Goal: Task Accomplishment & Management: Use online tool/utility

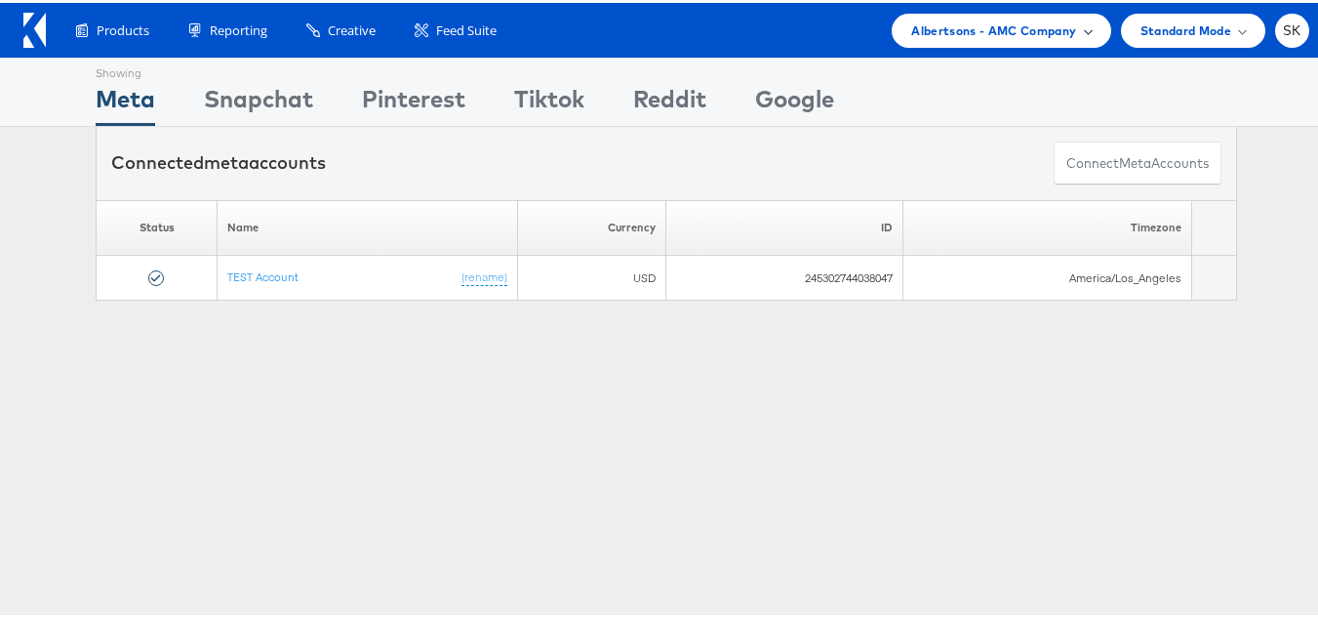
click at [960, 39] on div "Albertsons - AMC Company" at bounding box center [1001, 28] width 219 height 34
click at [978, 27] on span "Albertsons - AMC Company" at bounding box center [993, 28] width 165 height 20
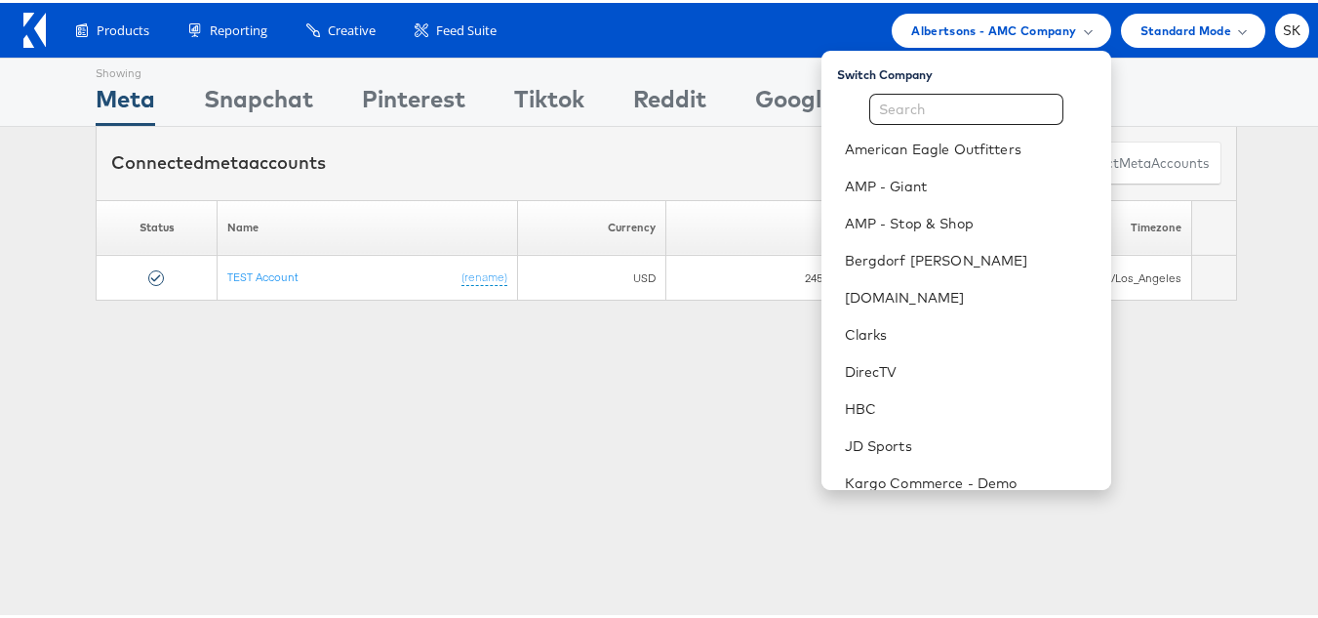
click at [327, 431] on div "Showing Meta Showing Snapchat Showing Pinterest Showing Tiktok Showing Reddit S…" at bounding box center [666, 543] width 1333 height 976
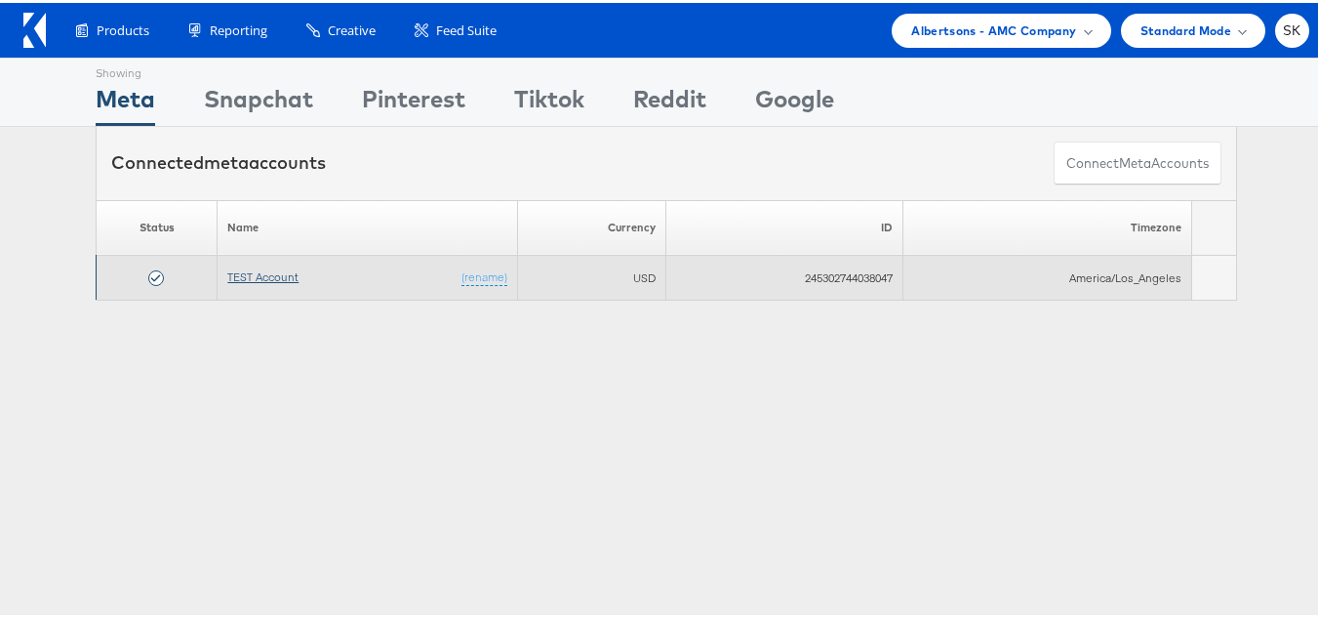
click at [261, 267] on link "TEST Account" at bounding box center [262, 273] width 71 height 15
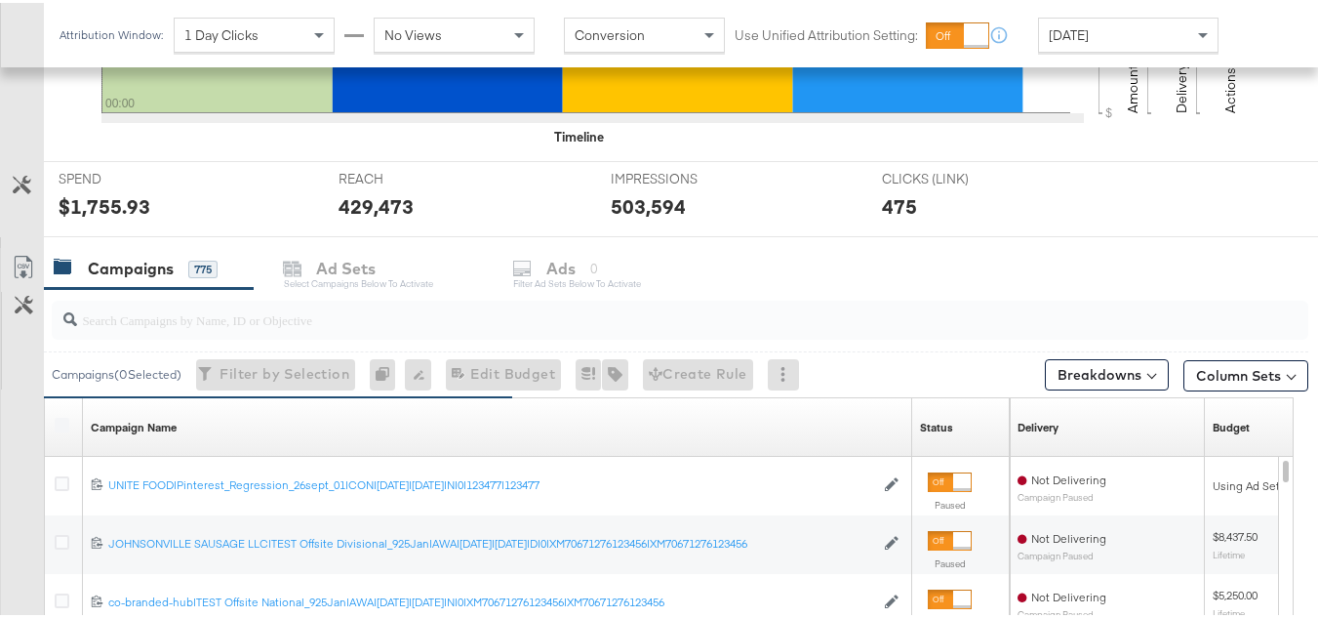
scroll to position [683, 0]
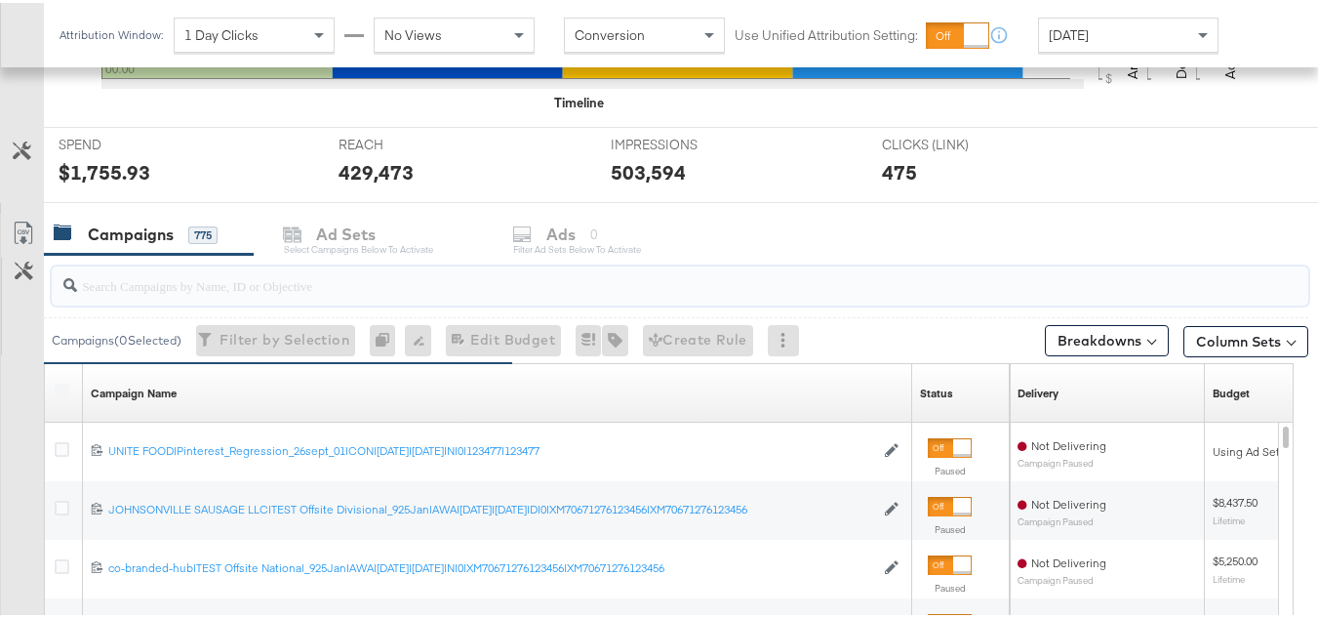
click at [246, 290] on input "search" at bounding box center [637, 275] width 1120 height 38
paste input "co-branded-hub|Multi-brand|GMHBC P9_Digital Circular_Multi-Brand_FY25|[PERSON_N…"
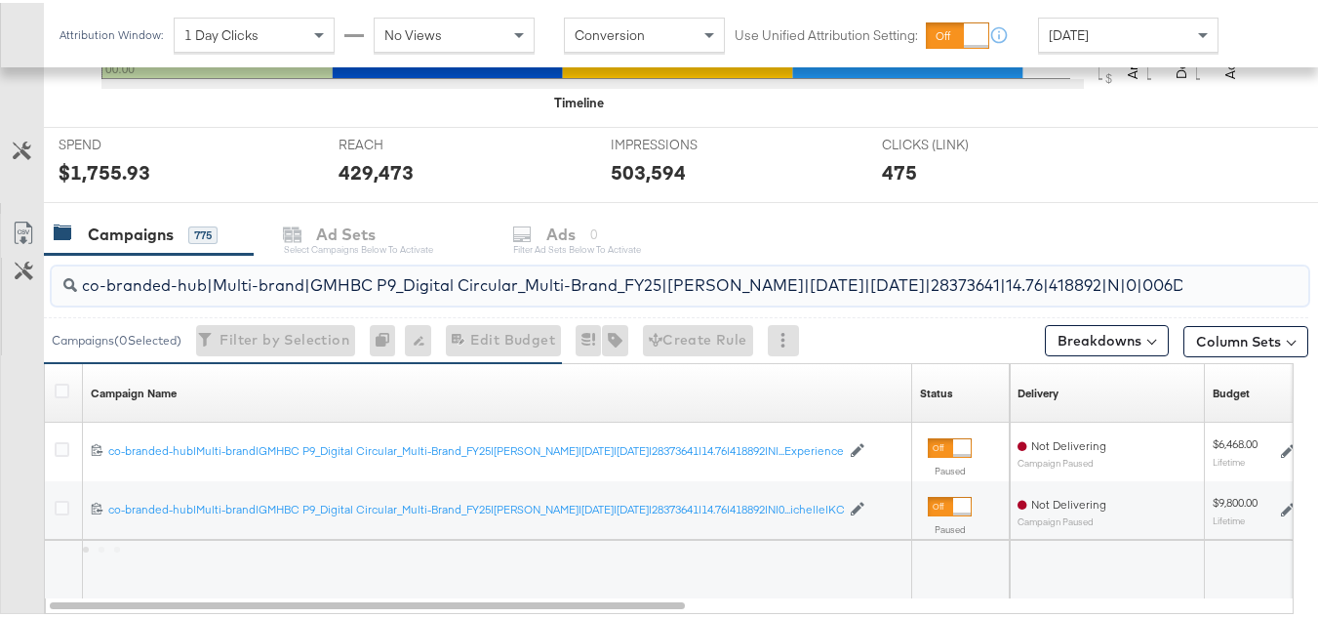
scroll to position [0, 415]
type input "co-branded-hub|Multi-brand|GMHBC P9_Digital Circular_Multi-Brand_FY25|SAL|10/08…"
click at [64, 382] on icon at bounding box center [62, 388] width 15 height 15
click at [0, 0] on input "checkbox" at bounding box center [0, 0] width 0 height 0
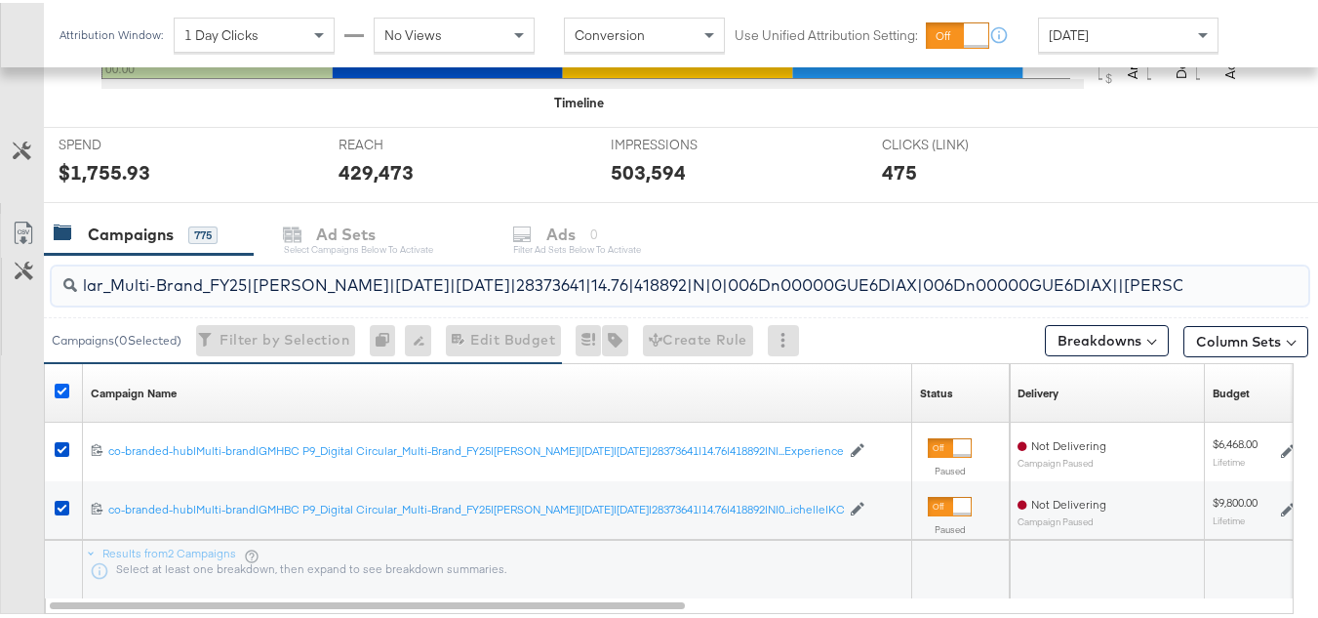
scroll to position [0, 0]
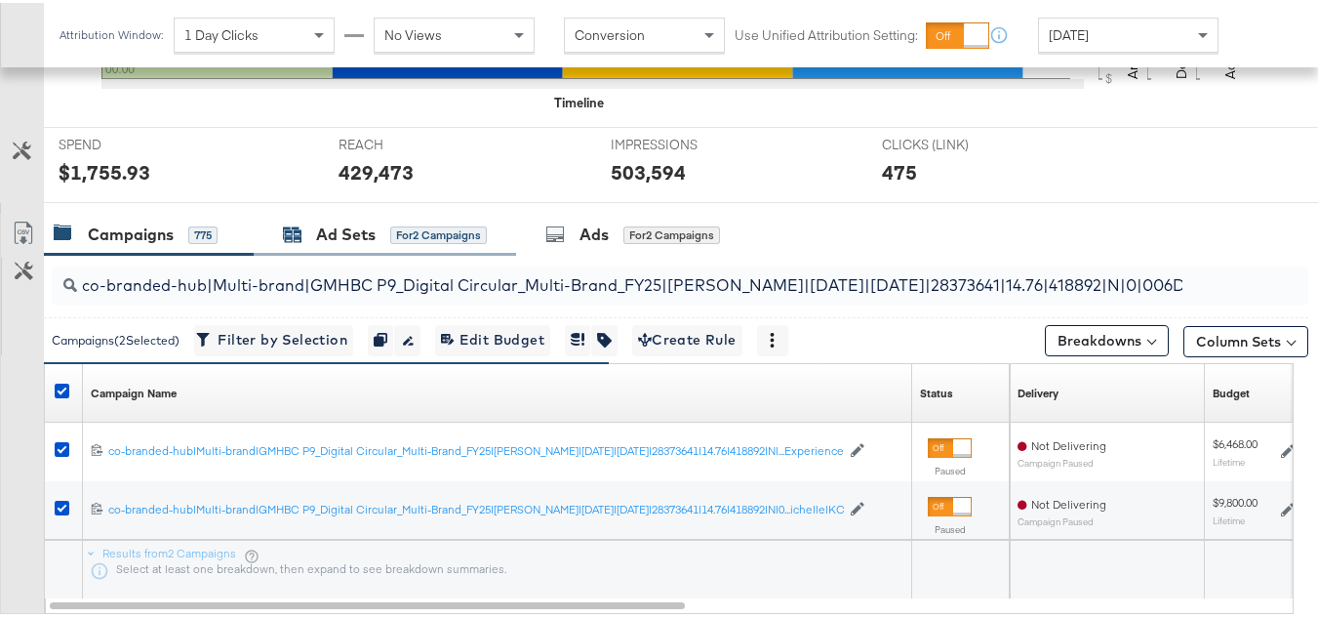
click at [332, 224] on div "Ad Sets" at bounding box center [346, 232] width 60 height 22
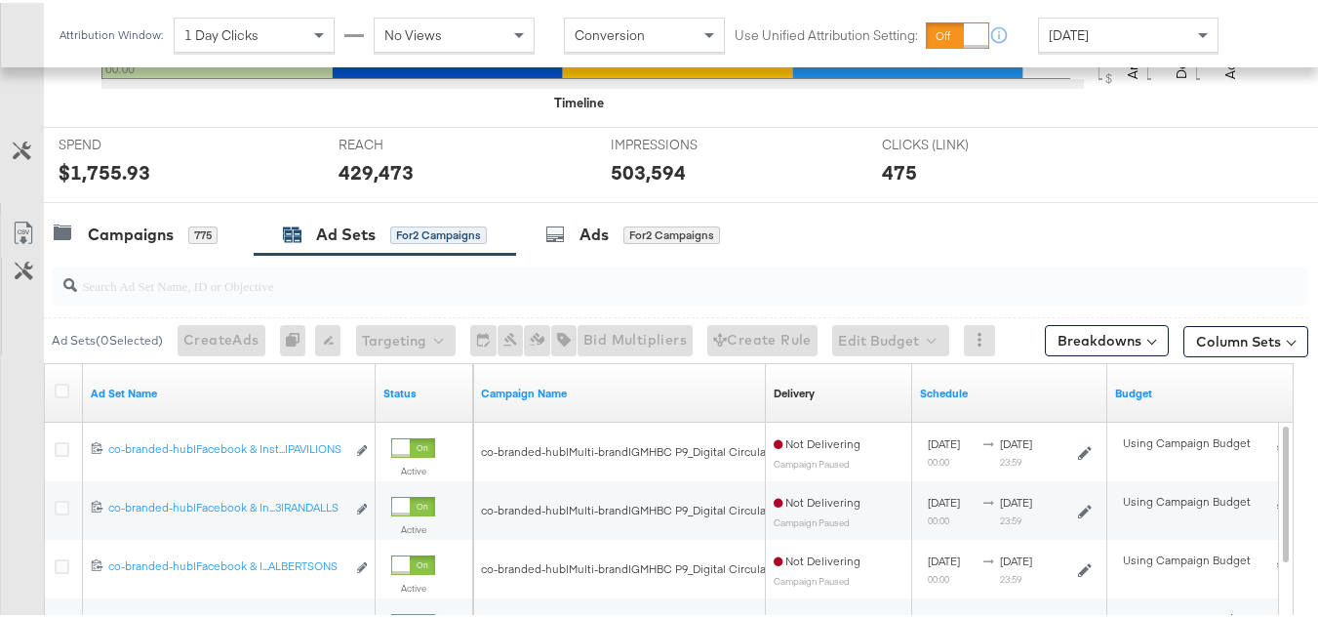
click at [307, 271] on input "search" at bounding box center [637, 275] width 1120 height 38
paste input "co-branded-hub|Facebook & Instagram|Social Media|FBIG - Premium Carousel & Prod…"
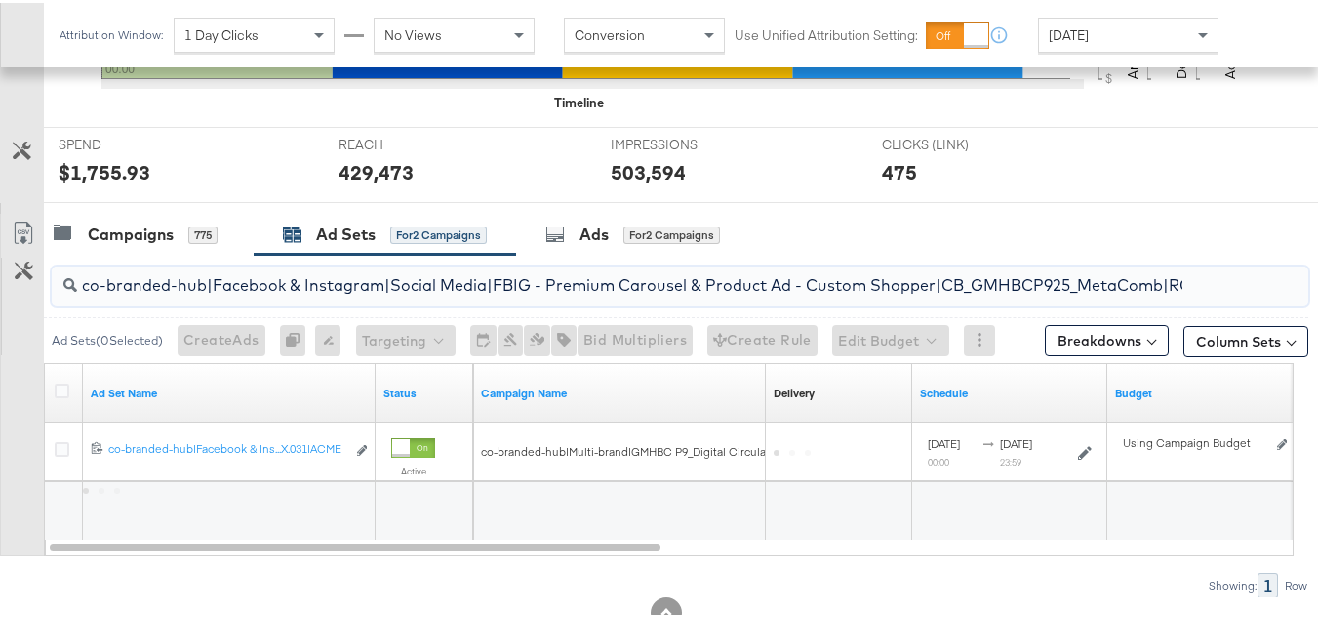
scroll to position [0, 893]
type input "co-branded-hub|Facebook & Instagram|Social Media|FBIG - Premium Carousel & Prod…"
click at [57, 391] on icon at bounding box center [62, 388] width 15 height 15
click at [0, 0] on input "checkbox" at bounding box center [0, 0] width 0 height 0
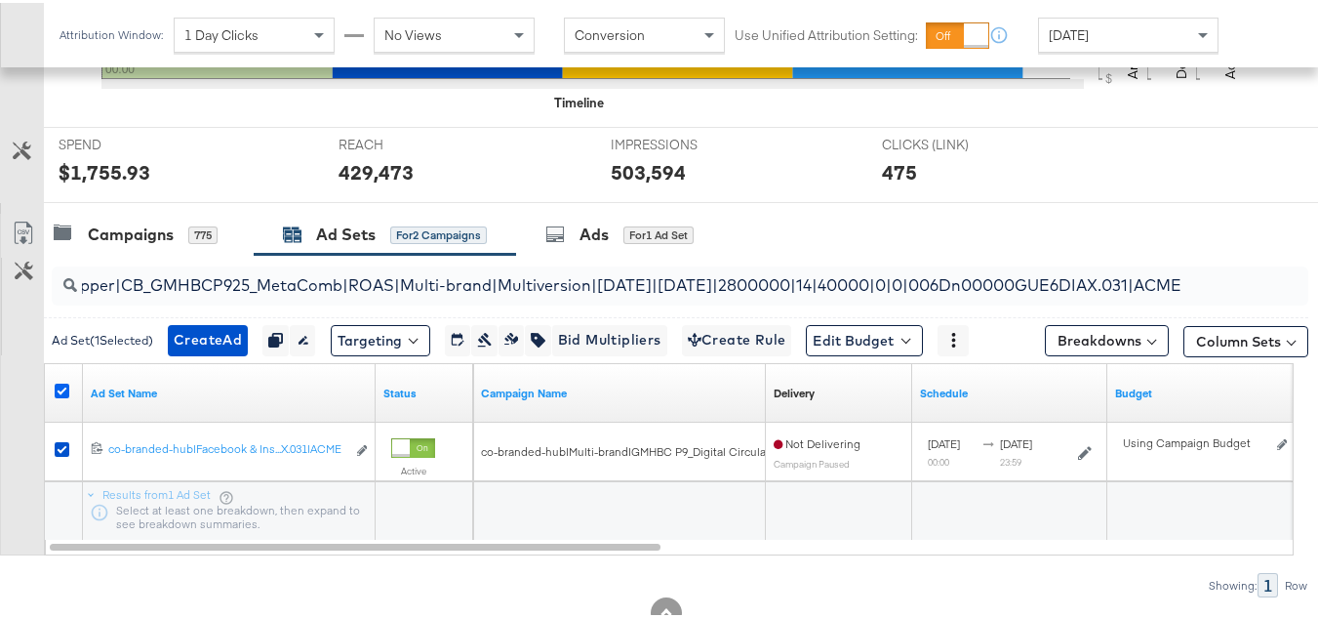
scroll to position [0, 0]
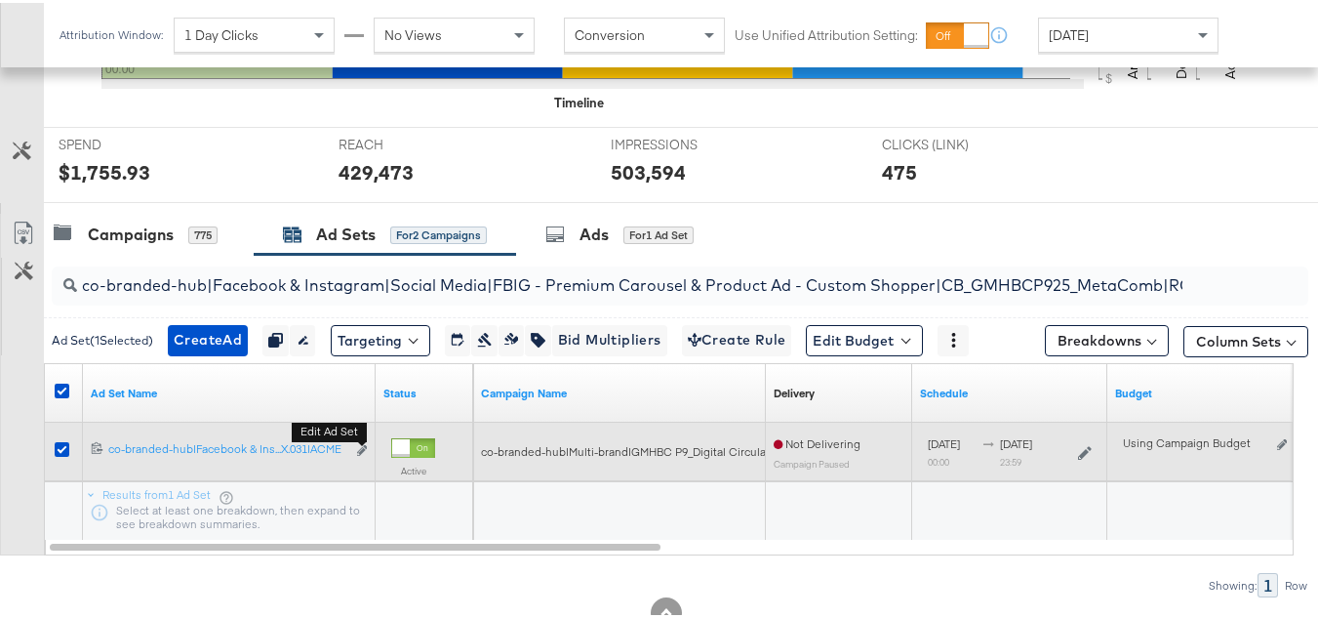
click at [357, 447] on button "Edit ad set" at bounding box center [362, 448] width 12 height 20
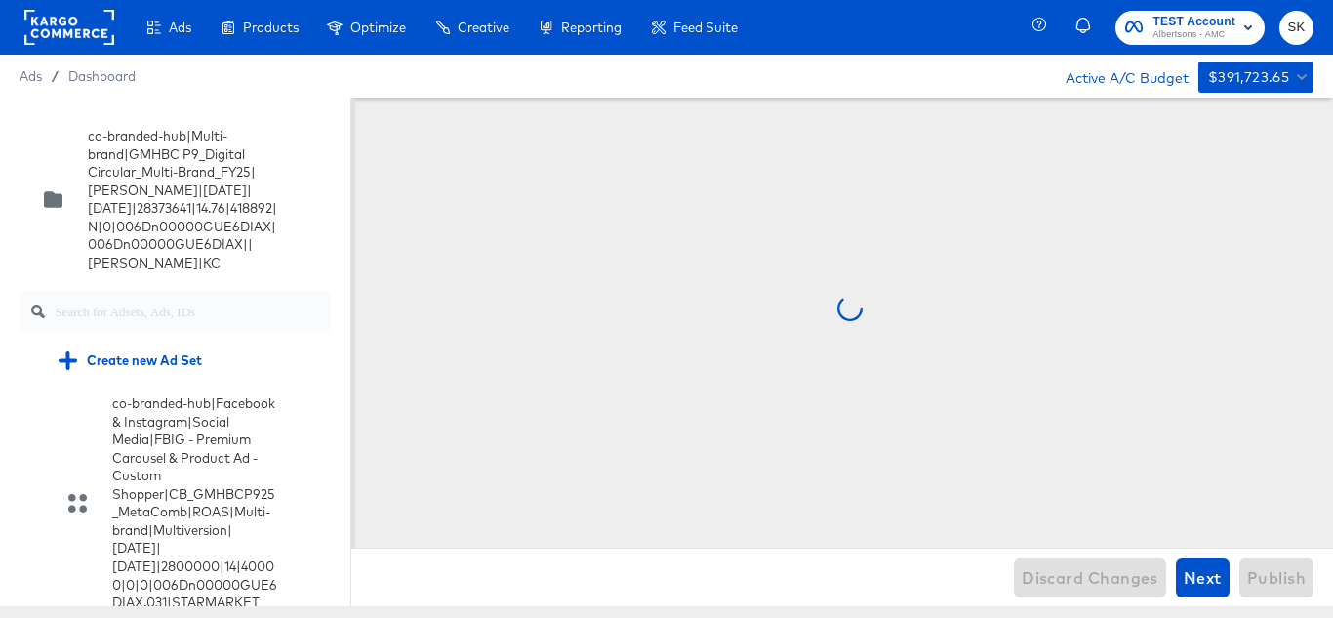
scroll to position [7331, 0]
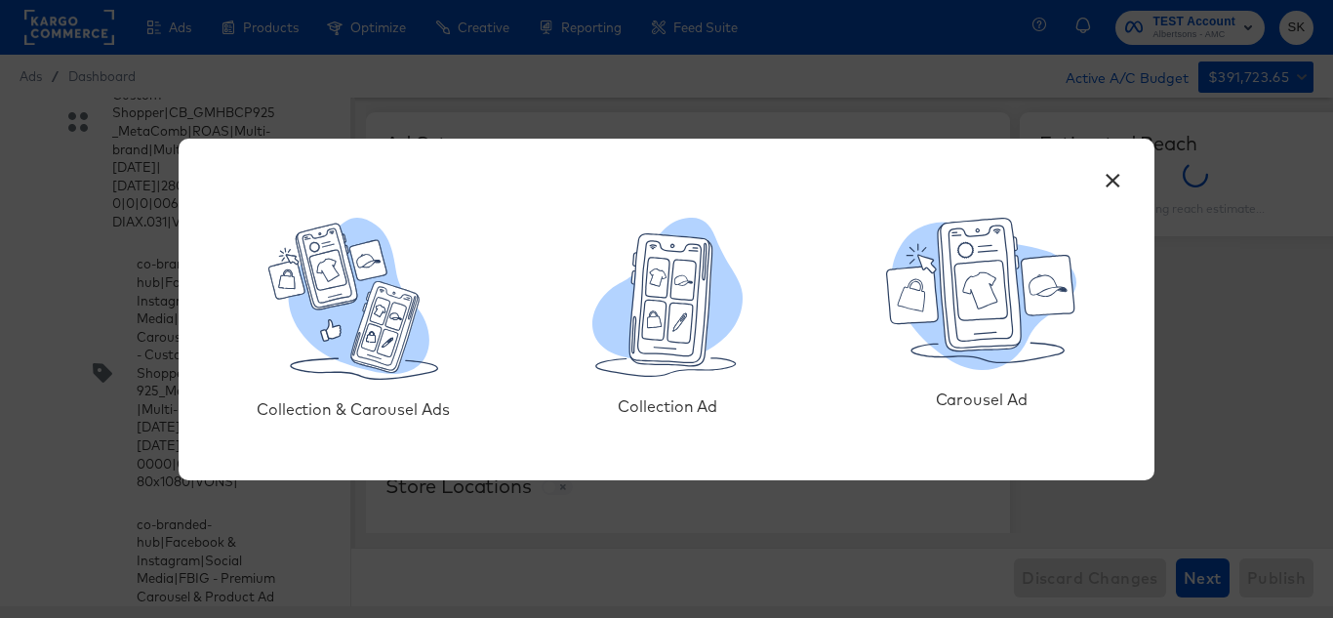
click at [634, 378] on div "Collection Ad" at bounding box center [667, 320] width 150 height 205
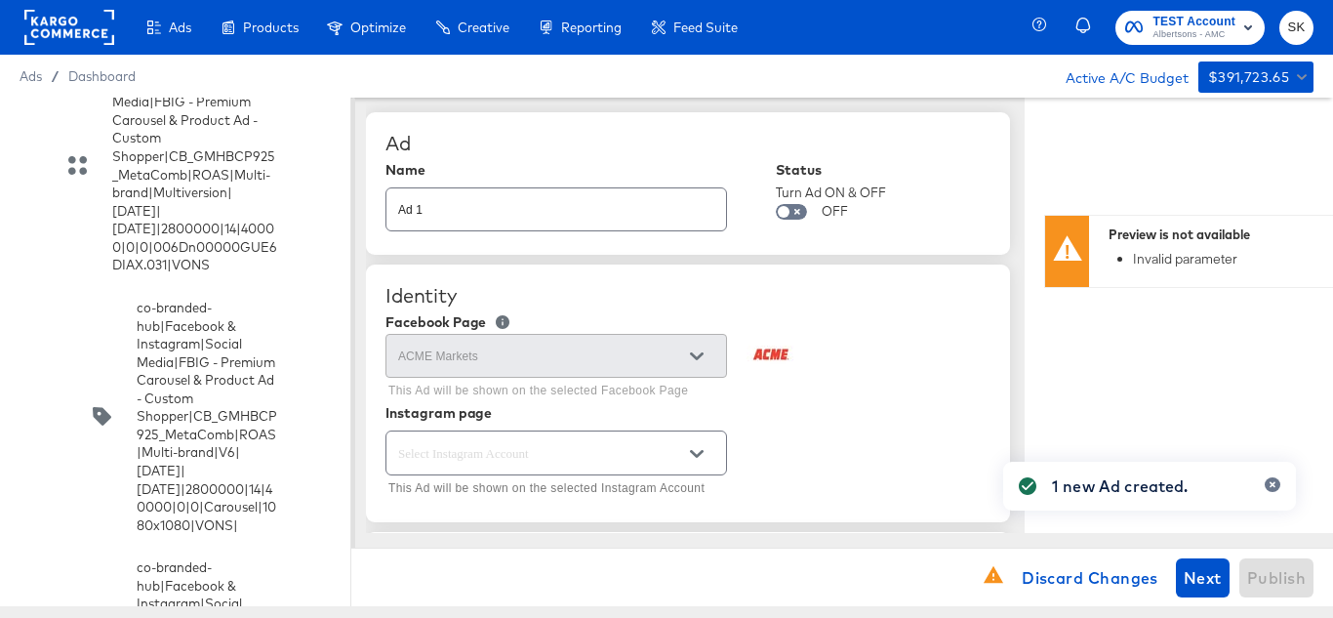
click at [487, 203] on input "Ad 1" at bounding box center [556, 202] width 340 height 42
click at [527, 201] on input "Ad 1" at bounding box center [556, 202] width 340 height 42
paste input "co-branded-hub|Facebook & Instagram|Social Media|FBIG - Video - Custom Shopper|…"
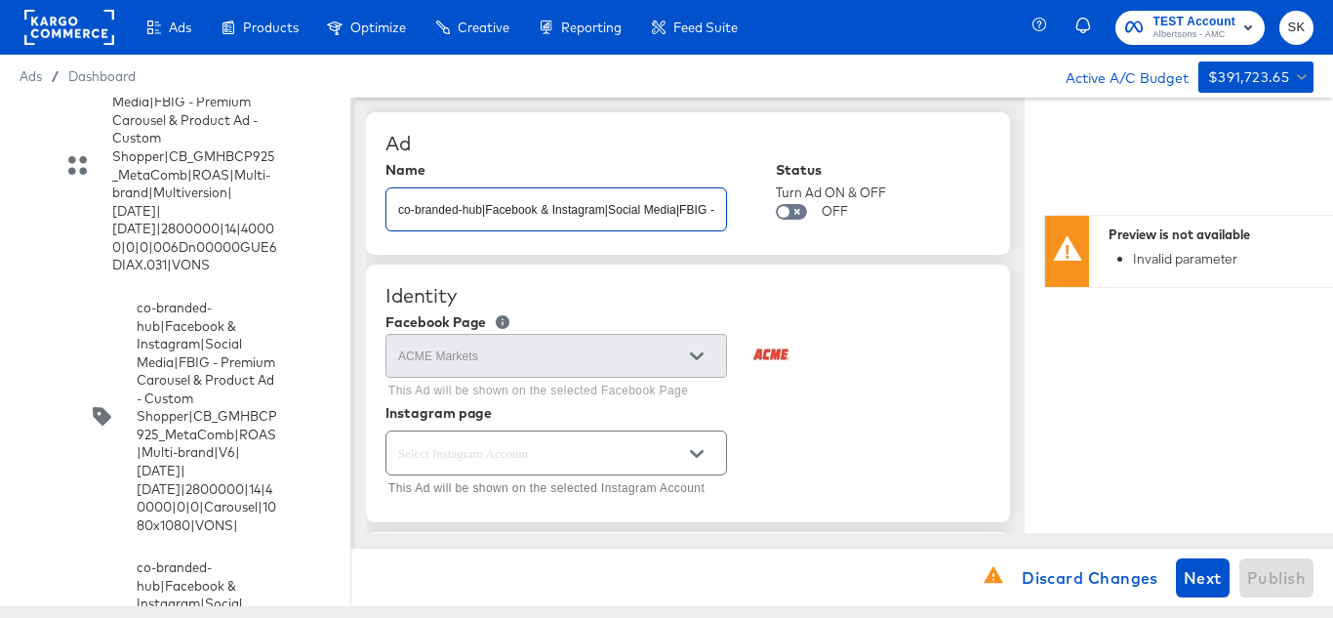
scroll to position [0, 882]
type input "co-branded-hub|Facebook & Instagram|Social Media|FBIG - Video - Custom Shopper|…"
type textarea "x"
click at [644, 129] on div "Ad Name co-branded-hub|Facebook & Instagram|Social Media|FBIG - Video - Custom …" at bounding box center [688, 183] width 644 height 142
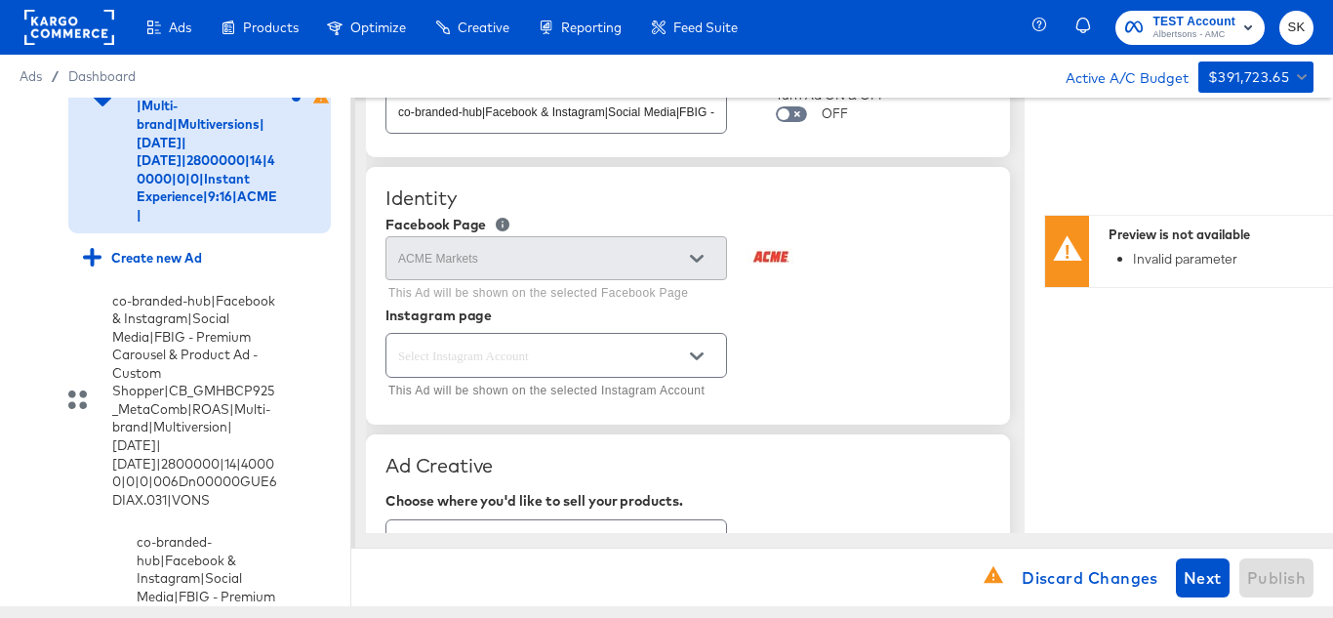
scroll to position [195, 0]
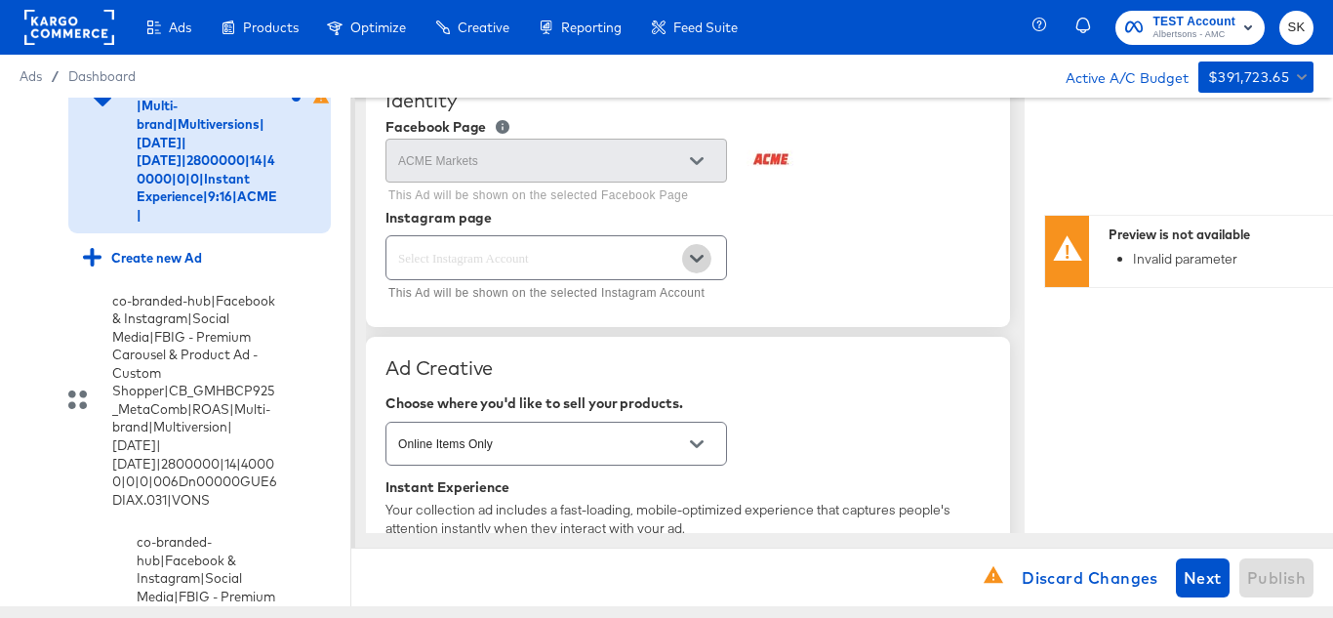
click at [691, 253] on icon "Open" at bounding box center [697, 259] width 14 height 14
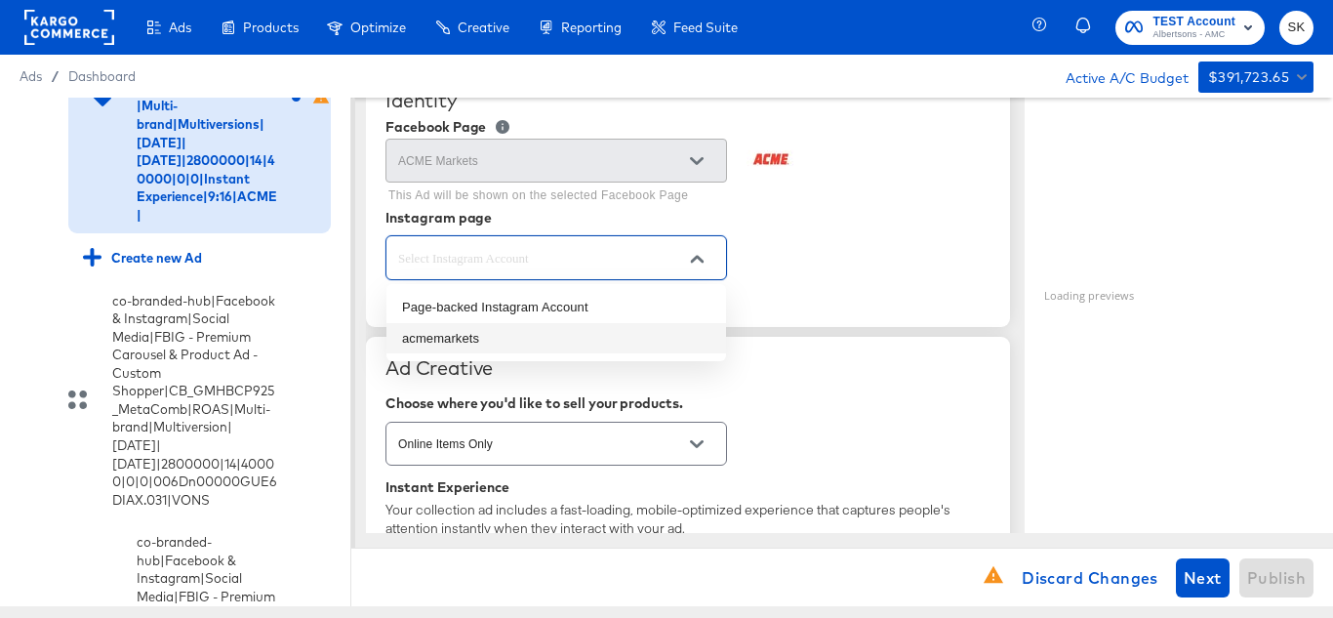
click at [460, 344] on li "acmemarkets" at bounding box center [556, 338] width 340 height 31
type textarea "x"
type input "acmemarkets"
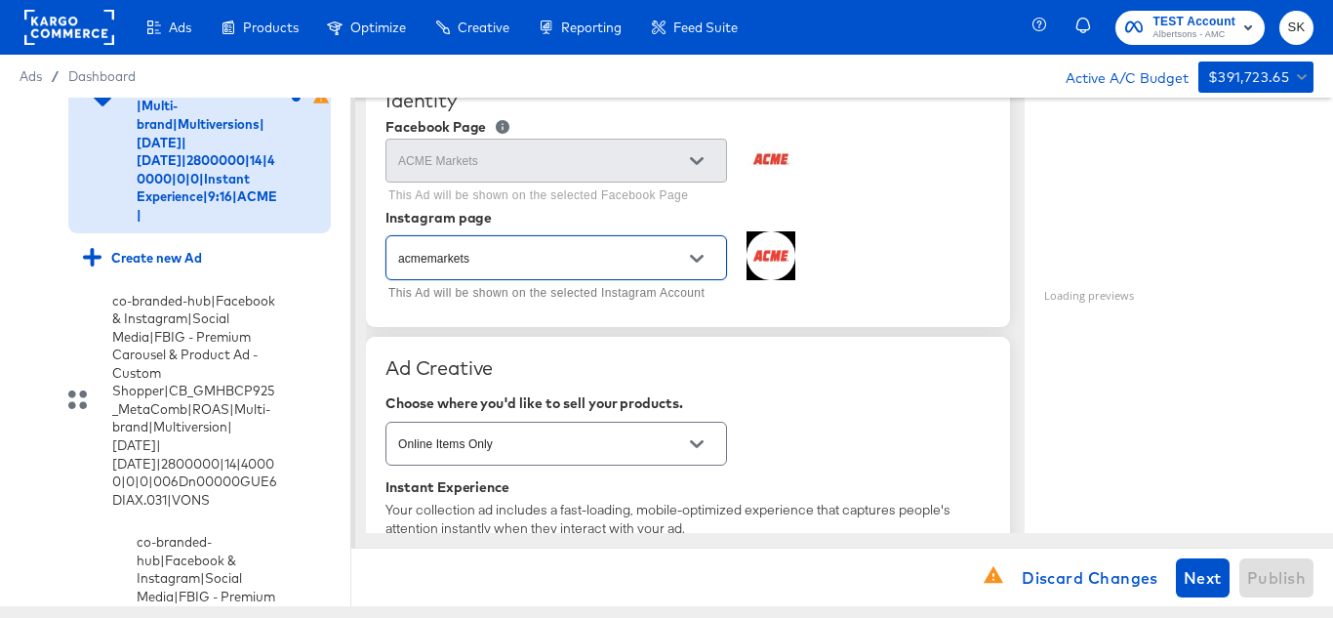
click at [962, 260] on div "acmemarkets This Ad will be shown on the selected Instagram Account" at bounding box center [687, 268] width 605 height 75
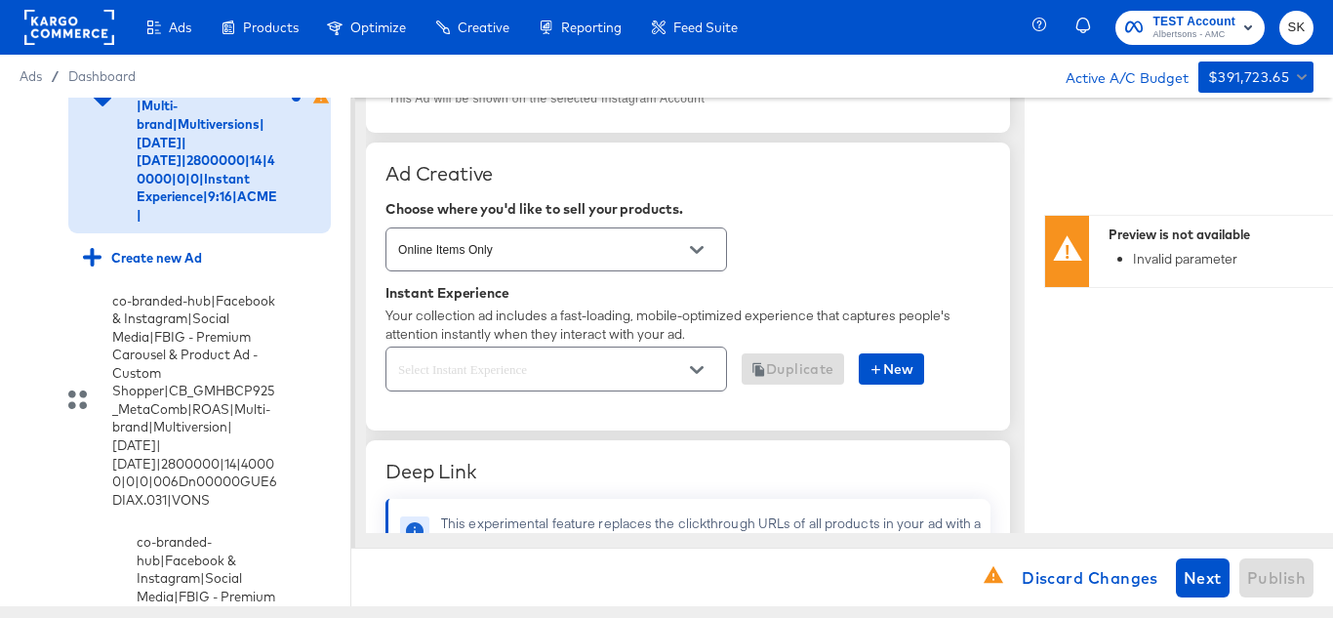
scroll to position [390, 0]
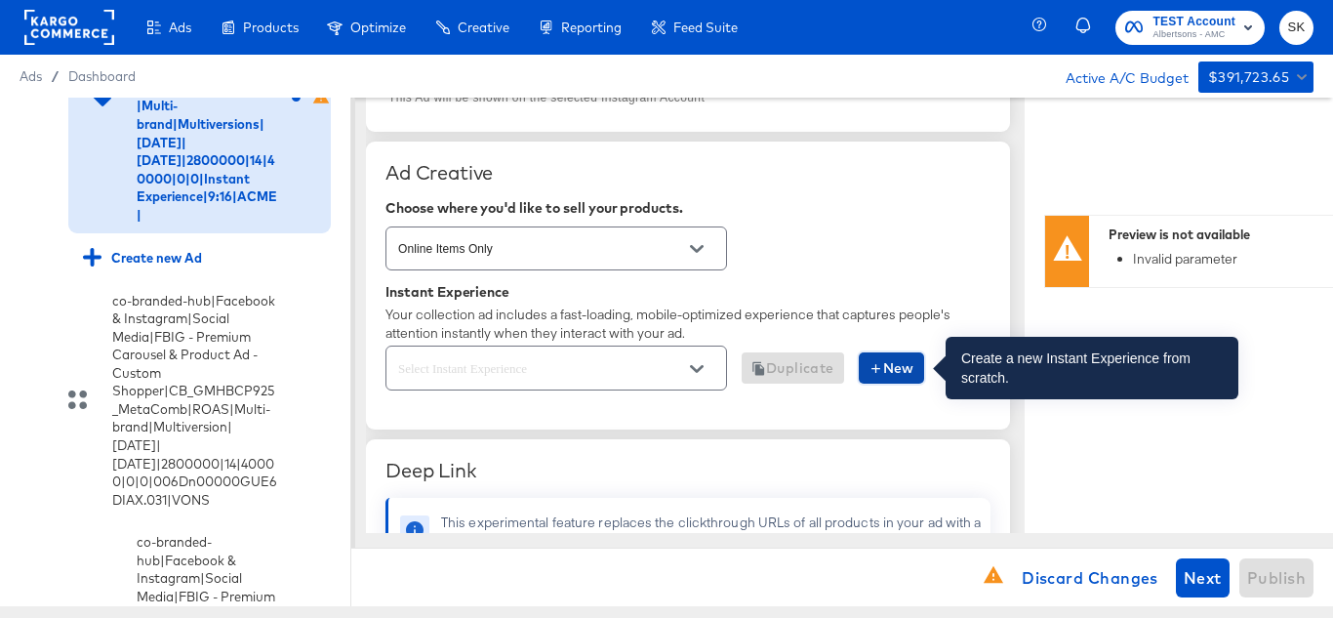
click at [924, 365] on button "New" at bounding box center [891, 367] width 65 height 31
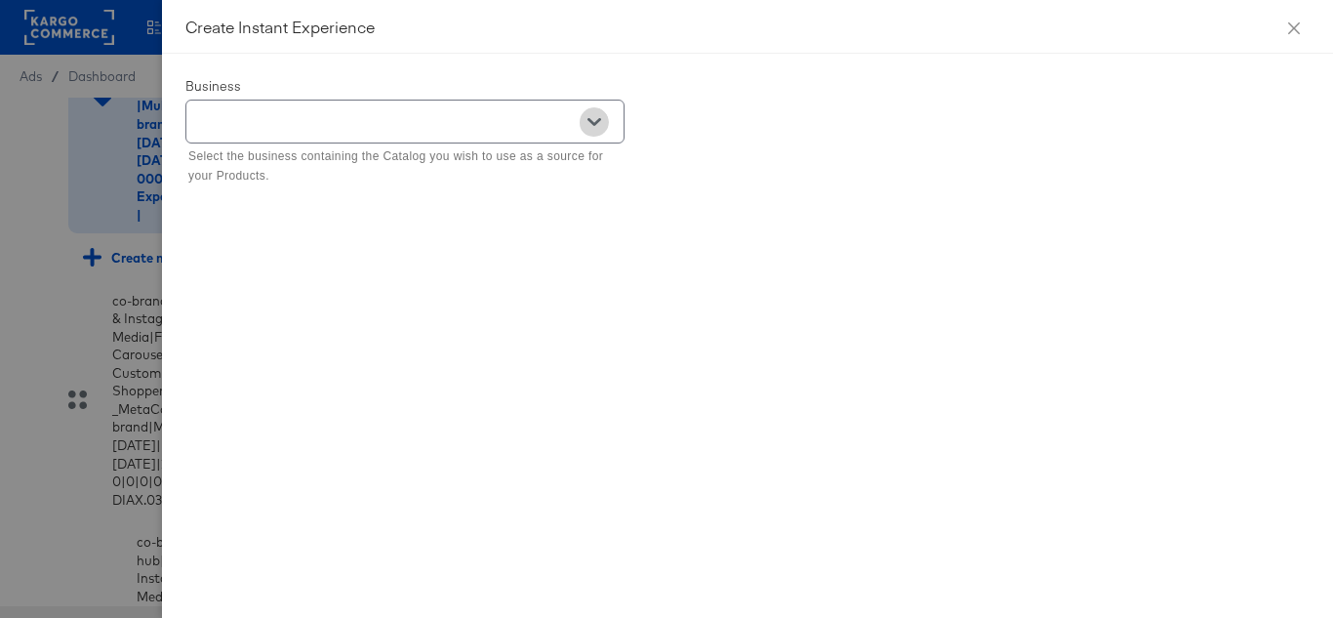
click at [589, 118] on icon "Open" at bounding box center [594, 122] width 14 height 14
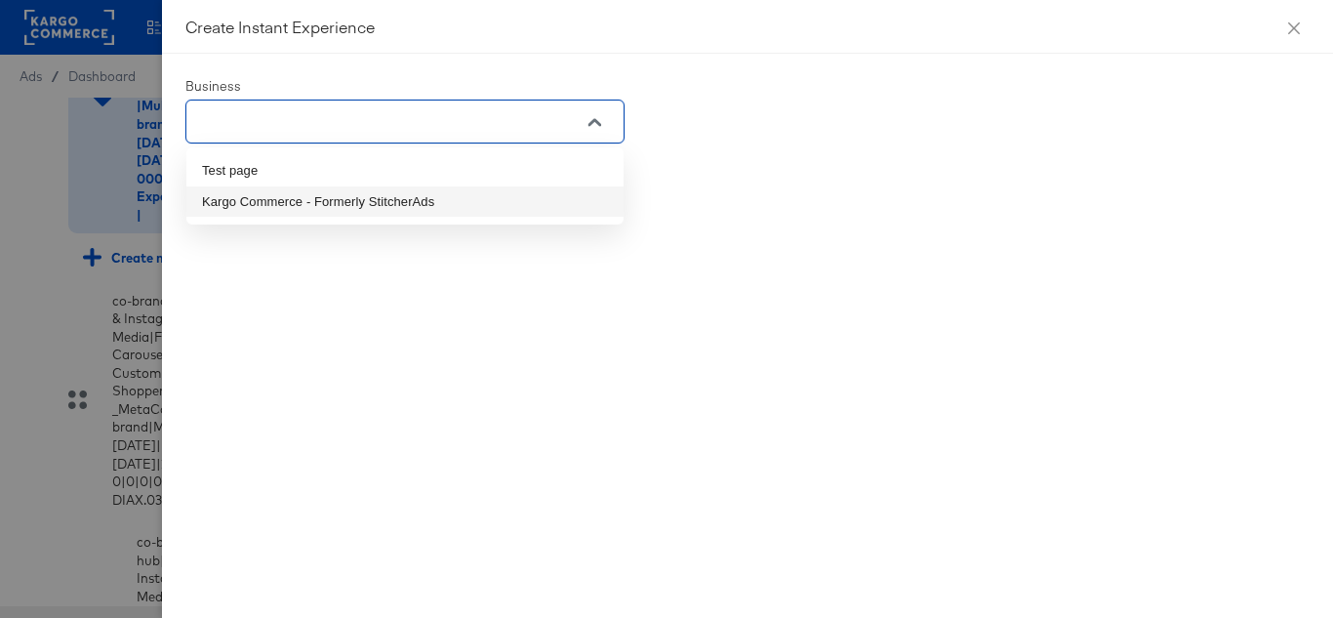
click at [266, 210] on li "Kargo Commerce - Formerly StitcherAds" at bounding box center [404, 201] width 437 height 31
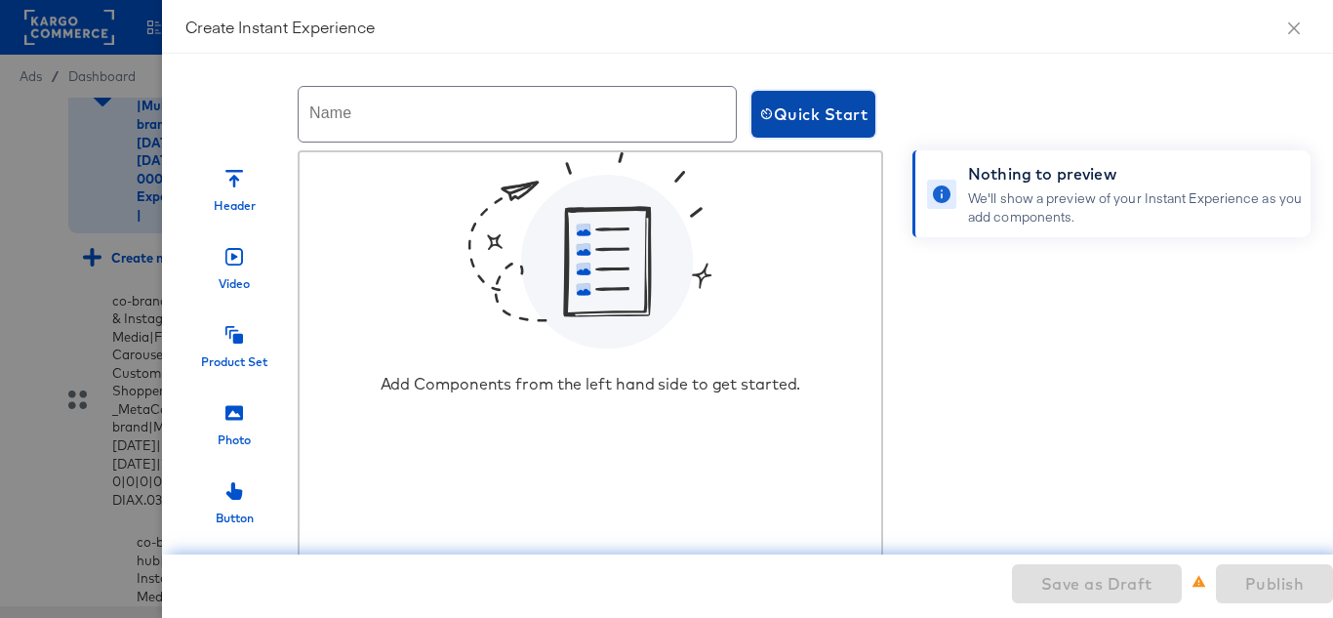
click at [851, 122] on span "Quick Start" at bounding box center [813, 113] width 108 height 27
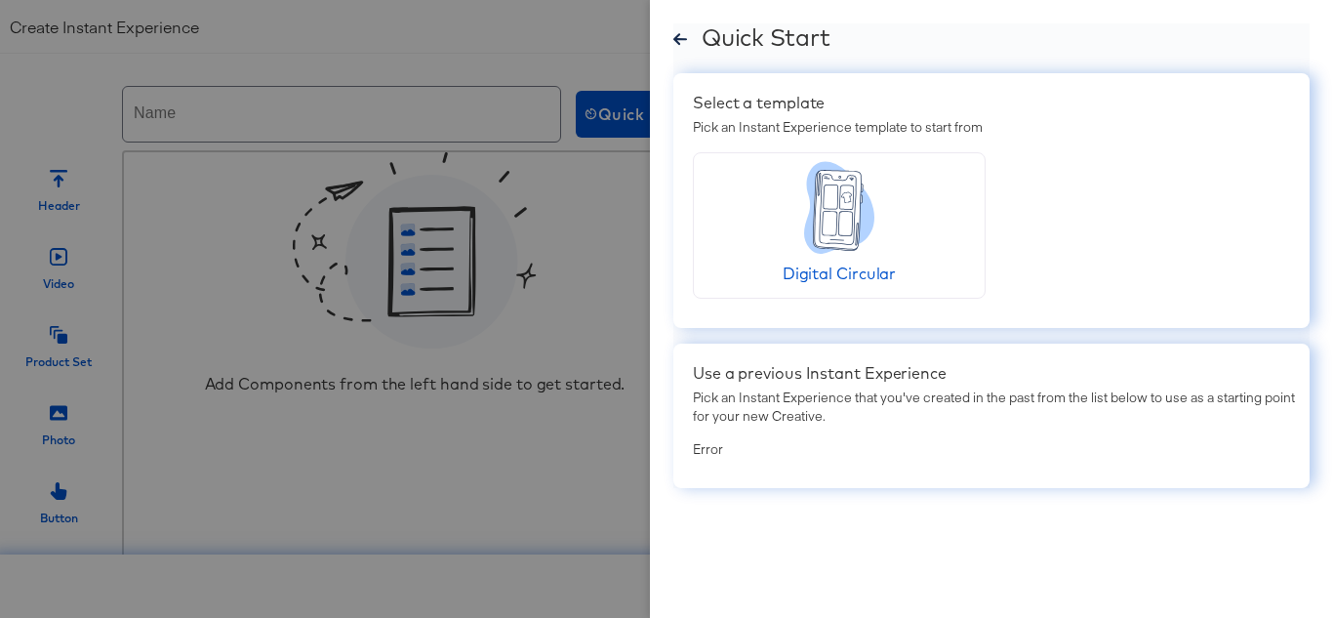
click at [672, 38] on div "Quick Start Select a template Pick an Instant Experience template to start from…" at bounding box center [991, 309] width 683 height 618
click at [672, 42] on div "Quick Start Select a template Pick an Instant Experience template to start from…" at bounding box center [991, 309] width 683 height 618
click at [688, 43] on div "Quick Start" at bounding box center [991, 40] width 636 height 34
click at [676, 37] on icon at bounding box center [680, 39] width 14 height 12
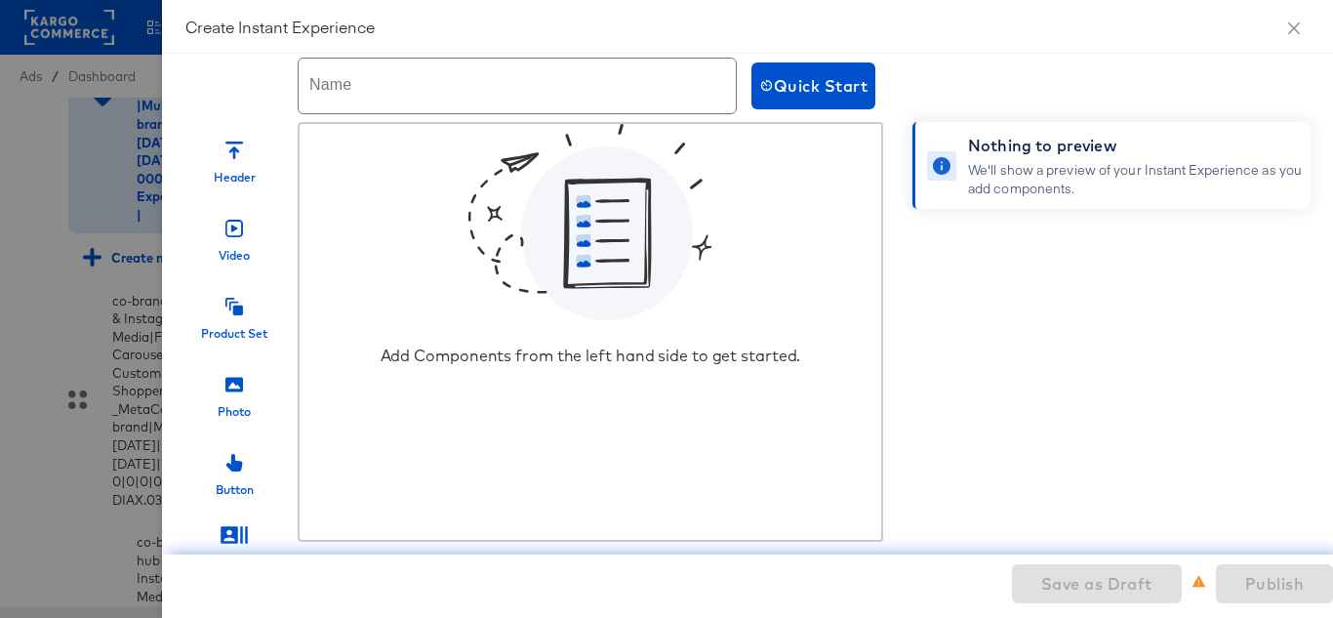
scroll to position [0, 0]
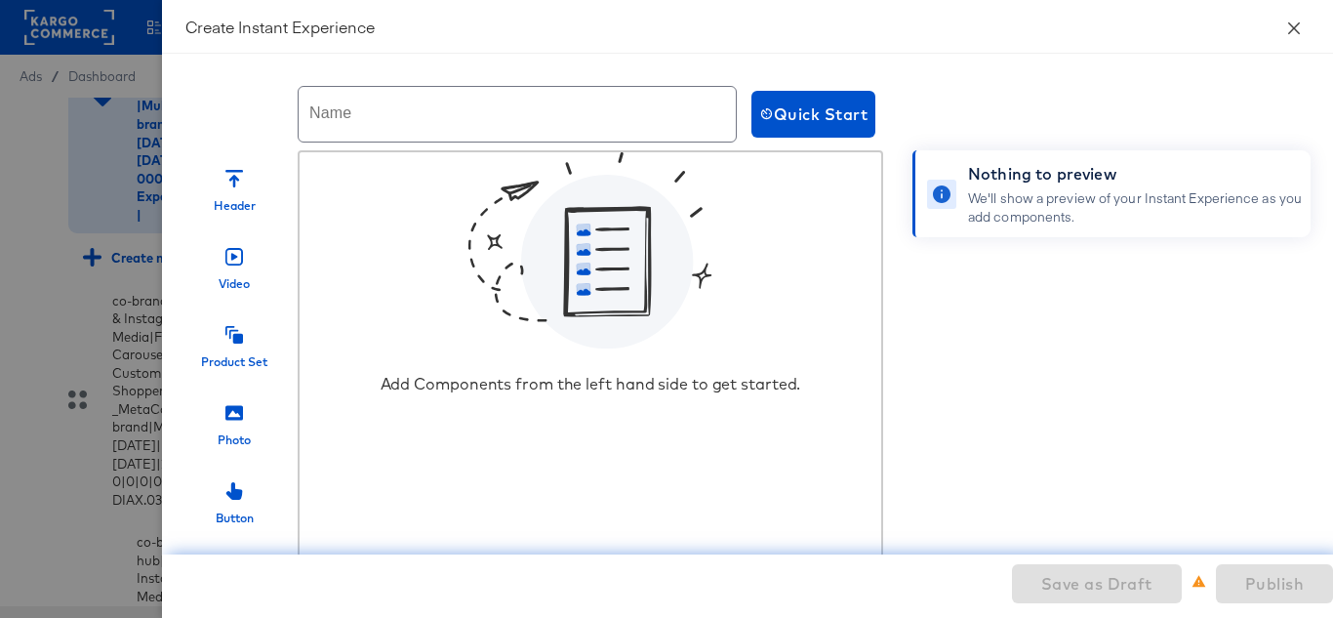
click at [1287, 29] on icon "close" at bounding box center [1294, 28] width 16 height 16
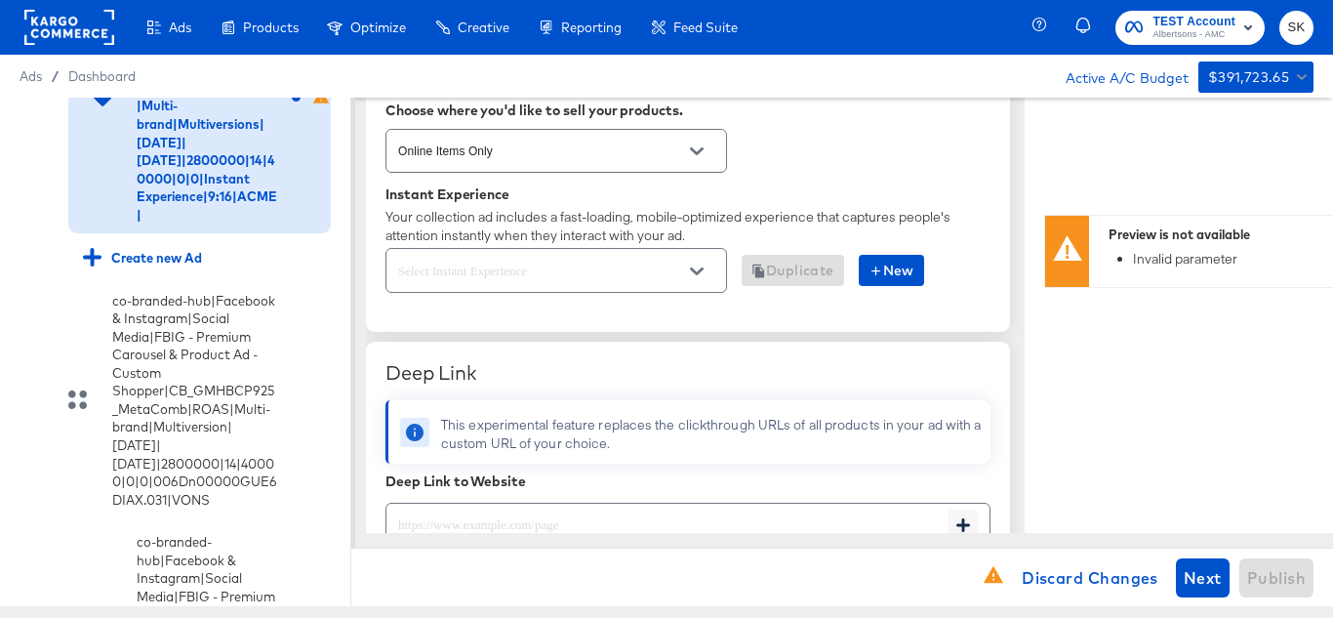
scroll to position [585, 0]
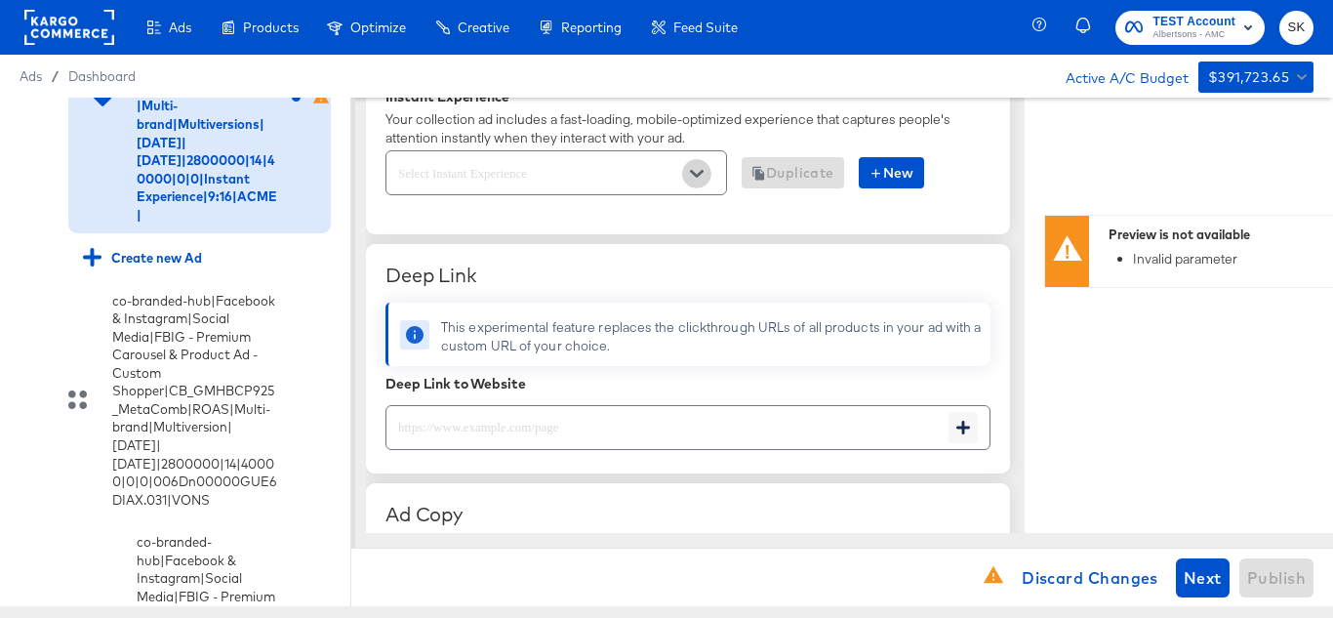
click at [693, 174] on icon "Open" at bounding box center [697, 174] width 14 height 8
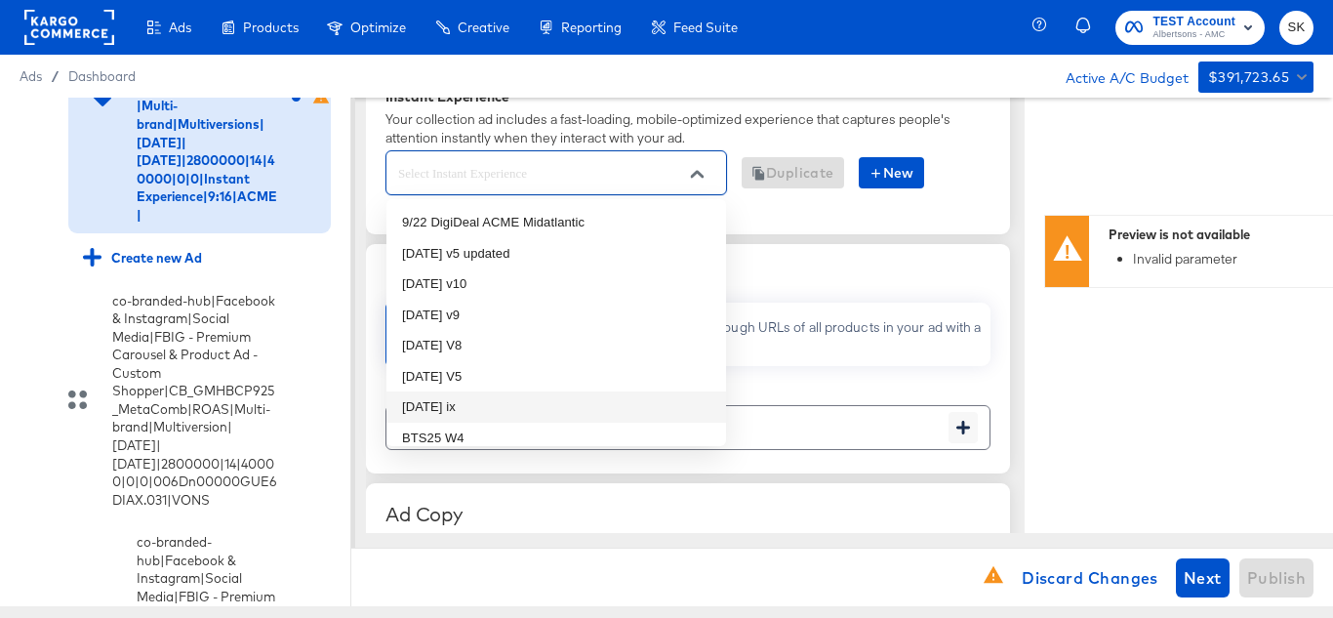
click at [428, 405] on li "oct25 ix" at bounding box center [556, 406] width 340 height 31
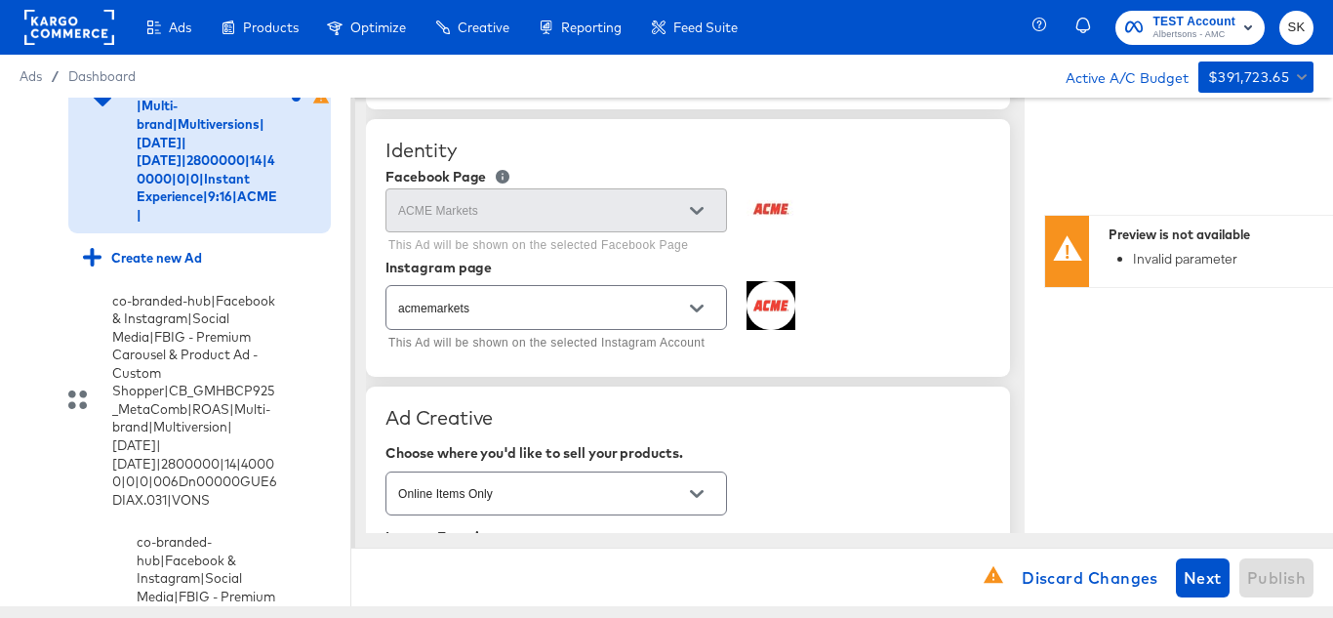
scroll to position [293, 0]
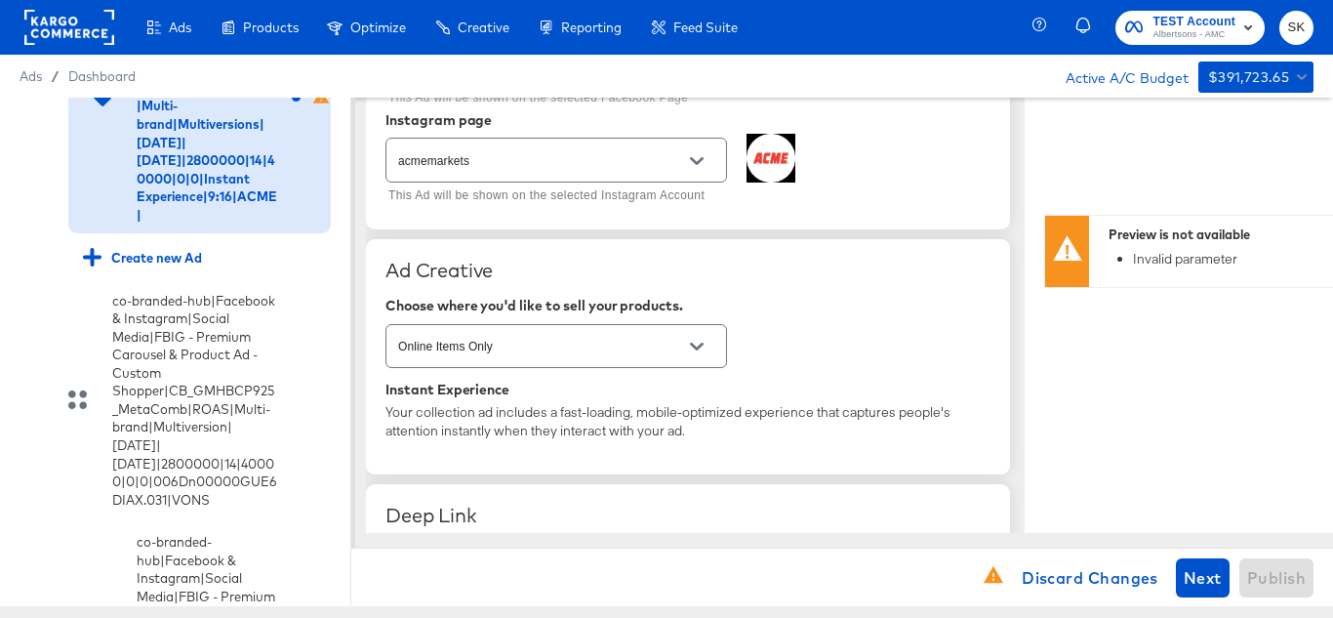
click at [702, 350] on icon "Open" at bounding box center [697, 347] width 14 height 14
click at [497, 400] on div "Online Items Only" at bounding box center [487, 395] width 171 height 20
click at [706, 341] on button "Open" at bounding box center [696, 346] width 29 height 29
click at [428, 415] on div "Sell only the items available online." at bounding box center [487, 415] width 171 height 17
type textarea "x"
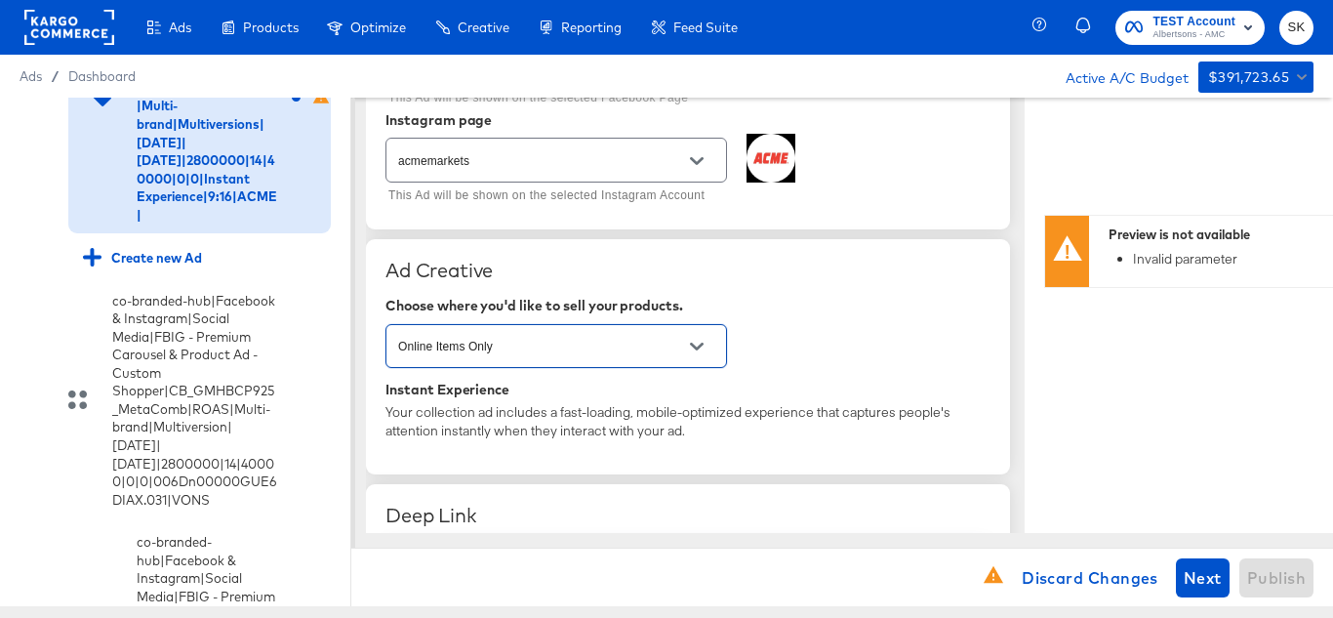
type textarea "x"
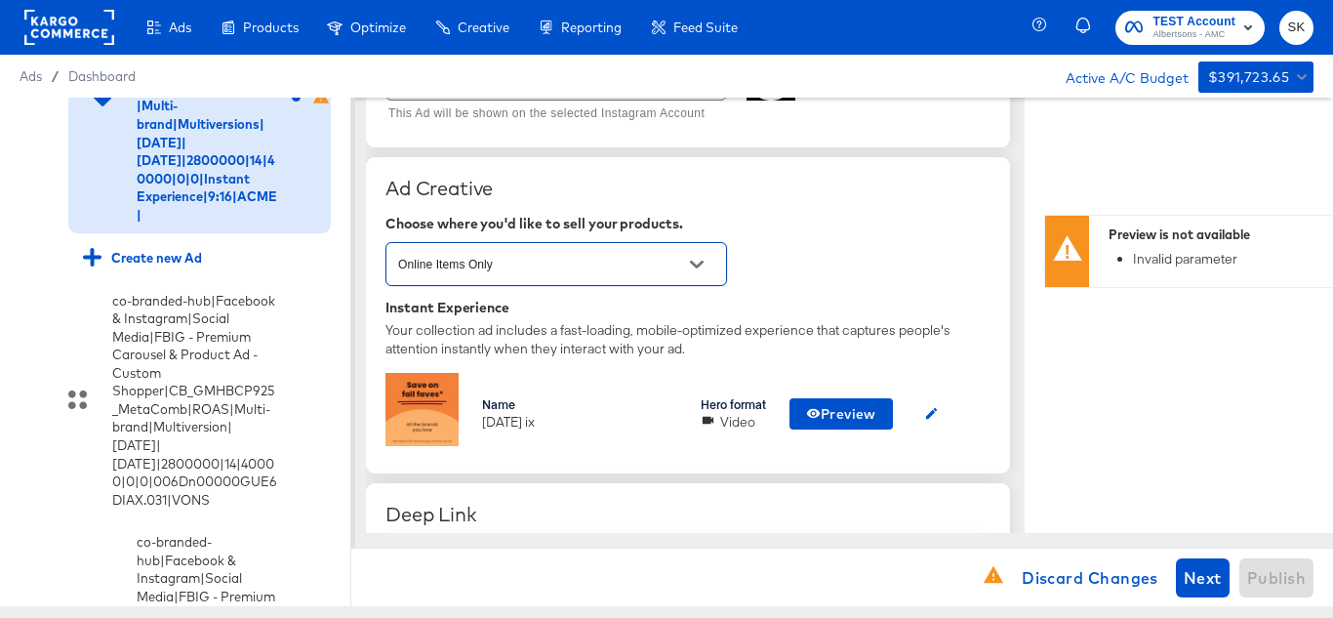
scroll to position [488, 0]
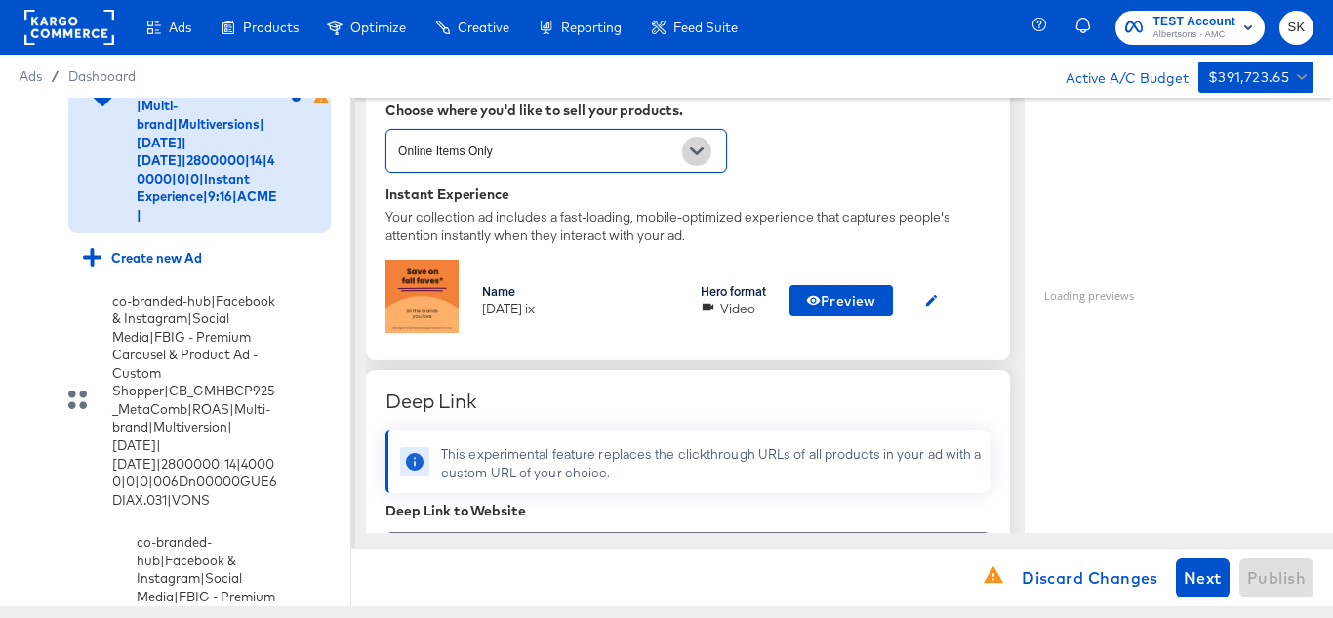
click at [699, 154] on icon "Open" at bounding box center [697, 151] width 14 height 8
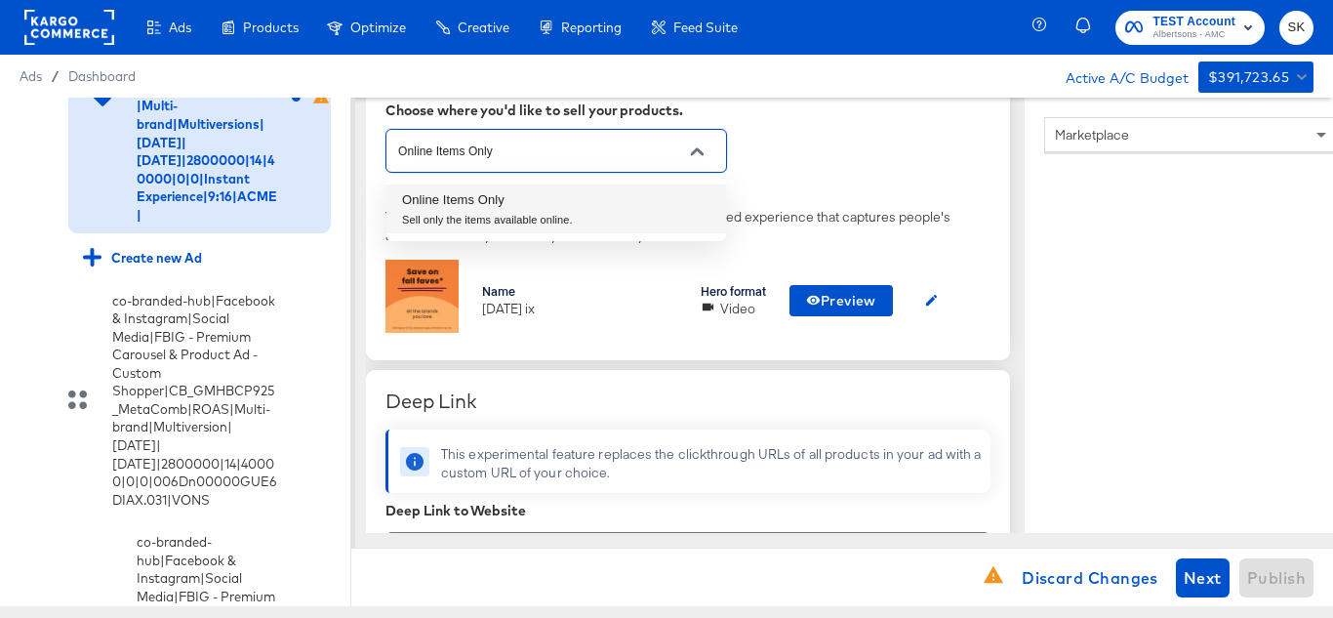
click at [488, 195] on div "Online Items Only" at bounding box center [487, 200] width 171 height 20
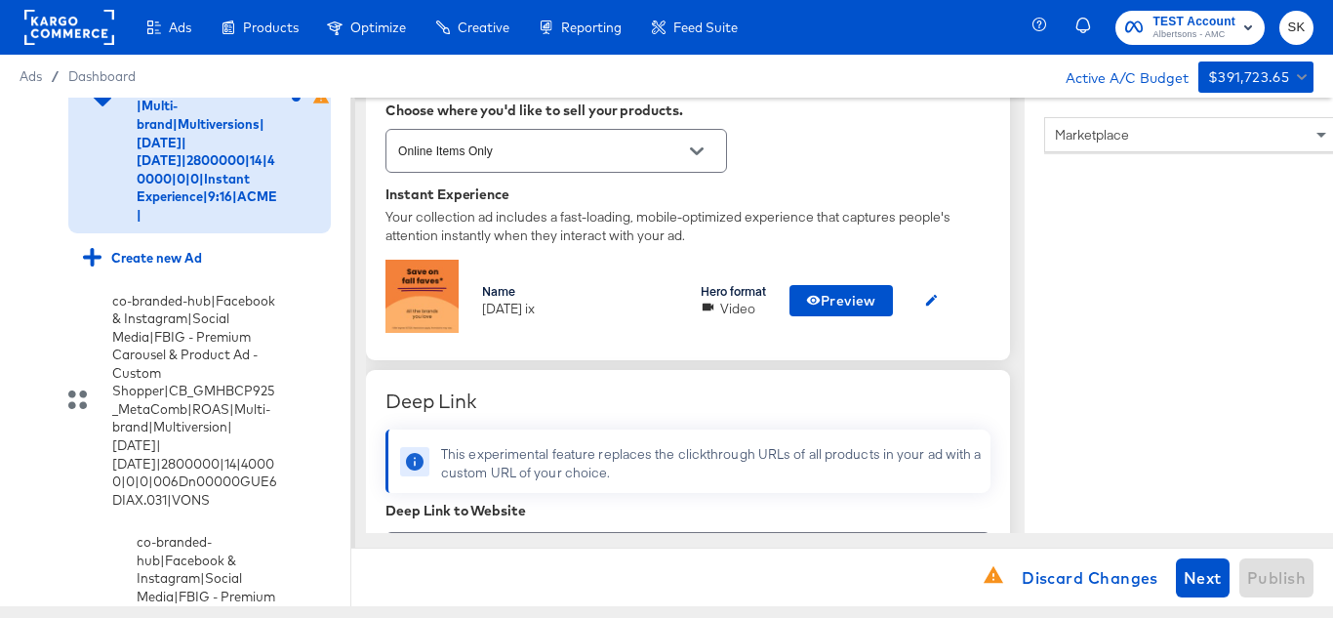
click at [895, 194] on div "Instant Experience" at bounding box center [687, 194] width 605 height 16
click at [944, 300] on button "button" at bounding box center [931, 300] width 30 height 31
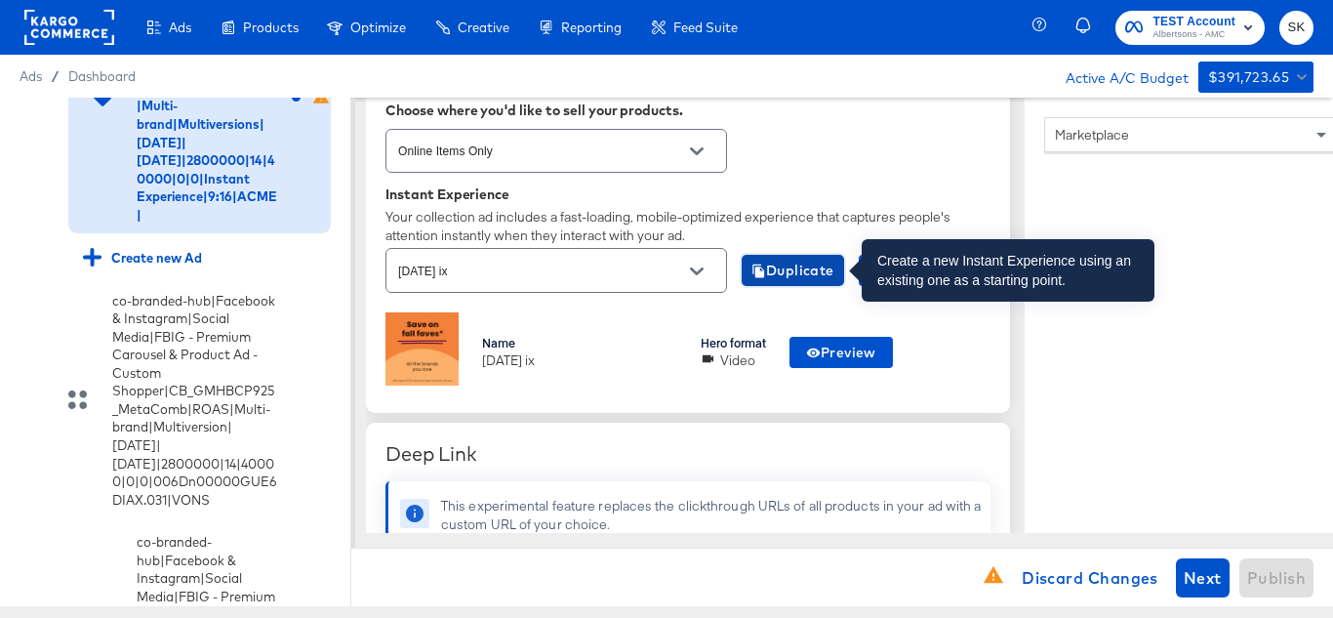
click at [805, 279] on span "Duplicate" at bounding box center [792, 271] width 83 height 24
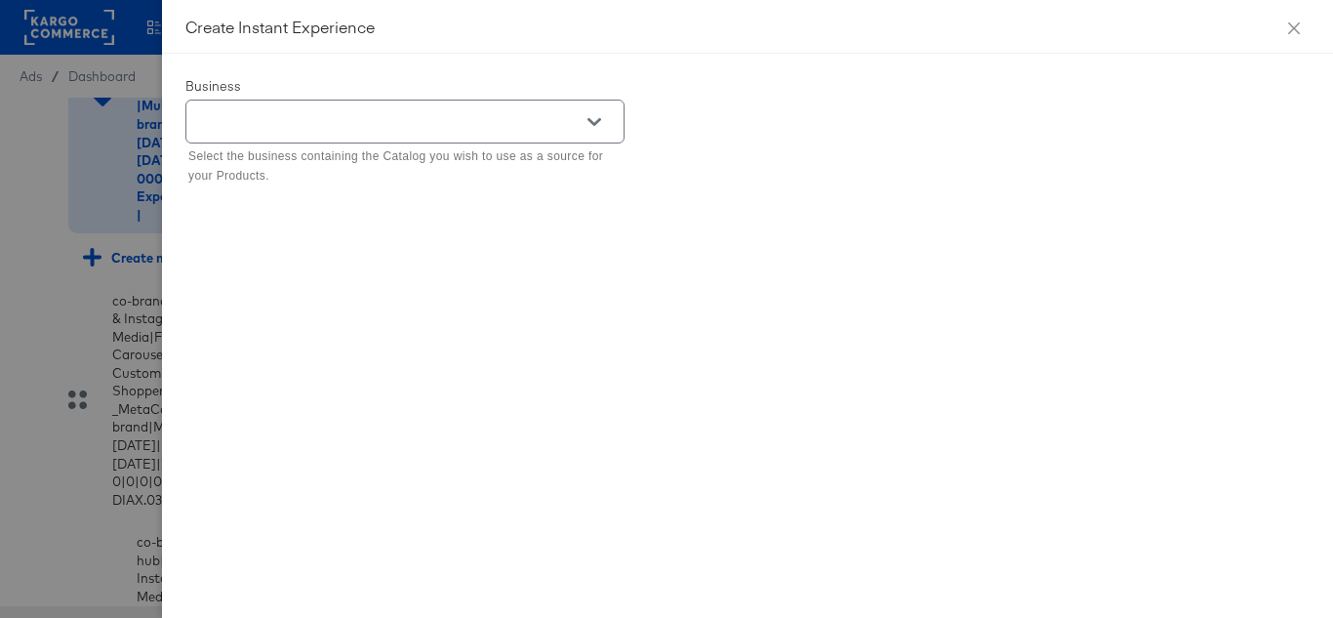
click at [592, 126] on icon "Open" at bounding box center [594, 122] width 14 height 14
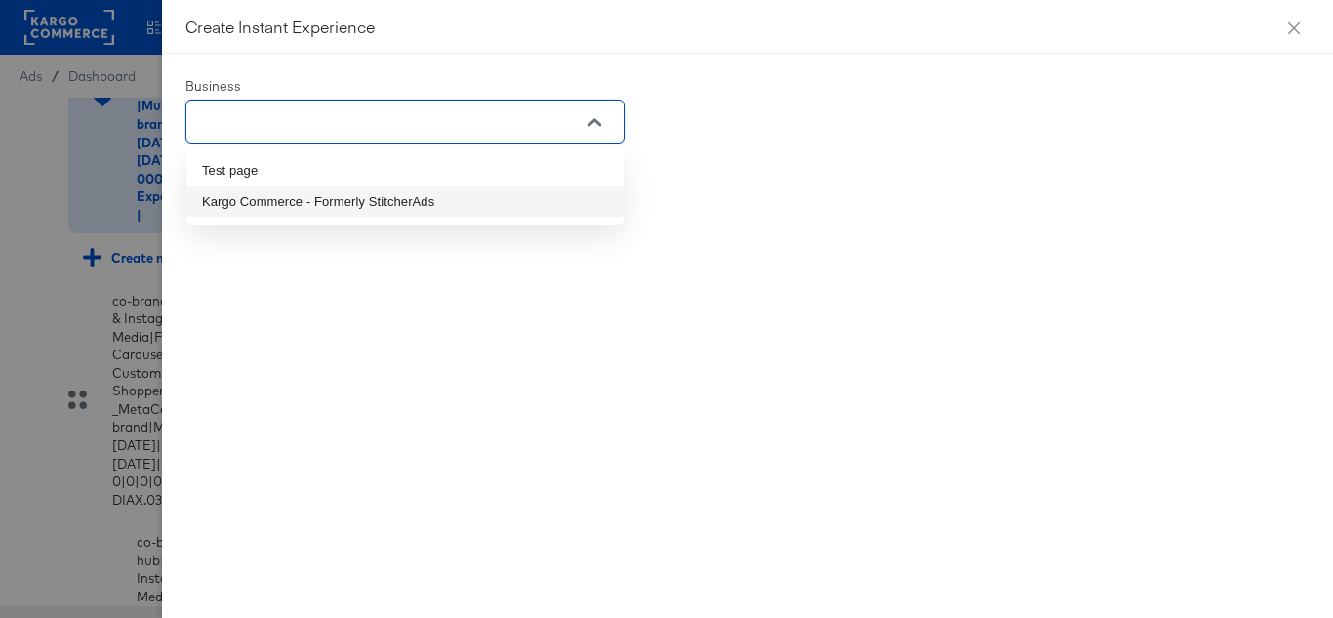
click at [263, 209] on li "Kargo Commerce - Formerly StitcherAds" at bounding box center [404, 201] width 437 height 31
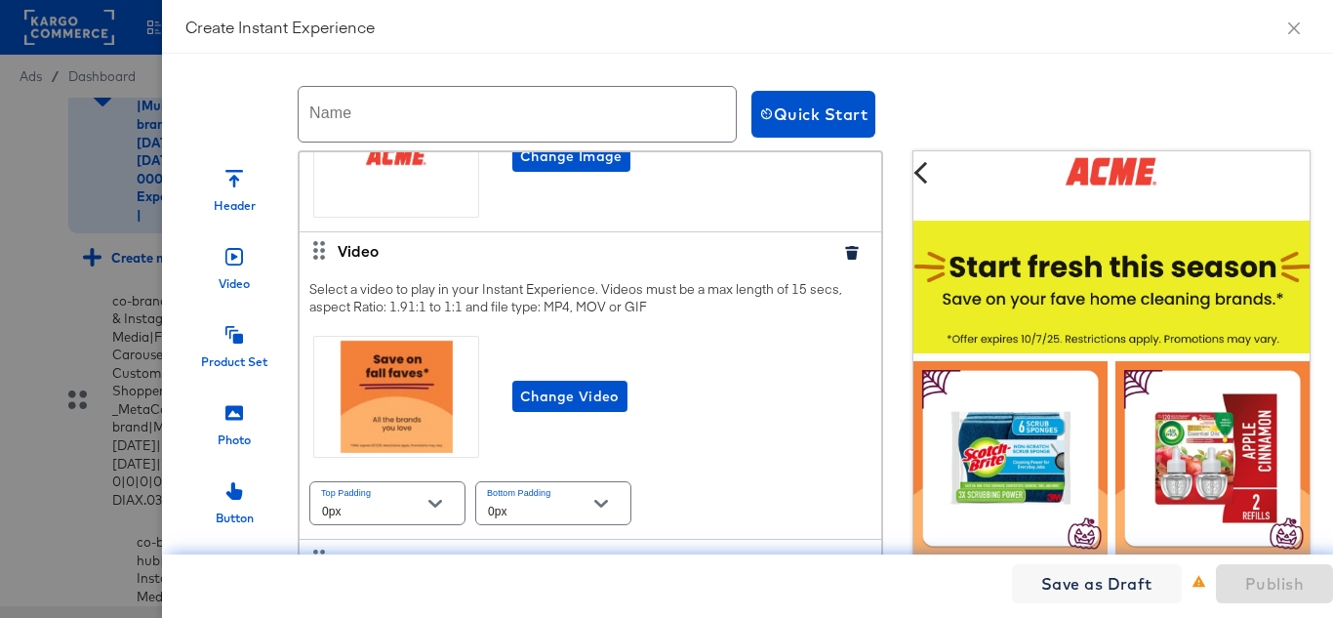
scroll to position [0, 0]
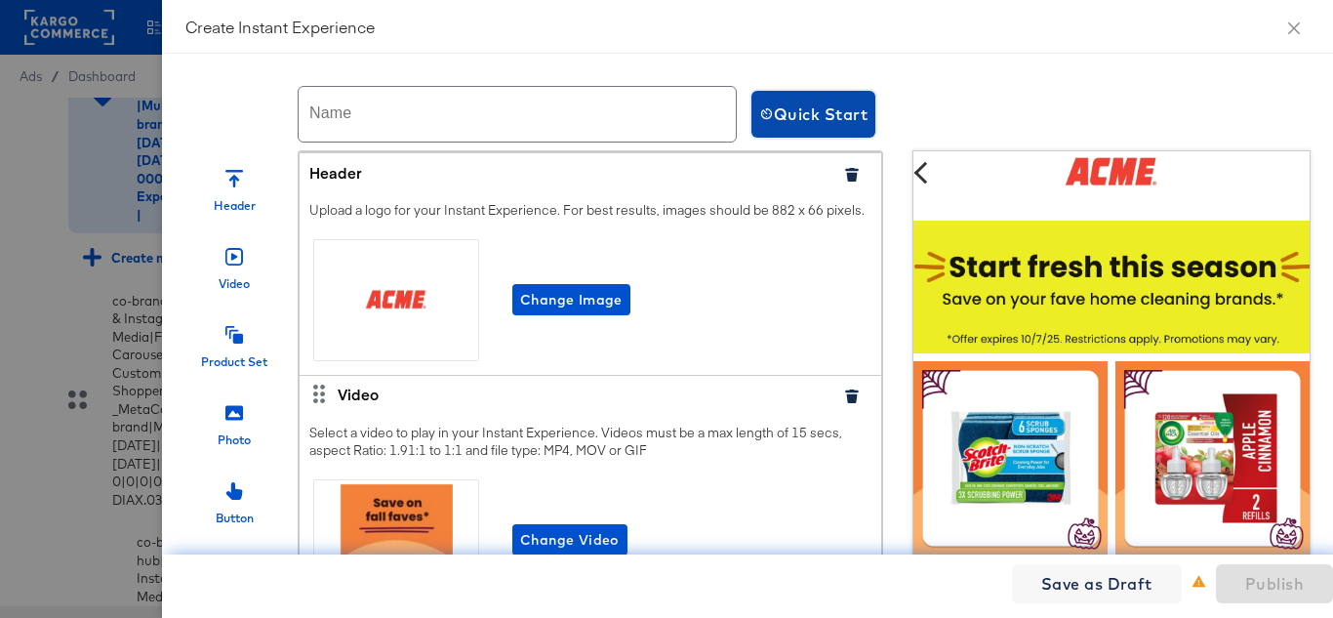
click at [817, 111] on span "Quick Start" at bounding box center [813, 113] width 108 height 27
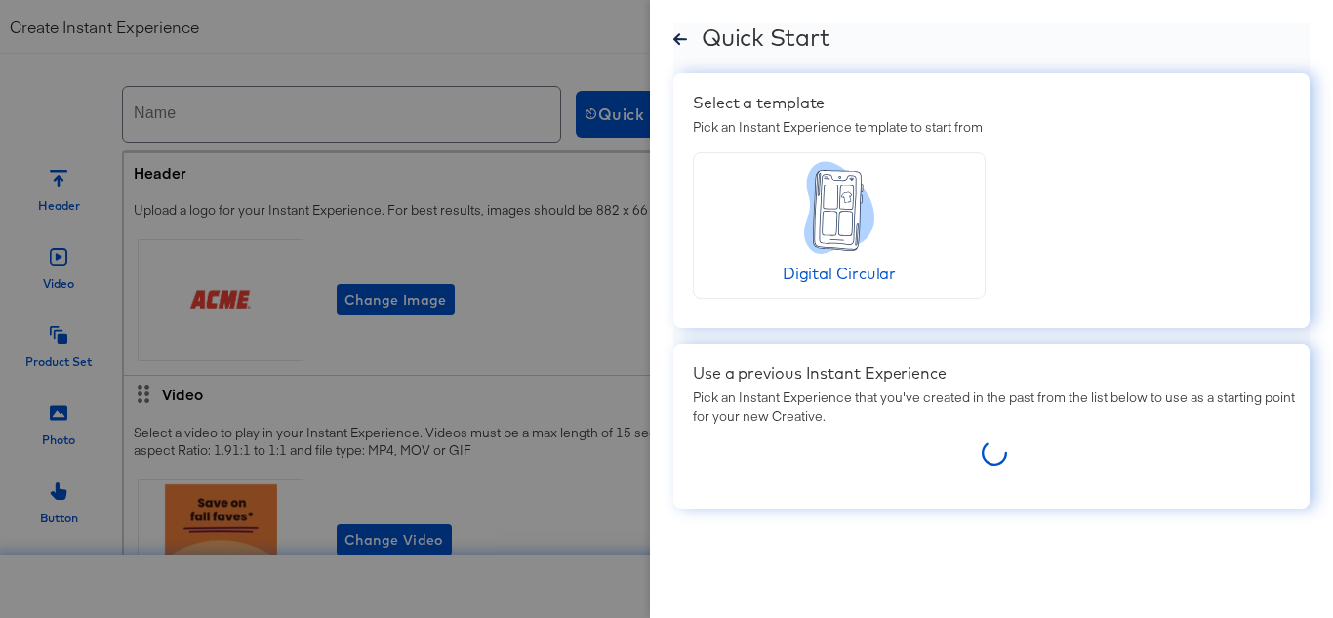
click at [682, 37] on icon at bounding box center [680, 39] width 14 height 15
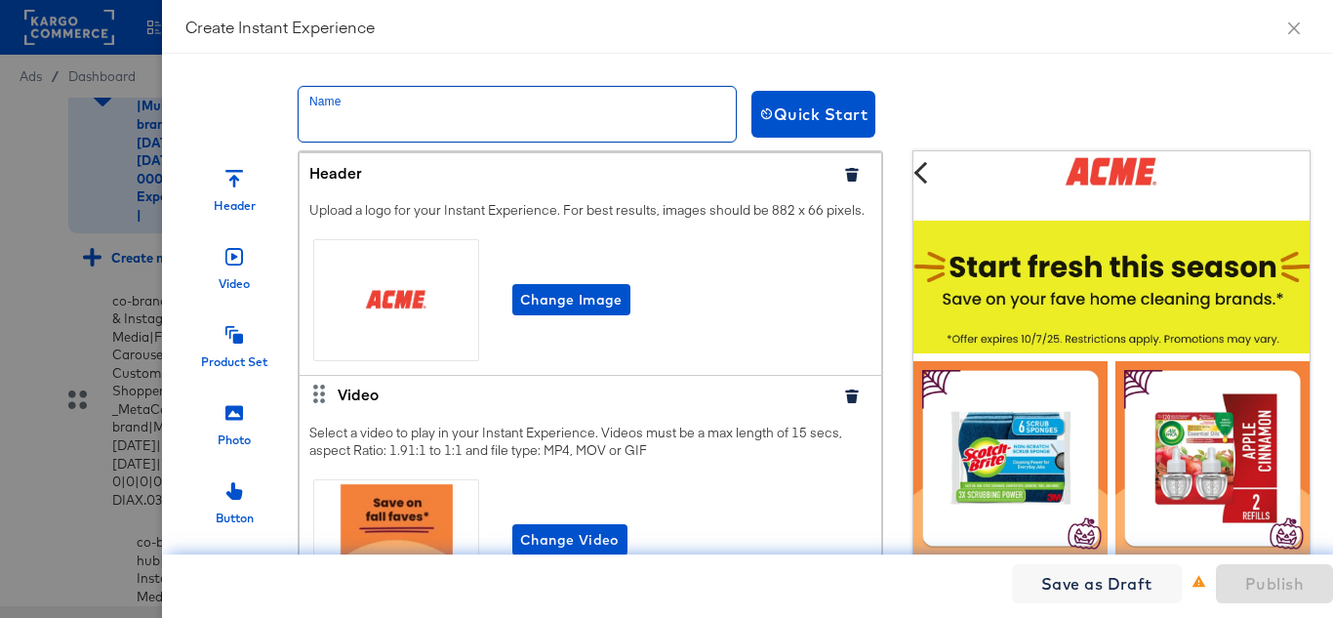
click at [520, 137] on input "text" at bounding box center [517, 114] width 437 height 55
click at [365, 120] on input "text" at bounding box center [517, 114] width 437 height 55
paste input "Safeway_IX_NOV'25"
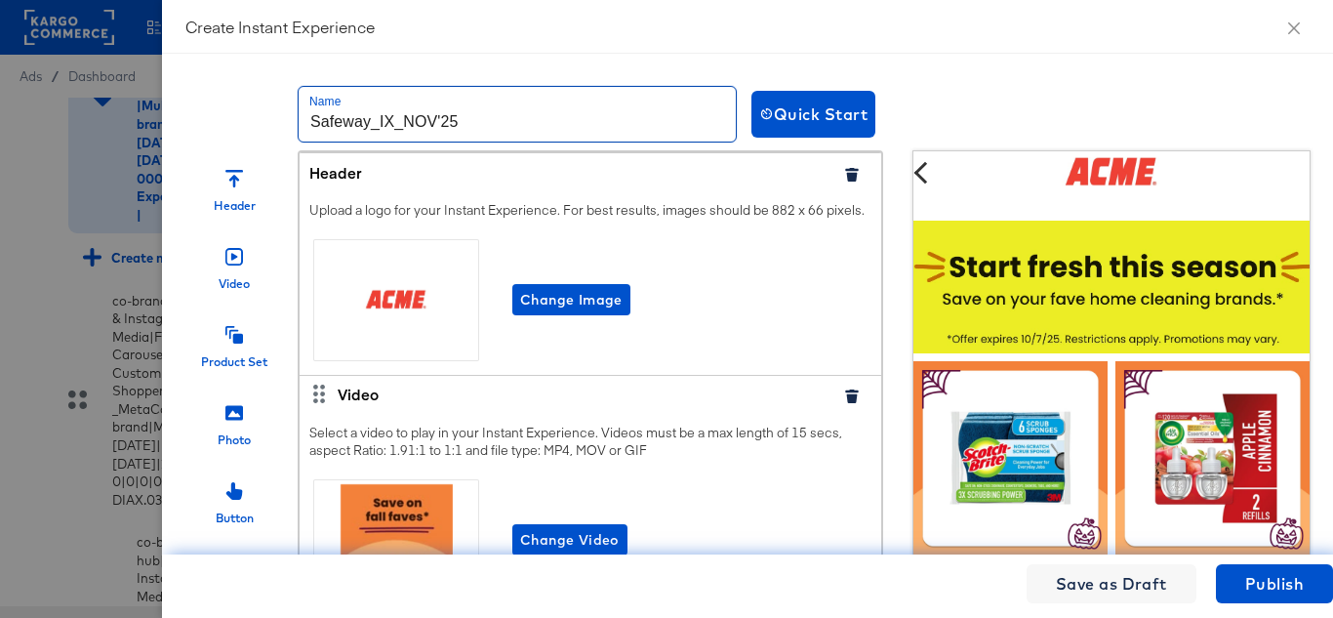
drag, startPoint x: 339, startPoint y: 117, endPoint x: 249, endPoint y: 117, distance: 89.8
click at [242, 117] on div "Name Safeway_IX_NOV'25 Quick Start" at bounding box center [965, 113] width 1561 height 73
paste input "ACME"
click at [502, 118] on input "ACME_IX_NOV'25" at bounding box center [517, 114] width 437 height 55
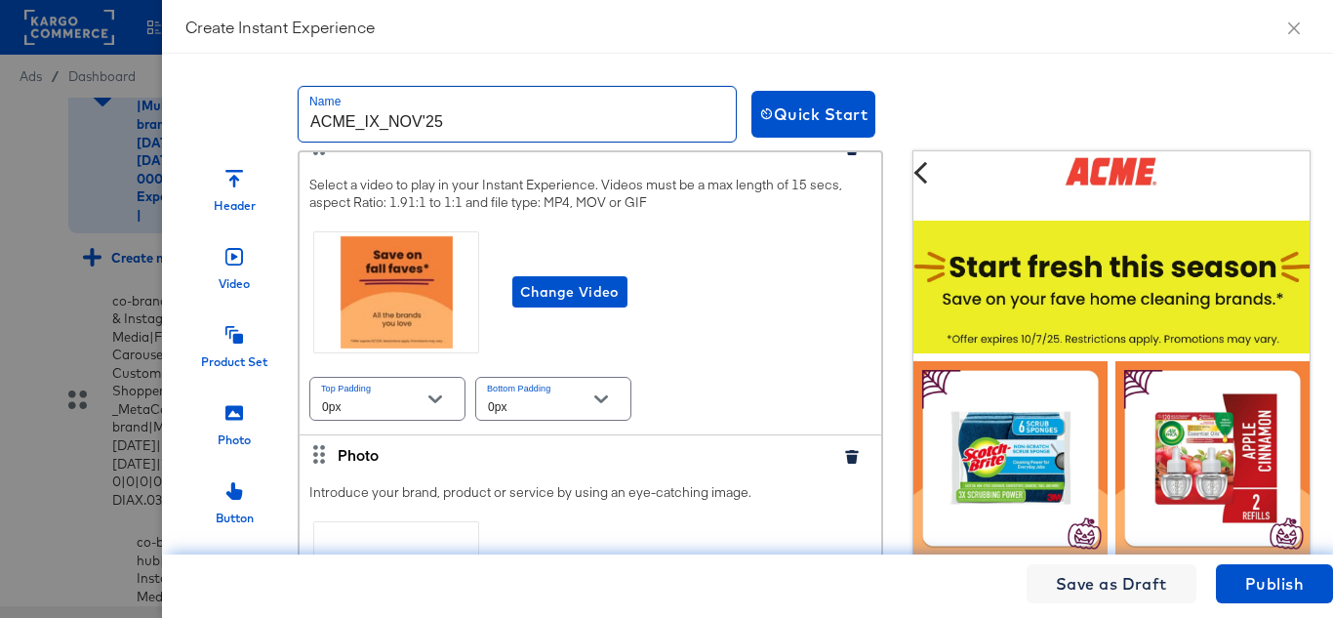
scroll to position [293, 0]
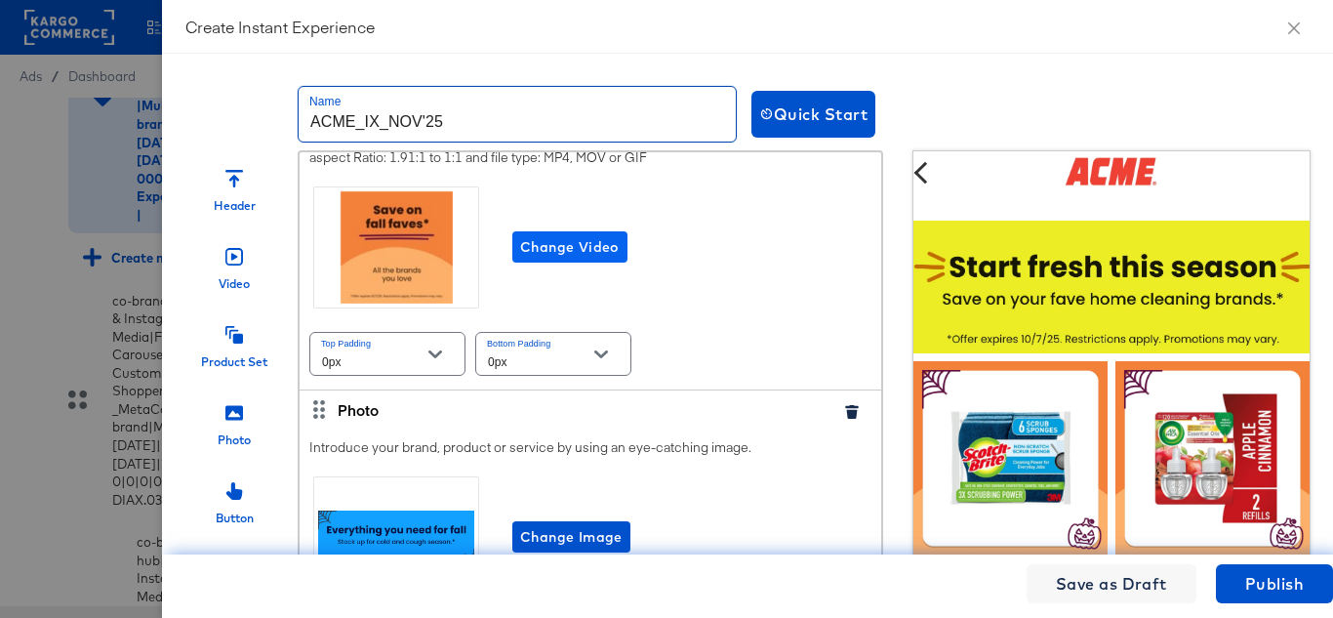
type input "ACME_IX_NOV'25"
click at [562, 260] on span "Change Video" at bounding box center [570, 247] width 100 height 24
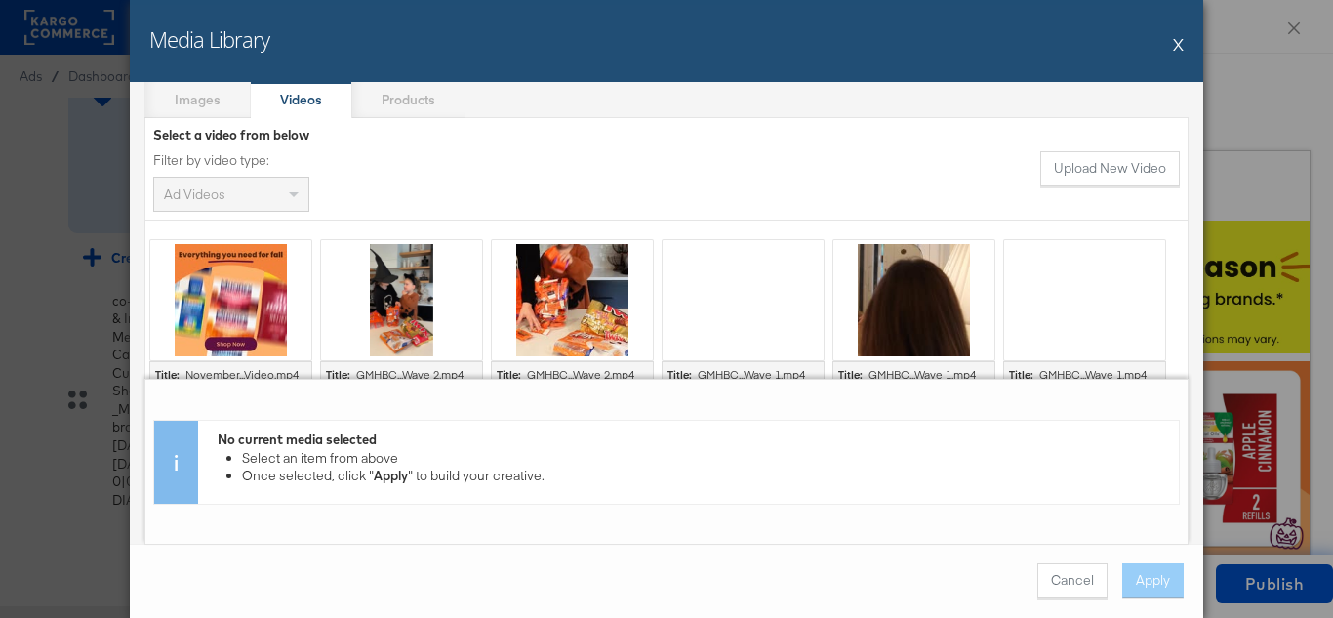
scroll to position [98, 0]
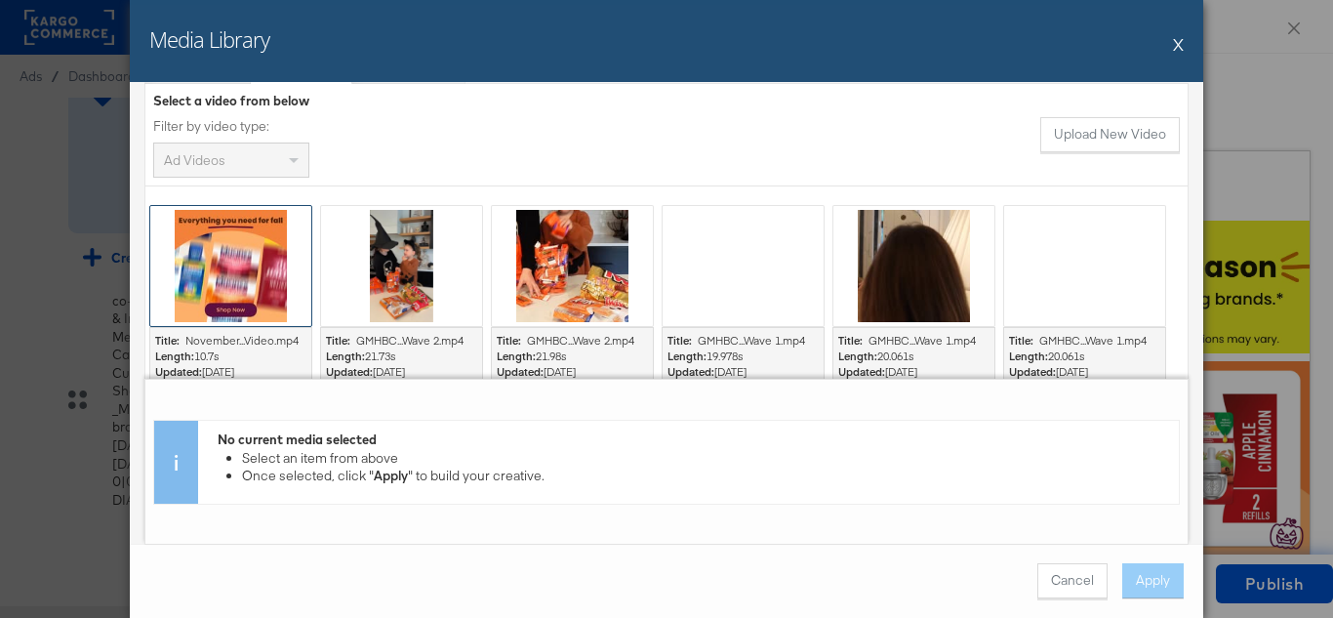
click at [238, 266] on div at bounding box center [230, 266] width 161 height 120
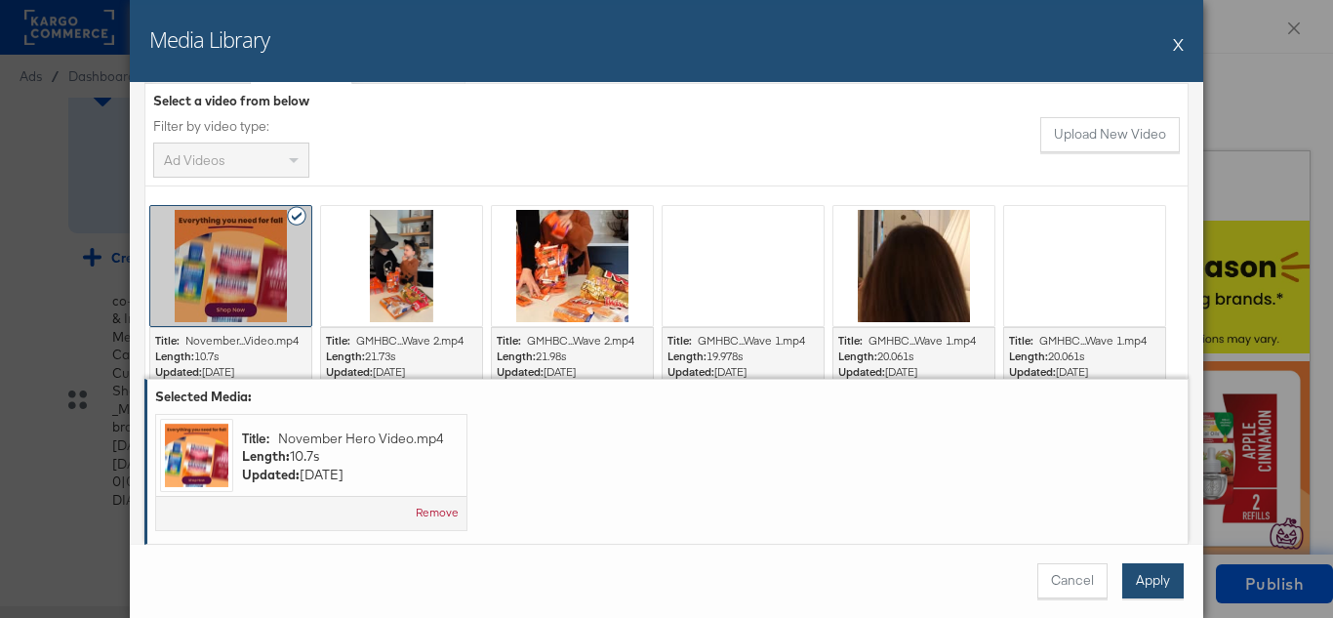
click at [1154, 571] on button "Apply" at bounding box center [1152, 580] width 61 height 35
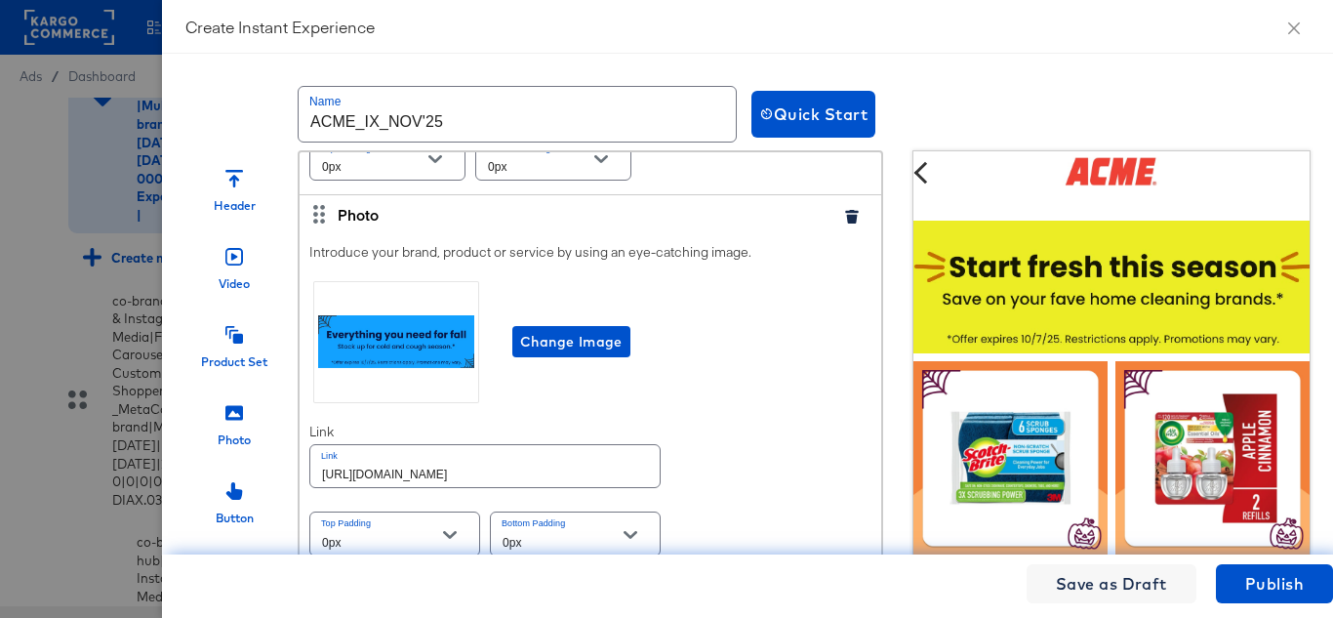
scroll to position [585, 0]
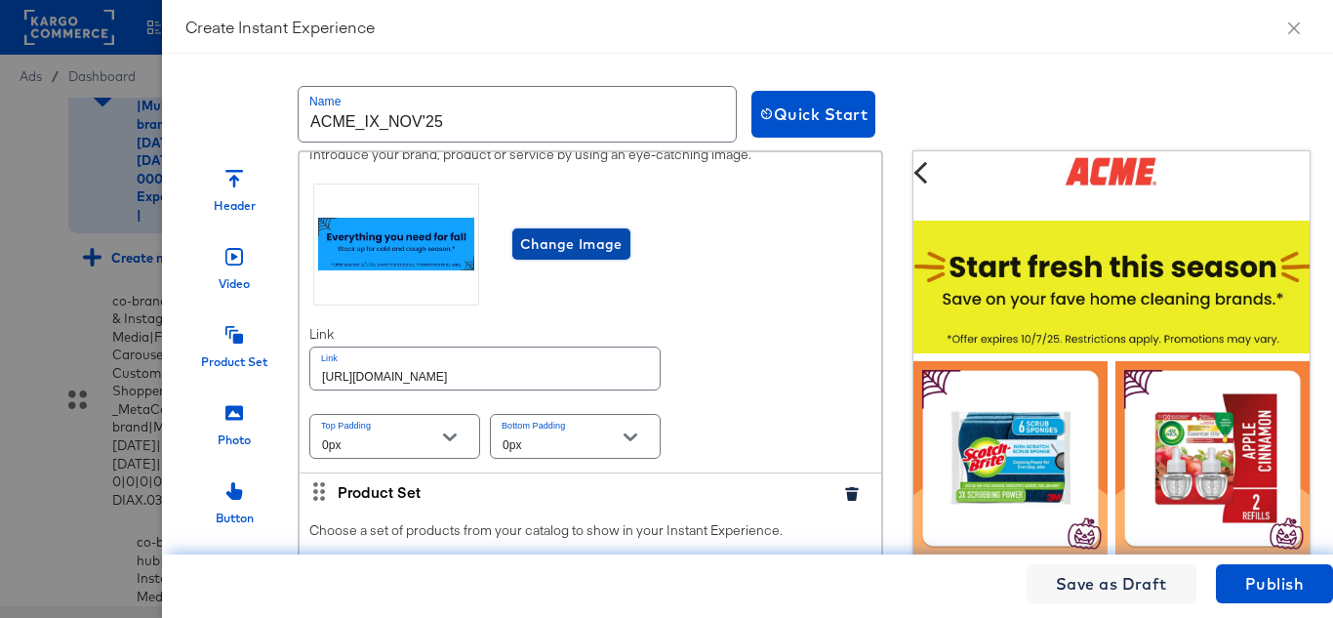
click at [593, 257] on span "Change Image" at bounding box center [571, 244] width 102 height 24
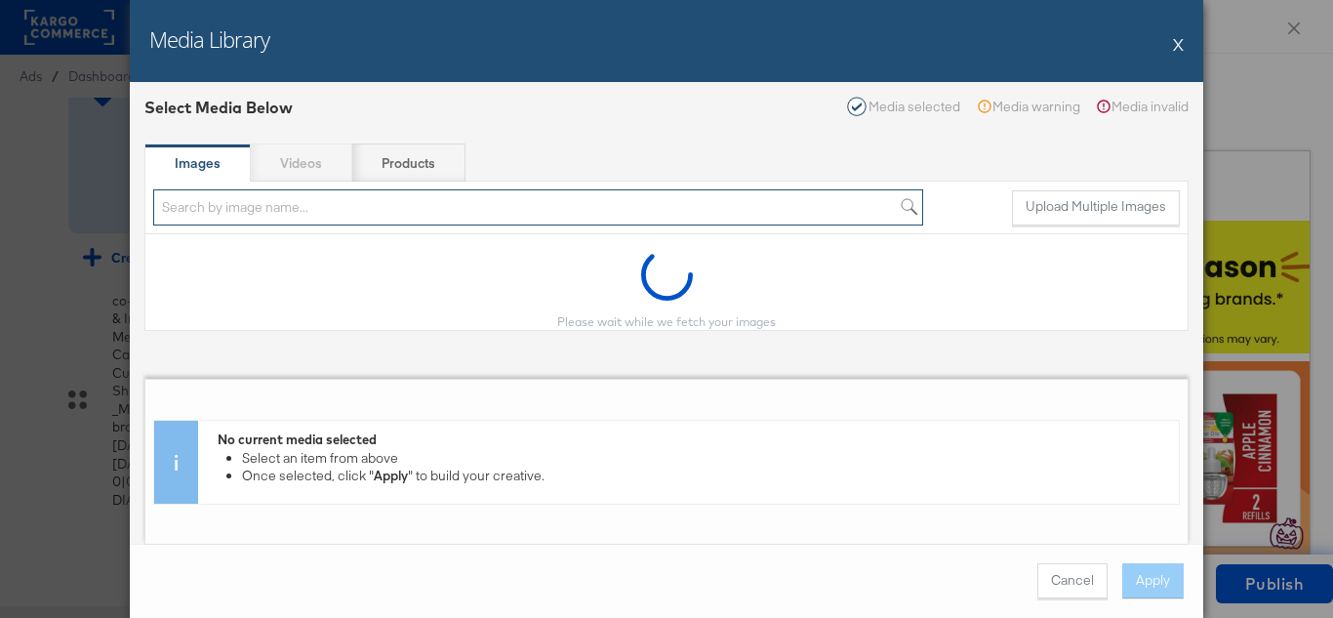
click at [280, 208] on input "search" at bounding box center [538, 207] width 770 height 36
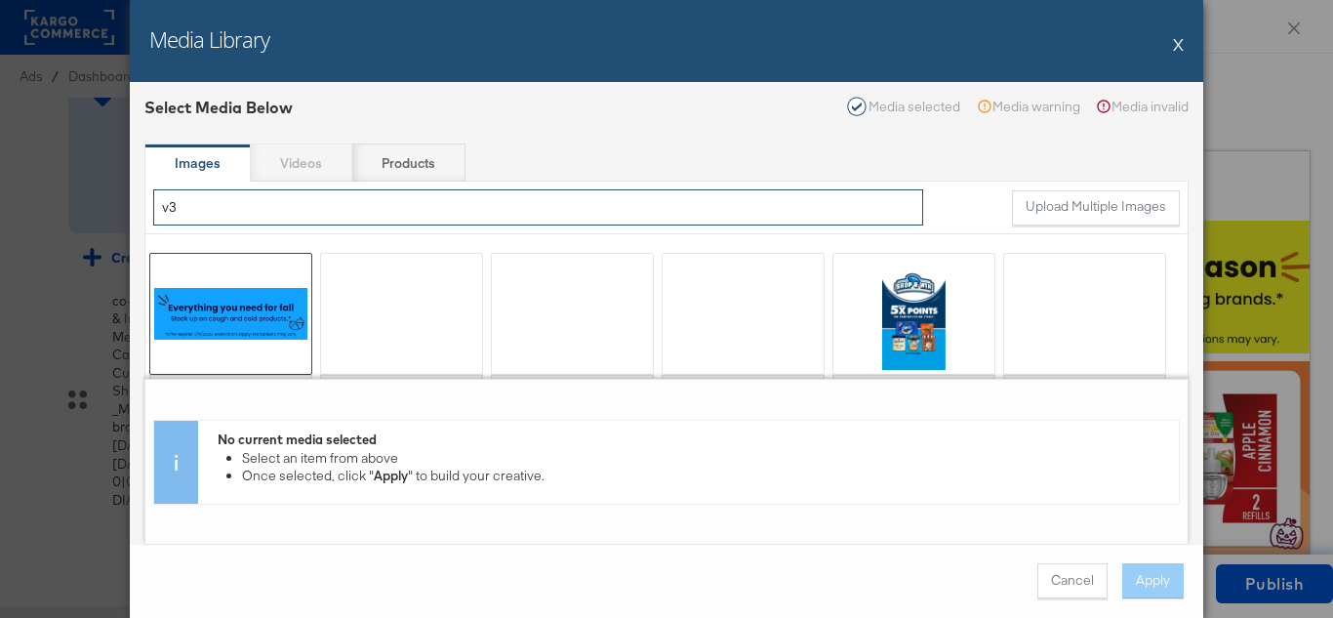
type input "v3"
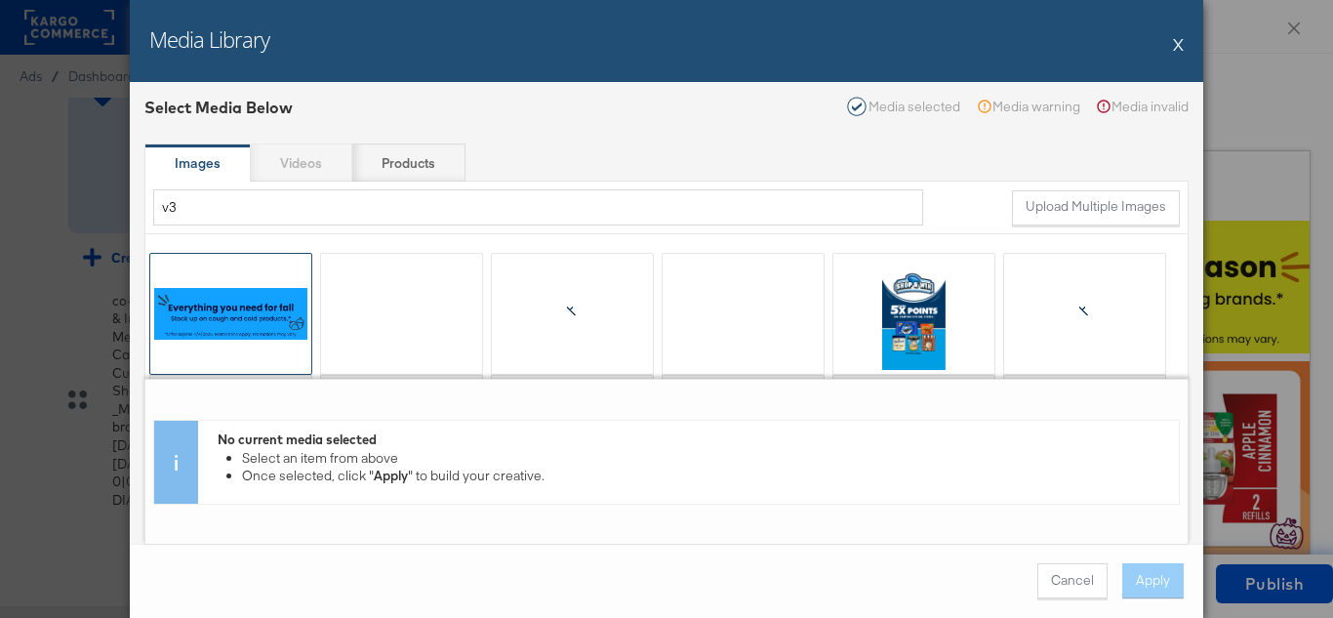
click at [246, 282] on div at bounding box center [230, 314] width 161 height 120
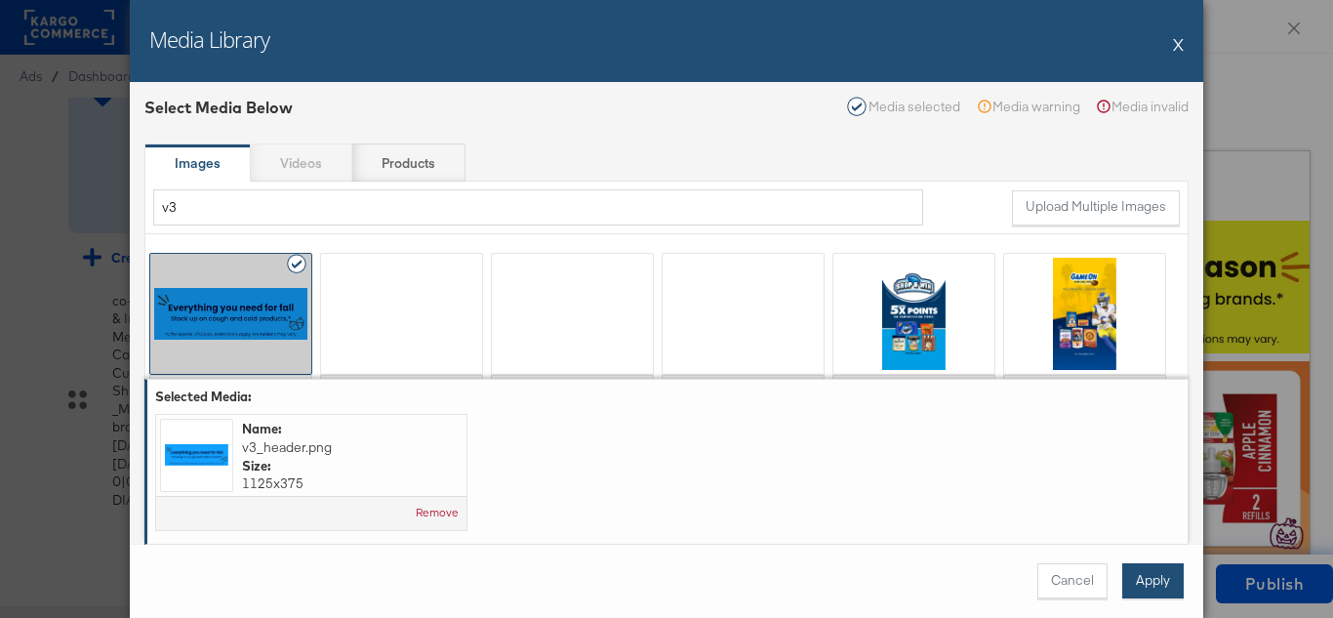
click at [1160, 569] on button "Apply" at bounding box center [1152, 580] width 61 height 35
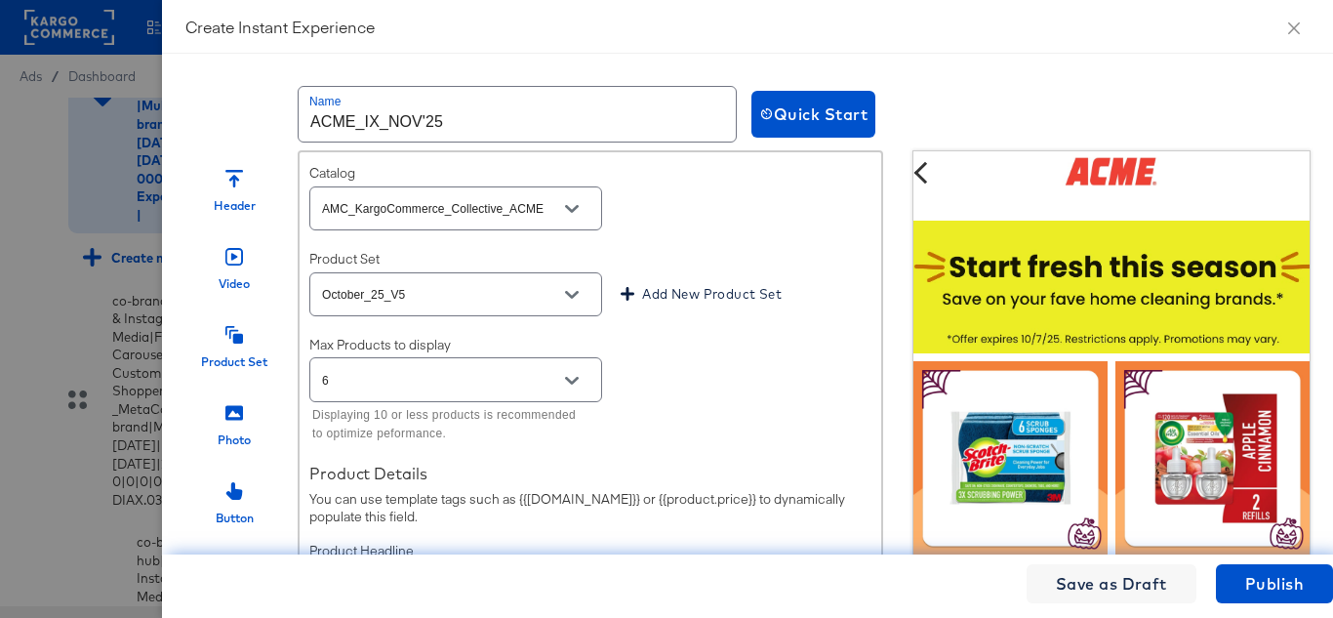
scroll to position [1073, 0]
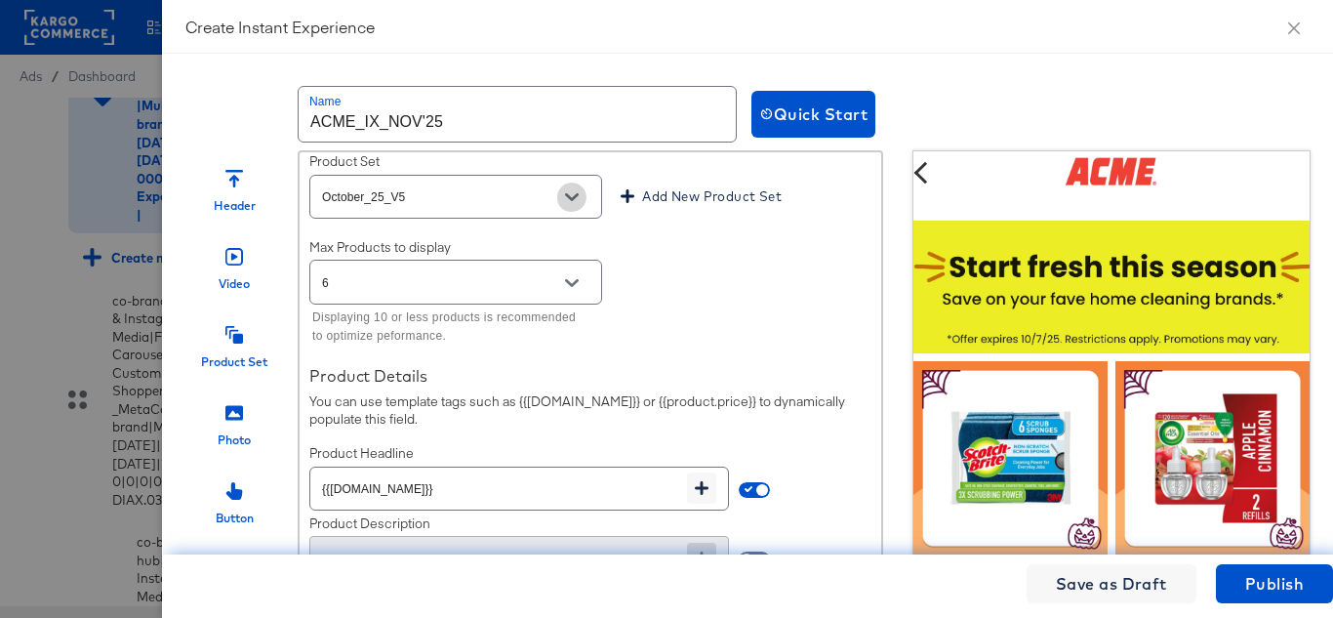
click at [570, 201] on icon "Open" at bounding box center [572, 197] width 14 height 8
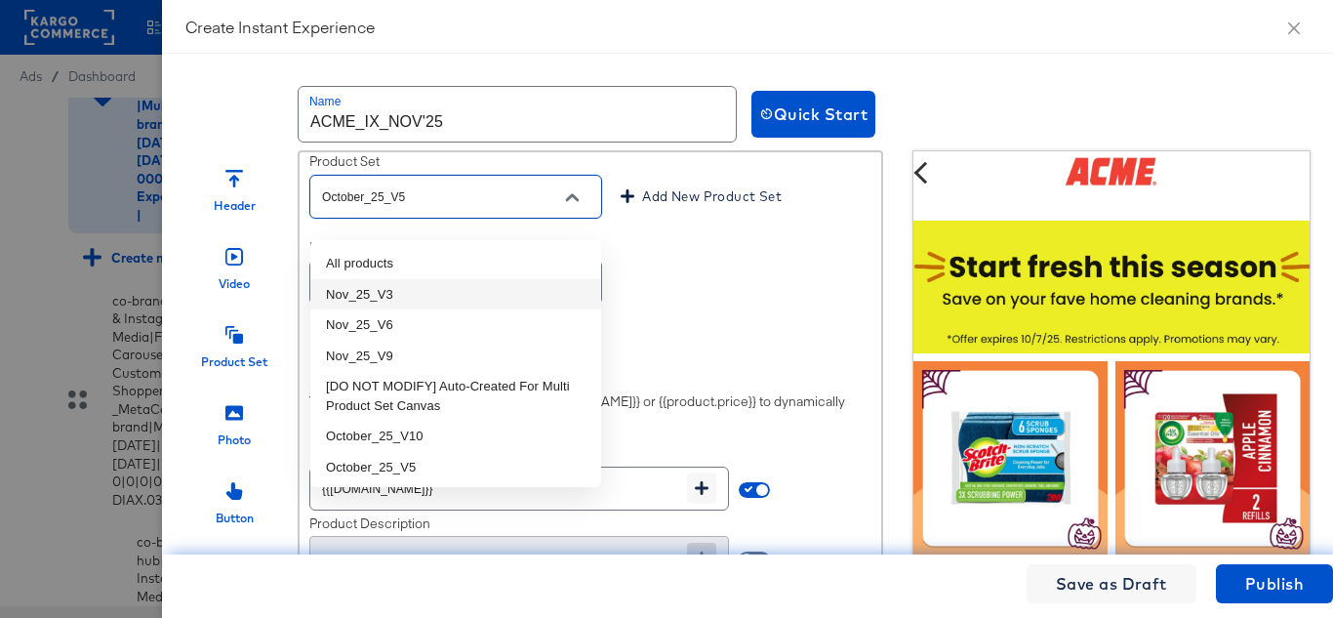
click at [405, 293] on li "Nov_25_V3" at bounding box center [455, 294] width 291 height 31
type input "Nov_25_V3"
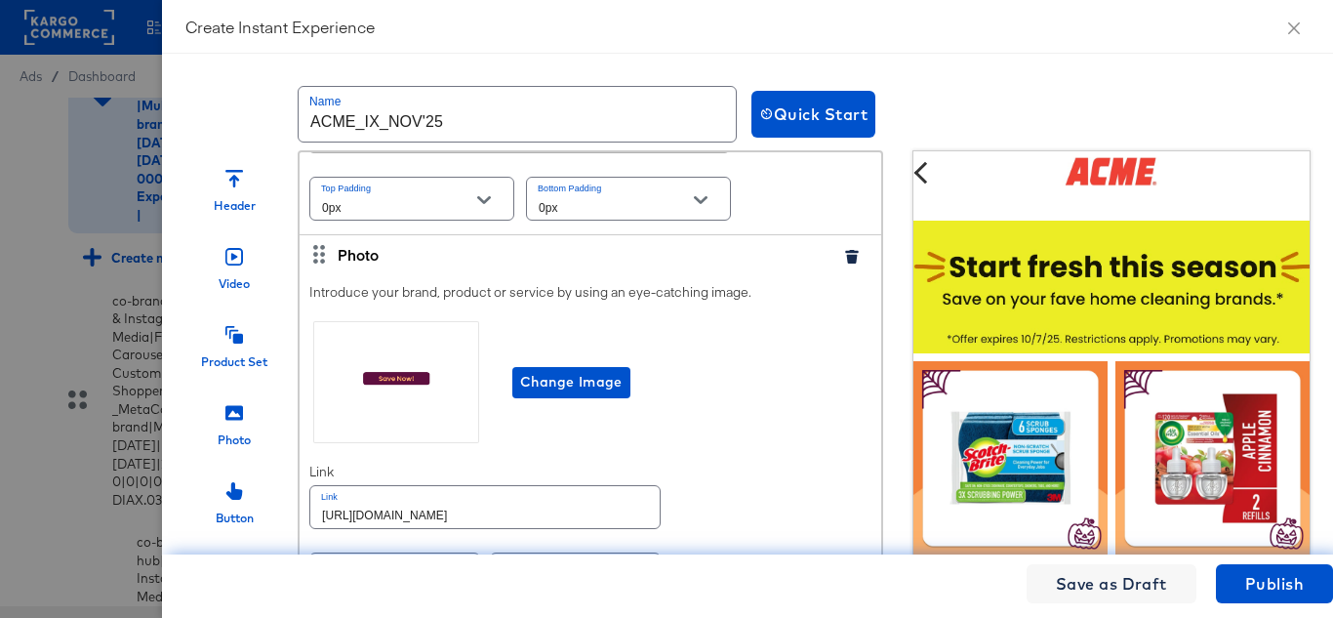
scroll to position [1659, 0]
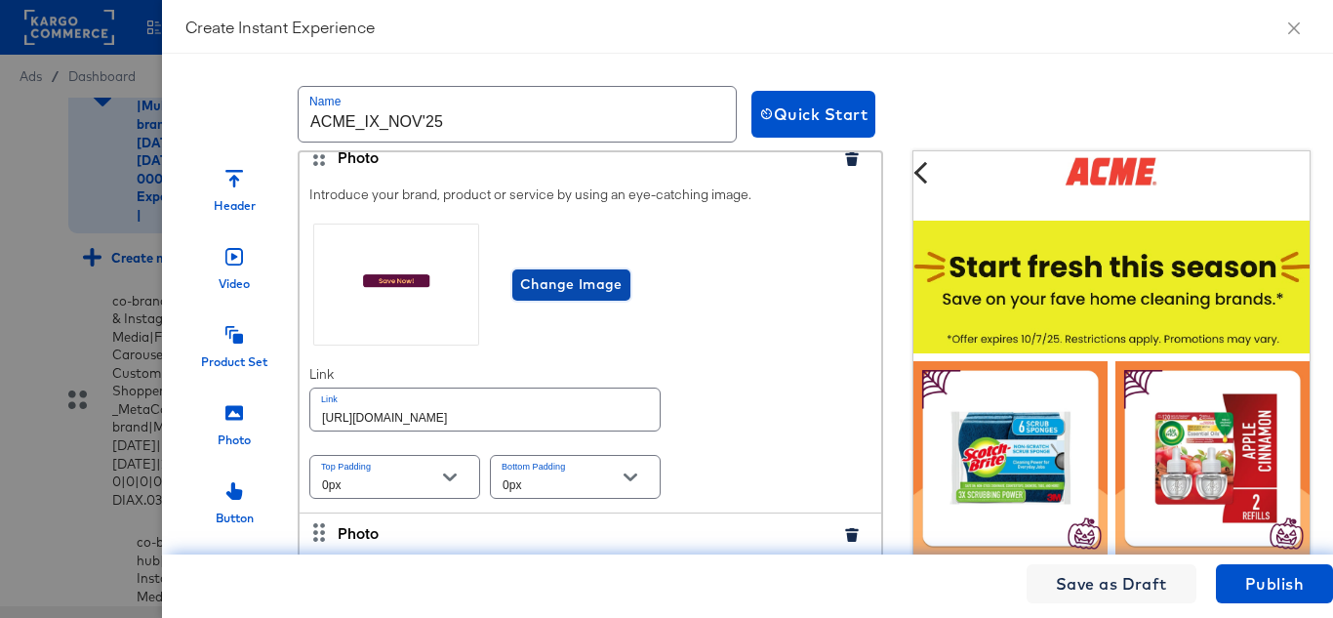
click at [594, 297] on span "Change Image" at bounding box center [571, 284] width 102 height 24
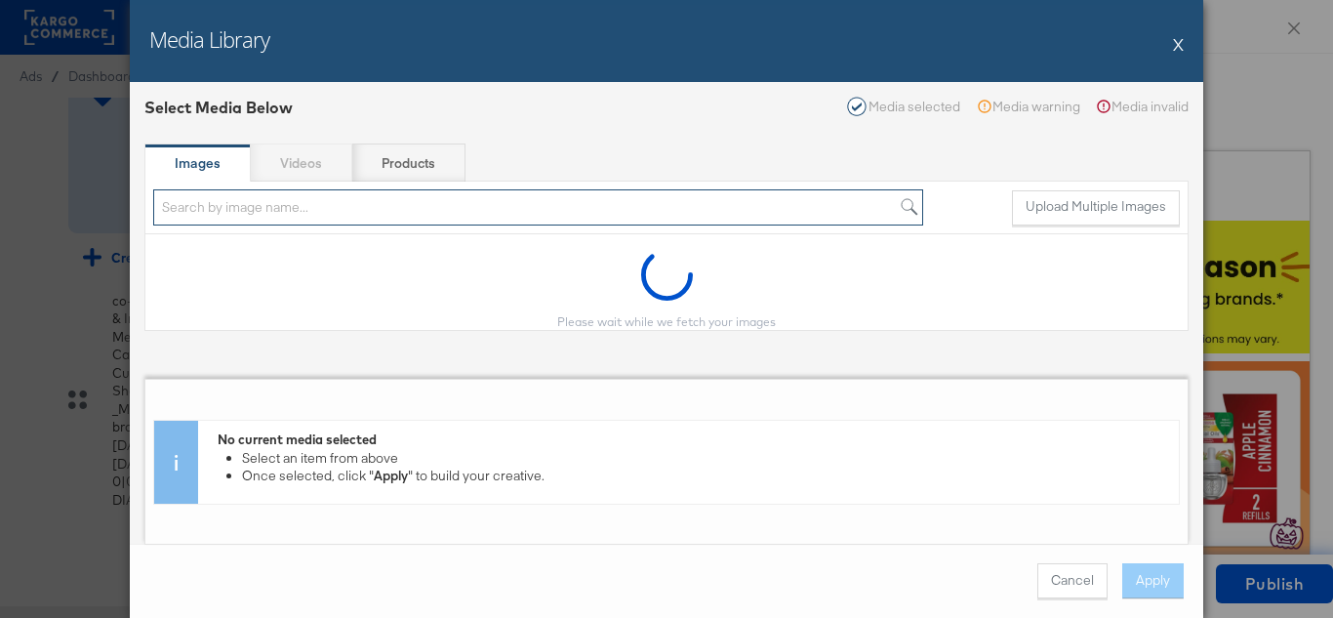
click at [263, 214] on input "search" at bounding box center [538, 207] width 770 height 36
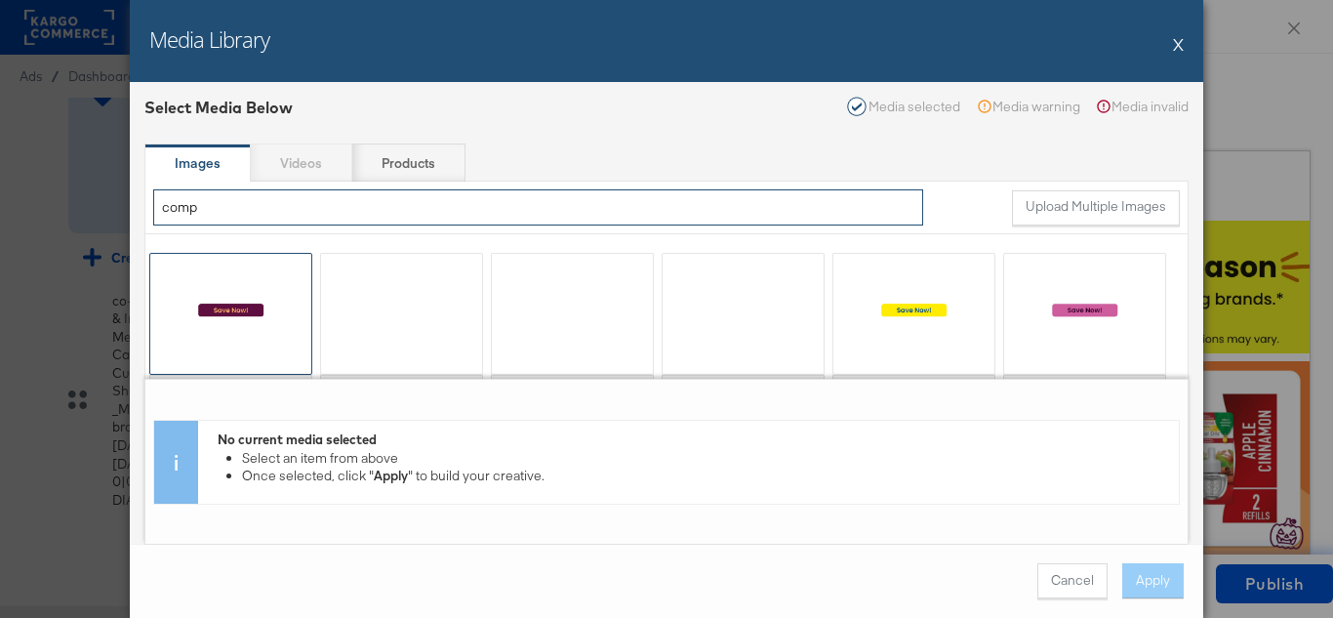
type input "comp"
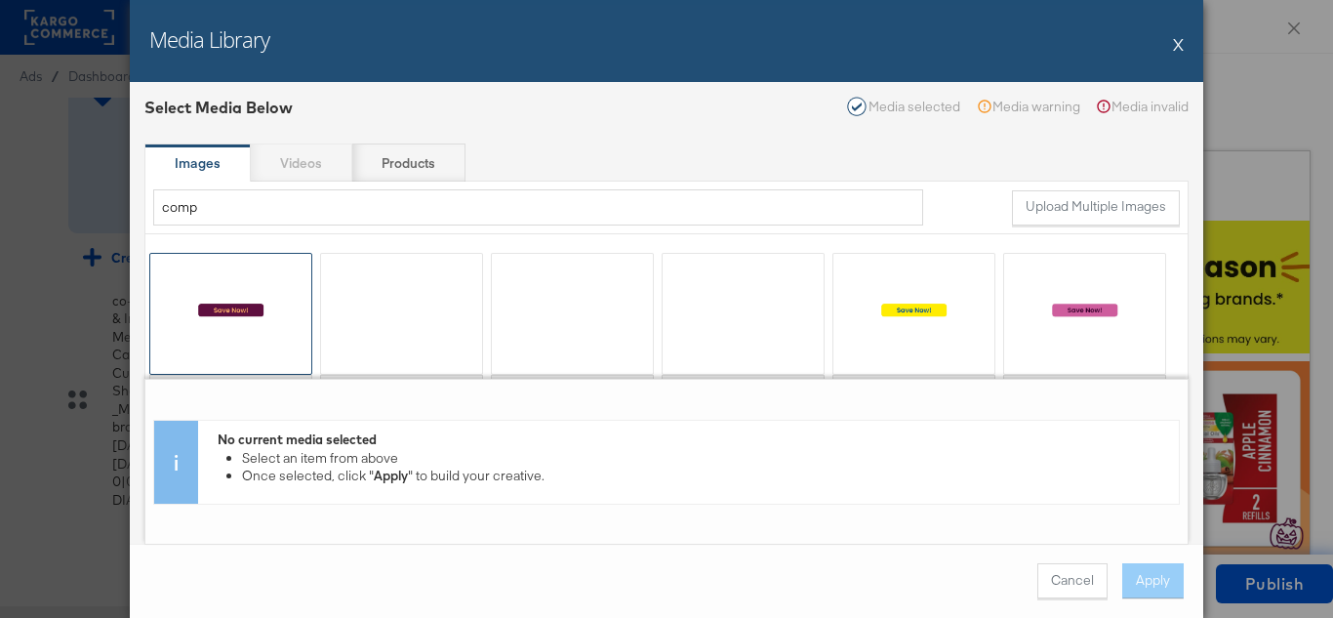
click at [228, 314] on div at bounding box center [230, 314] width 161 height 120
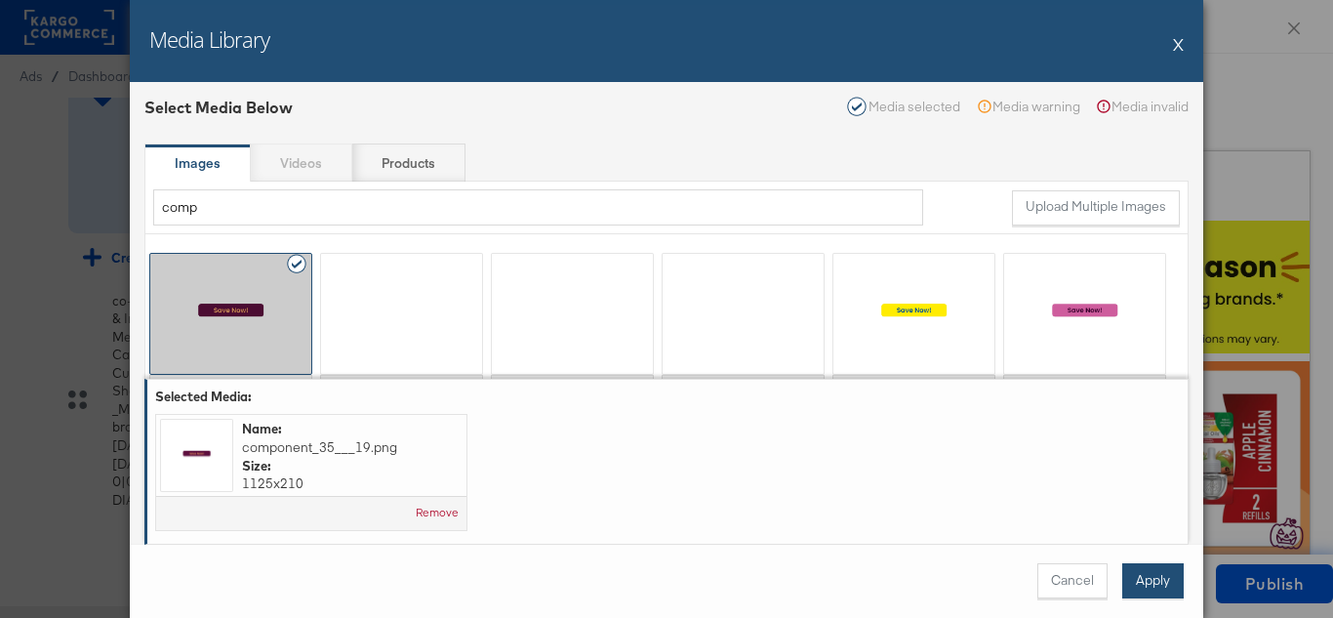
click at [1174, 568] on button "Apply" at bounding box center [1152, 580] width 61 height 35
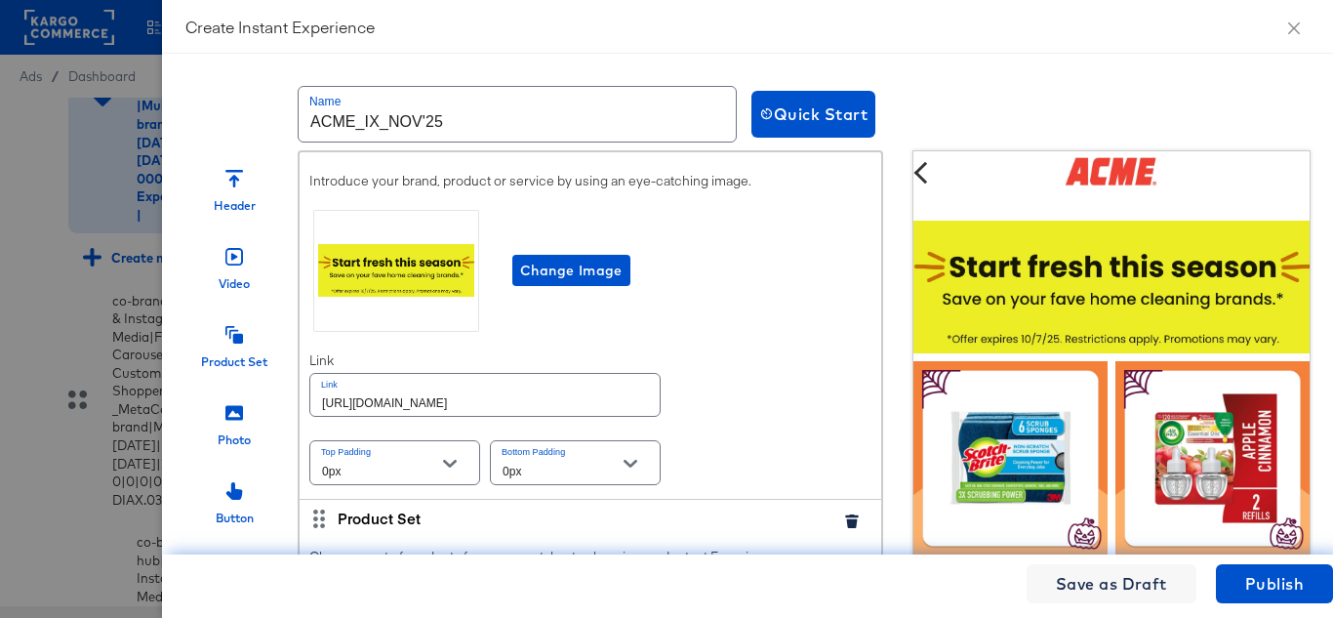
scroll to position [2049, 0]
click at [581, 282] on span "Change Image" at bounding box center [571, 270] width 102 height 24
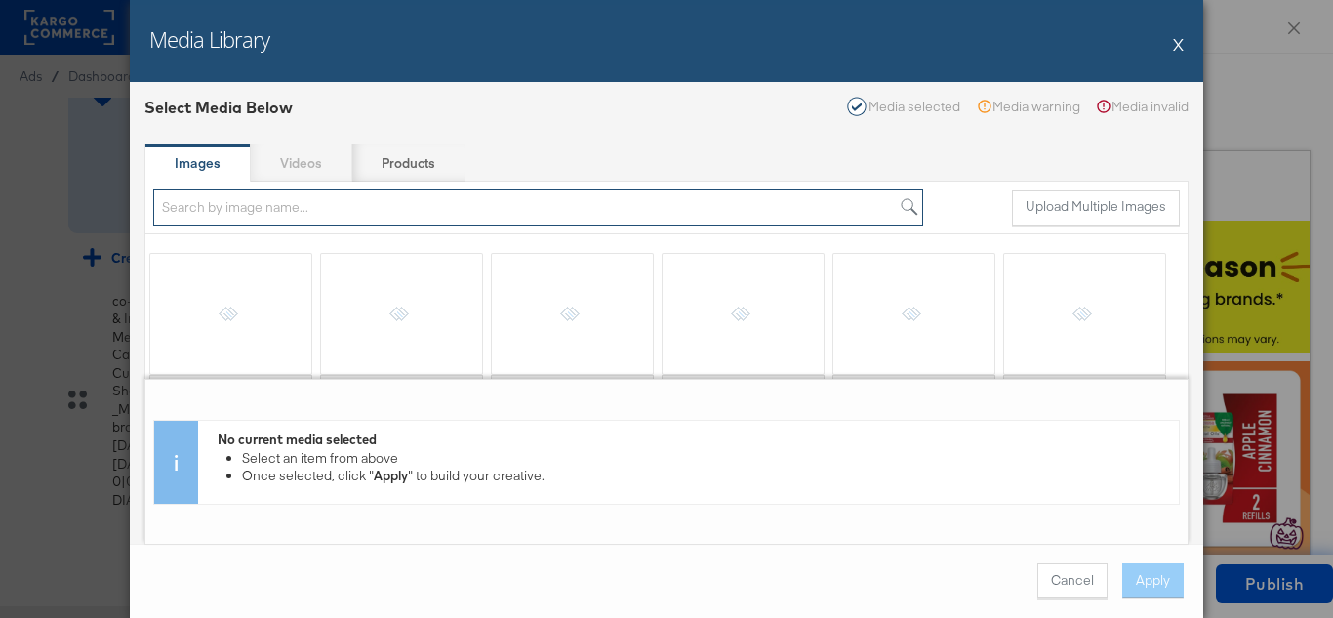
click at [377, 206] on input "search" at bounding box center [538, 207] width 770 height 36
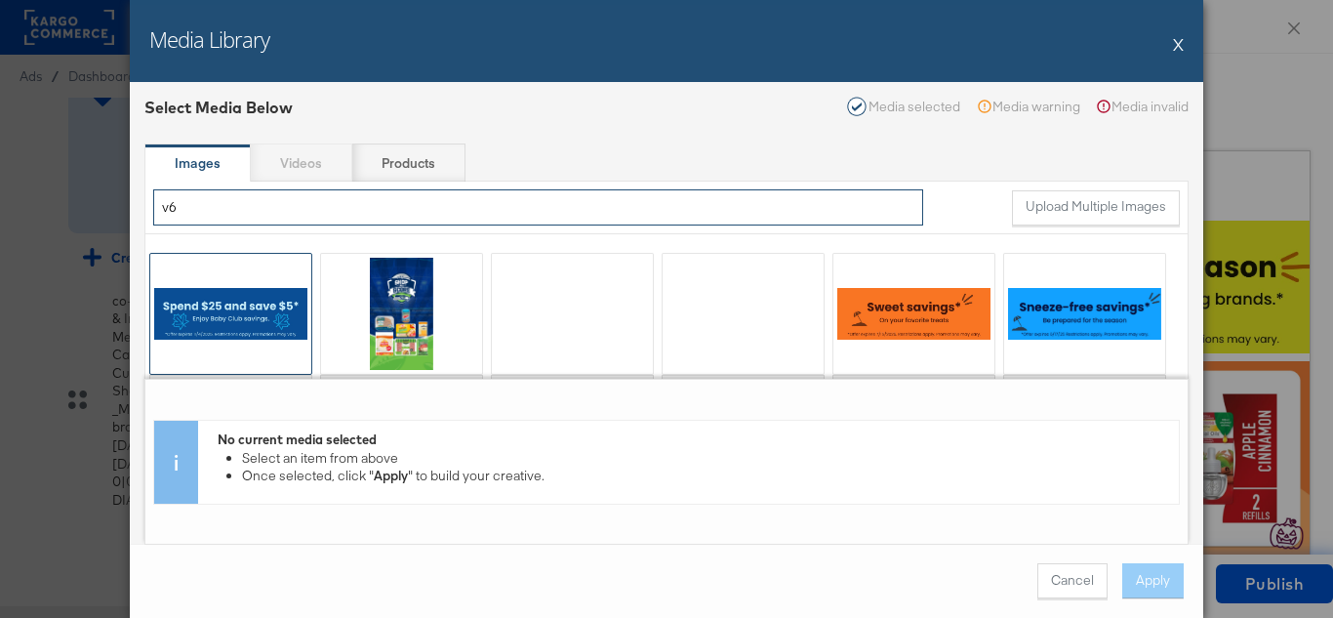
type input "v6"
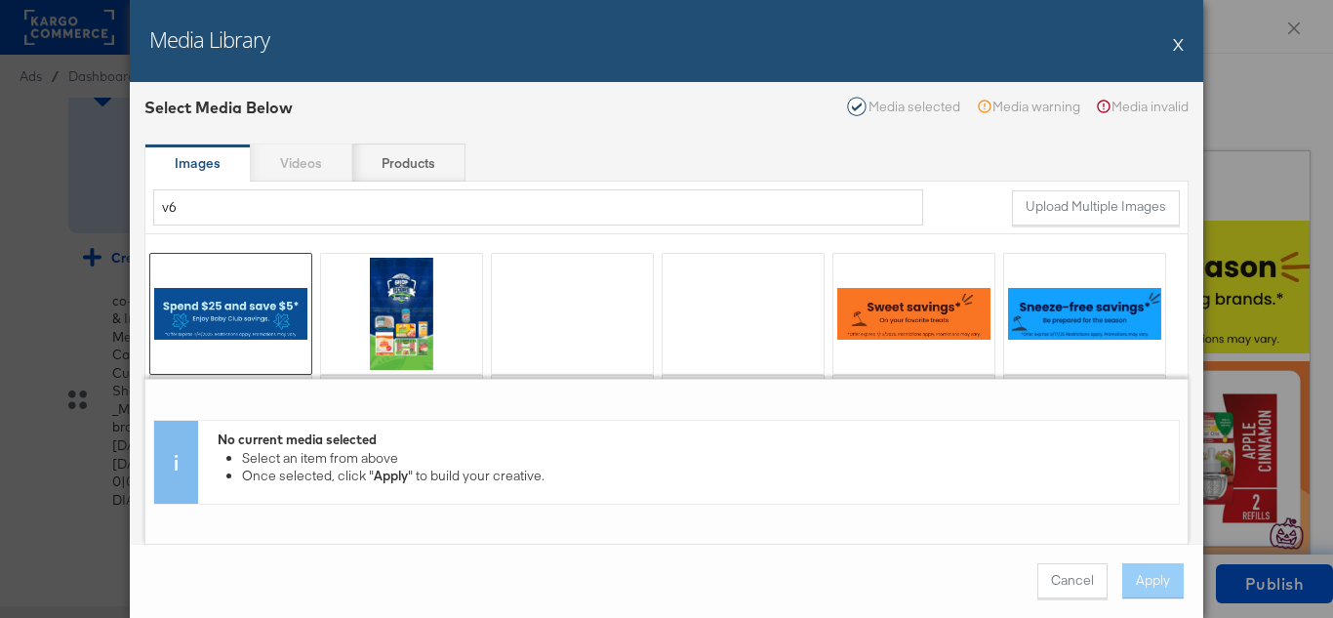
click at [198, 348] on div at bounding box center [230, 314] width 161 height 120
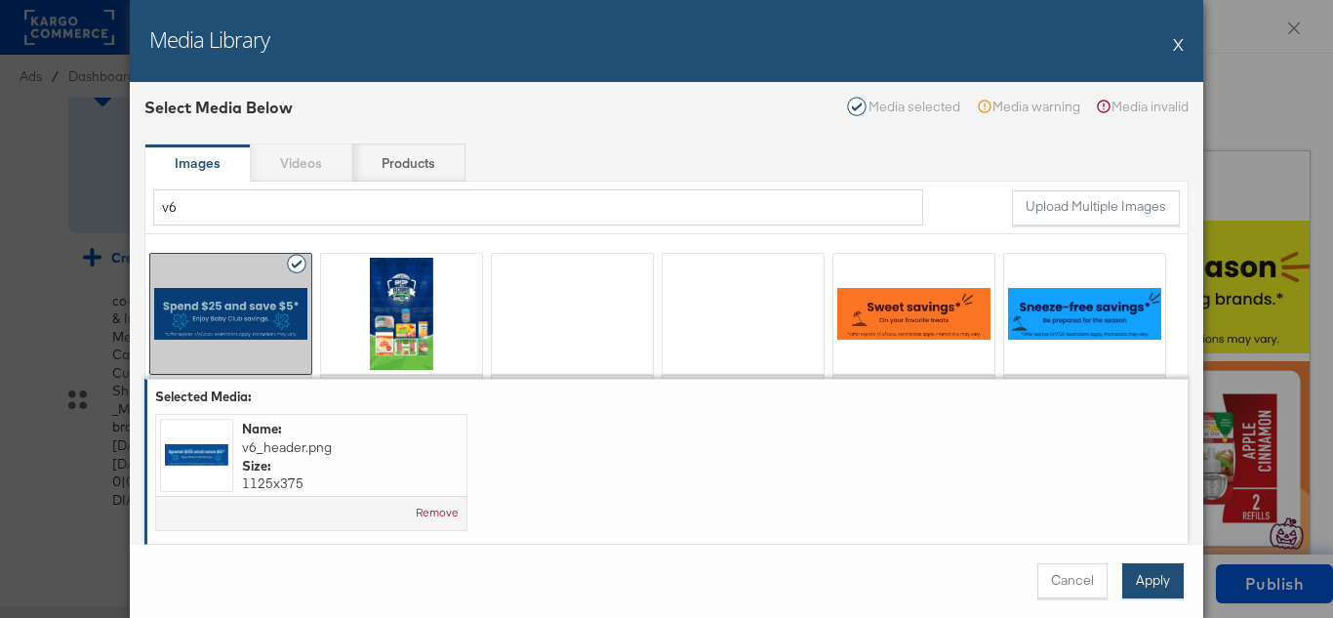
click at [1132, 575] on button "Apply" at bounding box center [1152, 580] width 61 height 35
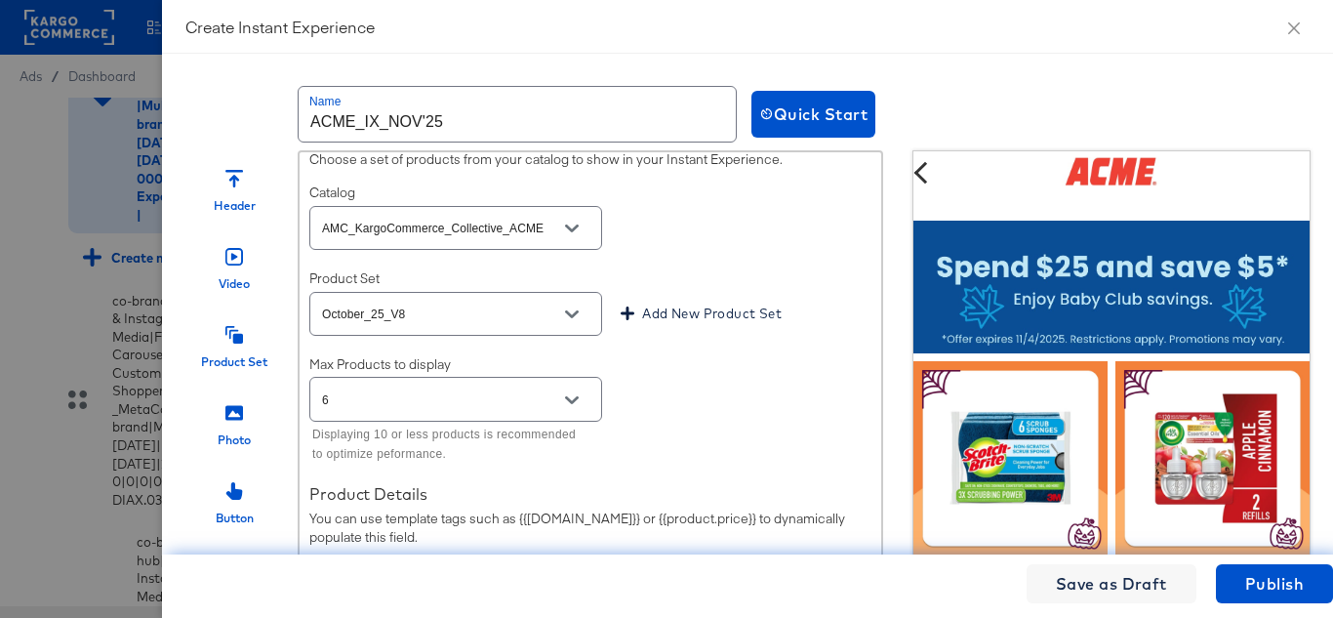
scroll to position [2439, 0]
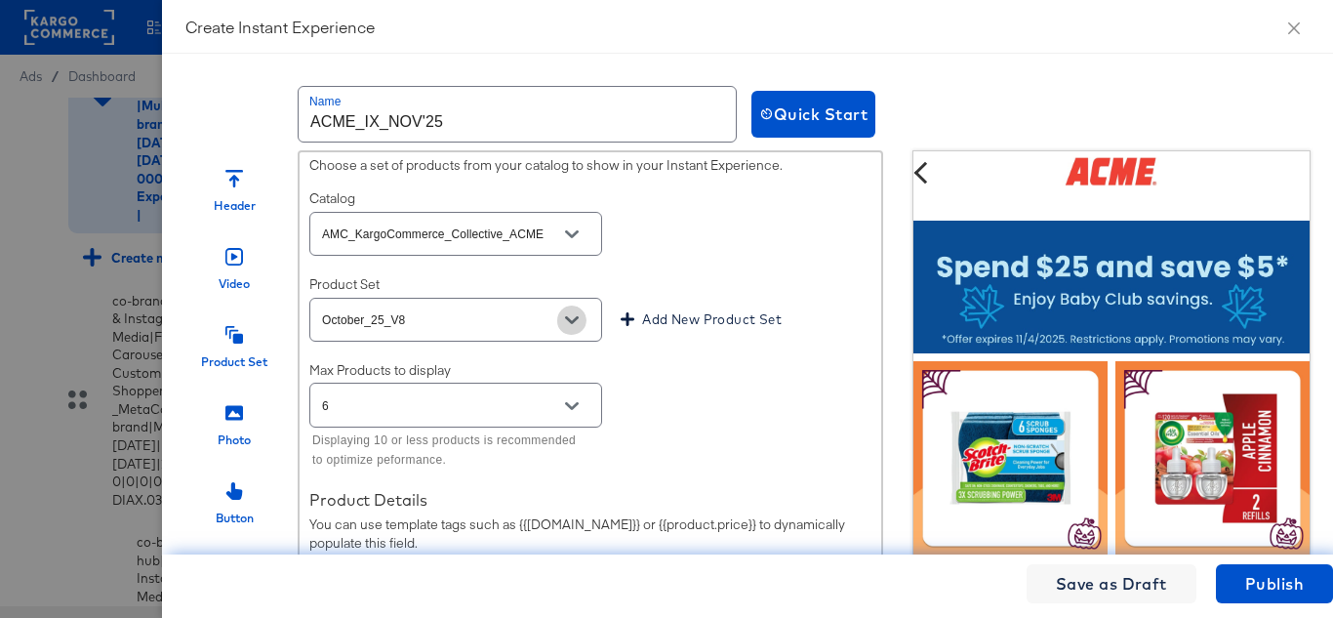
click at [567, 324] on icon "Open" at bounding box center [572, 320] width 14 height 8
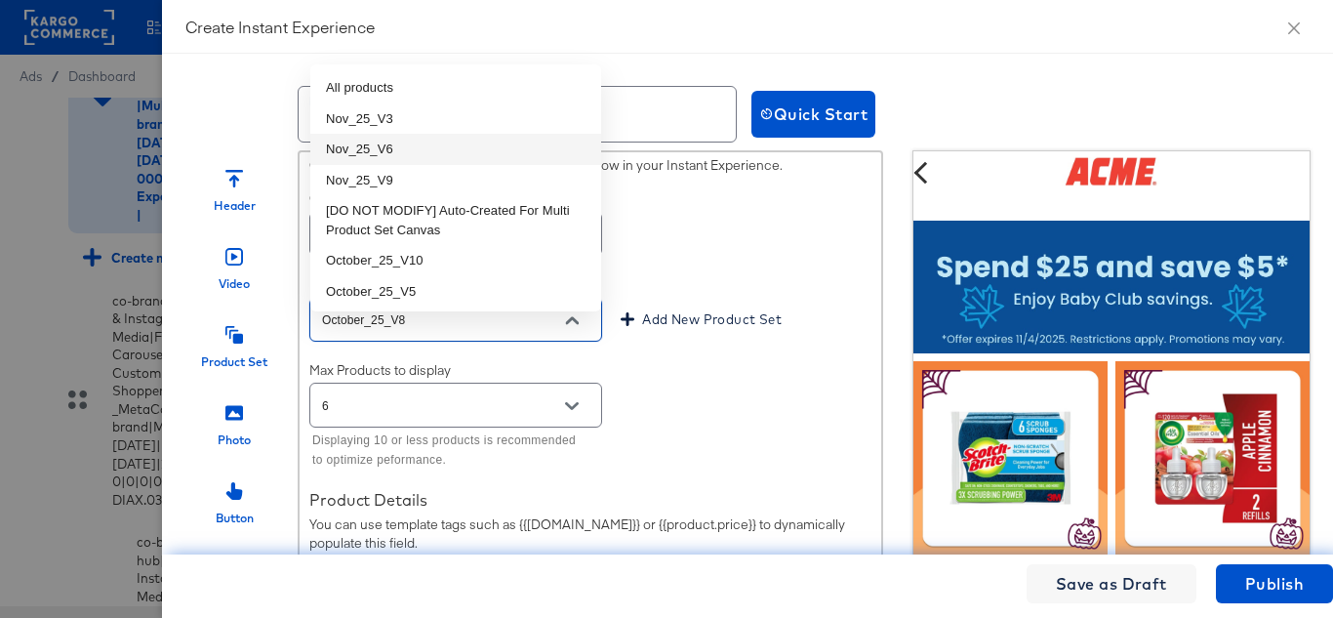
click at [416, 141] on li "Nov_25_V6" at bounding box center [455, 149] width 291 height 31
type input "Nov_25_V6"
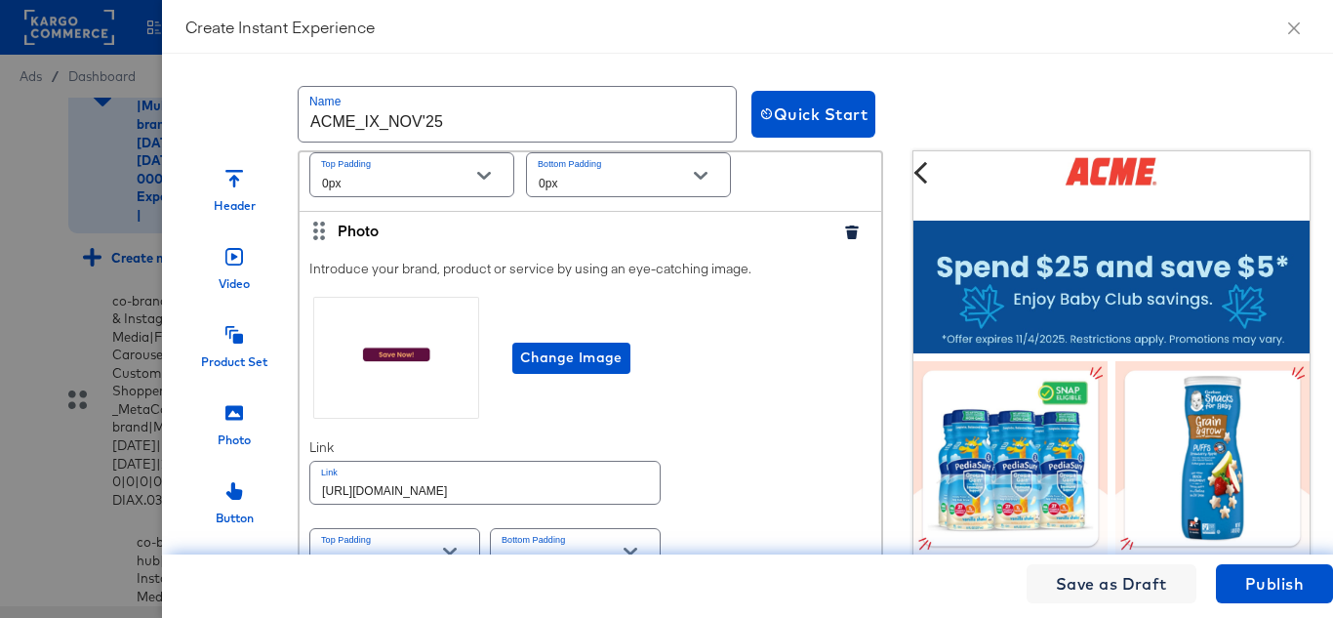
scroll to position [3122, 0]
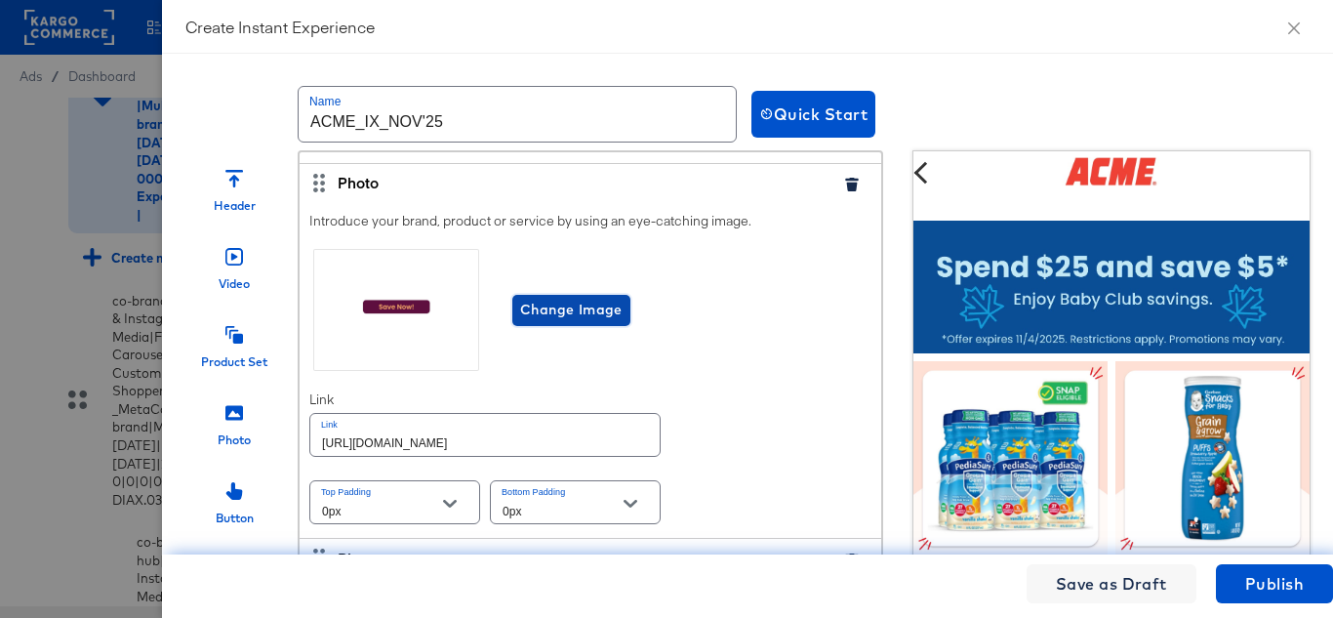
click at [599, 313] on button "Change Image" at bounding box center [571, 310] width 118 height 31
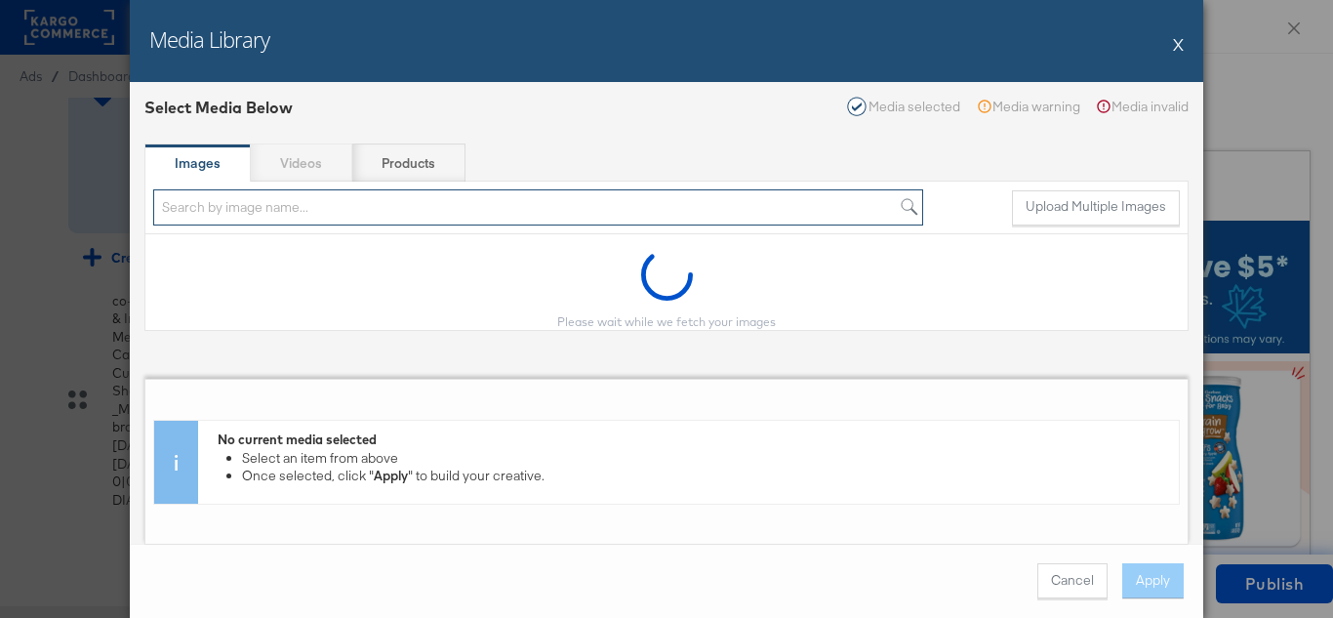
click at [331, 207] on input "search" at bounding box center [538, 207] width 770 height 36
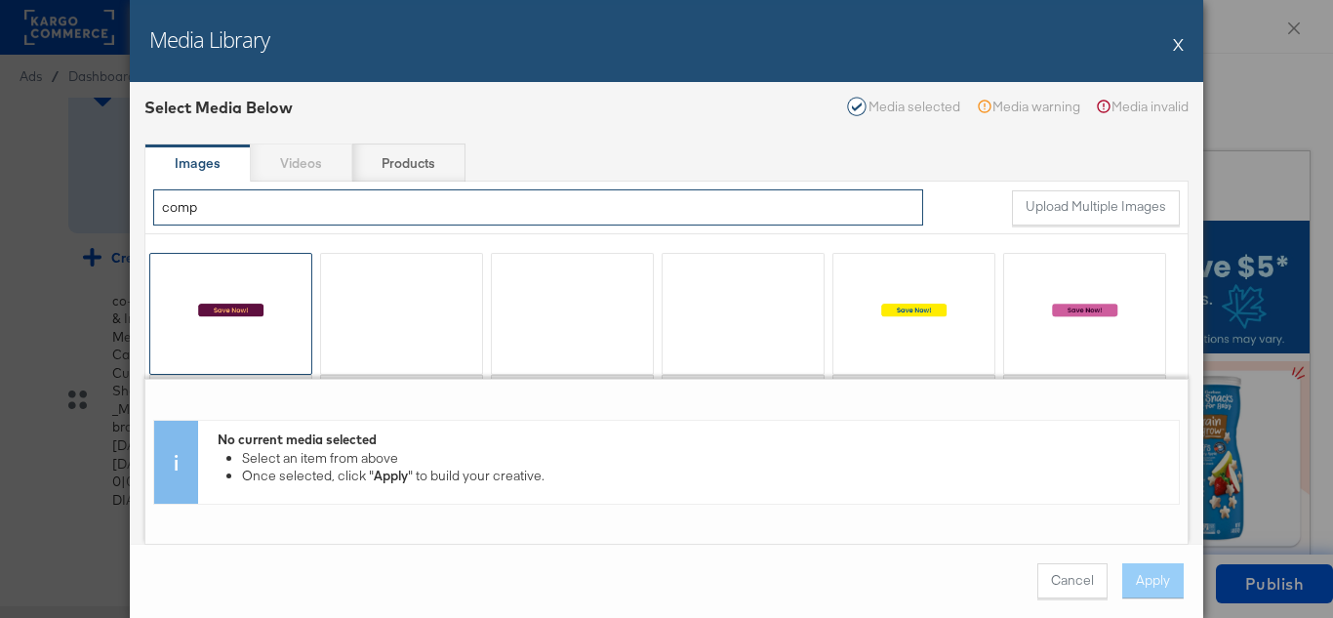
type input "comp"
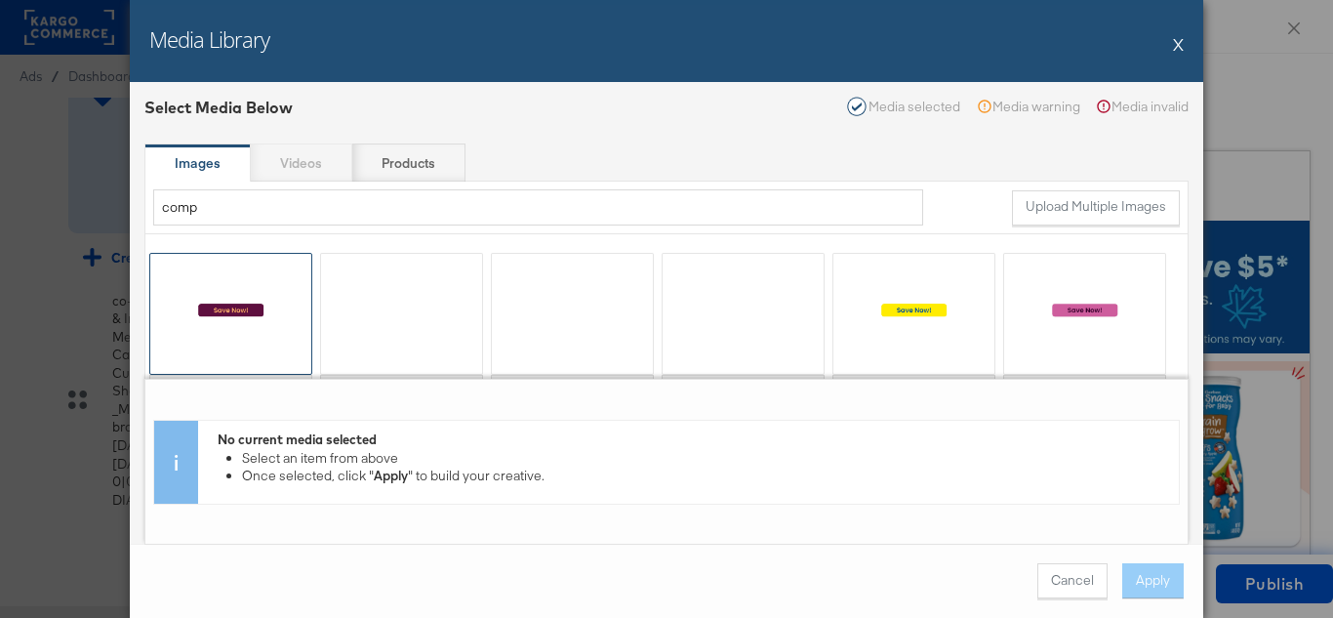
click at [253, 313] on div at bounding box center [230, 314] width 161 height 120
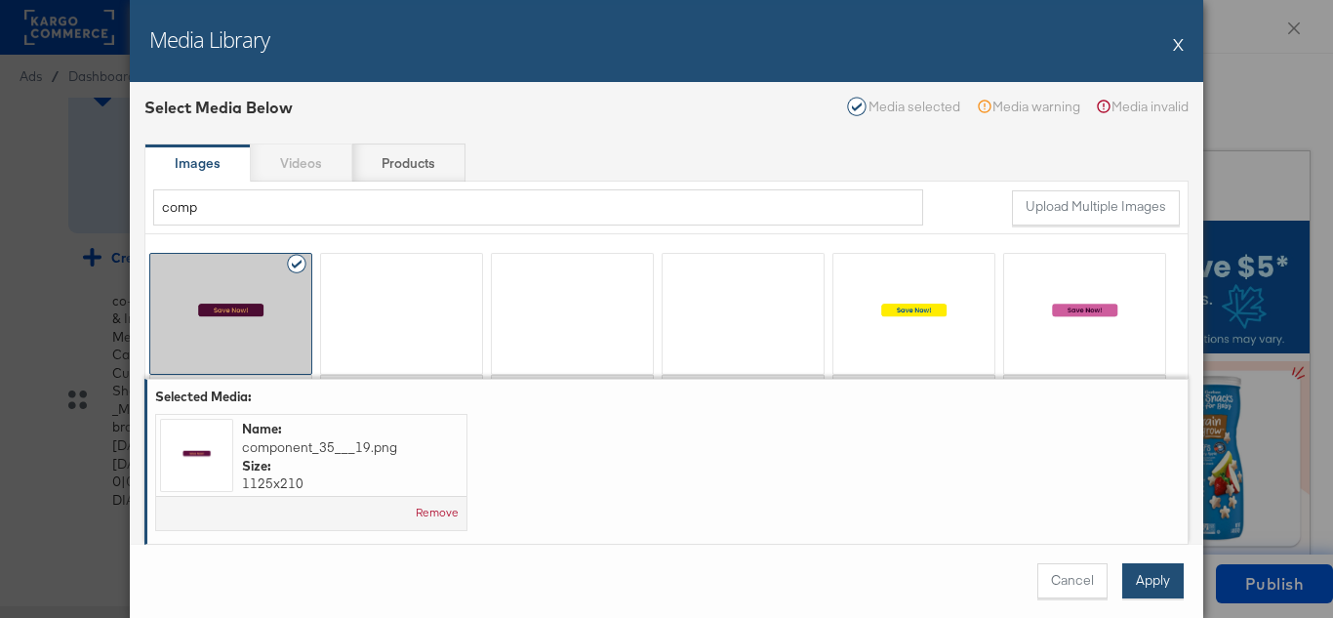
click at [1154, 584] on button "Apply" at bounding box center [1152, 580] width 61 height 35
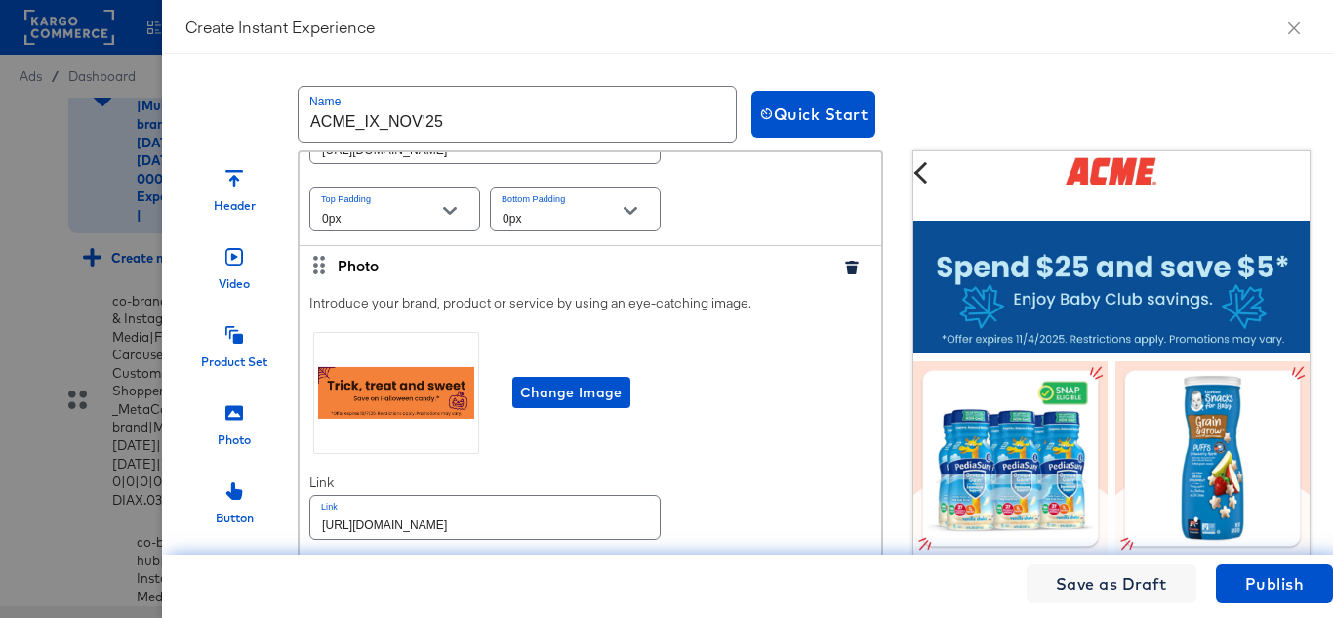
scroll to position [3513, 0]
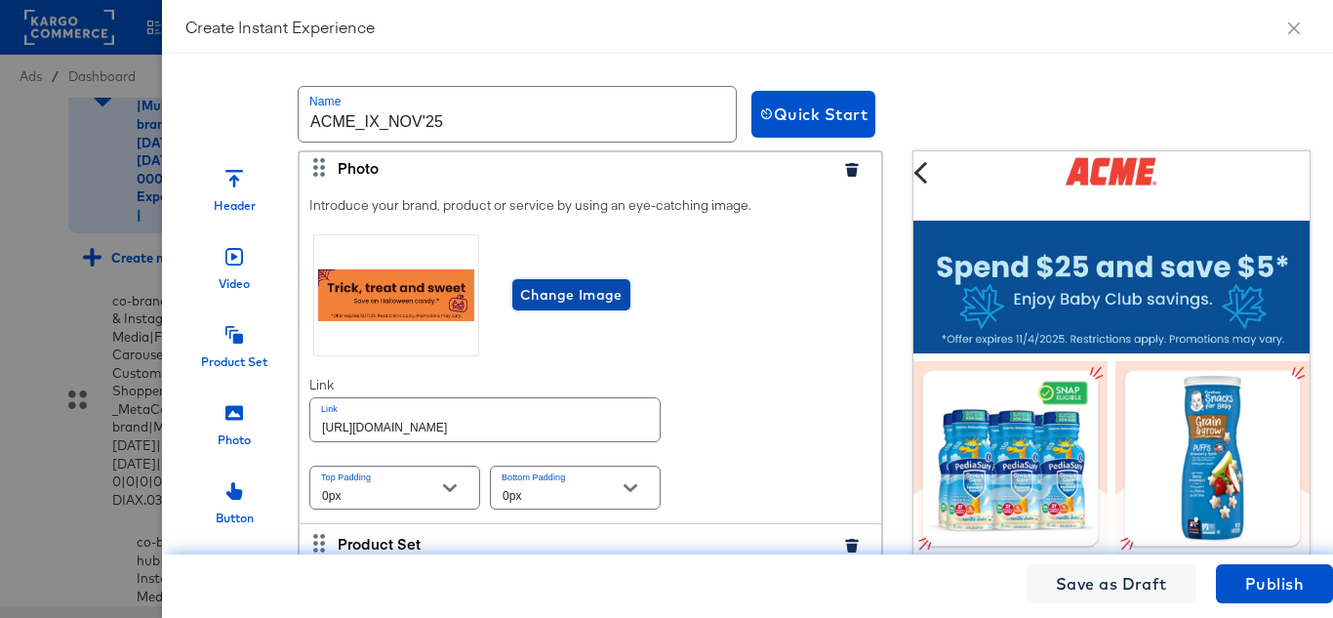
click at [567, 307] on span "Change Image" at bounding box center [571, 295] width 102 height 24
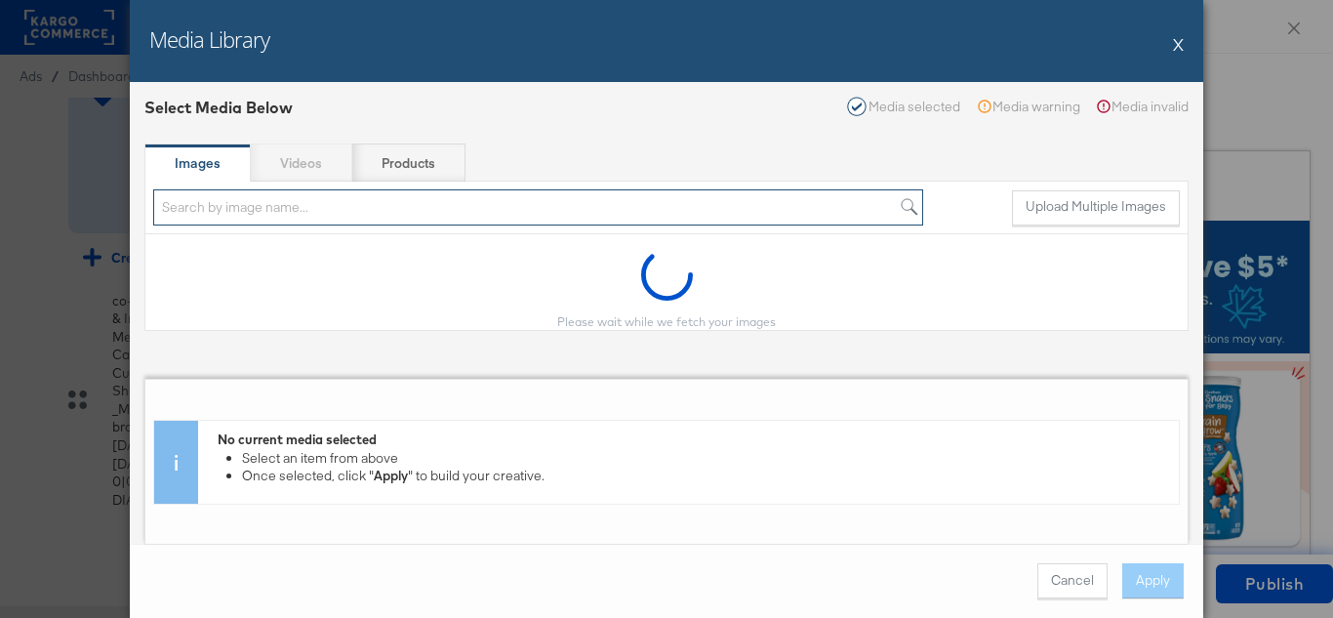
click at [349, 207] on input "search" at bounding box center [538, 207] width 770 height 36
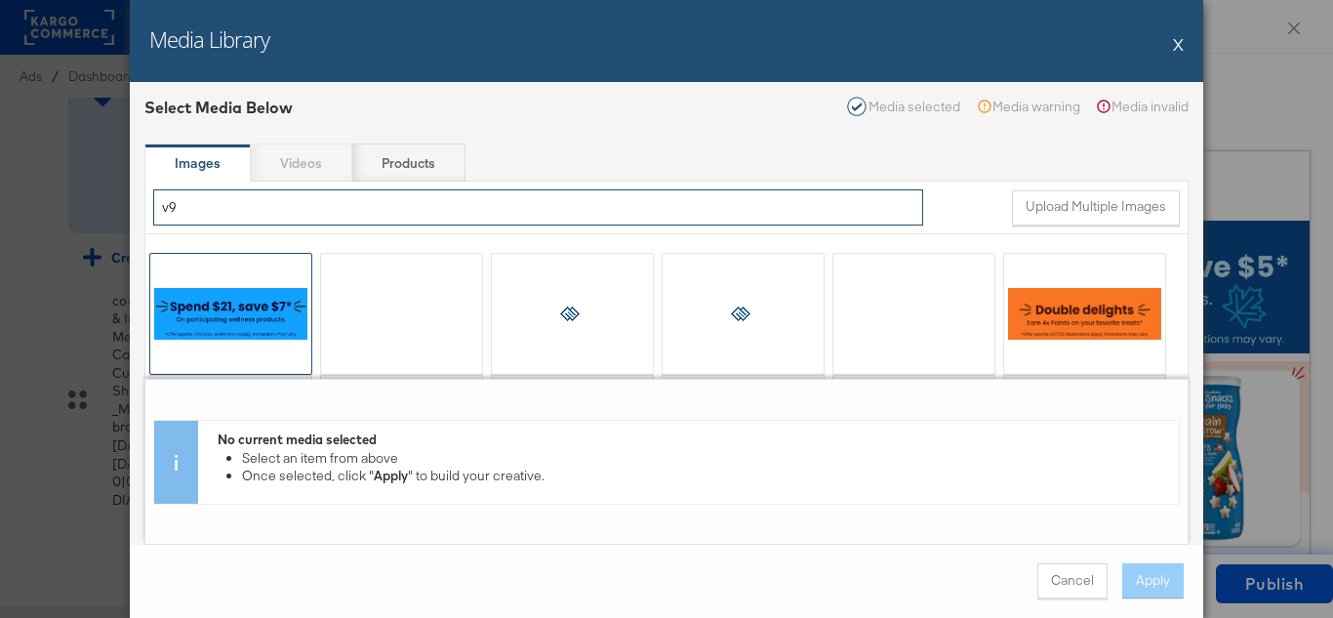
type input "v9"
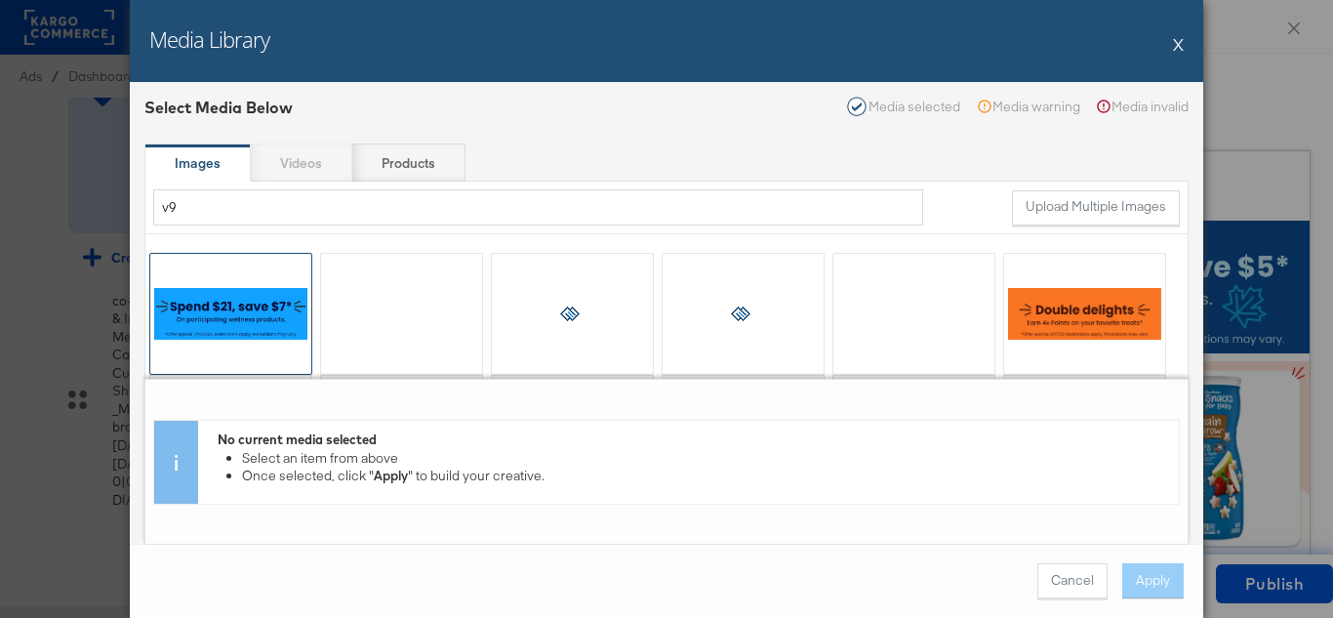
click at [261, 326] on div at bounding box center [230, 314] width 161 height 120
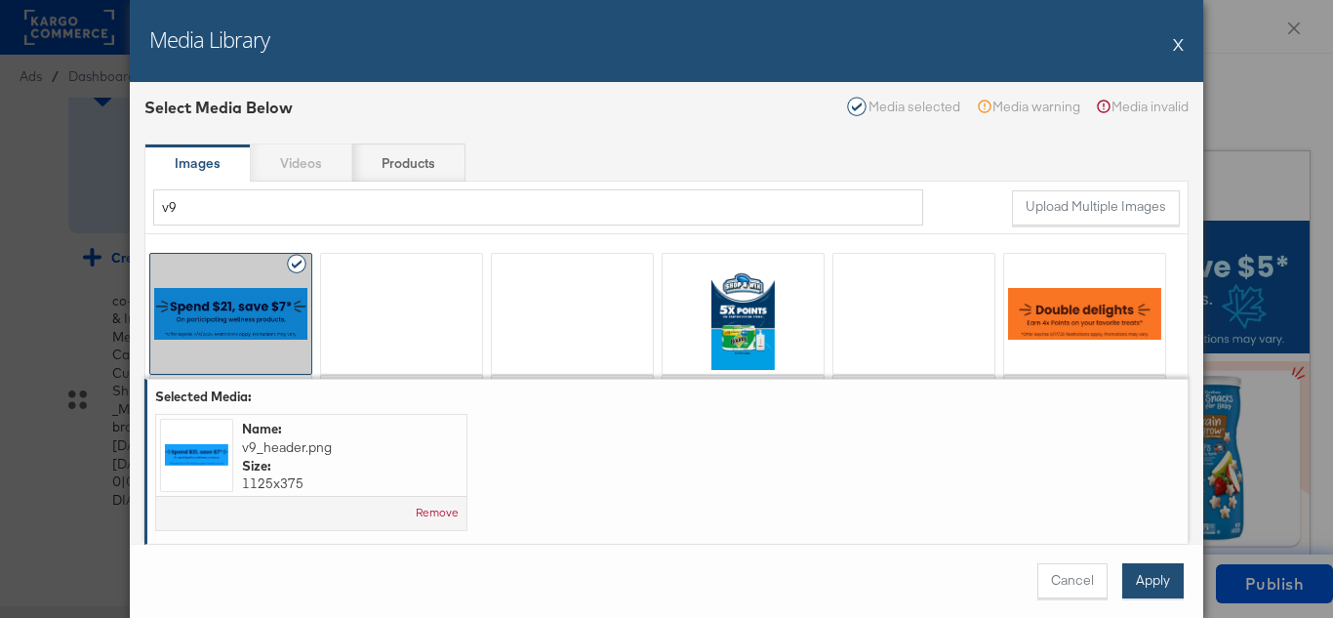
click at [1148, 583] on button "Apply" at bounding box center [1152, 580] width 61 height 35
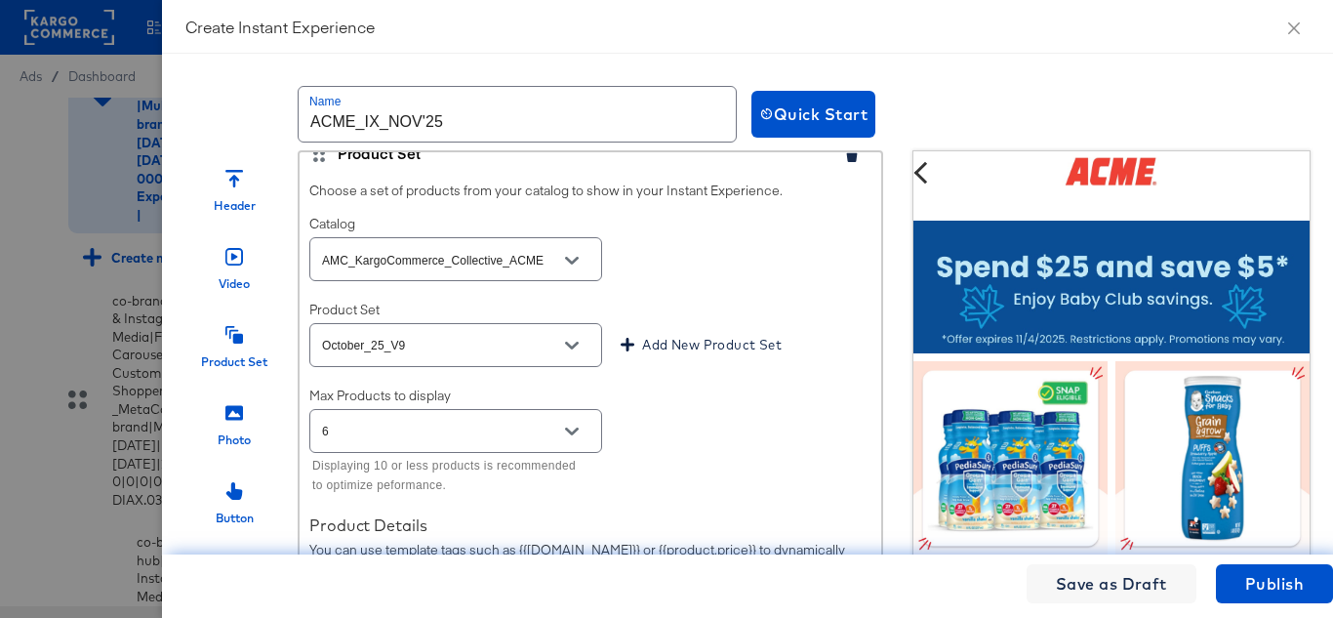
scroll to position [4000, 0]
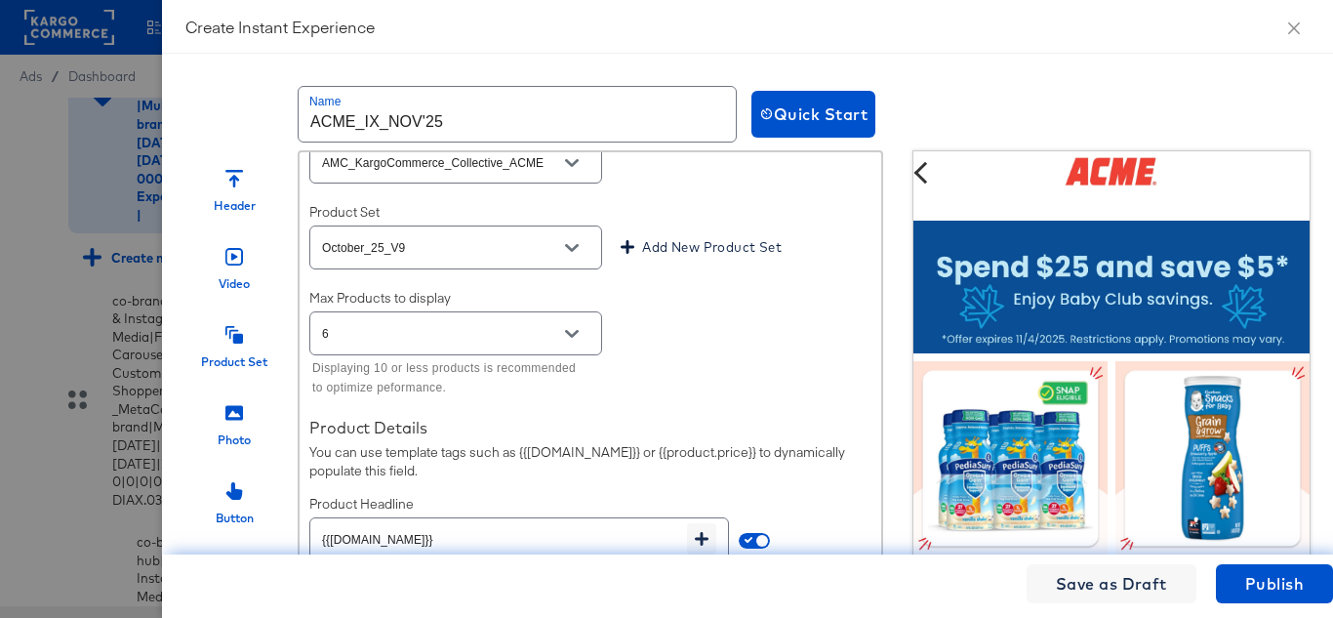
click at [576, 255] on icon "Open" at bounding box center [572, 248] width 14 height 14
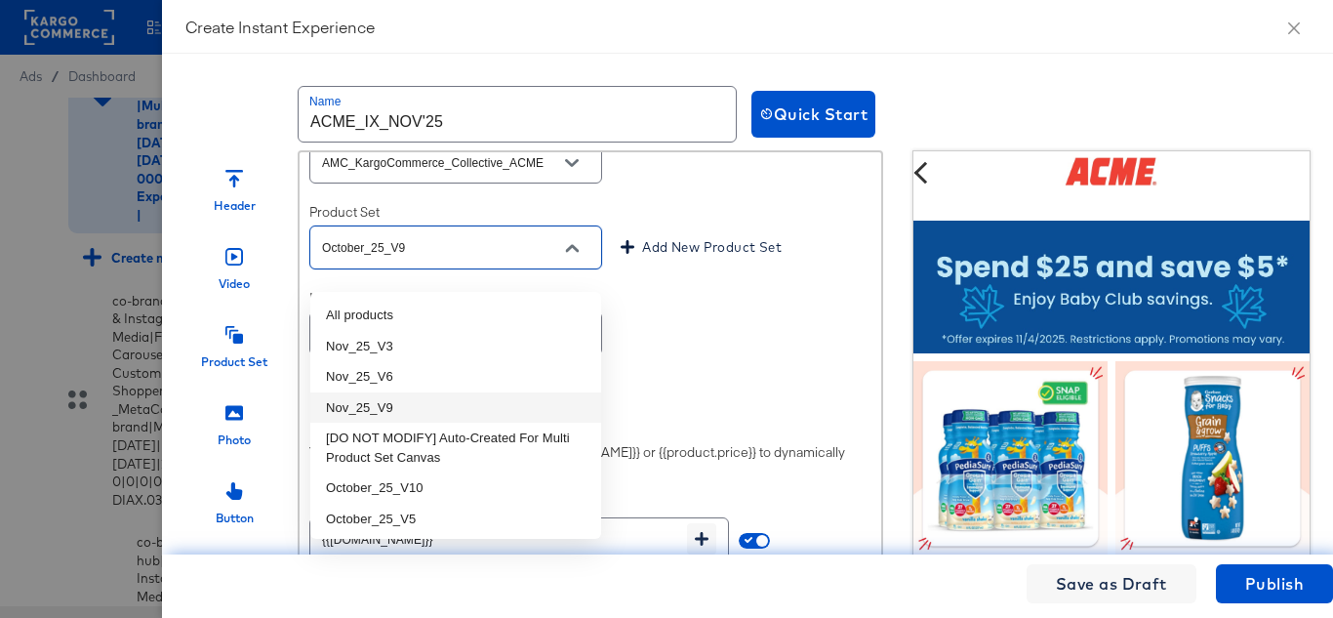
click at [398, 405] on li "Nov_25_V9" at bounding box center [455, 407] width 291 height 31
type input "Nov_25_V9"
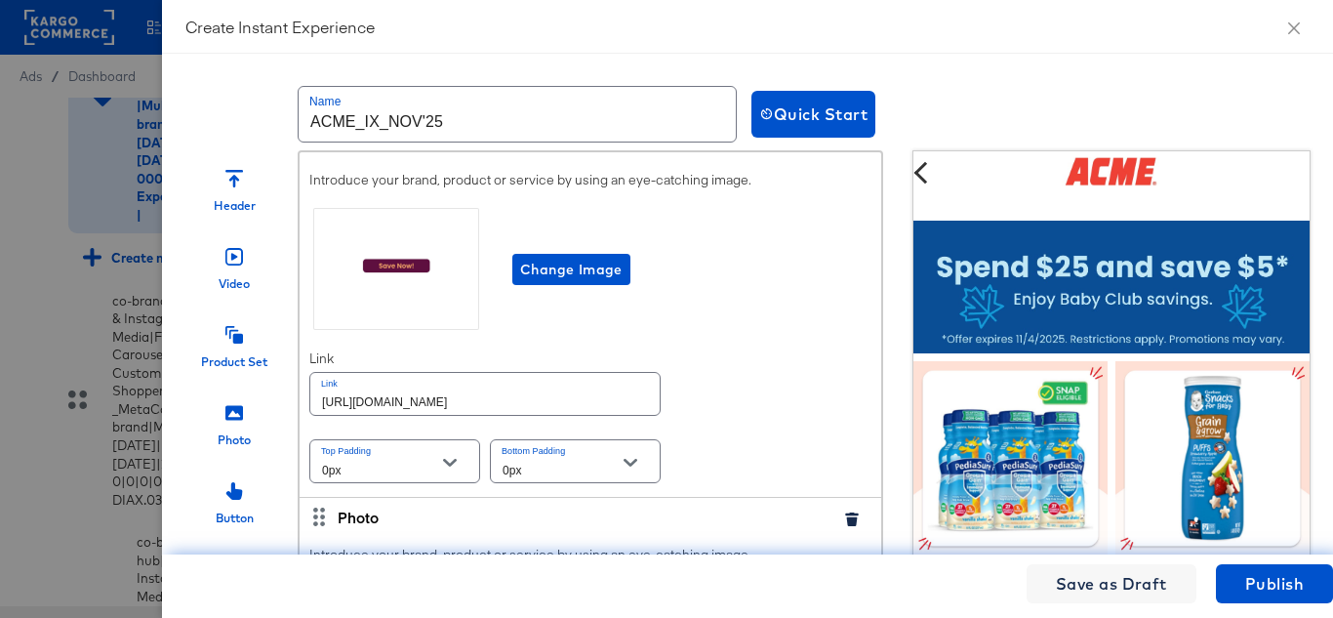
scroll to position [4683, 0]
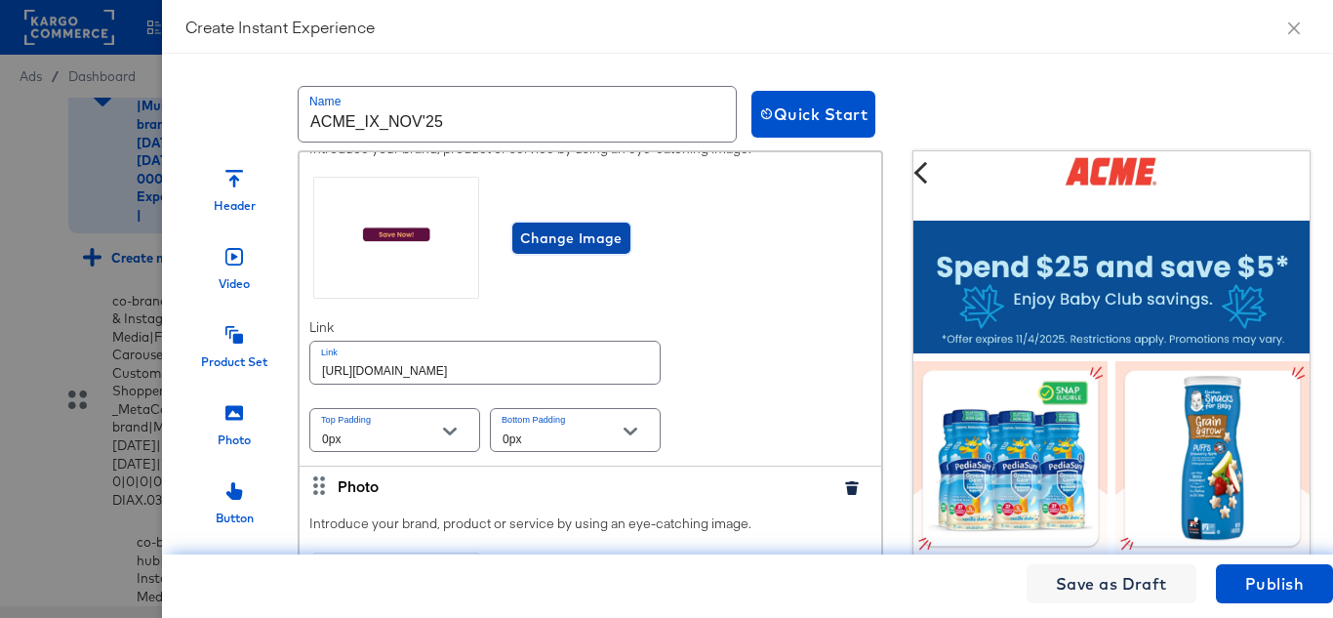
click at [547, 251] on span "Change Image" at bounding box center [571, 238] width 102 height 24
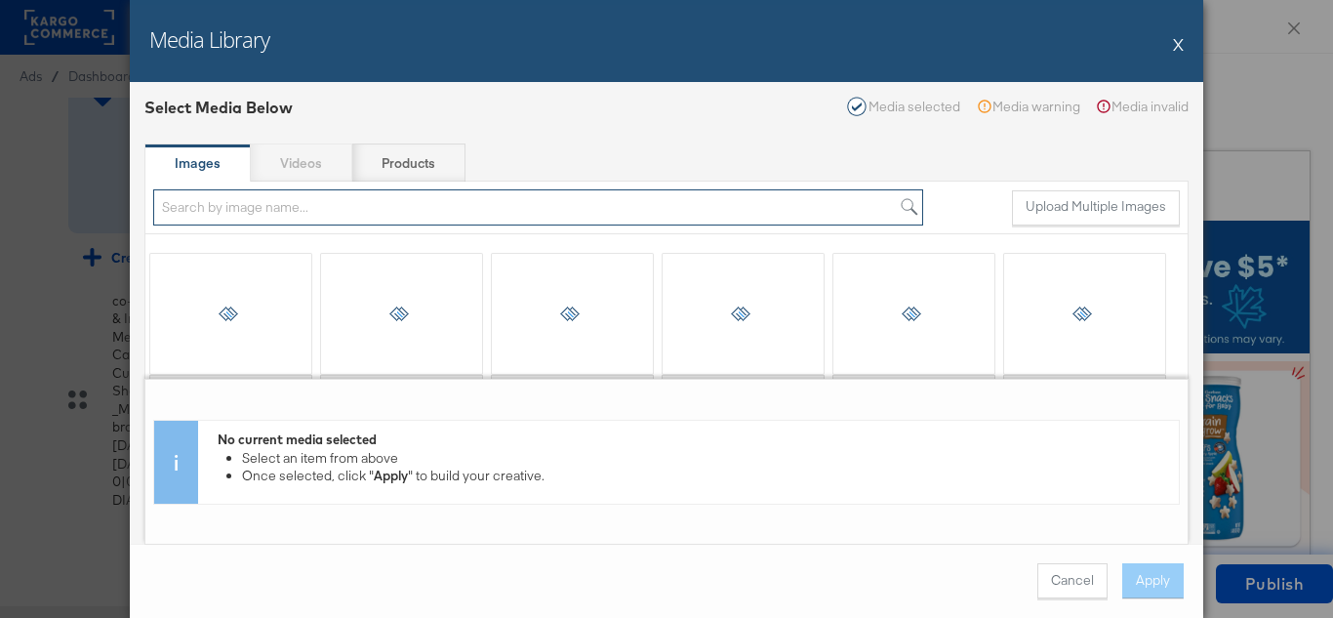
click at [278, 210] on input "search" at bounding box center [538, 207] width 770 height 36
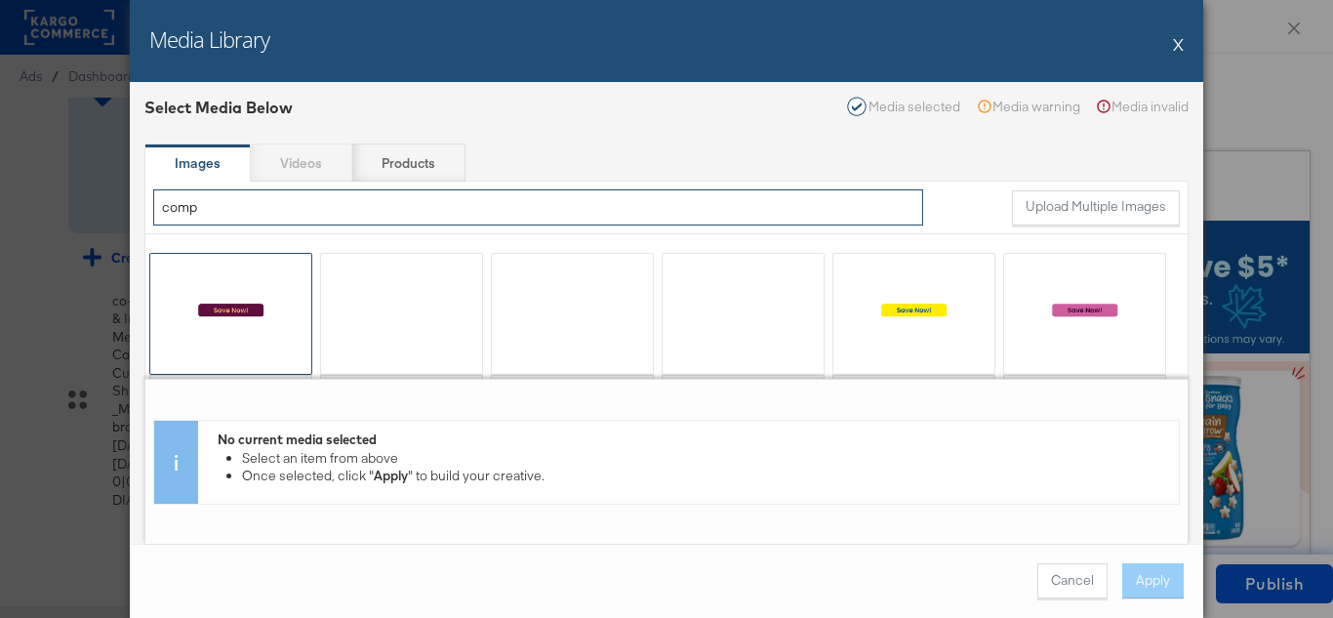
type input "comp"
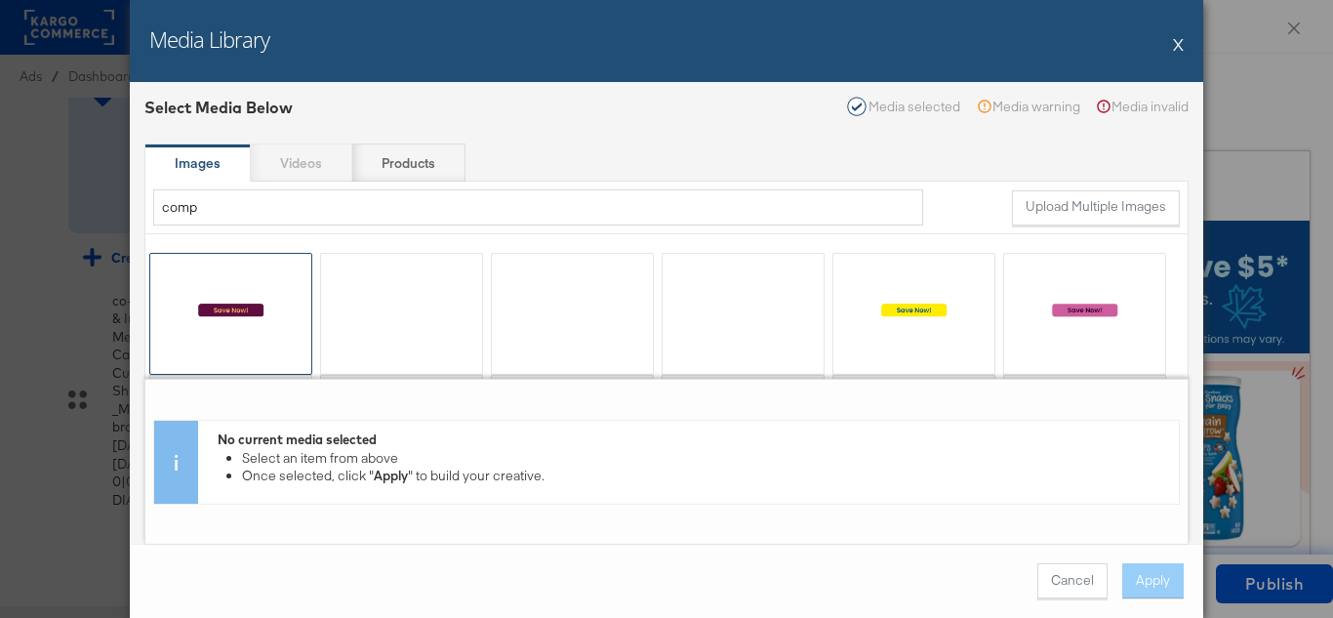
click at [243, 302] on div at bounding box center [230, 314] width 161 height 120
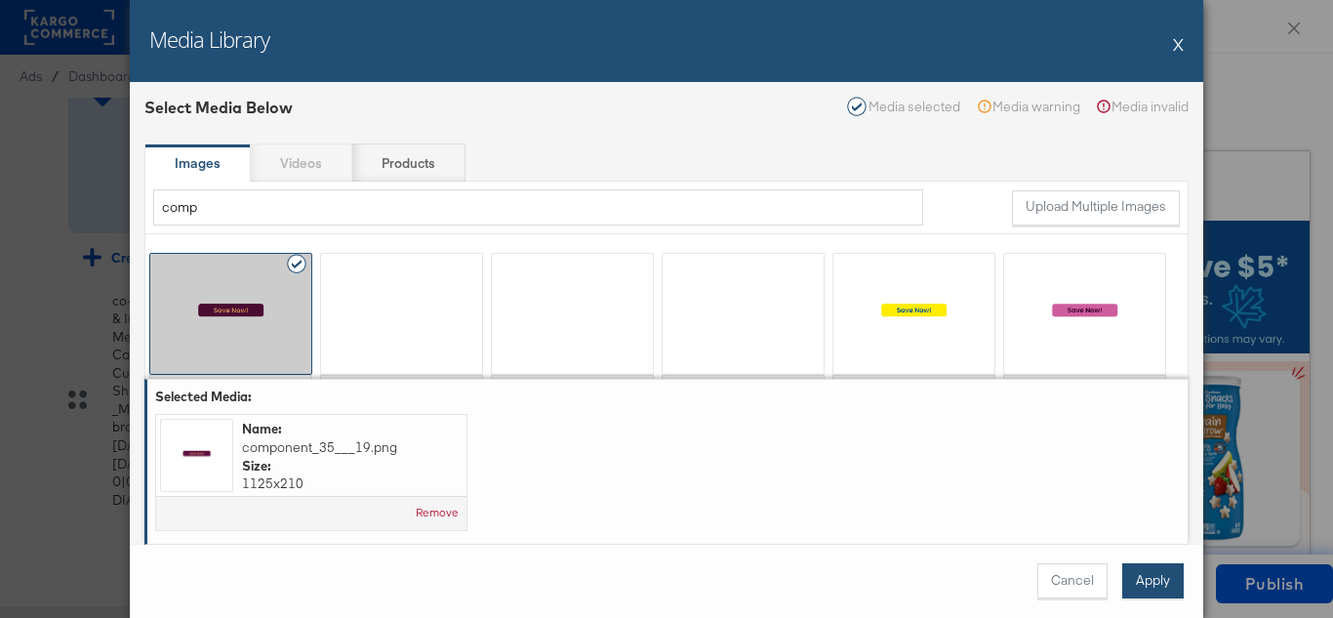
click at [1142, 579] on button "Apply" at bounding box center [1152, 580] width 61 height 35
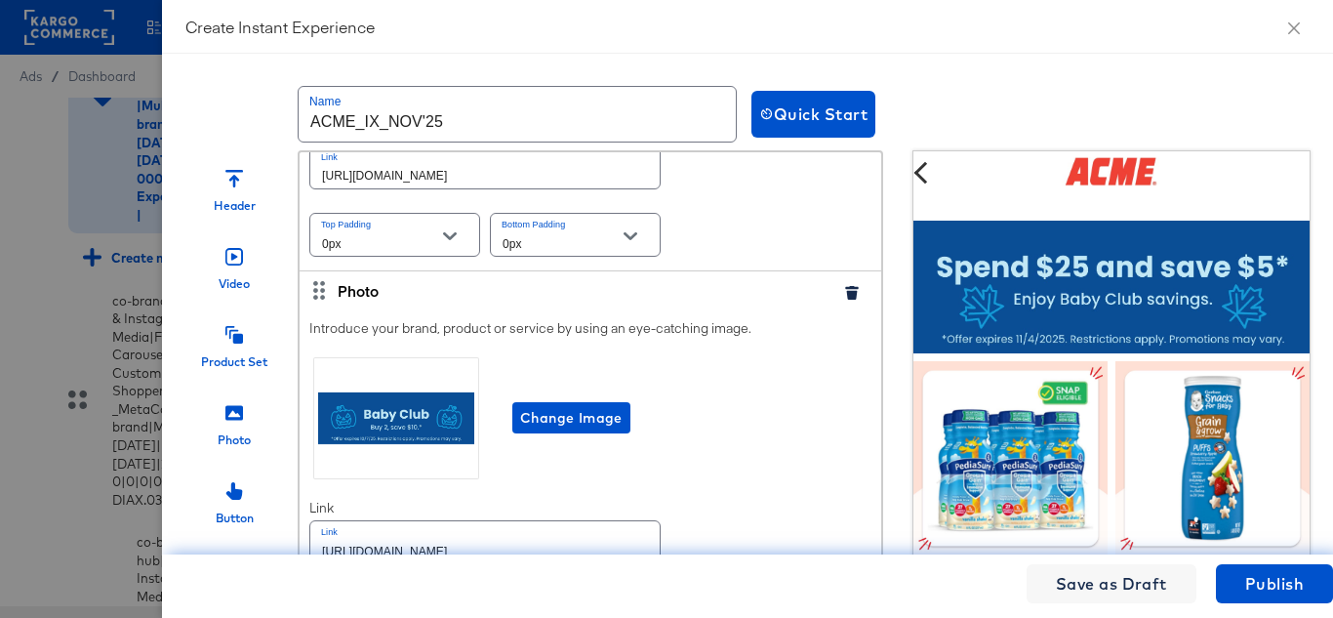
scroll to position [4976, 0]
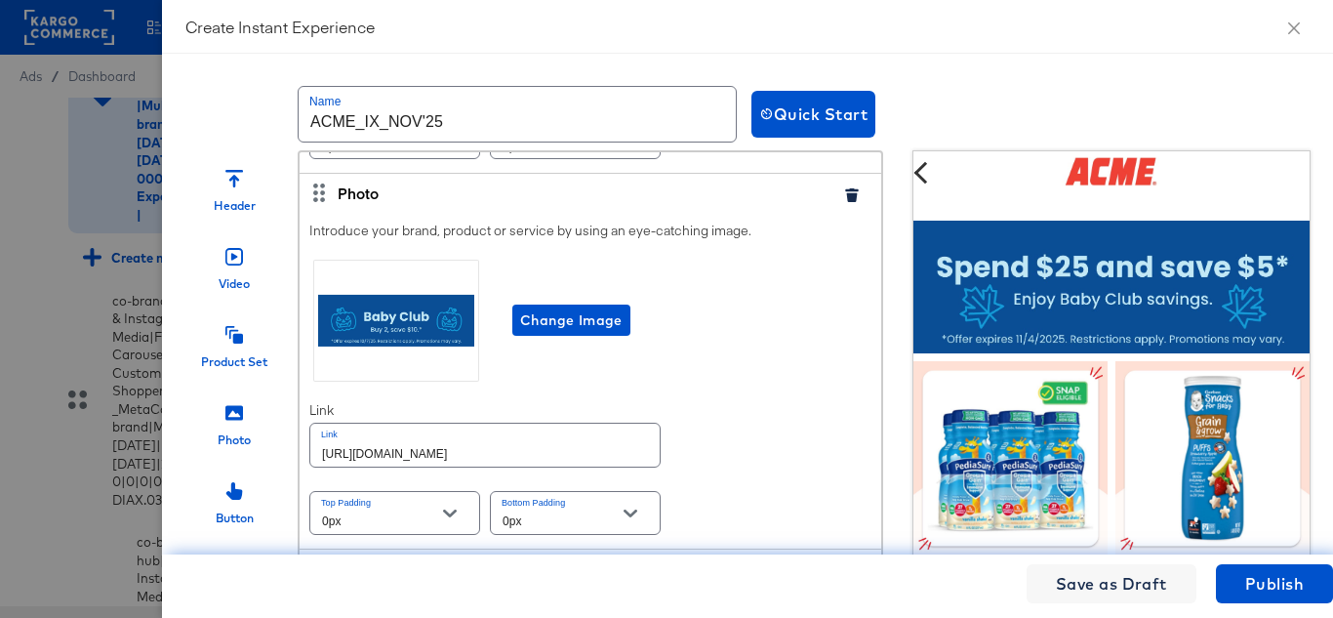
click at [845, 202] on icon "button" at bounding box center [851, 195] width 13 height 14
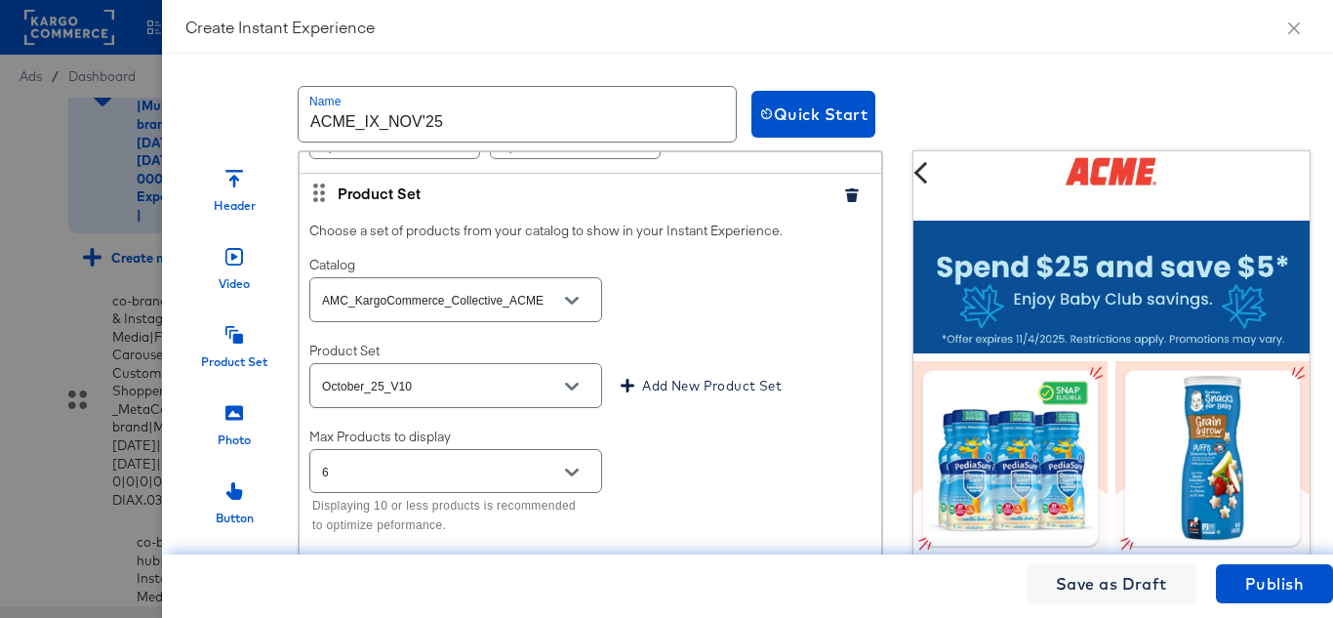
click at [845, 202] on icon "button" at bounding box center [851, 195] width 13 height 14
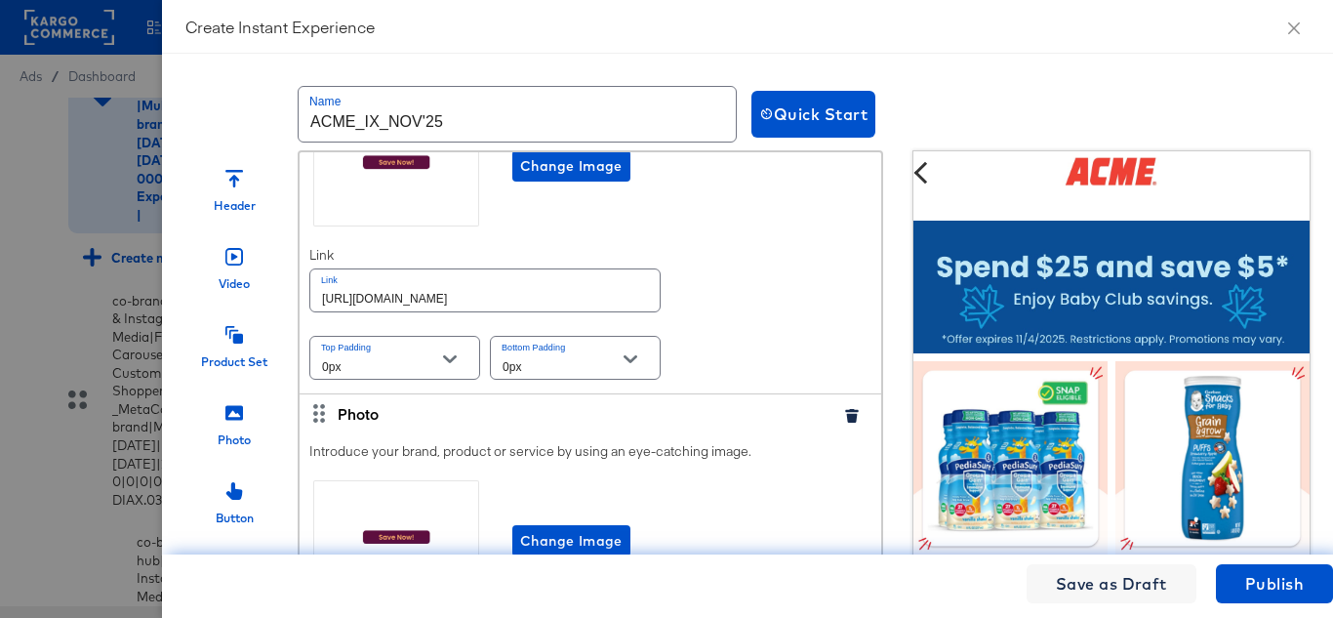
scroll to position [4879, 0]
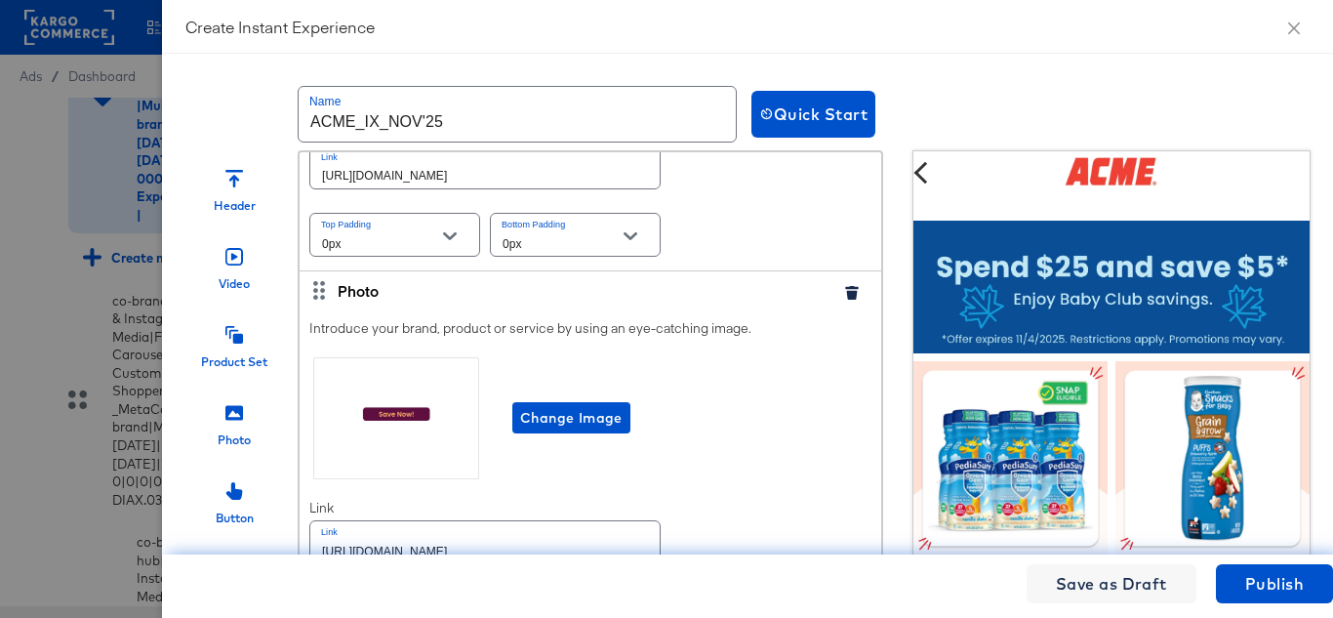
click at [845, 300] on icon "button" at bounding box center [851, 293] width 13 height 14
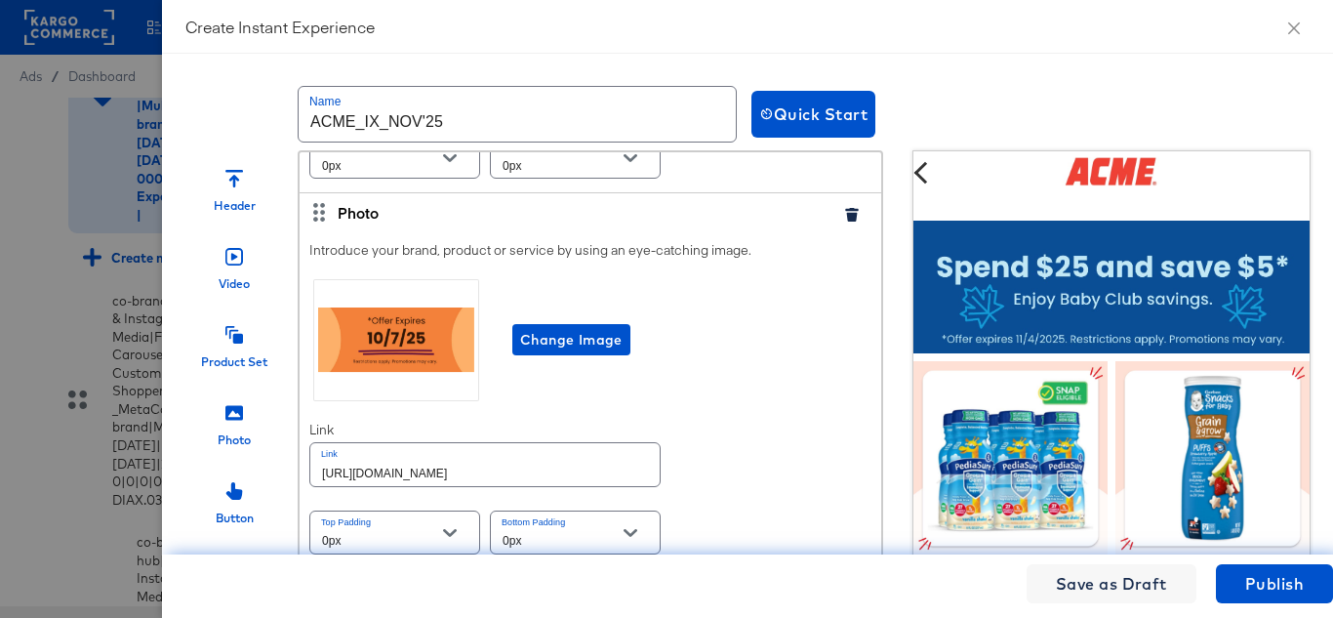
scroll to position [4975, 0]
click at [532, 335] on span "Change Image" at bounding box center [571, 340] width 102 height 24
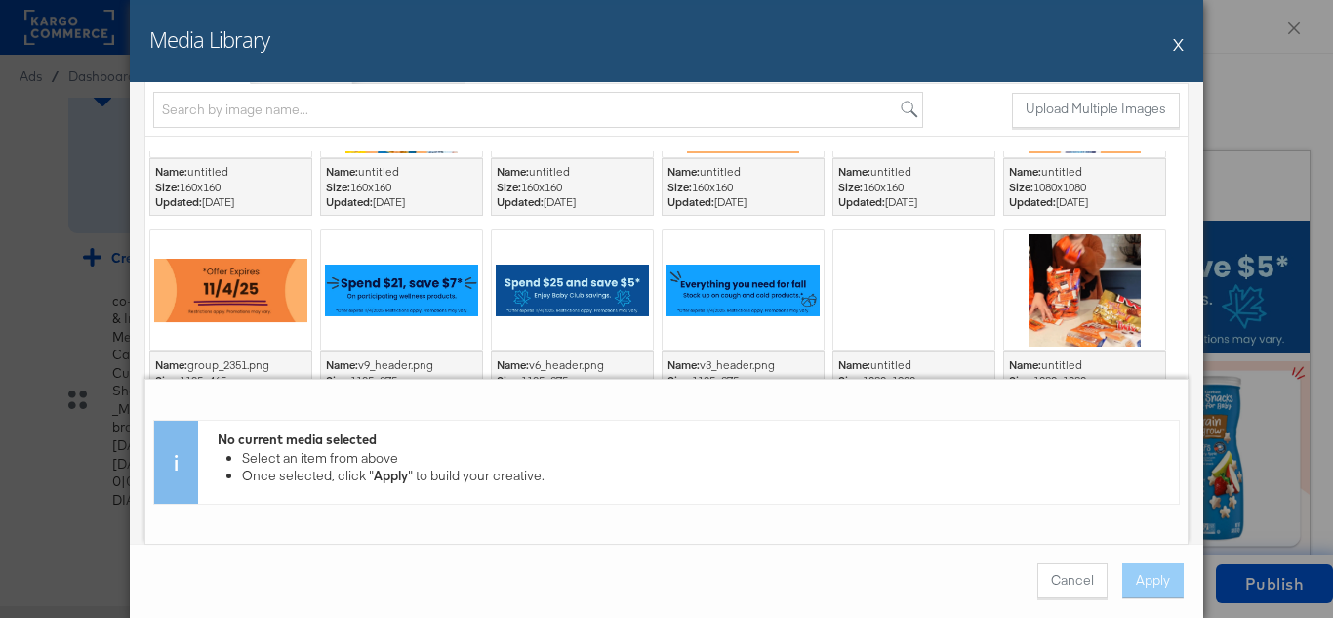
scroll to position [98, 0]
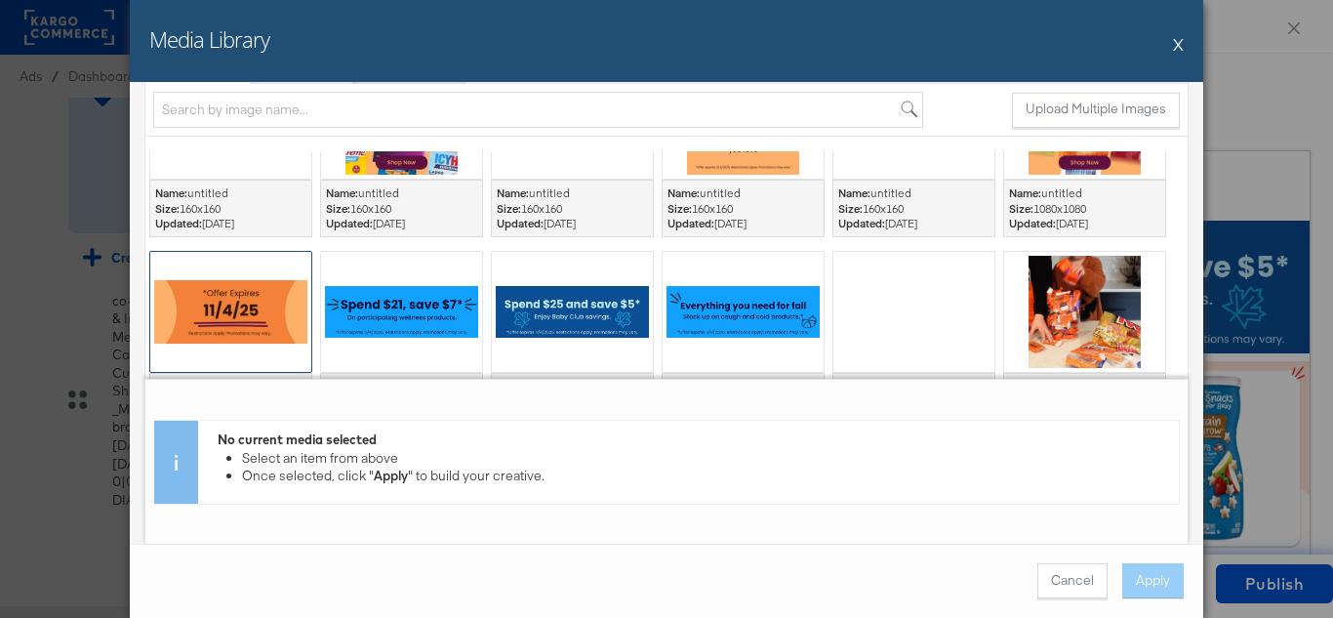
click at [263, 292] on div at bounding box center [230, 312] width 161 height 120
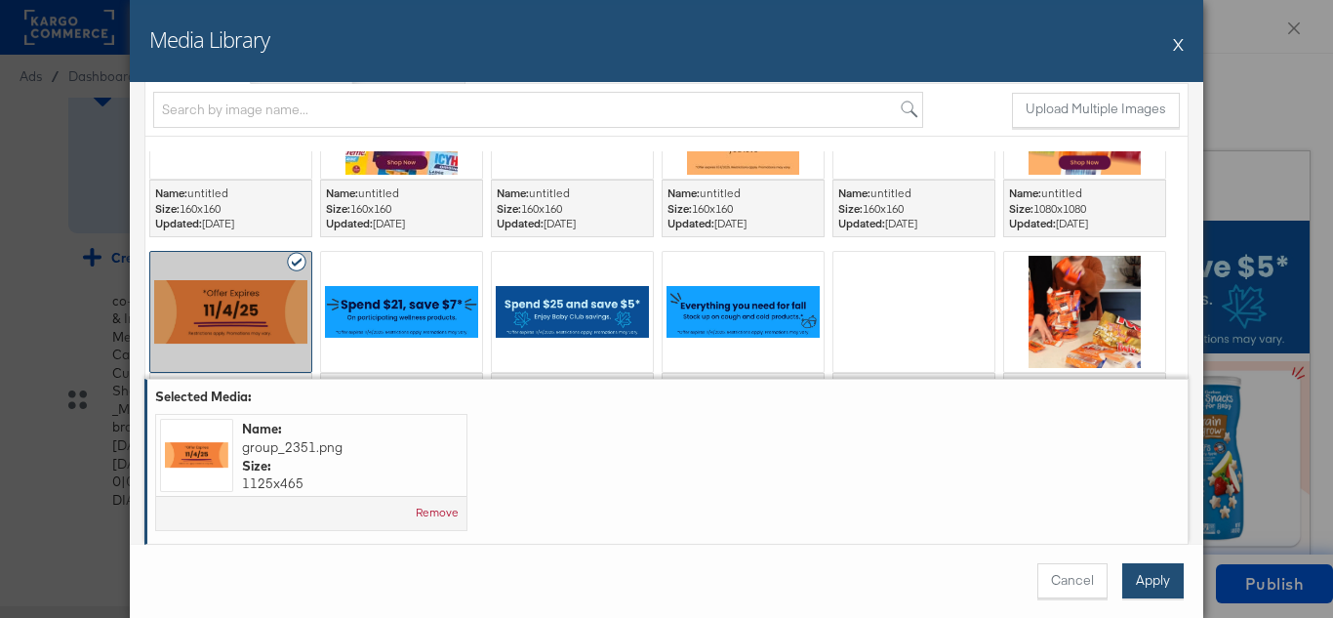
click at [1152, 574] on button "Apply" at bounding box center [1152, 580] width 61 height 35
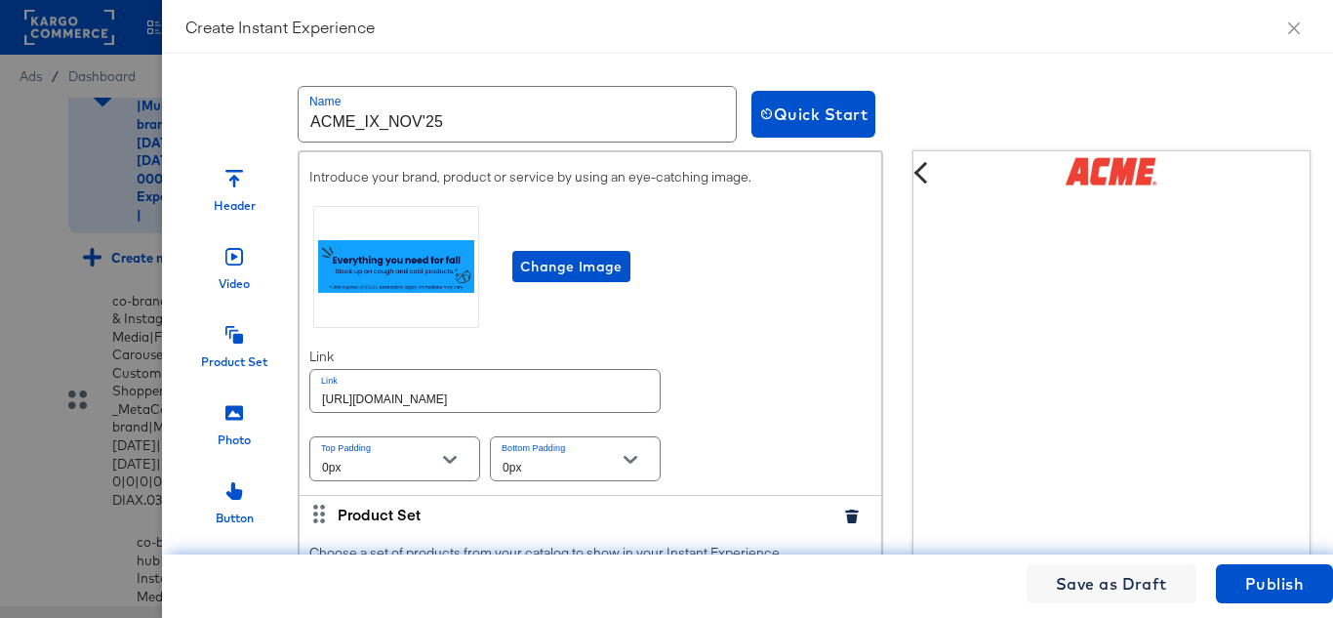
scroll to position [585, 0]
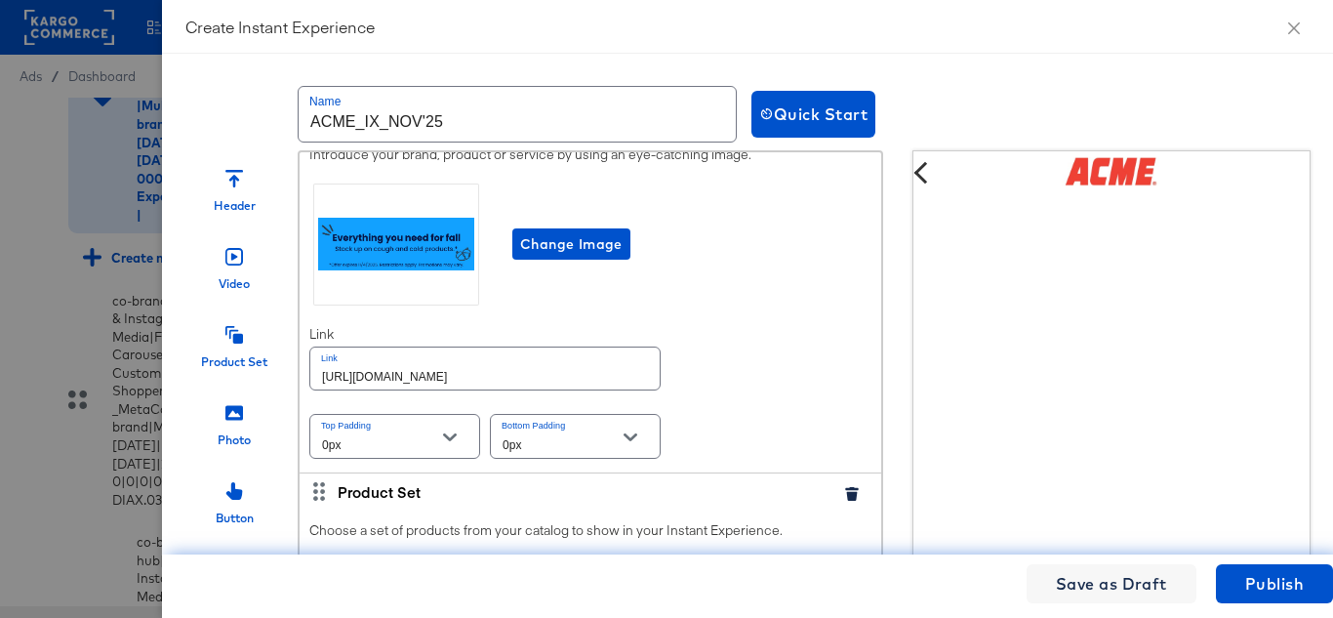
click at [518, 389] on input "https://www.acmemarkets.com/order/personal-care-essentials.html" at bounding box center [484, 368] width 349 height 42
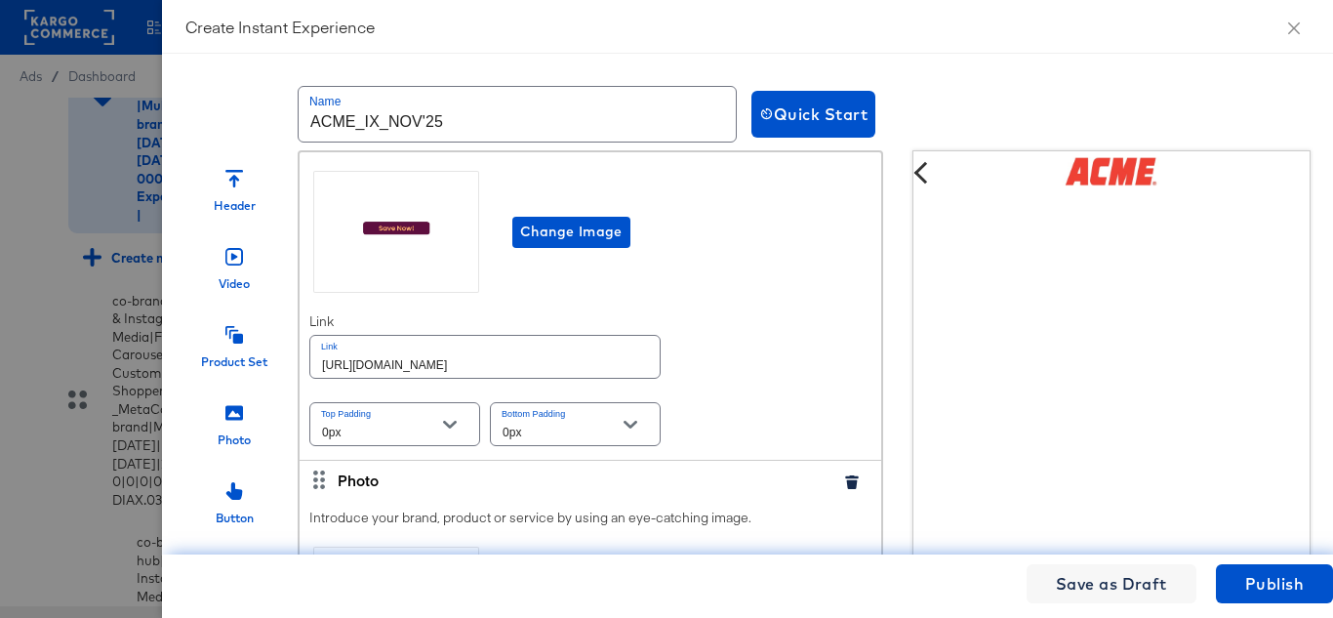
scroll to position [1756, 0]
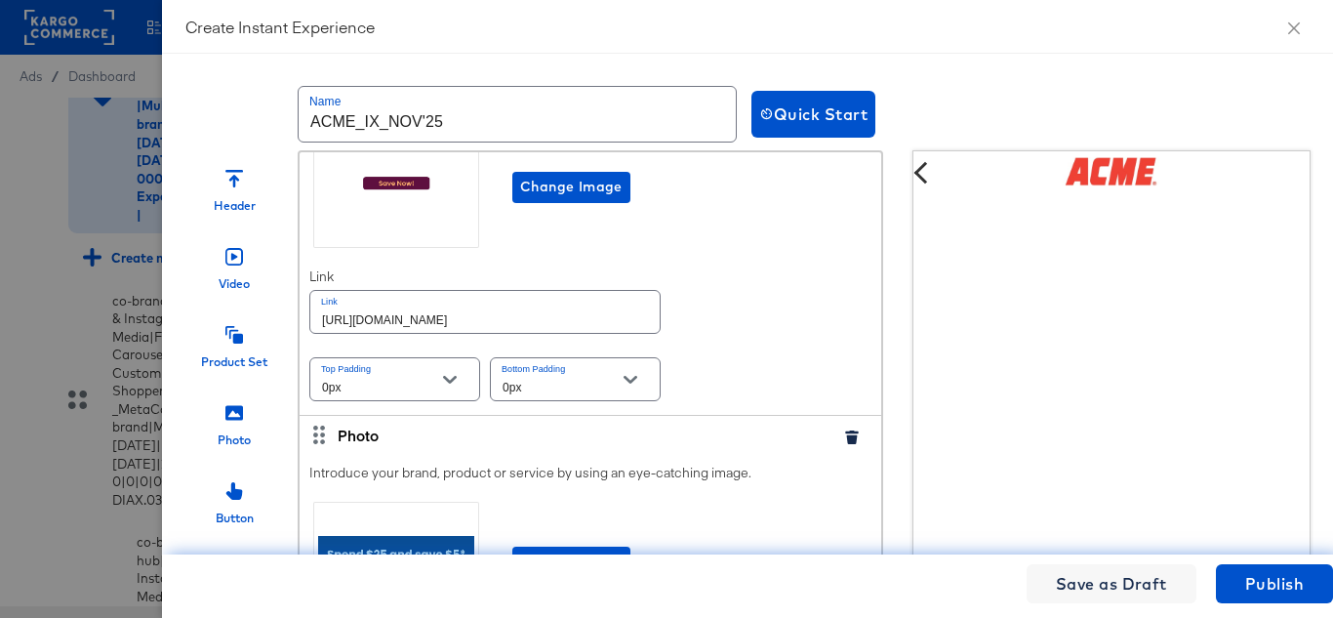
click at [519, 333] on input "https://www.acmemarkets.com/order/personal-care-essentials.html" at bounding box center [484, 312] width 349 height 42
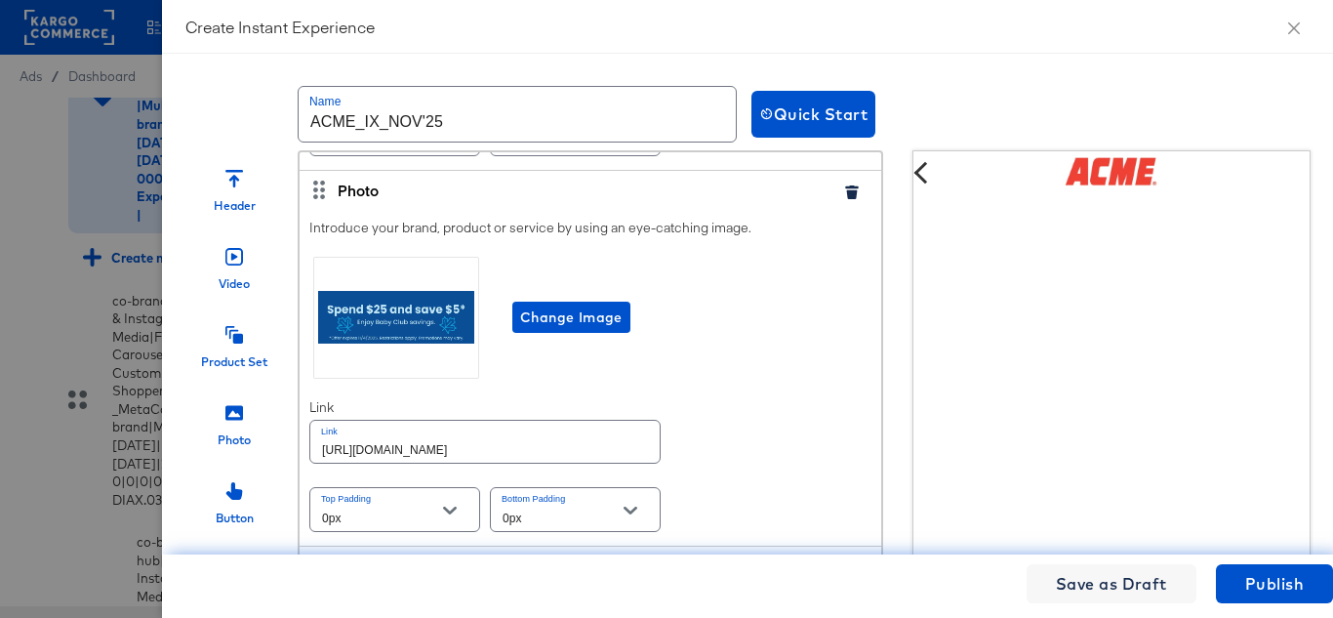
scroll to position [2049, 0]
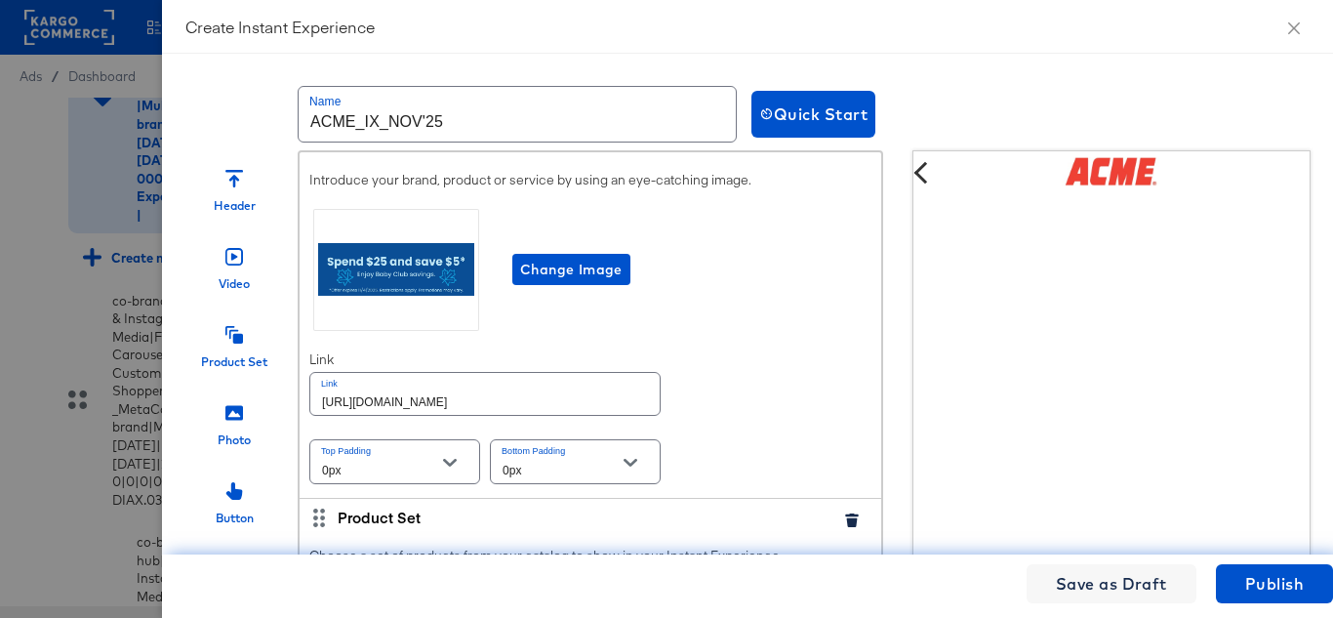
click at [505, 406] on input "https://www.acmemarkets.com/order/personal-care-essentials.html" at bounding box center [484, 394] width 349 height 42
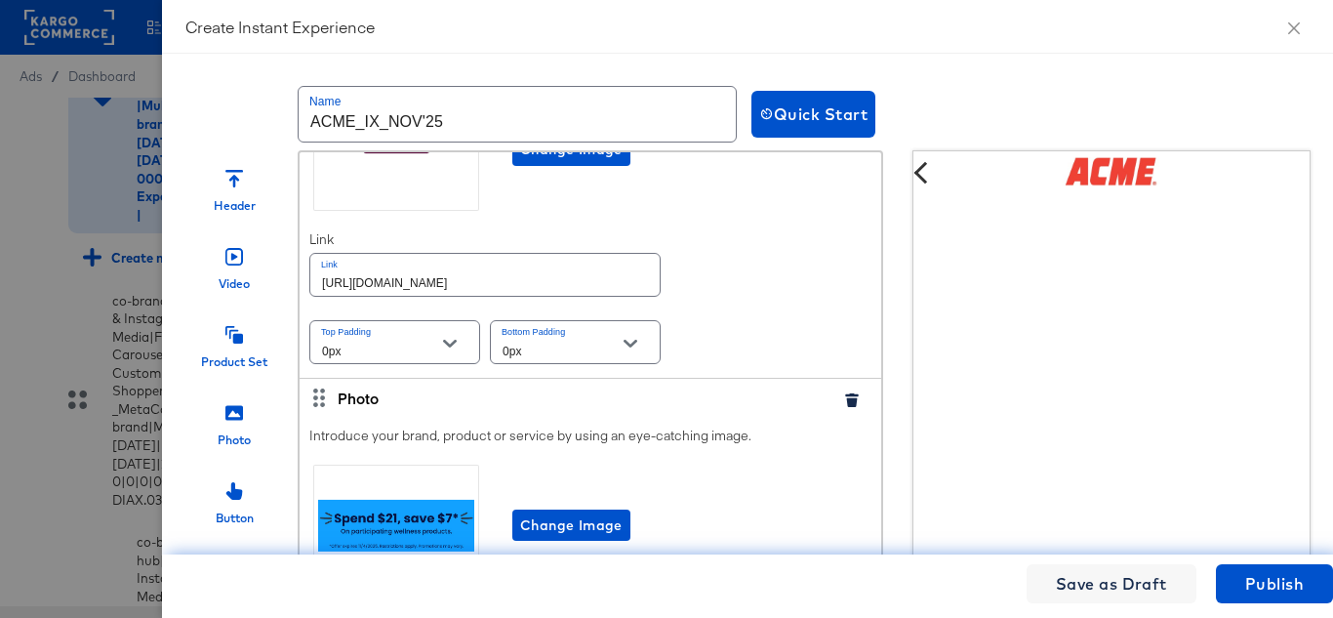
scroll to position [3317, 0]
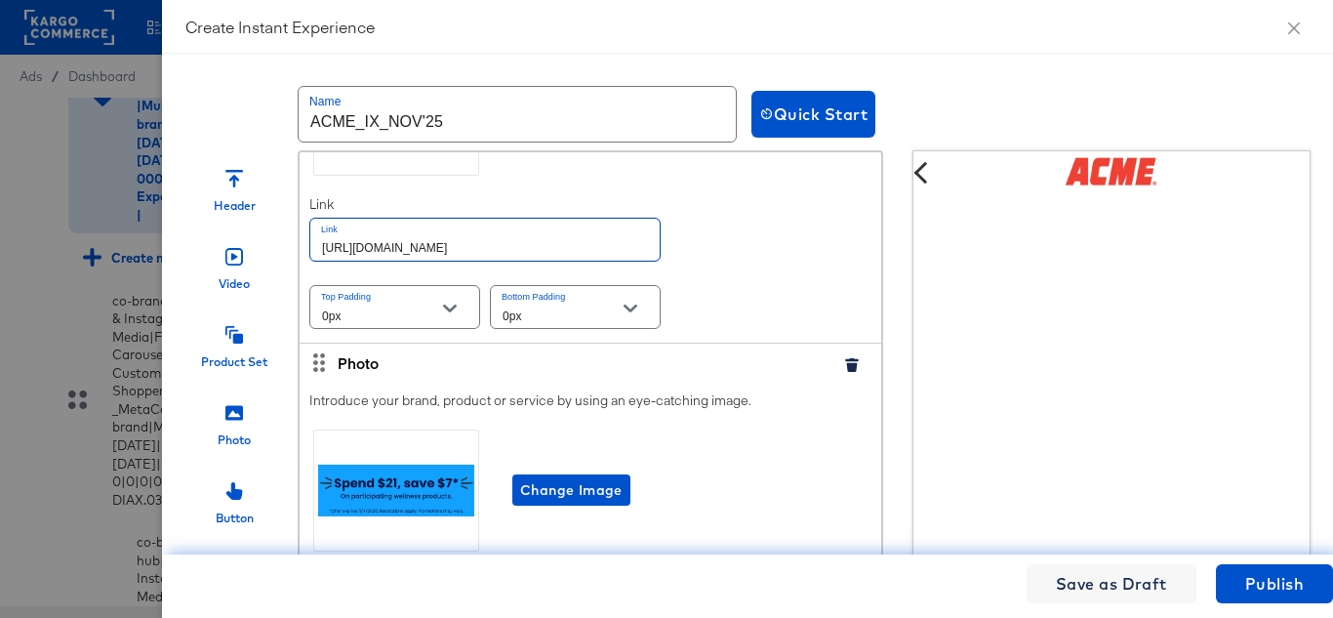
click at [490, 261] on input "https://www.acmemarkets.com/order/personal-care-essentials.html" at bounding box center [484, 240] width 349 height 42
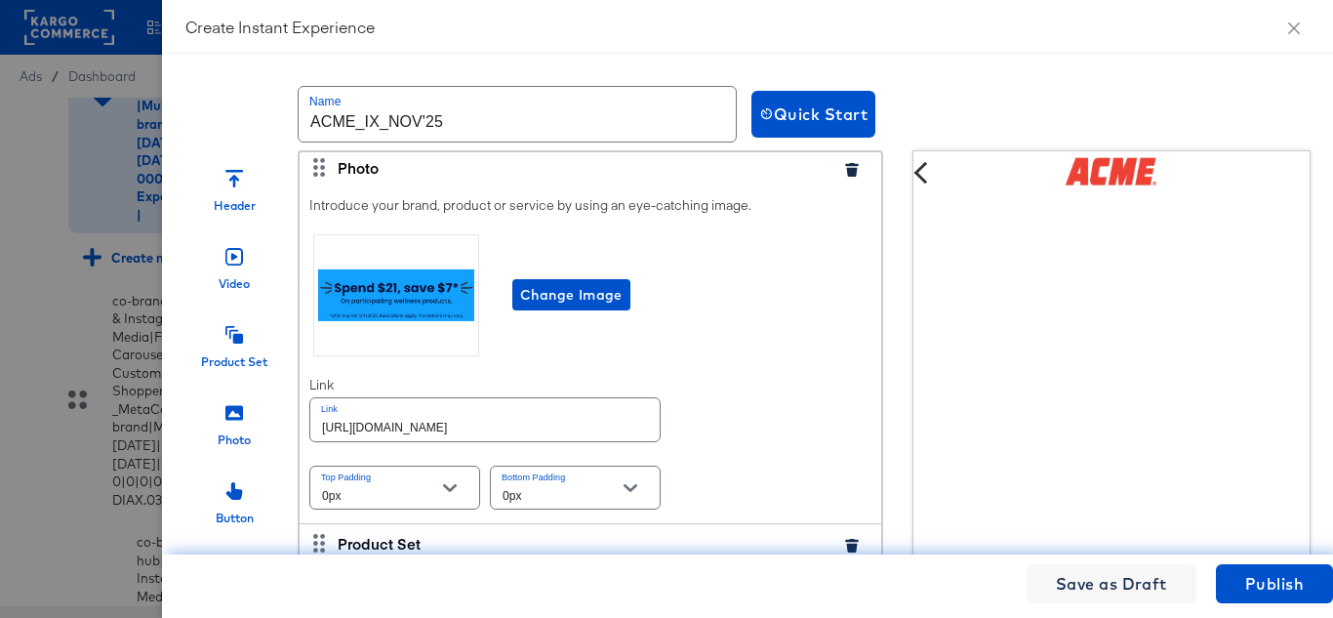
scroll to position [0, 0]
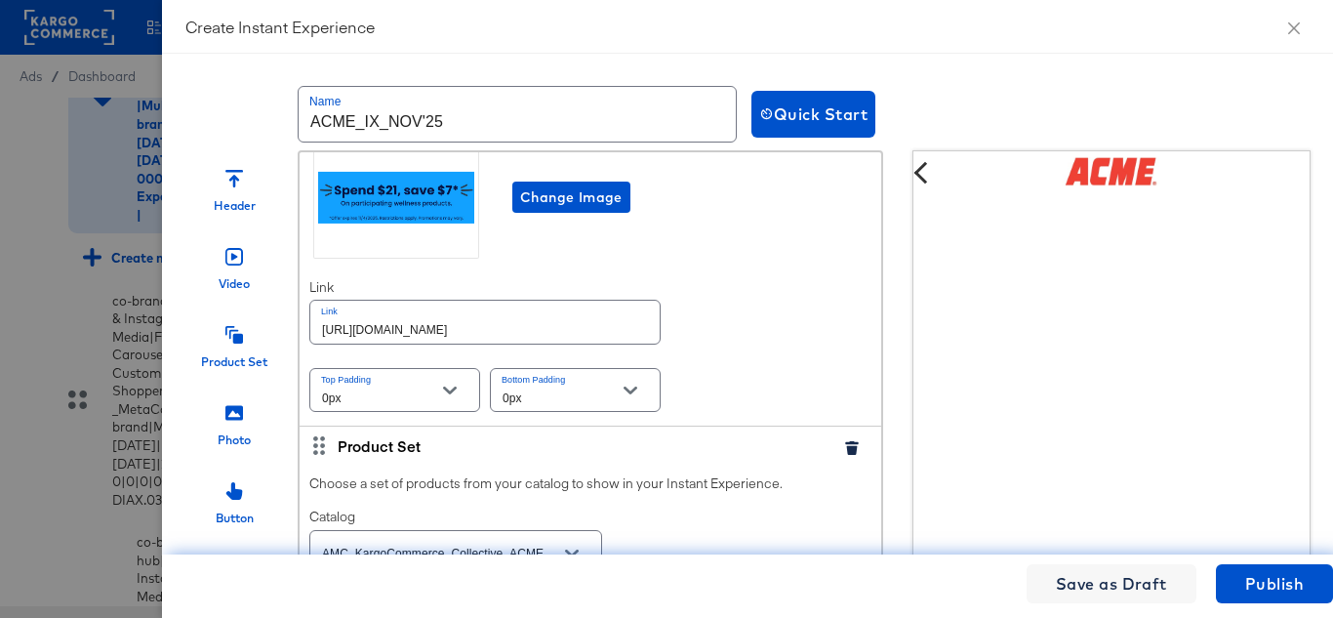
click at [509, 334] on input "https://www.acmemarkets.com/order/personal-care-essentials.html" at bounding box center [484, 322] width 349 height 42
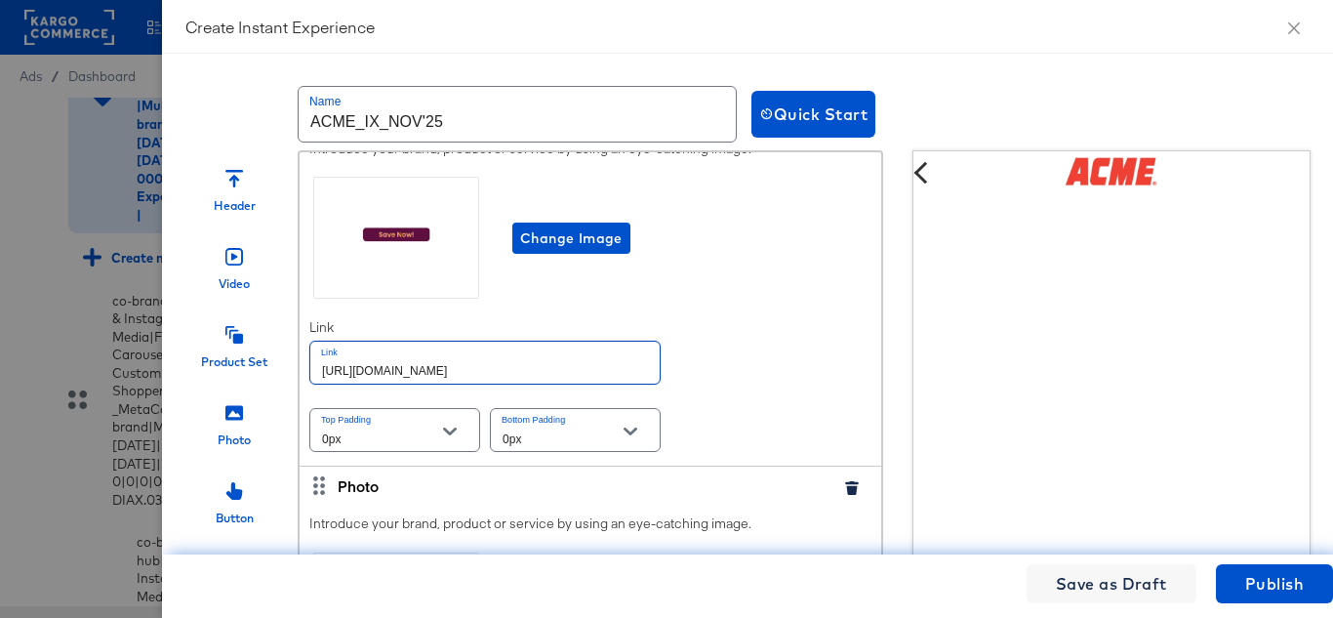
click at [508, 383] on input "https://www.acmemarkets.com/order/personal-care-essentials.html" at bounding box center [484, 362] width 349 height 42
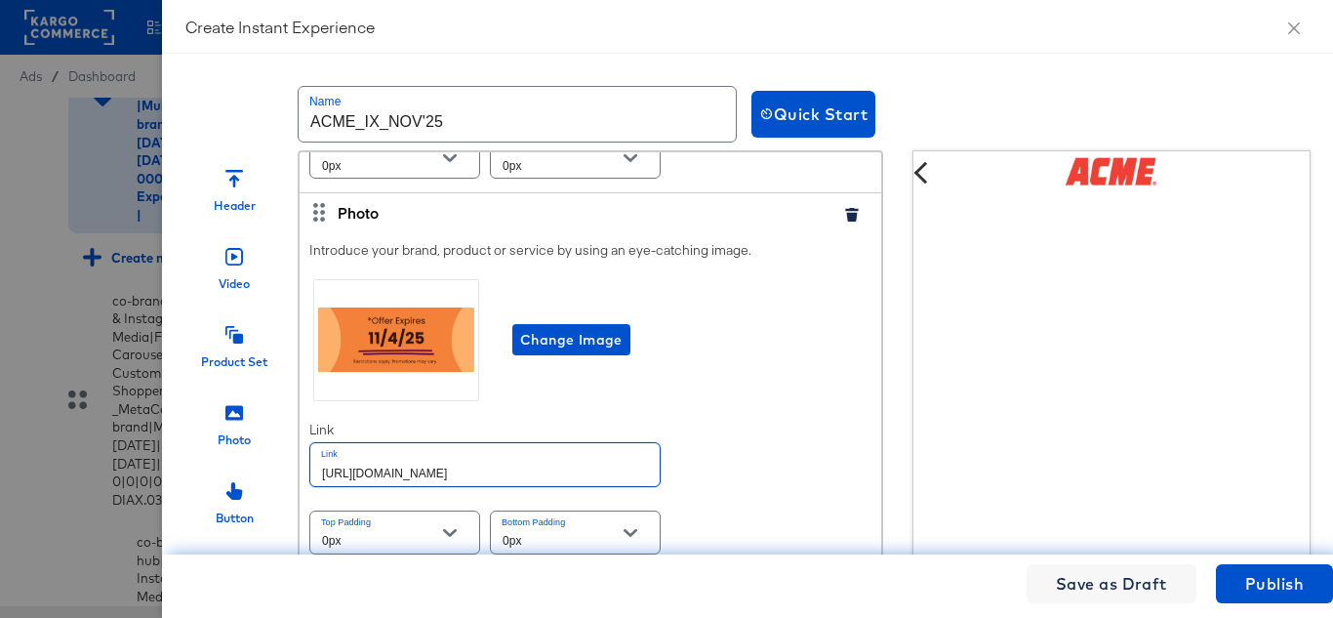
click at [505, 465] on input "https://www.acmemarkets.com/order/personal-care-essentials.html" at bounding box center [484, 464] width 349 height 42
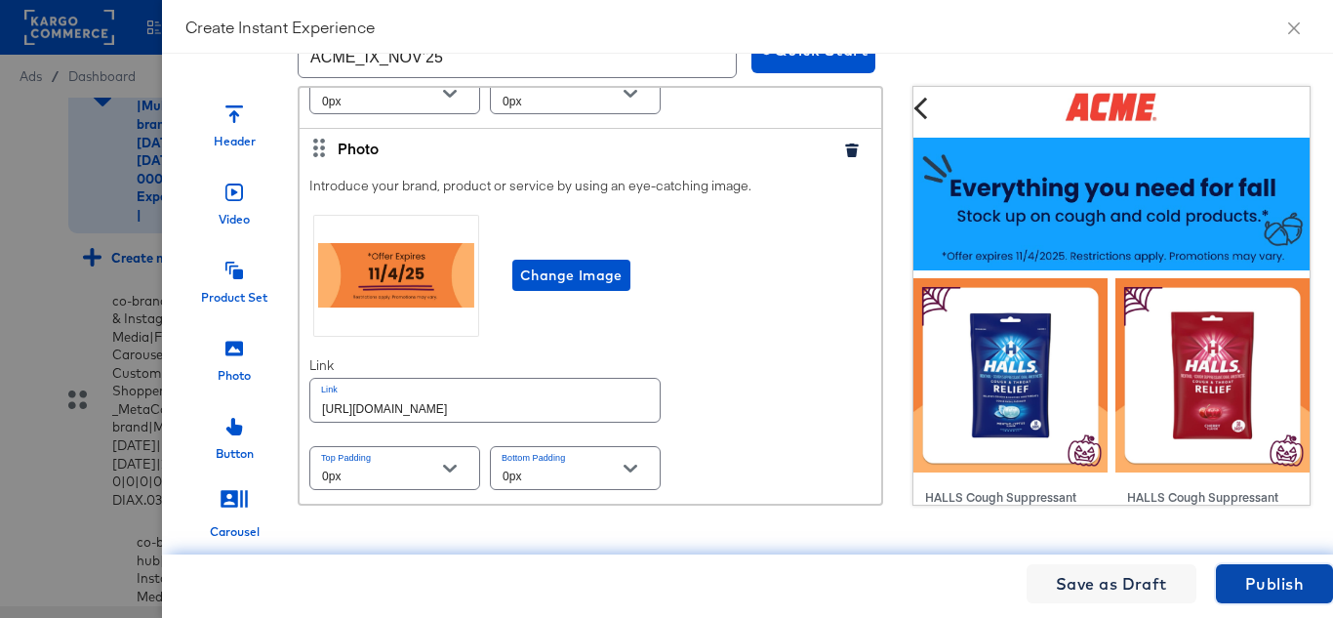
click at [1276, 583] on span "Publish" at bounding box center [1274, 583] width 59 height 27
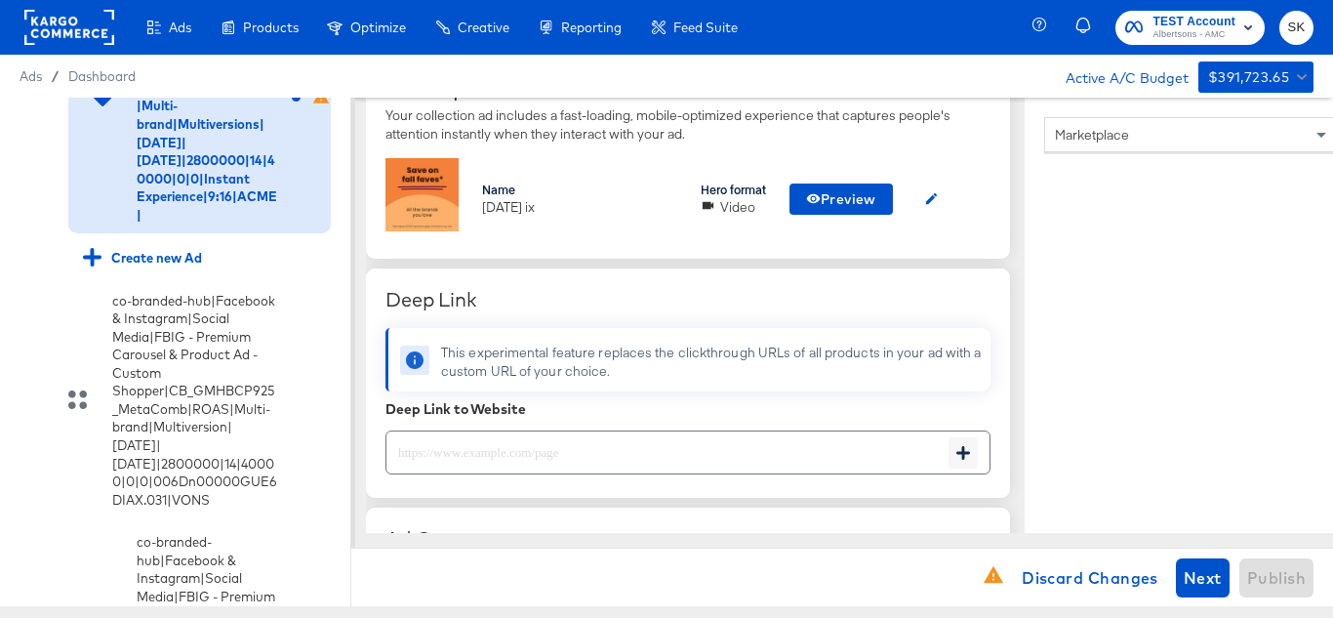
scroll to position [683, 0]
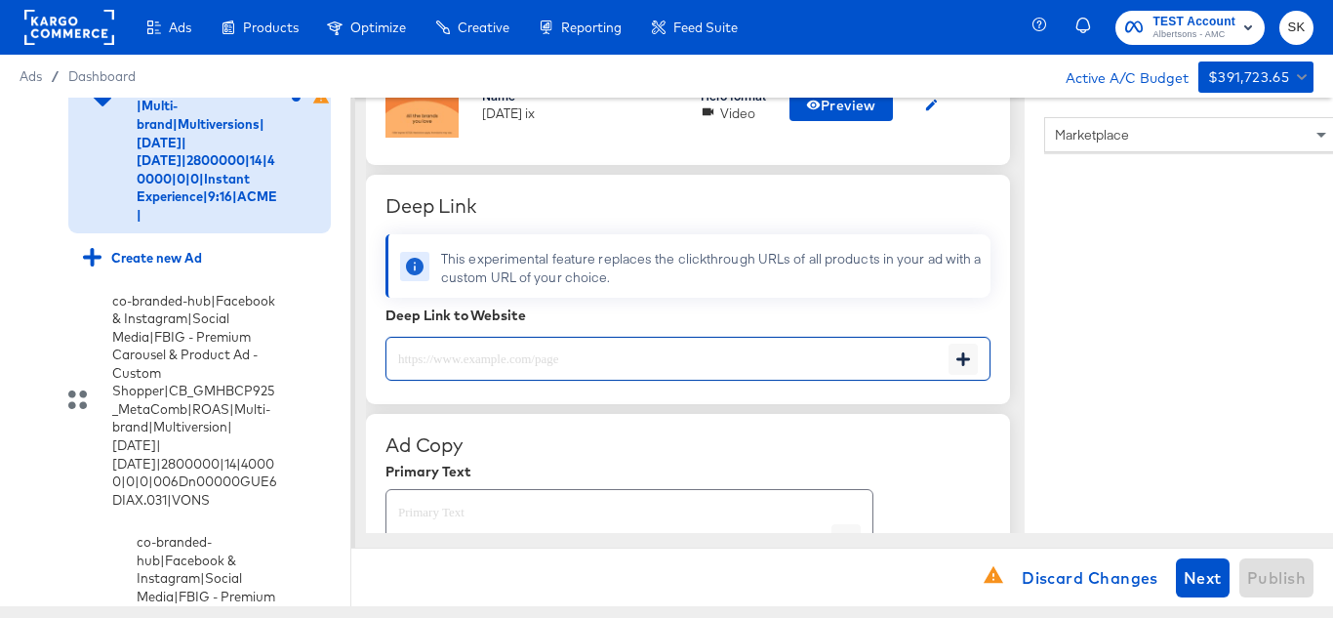
click at [569, 368] on input "text" at bounding box center [667, 351] width 562 height 42
paste input "https://www.acmemarkets.com/order/personal-care-essentials.html"
type input "https://www.acmemarkets.com/order/personal-care-essentials.html"
type textarea "x"
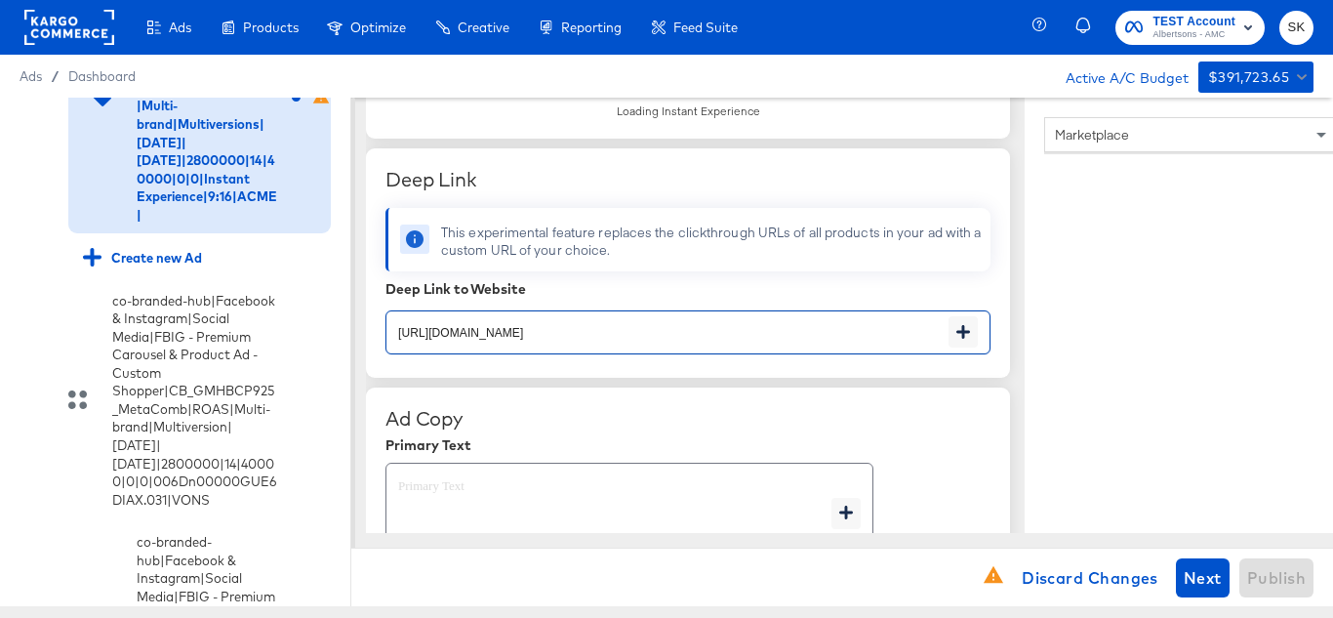
type input "https://www.acmemarkets.com/order/personal-care-essentials.html"
type textarea "x"
click at [819, 398] on div "Ad Name co-branded-hub|Facebook & Instagram|Social Media|FBIG - Video - Custom …" at bounding box center [688, 341] width 644 height 1852
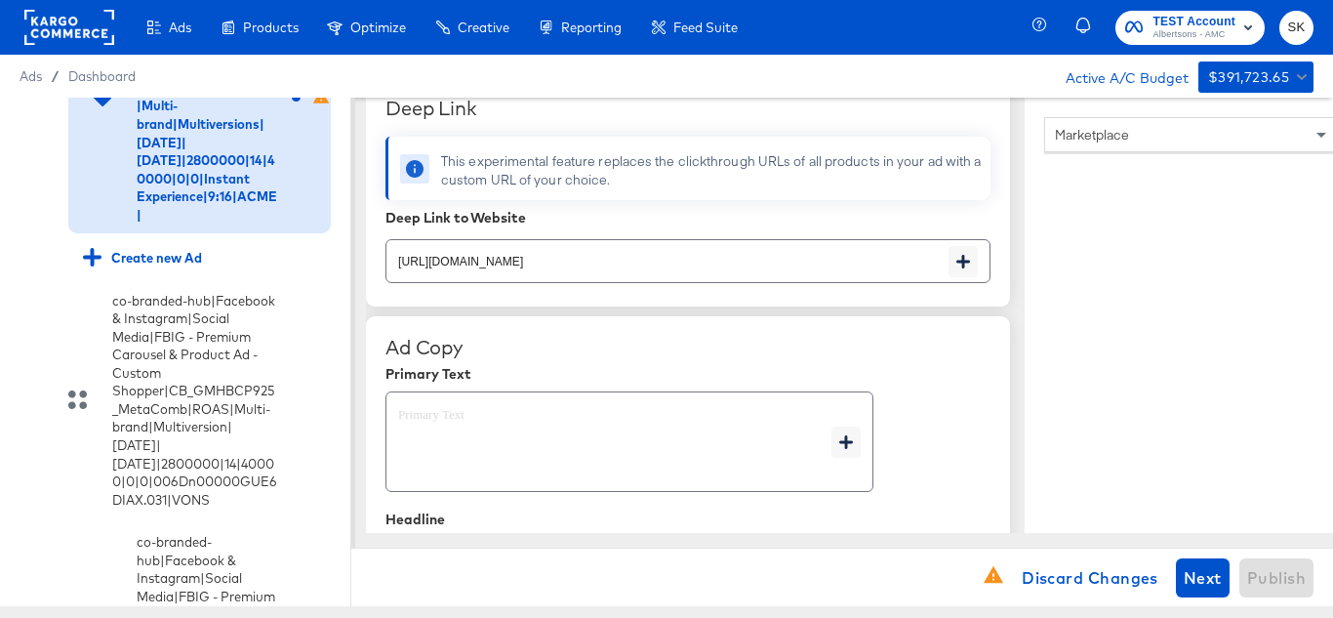
scroll to position [878, 0]
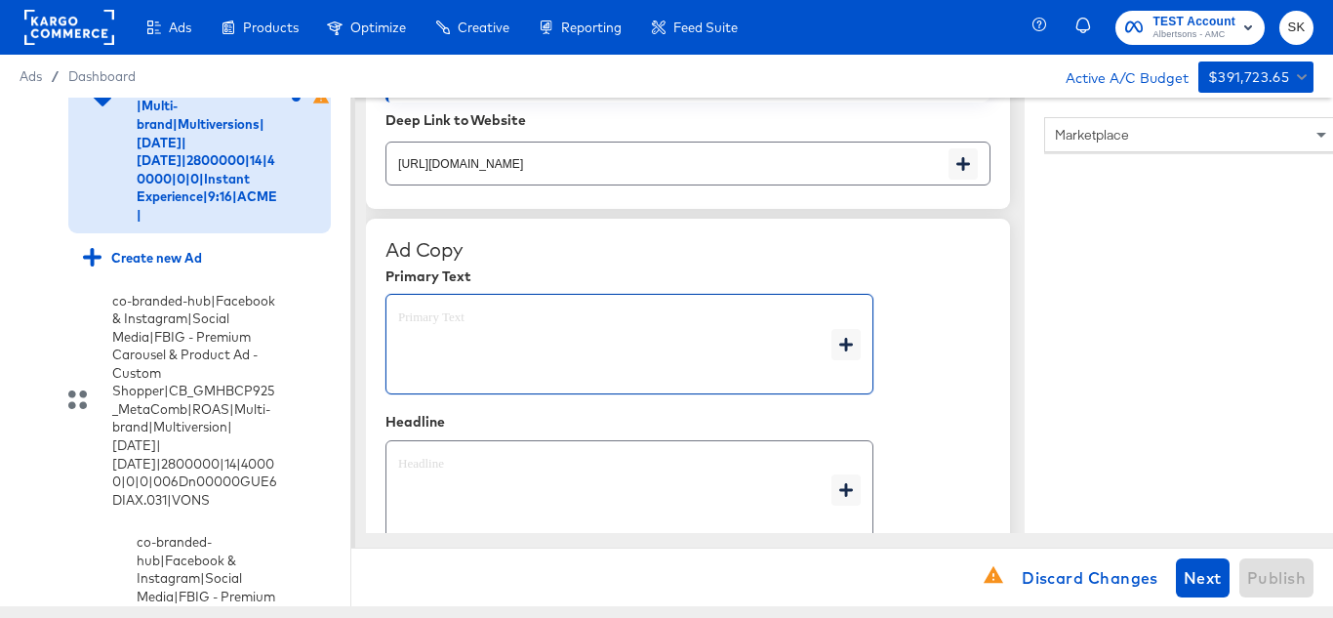
click at [445, 317] on textarea at bounding box center [614, 344] width 433 height 70
type textarea "x"
paste textarea "Shop your favorite brands for you and your home!"
type textarea "Shop your favorite brands for you and your home!"
type textarea "x"
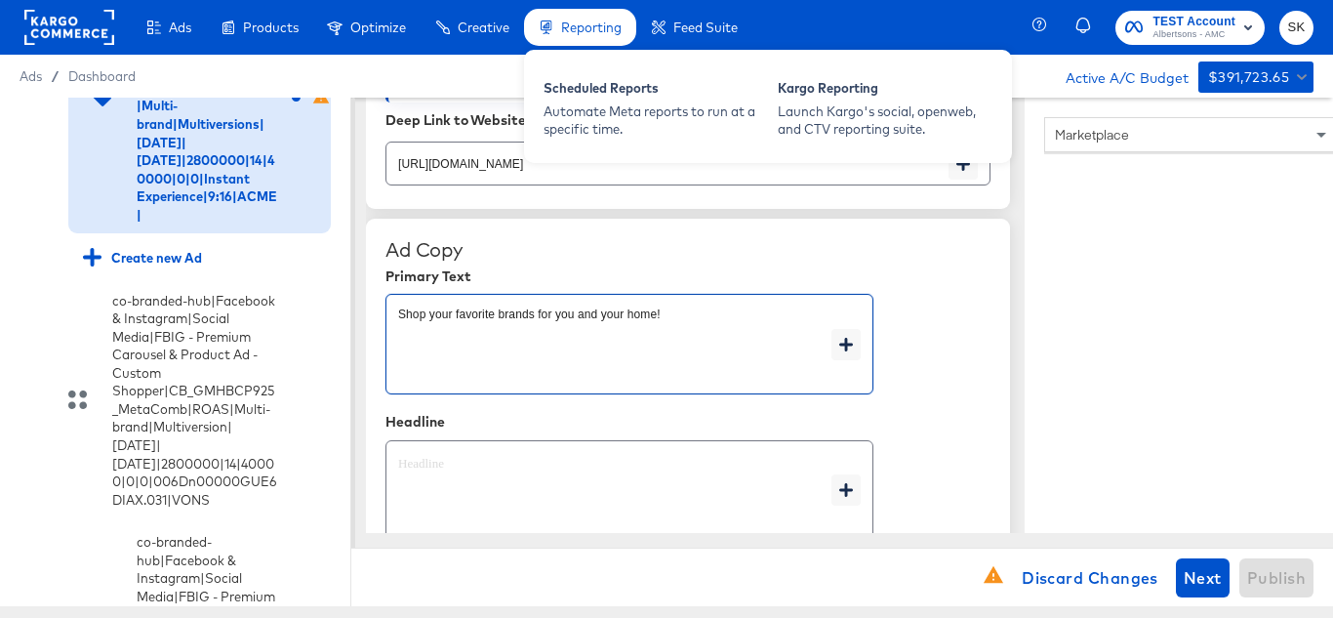
type textarea "Shop your favorite brands for you and your home!"
type textarea "x"
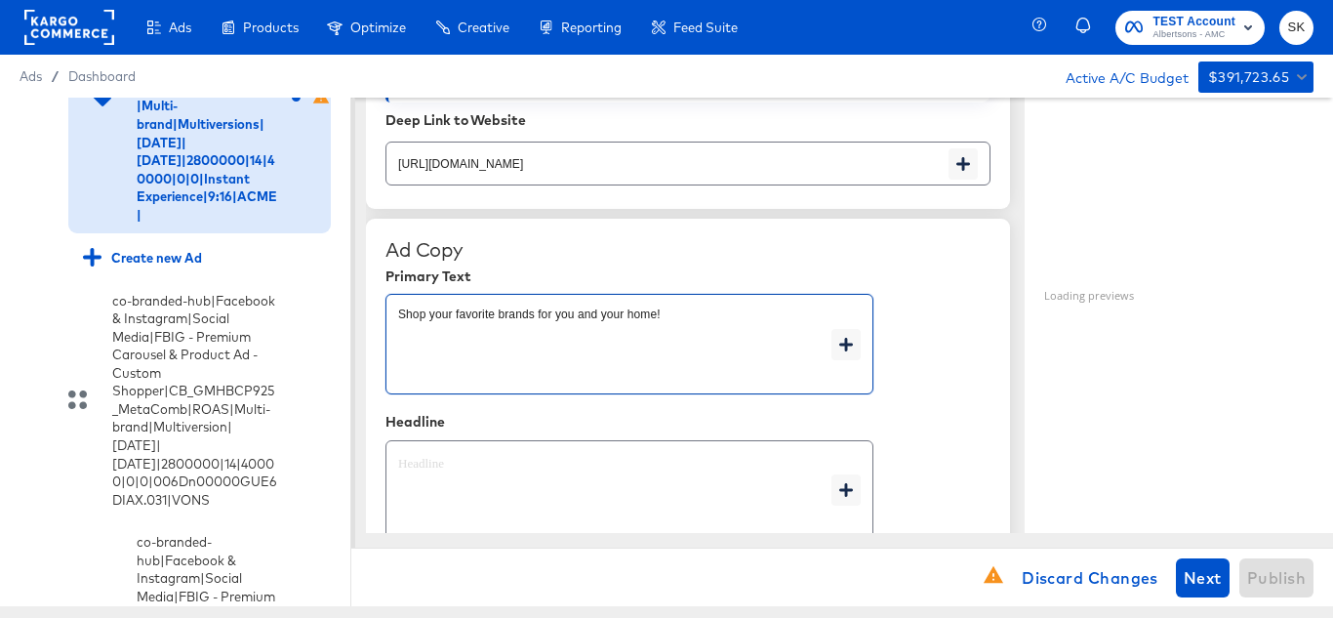
click at [502, 484] on textarea at bounding box center [614, 491] width 433 height 70
type textarea "x"
paste textarea "Explore latest arrivals"
type textarea "Explore latest arrivals"
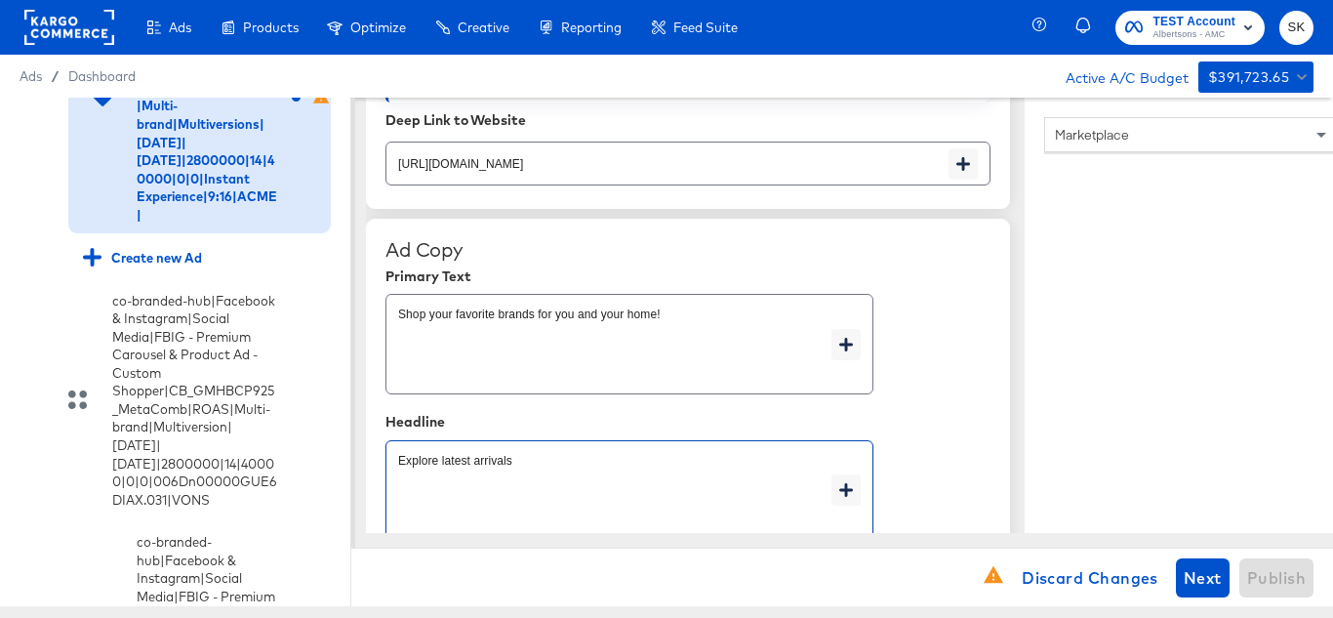
type textarea "x"
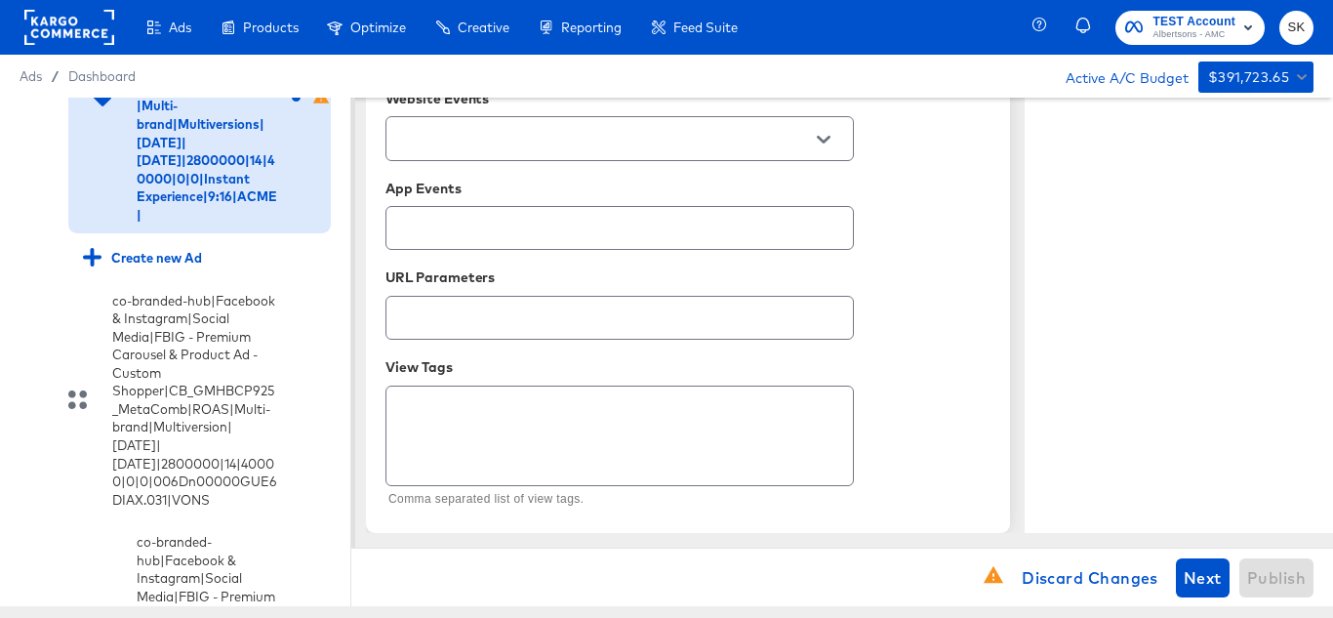
scroll to position [1361, 0]
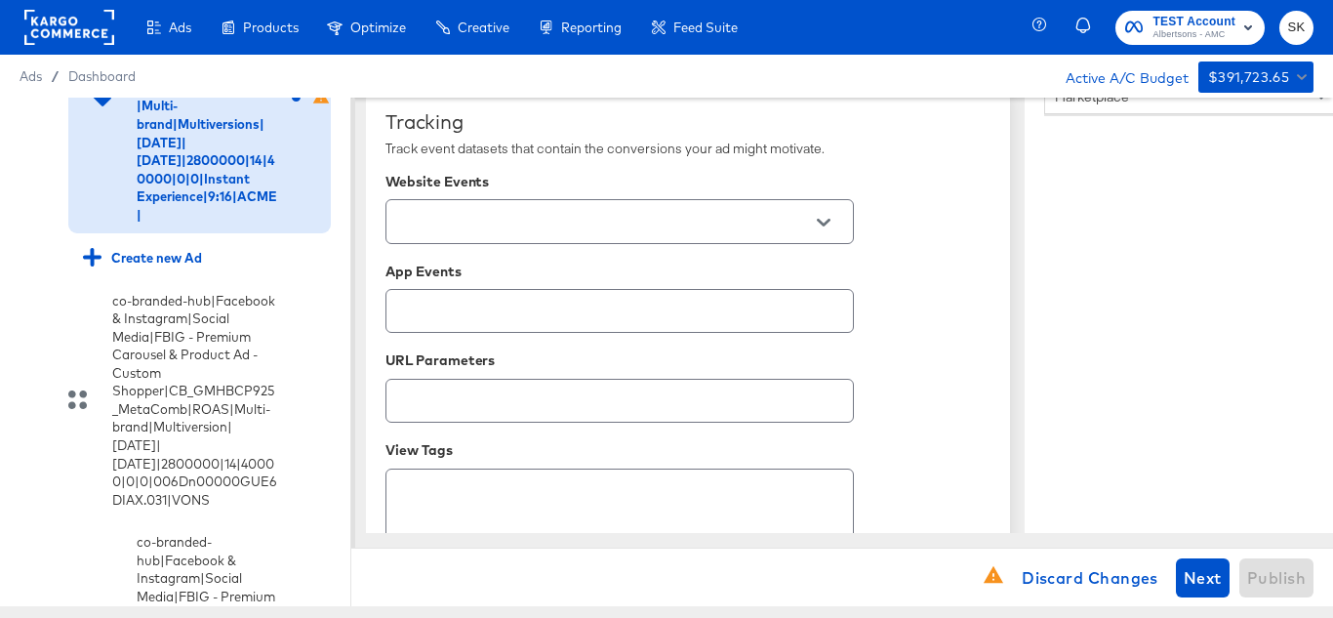
click at [828, 224] on icon "Open" at bounding box center [824, 223] width 14 height 14
type textarea "Explore latest arrivals"
type textarea "x"
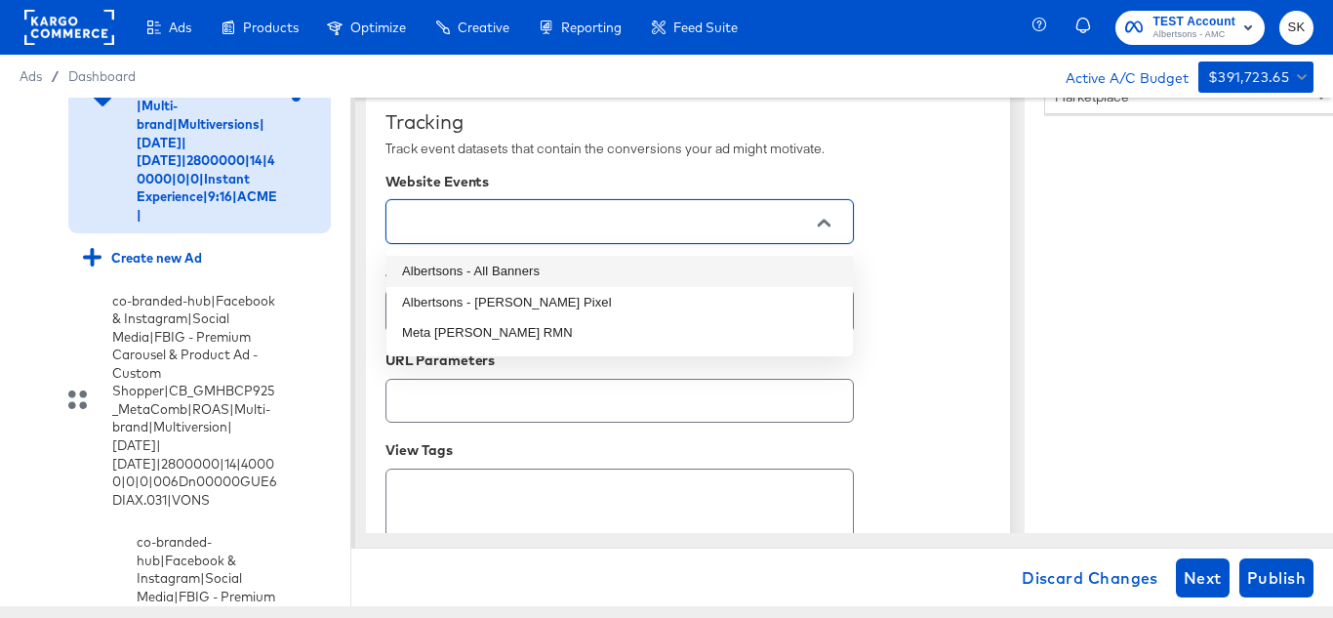
click at [529, 271] on li "Albertsons - All Banners" at bounding box center [619, 271] width 466 height 31
type textarea "x"
type input "Albertsons - All Banners"
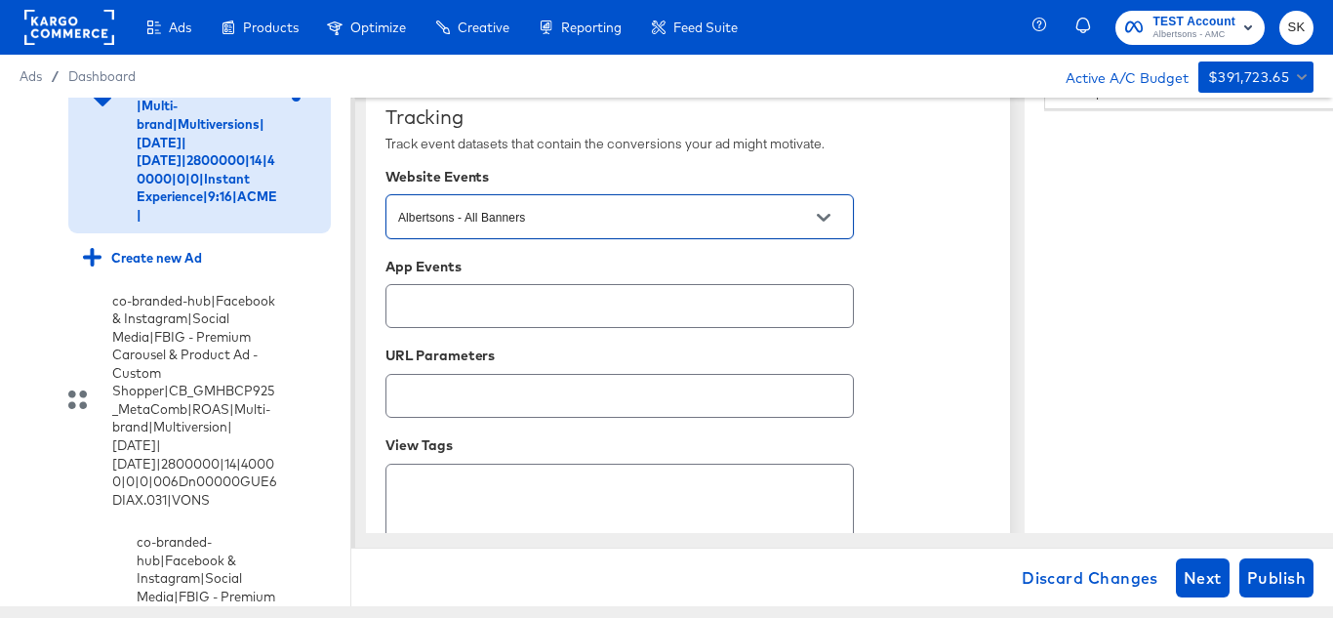
scroll to position [1459, 0]
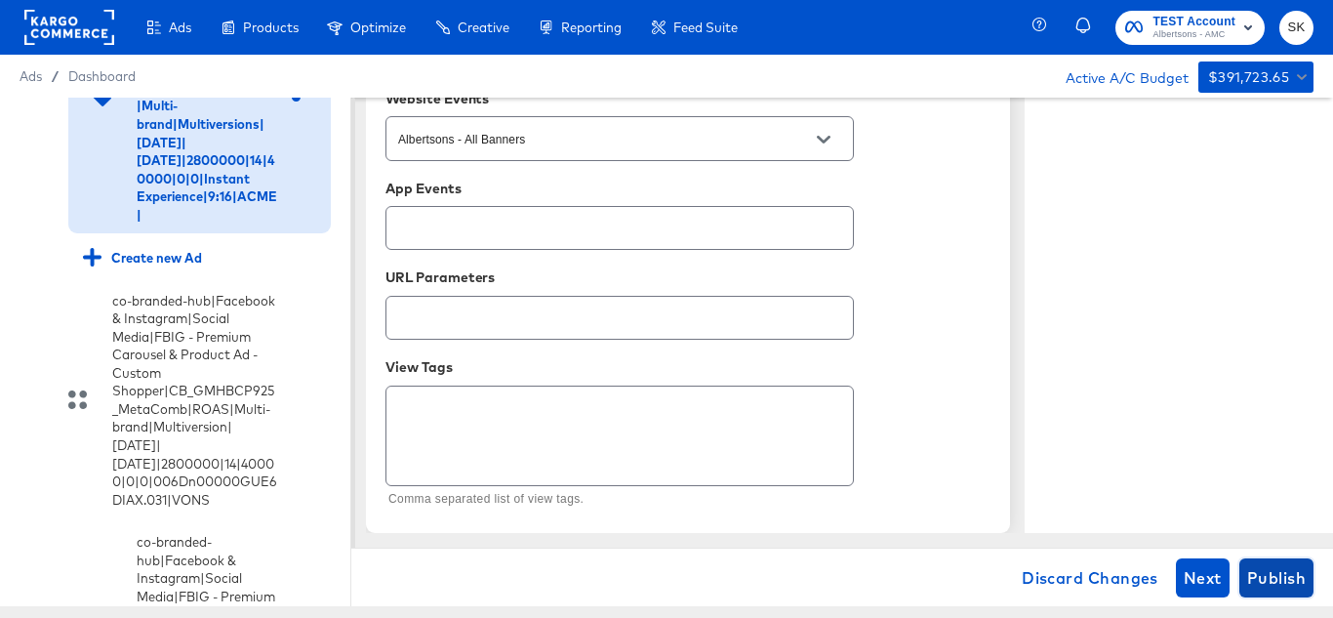
click at [1291, 579] on span "Publish" at bounding box center [1276, 577] width 59 height 27
type textarea "x"
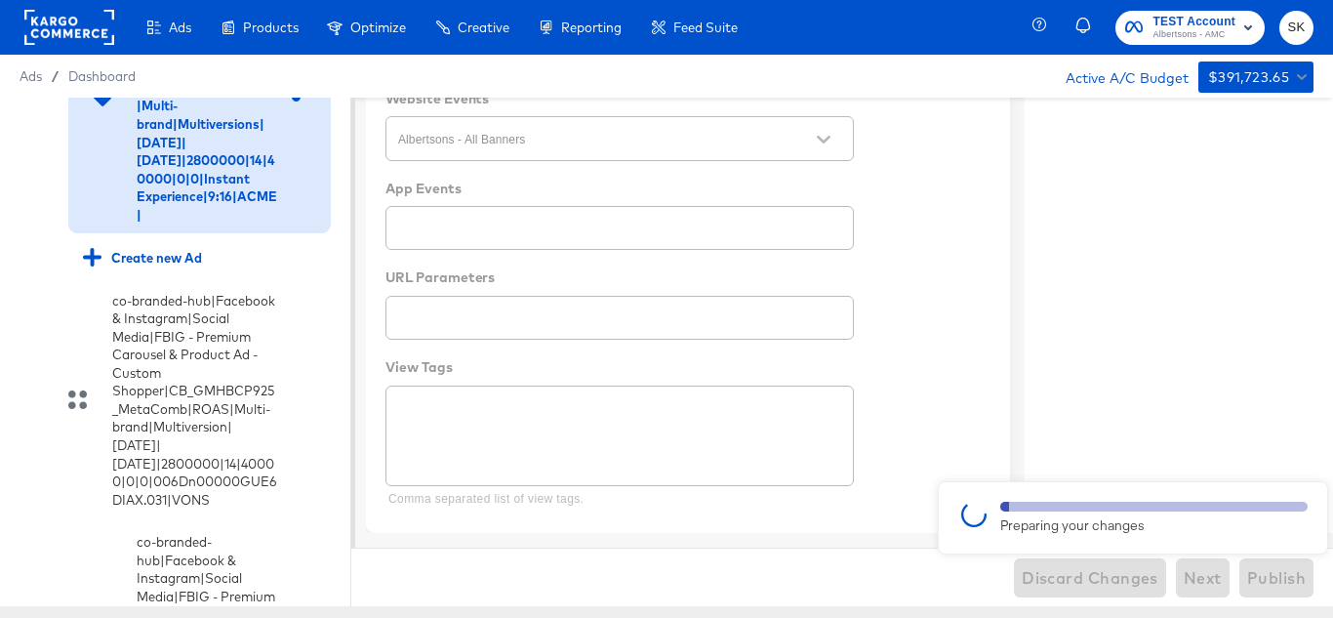
type textarea "x"
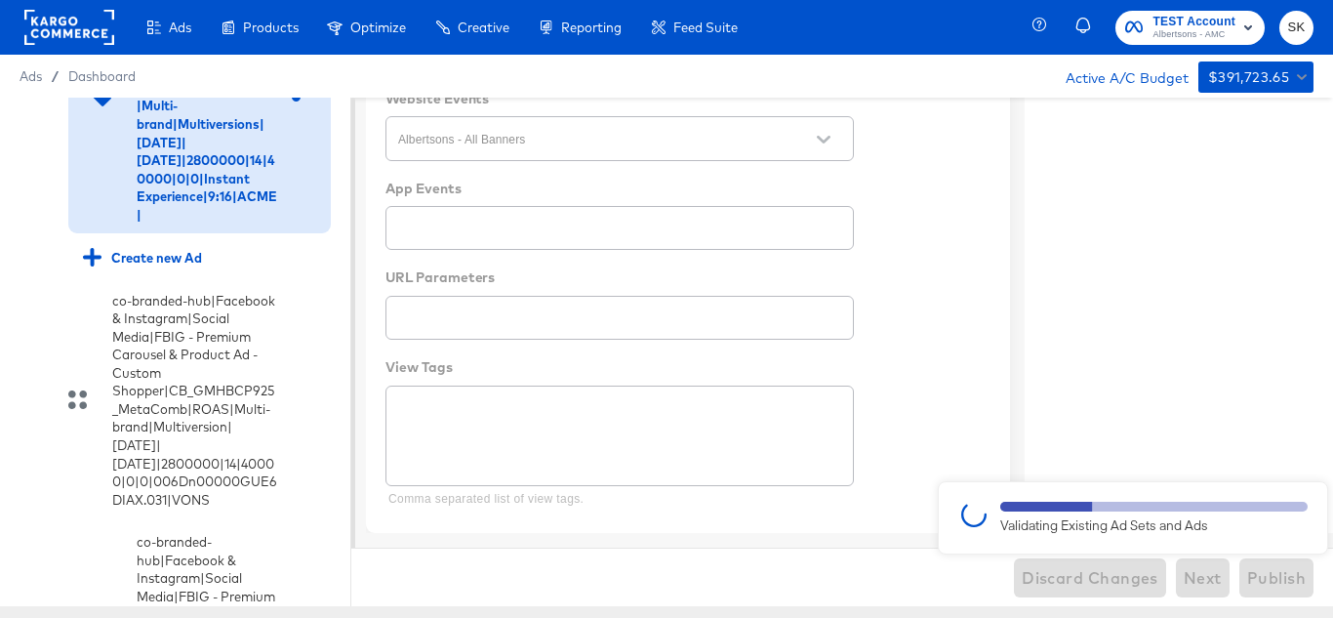
type textarea "x"
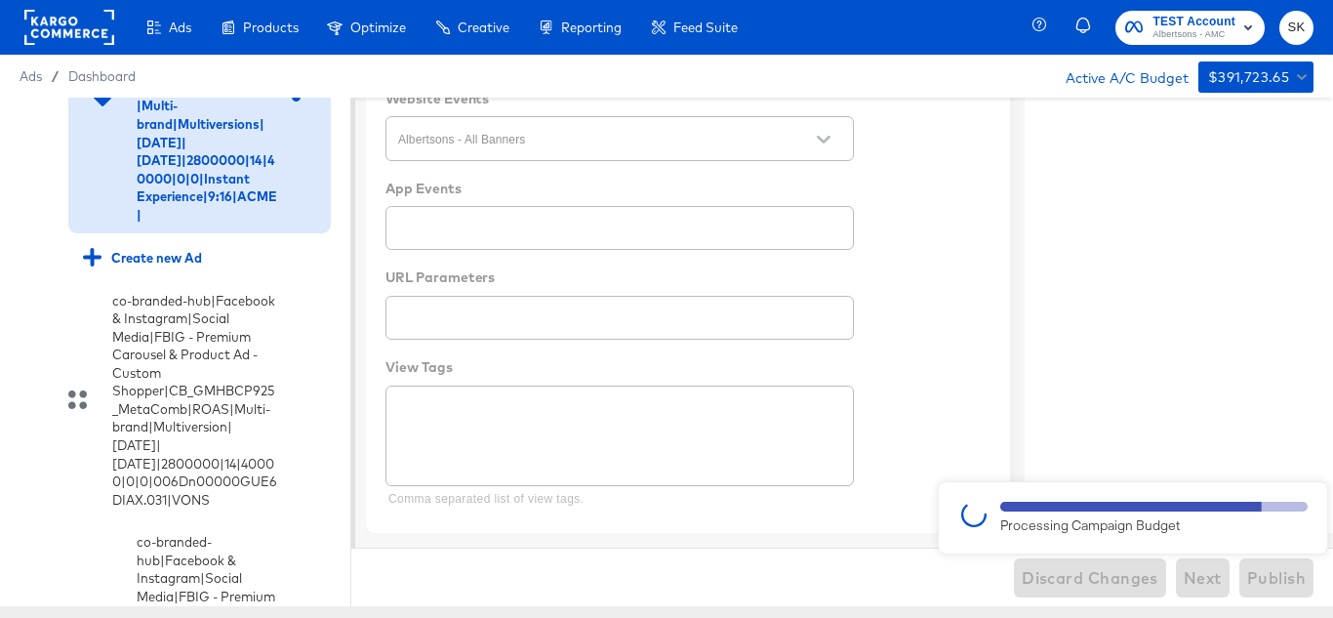
type textarea "x"
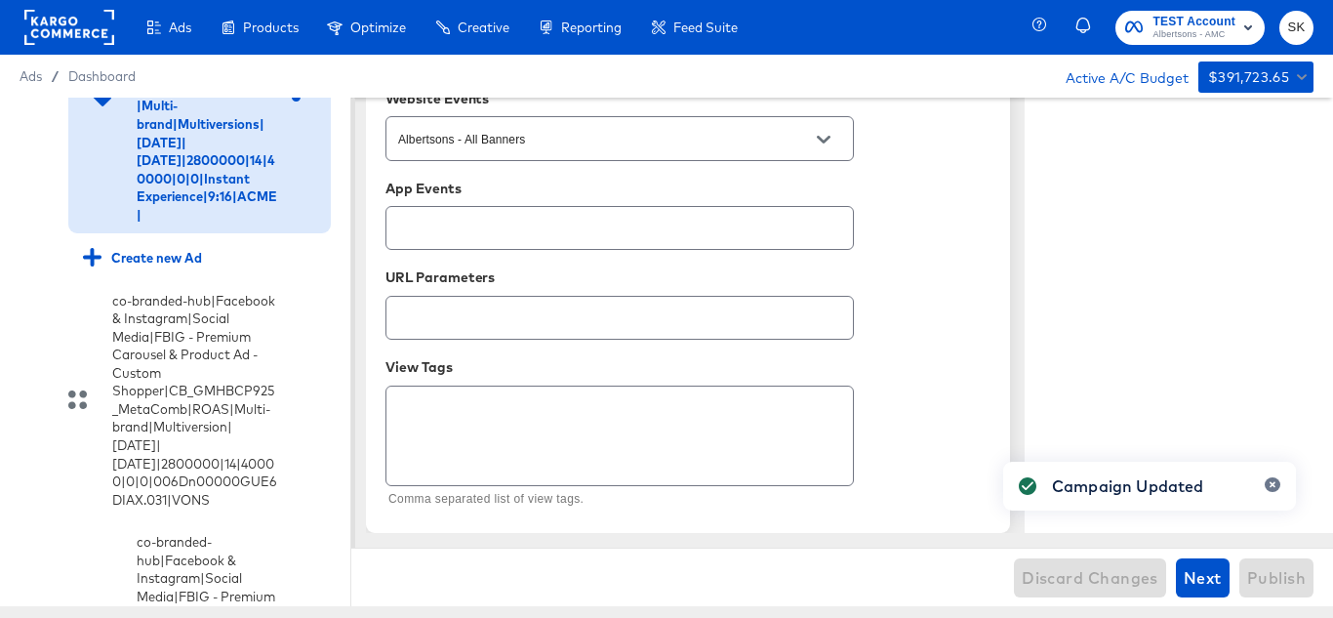
type textarea "x"
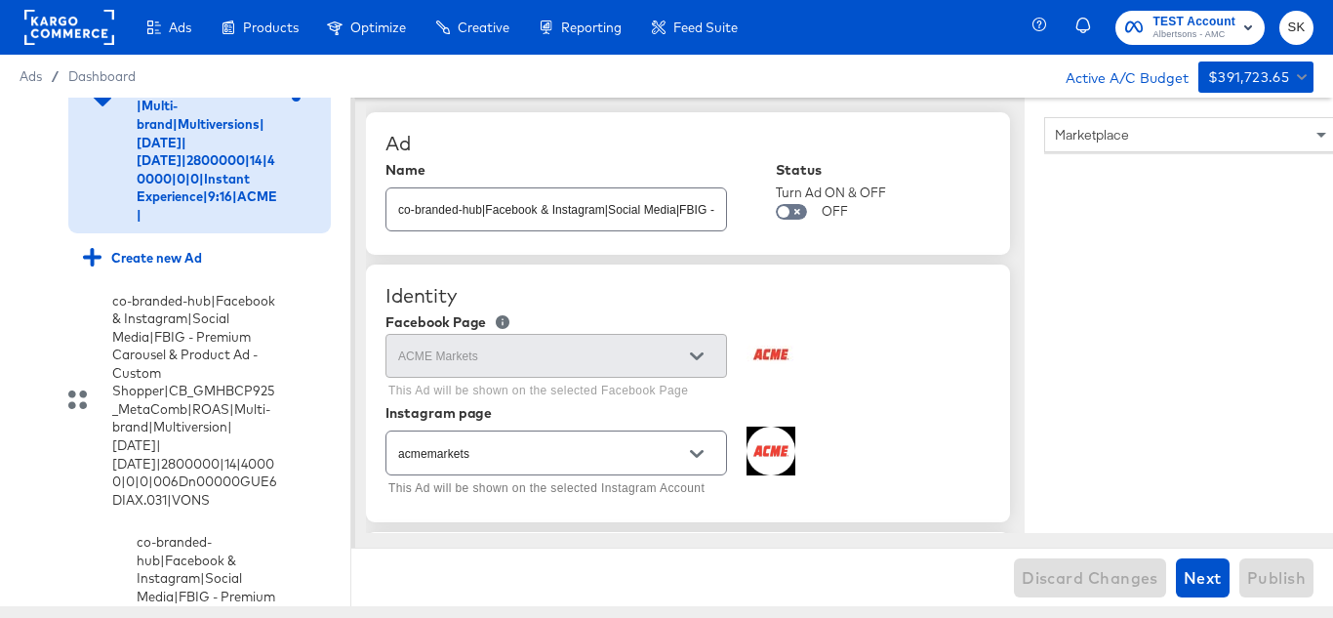
click at [58, 24] on rect at bounding box center [69, 27] width 90 height 35
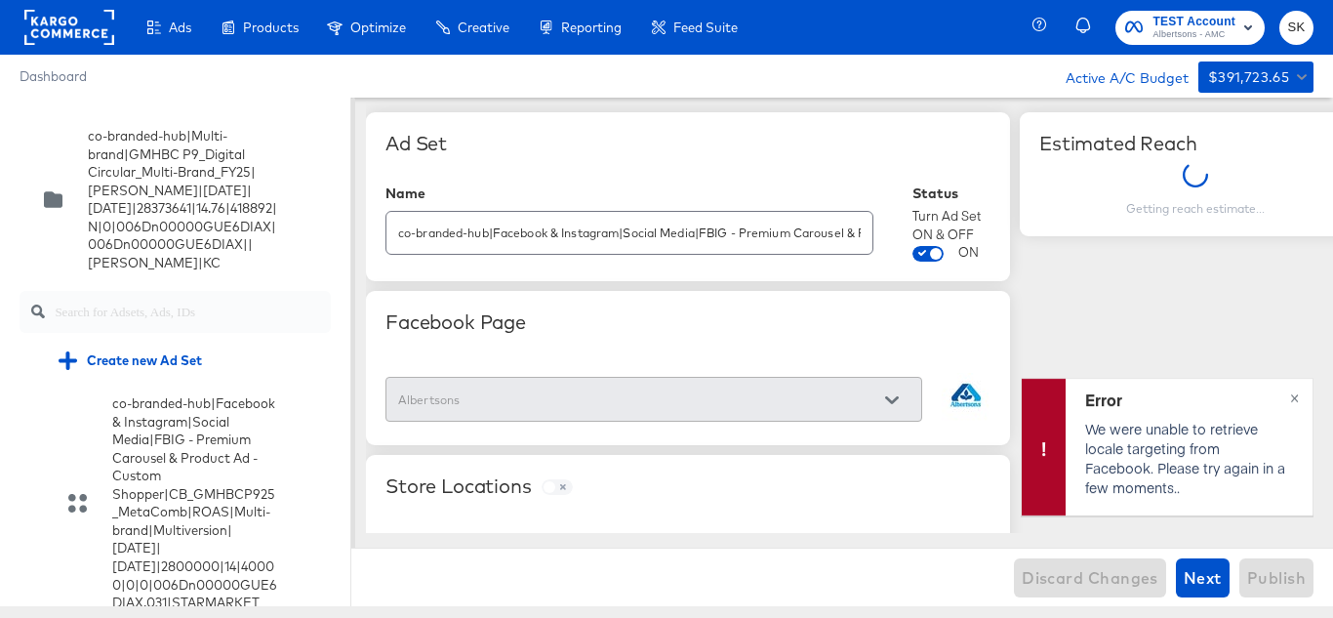
click at [77, 34] on rect at bounding box center [69, 27] width 90 height 35
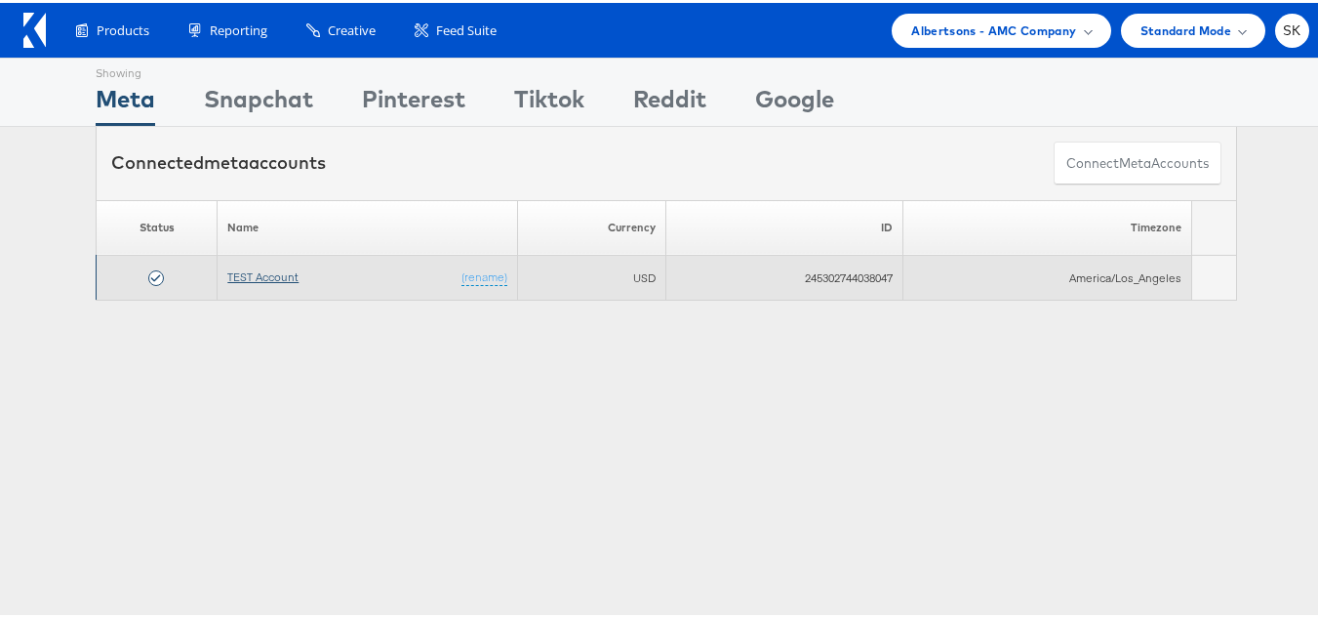
click at [251, 279] on link "TEST Account" at bounding box center [262, 273] width 71 height 15
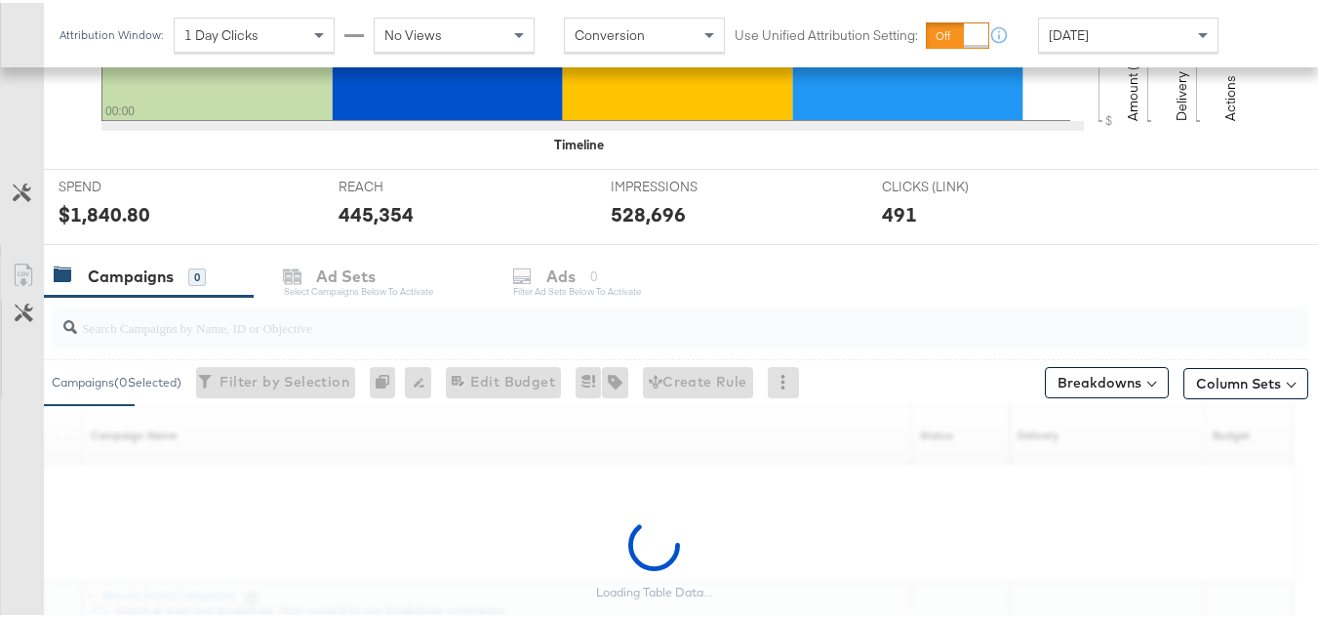
scroll to position [781, 0]
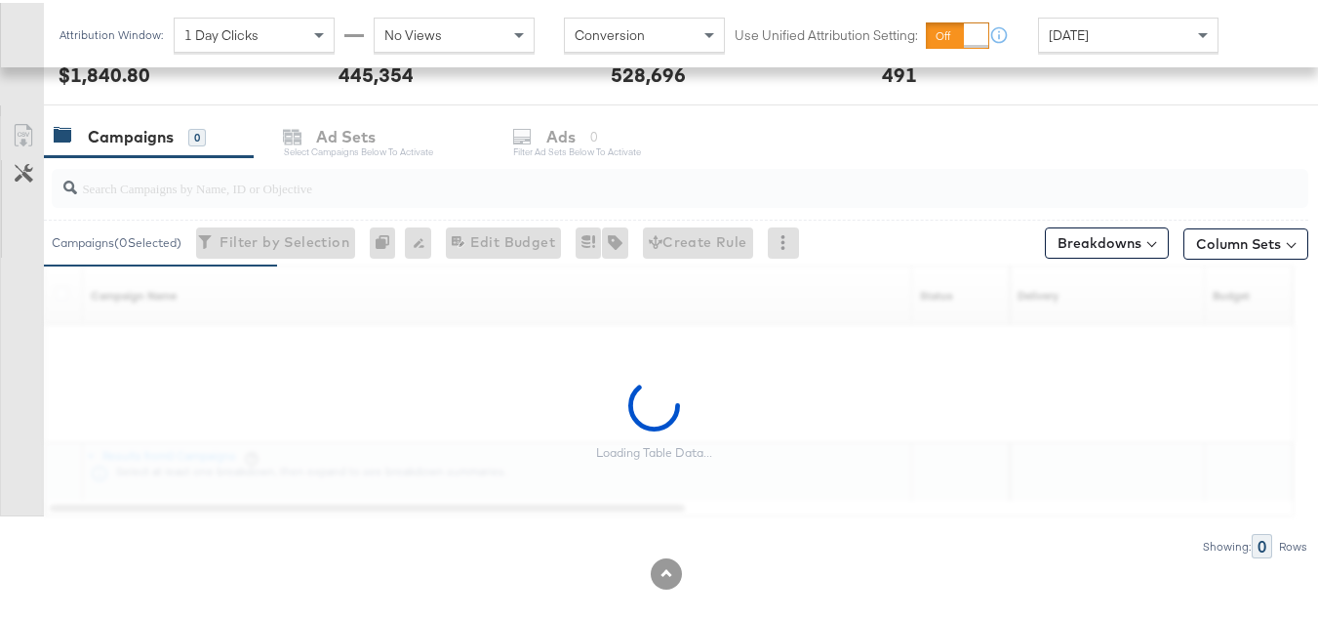
click at [204, 192] on input "search" at bounding box center [637, 177] width 1120 height 38
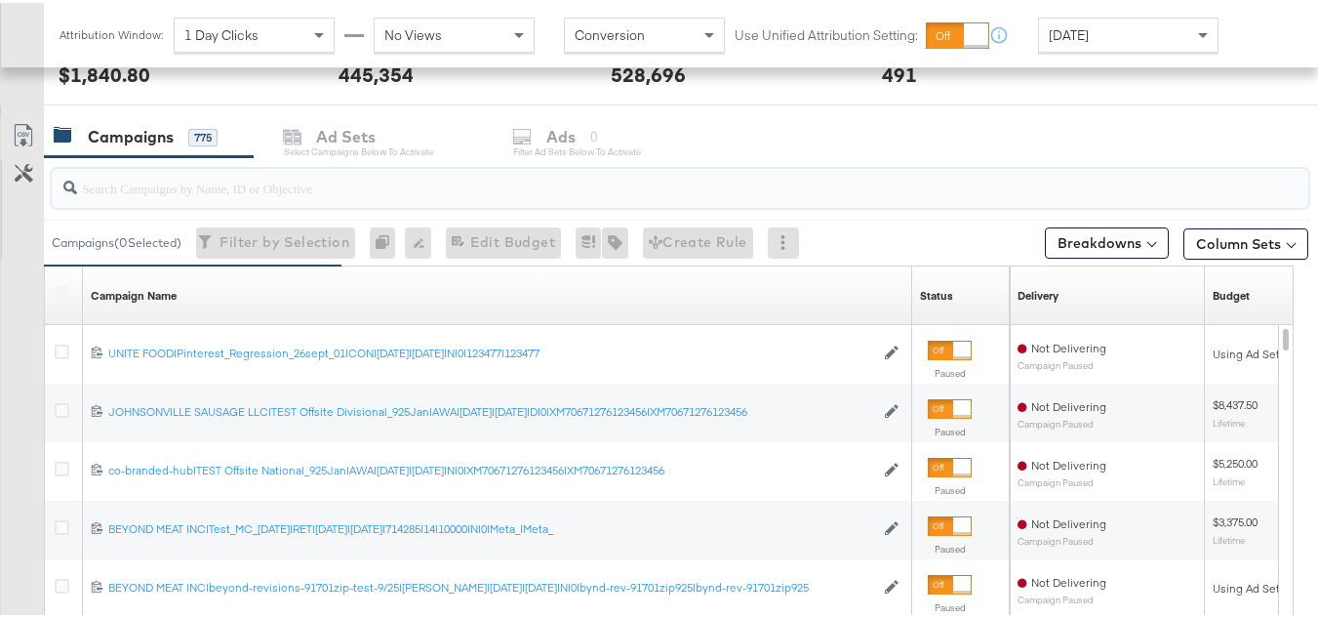
paste input "co-branded-hub|Multi-brand|GMHBC P9_Digital Circular_Multi-Brand_FY25|SAL|10/08…"
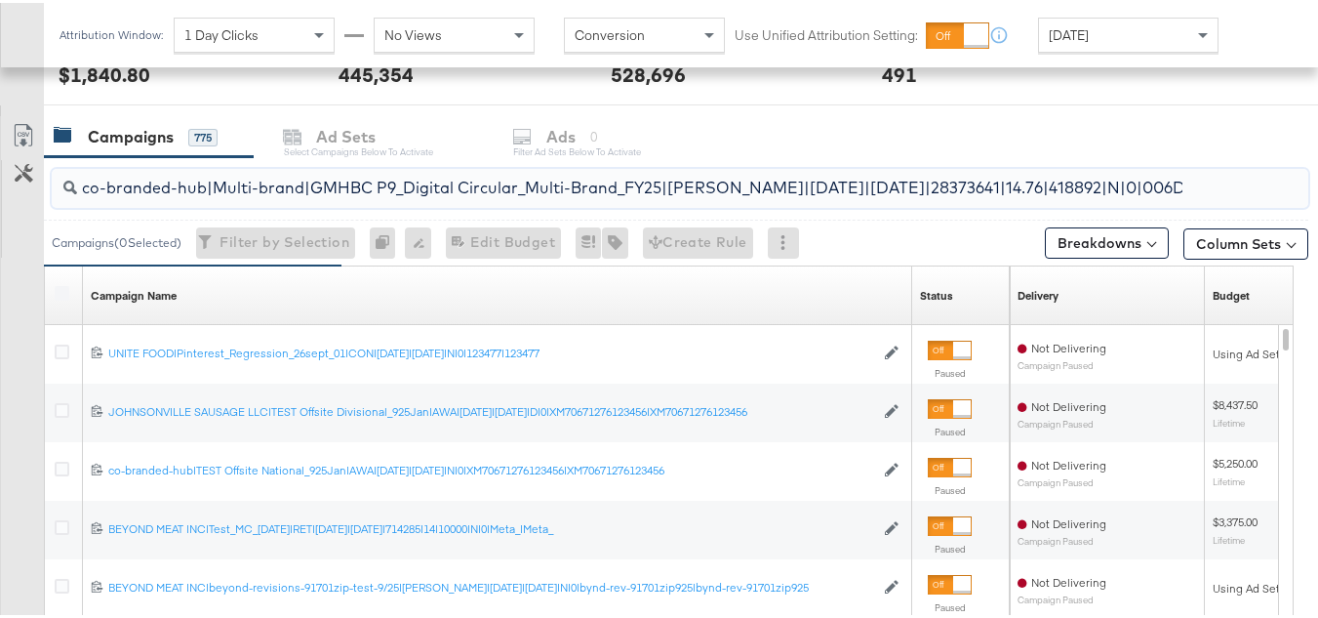
scroll to position [0, 415]
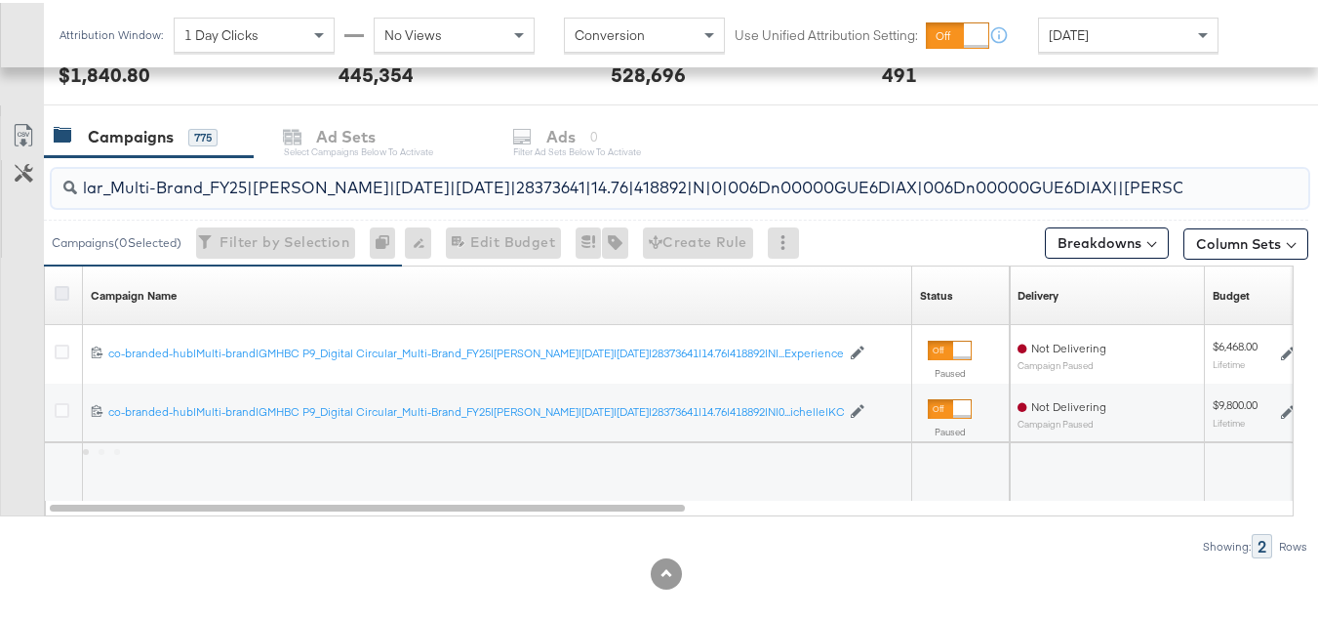
type input "co-branded-hub|Multi-brand|GMHBC P9_Digital Circular_Multi-Brand_FY25|SAL|10/08…"
click at [64, 294] on icon at bounding box center [62, 290] width 15 height 15
click at [0, 0] on input "checkbox" at bounding box center [0, 0] width 0 height 0
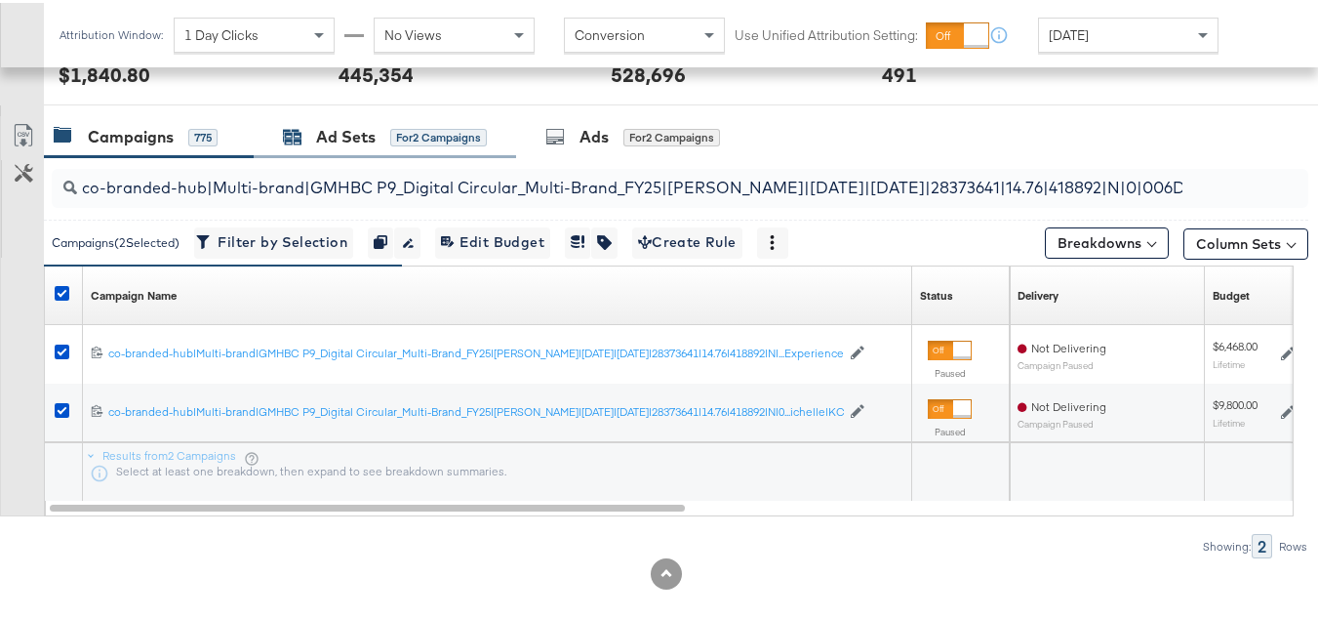
click at [345, 123] on div "Ad Sets" at bounding box center [346, 134] width 60 height 22
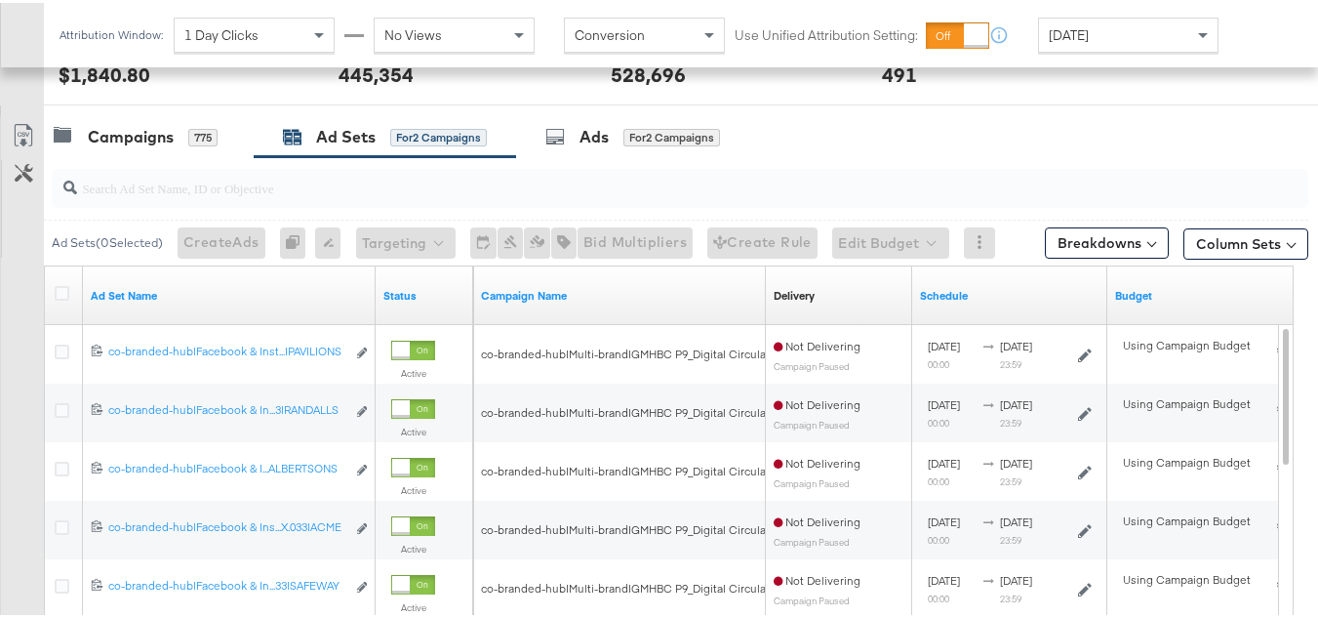
click at [352, 172] on input "search" at bounding box center [637, 177] width 1120 height 38
paste input "co-branded-hub|Facebook & Instagram|Social Media|FBIG - Premium Carousel & Prod…"
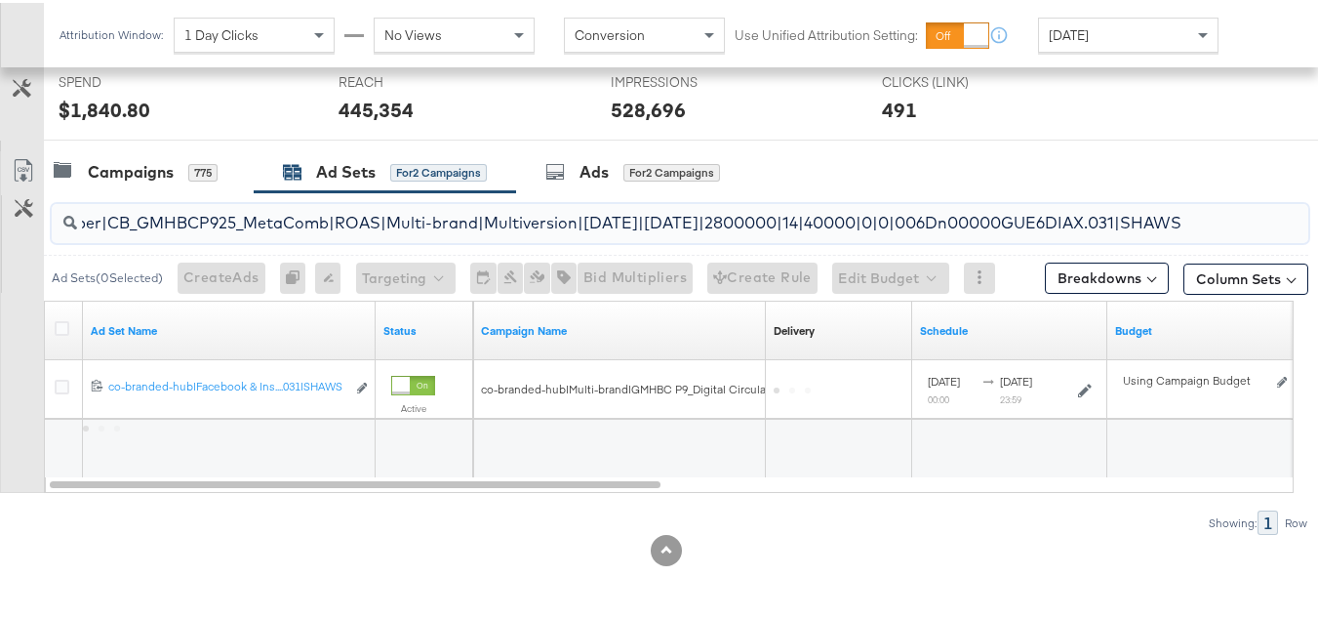
scroll to position [745, 0]
type input "co-branded-hub|Facebook & Instagram|Social Media|FBIG - Premium Carousel & Prod…"
click at [59, 325] on icon at bounding box center [62, 325] width 15 height 15
click at [0, 0] on input "checkbox" at bounding box center [0, 0] width 0 height 0
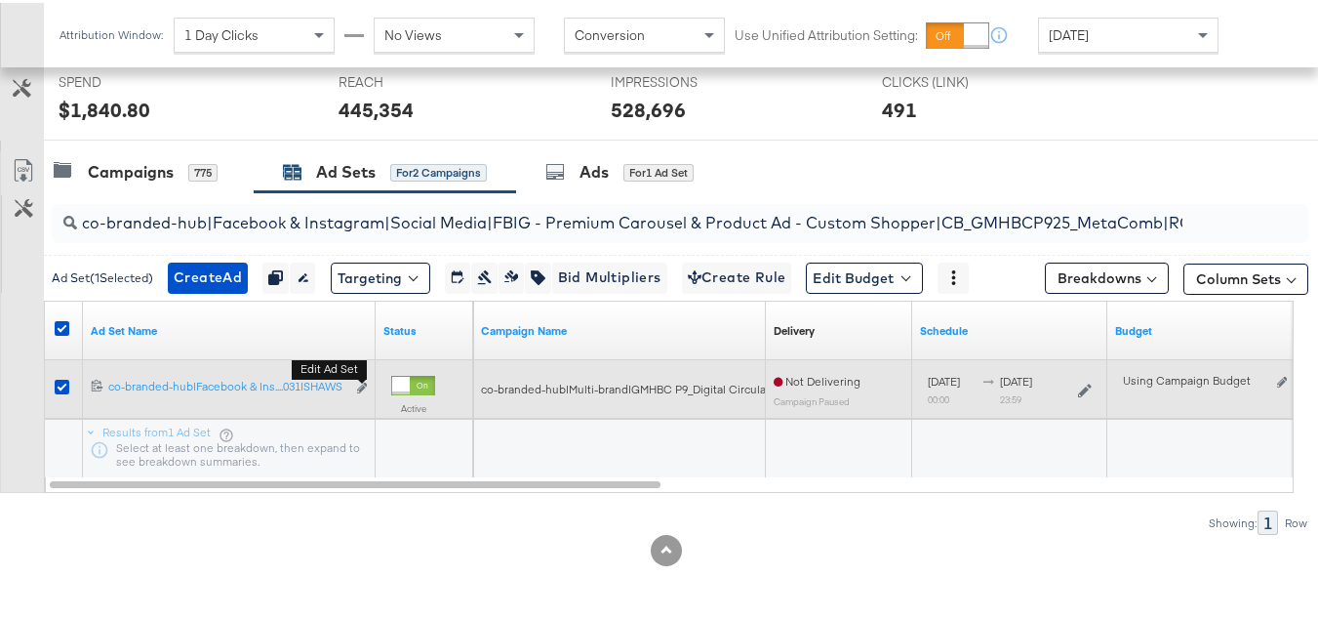
click at [365, 377] on b "Edit ad set" at bounding box center [329, 366] width 75 height 20
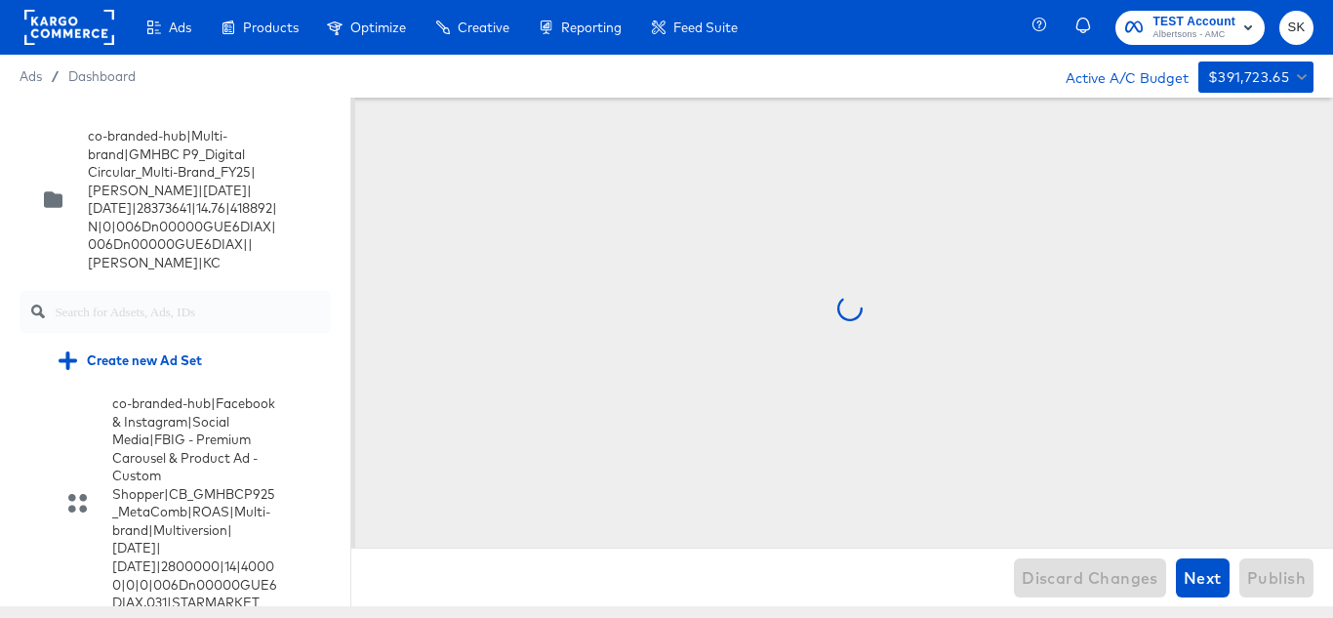
scroll to position [10009, 0]
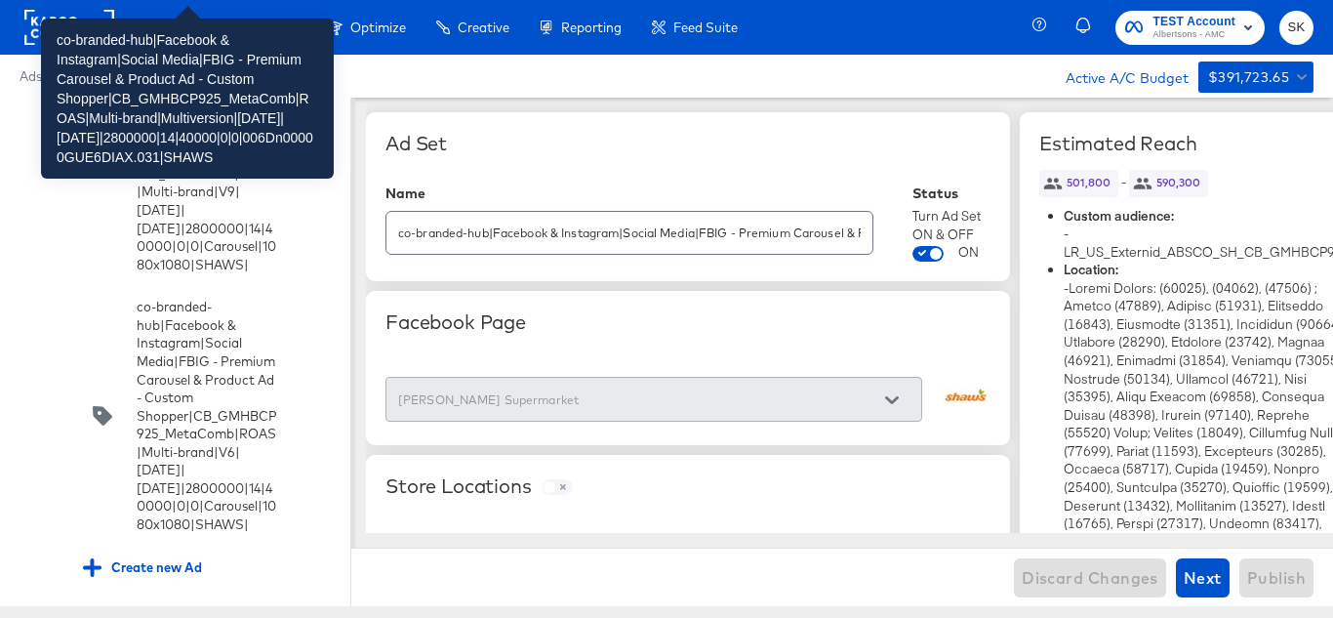
scroll to position [11127, 0]
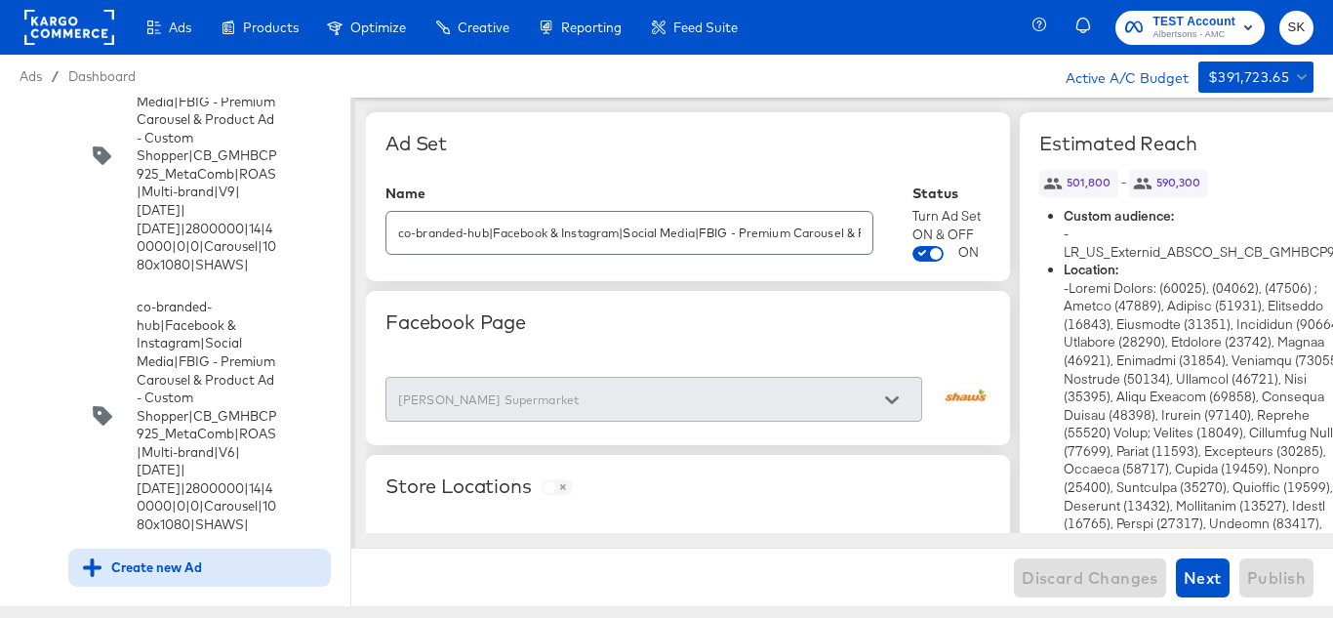
click at [172, 558] on div "Create new Ad" at bounding box center [142, 567] width 119 height 19
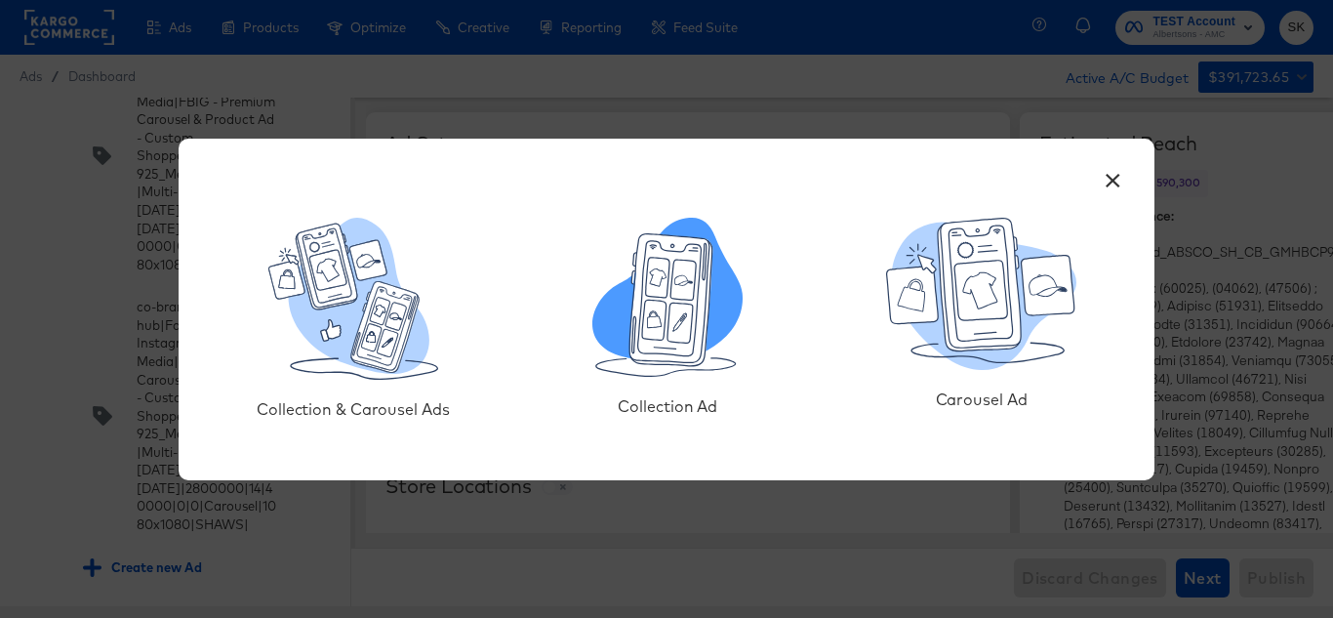
click at [676, 352] on icon at bounding box center [671, 299] width 83 height 132
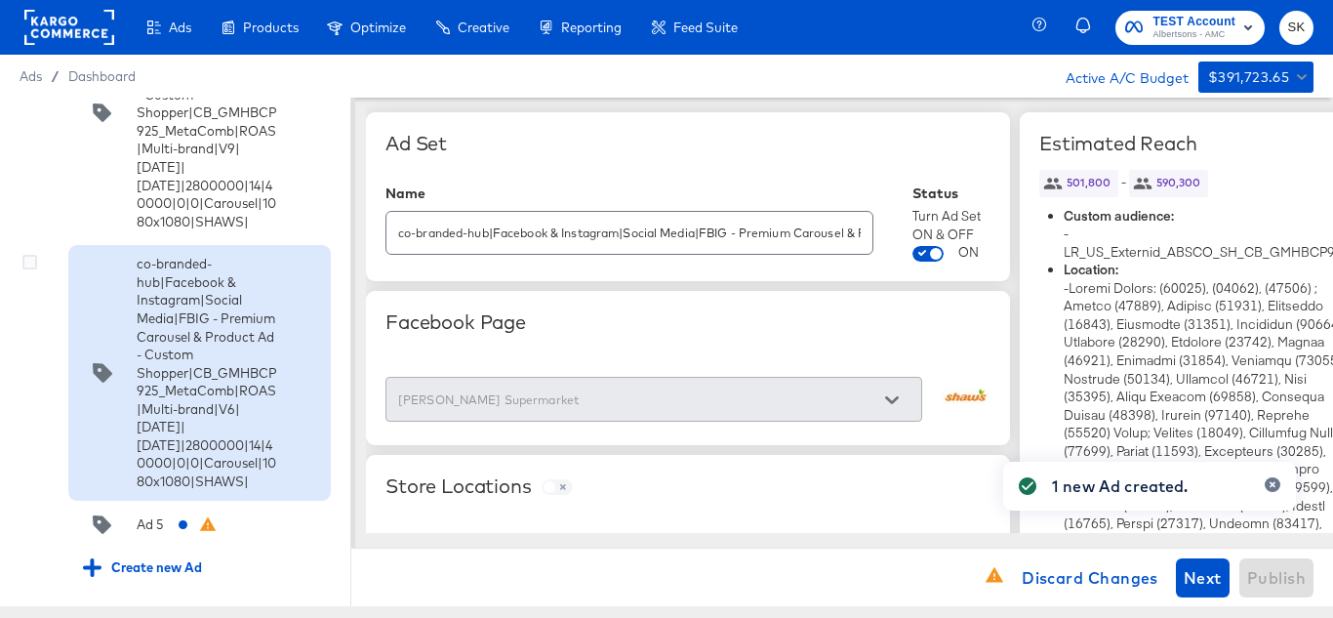
scroll to position [11171, 0]
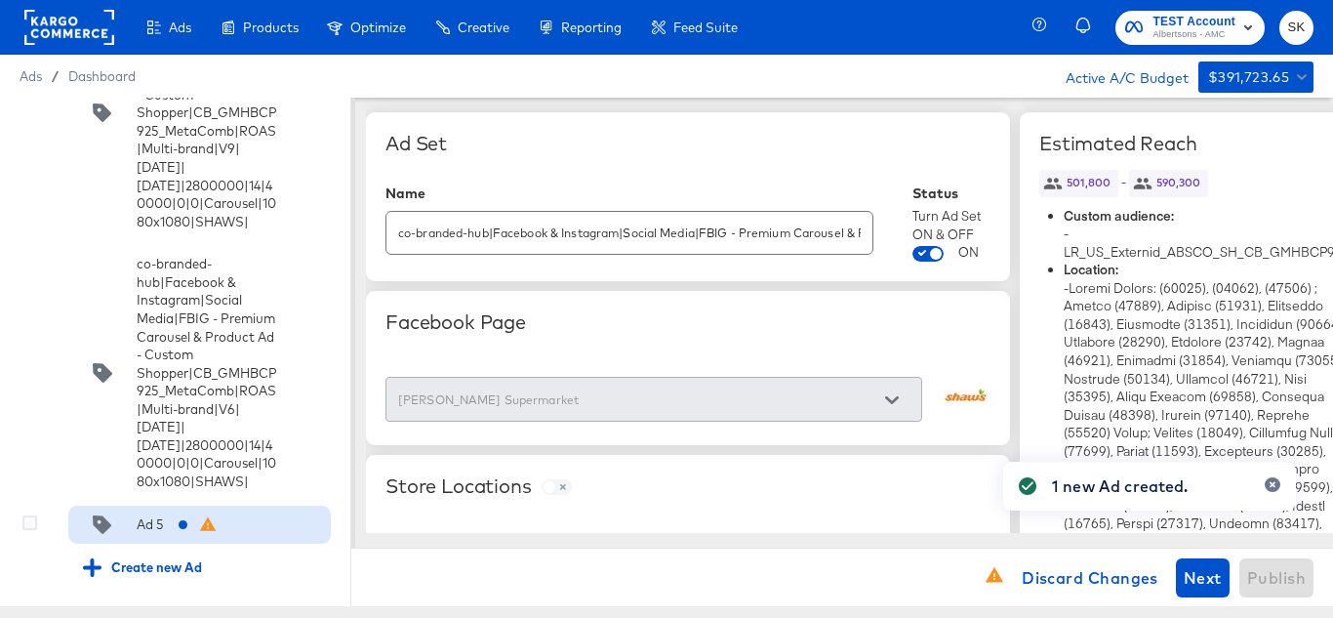
click at [156, 515] on div "Ad 5" at bounding box center [150, 524] width 27 height 19
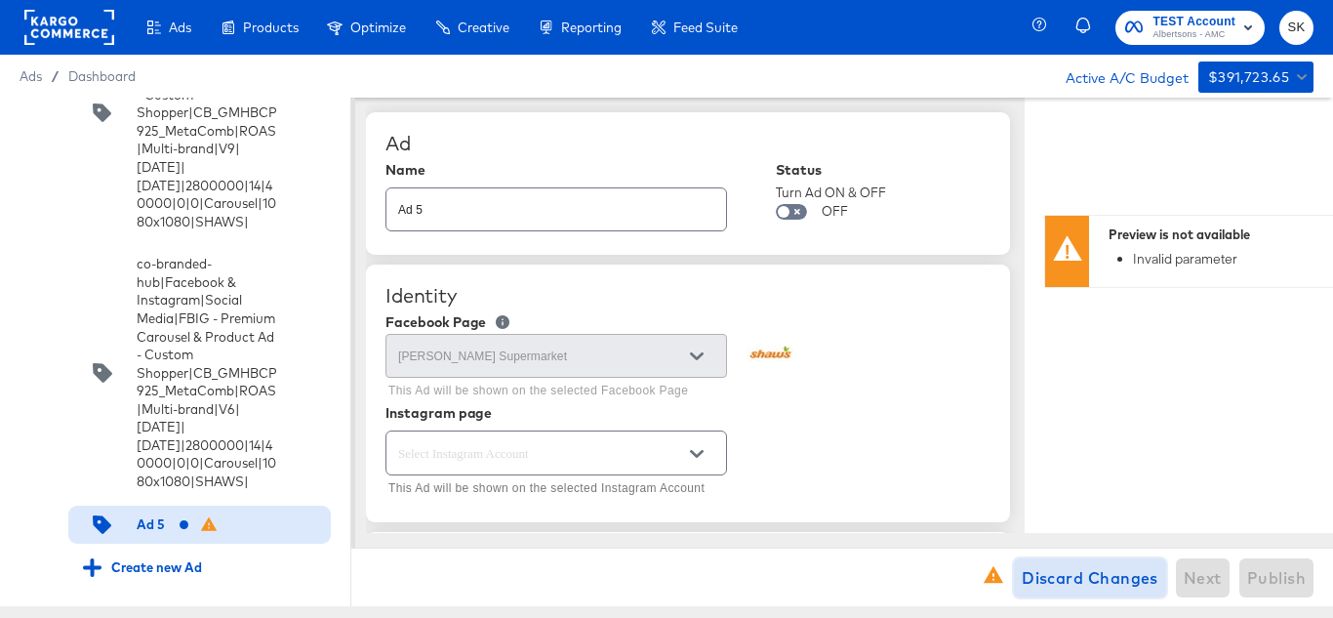
click at [1032, 579] on span "Discard Changes" at bounding box center [1090, 577] width 137 height 27
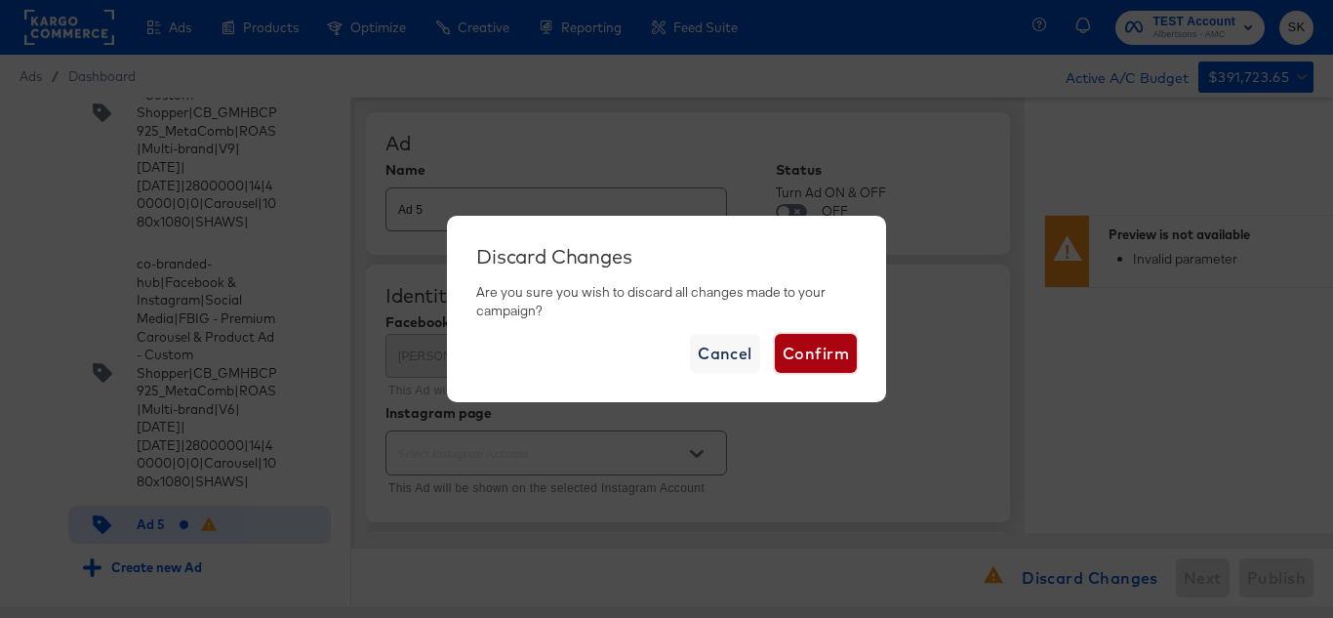
click at [809, 361] on span "Confirm" at bounding box center [816, 353] width 66 height 27
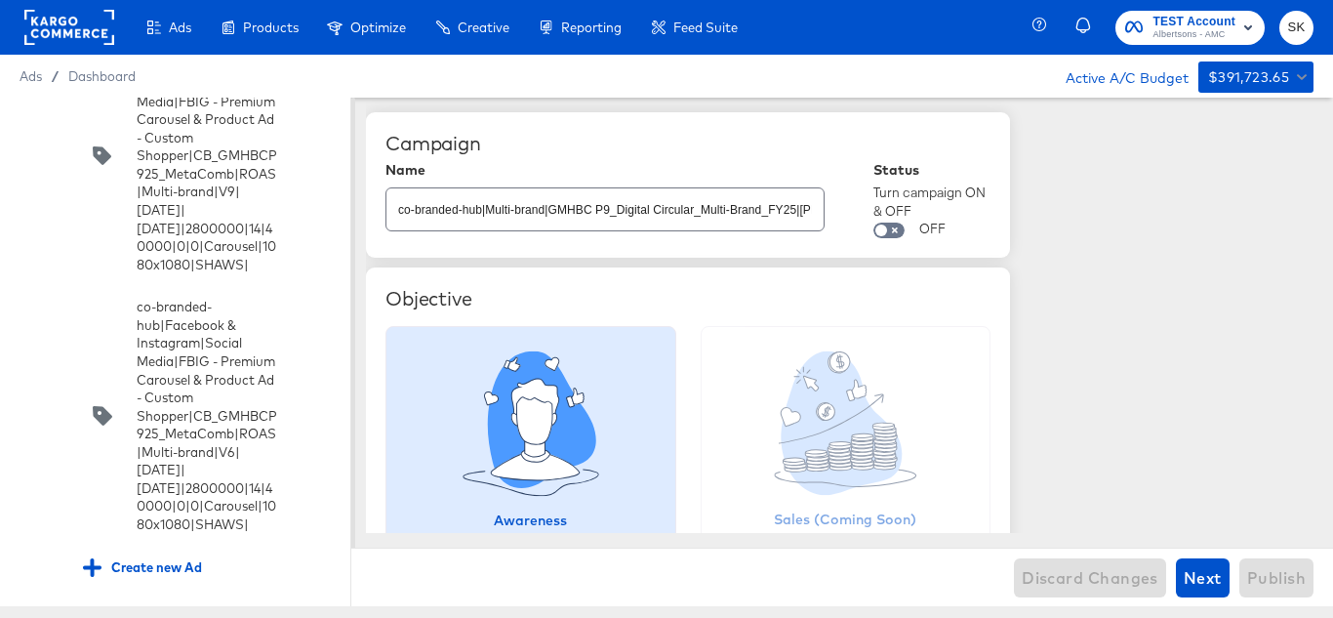
scroll to position [11127, 0]
click at [83, 31] on rect at bounding box center [69, 27] width 90 height 35
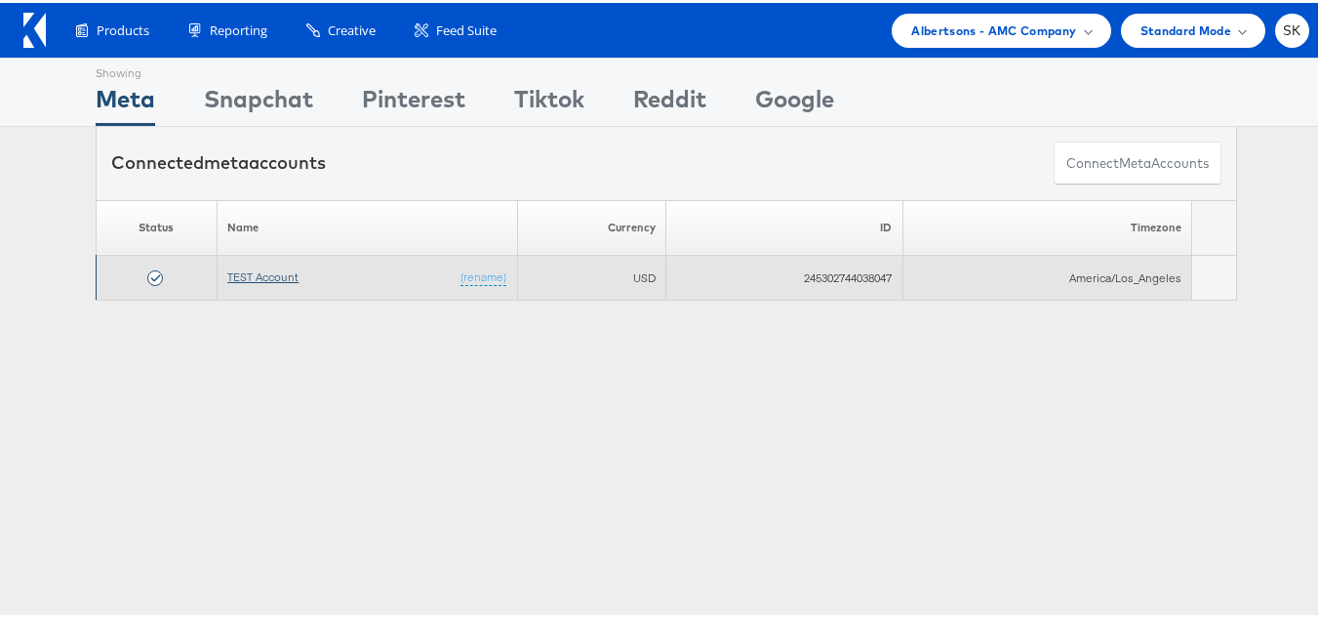
click at [251, 271] on link "TEST Account" at bounding box center [262, 273] width 71 height 15
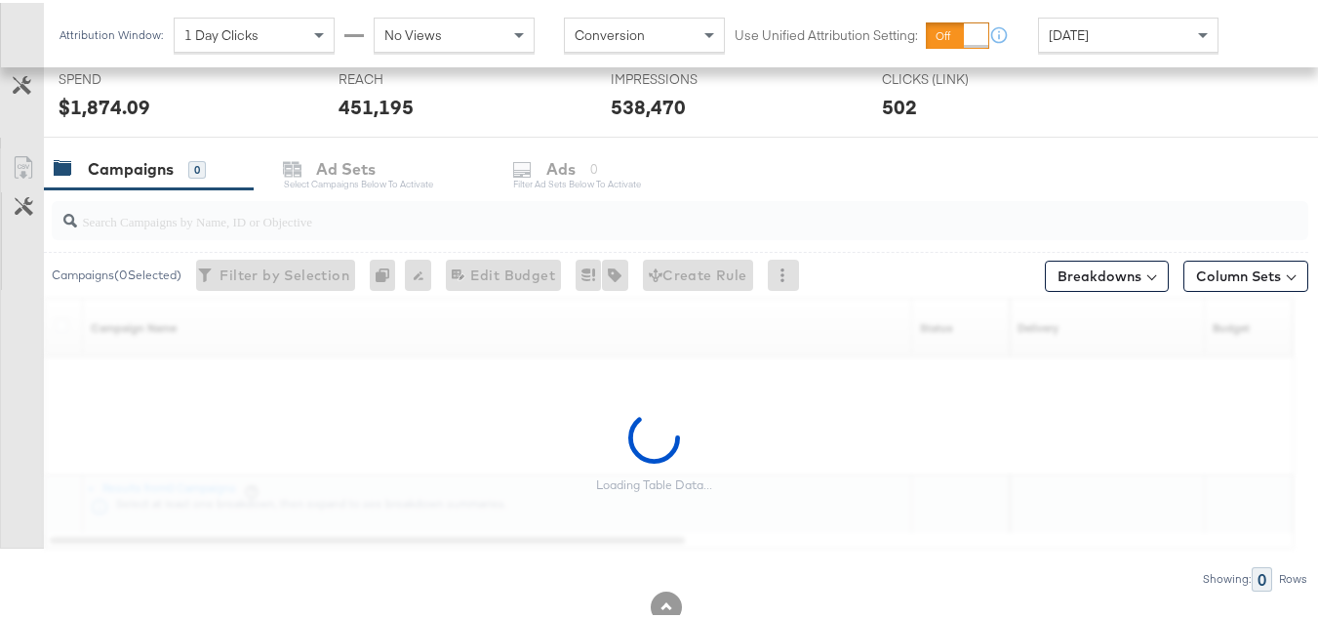
scroll to position [804, 0]
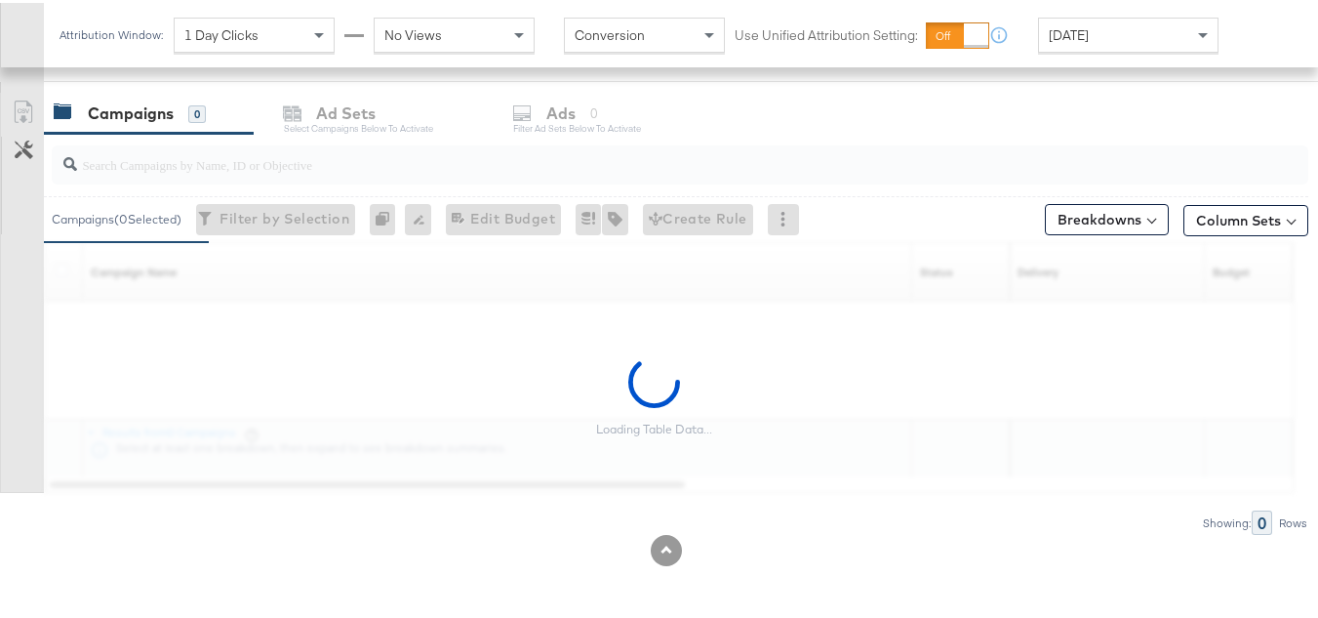
click at [233, 157] on input "search" at bounding box center [637, 154] width 1120 height 38
paste input "co-branded-hub|Multi-brand|GMHBC P9_Digital Circular_Multi-Brand_FY25|SAL|10/08…"
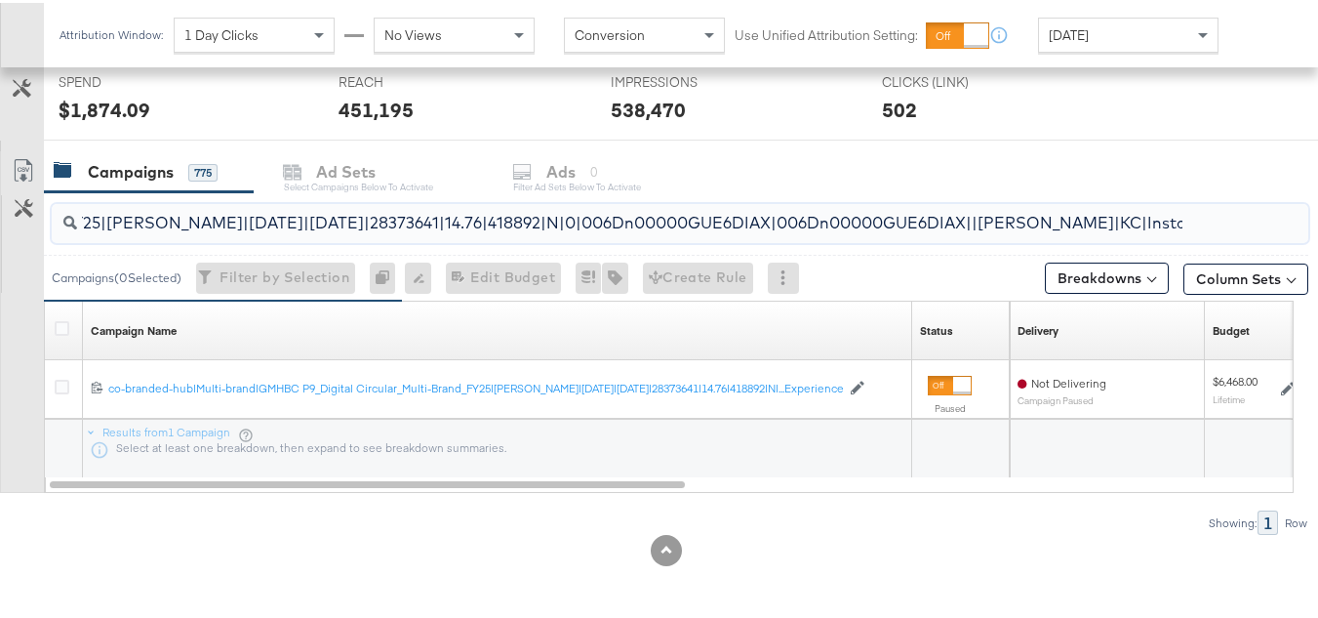
scroll to position [745, 0]
type input "co-branded-hub|Multi-brand|GMHBC P9_Digital Circular_Multi-Brand_FY25|SAL|10/08…"
click at [63, 331] on icon at bounding box center [62, 325] width 15 height 15
click at [0, 0] on input "checkbox" at bounding box center [0, 0] width 0 height 0
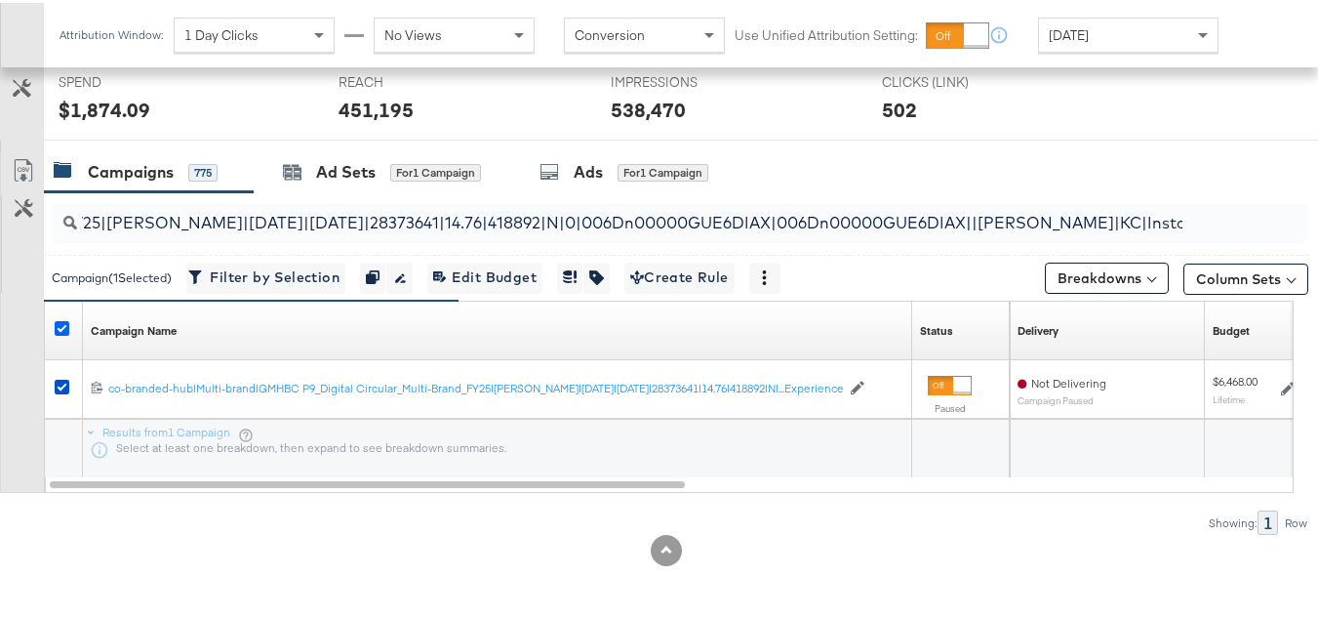
scroll to position [0, 0]
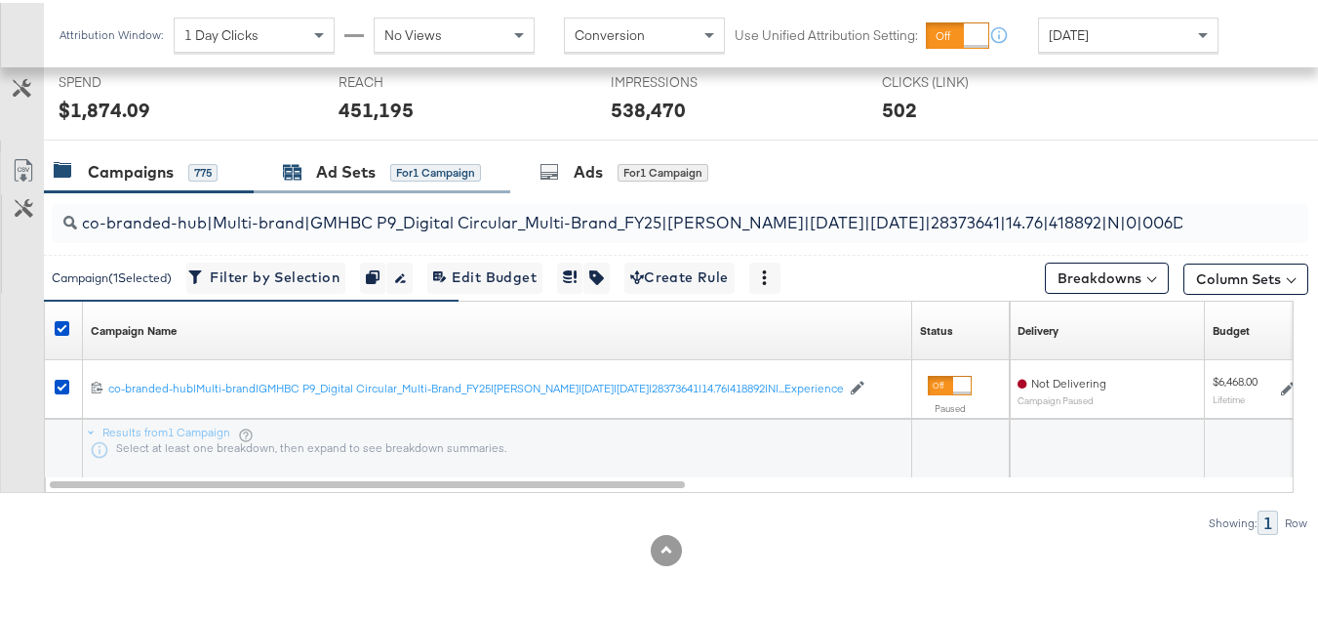
click at [339, 173] on div "Ad Sets" at bounding box center [346, 169] width 60 height 22
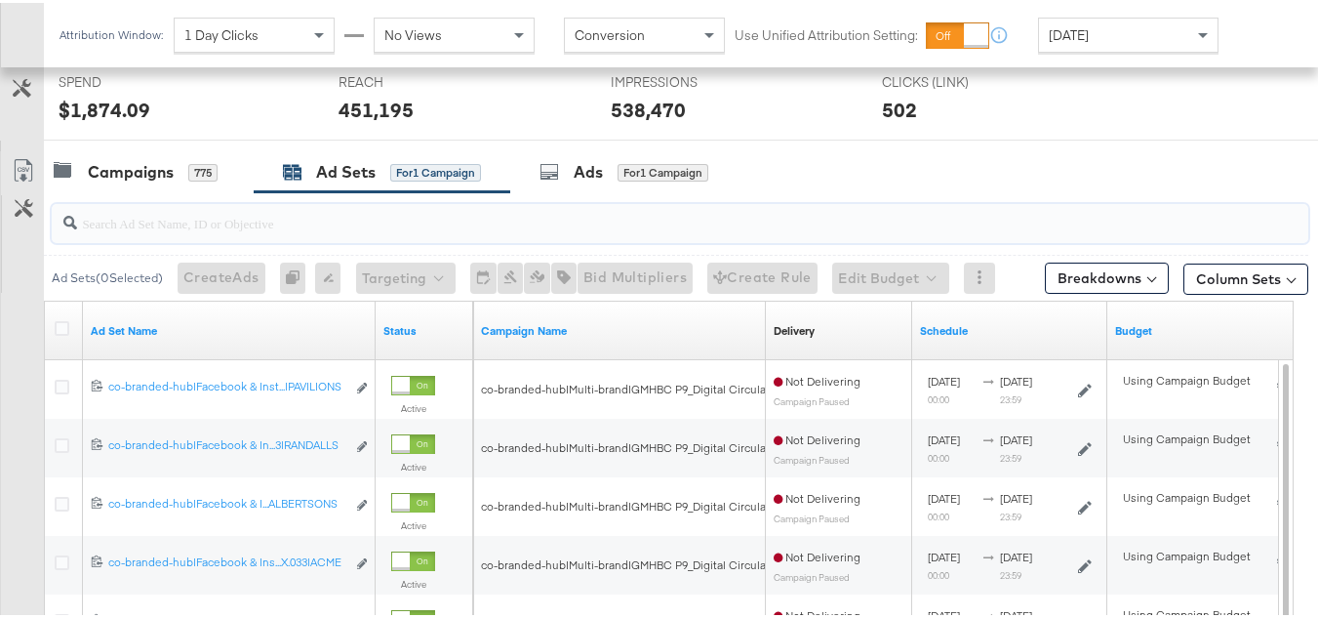
click at [336, 229] on input "search" at bounding box center [637, 212] width 1120 height 38
paste input "co-branded-hub|Facebook & Instagram|Social Media|FBIG - Video IX - Custom Shopp…"
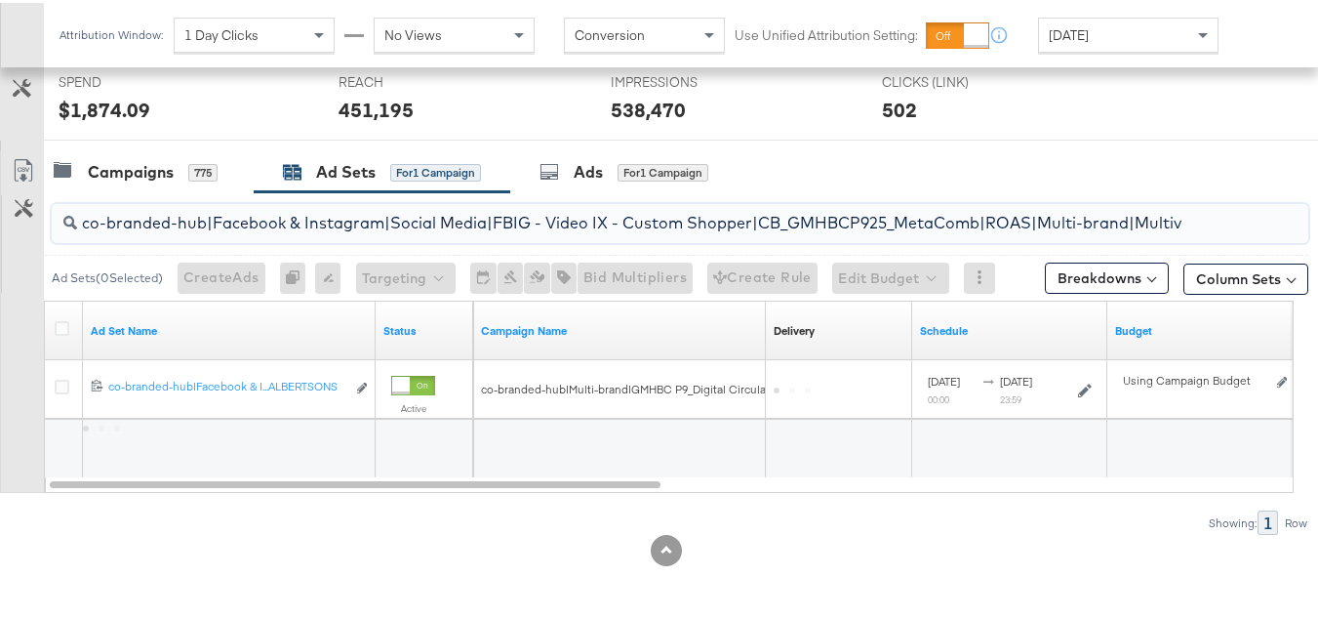
scroll to position [0, 773]
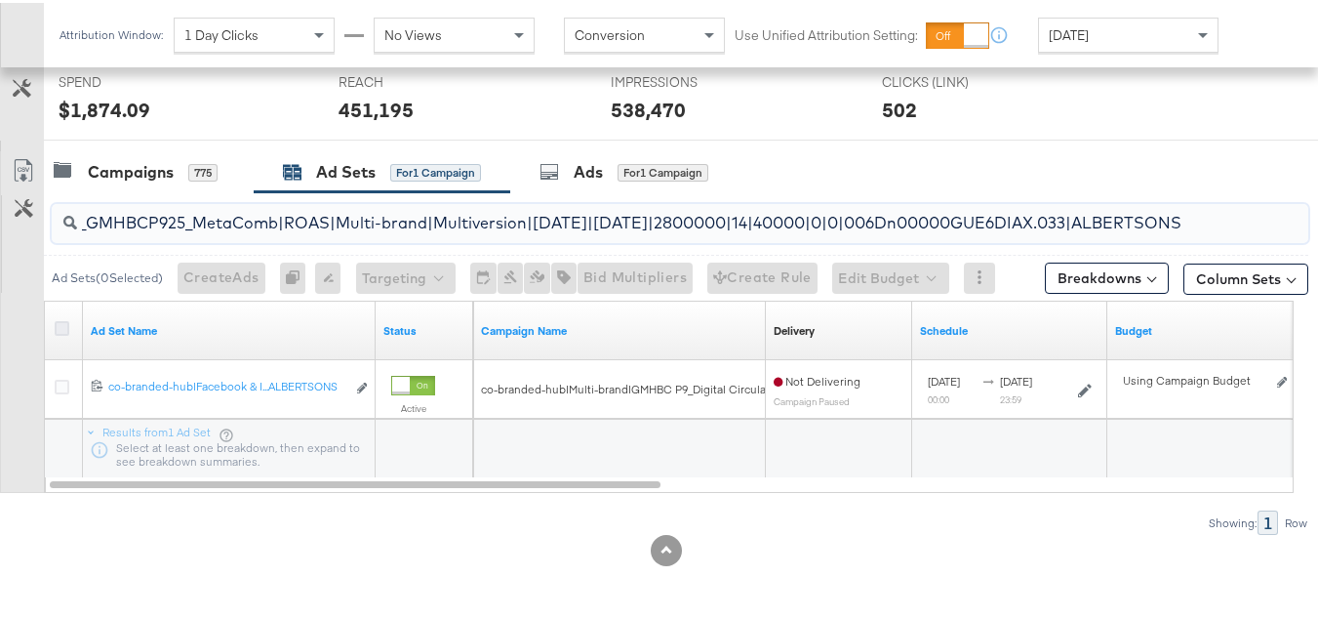
type input "co-branded-hub|Facebook & Instagram|Social Media|FBIG - Video IX - Custom Shopp…"
click at [63, 322] on icon at bounding box center [62, 325] width 15 height 15
click at [0, 0] on input "checkbox" at bounding box center [0, 0] width 0 height 0
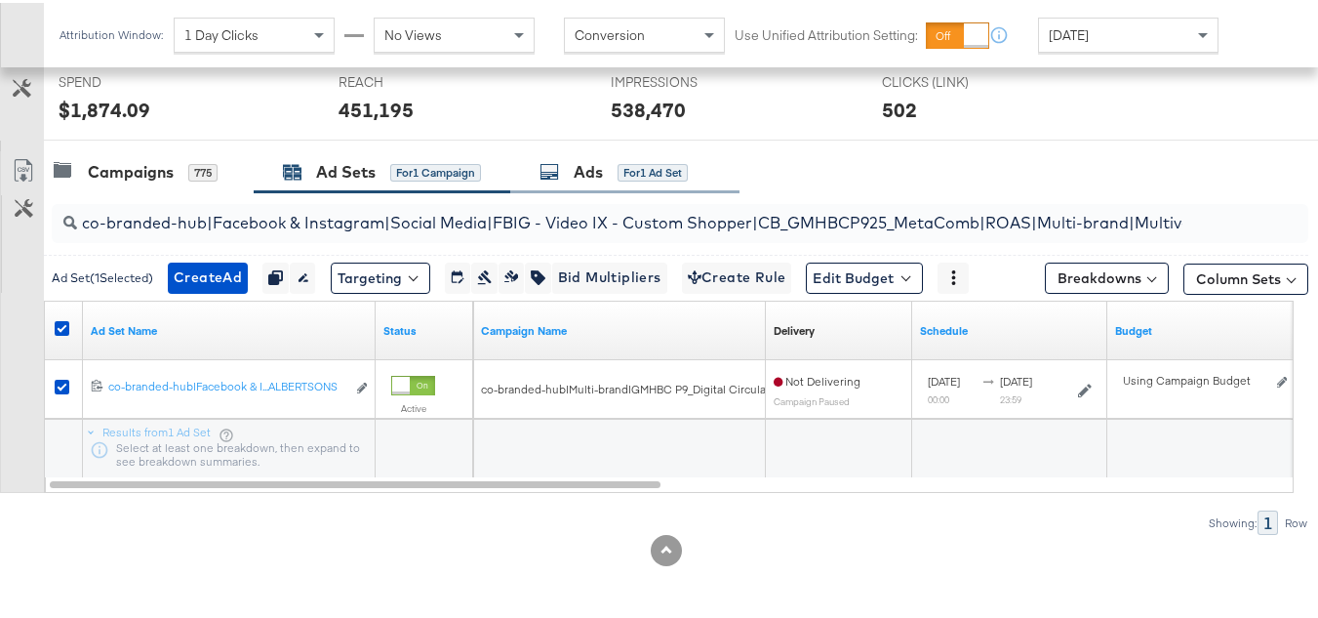
click at [654, 181] on div "Ads for 1 Ad Set" at bounding box center [624, 169] width 229 height 42
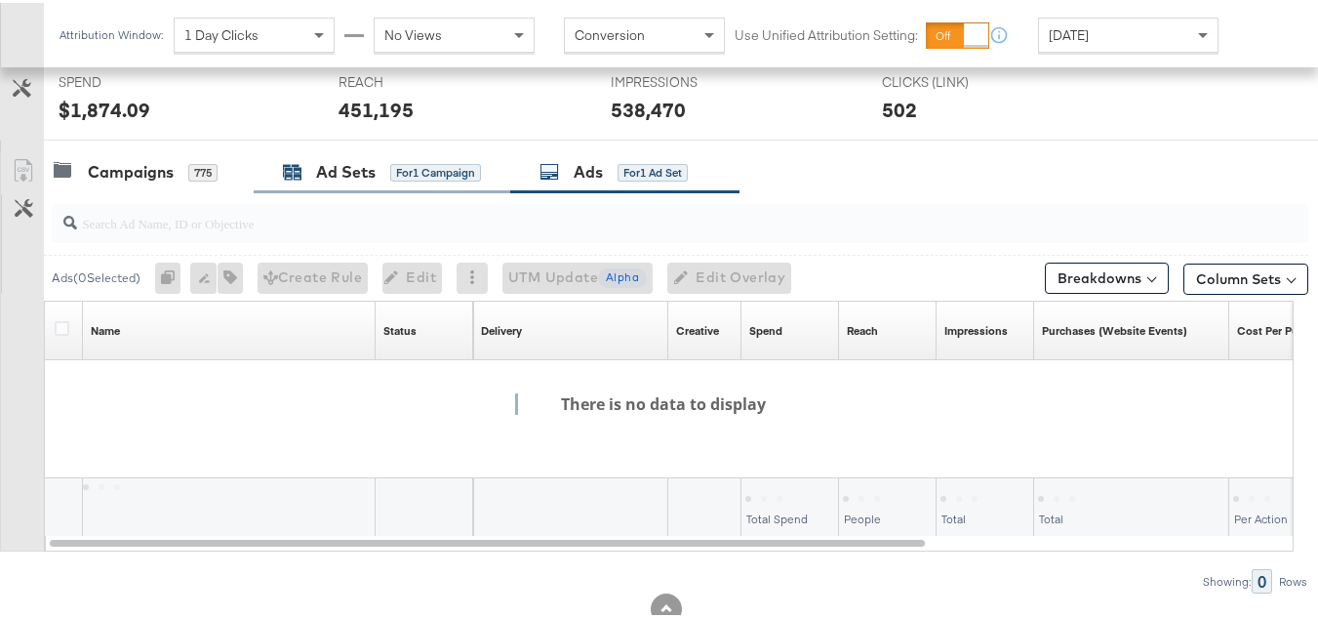
click at [411, 177] on div "for 1 Campaign" at bounding box center [435, 170] width 91 height 18
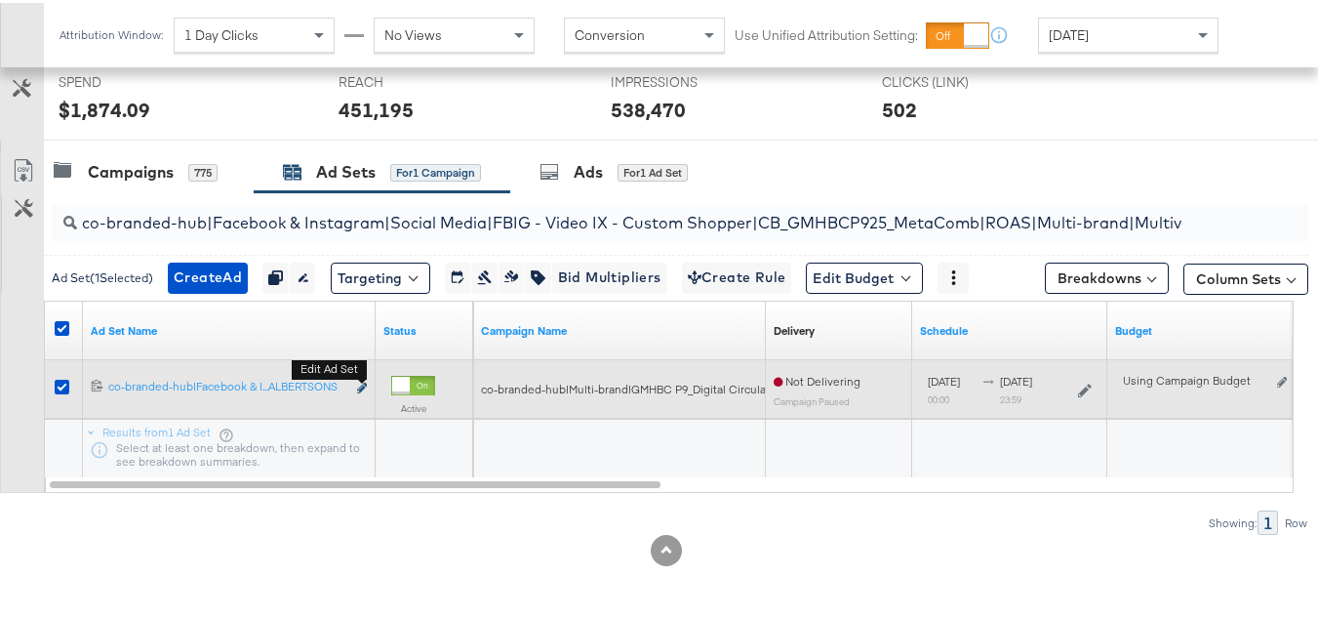
click at [361, 384] on icon "link" at bounding box center [362, 385] width 10 height 11
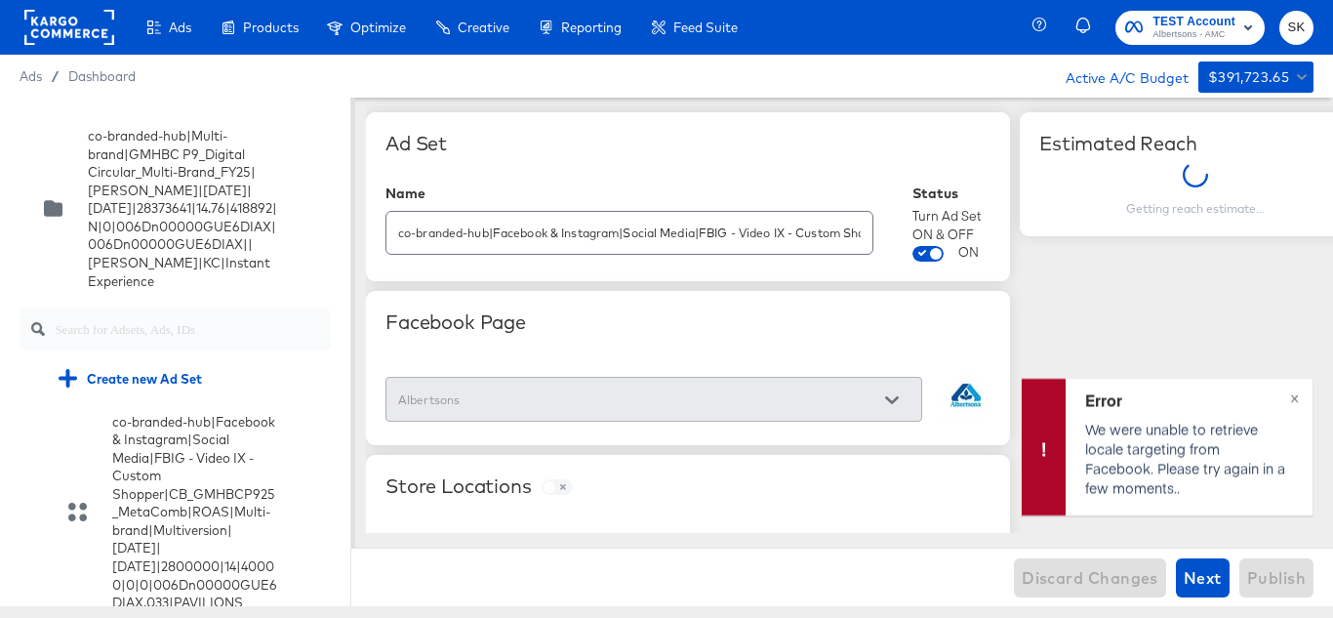
scroll to position [791, 0]
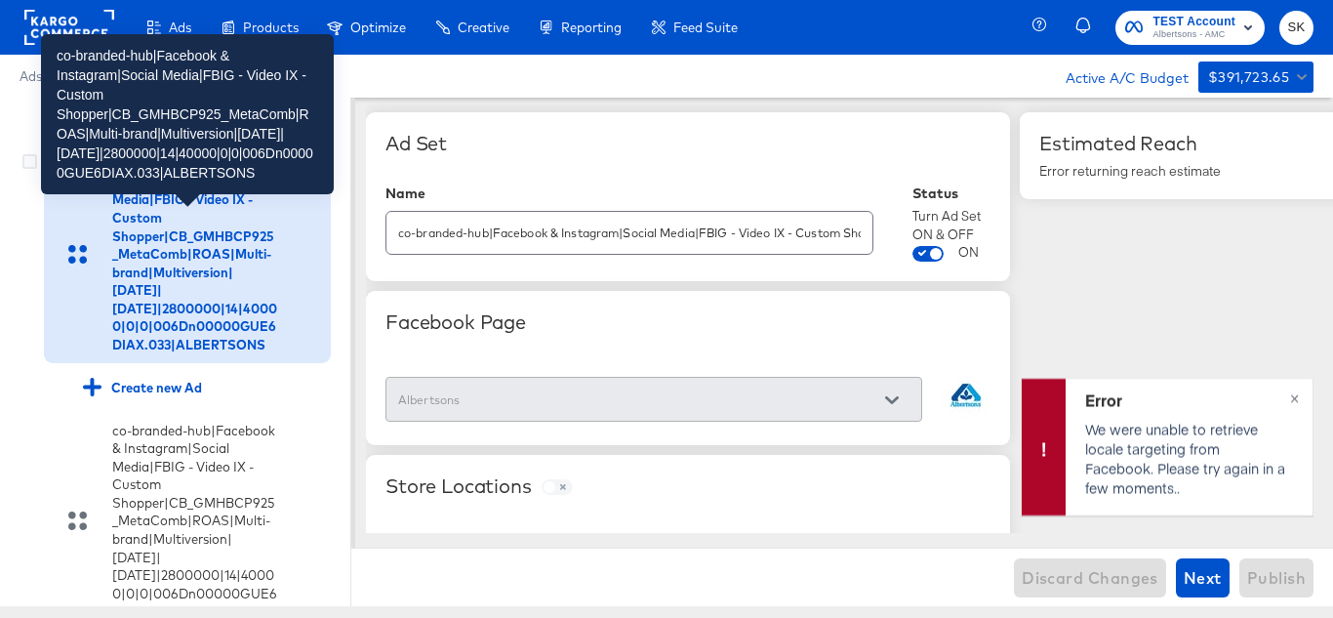
click at [158, 295] on div "co-branded-hub|Facebook & Instagram|Social Media|FBIG - Video IX - Custom Shopp…" at bounding box center [194, 253] width 165 height 199
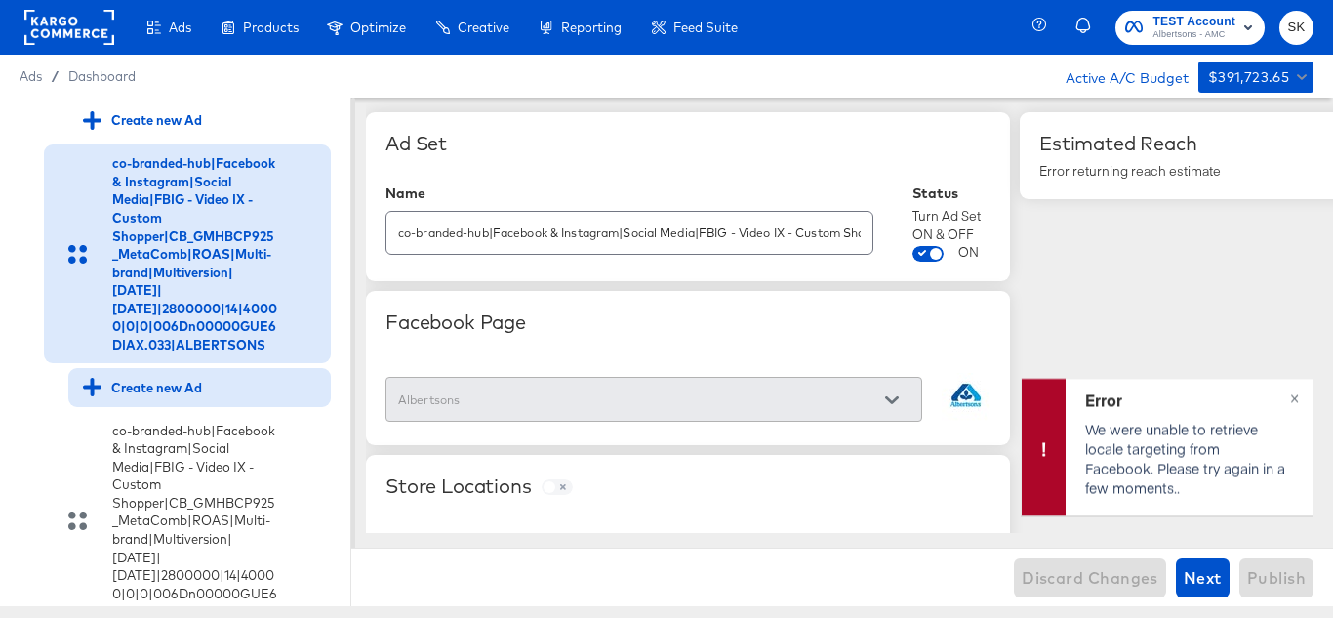
click at [142, 396] on div "Create new Ad" at bounding box center [142, 387] width 119 height 19
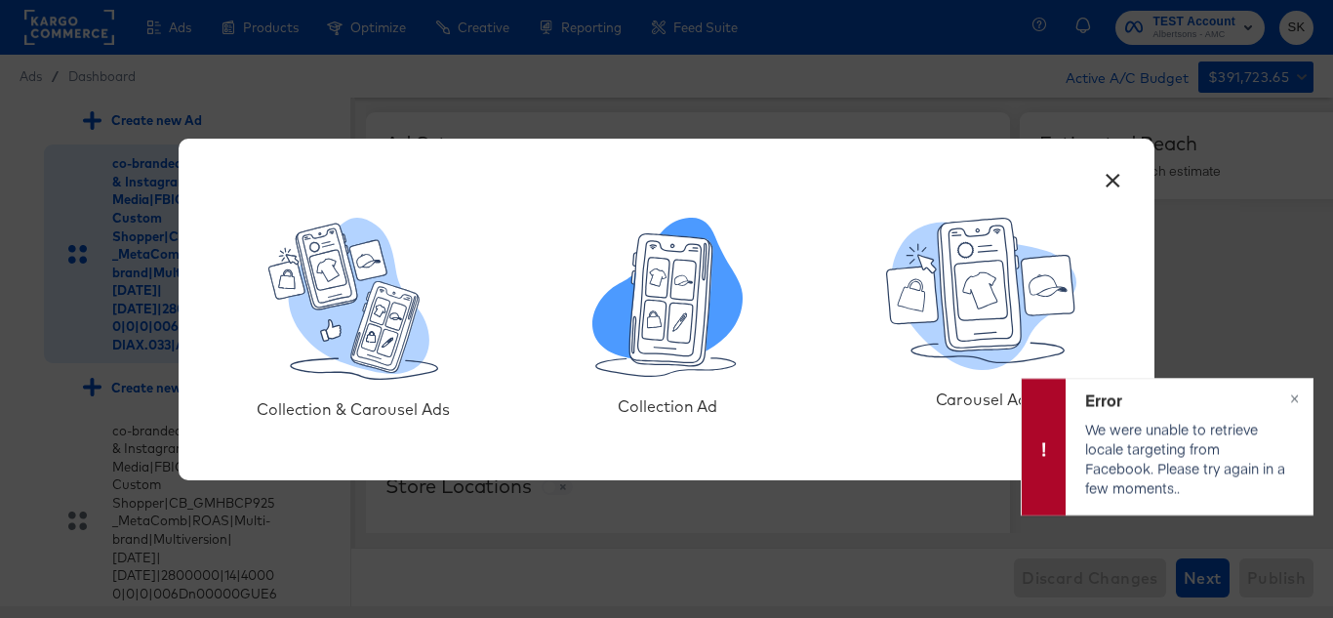
click at [678, 306] on icon at bounding box center [679, 322] width 25 height 40
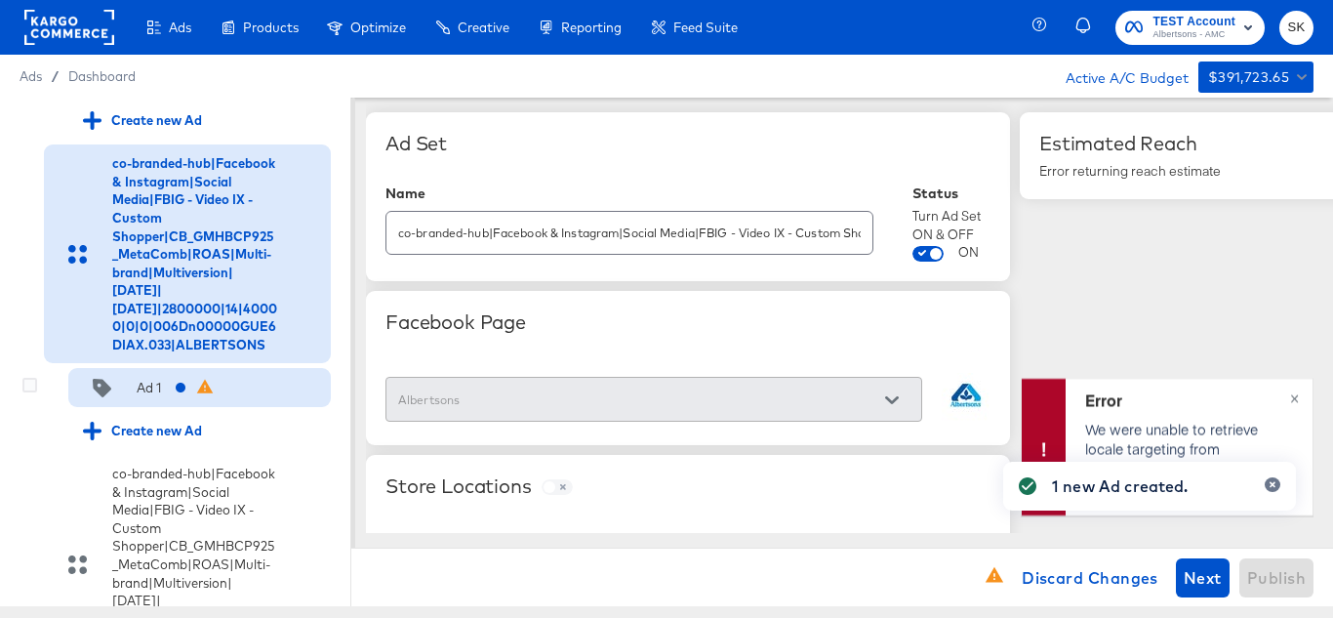
click at [158, 397] on div "Ad 1" at bounding box center [149, 388] width 24 height 19
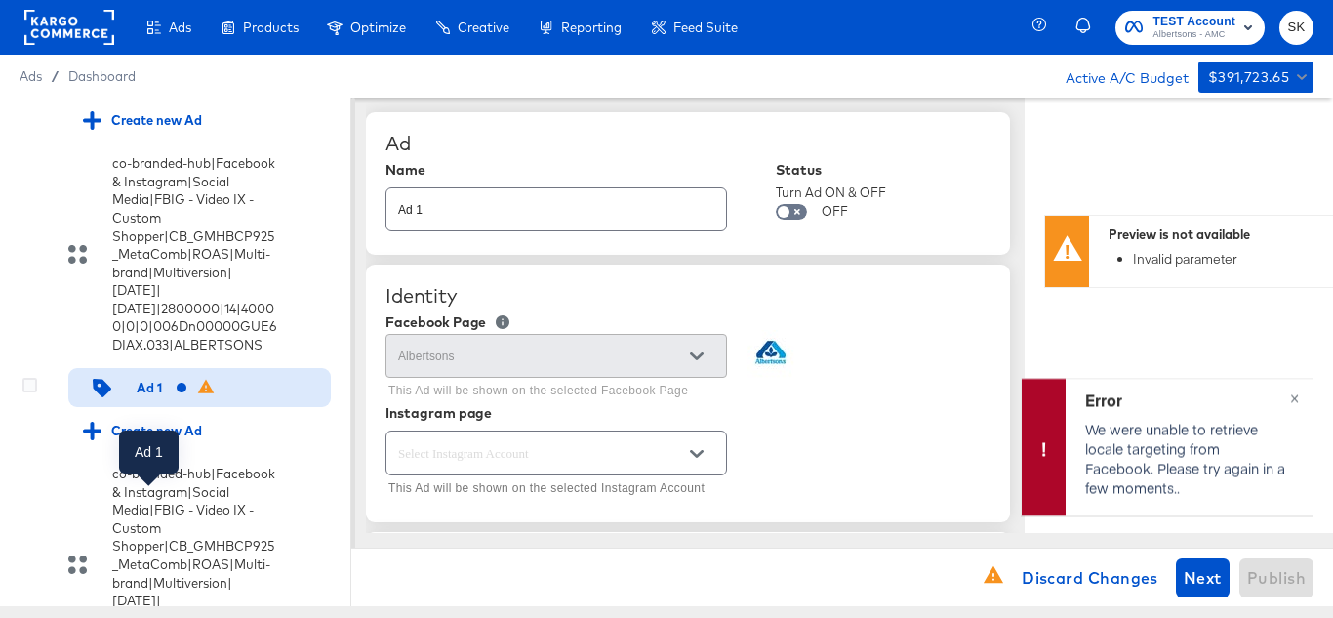
click at [148, 397] on div "Ad 1" at bounding box center [149, 388] width 25 height 19
click at [477, 202] on input "Ad 1" at bounding box center [556, 202] width 340 height 42
paste input "co-branded-hub|Facebook & Instagram|Social Media|FBIG - Video IX - Custom Shopp…"
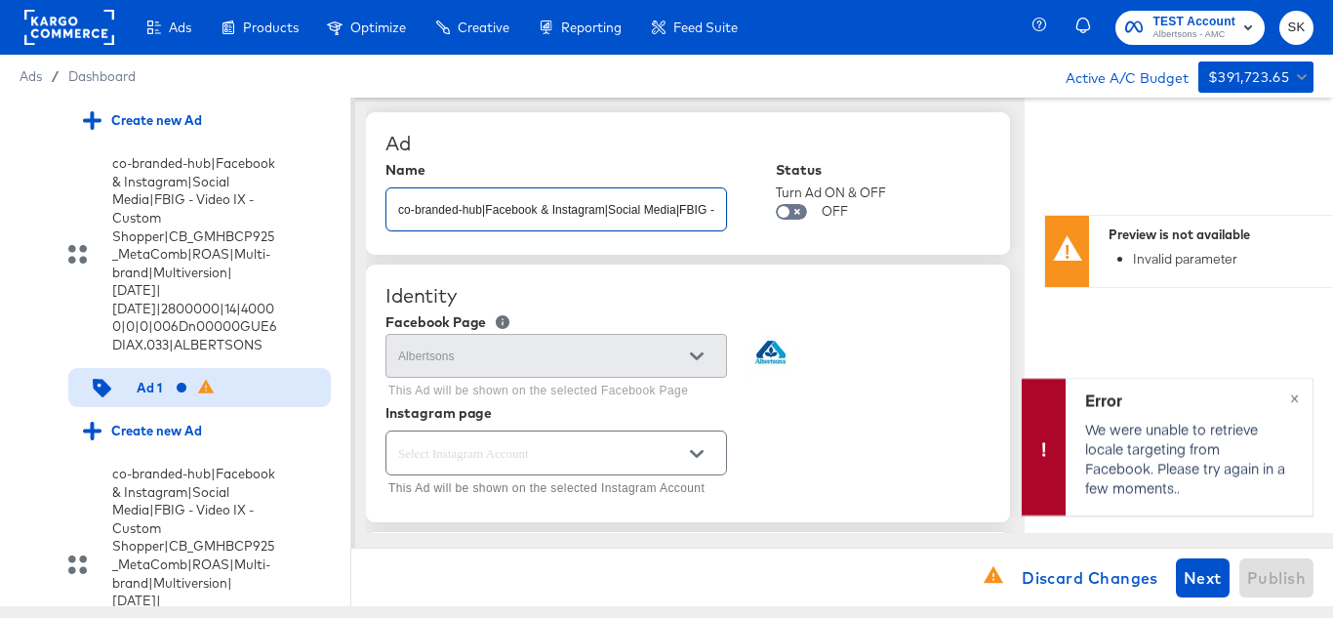
scroll to position [0, 887]
type input "co-branded-hub|Facebook & Instagram|Social Media|FBIG - Video IX - Custom Shopp…"
type textarea "x"
click at [700, 136] on div "Ad" at bounding box center [687, 143] width 605 height 23
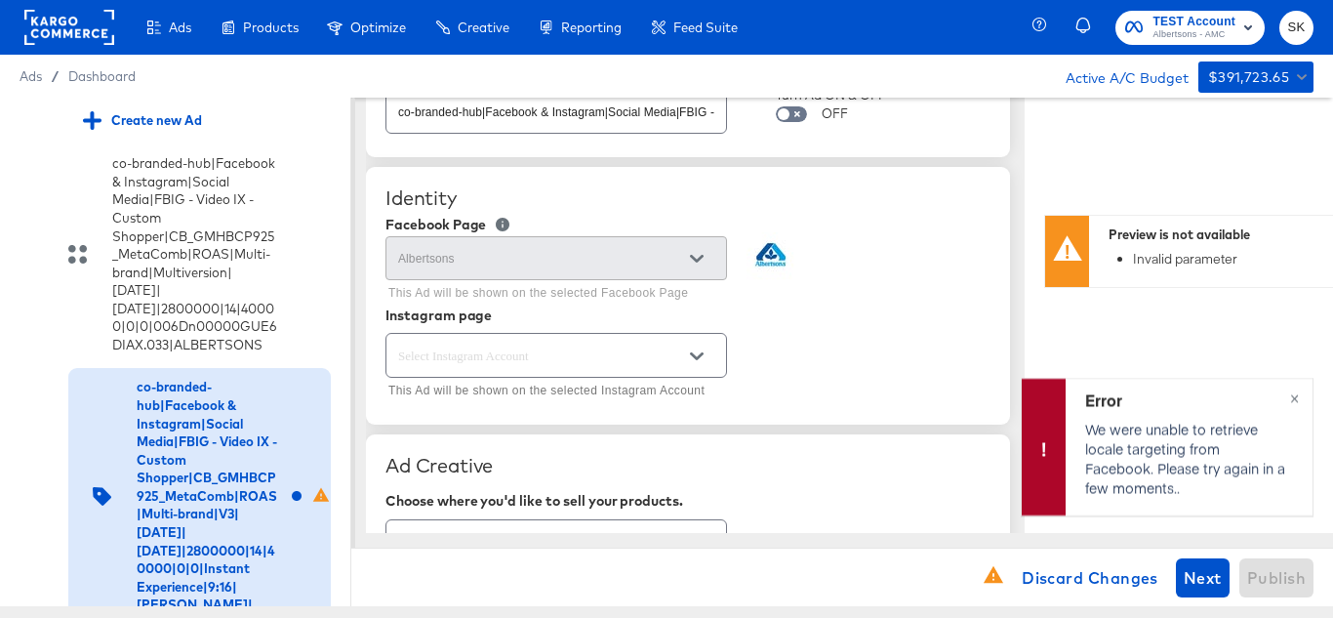
scroll to position [195, 0]
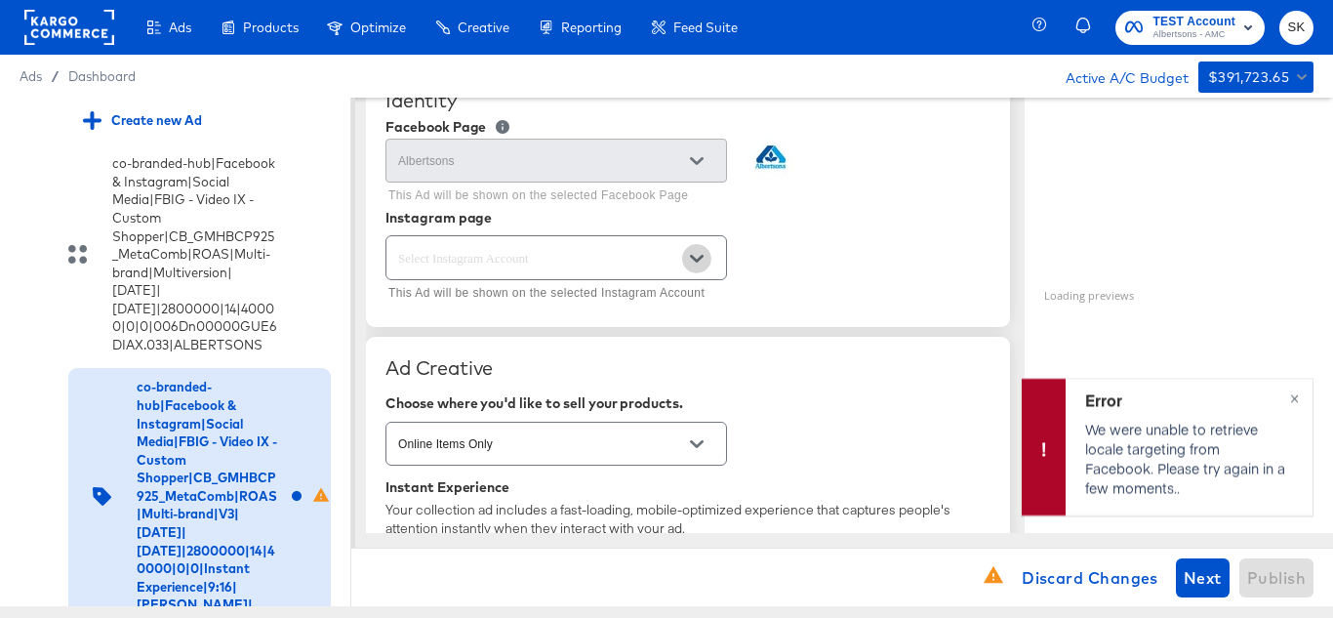
click at [707, 259] on button "Open" at bounding box center [696, 258] width 29 height 29
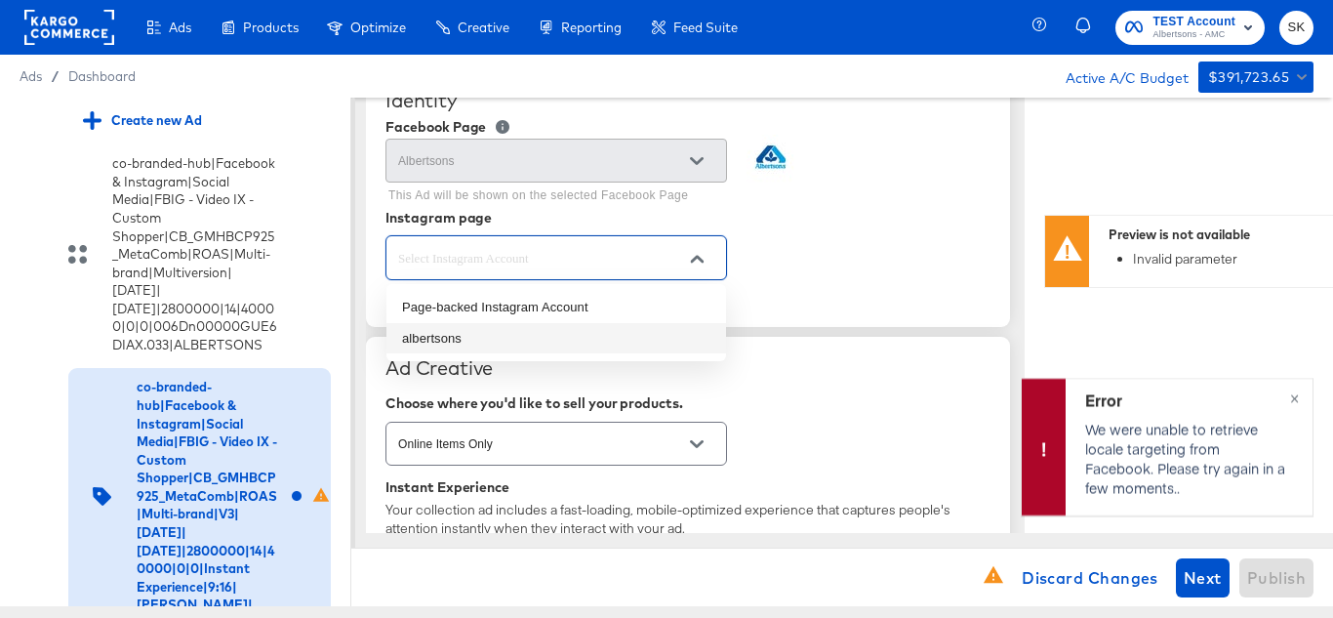
click at [450, 338] on li "albertsons" at bounding box center [556, 338] width 340 height 31
type textarea "x"
type input "albertsons"
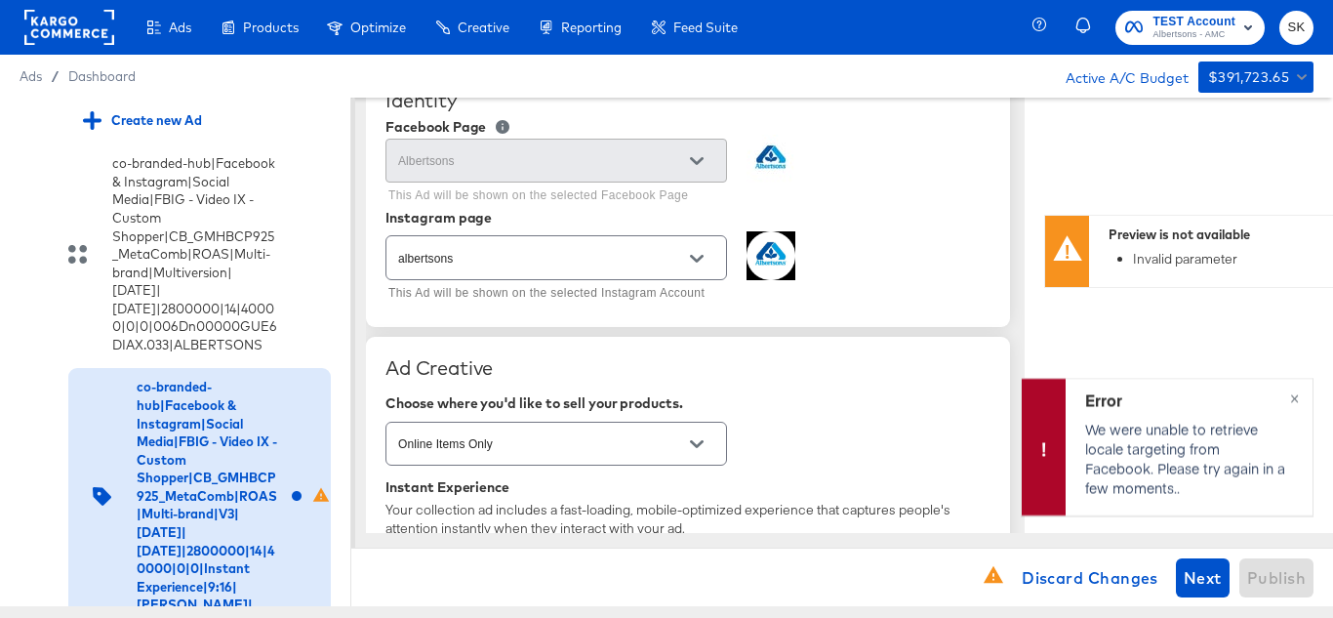
click at [886, 258] on div "albertsons This Ad will be shown on the selected Instagram Account" at bounding box center [687, 268] width 605 height 75
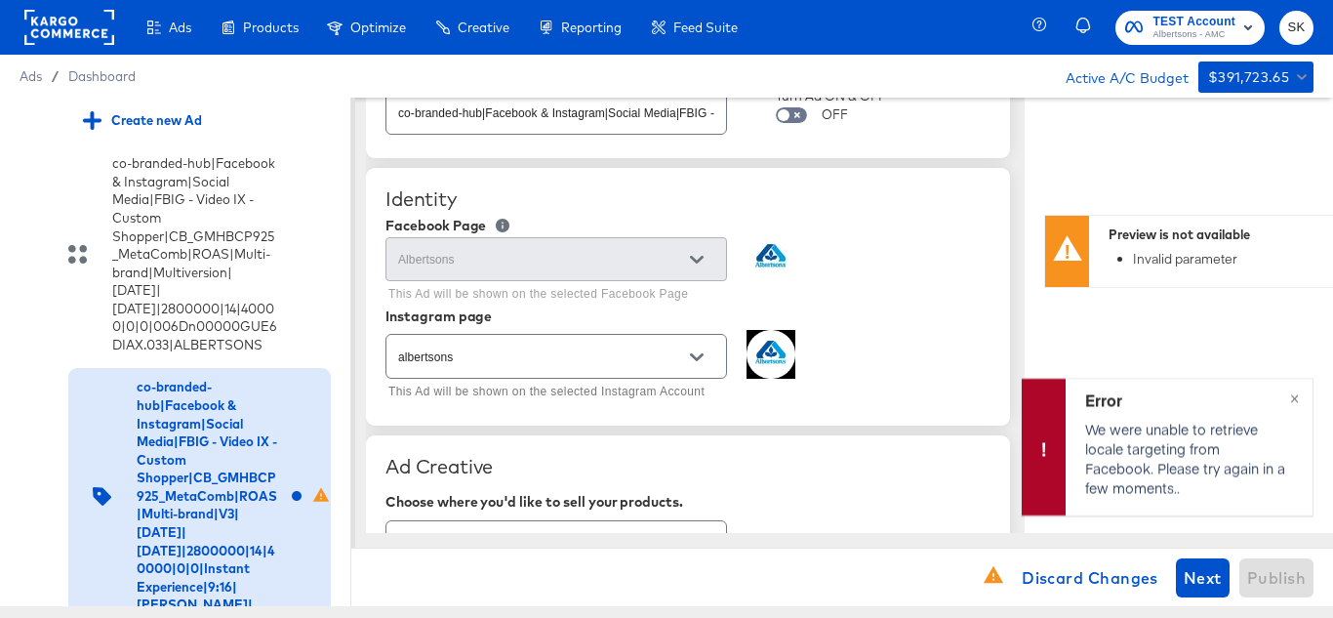
scroll to position [98, 0]
click at [1296, 389] on span "×" at bounding box center [1294, 395] width 9 height 22
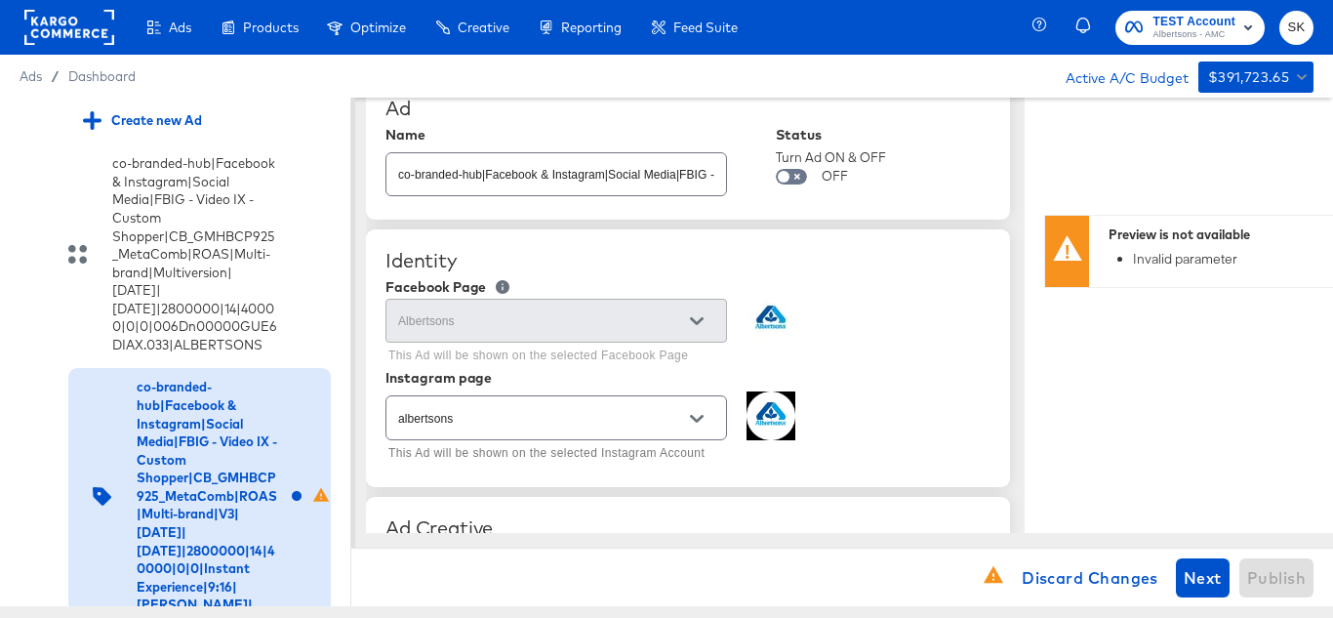
scroll to position [0, 0]
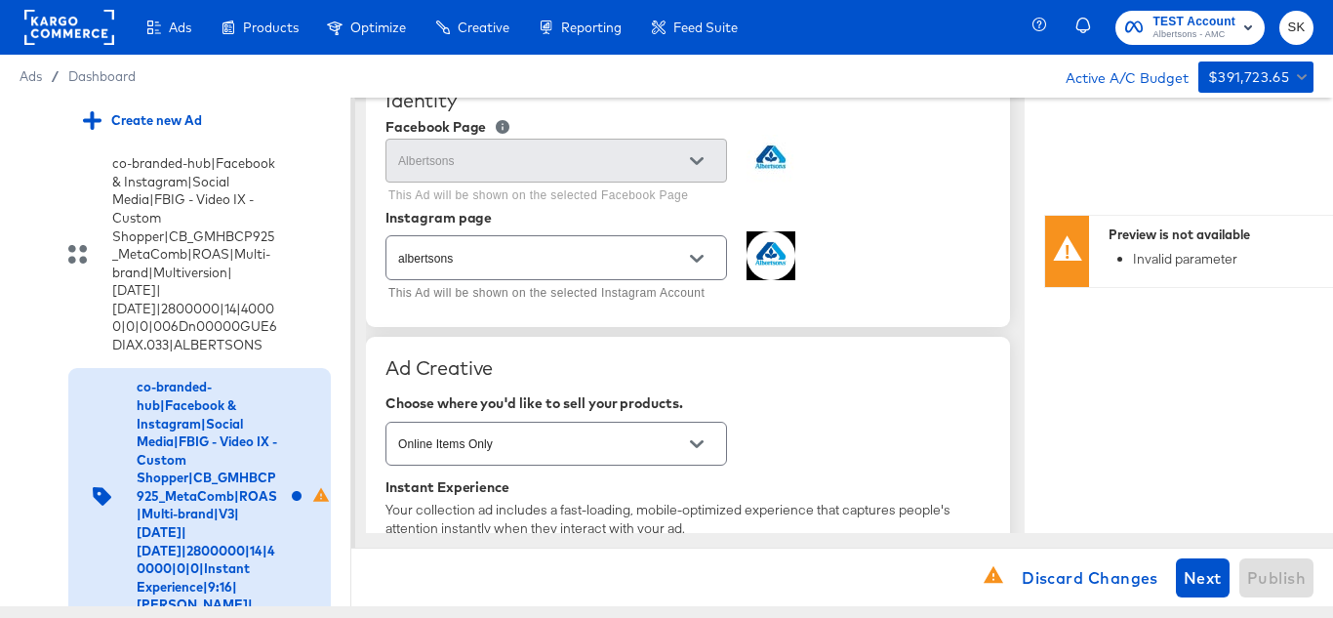
click at [873, 277] on div "albertsons This Ad will be shown on the selected Instagram Account" at bounding box center [687, 268] width 605 height 75
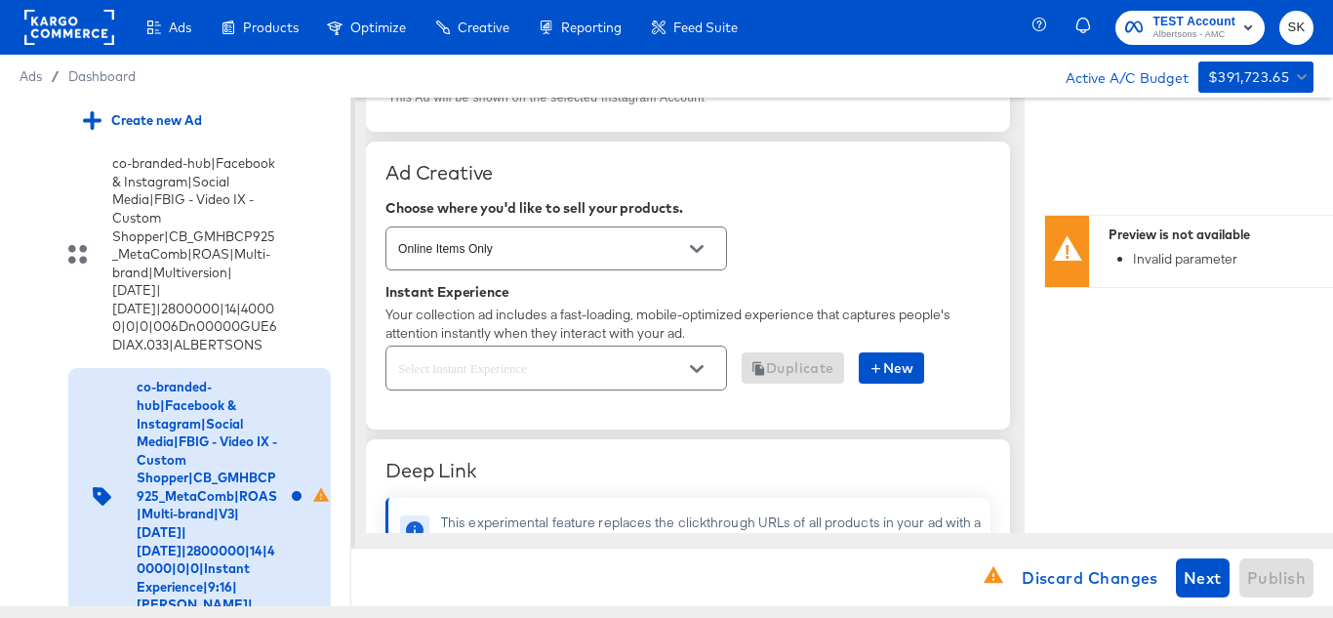
scroll to position [488, 0]
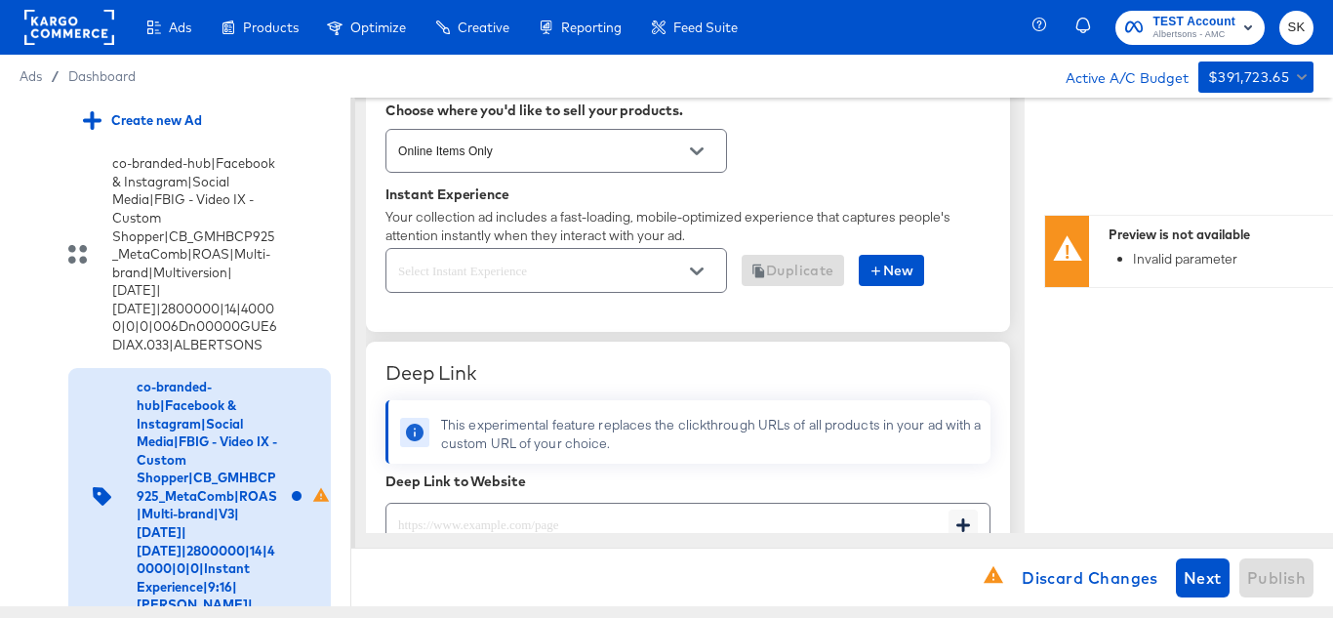
click at [695, 274] on icon "Open" at bounding box center [697, 271] width 14 height 8
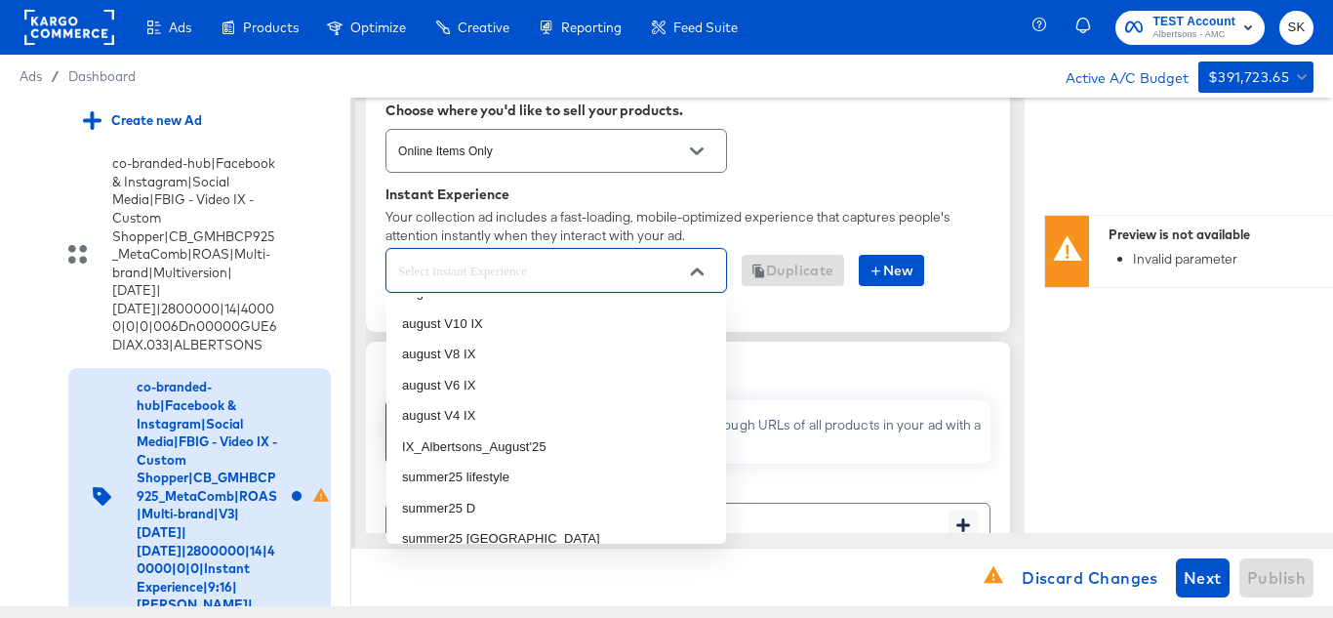
scroll to position [1073, 0]
click at [548, 264] on input "text" at bounding box center [541, 271] width 294 height 22
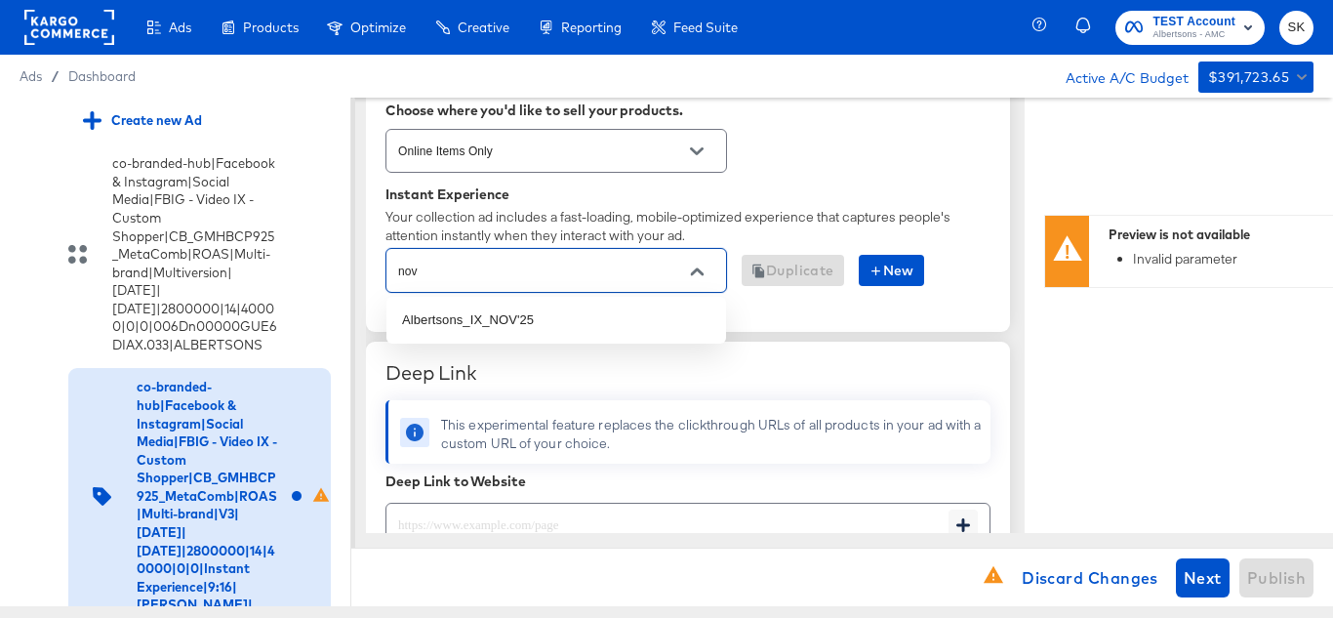
type input "nov"
click at [899, 305] on div "Instant Experience Your collection ad includes a fast-loading, mobile-optimized…" at bounding box center [687, 249] width 605 height 126
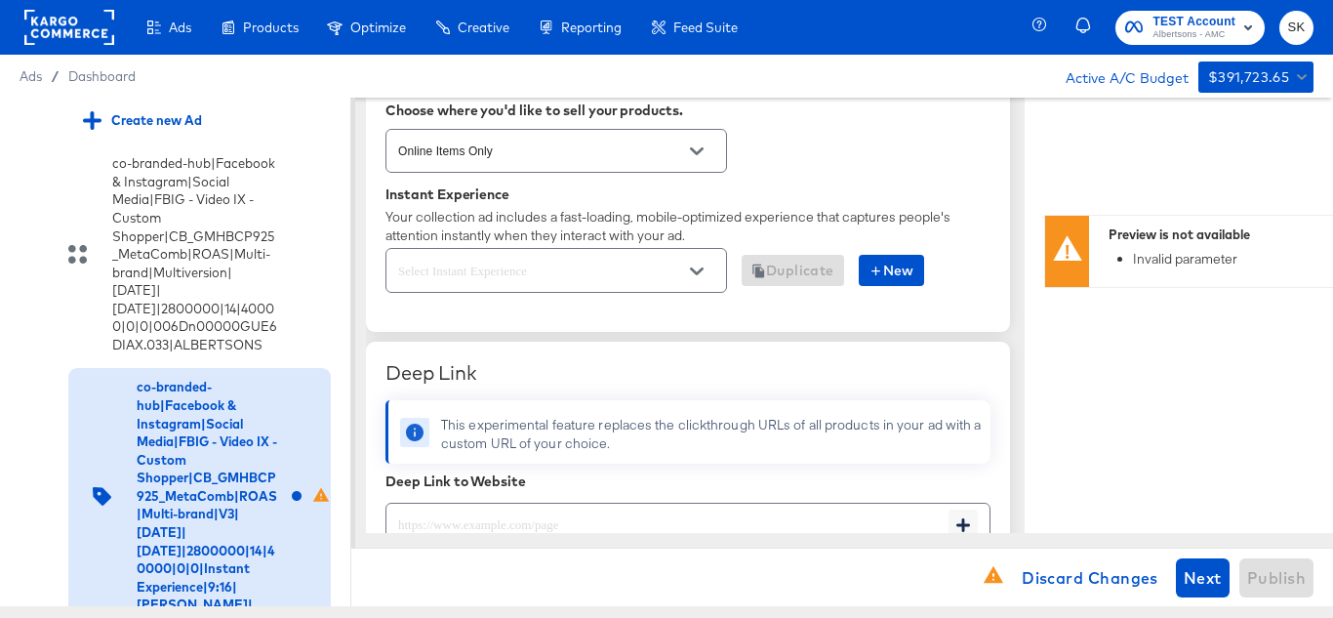
scroll to position [585, 0]
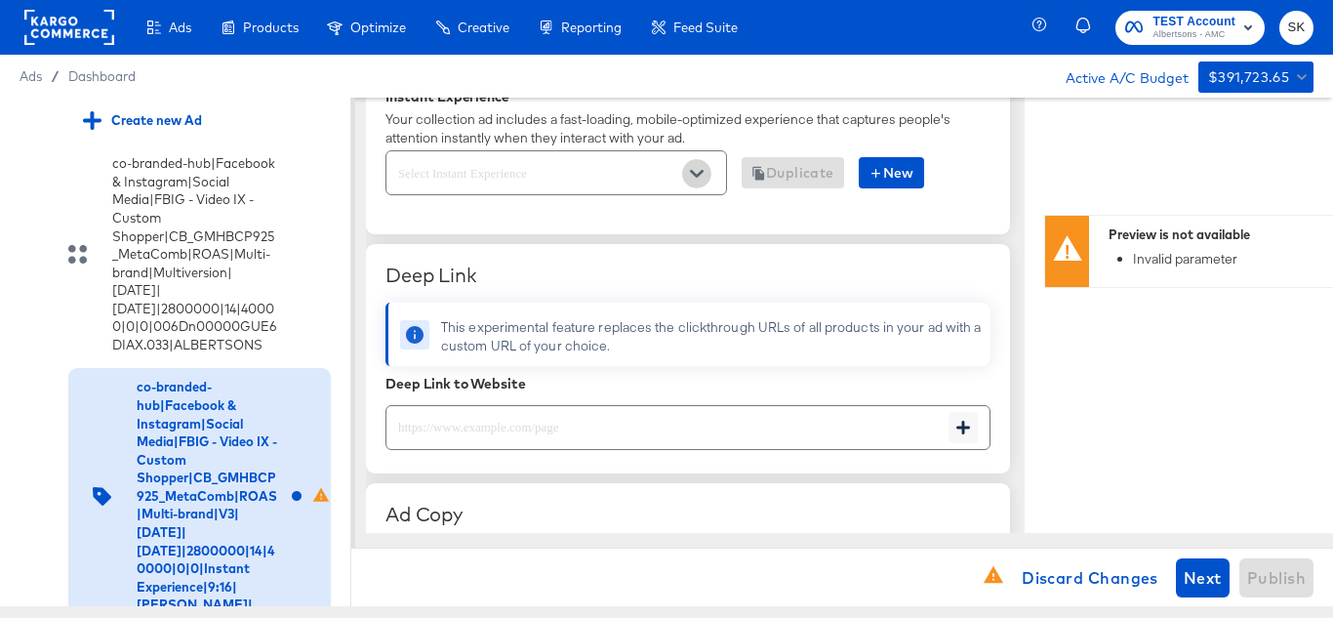
click at [702, 171] on icon "Open" at bounding box center [697, 174] width 14 height 8
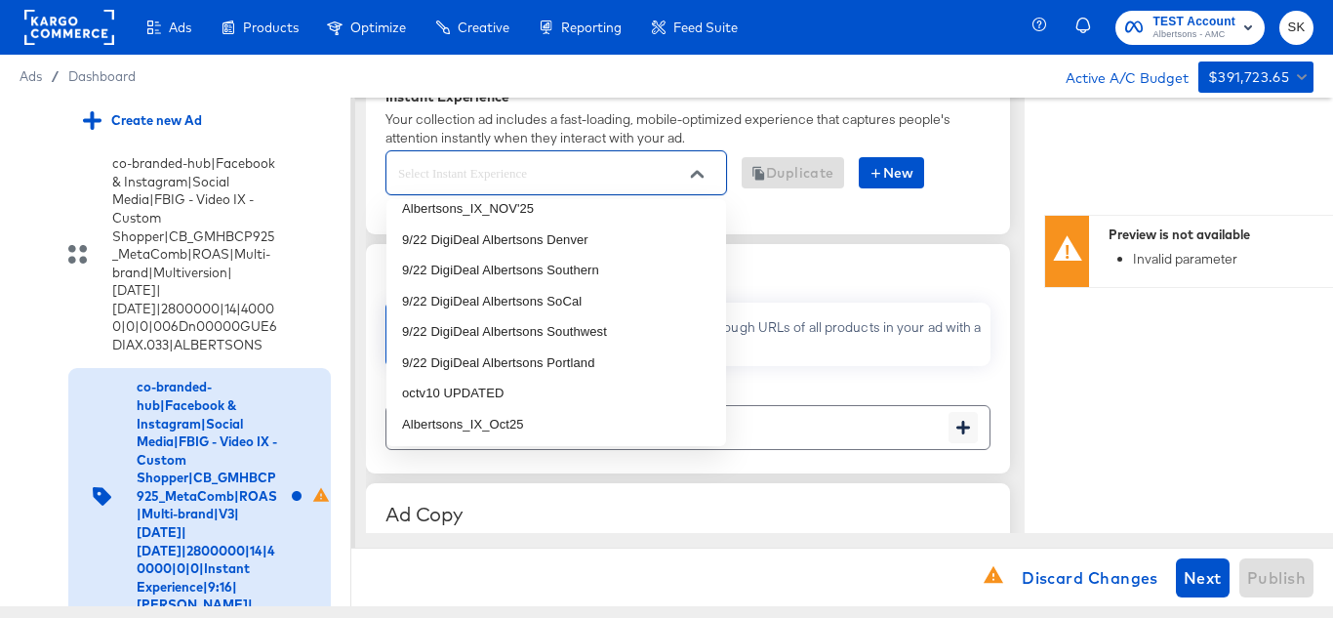
scroll to position [0, 0]
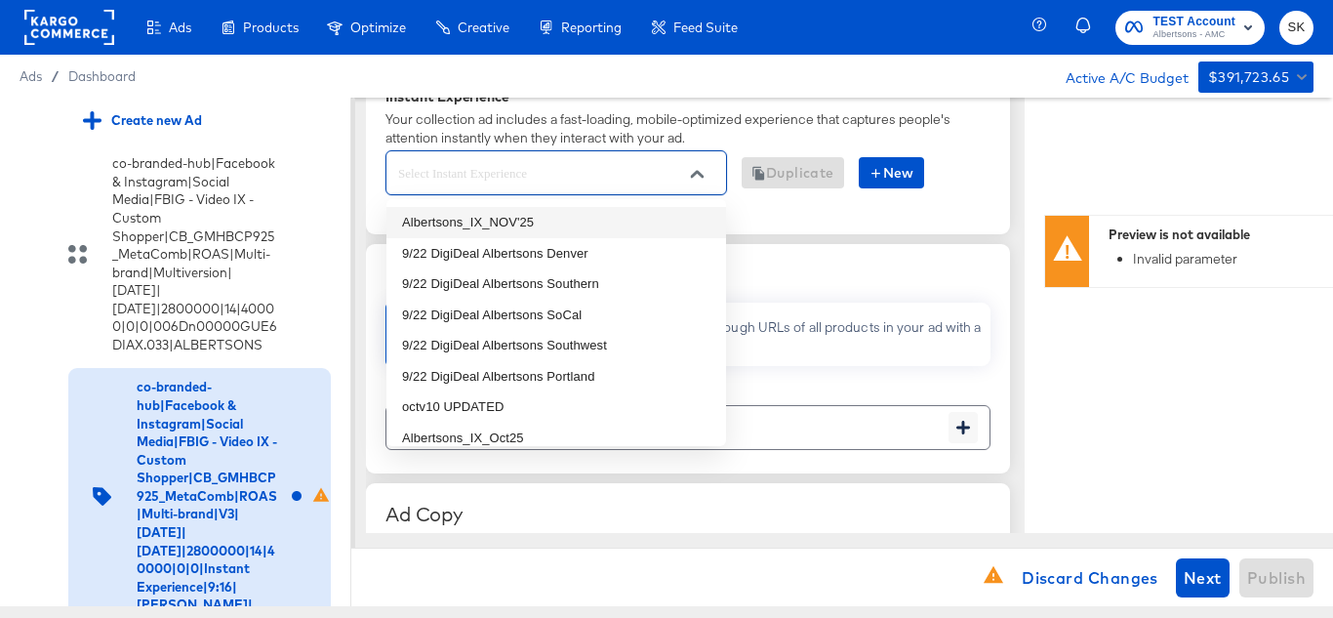
drag, startPoint x: 555, startPoint y: 213, endPoint x: 564, endPoint y: 222, distance: 13.1
click at [554, 213] on li "Albertsons_IX_NOV'25" at bounding box center [556, 222] width 340 height 31
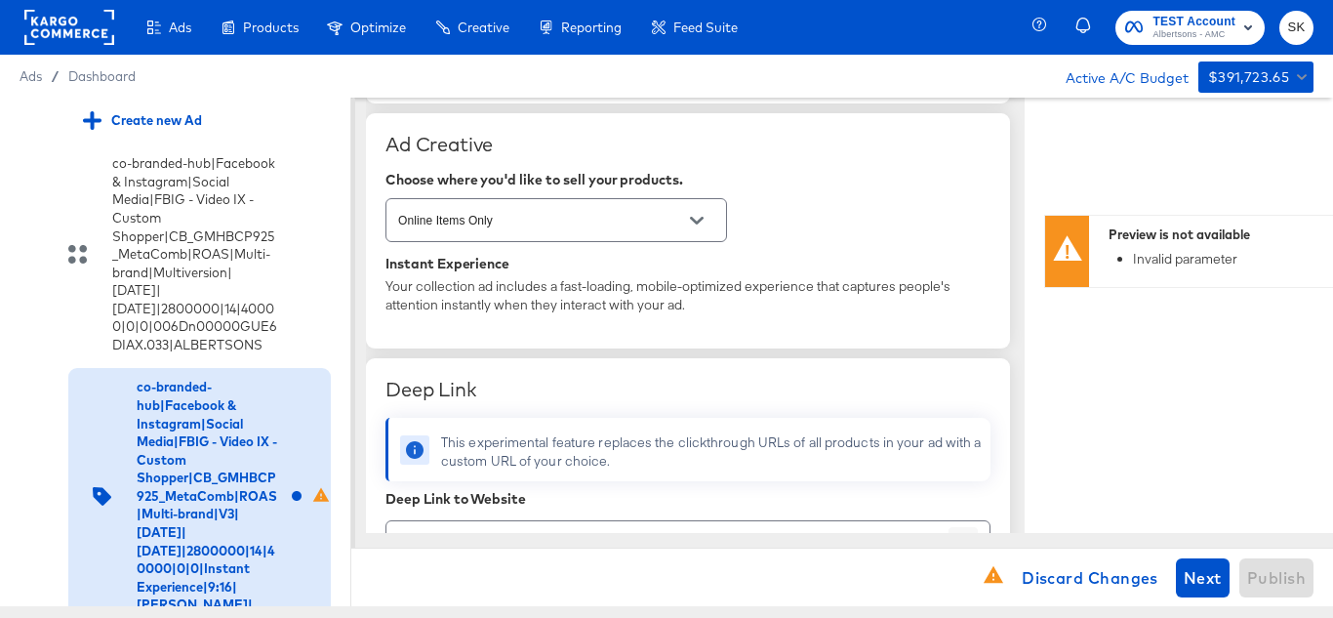
scroll to position [390, 0]
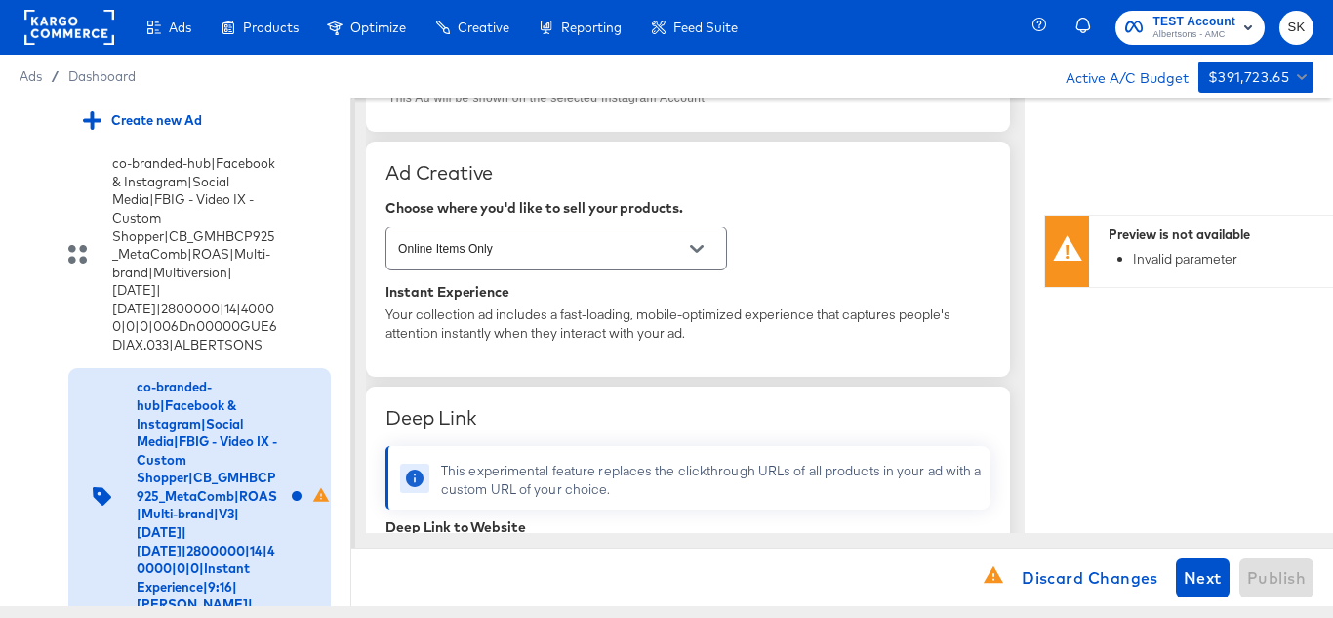
type textarea "x"
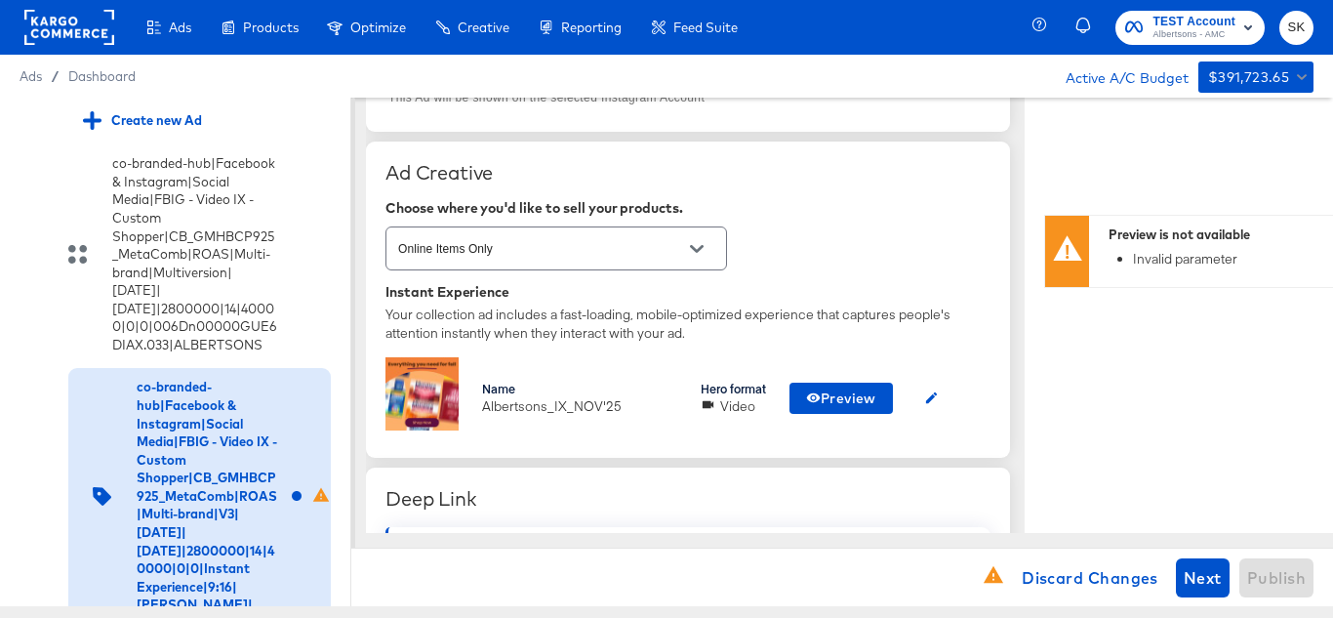
scroll to position [488, 0]
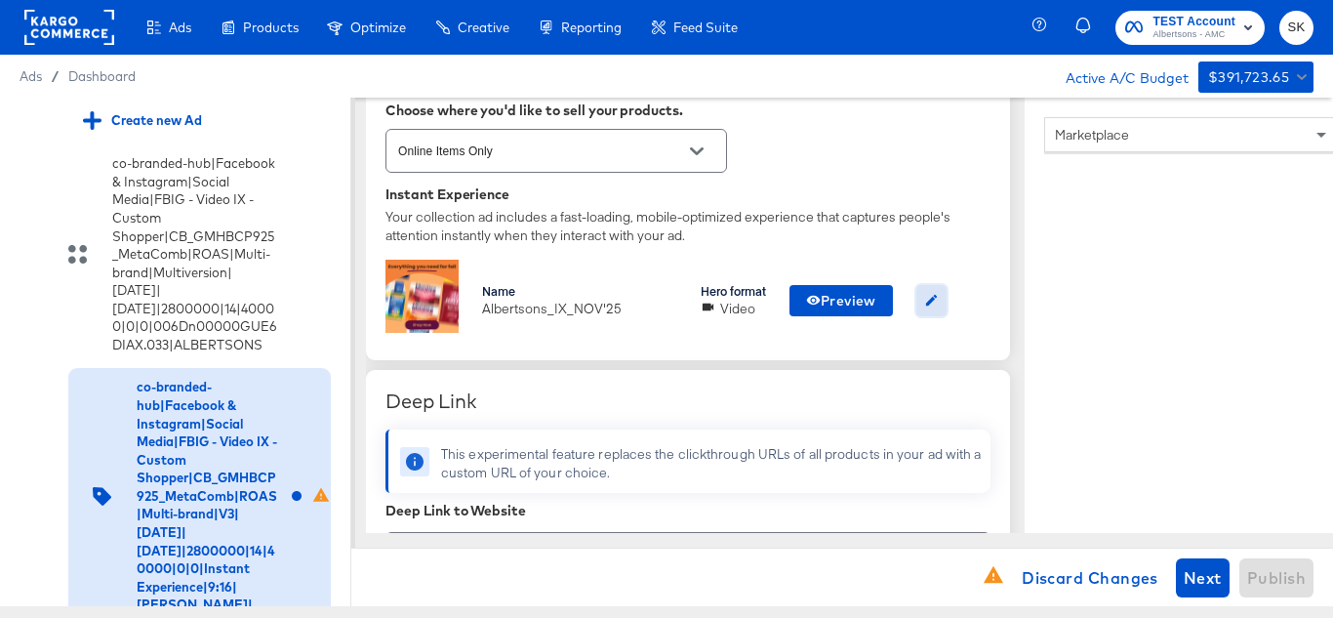
click at [936, 296] on icon "button" at bounding box center [931, 300] width 15 height 15
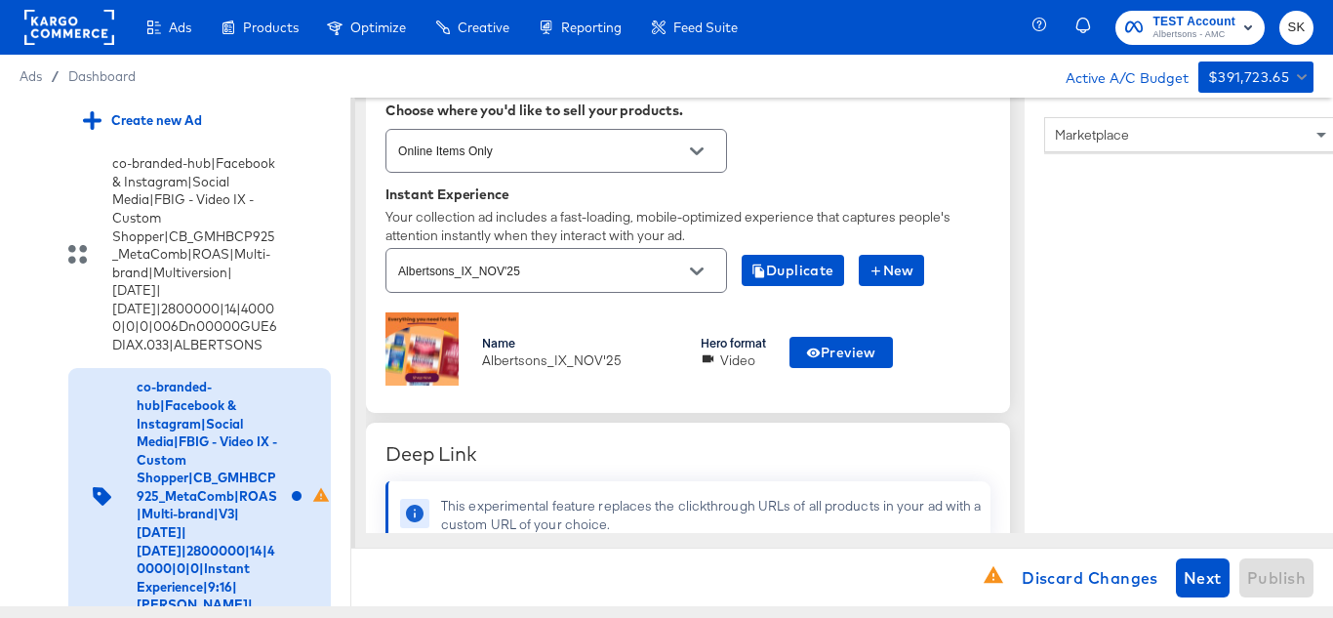
click at [704, 272] on button "Open" at bounding box center [696, 271] width 29 height 29
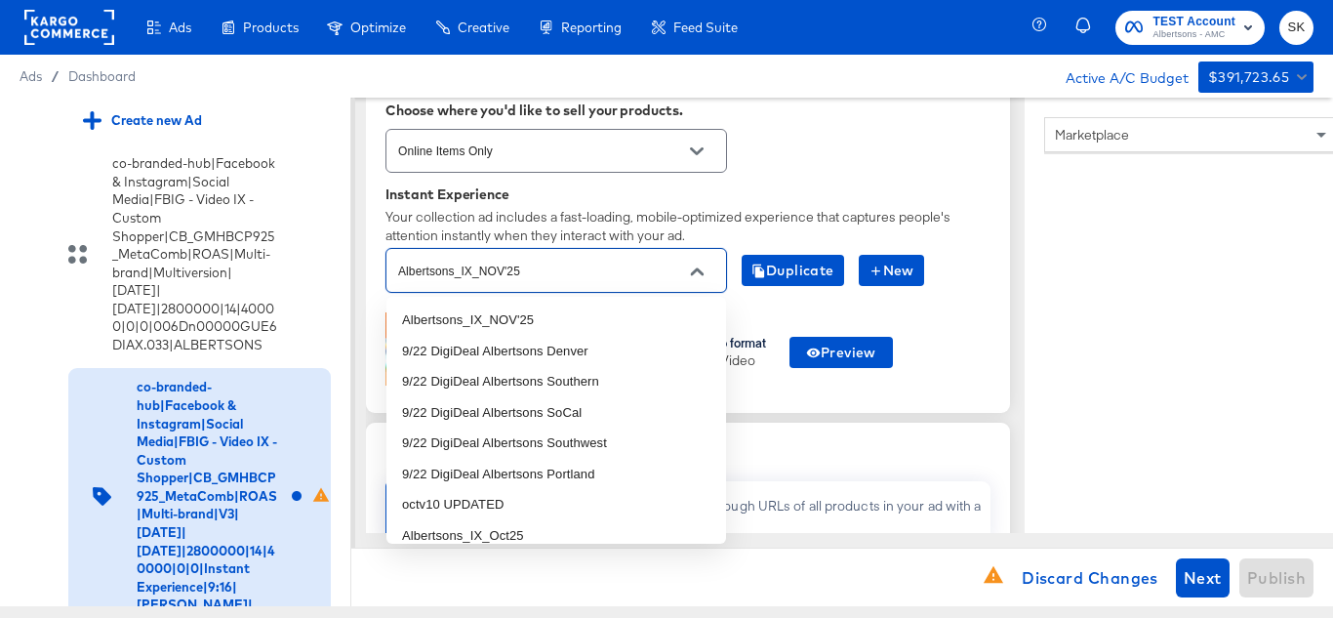
click at [559, 272] on input "Albertsons_IX_NOV'25" at bounding box center [541, 271] width 294 height 22
paste input "Nov_25_V3"
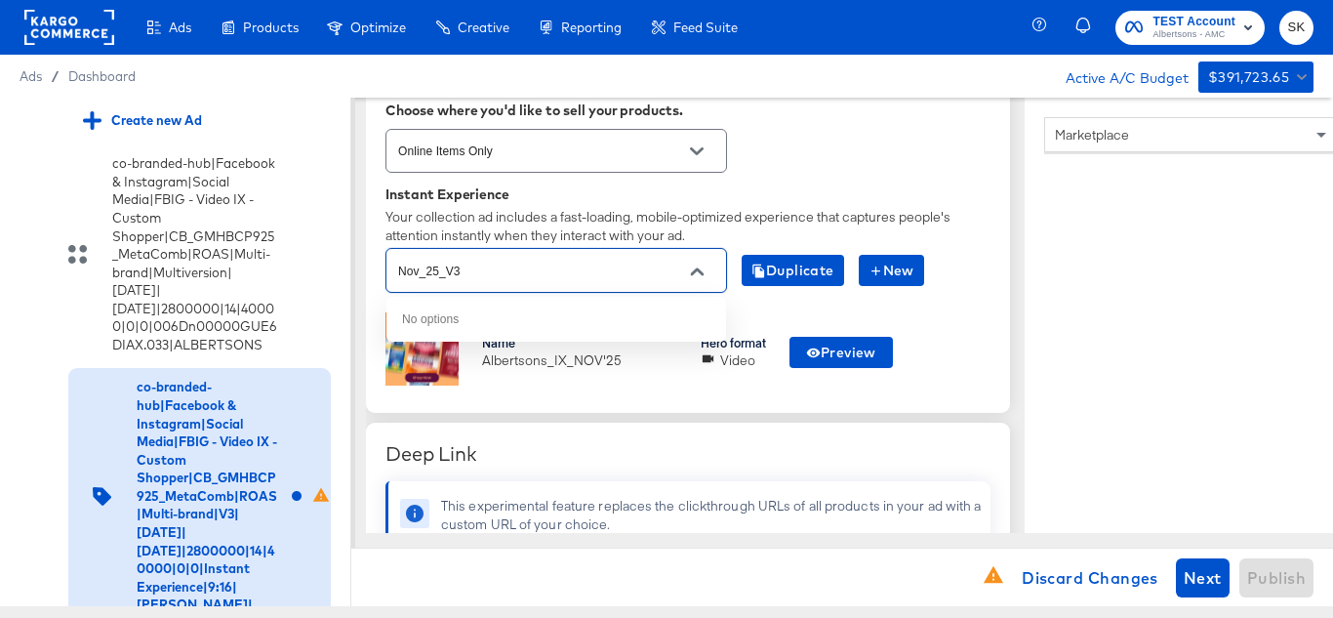
type input "Albertsons_IX_NOV'25"
click at [867, 204] on div "Instant Experience Your collection ad includes a fast-loading, mobile-optimized…" at bounding box center [687, 289] width 605 height 207
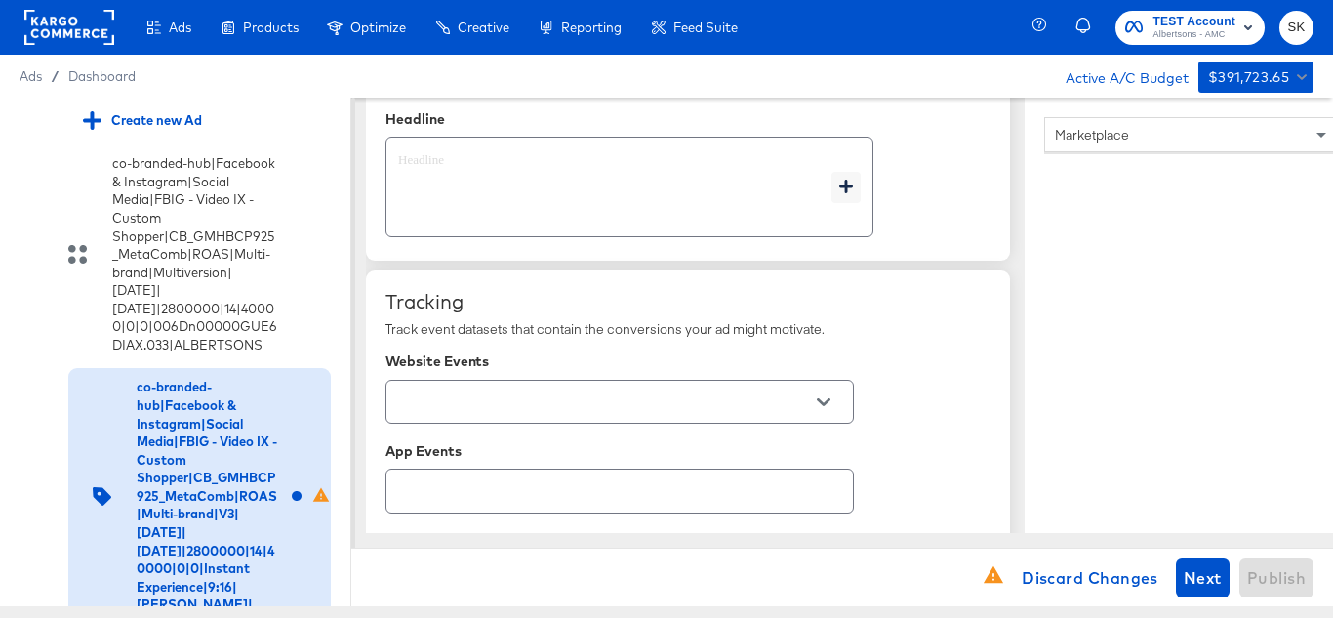
scroll to position [1268, 0]
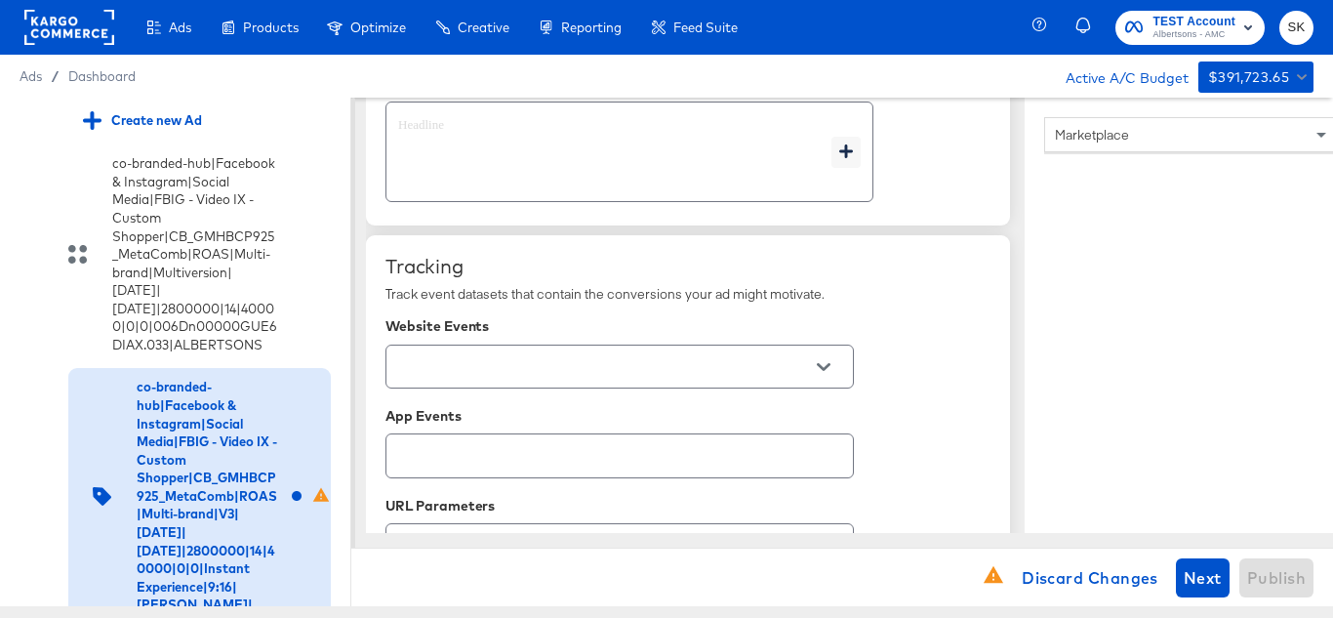
click at [815, 353] on div at bounding box center [823, 366] width 41 height 29
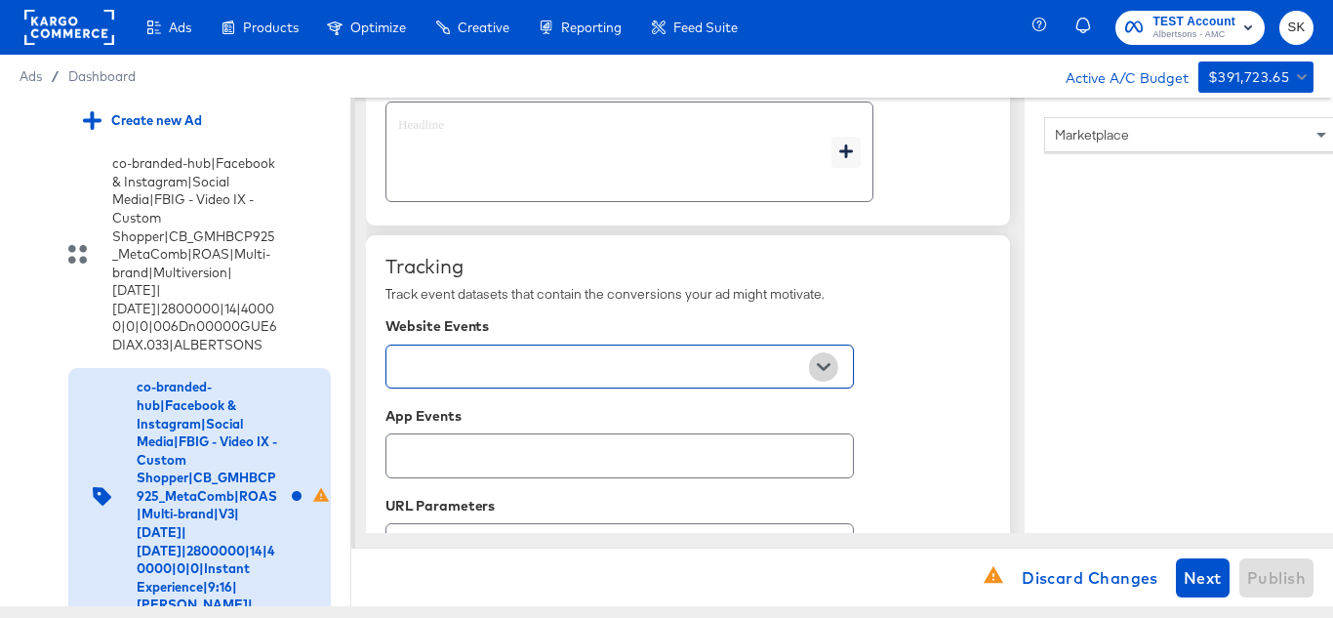
click at [831, 365] on button "Open" at bounding box center [823, 366] width 29 height 29
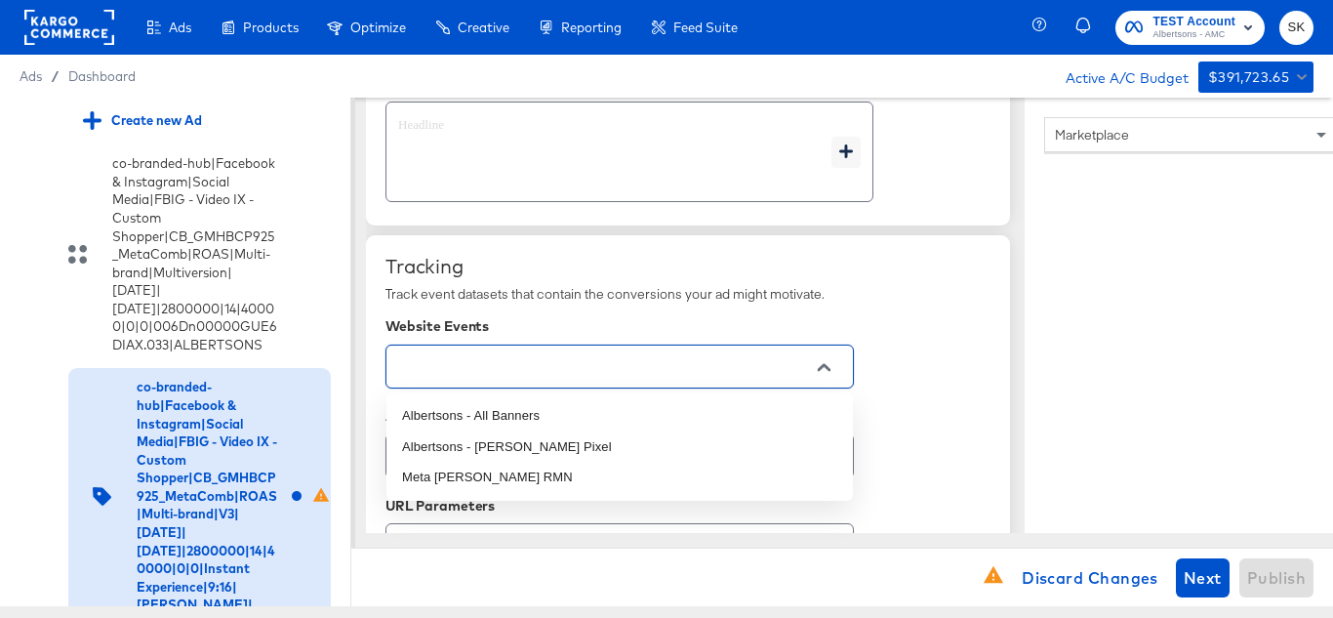
drag, startPoint x: 831, startPoint y: 365, endPoint x: 896, endPoint y: 376, distance: 65.3
click at [831, 365] on button "Close" at bounding box center [823, 366] width 29 height 29
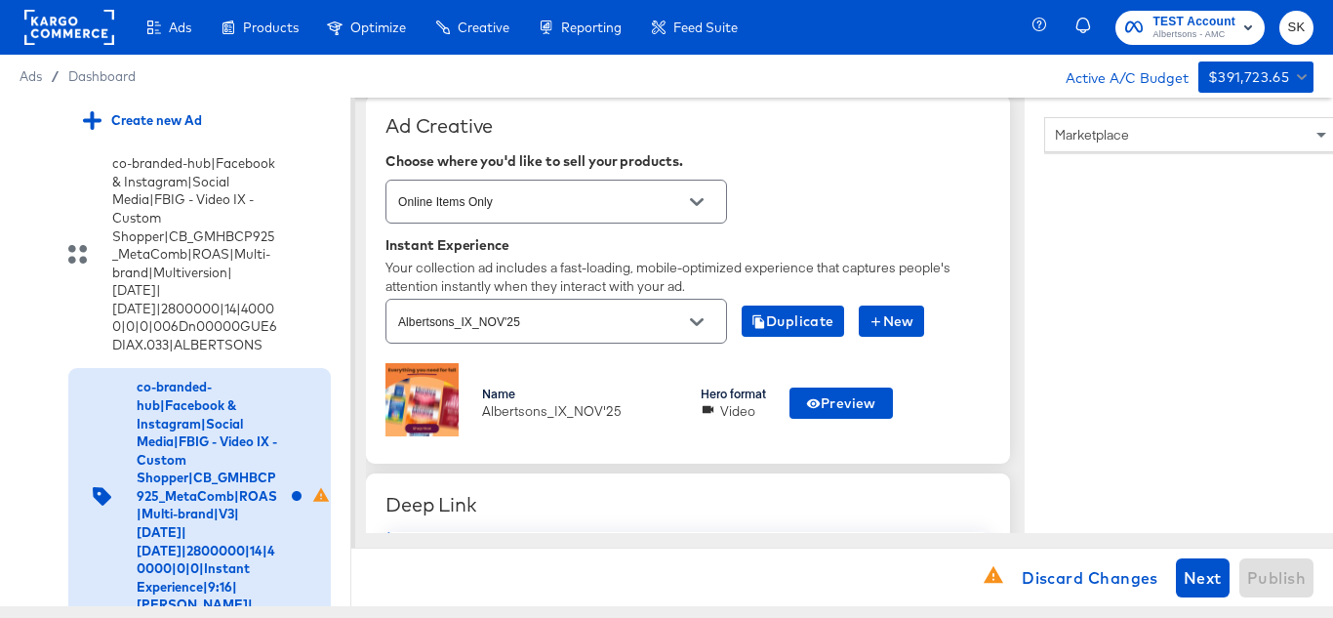
scroll to position [535, 0]
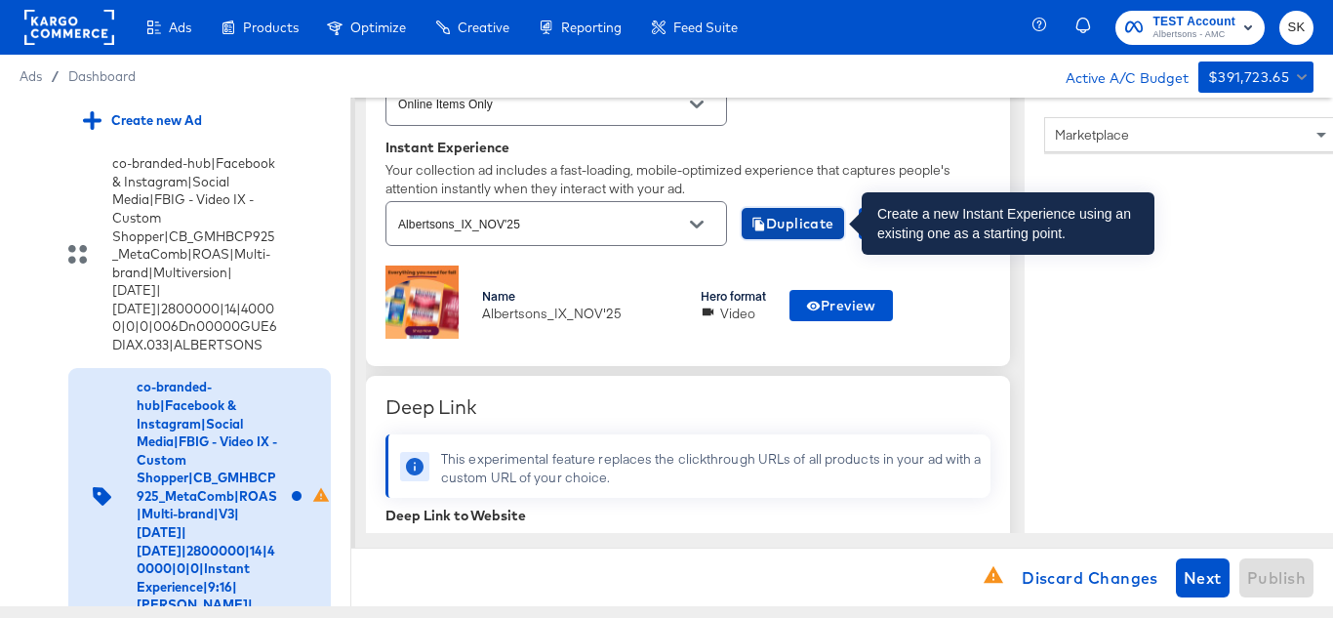
click at [785, 215] on span "Duplicate" at bounding box center [792, 224] width 83 height 24
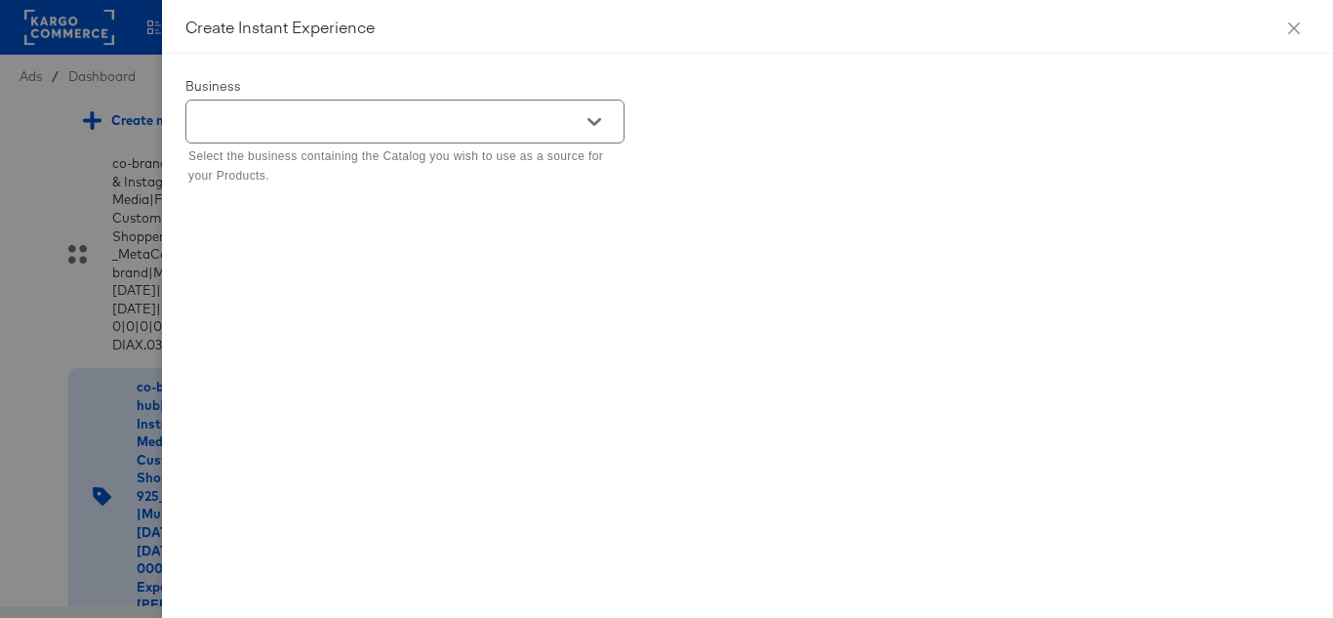
click at [592, 117] on icon "Open" at bounding box center [594, 122] width 14 height 14
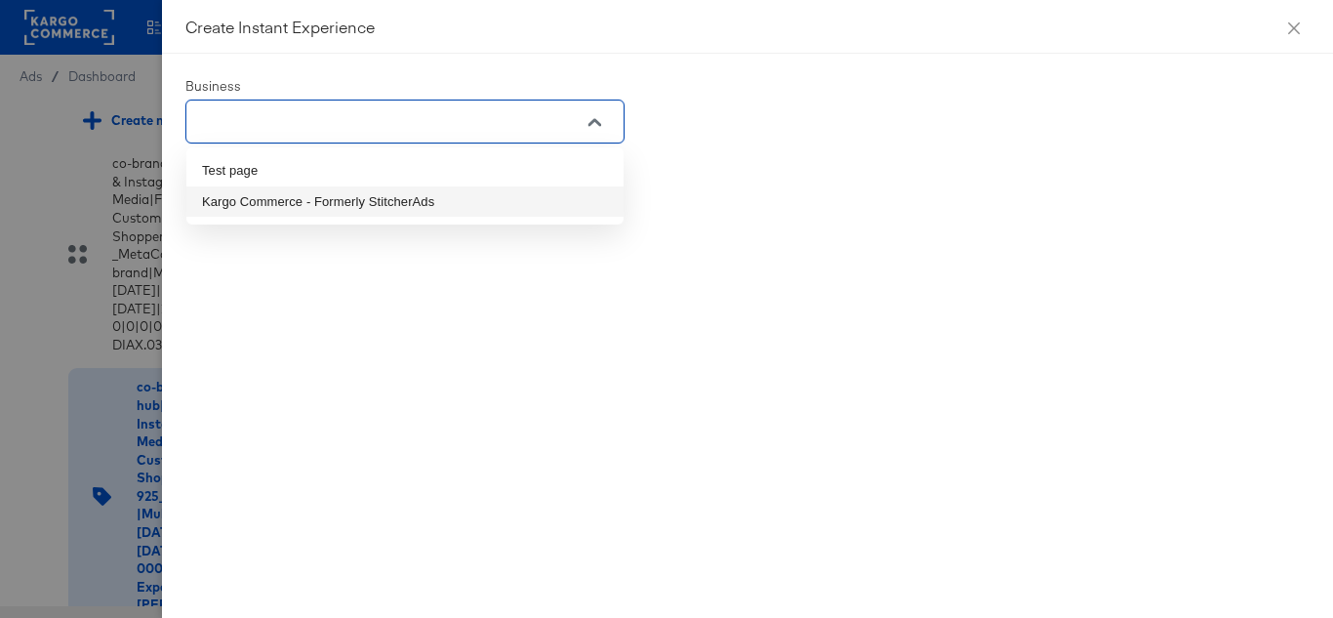
click at [286, 197] on li "Kargo Commerce - Formerly StitcherAds" at bounding box center [404, 201] width 437 height 31
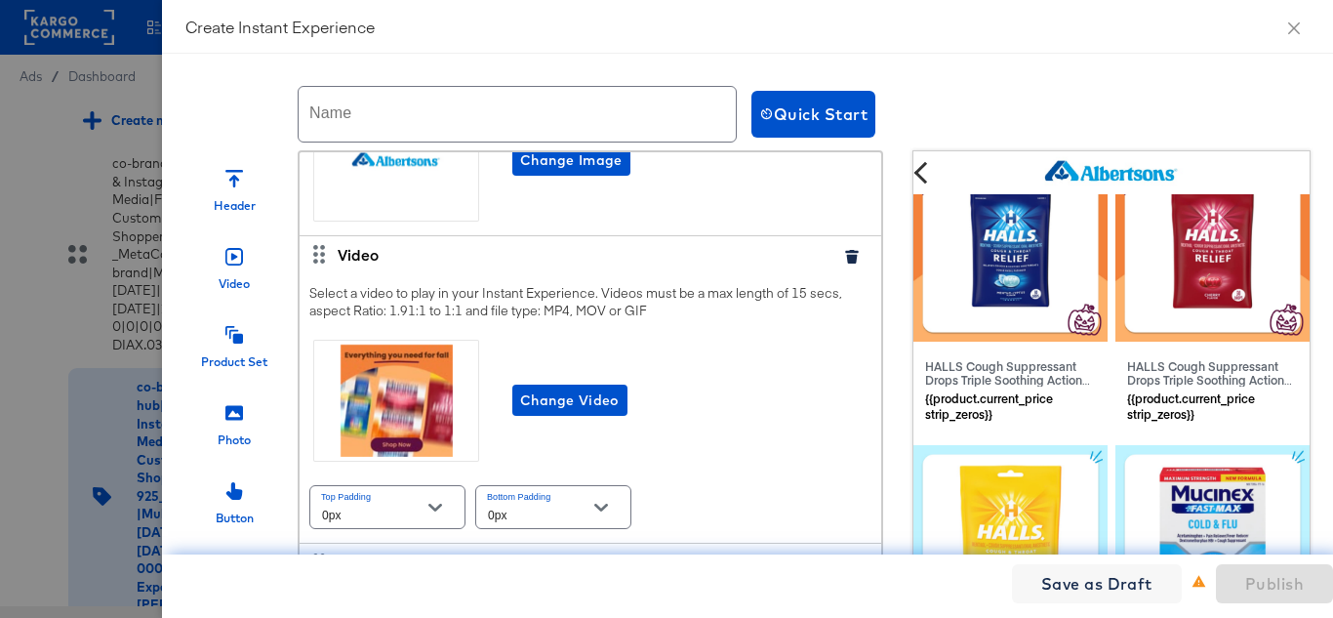
scroll to position [0, 0]
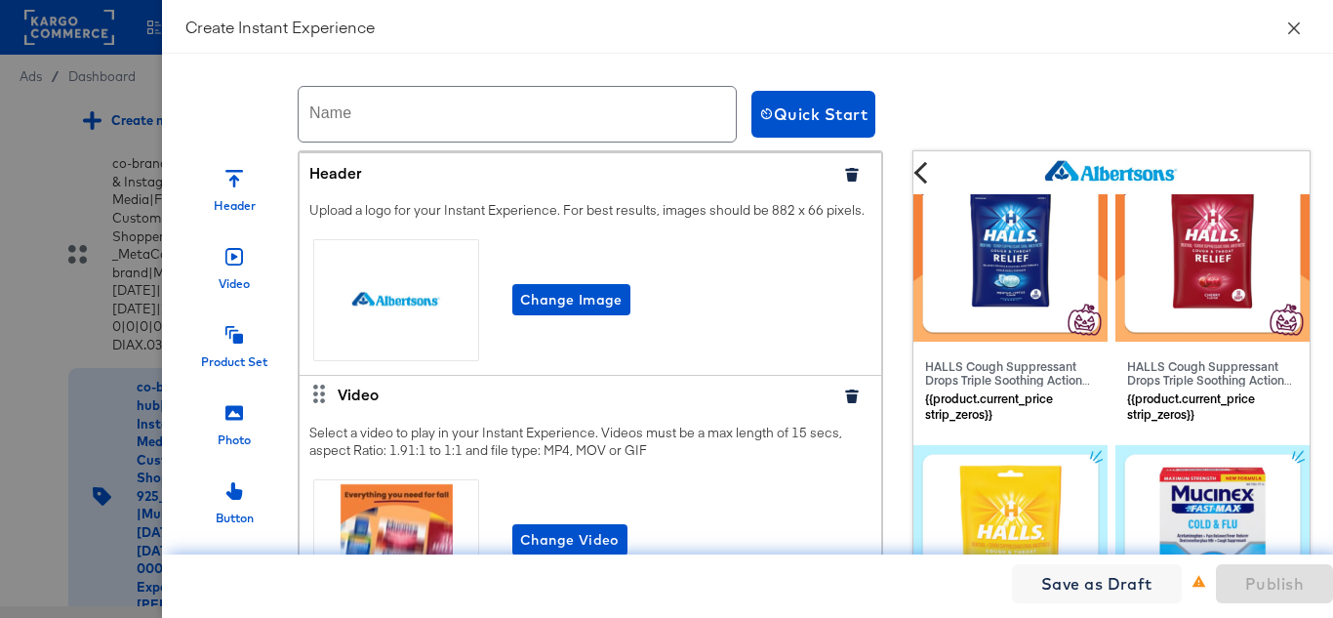
click at [1297, 32] on icon "close" at bounding box center [1294, 28] width 16 height 16
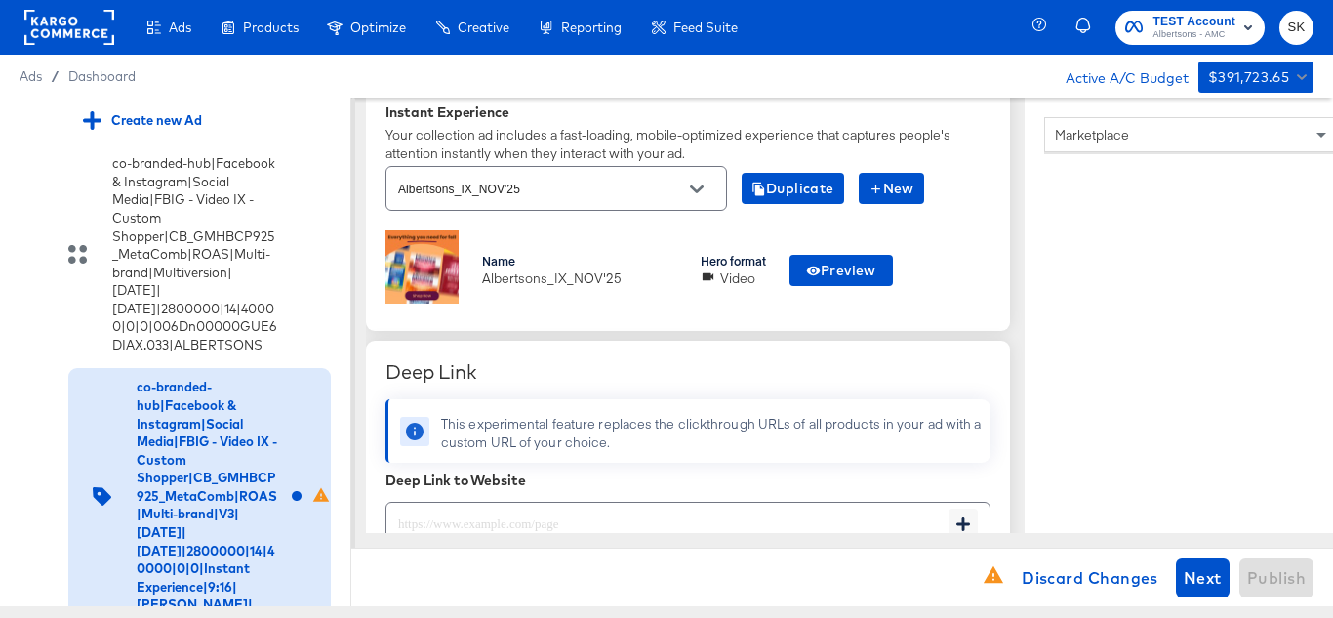
scroll to position [535, 0]
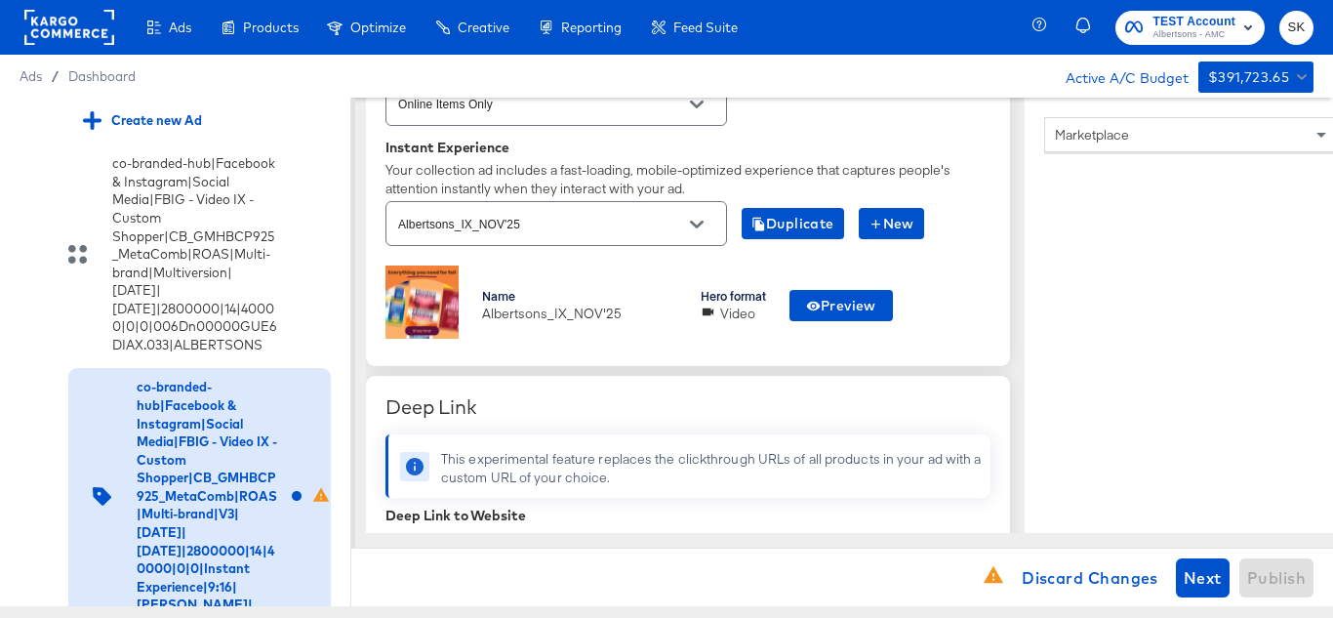
click at [667, 218] on input "Albertsons_IX_NOV'25" at bounding box center [541, 224] width 294 height 22
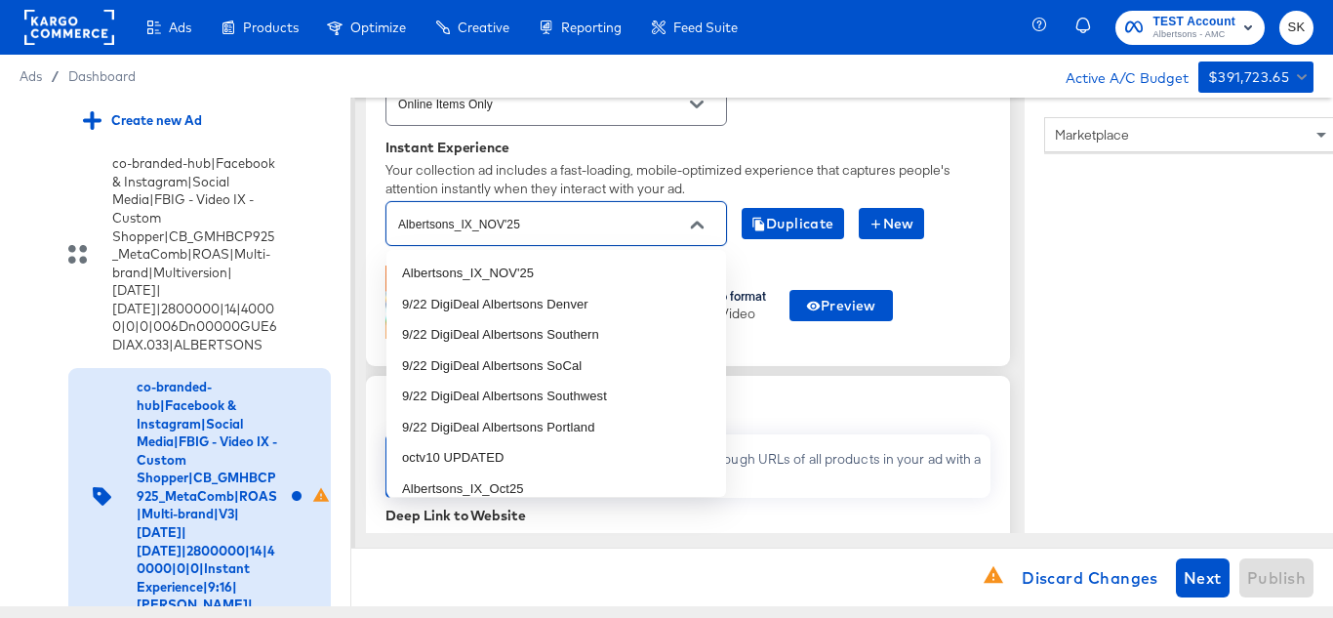
click at [667, 218] on input "Albertsons_IX_NOV'25" at bounding box center [541, 224] width 294 height 22
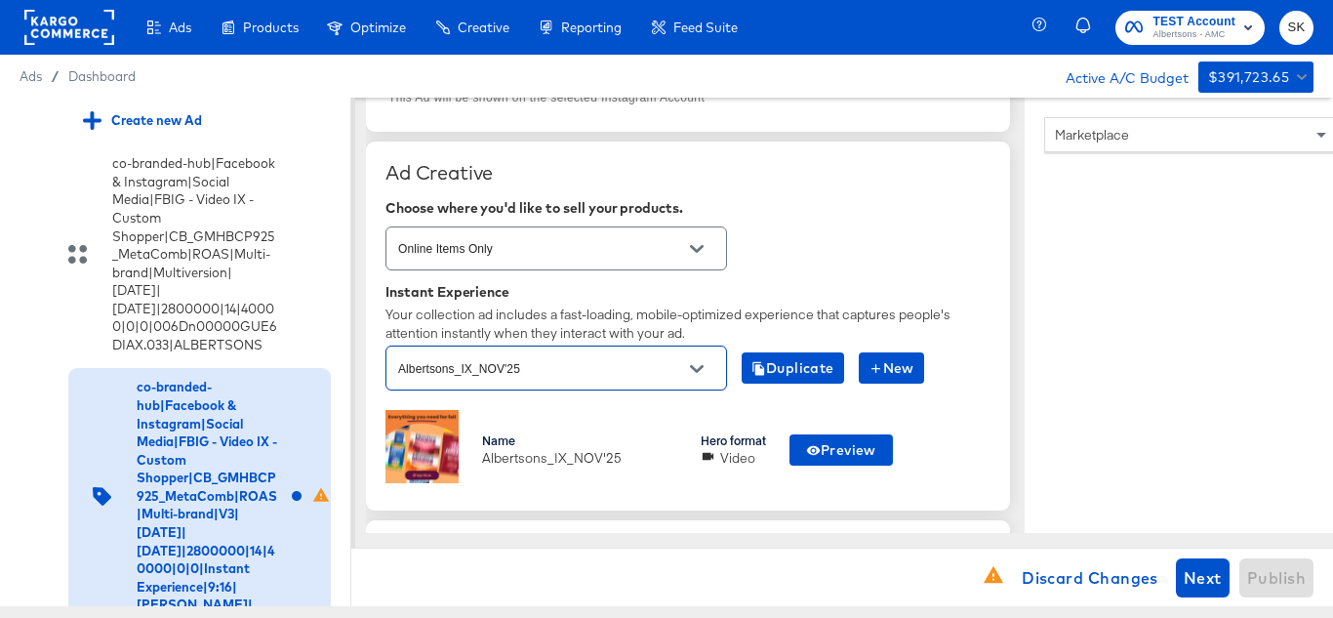
scroll to position [488, 0]
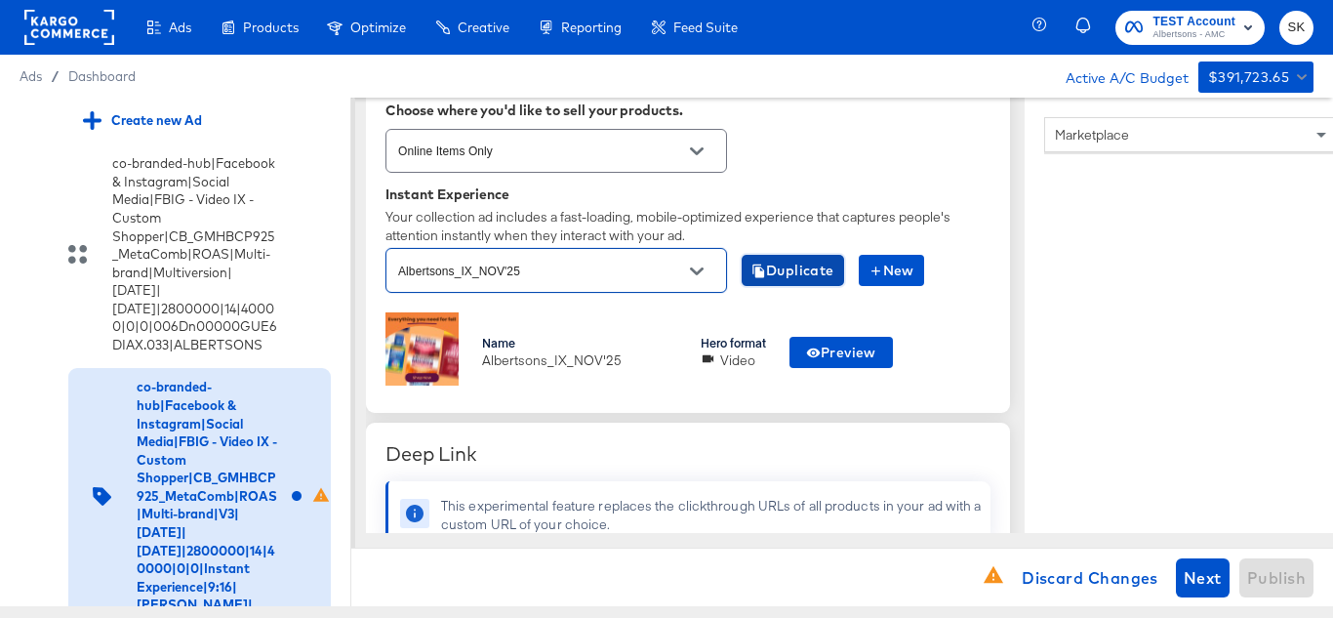
click at [785, 284] on button "Duplicate" at bounding box center [793, 270] width 102 height 31
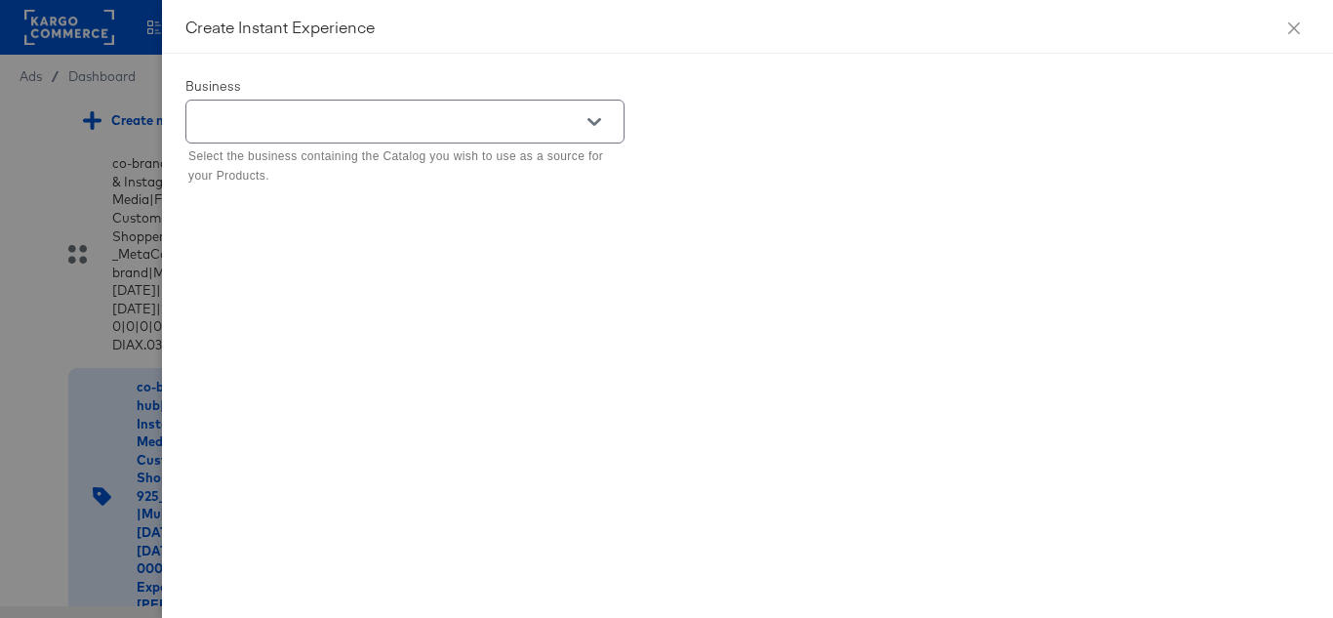
click at [592, 126] on icon "Open" at bounding box center [594, 122] width 14 height 14
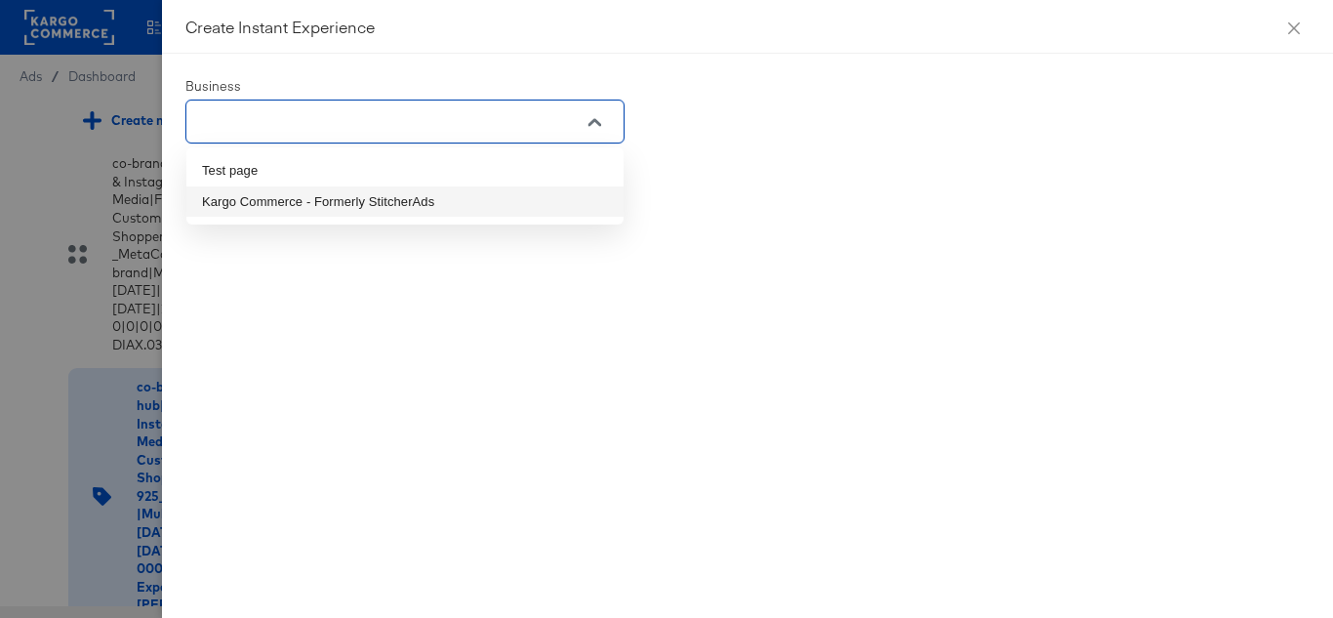
click at [373, 210] on li "Kargo Commerce - Formerly StitcherAds" at bounding box center [404, 201] width 437 height 31
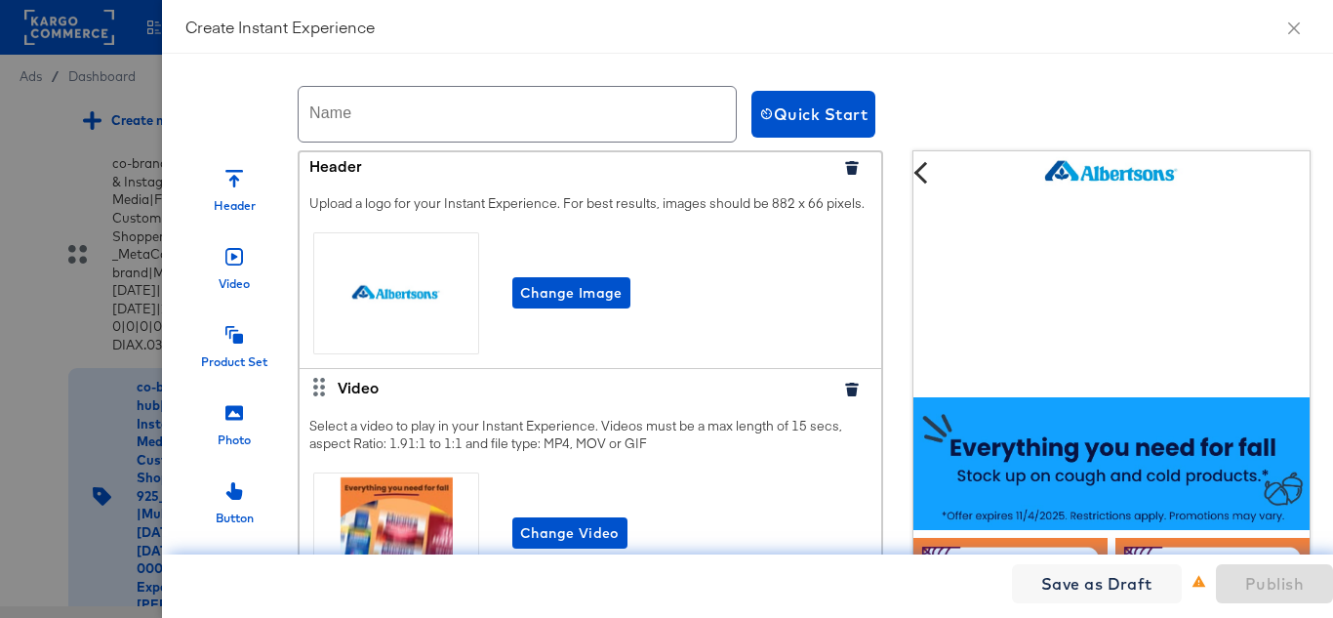
scroll to position [0, 0]
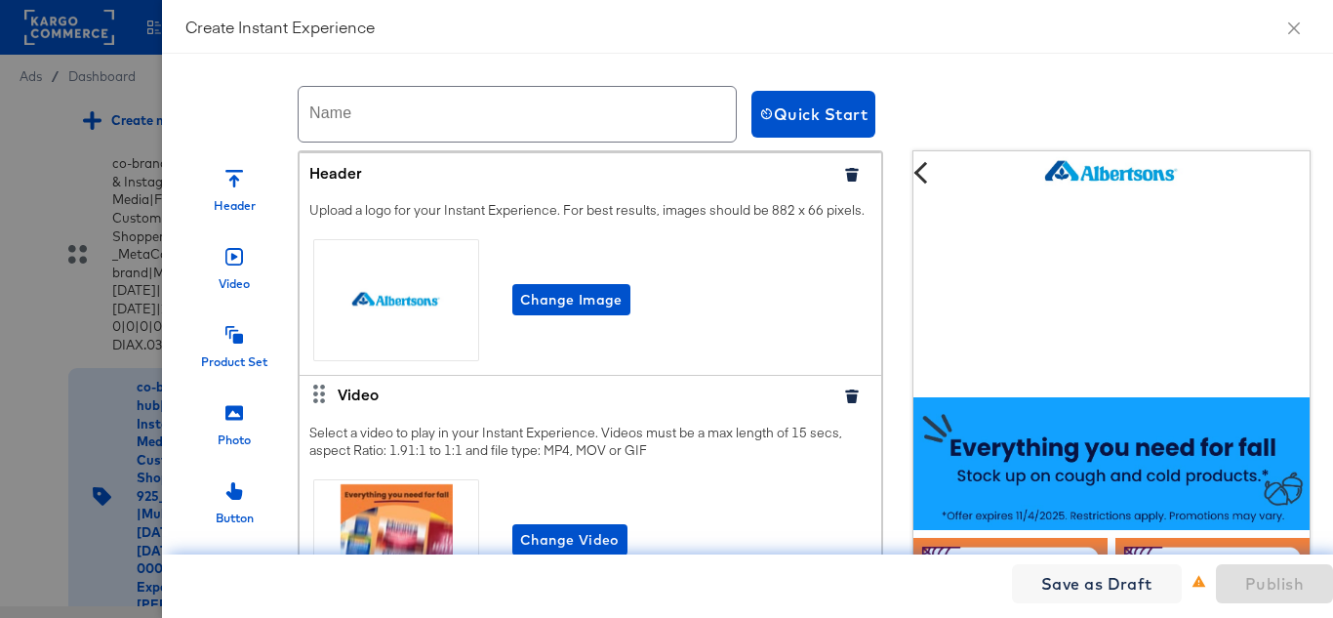
click at [408, 116] on input "text" at bounding box center [517, 114] width 437 height 55
paste input "Albertsons_IX_NOV'25"
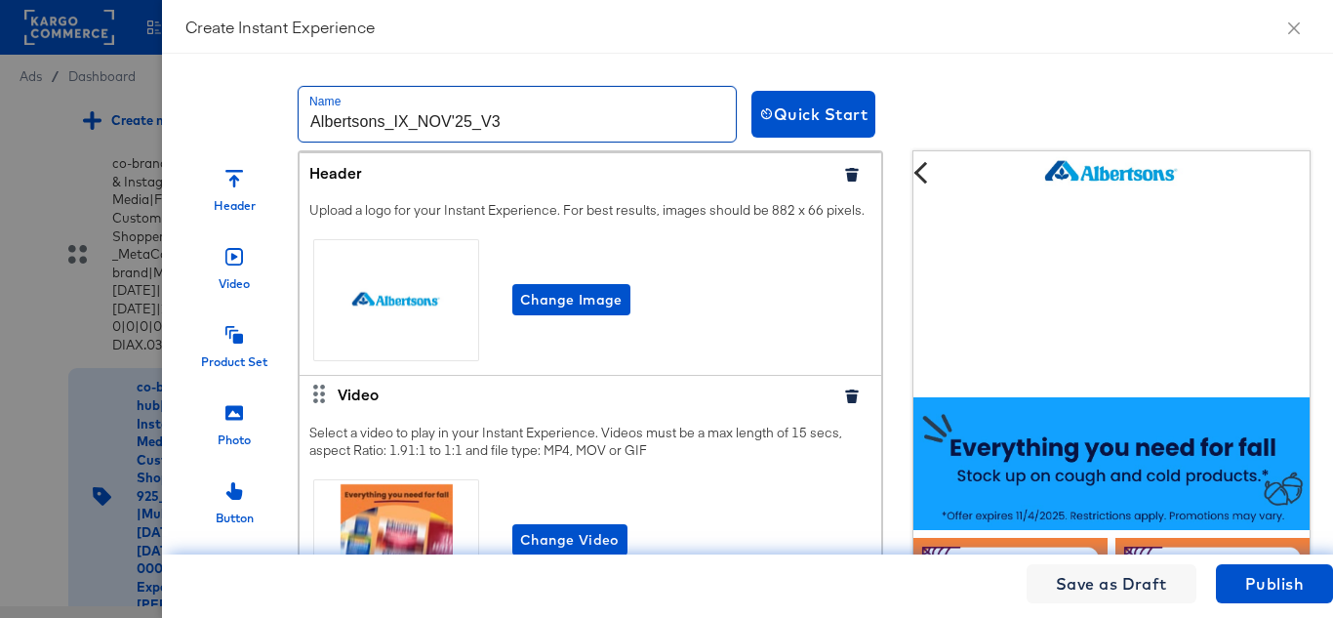
type input "Albertsons_IX_NOV'25_V3"
click at [615, 39] on div "Create Instant Experience" at bounding box center [747, 27] width 1171 height 54
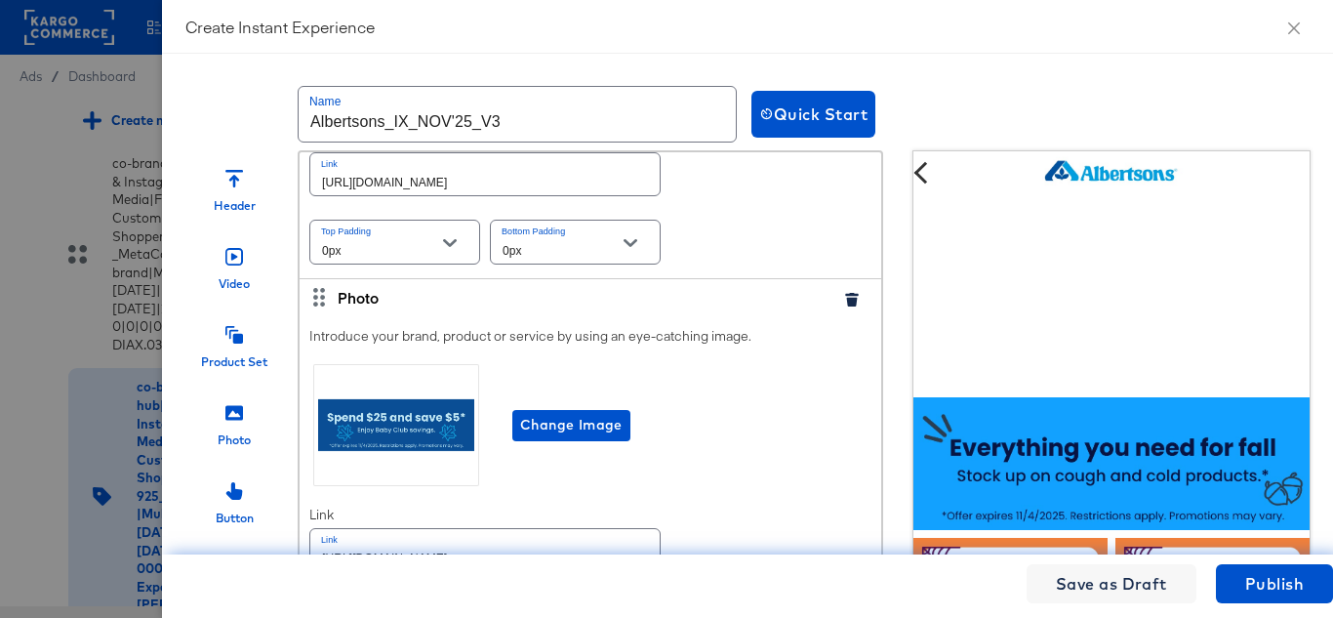
scroll to position [1854, 0]
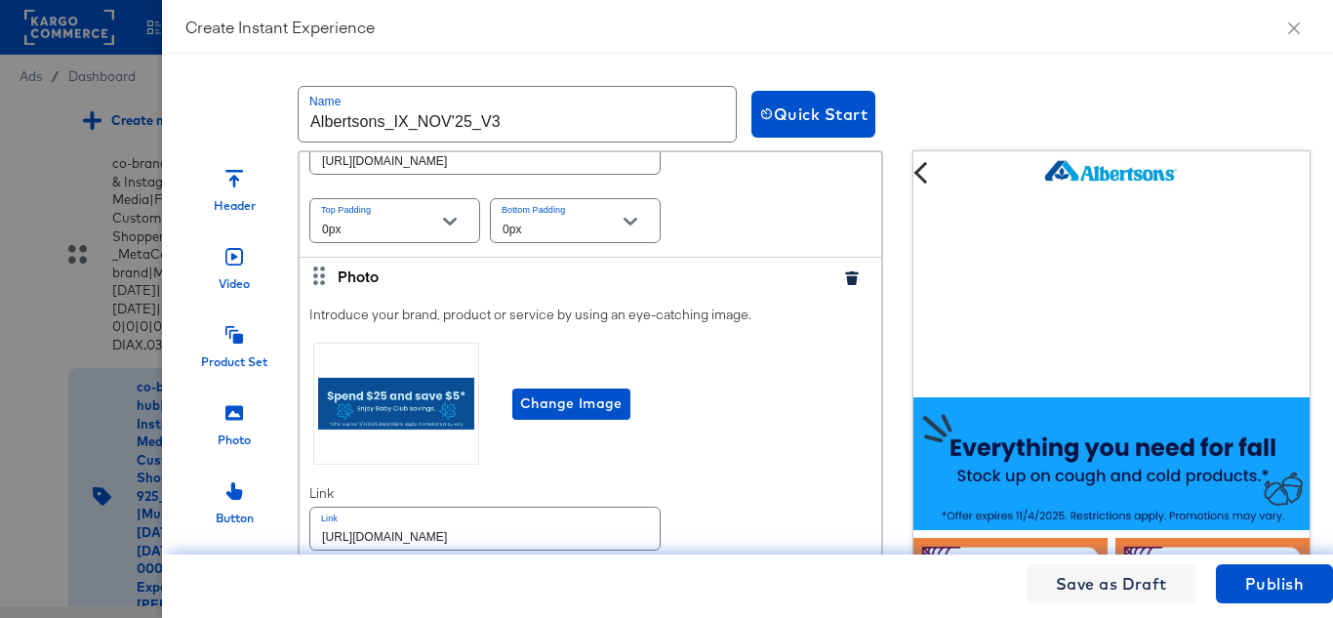
click at [845, 285] on icon "button" at bounding box center [851, 278] width 13 height 14
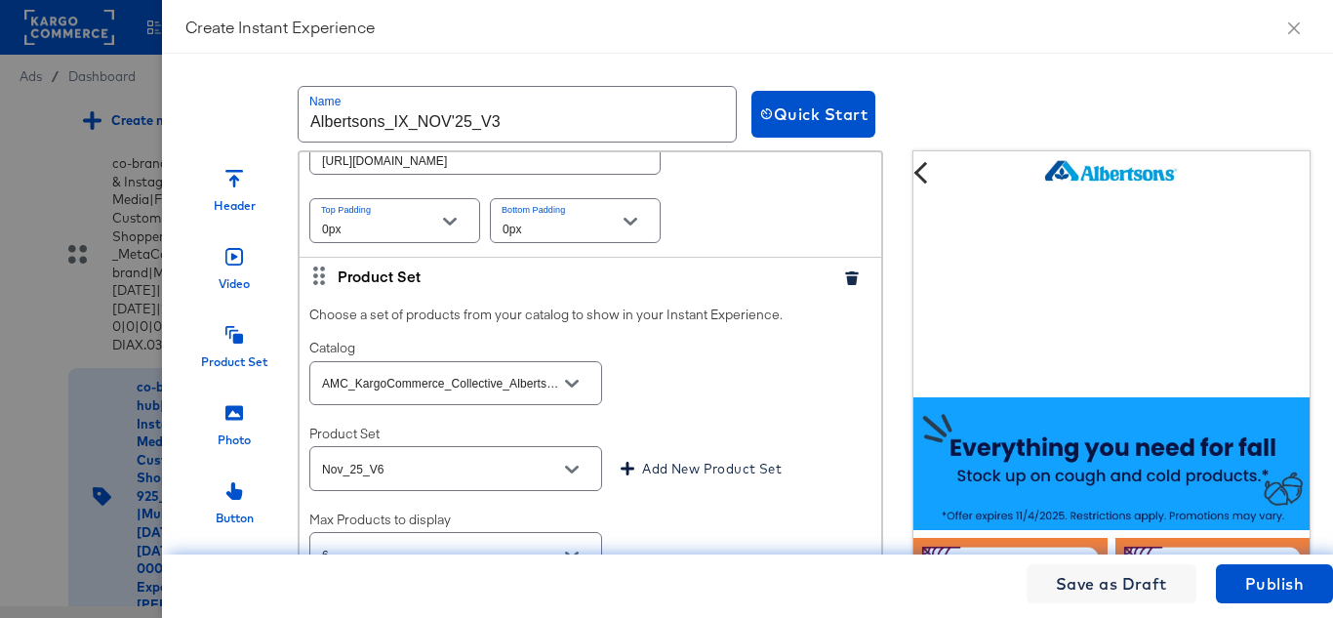
click at [845, 285] on icon "button" at bounding box center [852, 278] width 14 height 14
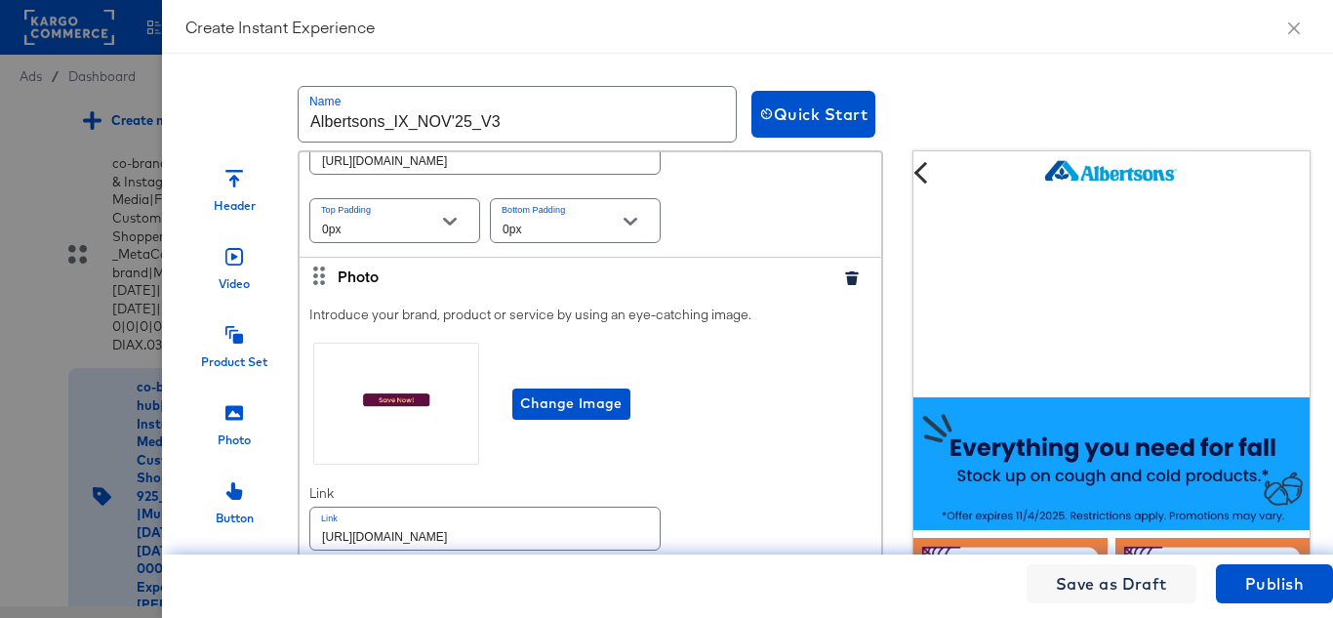
click at [845, 285] on icon "button" at bounding box center [851, 278] width 13 height 14
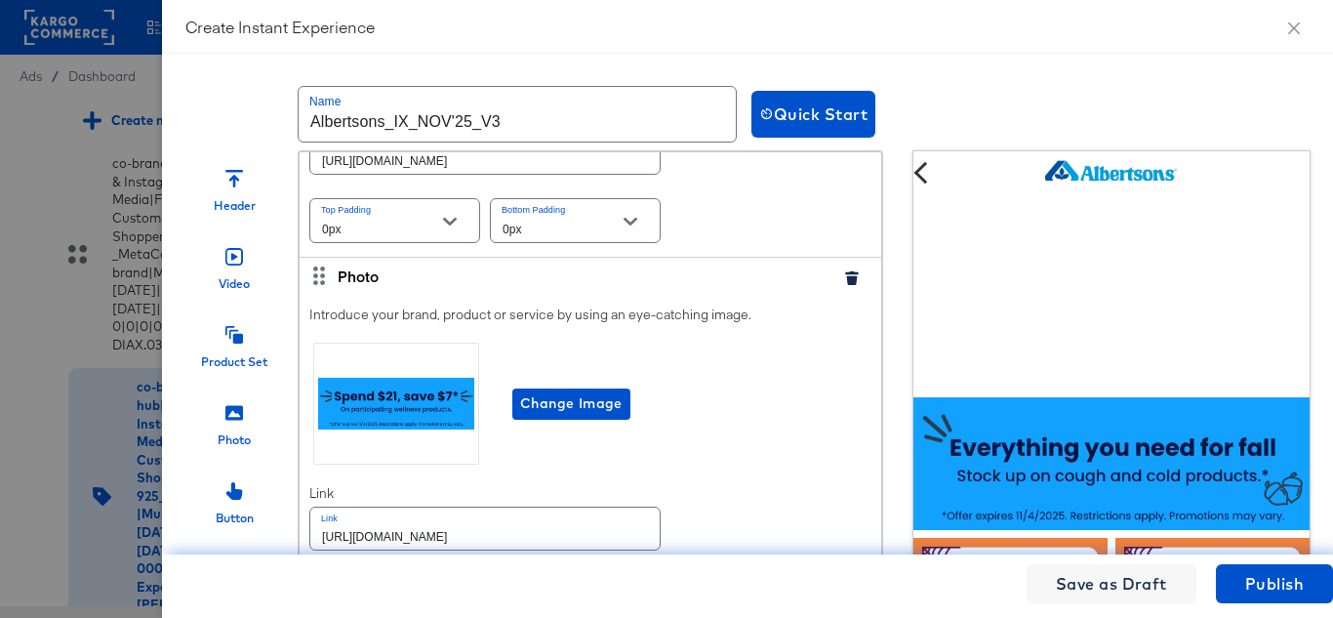
click at [845, 285] on icon "button" at bounding box center [851, 278] width 13 height 14
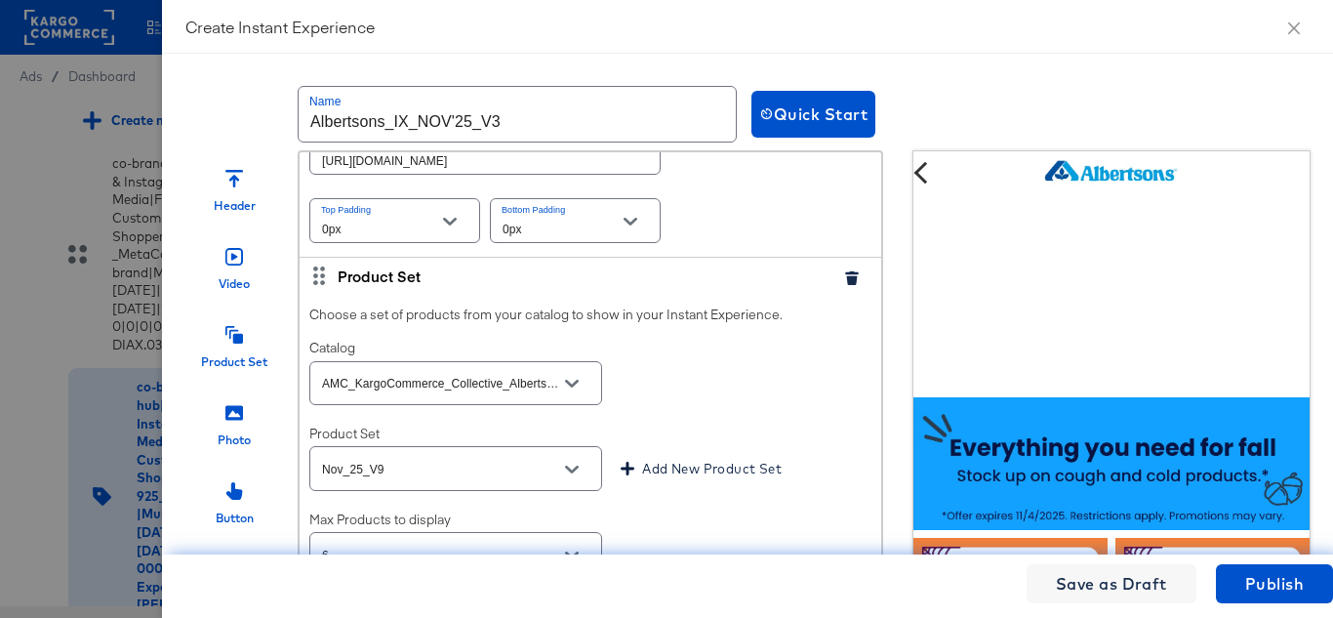
click at [845, 285] on icon "button" at bounding box center [851, 278] width 13 height 14
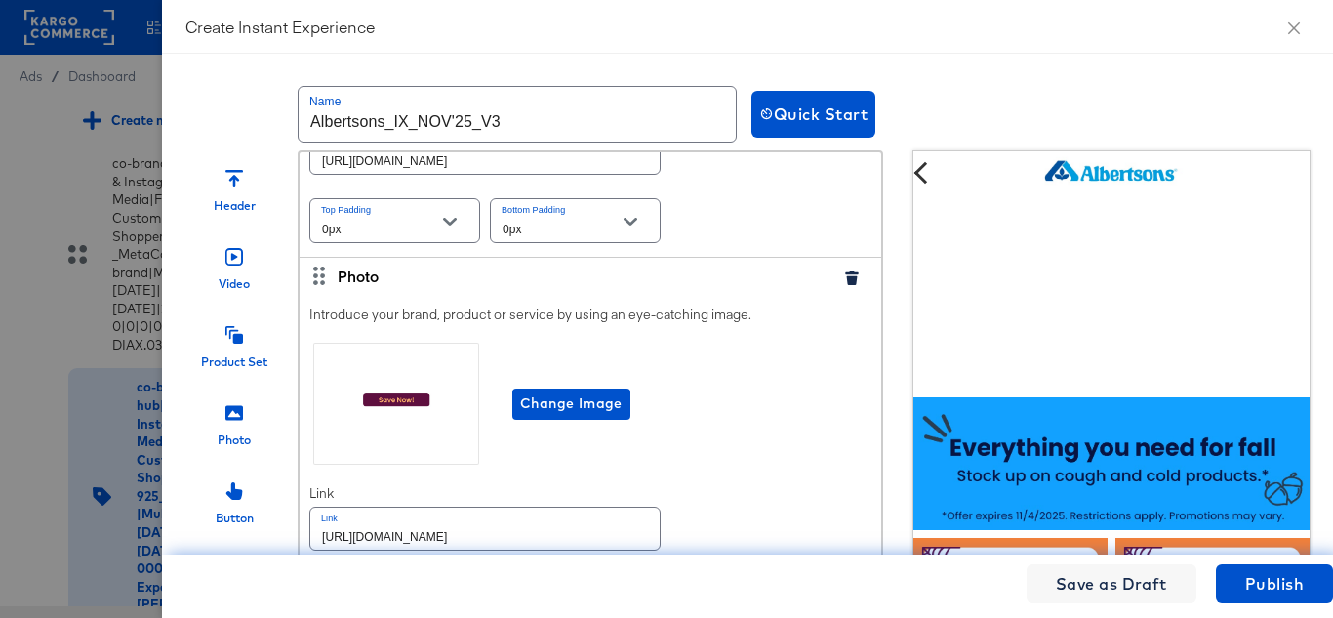
click at [845, 285] on icon "button" at bounding box center [851, 278] width 13 height 14
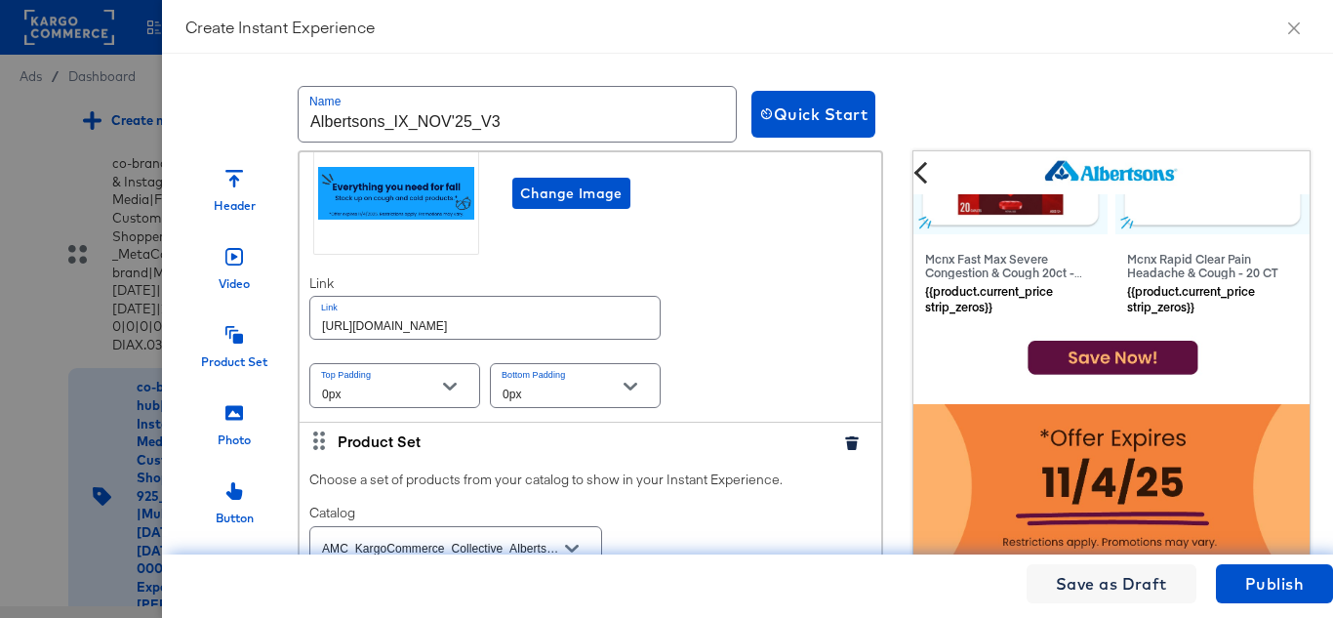
scroll to position [683, 0]
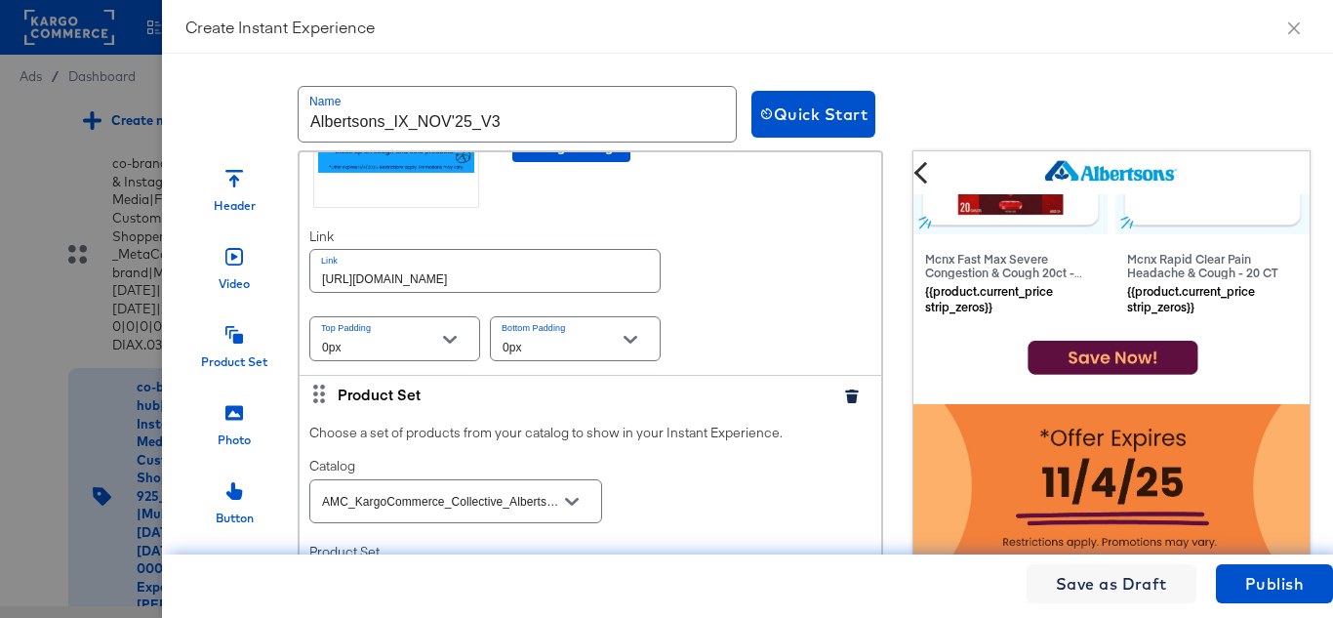
click at [496, 279] on input "https://www.albertsons.com/order/personal-care-essentials.html" at bounding box center [484, 271] width 349 height 42
paste input "shop/aisles/personal-care-health"
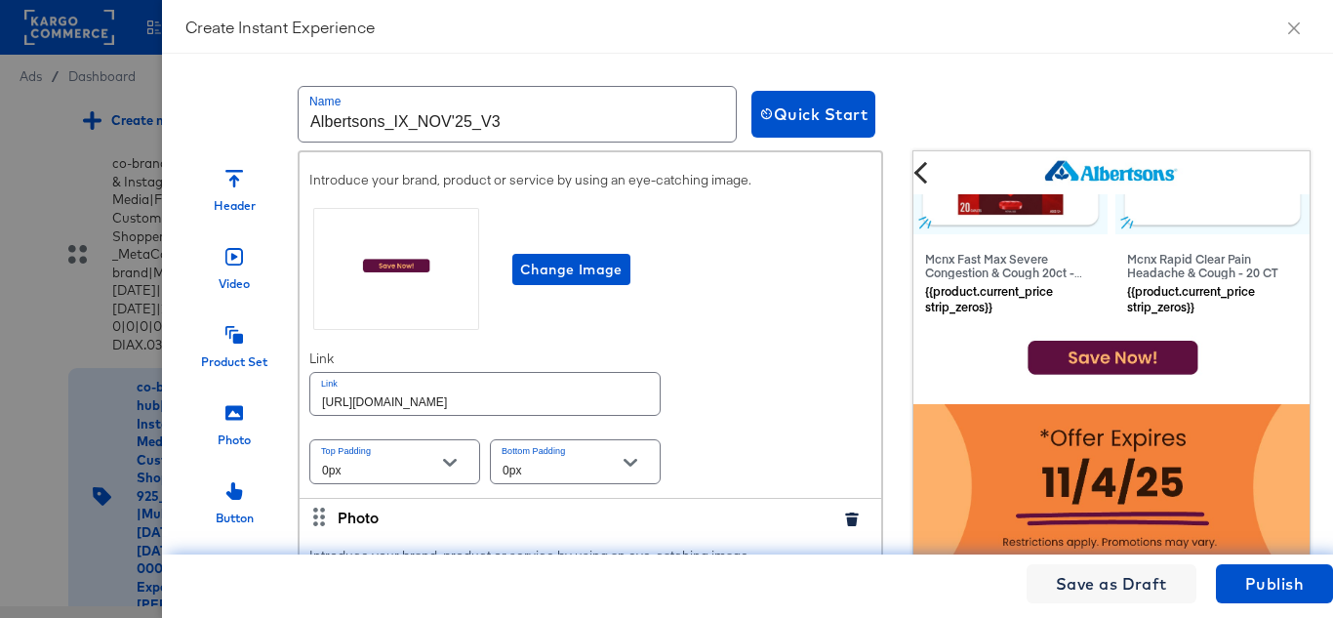
scroll to position [1659, 0]
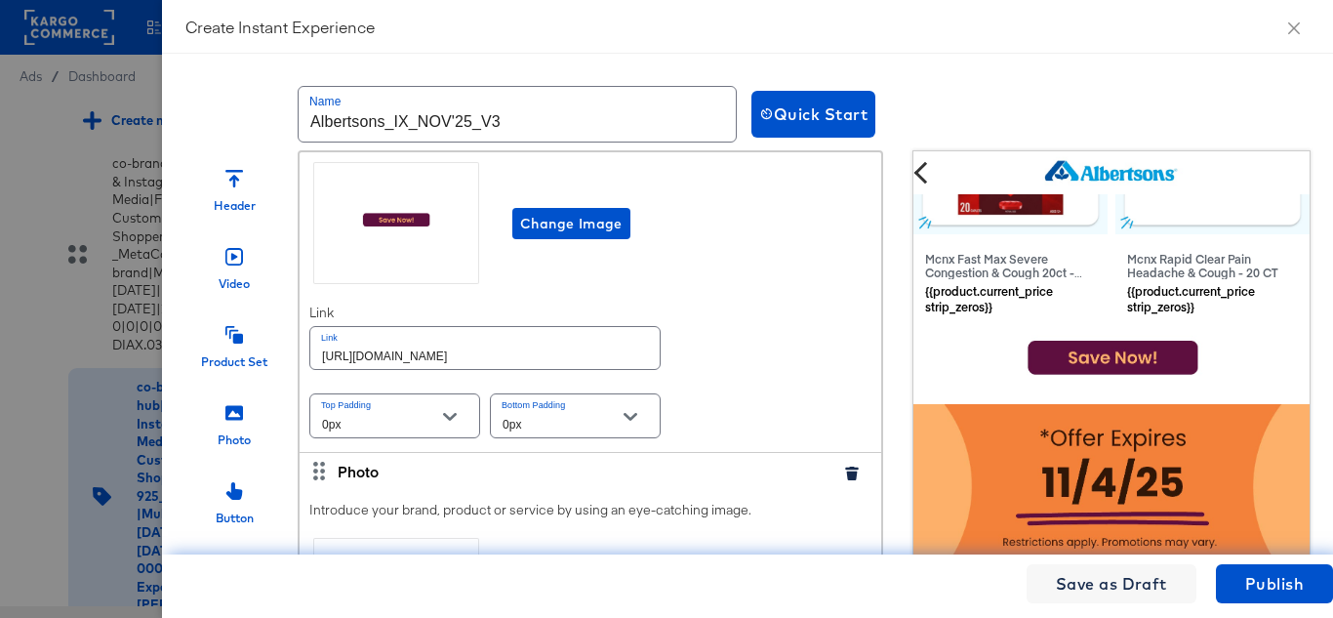
type input "https://www.albertsons.com/shop/aisles/personal-care-health.html"
click at [576, 369] on input "https://www.albertsons.com/order/personal-care-essentials.html" at bounding box center [484, 348] width 349 height 42
paste input "shop/aisles/personal-care-health"
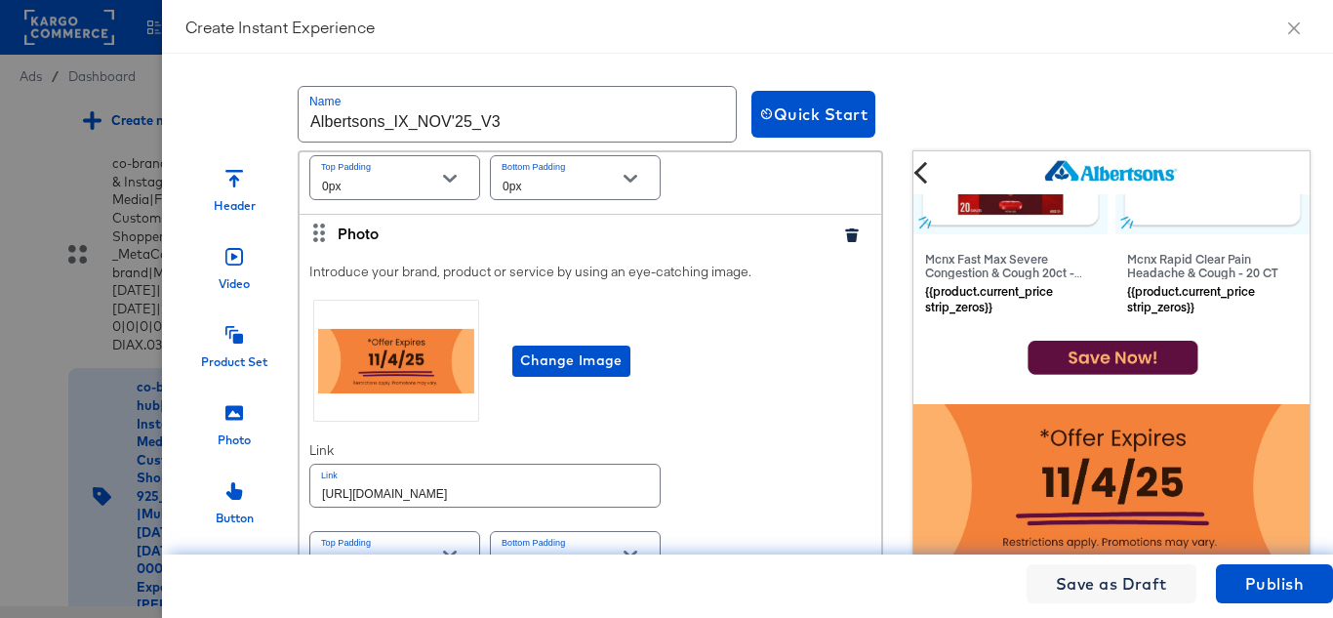
scroll to position [1936, 0]
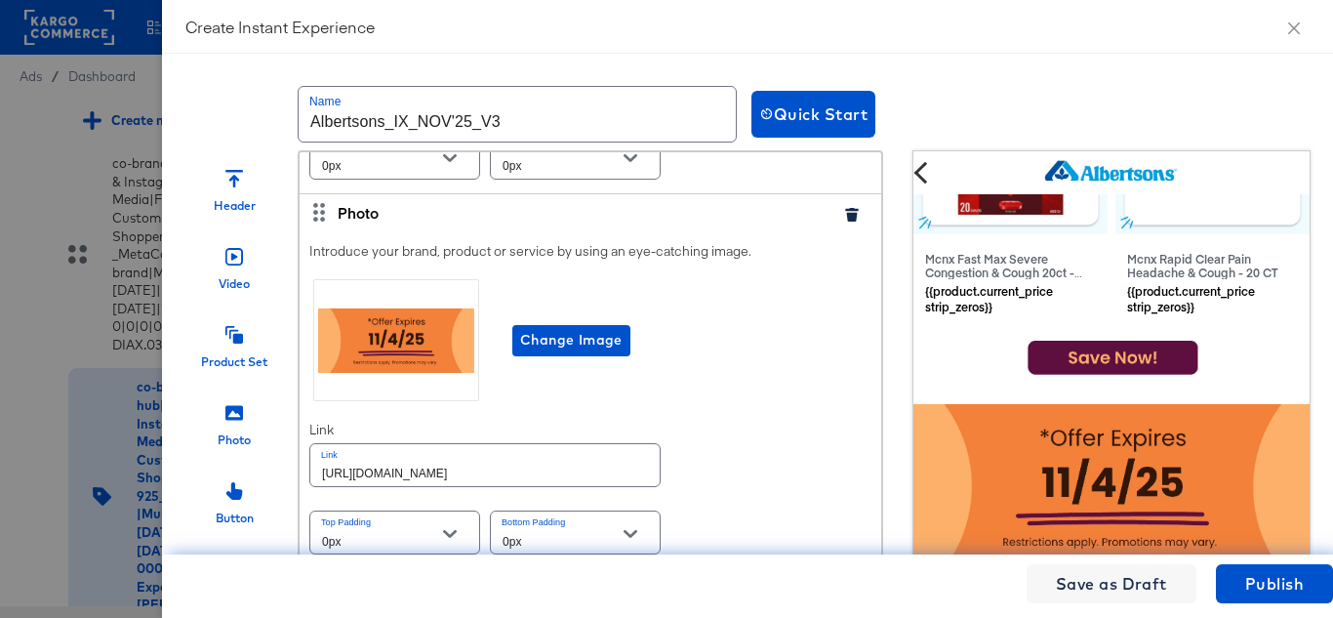
type input "https://www.albertsons.com/shop/aisles/personal-care-health.html"
click at [541, 475] on input "https://www.albertsons.com/order/personal-care-essentials.html" at bounding box center [484, 465] width 349 height 42
paste input "shop/aisles/personal-care-health"
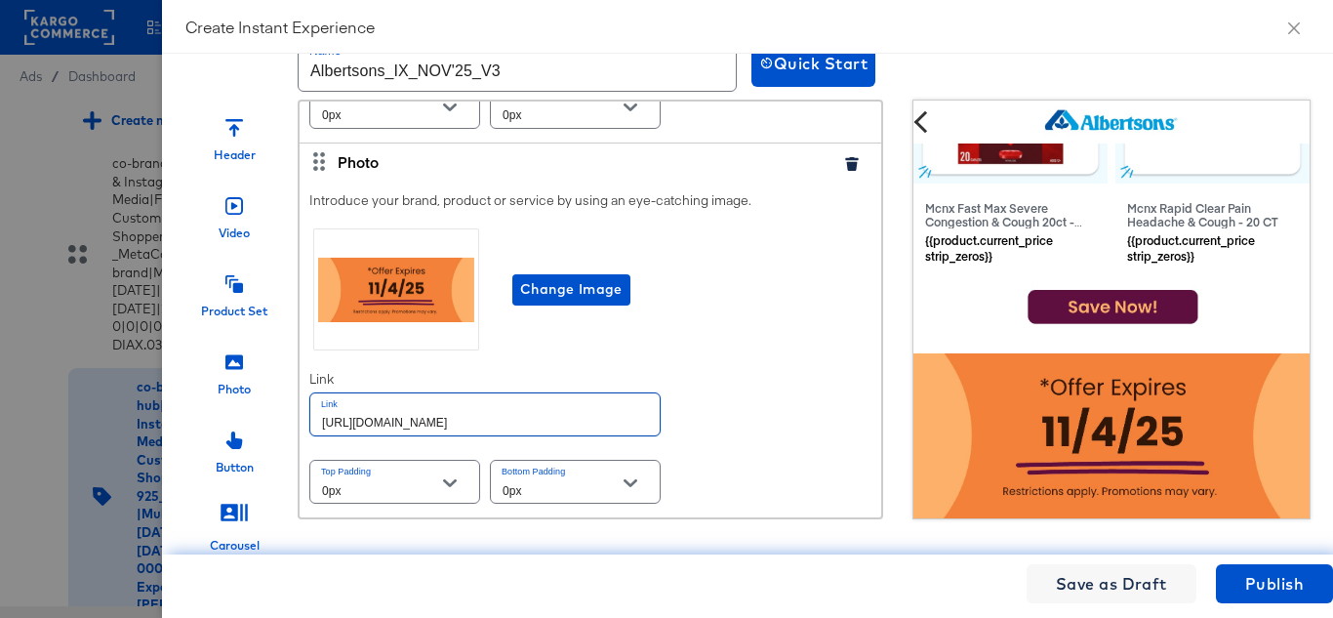
scroll to position [79, 0]
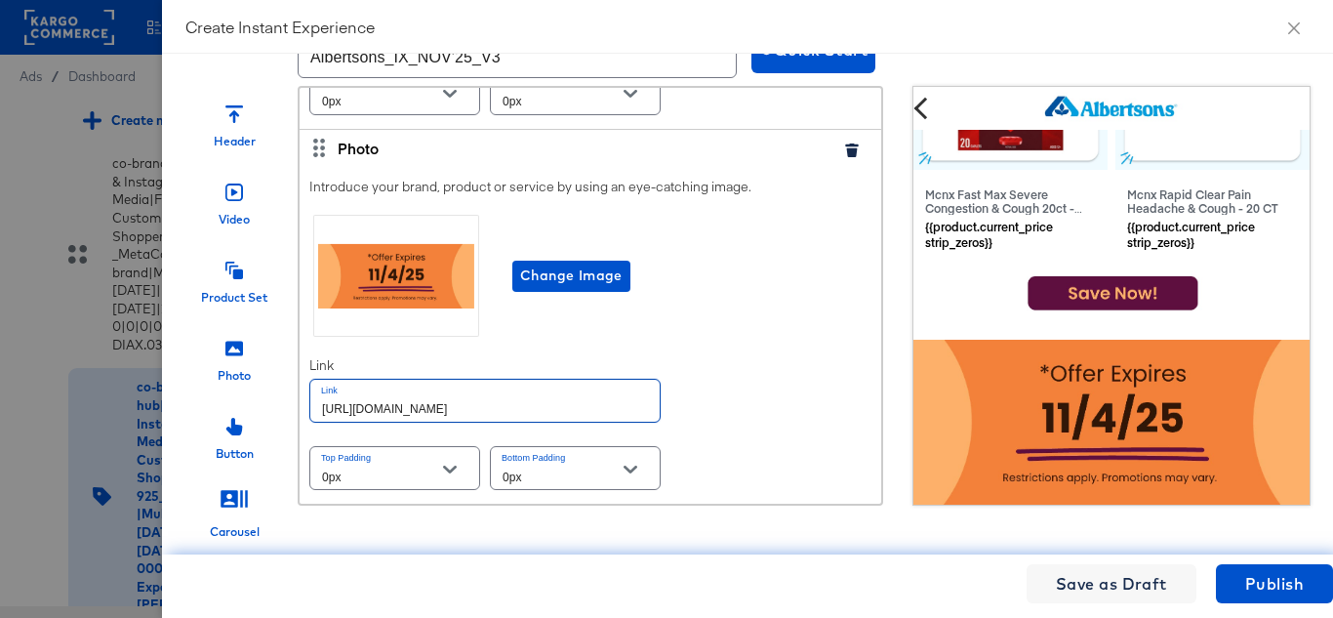
type input "https://www.albertsons.com/shop/aisles/personal-care-health.html"
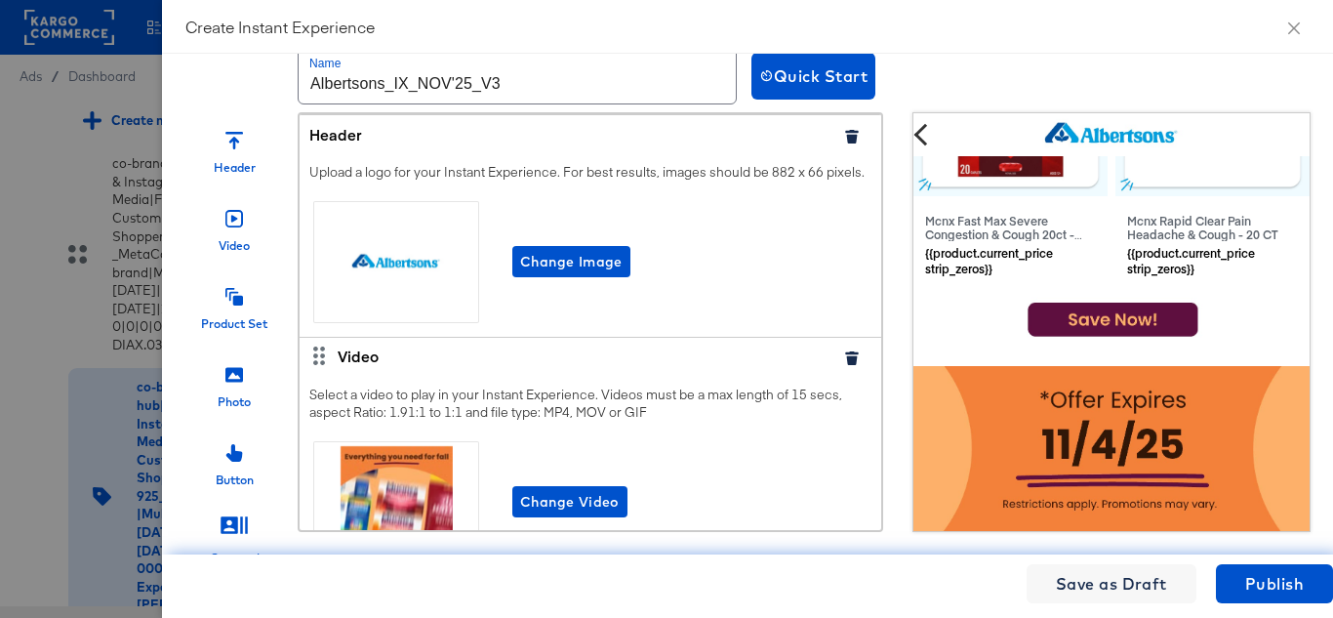
scroll to position [0, 0]
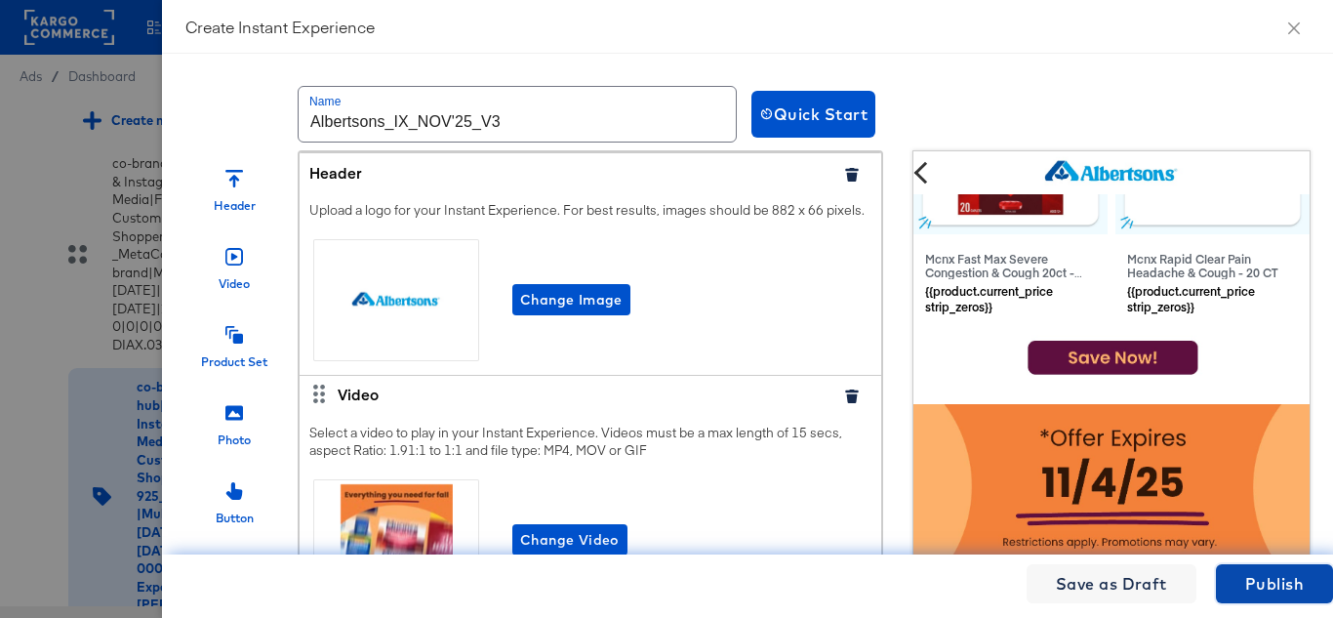
click at [1309, 575] on button "Publish" at bounding box center [1274, 583] width 117 height 39
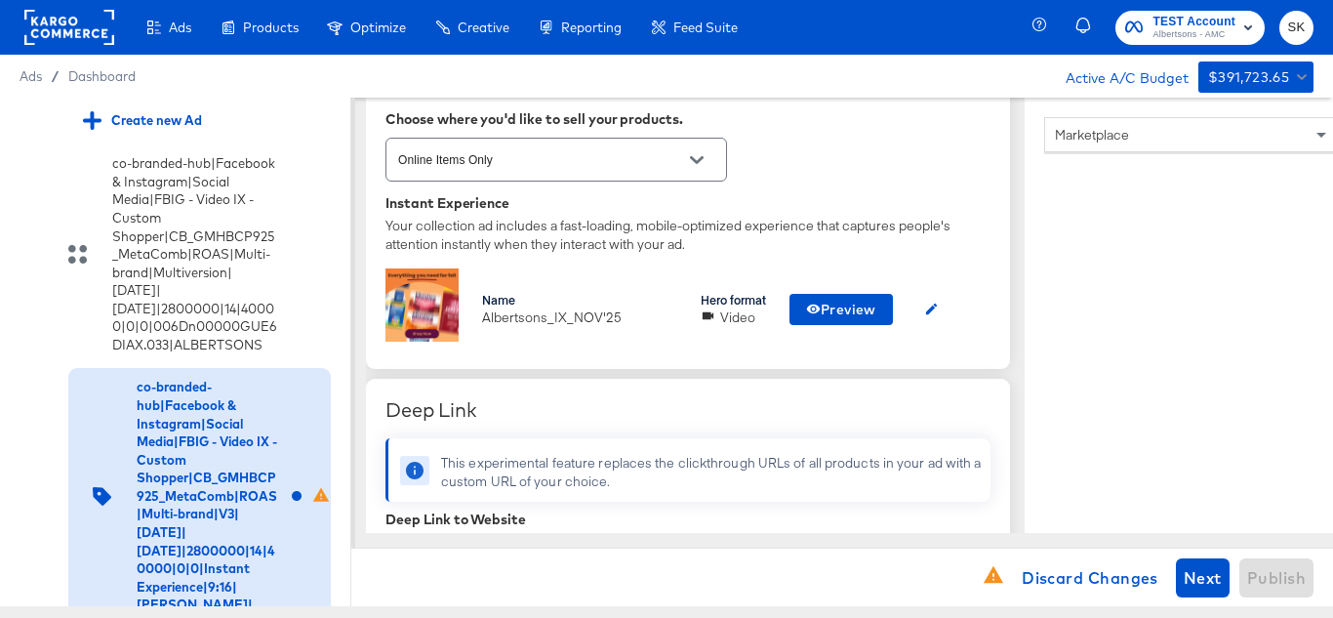
scroll to position [585, 0]
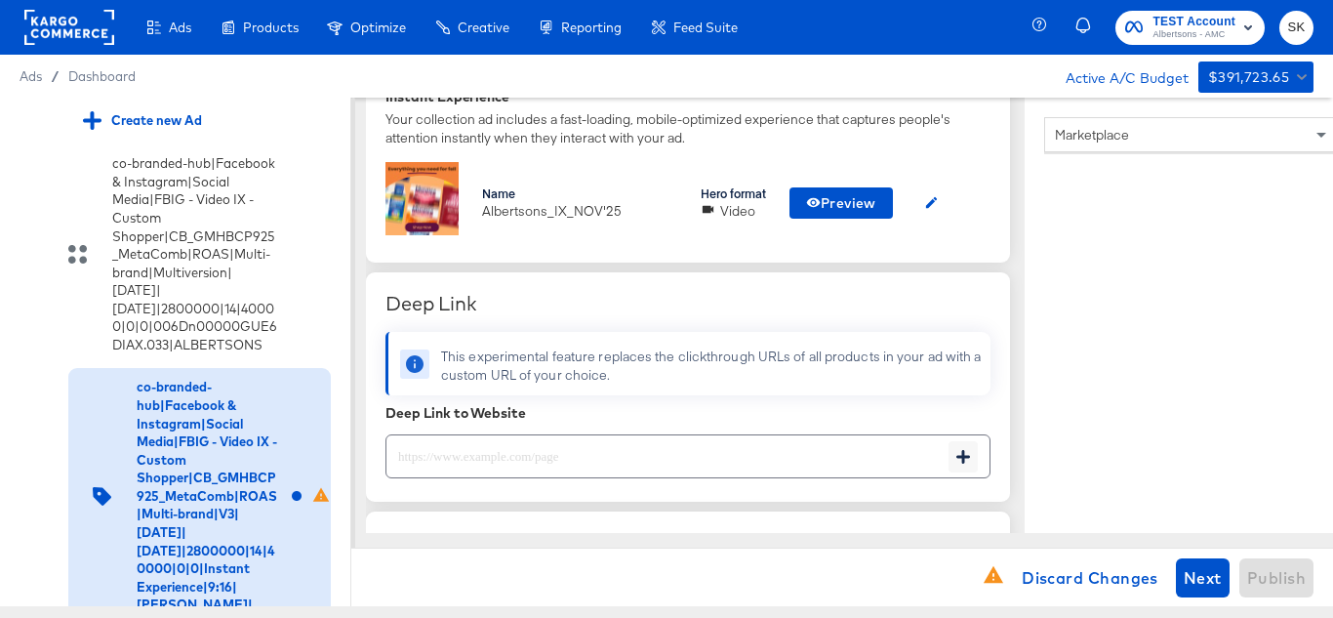
type textarea "x"
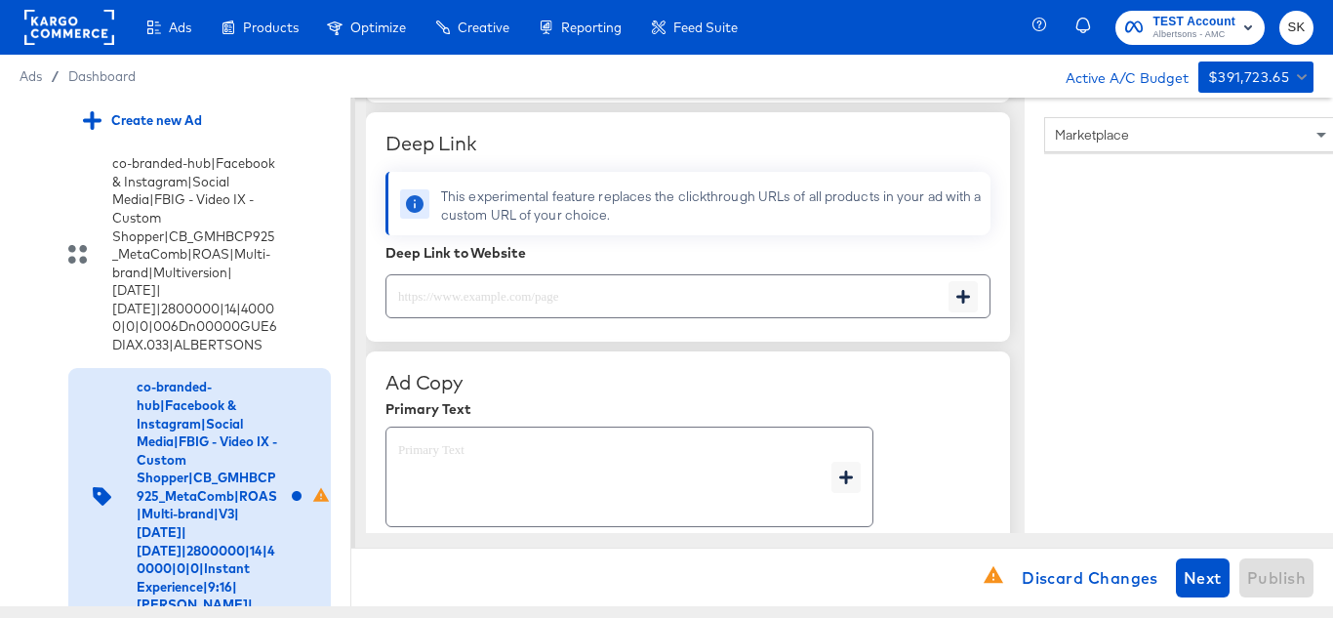
scroll to position [781, 0]
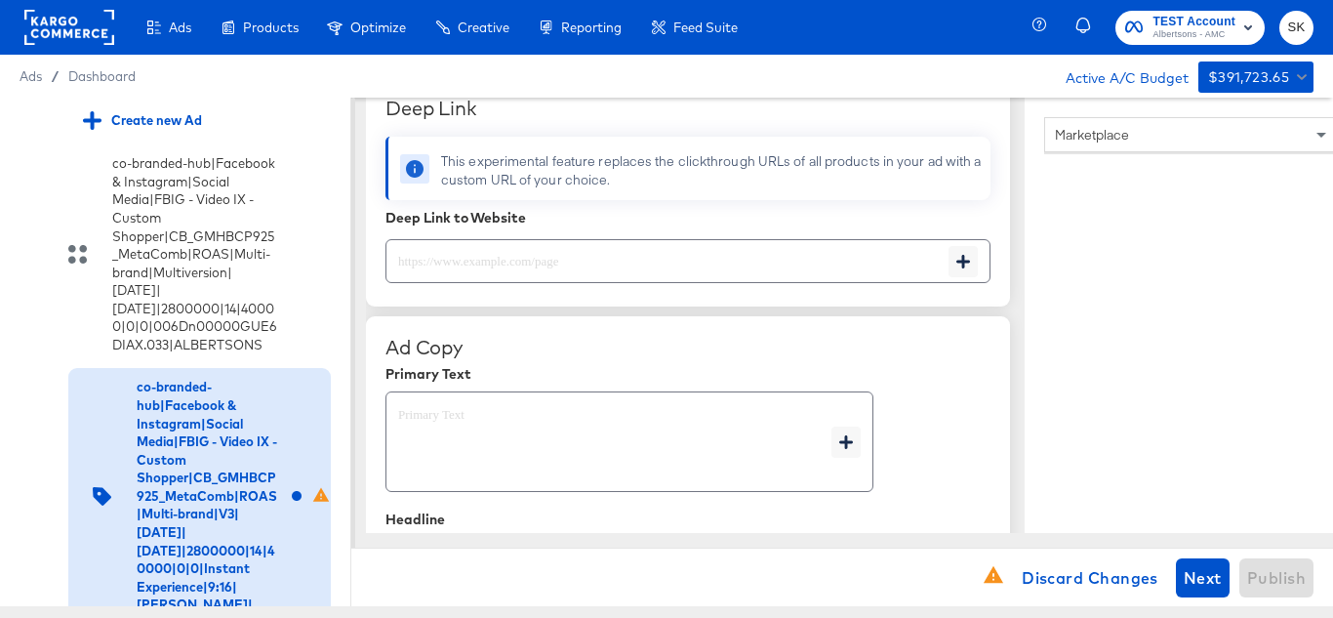
click at [510, 280] on div at bounding box center [687, 261] width 605 height 44
paste input "https://www.albertsons.com/shop/aisles/personal-care-health.html"
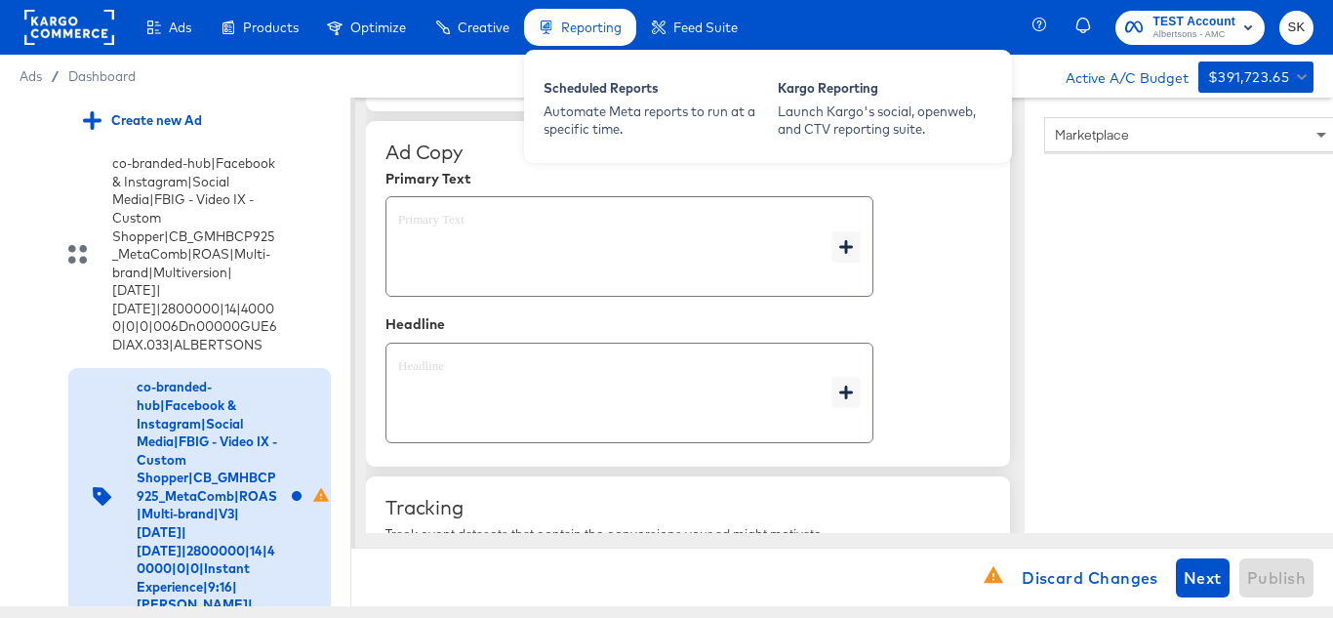
type input "https://www.albertsons.com/shop/aisles/personal-care-health.html"
type textarea "x"
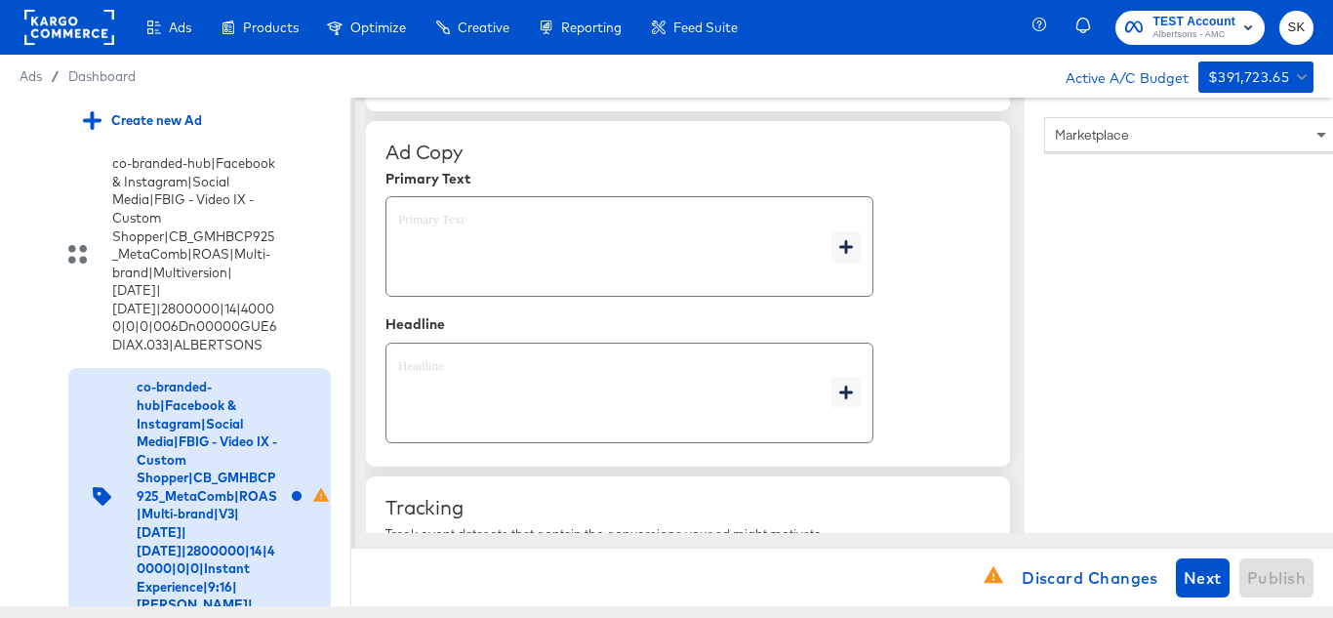
type textarea "x"
click at [528, 265] on textarea at bounding box center [614, 247] width 433 height 70
type textarea "x"
paste textarea "Shop your favorite brands for you and your home!"
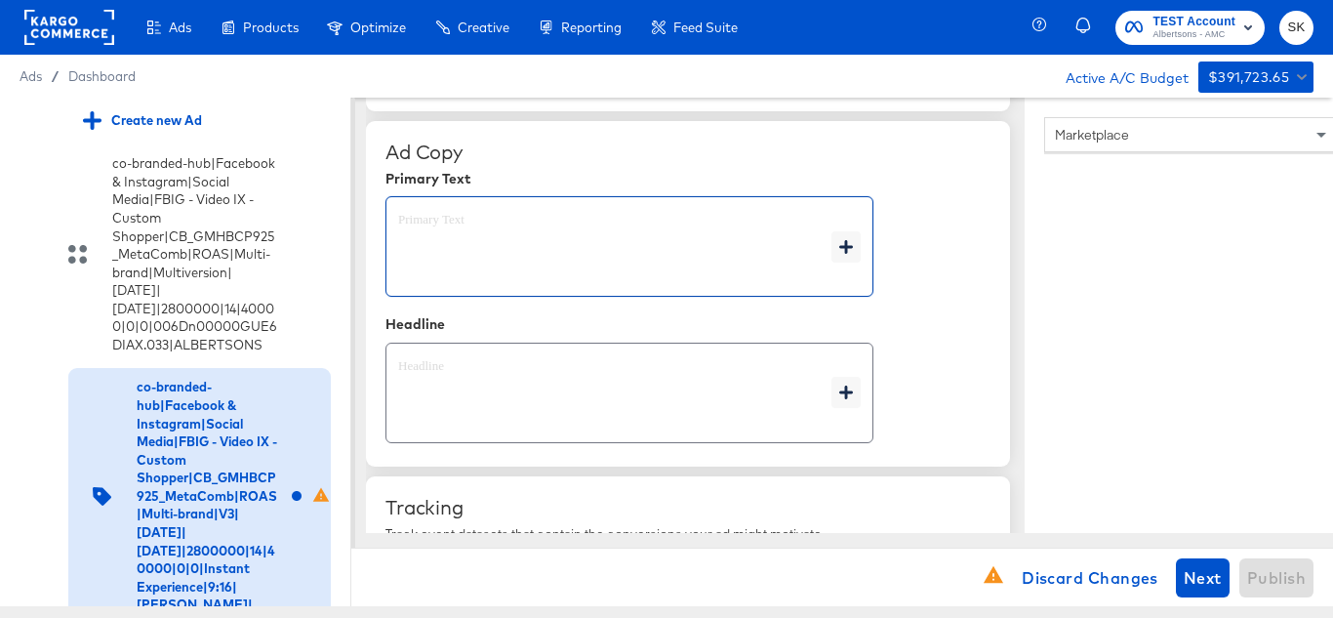
type textarea "Shop your favorite brands for you and your home!"
type textarea "x"
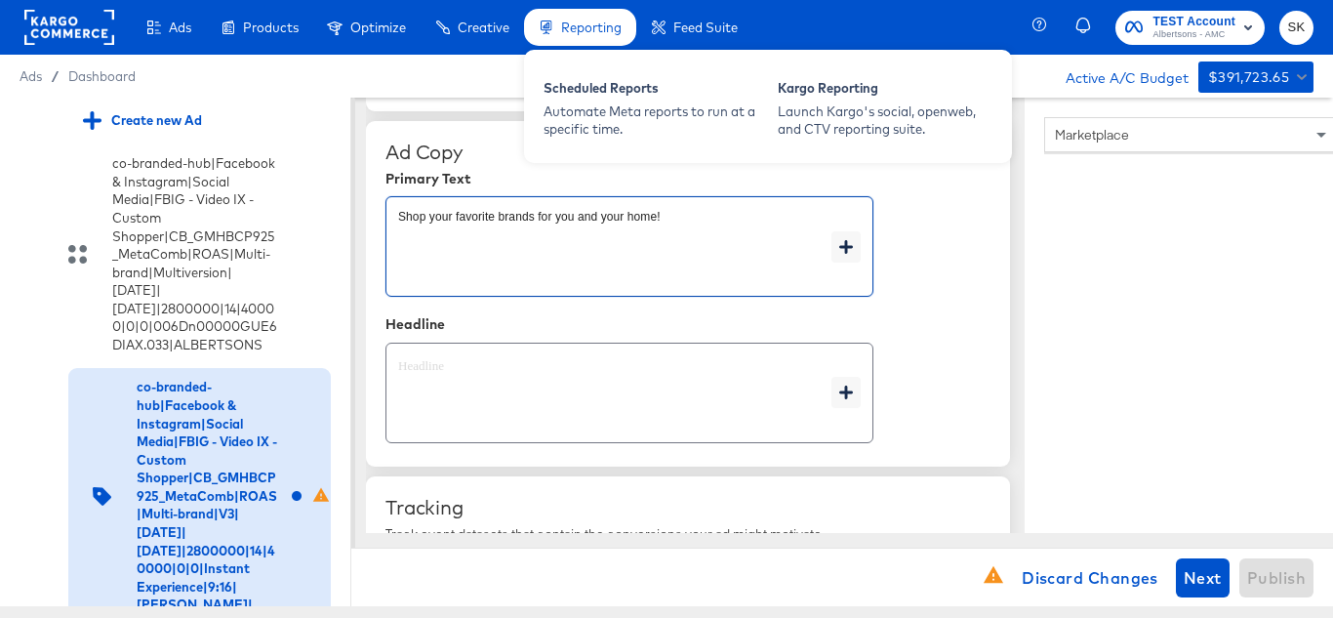
type textarea "Shop your favorite brands for you and your home!"
type textarea "x"
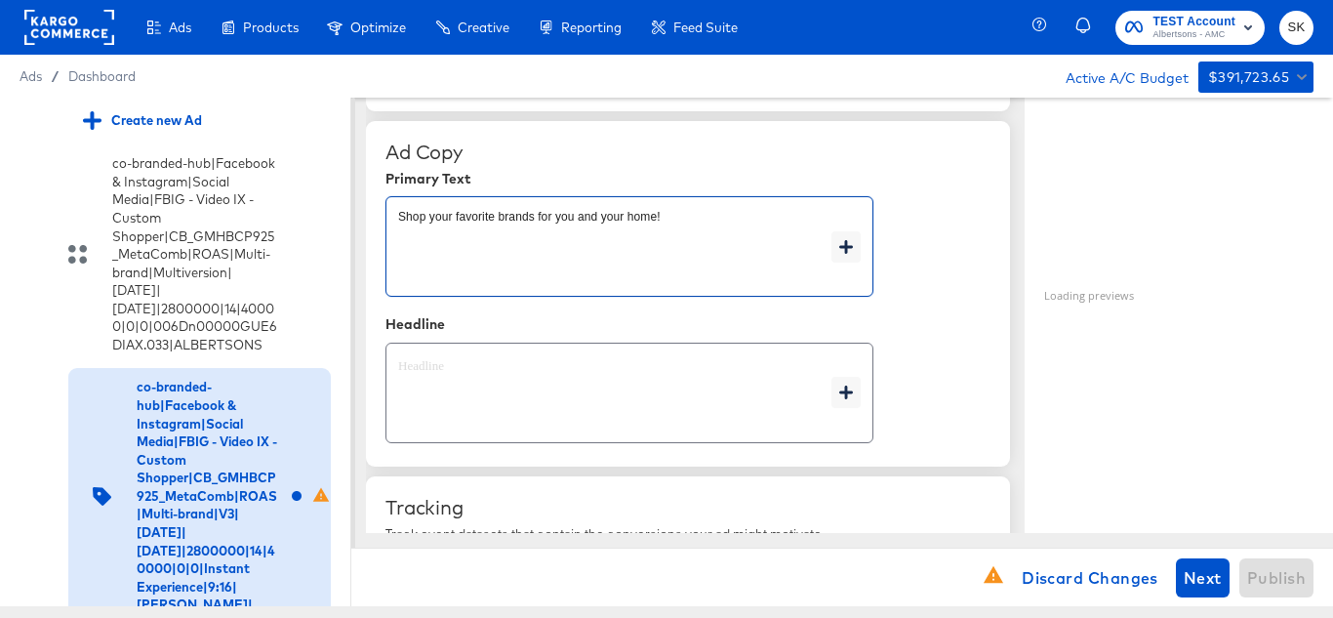
type textarea "x"
click at [453, 353] on div "x" at bounding box center [629, 392] width 488 height 100
type textarea "x"
paste textarea "Explore latest arrivals"
type textarea "Explore latest arrivals"
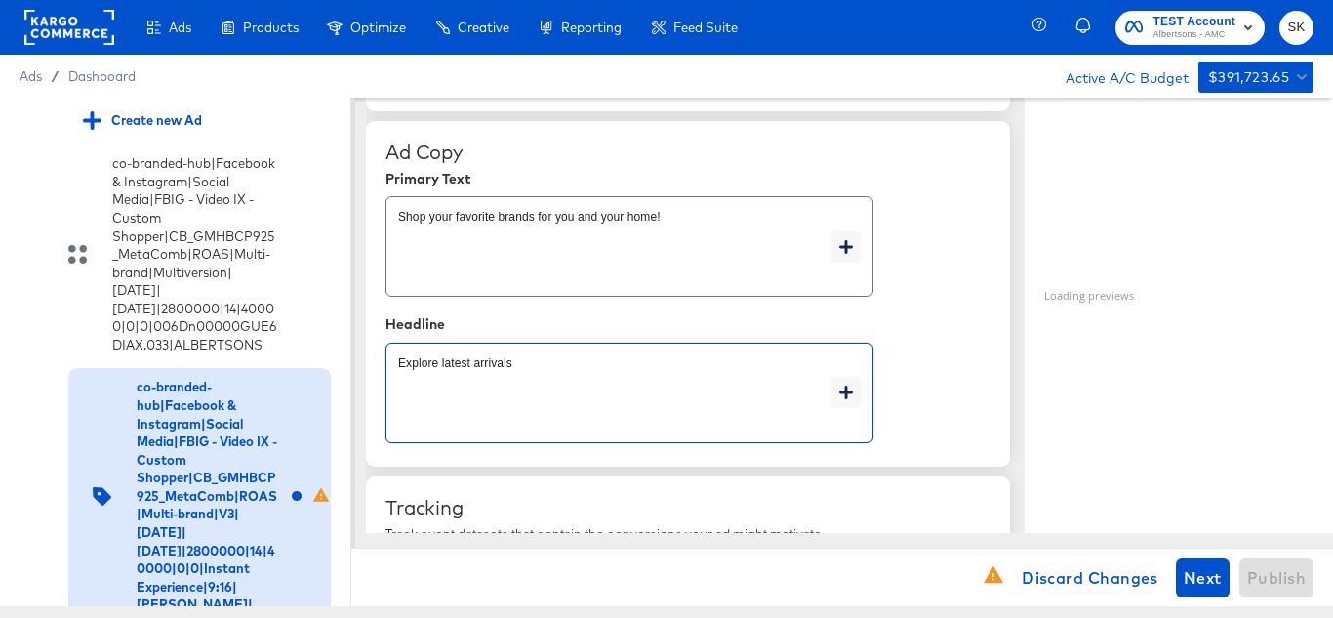
type textarea "x"
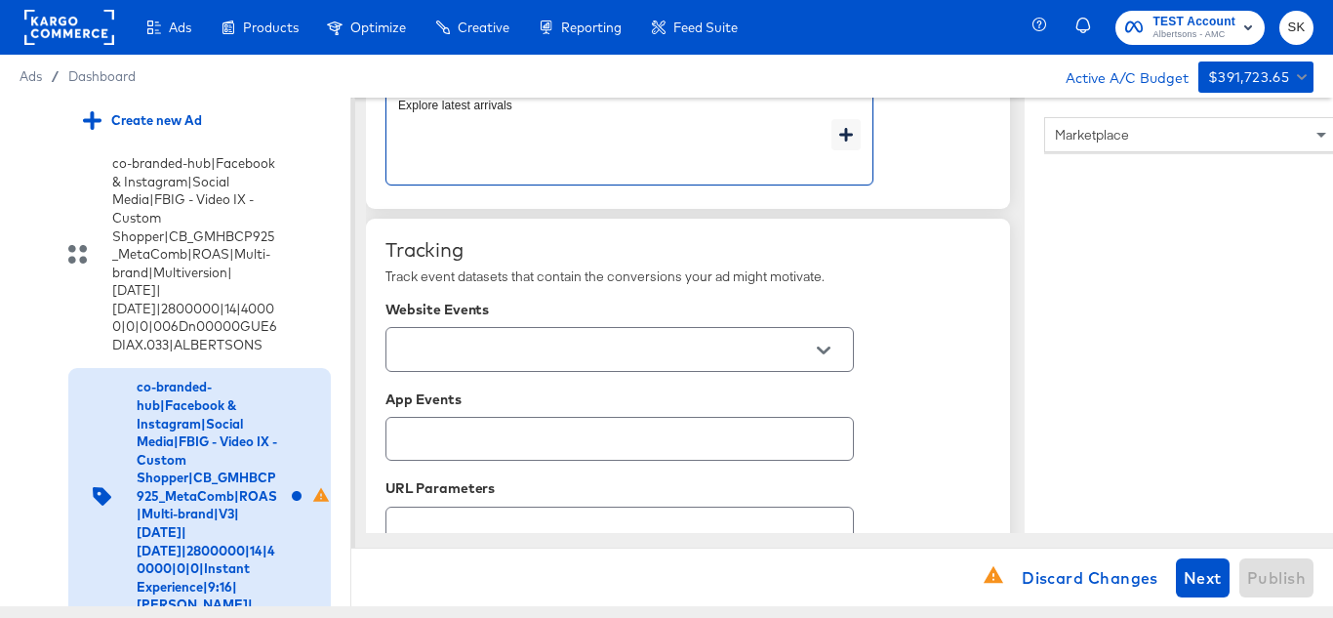
scroll to position [1268, 0]
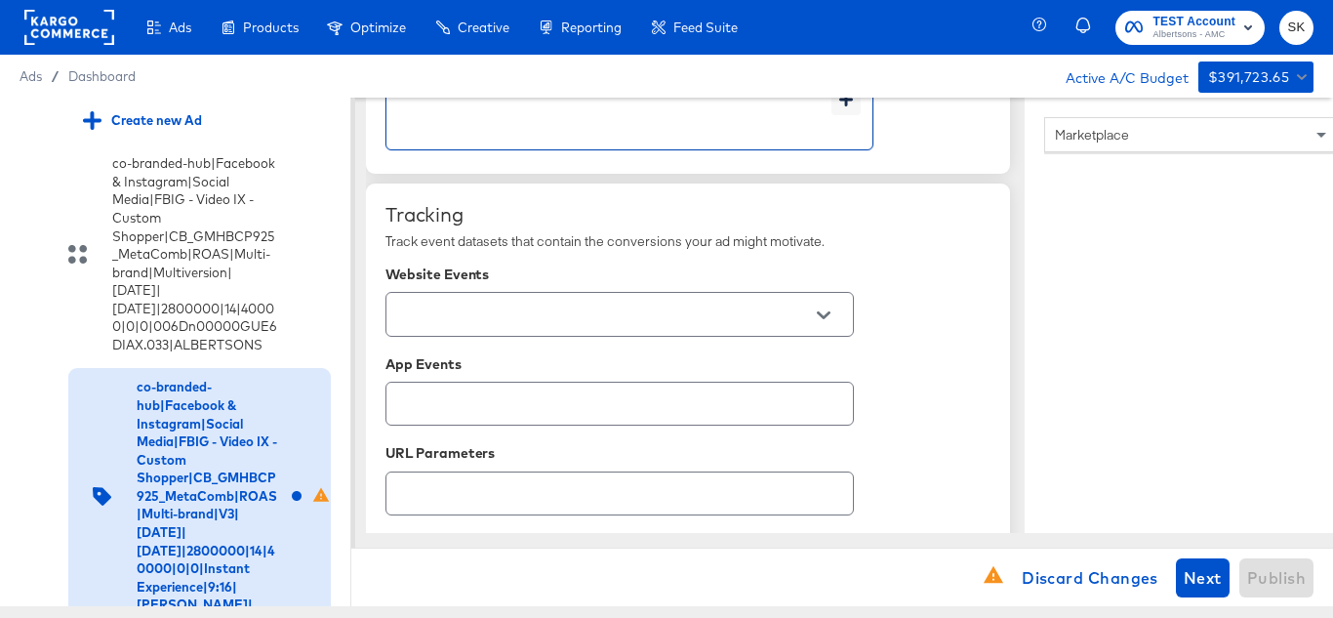
click at [812, 310] on button "Open" at bounding box center [823, 315] width 29 height 29
type textarea "Explore latest arrivals"
type textarea "x"
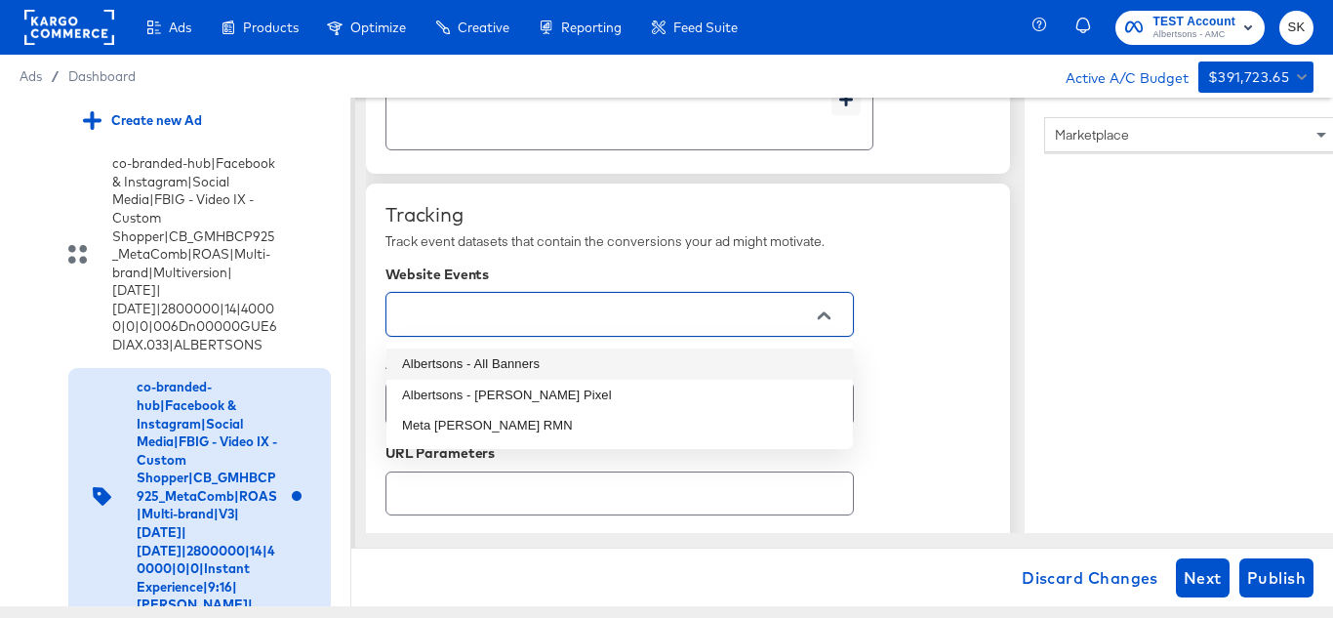
click at [513, 369] on li "Albertsons - All Banners" at bounding box center [619, 363] width 466 height 31
type textarea "x"
type input "Albertsons - All Banners"
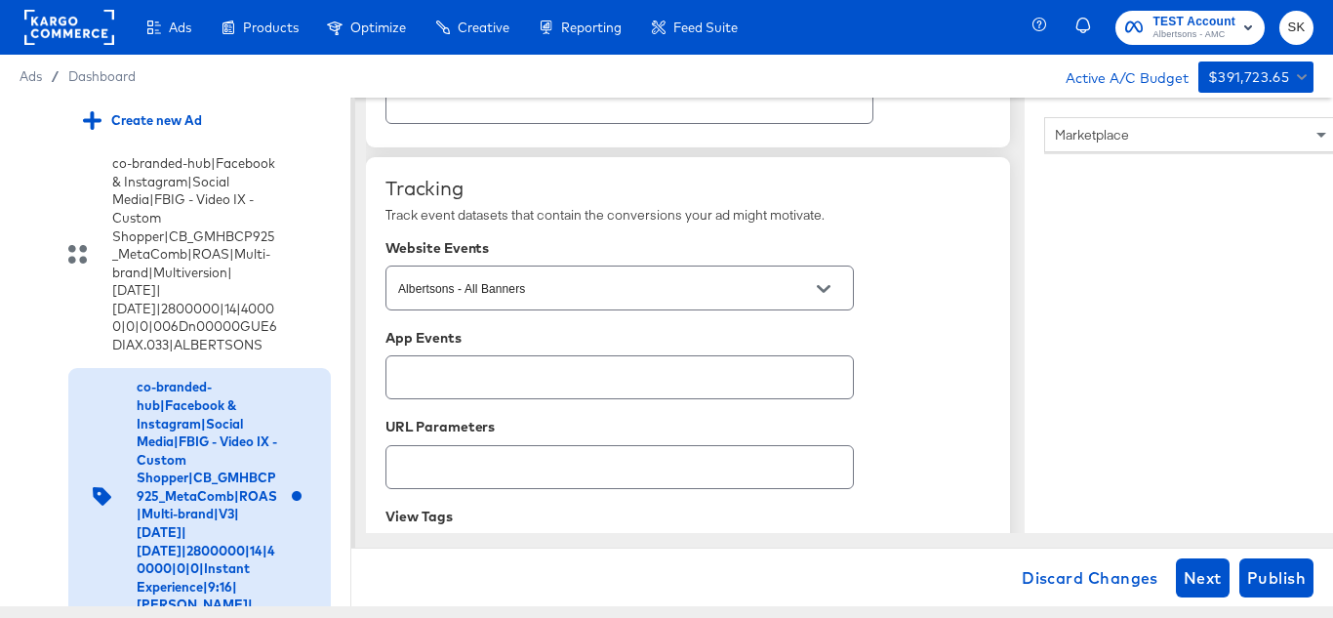
scroll to position [1459, 0]
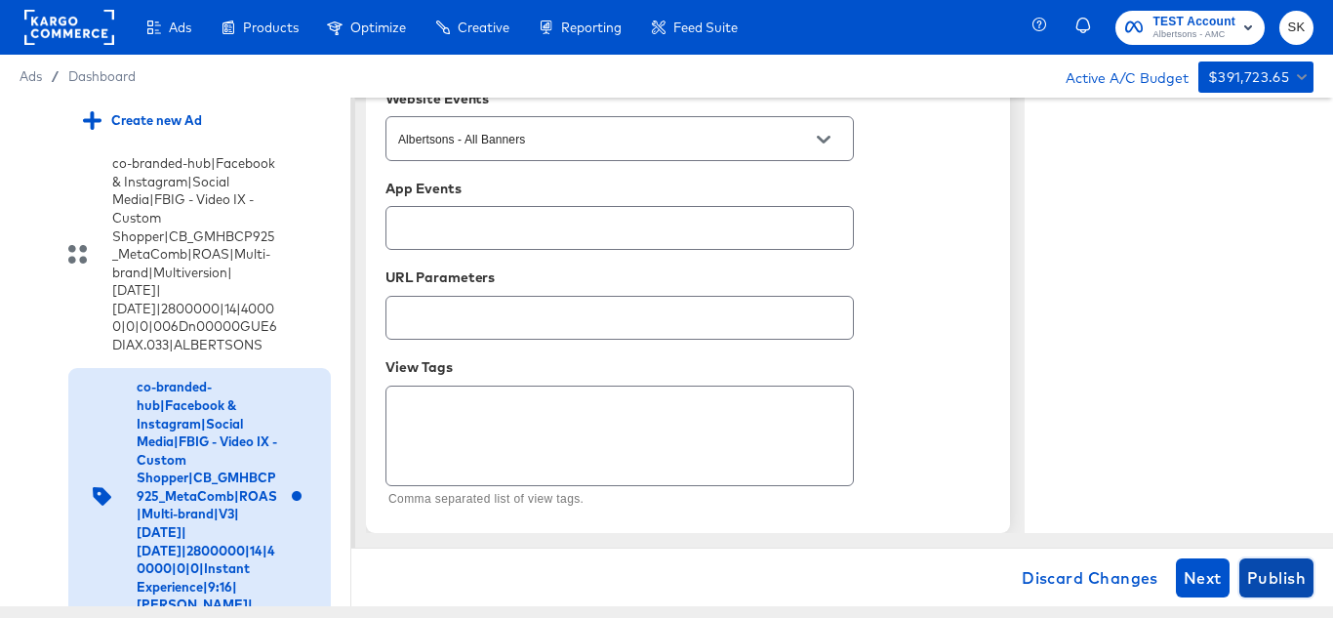
click at [1265, 579] on span "Publish" at bounding box center [1276, 577] width 59 height 27
type textarea "x"
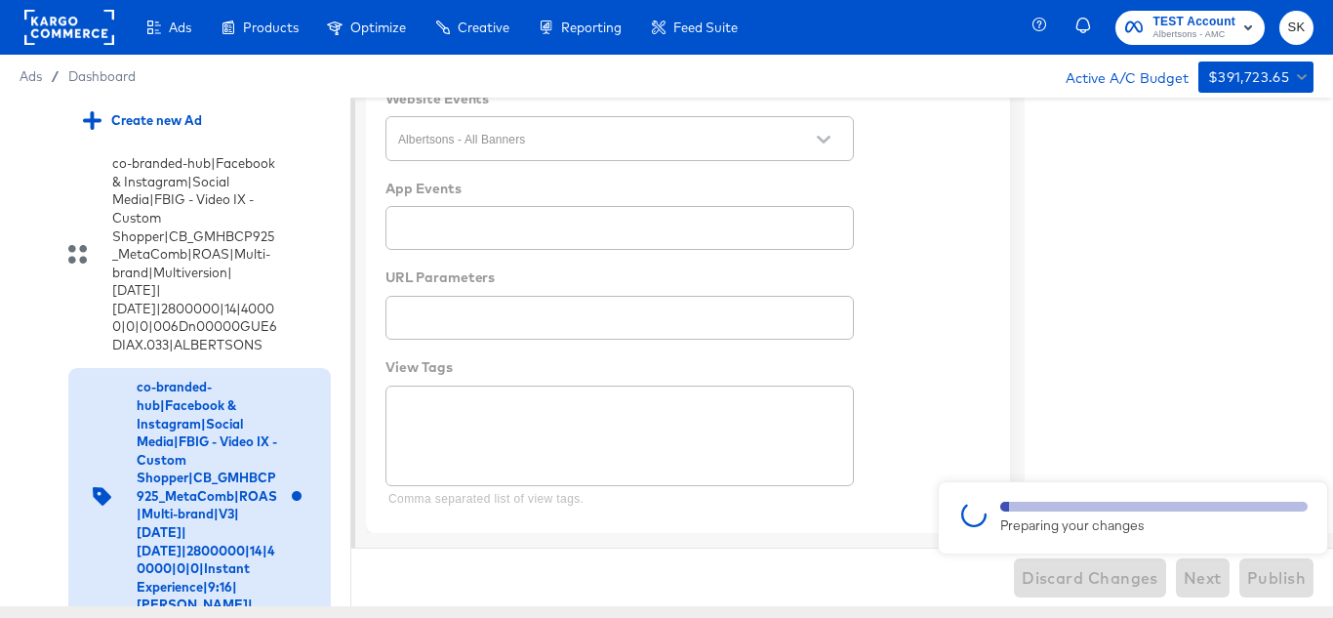
type textarea "x"
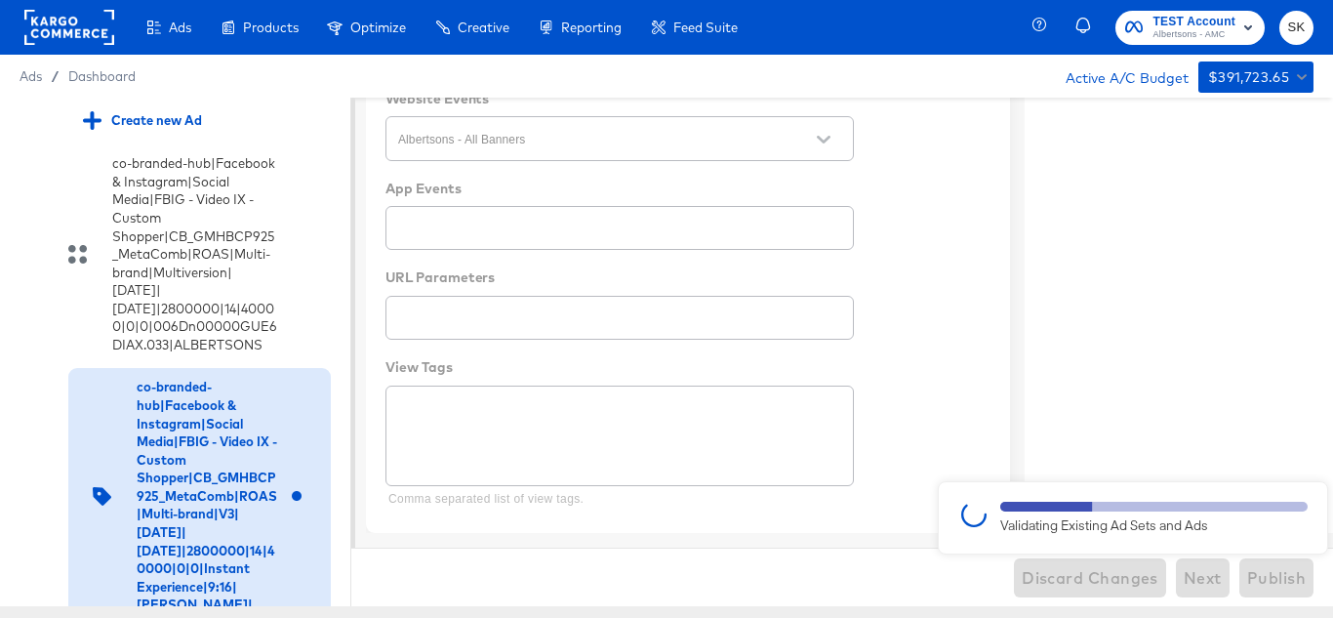
type textarea "x"
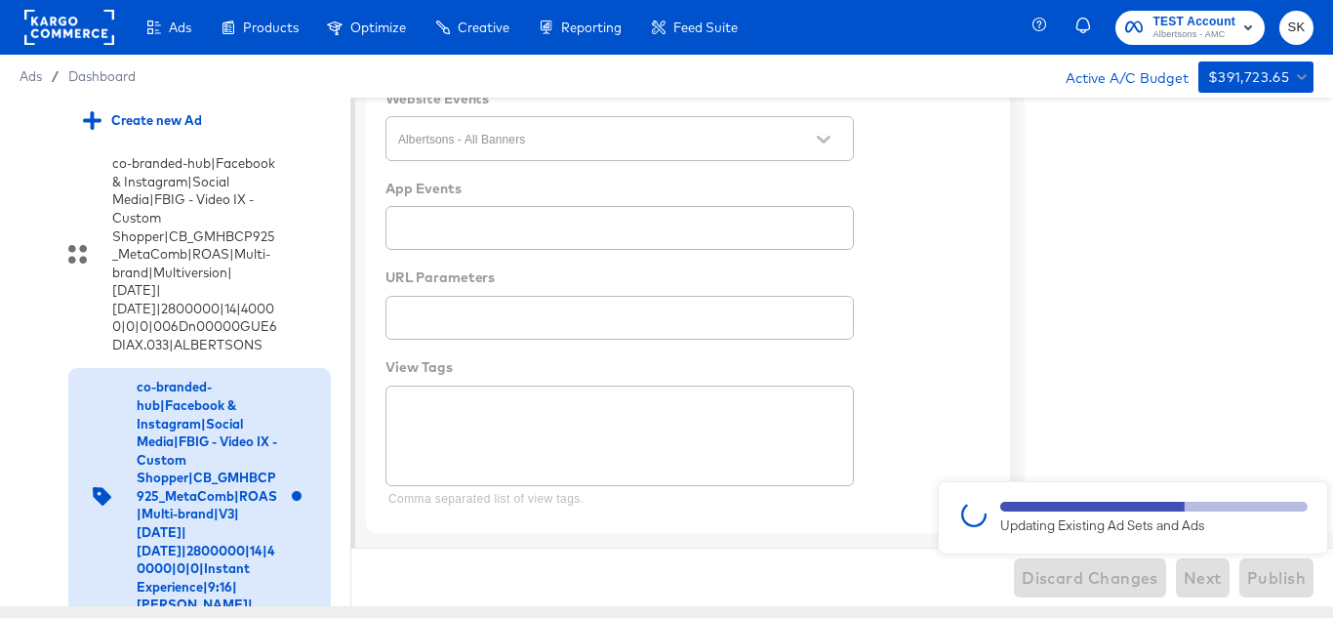
type textarea "x"
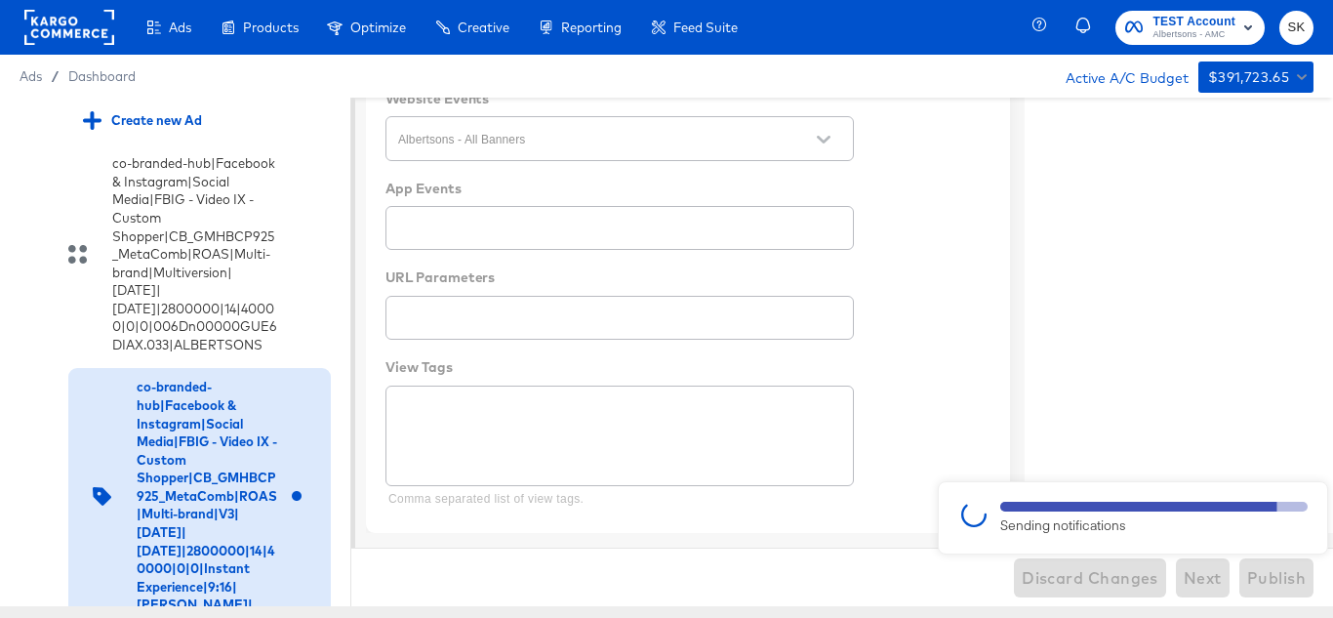
type textarea "x"
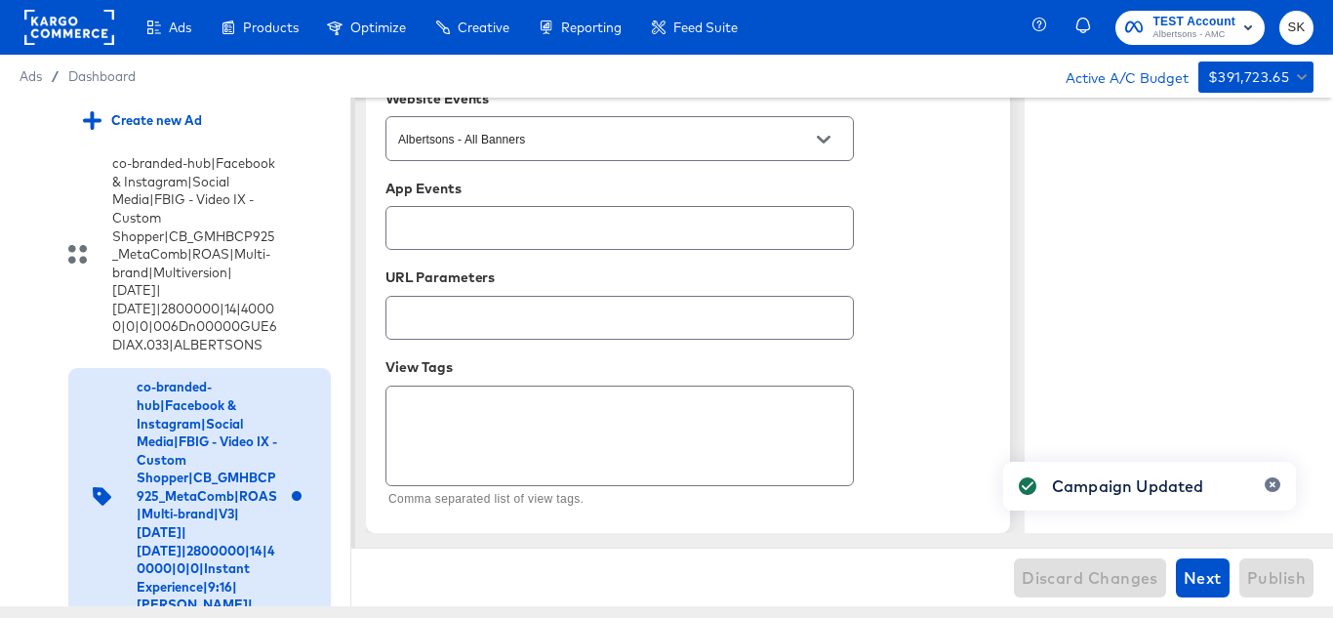
type textarea "x"
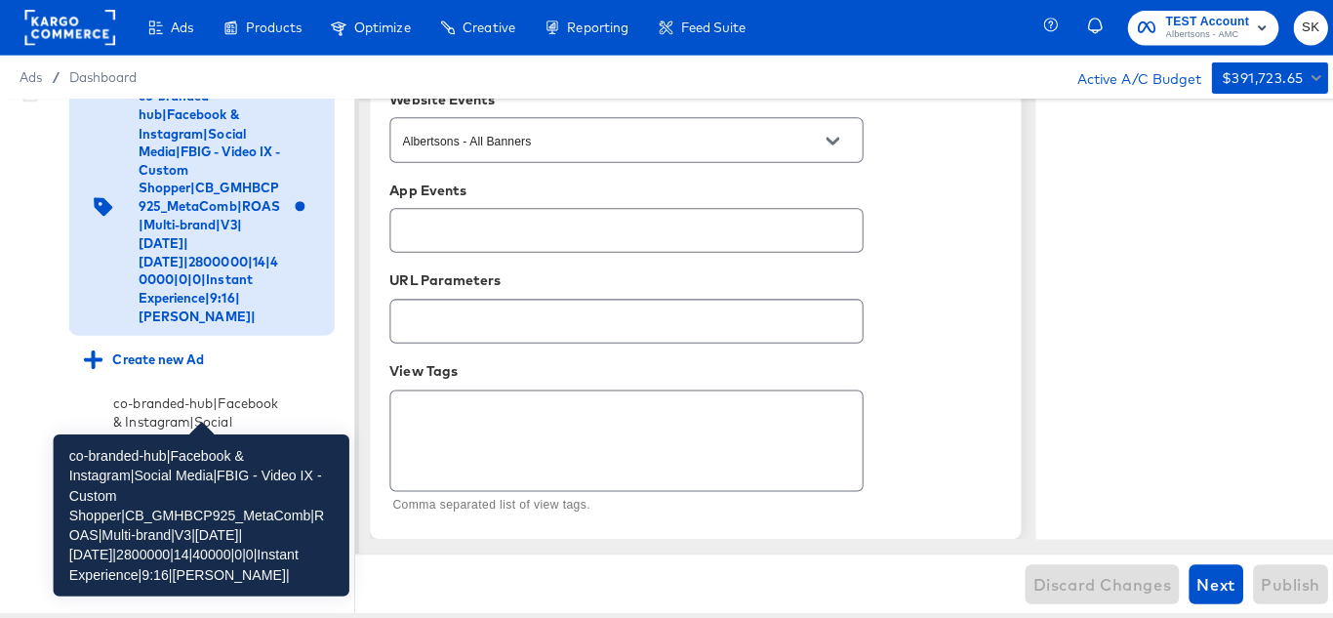
scroll to position [1116, 0]
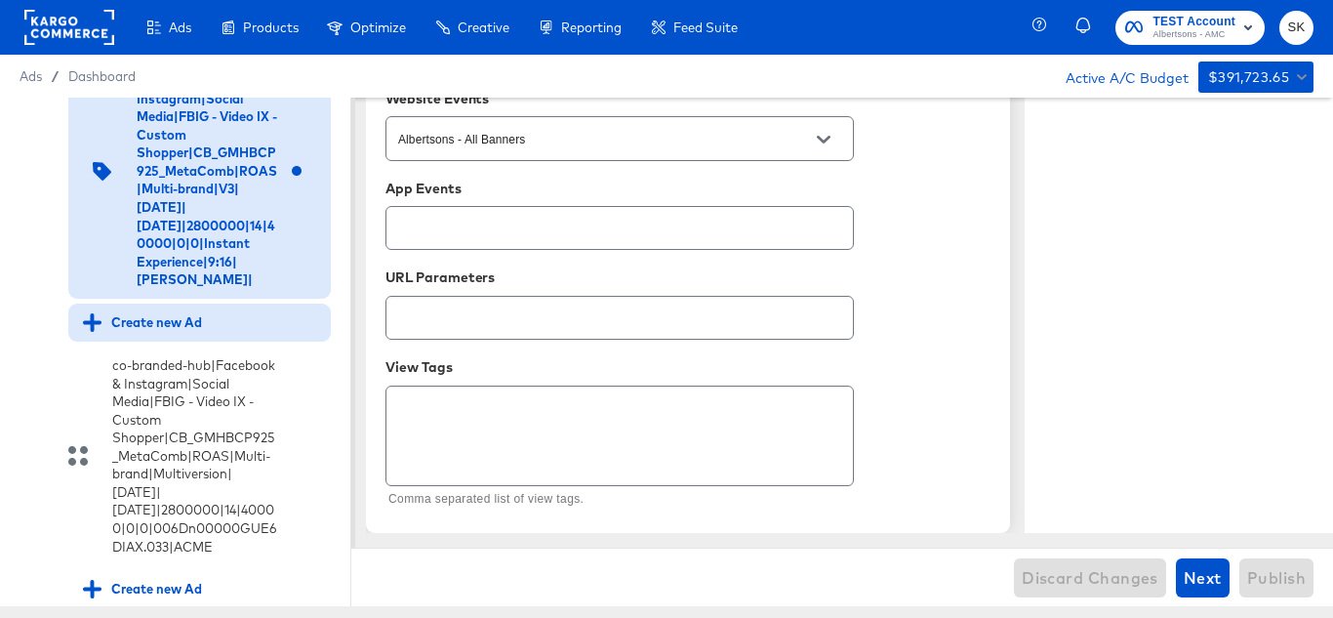
click at [163, 332] on div "Create new Ad" at bounding box center [142, 322] width 119 height 19
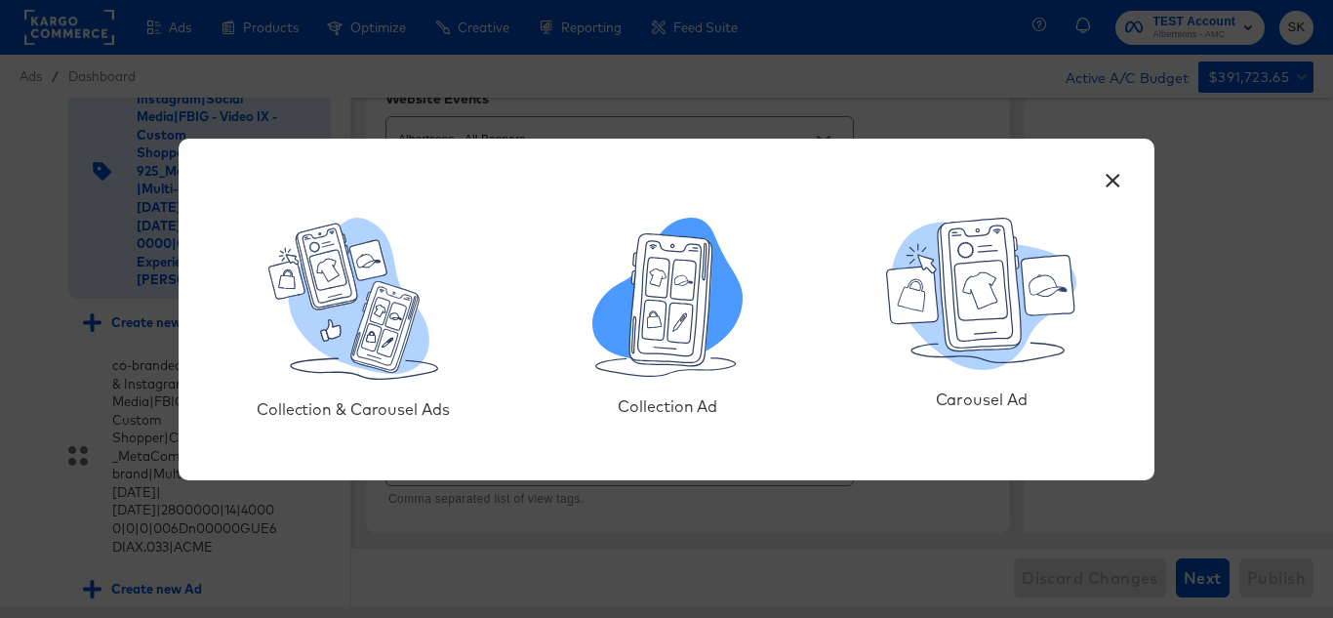
click at [676, 365] on icon at bounding box center [671, 303] width 83 height 127
type textarea "x"
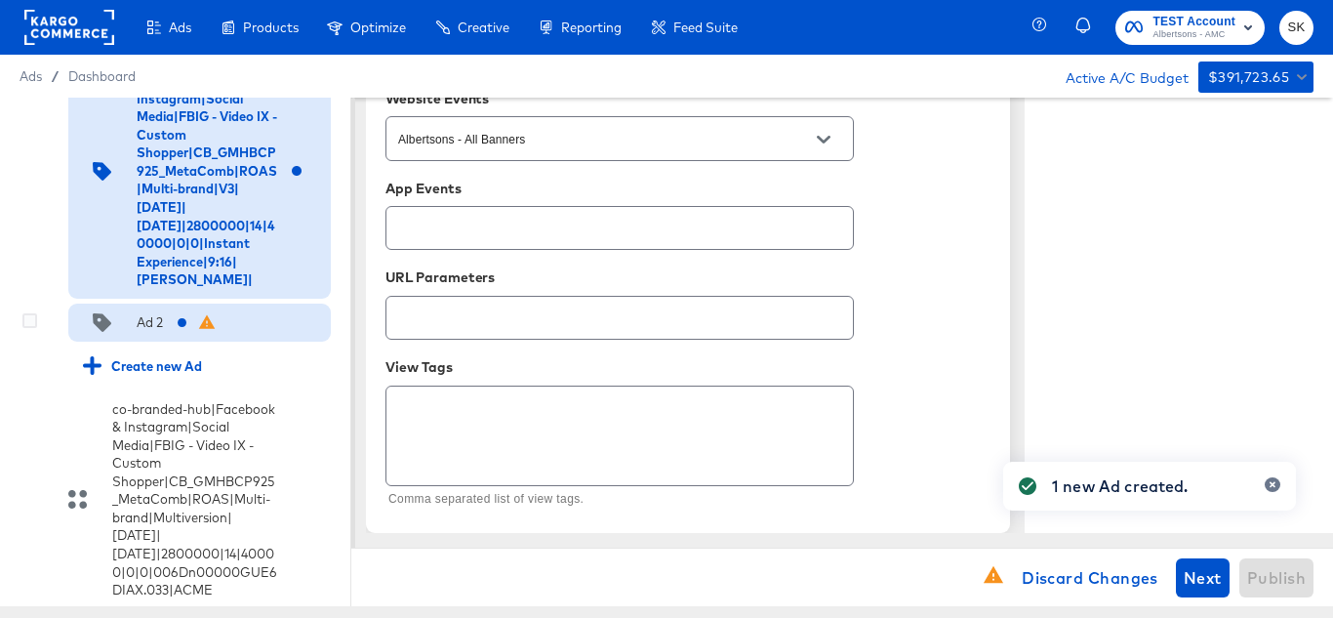
click at [158, 332] on div "Ad 2" at bounding box center [150, 322] width 26 height 19
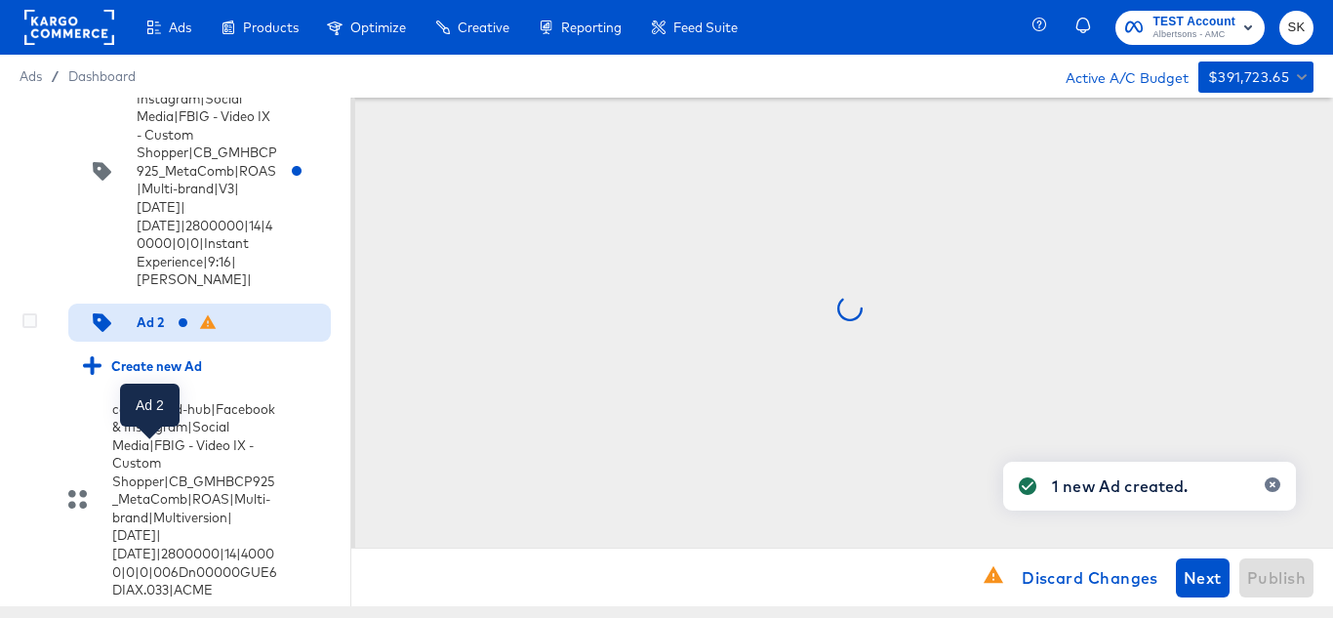
scroll to position [0, 0]
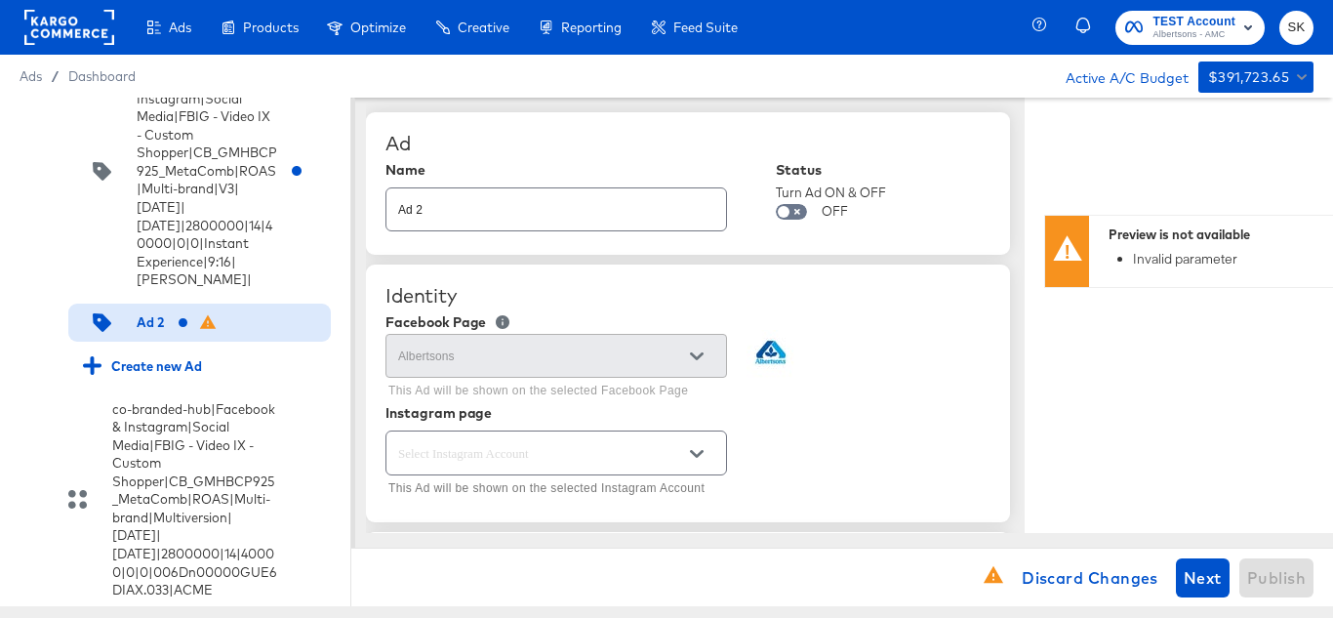
click at [492, 201] on input "Ad 2" at bounding box center [556, 202] width 340 height 42
paste input "co-branded-hub|Facebook & Instagram|Social Media|FBIG - Video IX - Custom Shopp…"
type input "co-branded-hub|Facebook & Instagram|Social Media|FBIG - Video IX - Custom Shopp…"
type textarea "x"
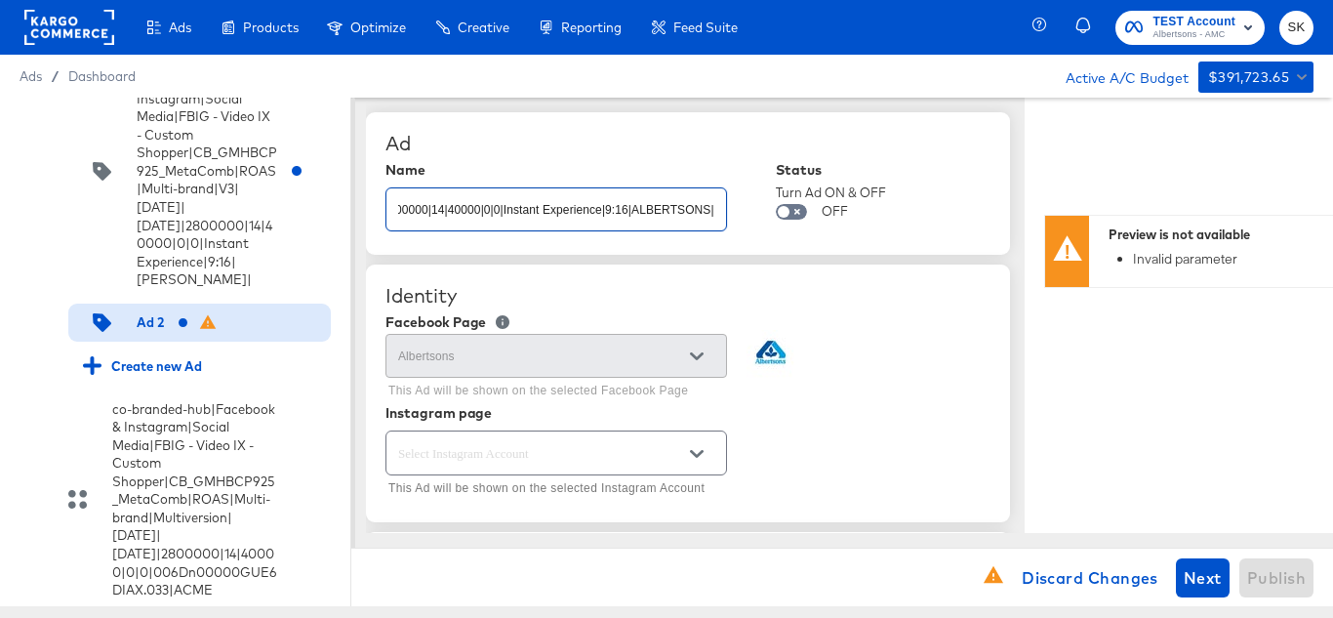
type textarea "x"
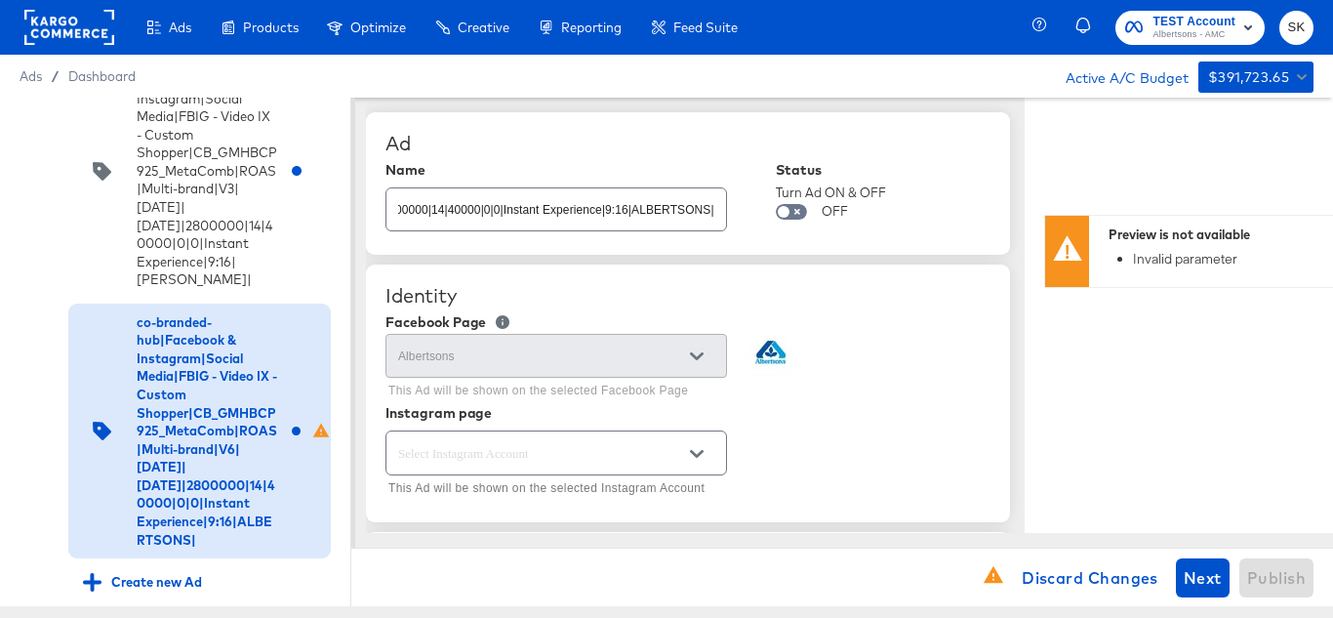
click at [609, 141] on div "Ad" at bounding box center [687, 143] width 605 height 23
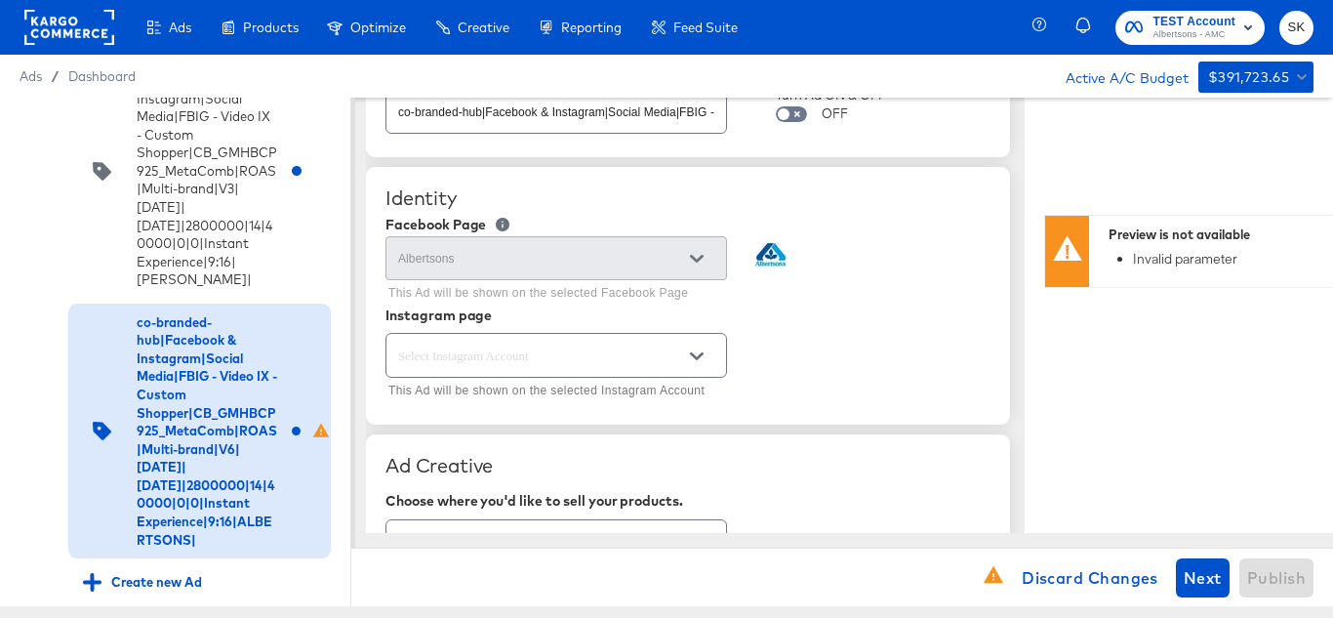
scroll to position [195, 0]
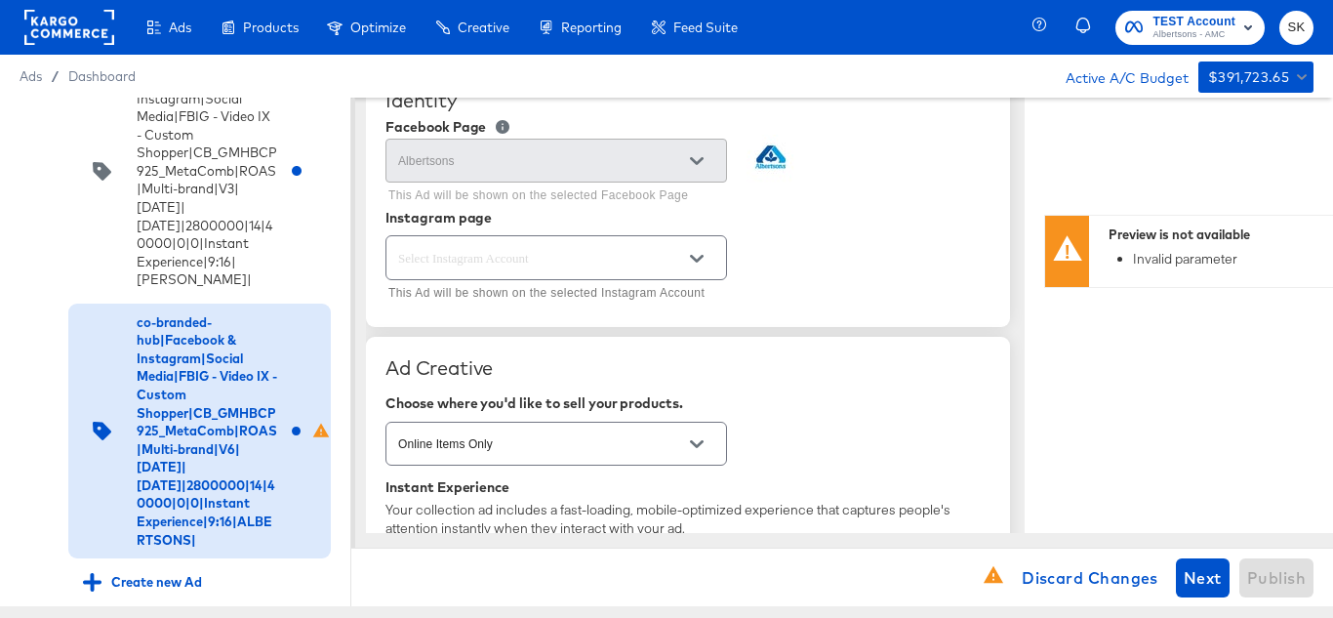
click at [697, 250] on button "Open" at bounding box center [696, 258] width 29 height 29
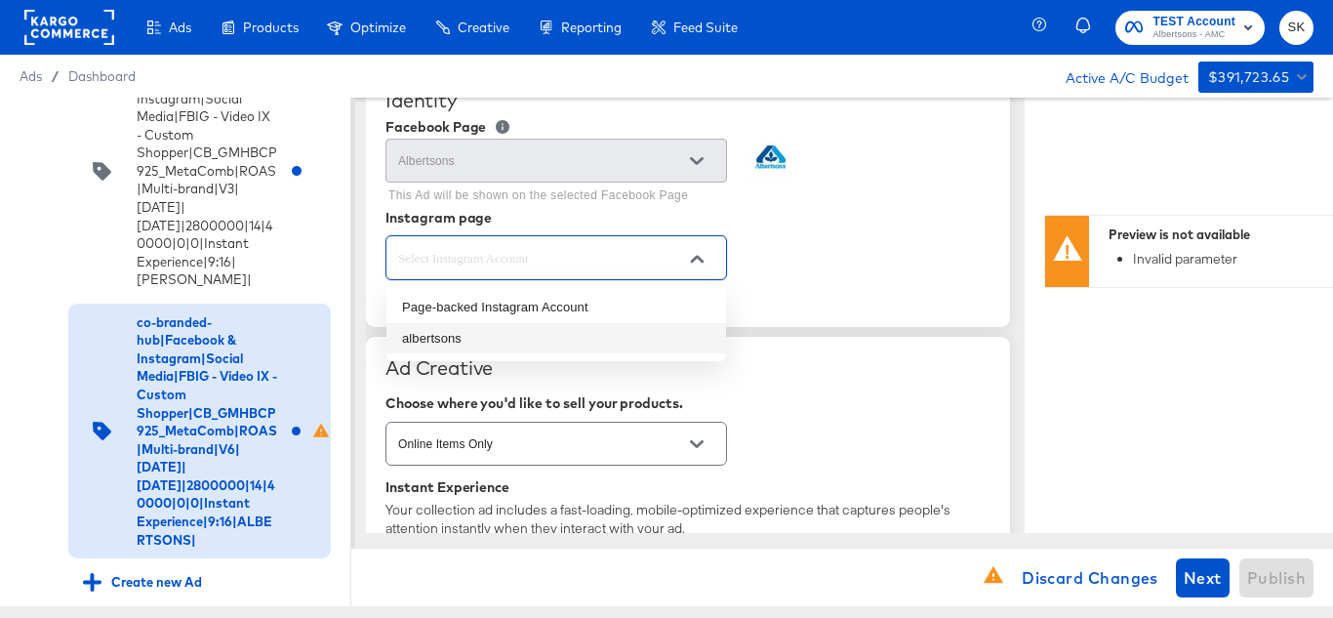
click at [441, 346] on li "albertsons" at bounding box center [556, 338] width 340 height 31
type input "albertsons"
type textarea "x"
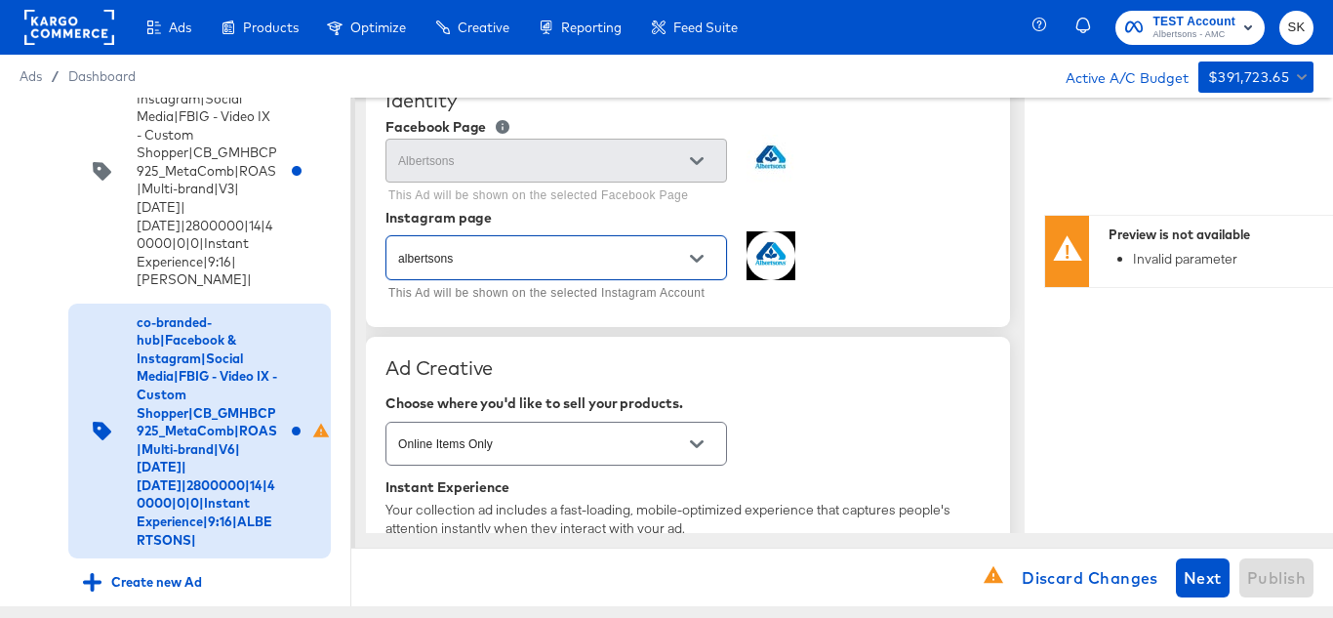
click at [810, 291] on div "albertsons This Ad will be shown on the selected Instagram Account" at bounding box center [687, 268] width 605 height 75
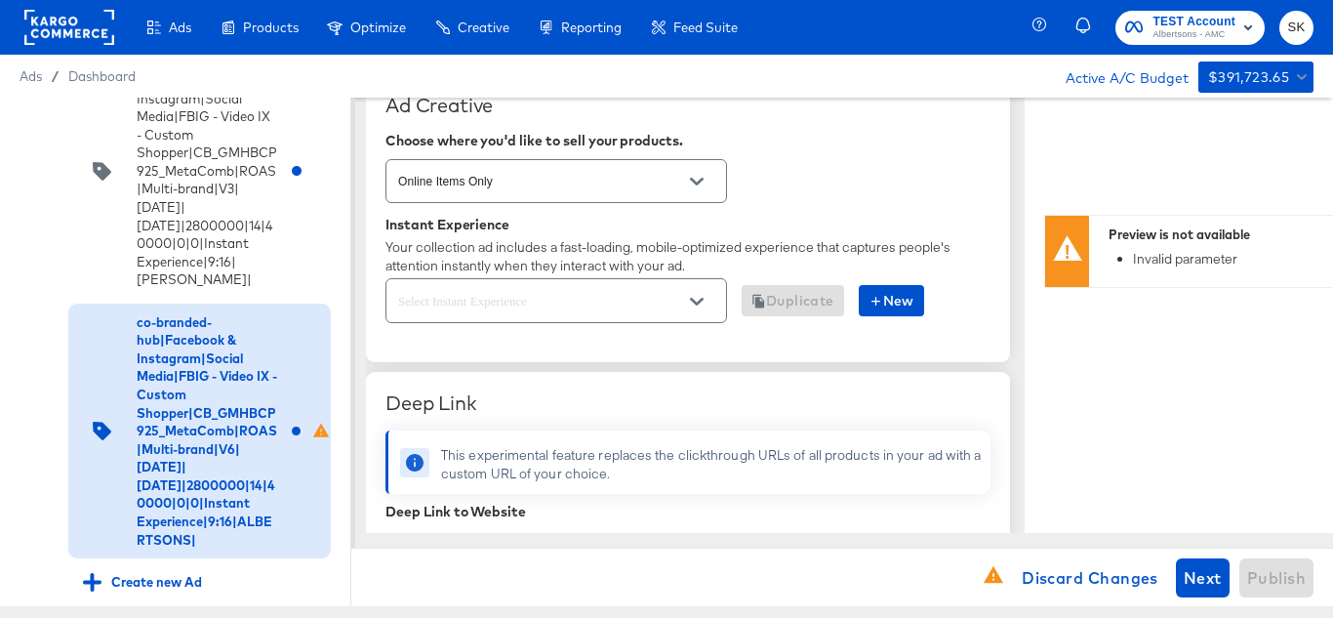
scroll to position [488, 0]
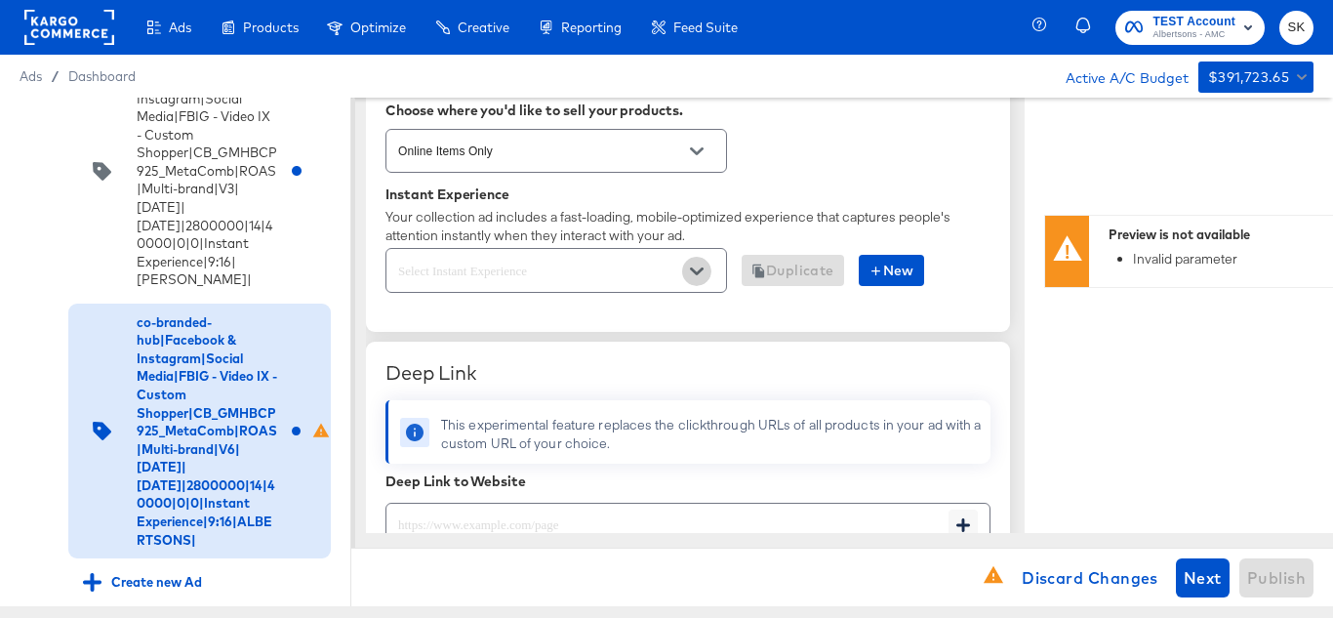
click at [688, 271] on button "Open" at bounding box center [696, 271] width 29 height 29
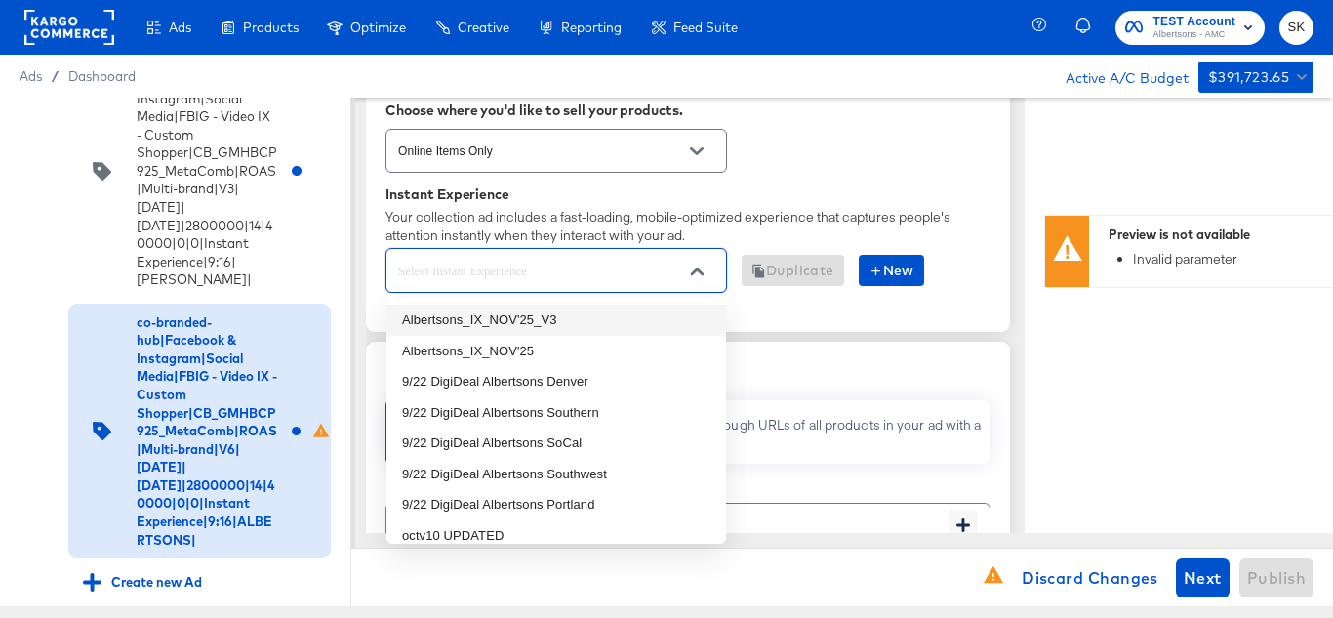
click at [548, 326] on li "Albertsons_IX_NOV'25_V3" at bounding box center [556, 319] width 340 height 31
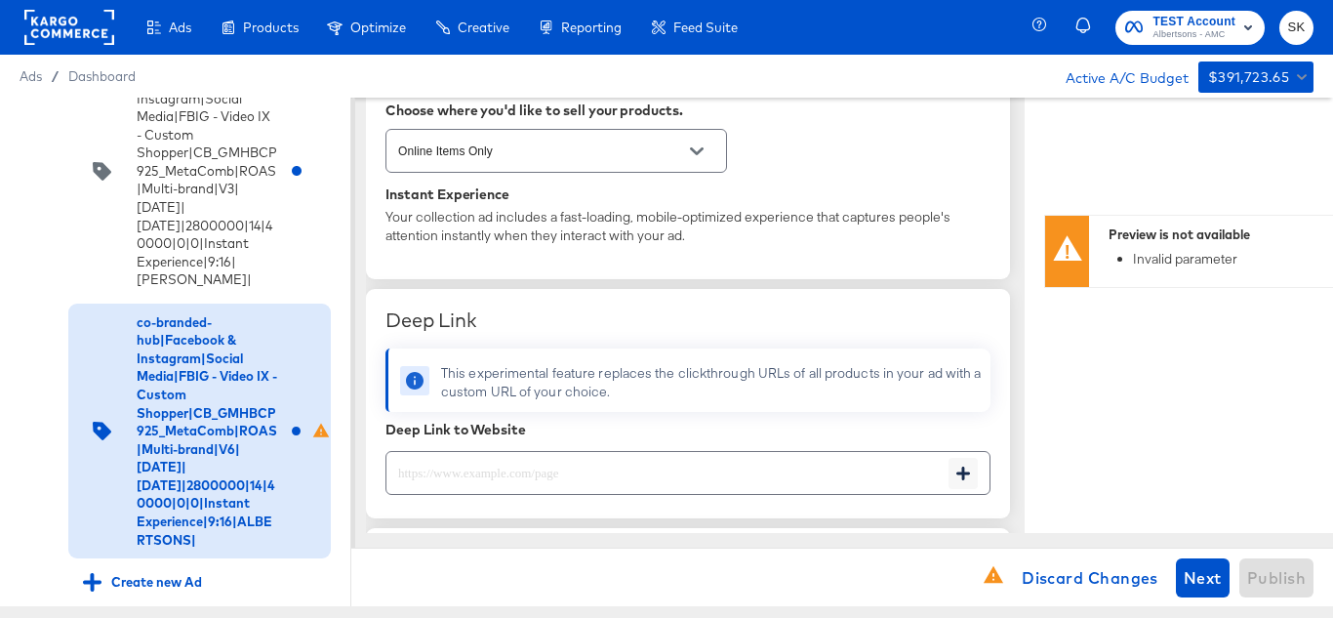
type textarea "x"
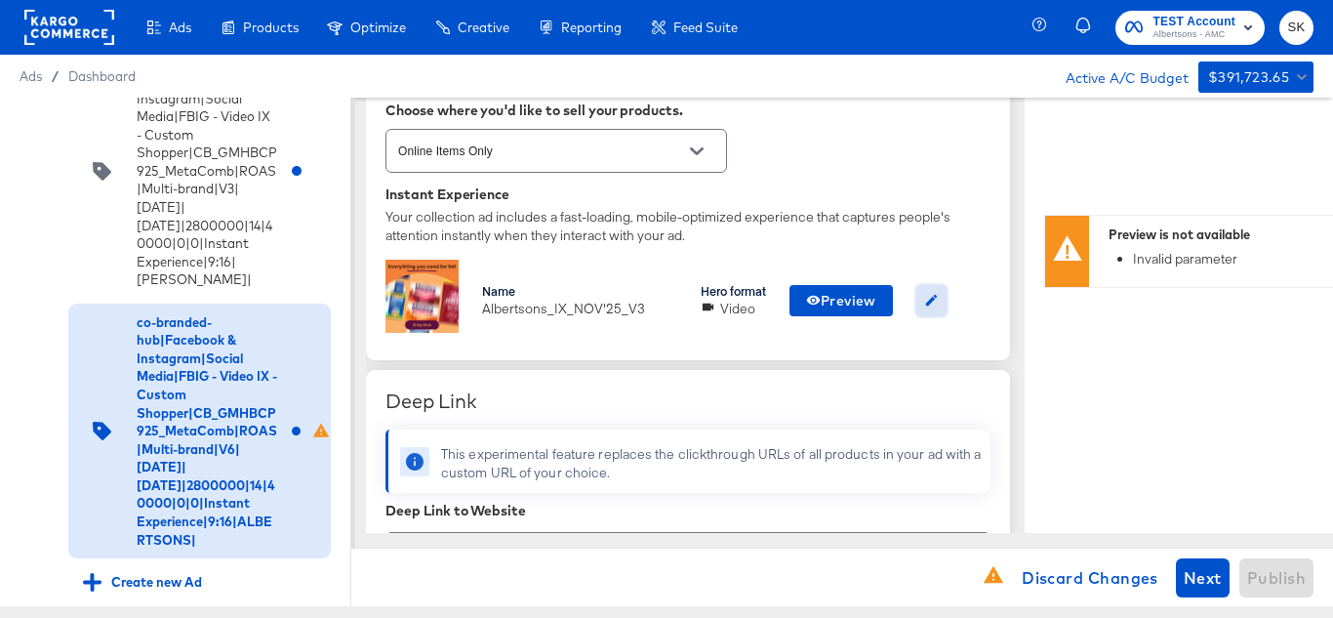
click at [931, 299] on icon "button" at bounding box center [931, 300] width 15 height 15
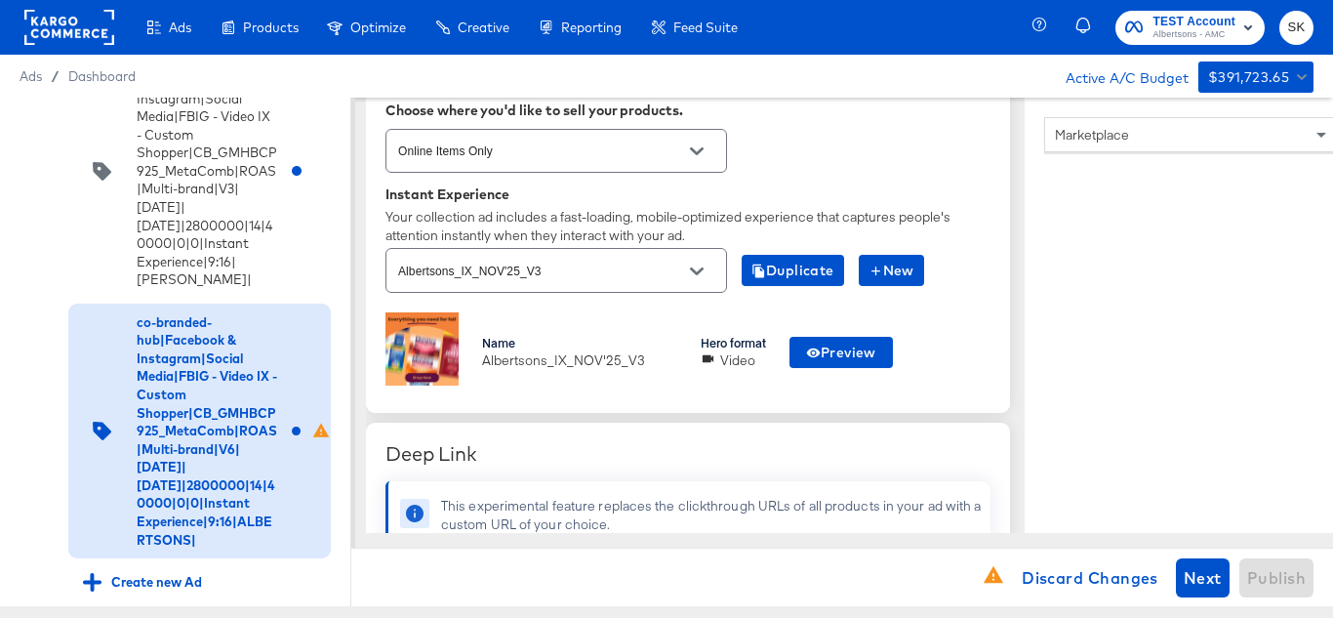
scroll to position [585, 0]
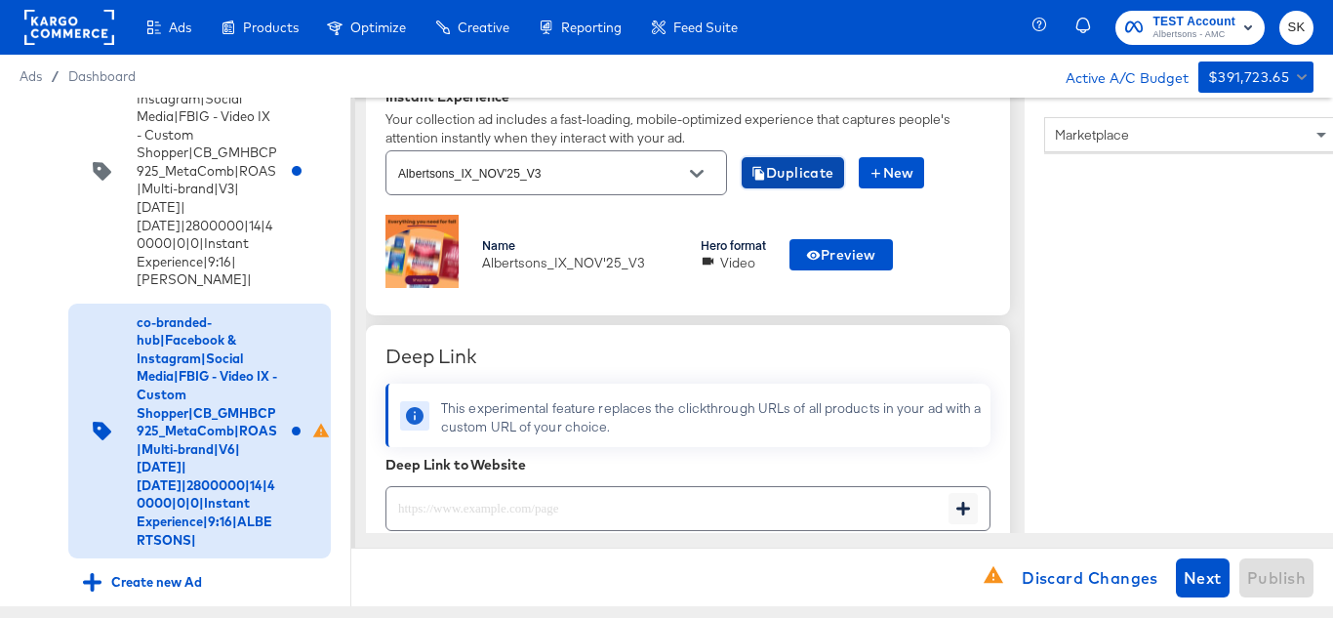
click at [778, 184] on span "Duplicate" at bounding box center [792, 173] width 83 height 24
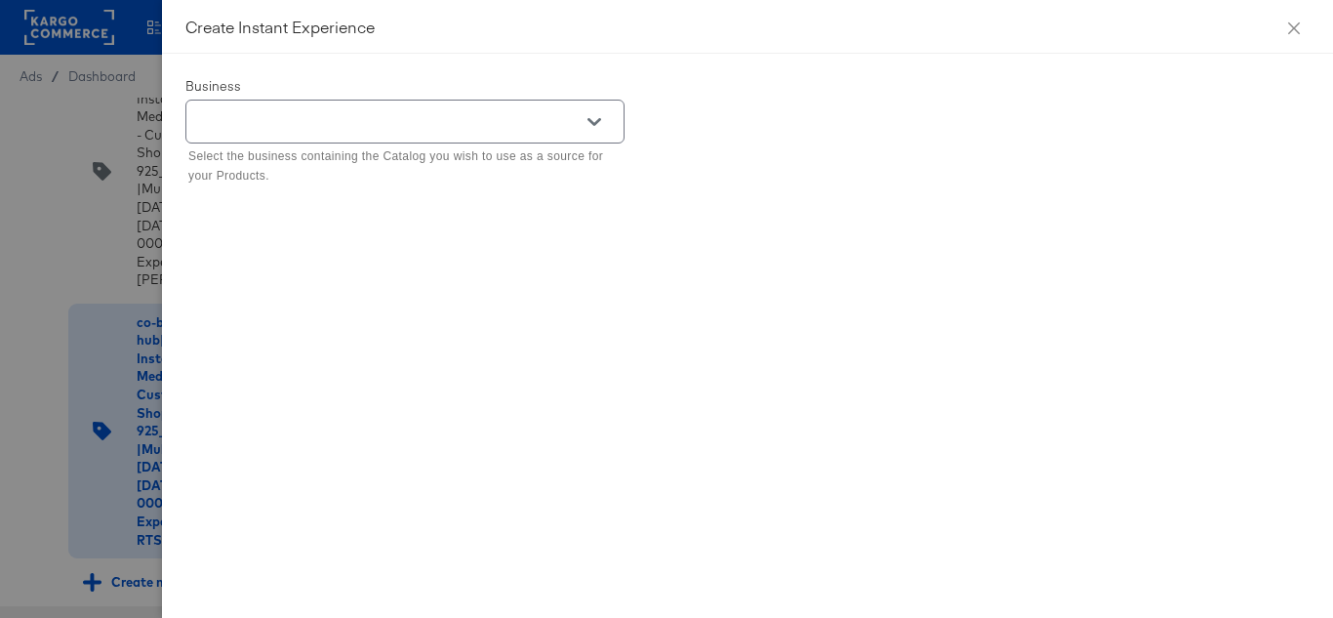
click at [595, 121] on icon "Open" at bounding box center [594, 122] width 14 height 14
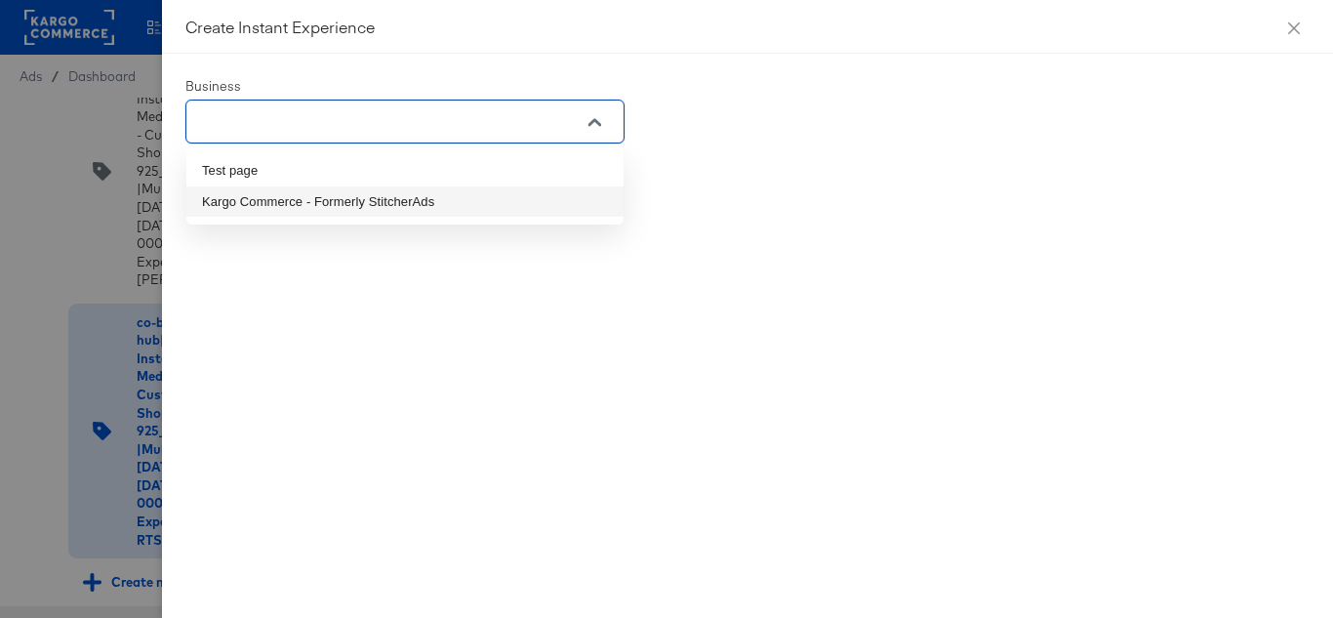
click at [287, 200] on li "Kargo Commerce - Formerly StitcherAds" at bounding box center [404, 201] width 437 height 31
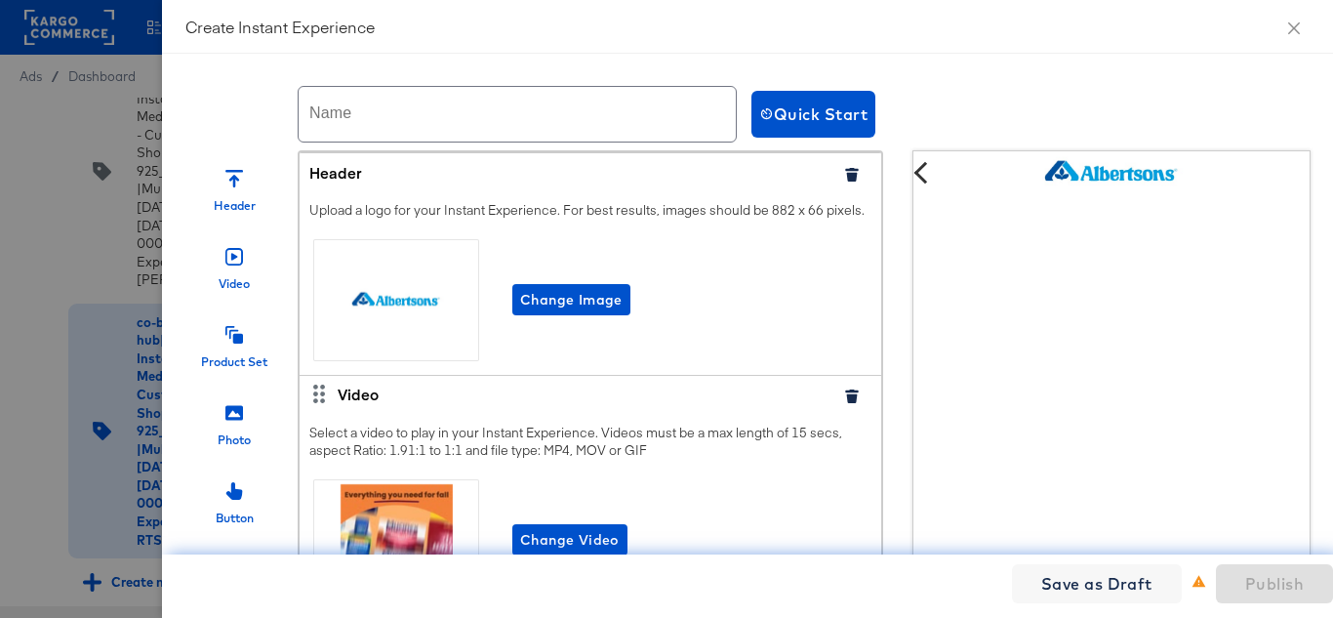
click at [402, 98] on input "text" at bounding box center [517, 114] width 437 height 55
paste input "Albertsons_IX_NOV'25"
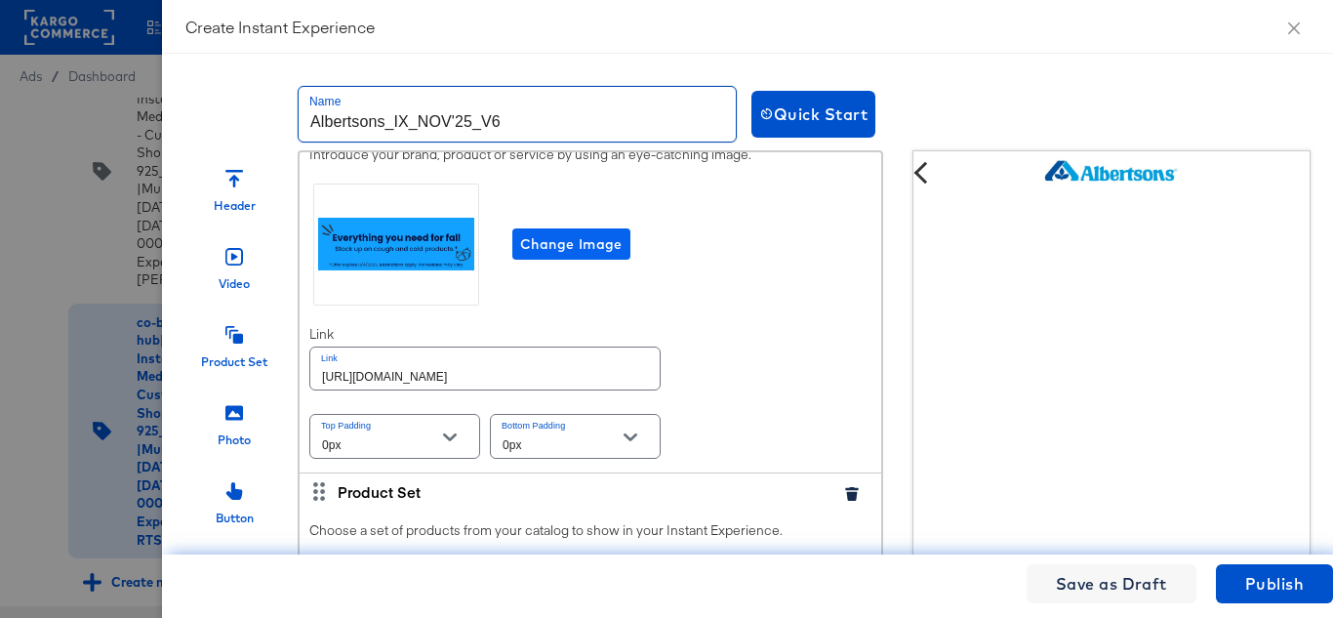
type input "Albertsons_IX_NOV'25_V6"
click at [577, 257] on span "Change Image" at bounding box center [571, 244] width 102 height 24
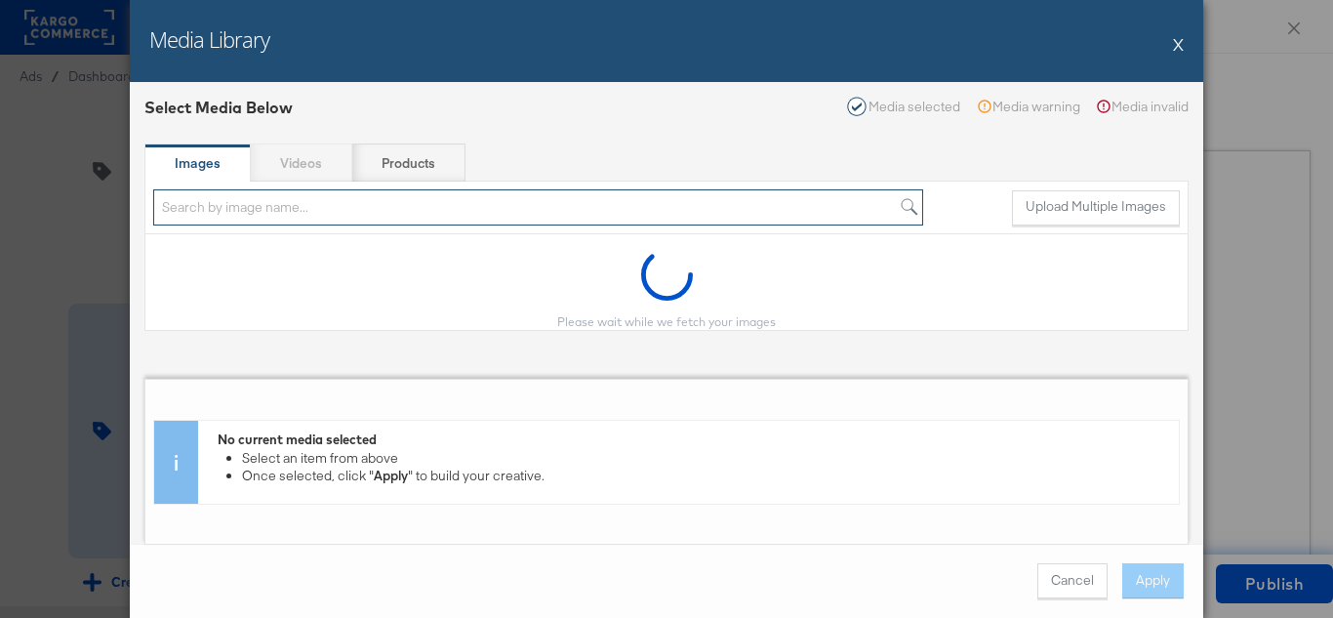
click at [300, 203] on input "search" at bounding box center [538, 207] width 770 height 36
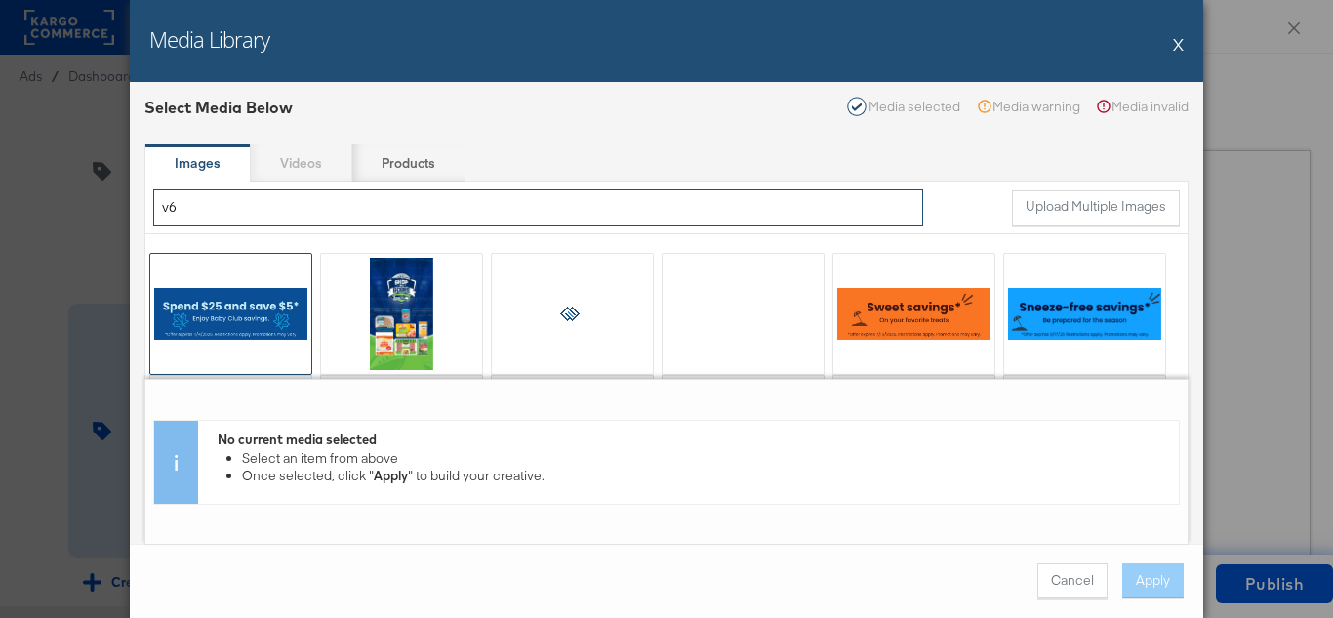
type input "v6"
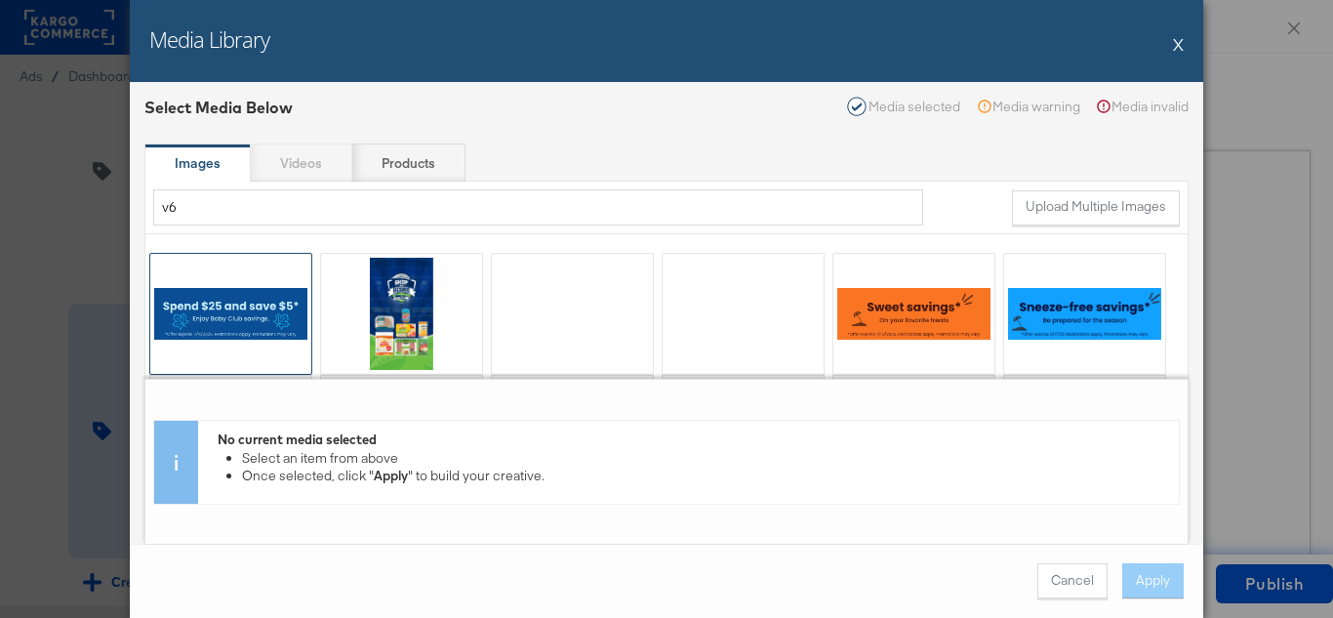
click at [229, 301] on div at bounding box center [230, 314] width 161 height 120
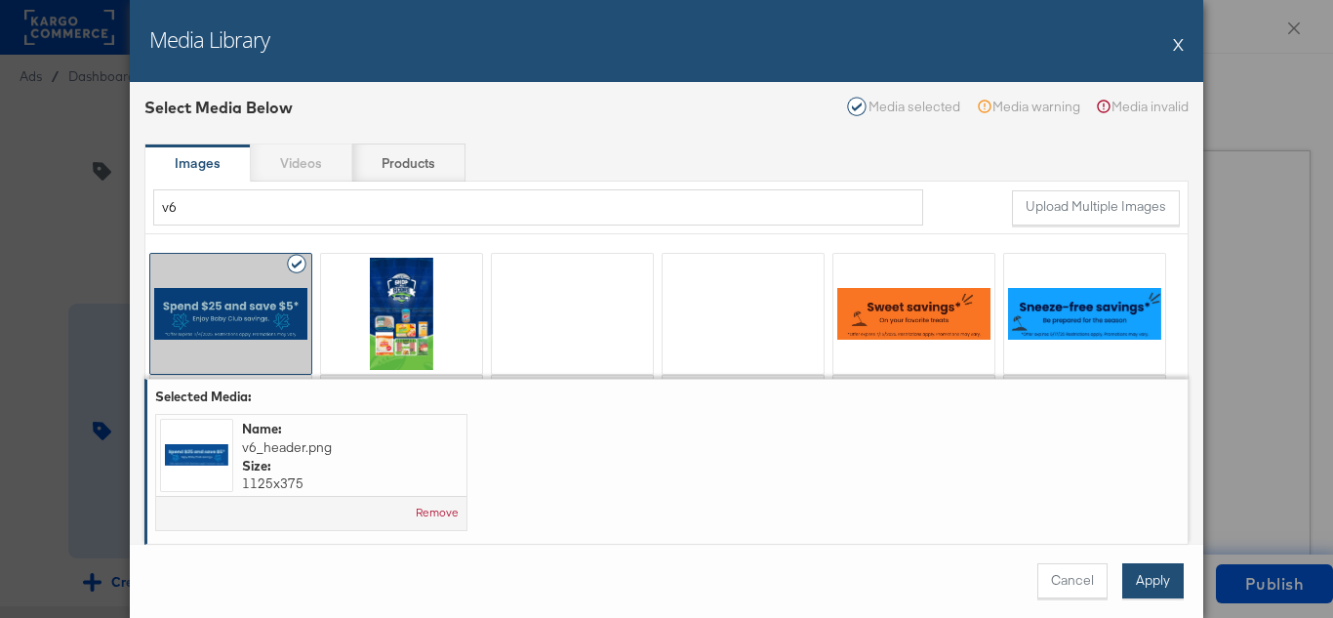
click at [1147, 585] on button "Apply" at bounding box center [1152, 580] width 61 height 35
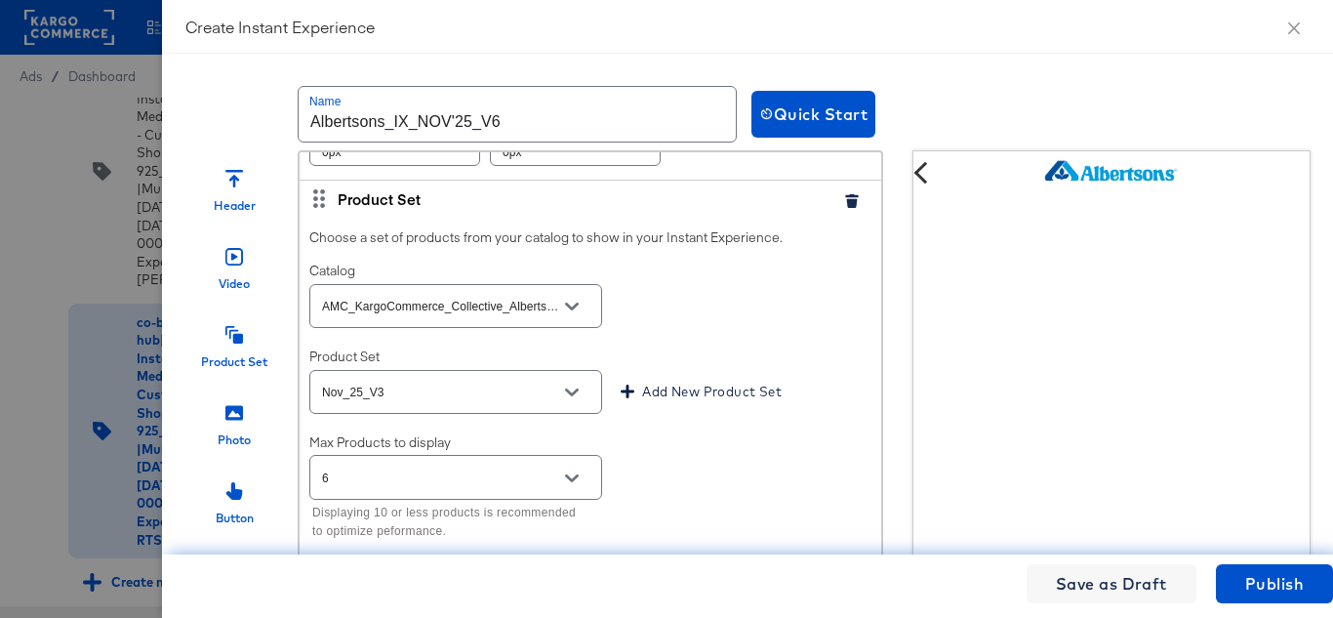
scroll to position [976, 0]
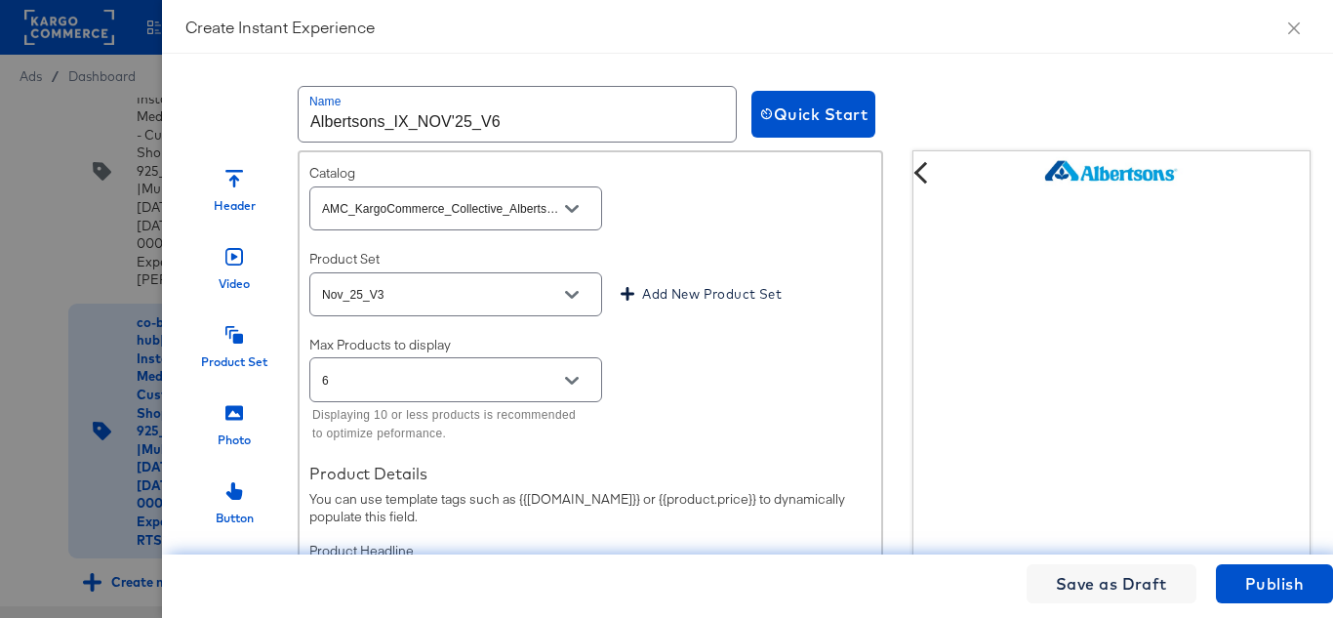
click at [582, 306] on button "Open" at bounding box center [571, 294] width 29 height 29
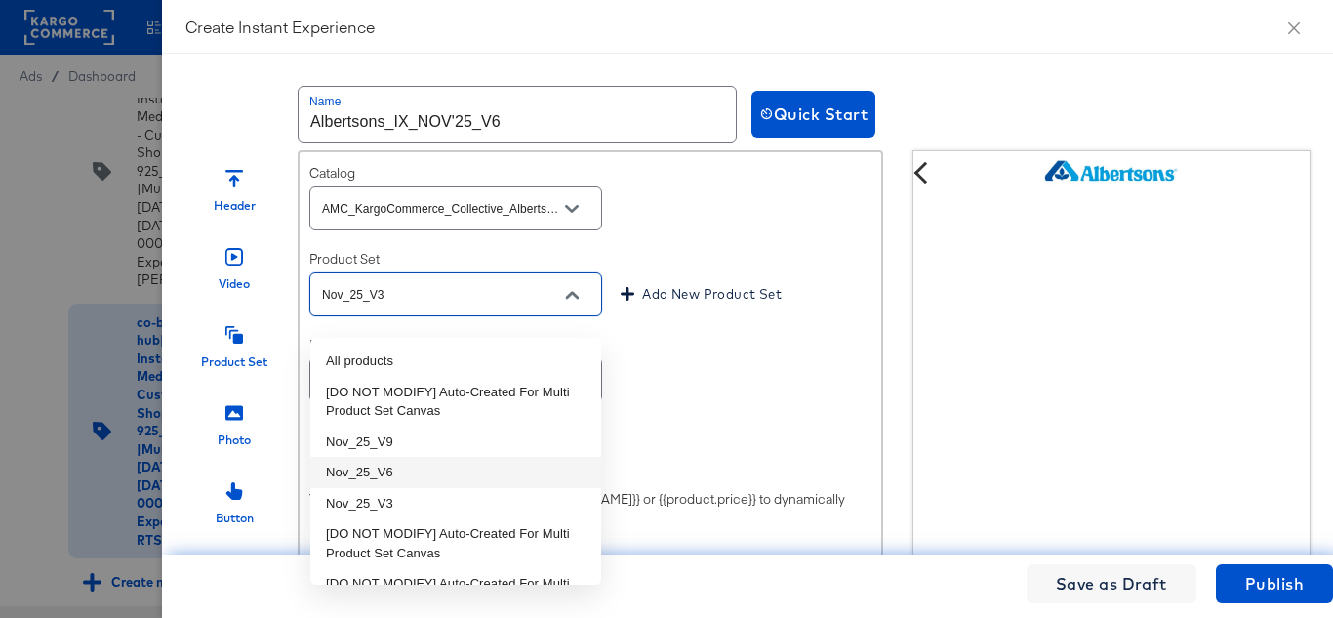
click at [335, 469] on li "Nov_25_V6" at bounding box center [455, 472] width 291 height 31
type input "Nov_25_V6"
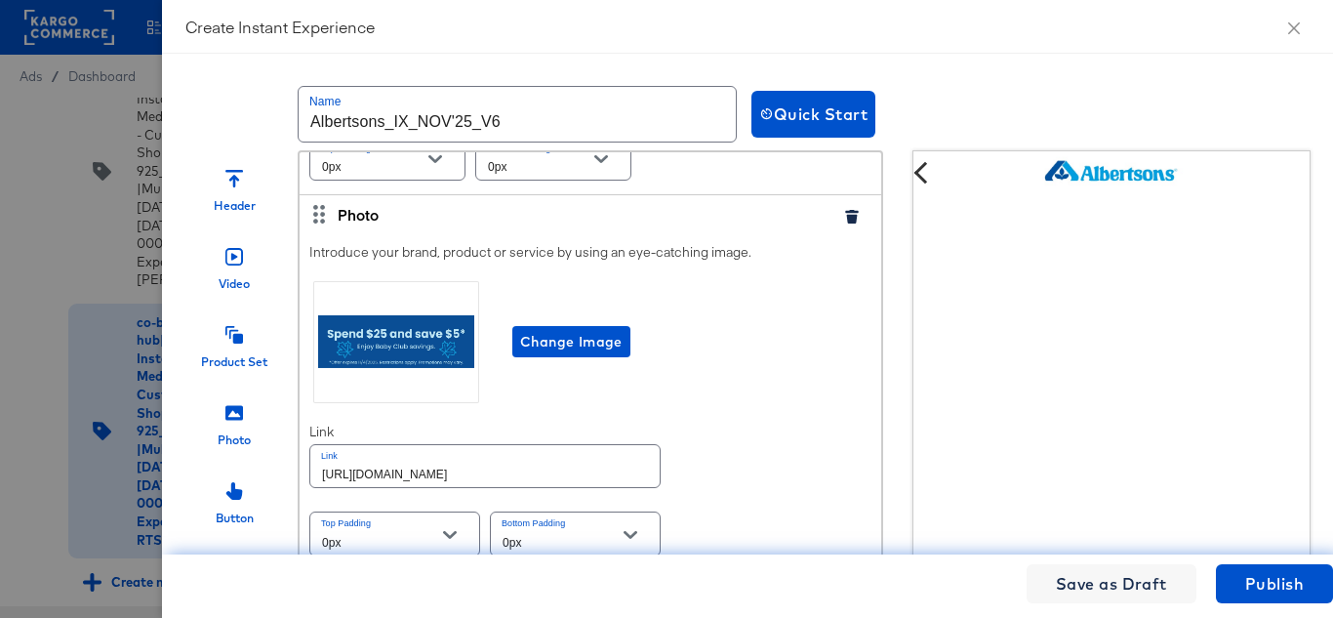
scroll to position [585, 0]
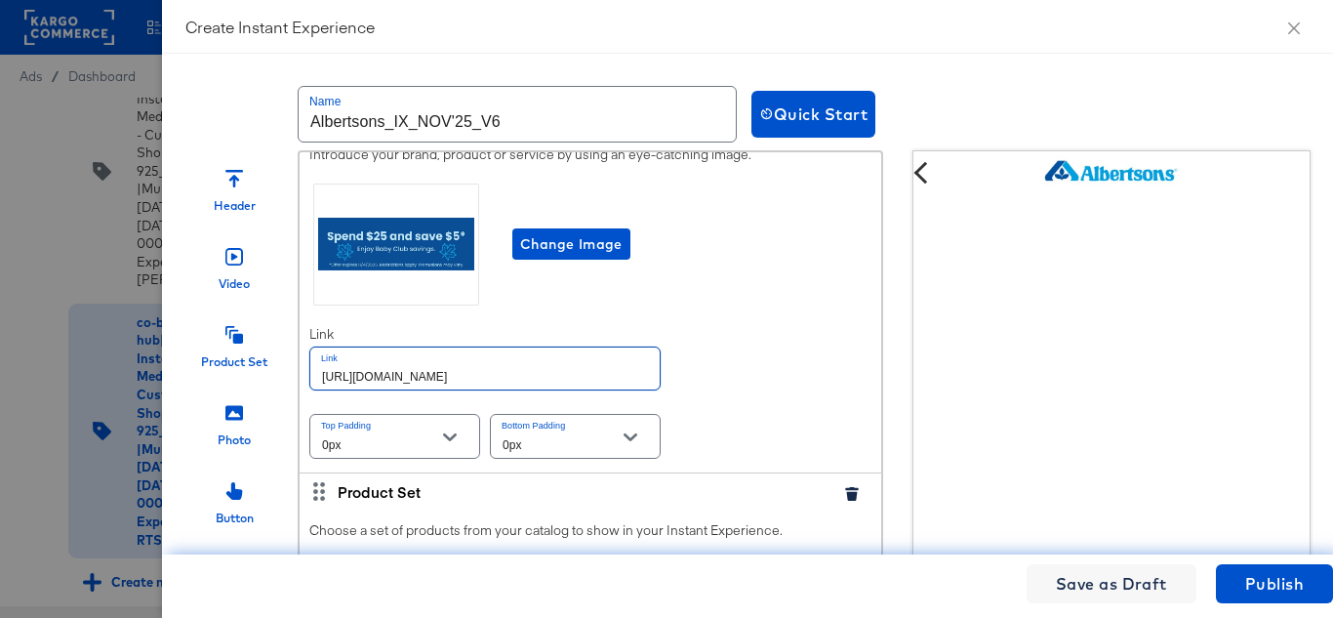
click at [567, 381] on input "https://www.albertsons.com/shop/aisles/personal-care-health.html" at bounding box center [484, 368] width 349 height 42
paste input "lp/baby-products-supplies"
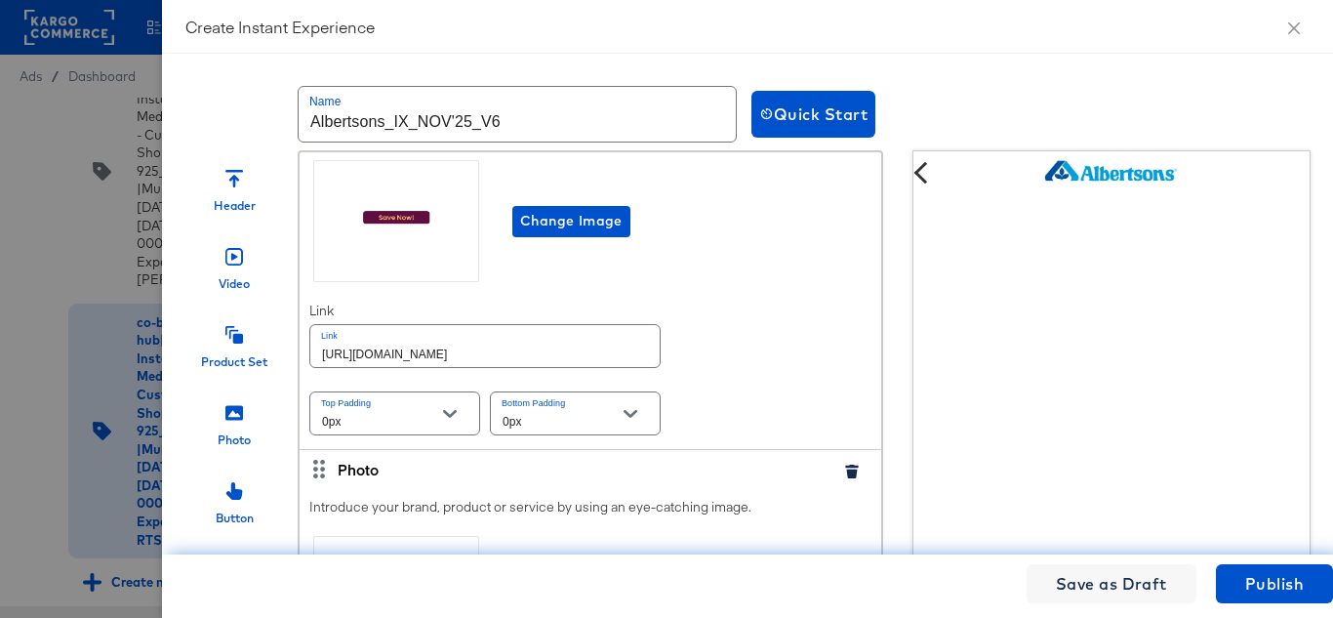
scroll to position [1756, 0]
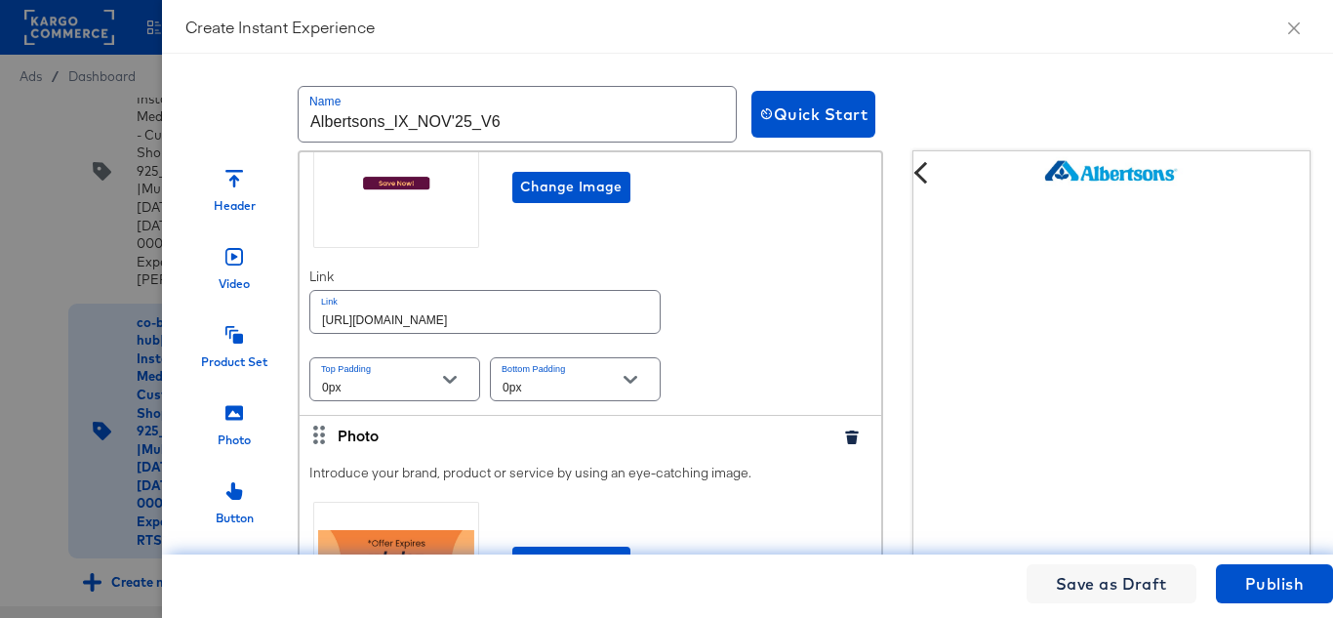
type input "https://www.albertsons.com/lp/baby-products-supplies.html"
click at [564, 333] on input "https://www.albertsons.com/shop/aisles/personal-care-health.html" at bounding box center [484, 312] width 349 height 42
paste input "lp/baby-products-supplies"
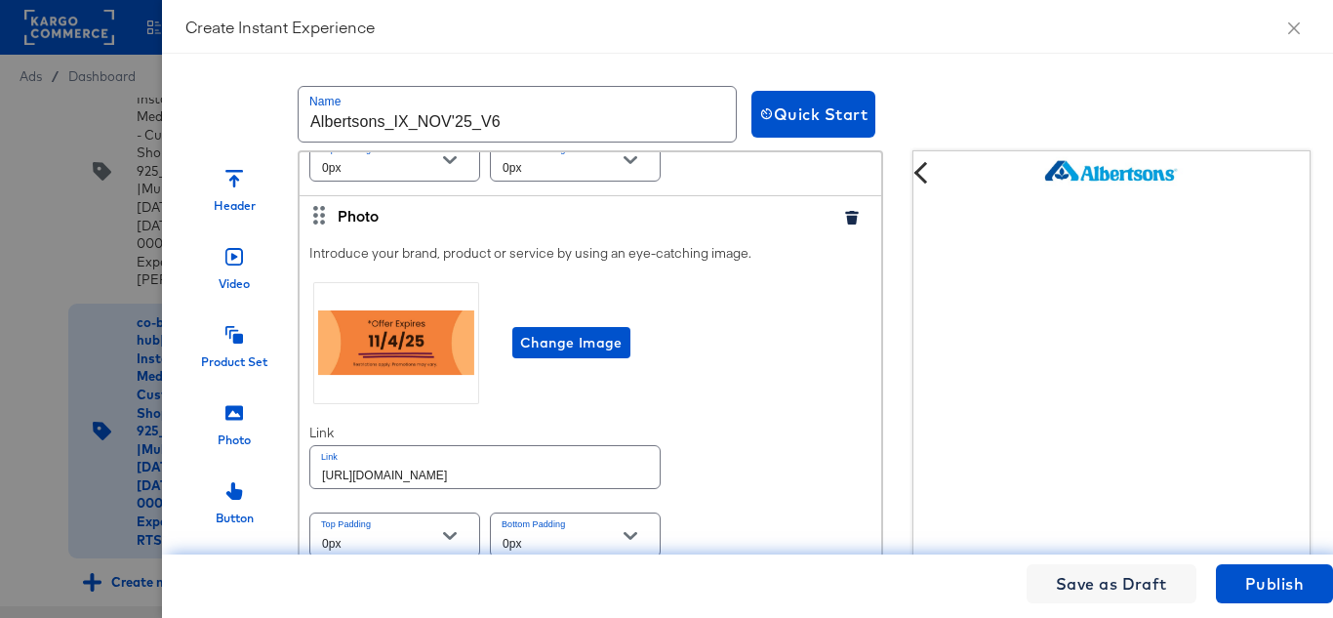
scroll to position [1996, 0]
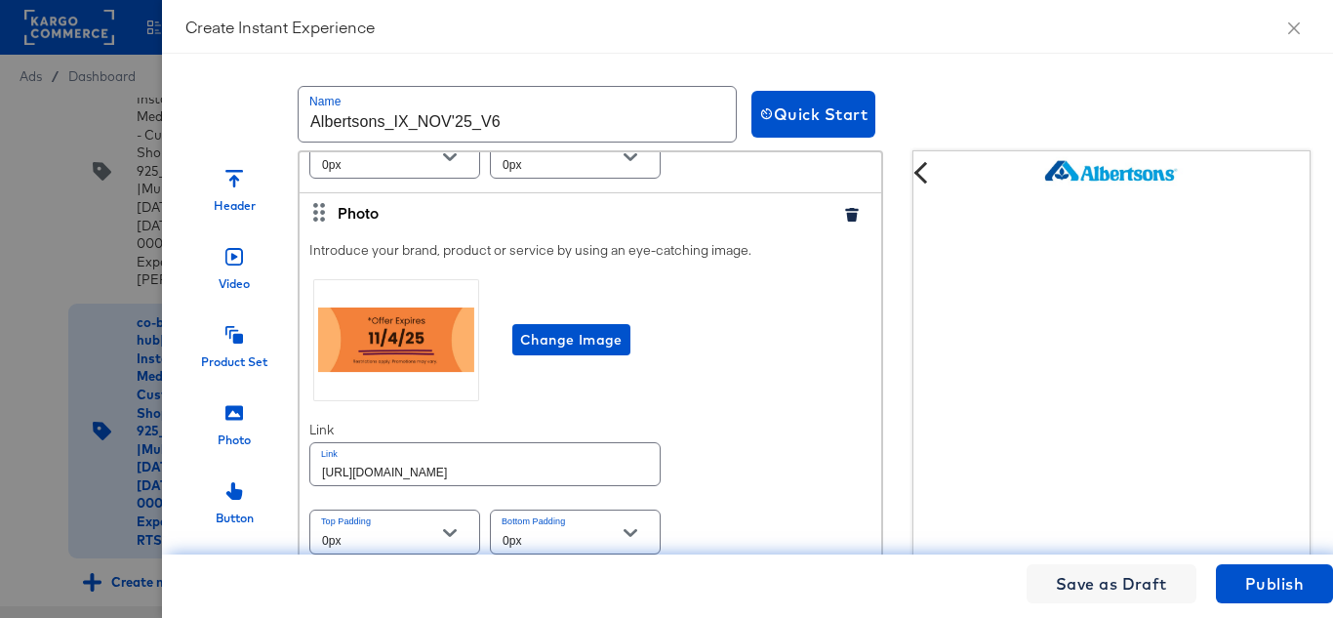
type input "https://www.albertsons.com/lp/baby-products-supplies.html"
click at [566, 462] on input "https://www.albertsons.com/shop/aisles/personal-care-health.html" at bounding box center [484, 464] width 349 height 42
paste input "lp/baby-products-supplies"
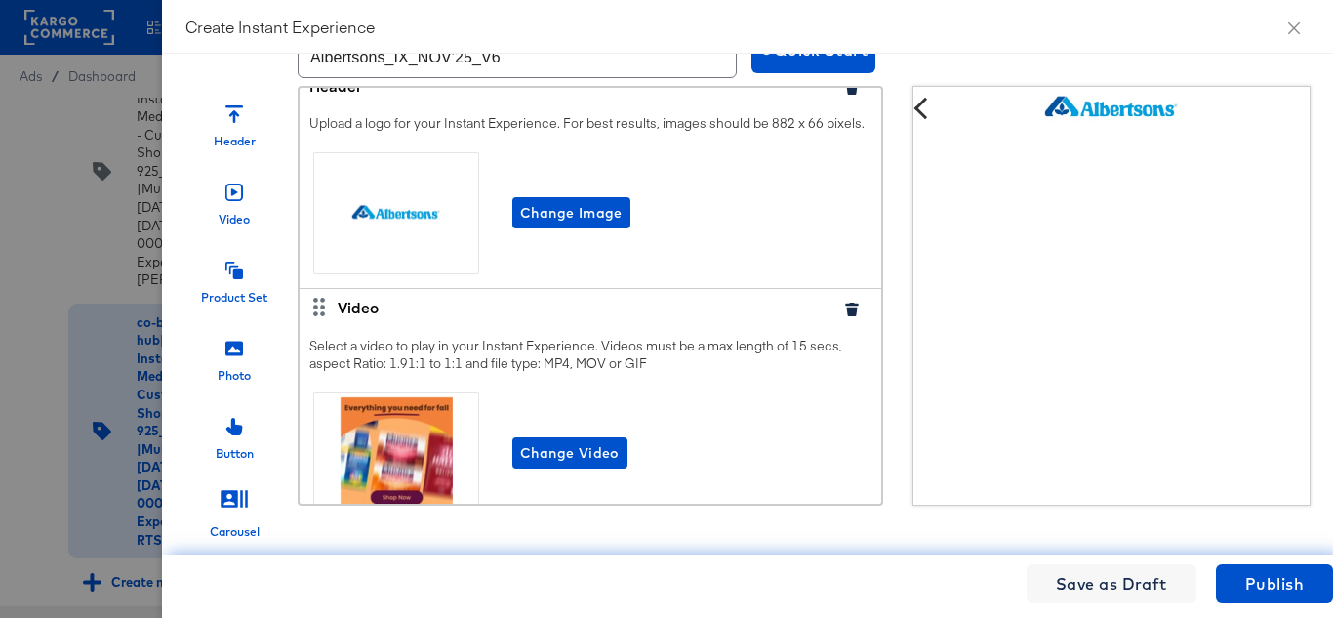
scroll to position [0, 0]
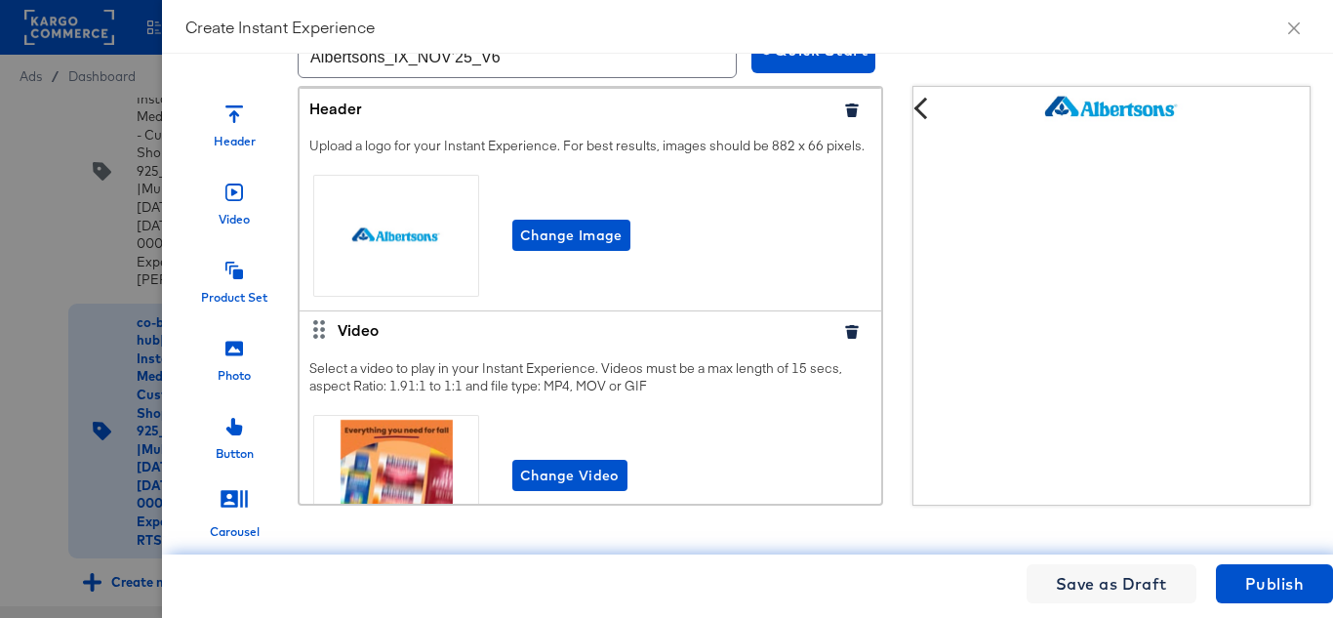
type input "https://www.albertsons.com/lp/baby-products-supplies.html"
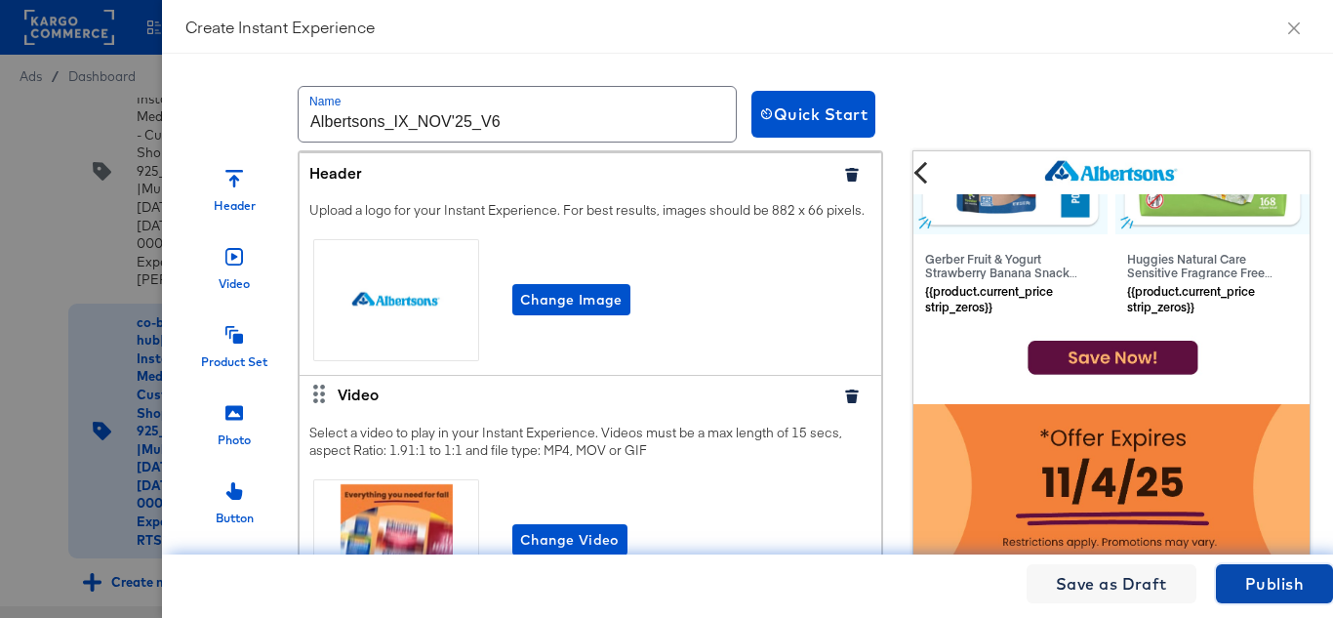
click at [1253, 584] on span "Publish" at bounding box center [1274, 583] width 59 height 27
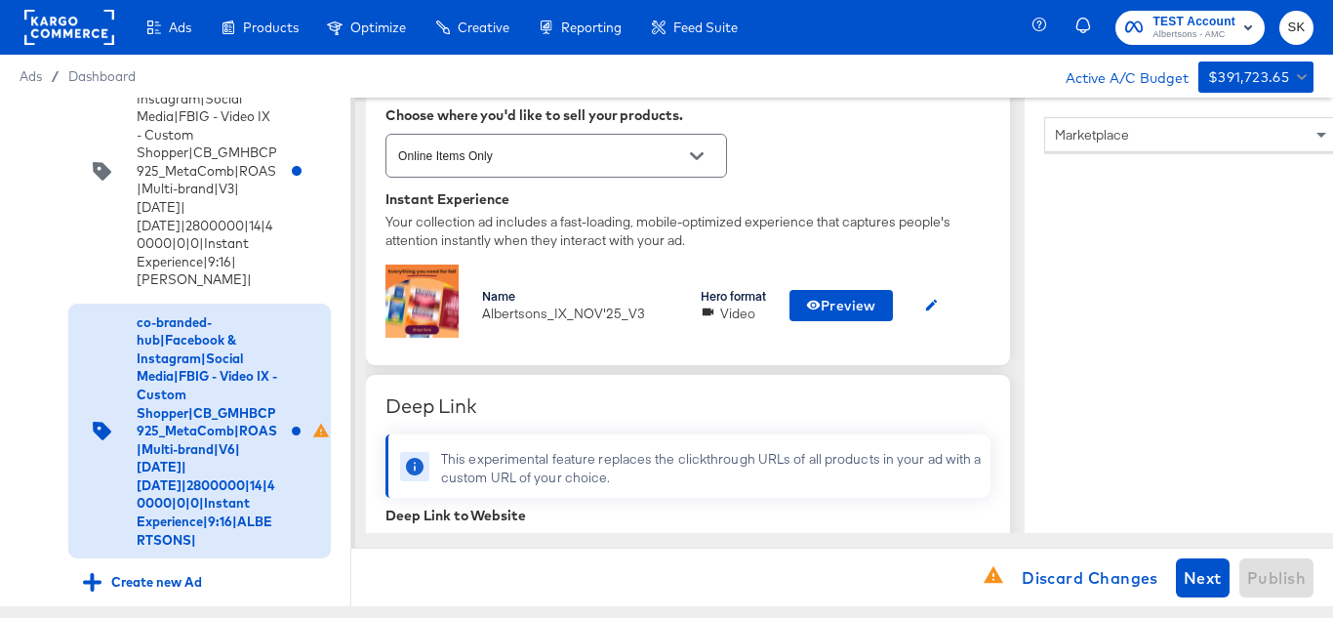
scroll to position [488, 0]
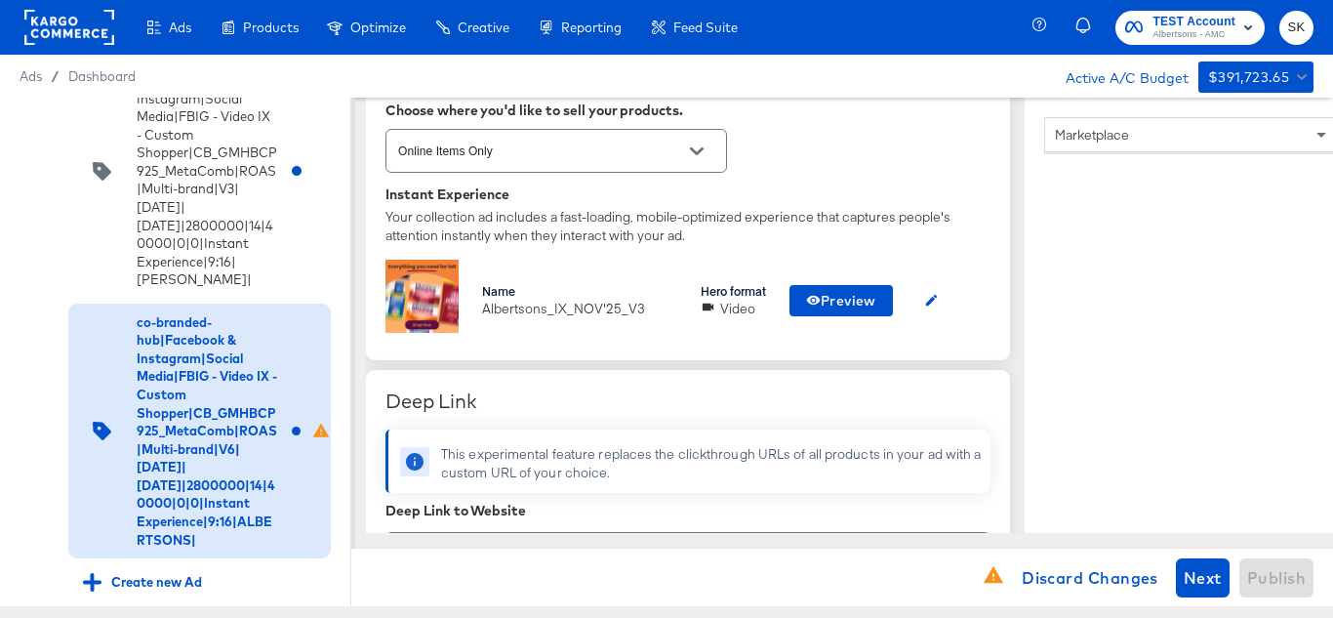
type textarea "x"
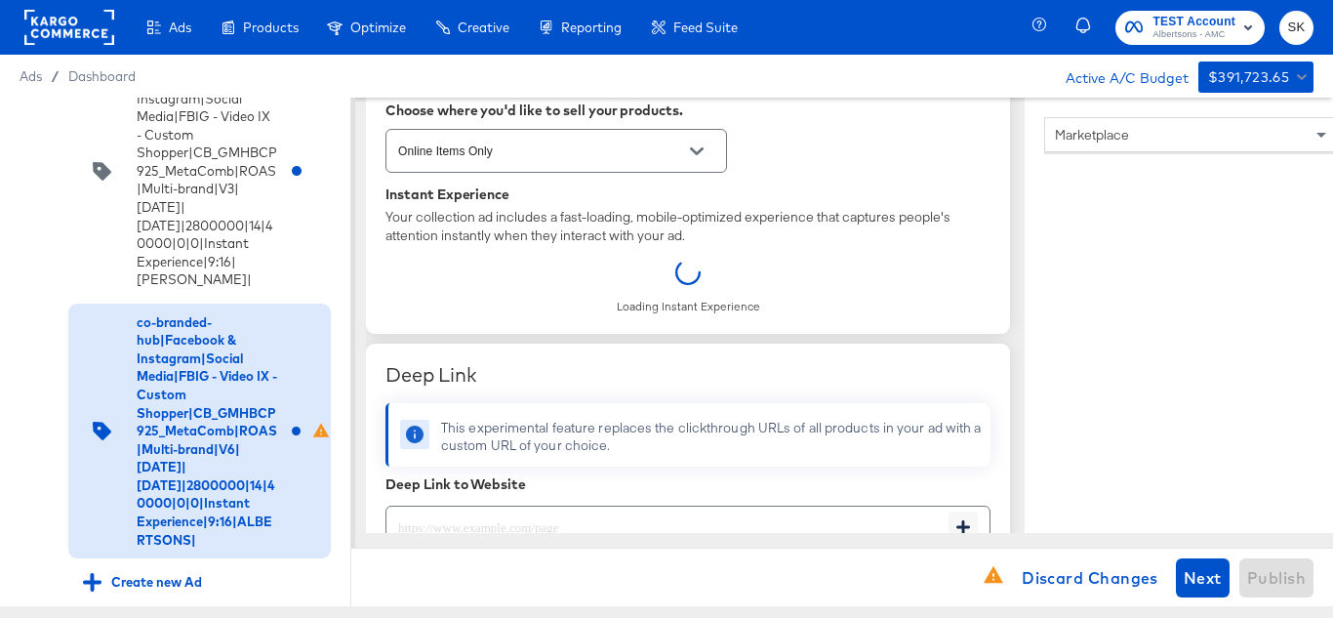
type textarea "x"
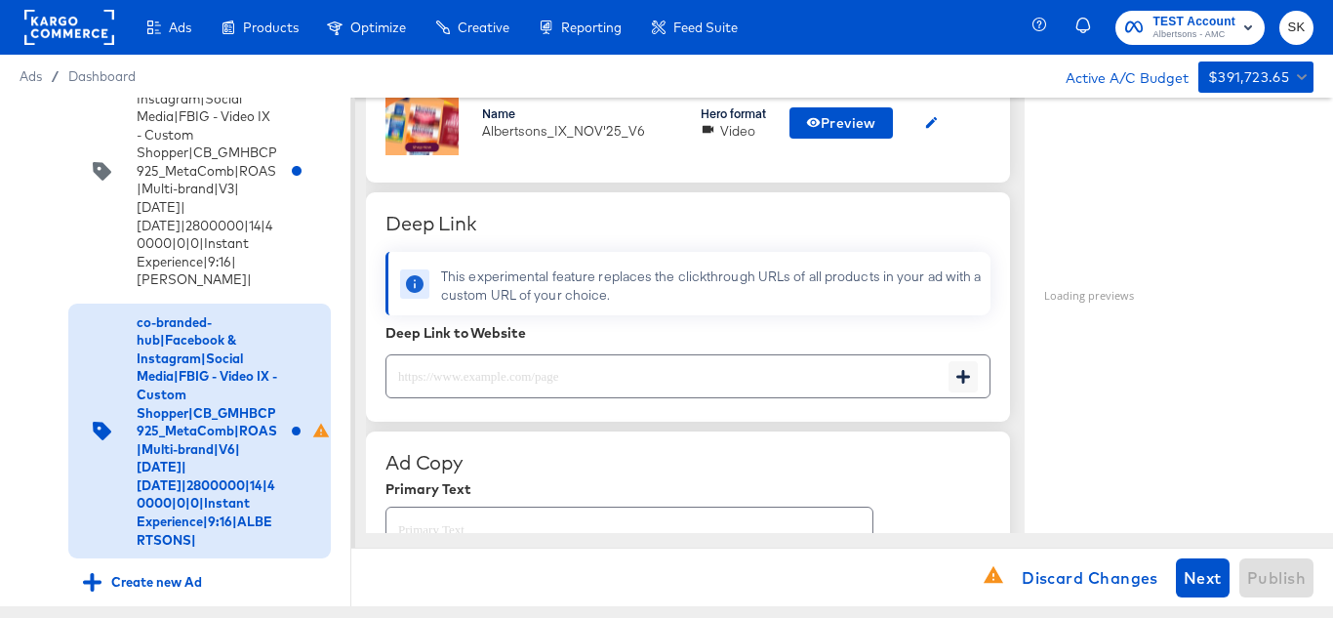
scroll to position [781, 0]
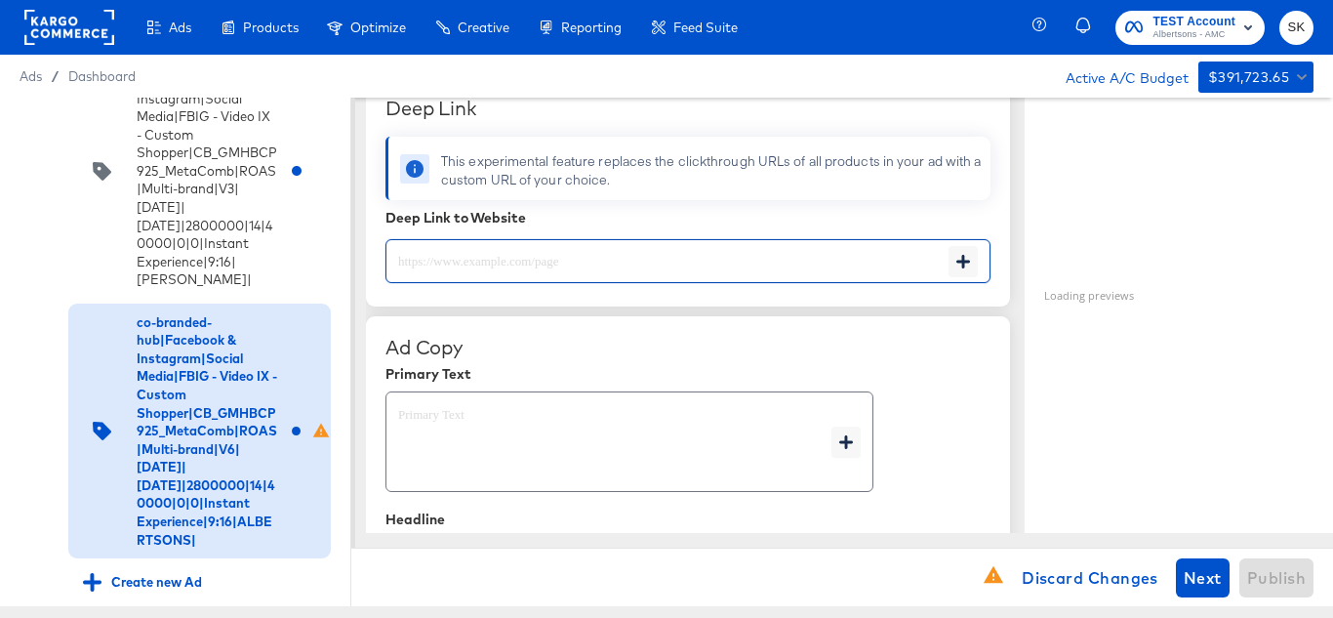
click at [504, 260] on input "text" at bounding box center [667, 253] width 562 height 42
paste input "https://www.albertsons.com/lp/baby-products-supplies.html"
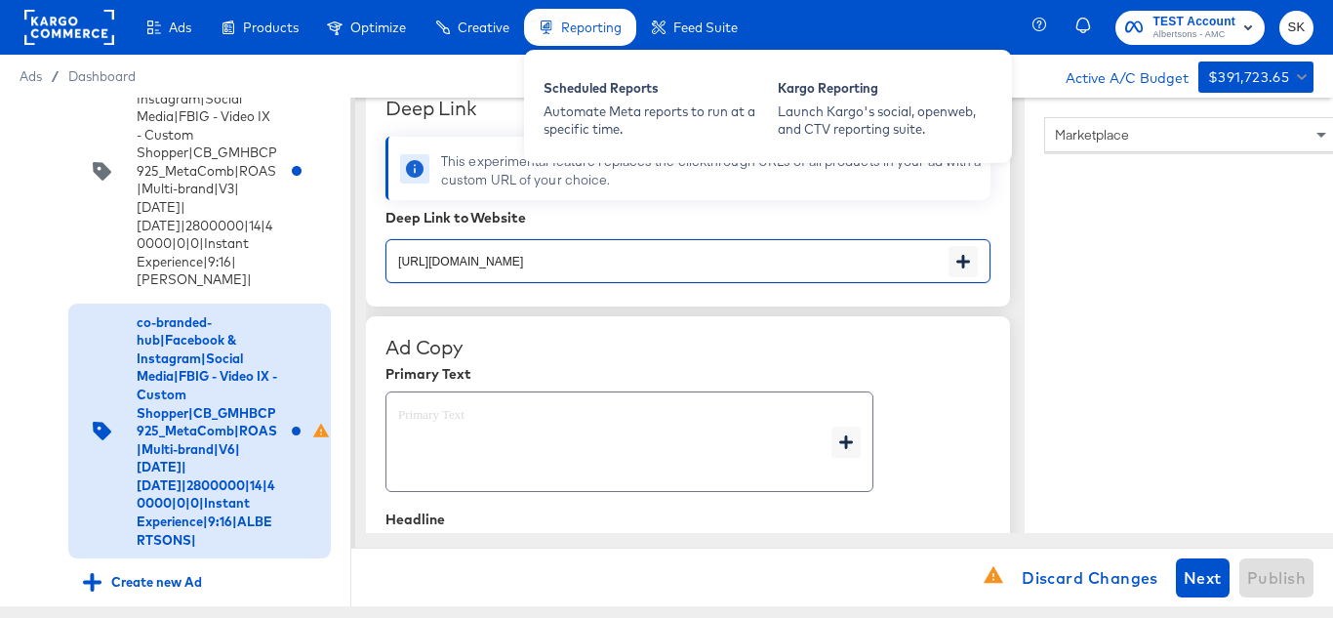
type input "https://www.albertsons.com/lp/baby-products-supplies.html"
type textarea "x"
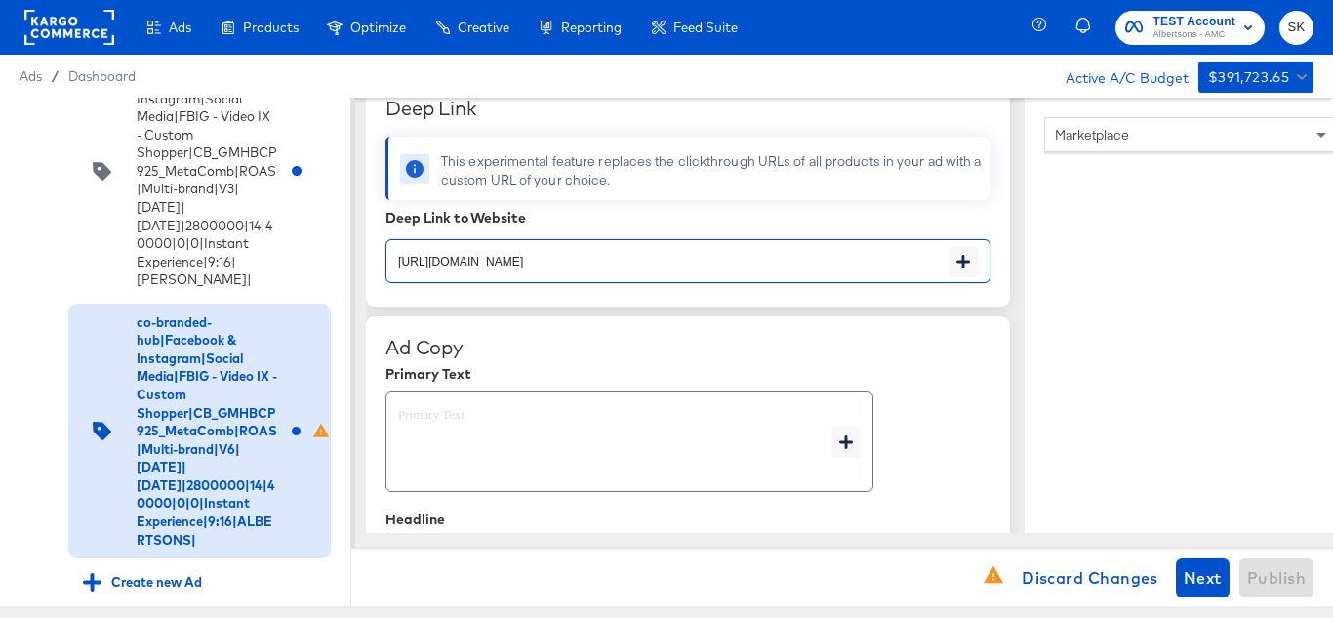
type textarea "x"
click at [464, 409] on textarea at bounding box center [614, 442] width 433 height 70
type textarea "x"
paste textarea "Shop your favorite brands for you and your home!"
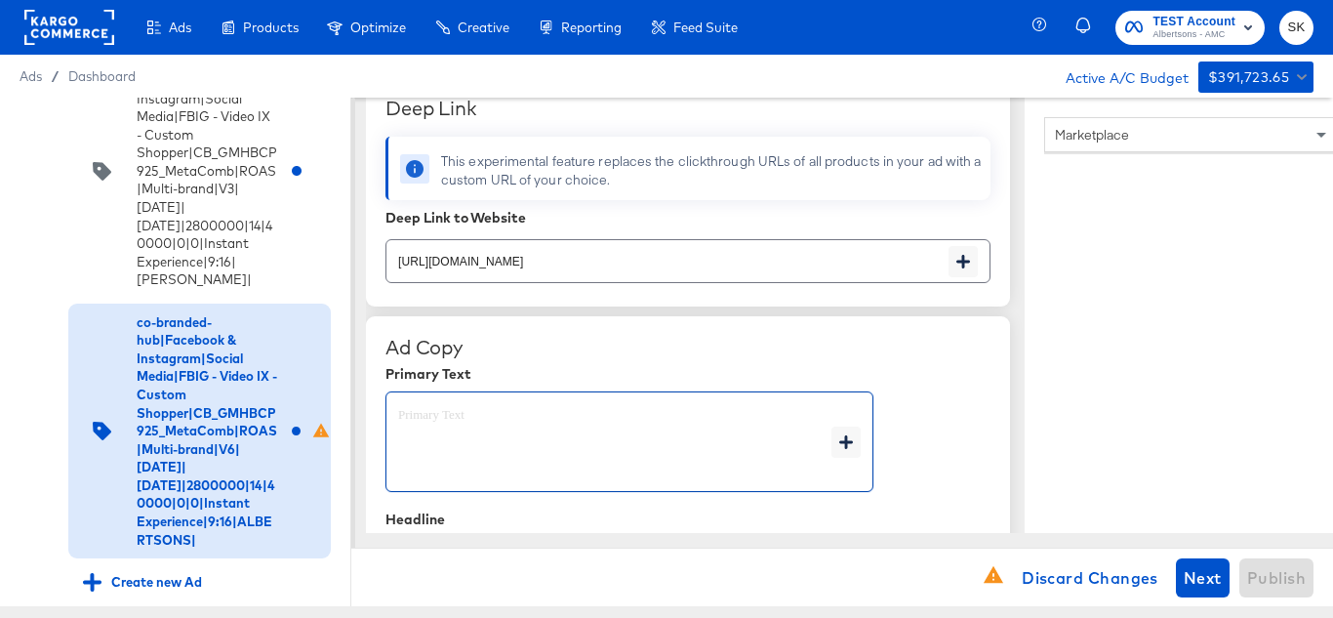
type textarea "Shop your favorite brands for you and your home!"
type textarea "x"
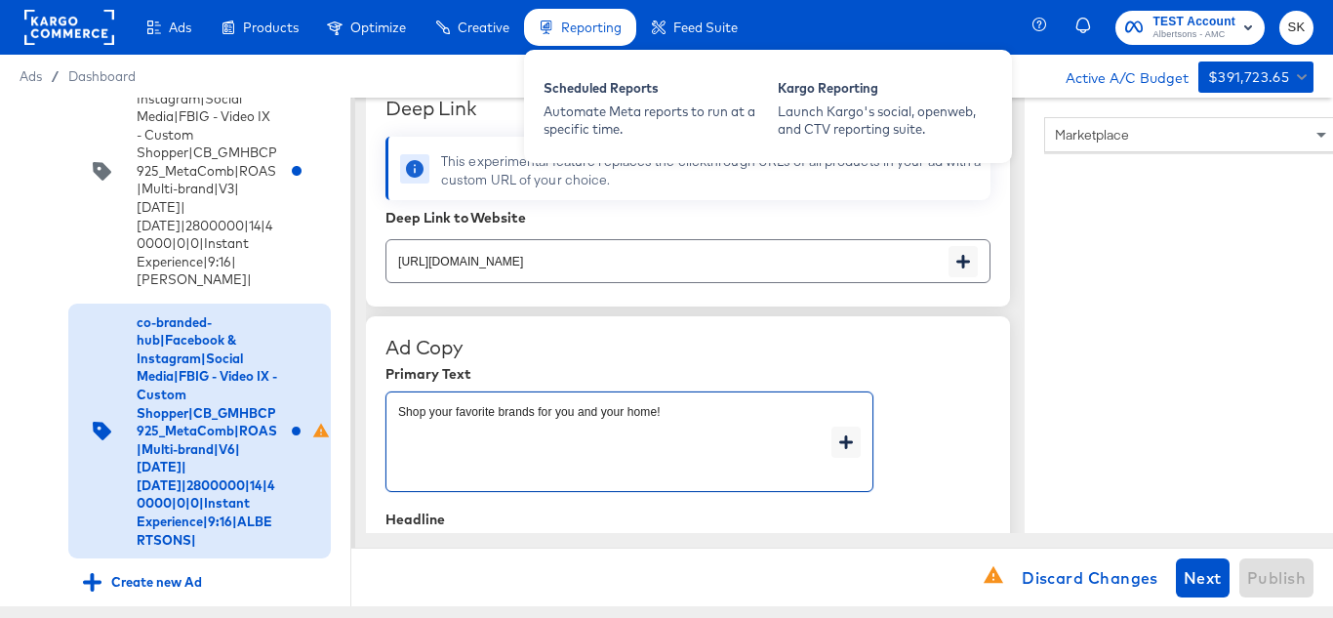
type textarea "Shop your favorite brands for you and your home!"
type textarea "x"
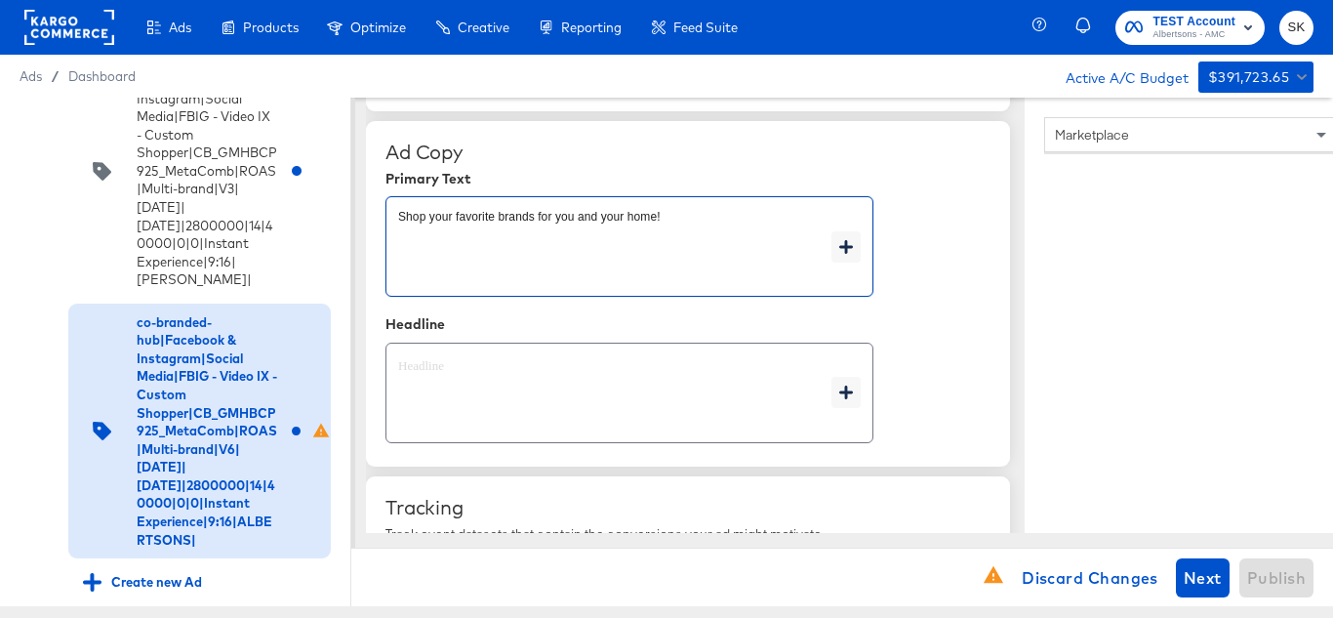
type textarea "x"
click at [504, 404] on textarea at bounding box center [614, 393] width 433 height 70
type textarea "x"
paste textarea "Explore latest arrivals"
type textarea "Explore latest arrivals"
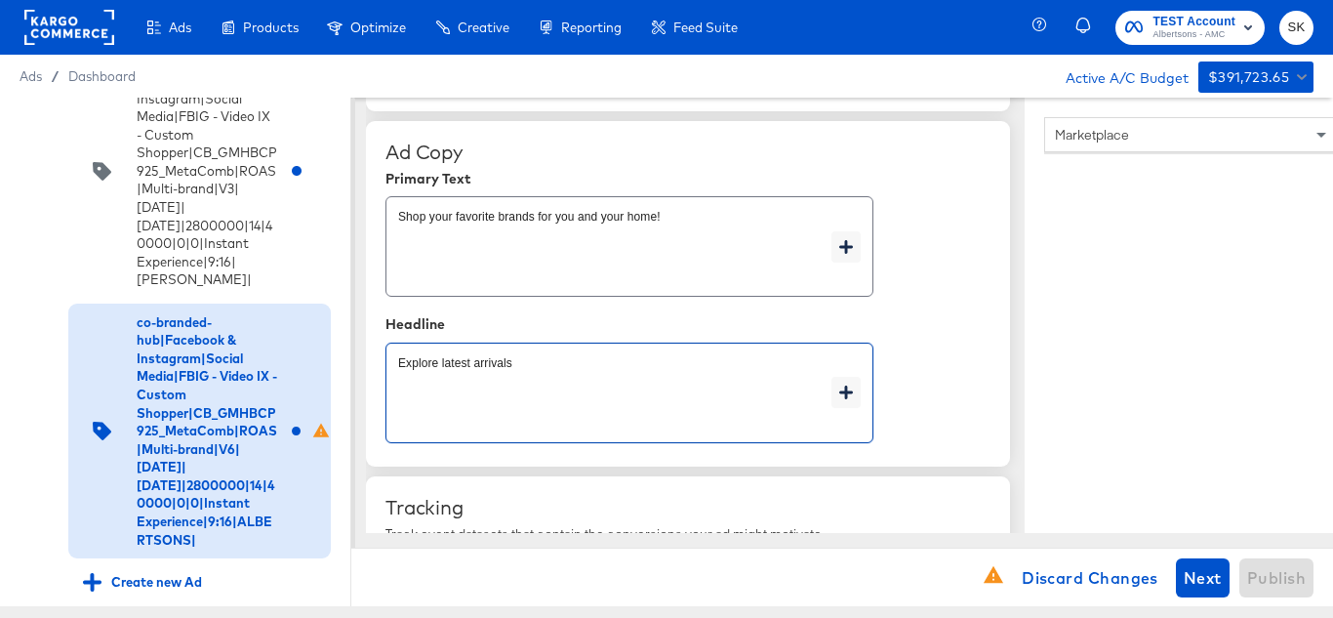
type textarea "x"
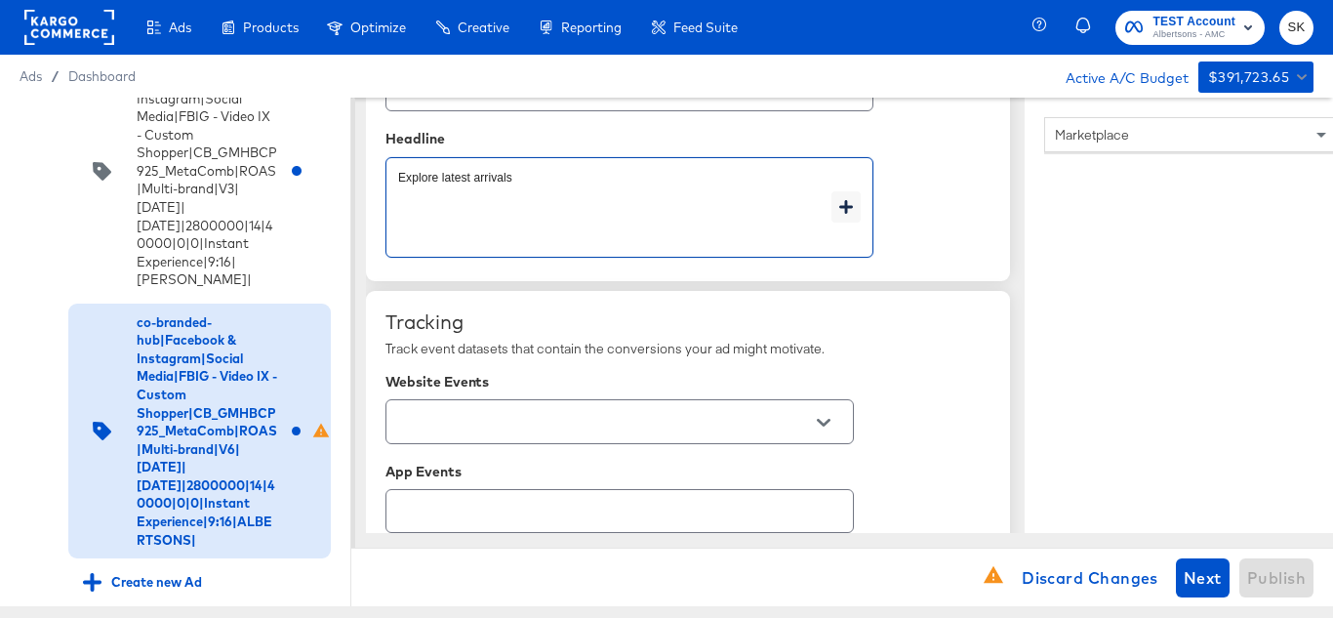
scroll to position [1268, 0]
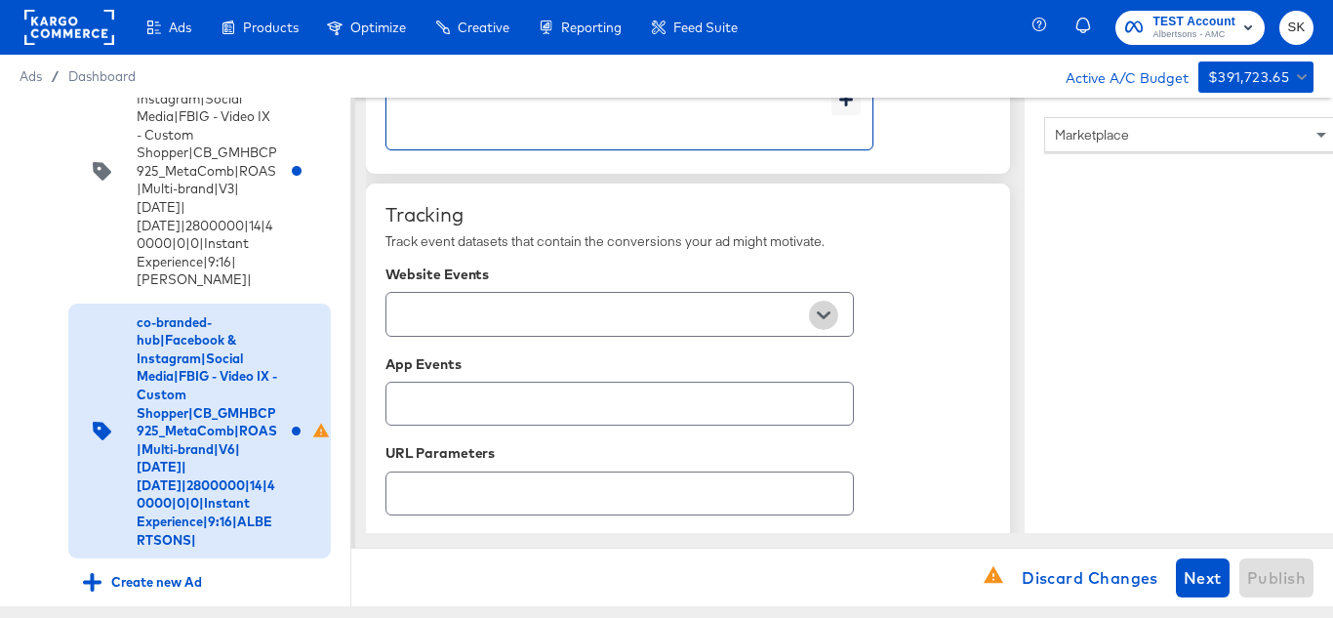
click at [816, 307] on button "Open" at bounding box center [823, 315] width 29 height 29
type textarea "Explore latest arrivals"
type textarea "x"
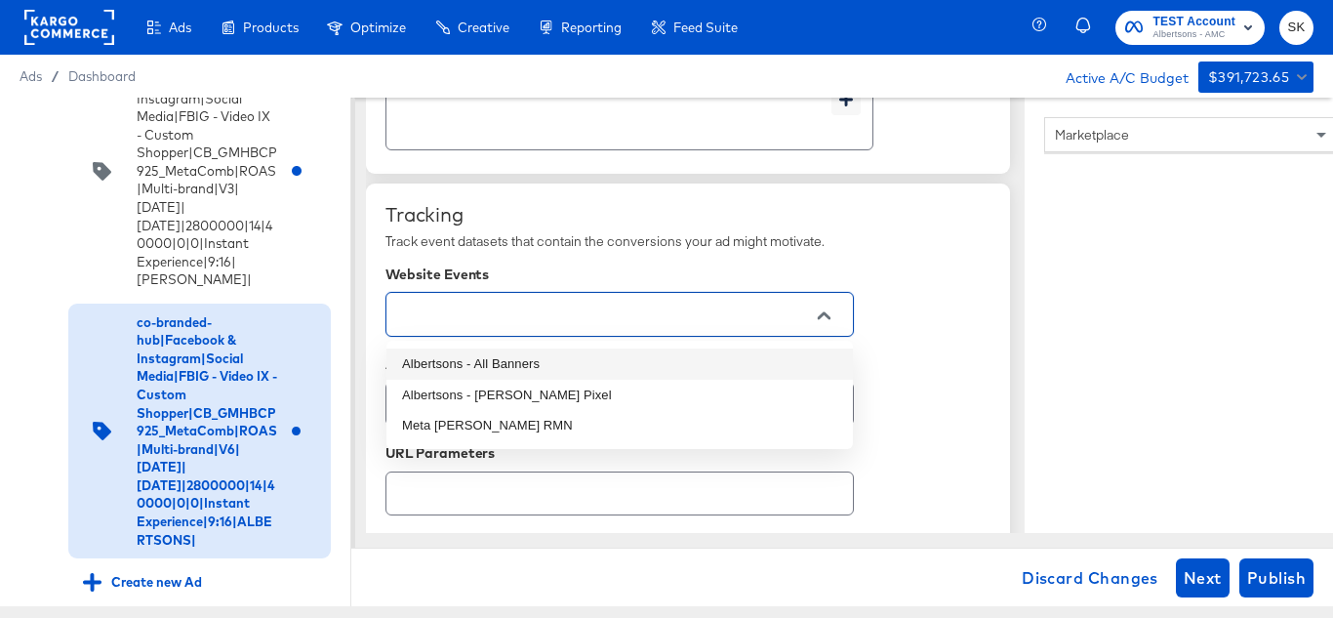
click at [521, 365] on li "Albertsons - All Banners" at bounding box center [619, 363] width 466 height 31
type textarea "x"
type input "Albertsons - All Banners"
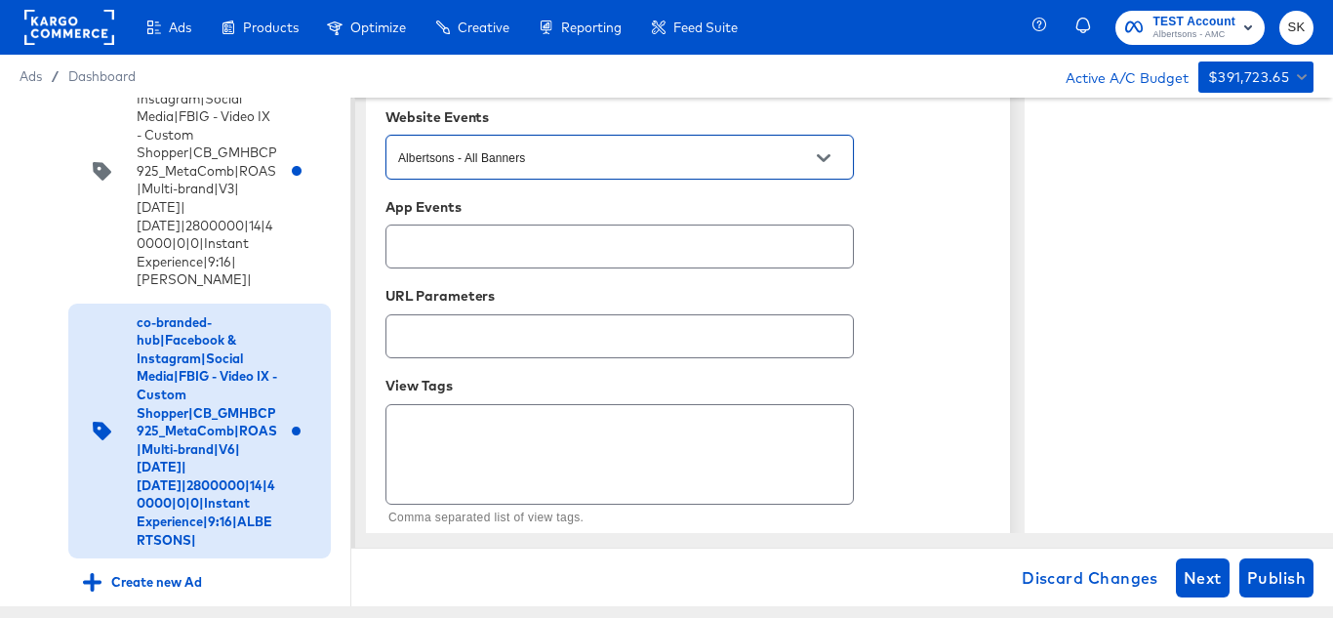
scroll to position [1459, 0]
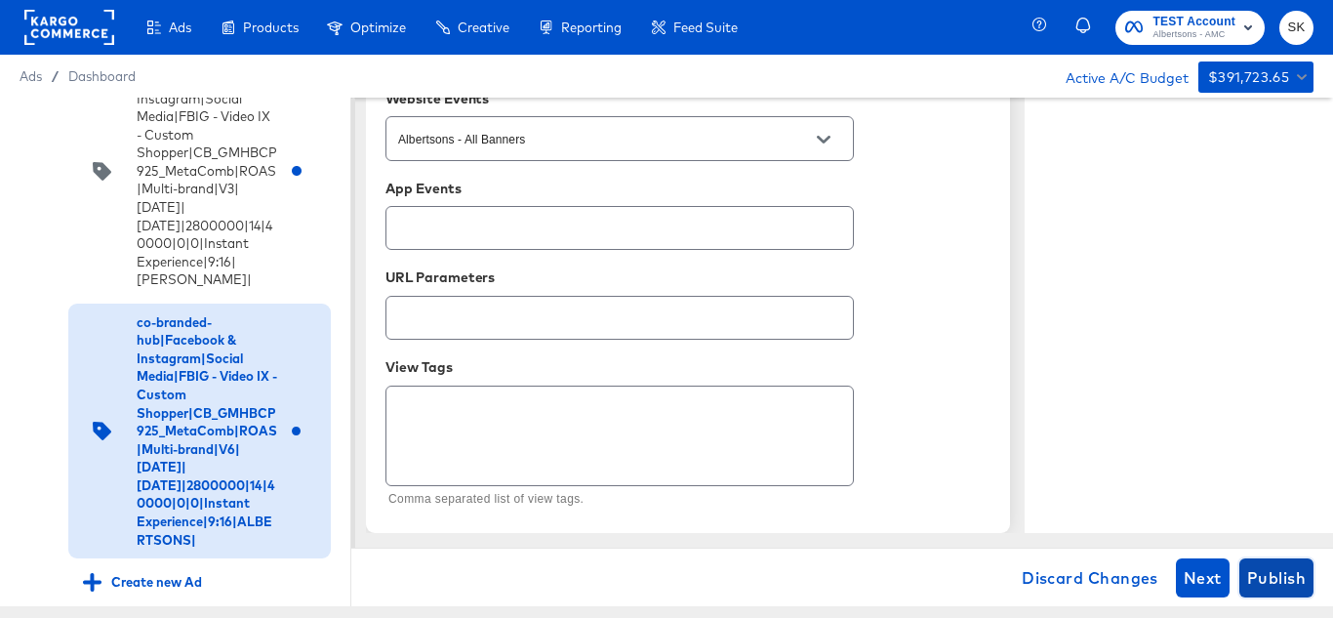
click at [1282, 585] on span "Publish" at bounding box center [1276, 577] width 59 height 27
type textarea "x"
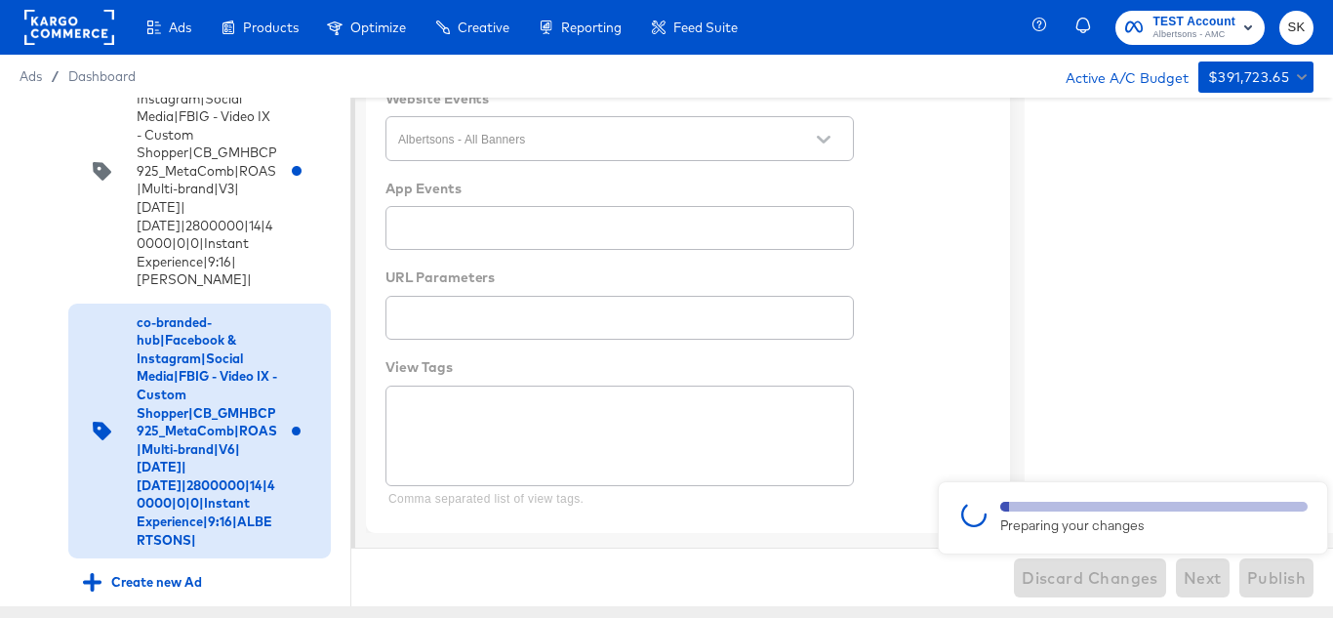
type textarea "x"
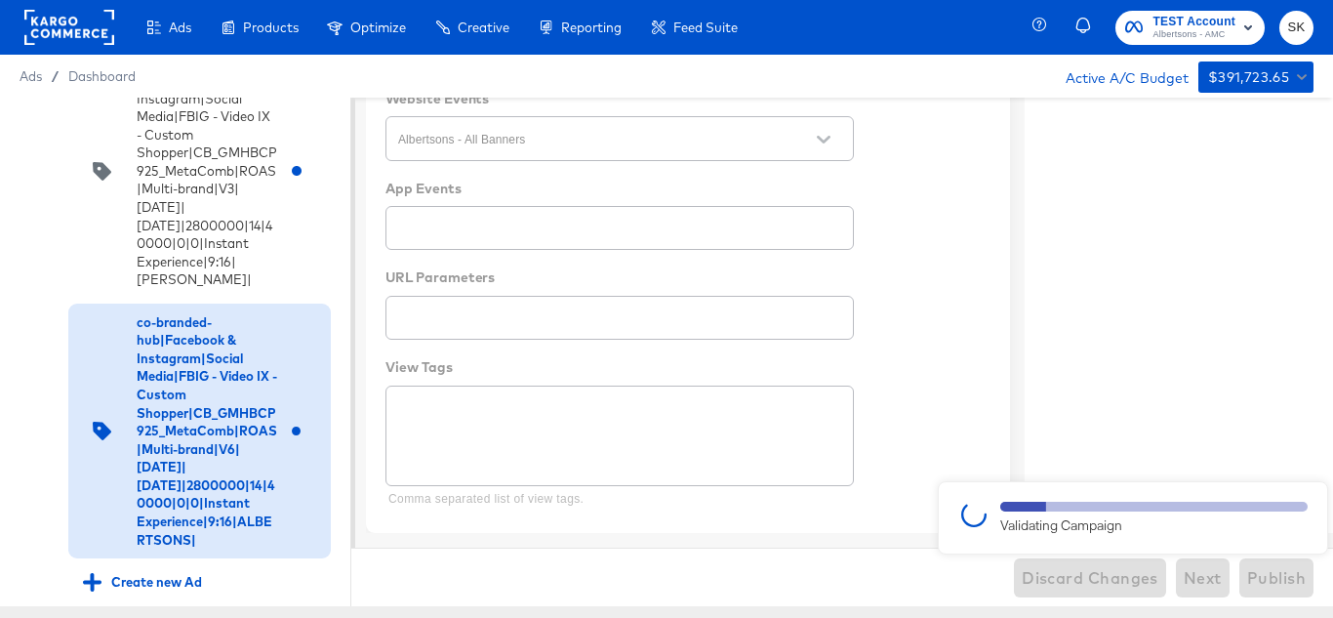
type textarea "x"
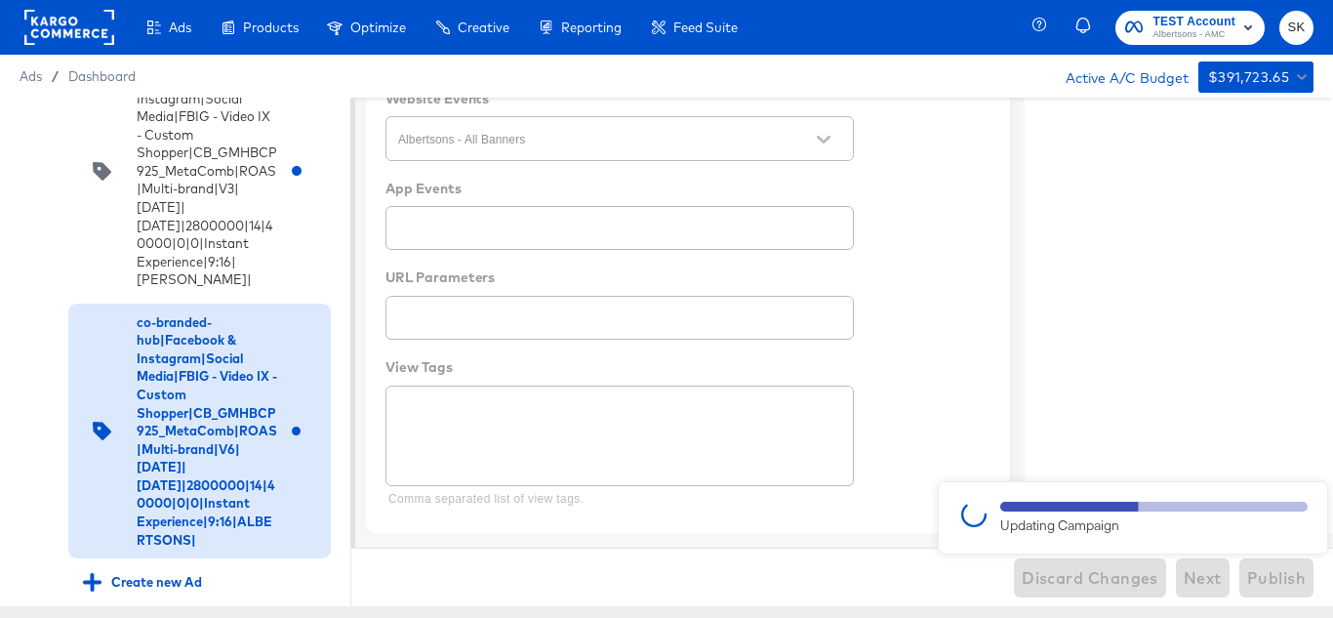
type textarea "x"
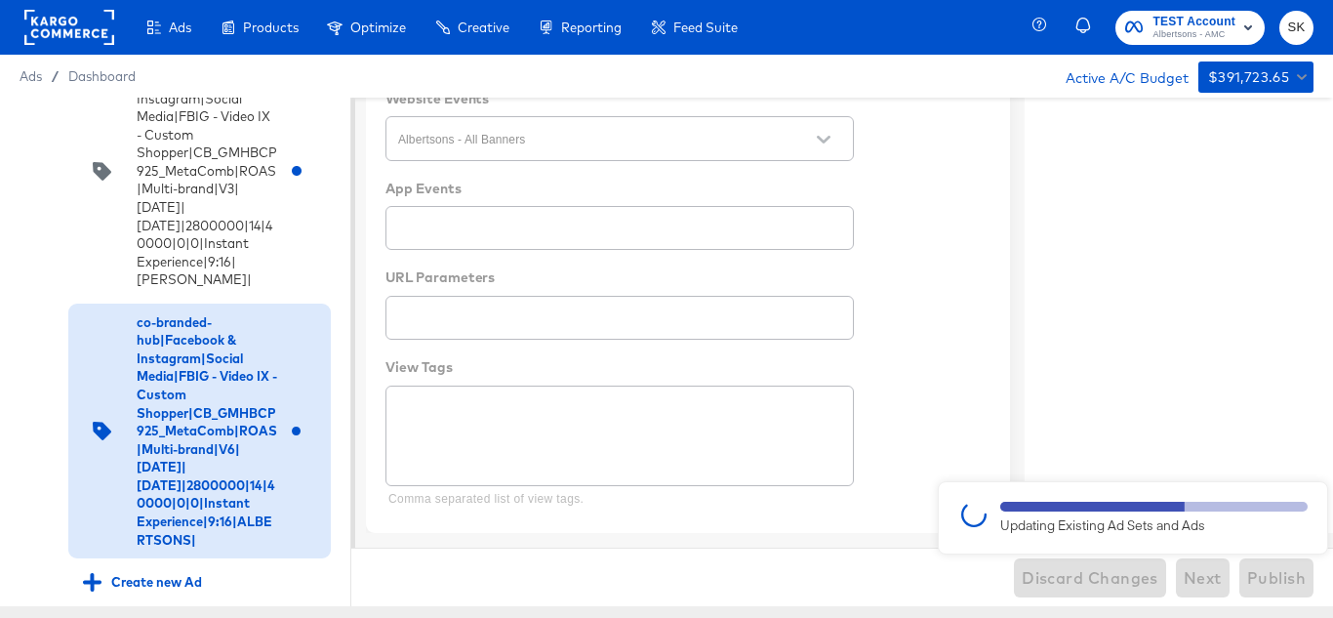
type textarea "x"
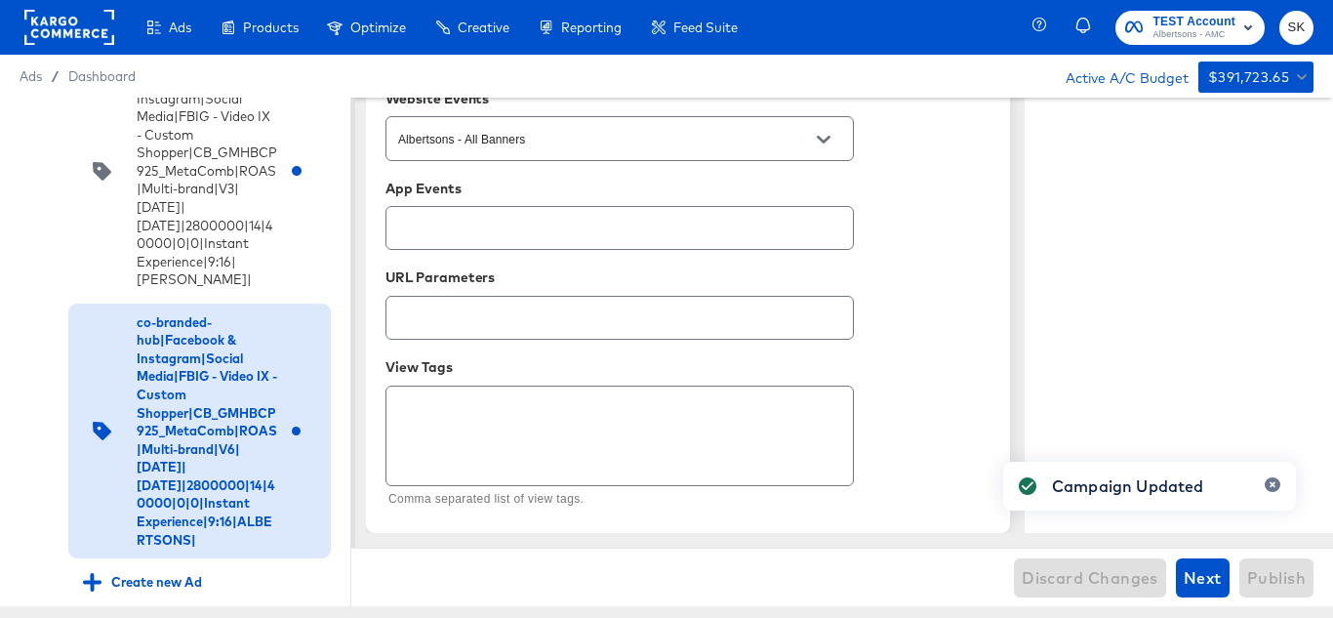
type textarea "x"
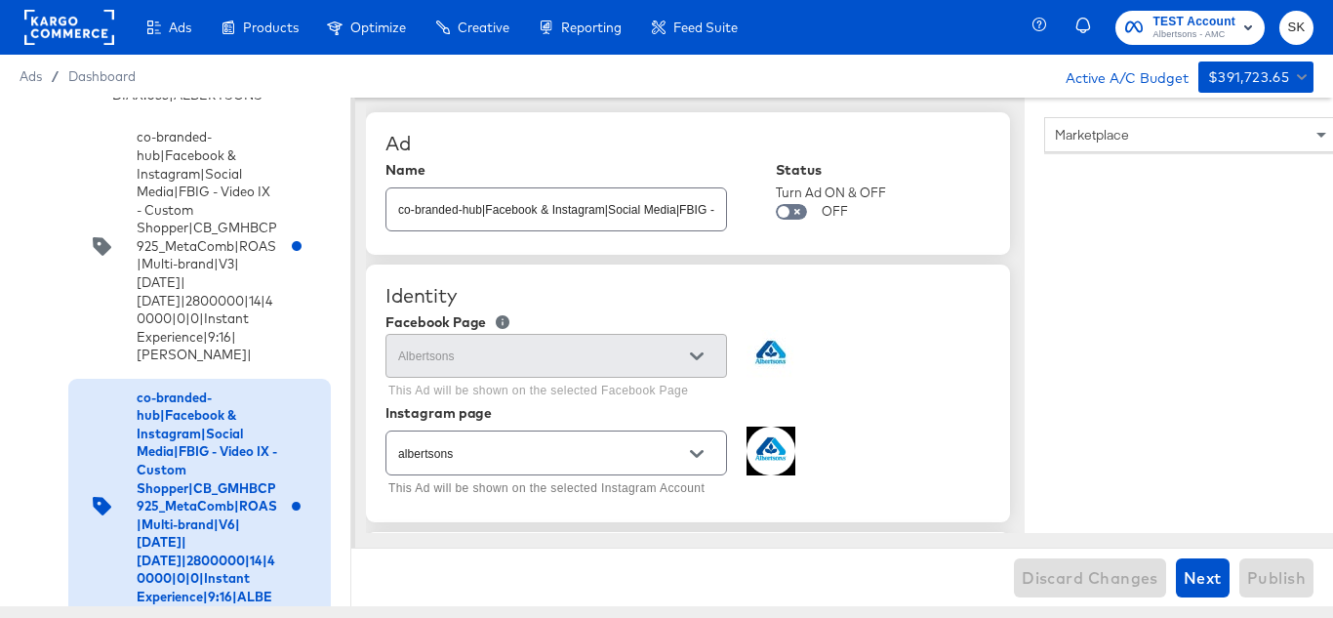
scroll to position [1019, 0]
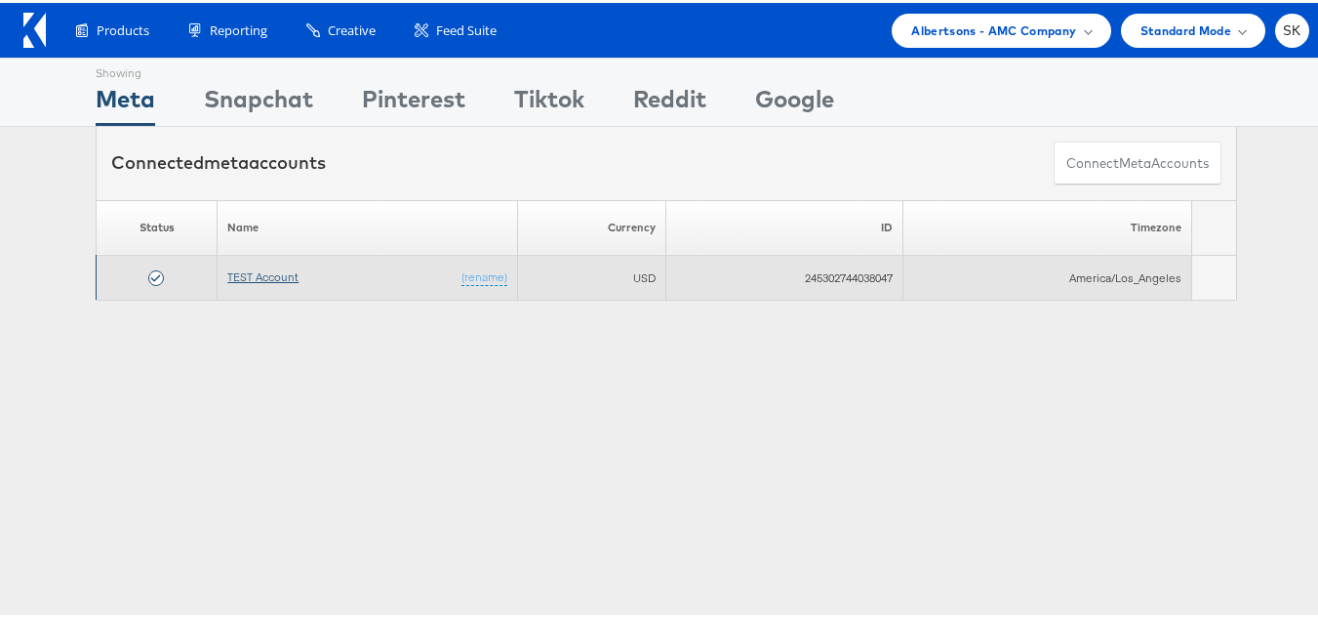
click at [254, 275] on link "TEST Account" at bounding box center [262, 273] width 71 height 15
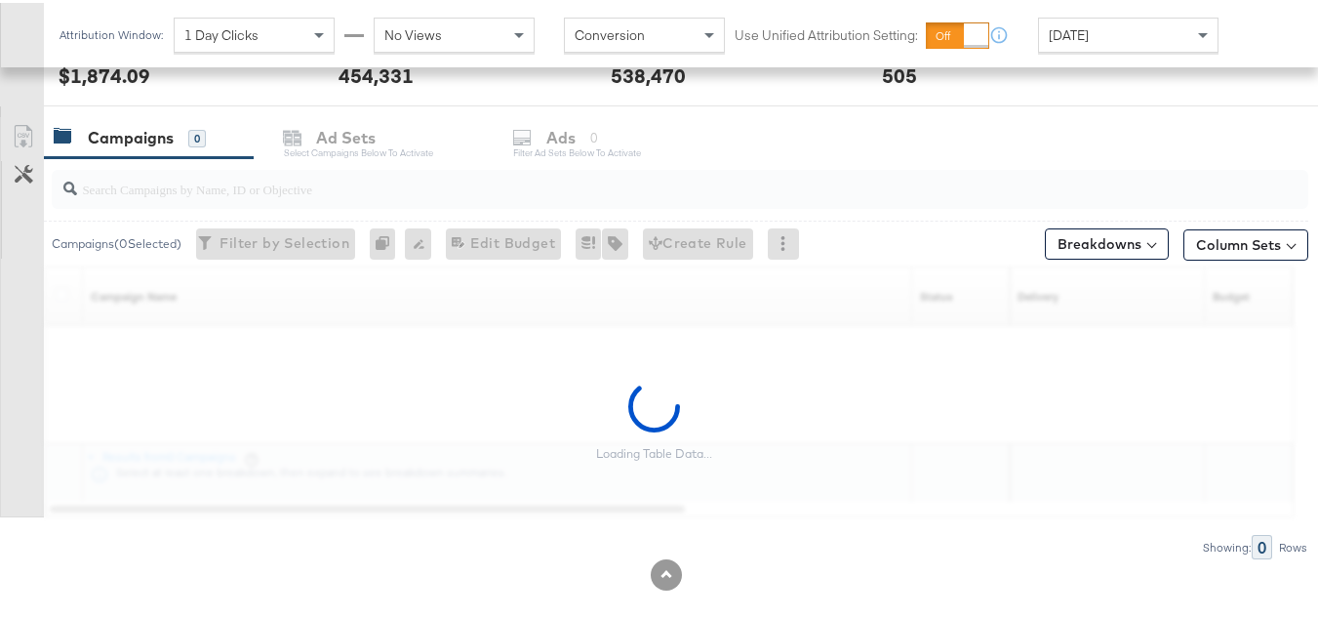
scroll to position [804, 0]
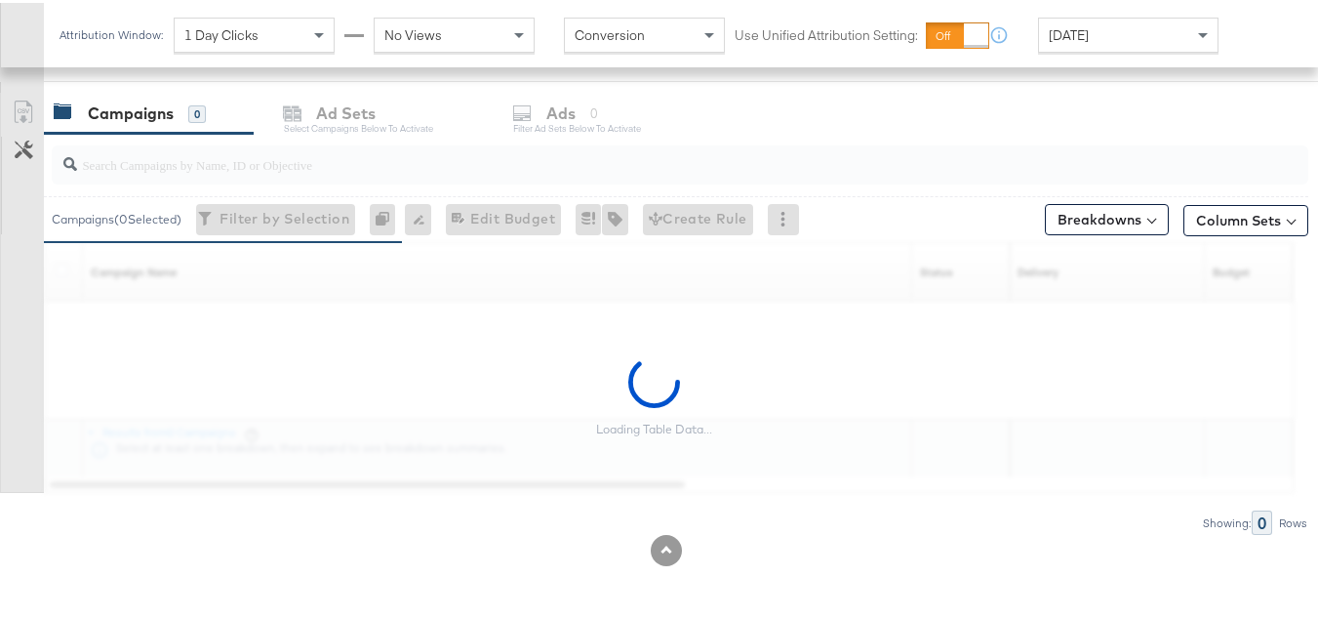
click at [258, 166] on input "search" at bounding box center [637, 154] width 1120 height 38
paste input "120230827938750307"
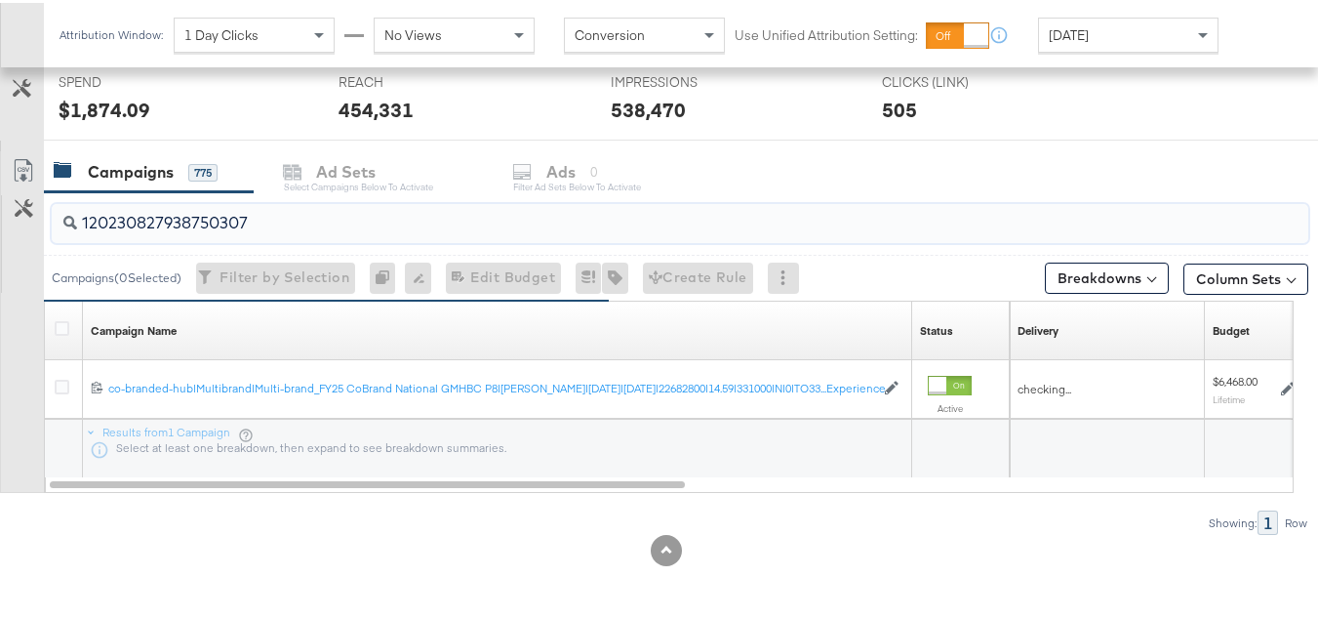
scroll to position [745, 0]
type input "120230827938750307"
click at [59, 323] on icon at bounding box center [62, 325] width 15 height 15
click at [0, 0] on input "checkbox" at bounding box center [0, 0] width 0 height 0
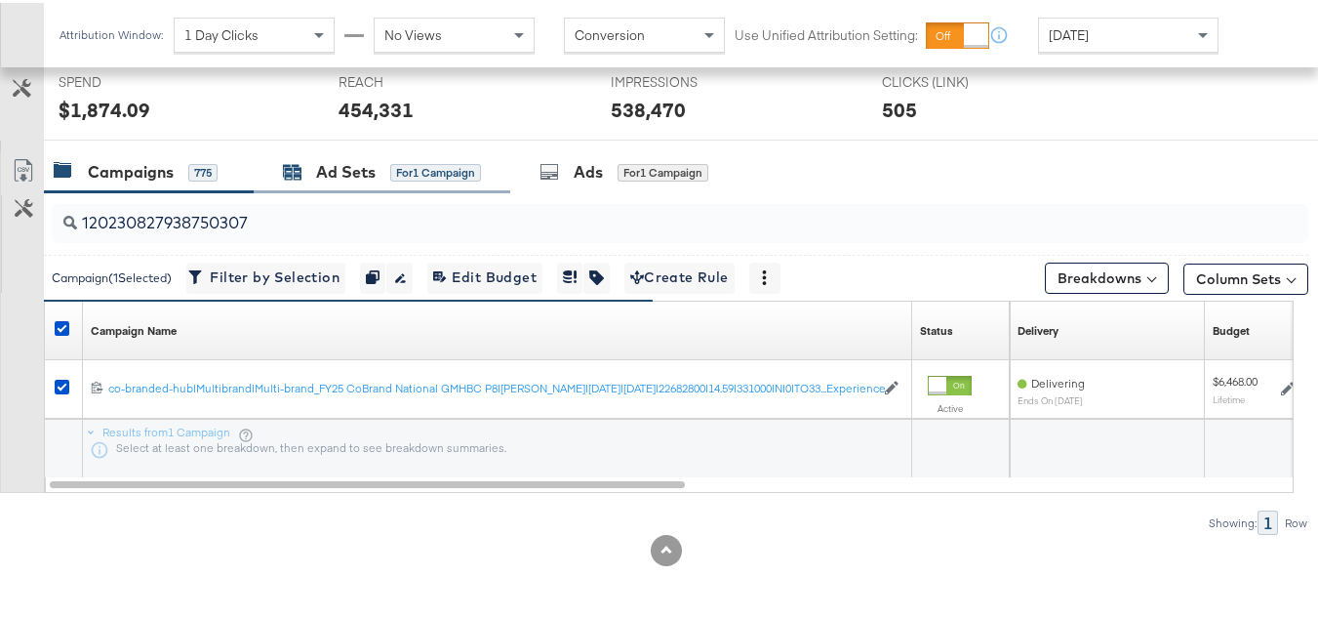
click at [353, 176] on div "Ad Sets" at bounding box center [346, 169] width 60 height 22
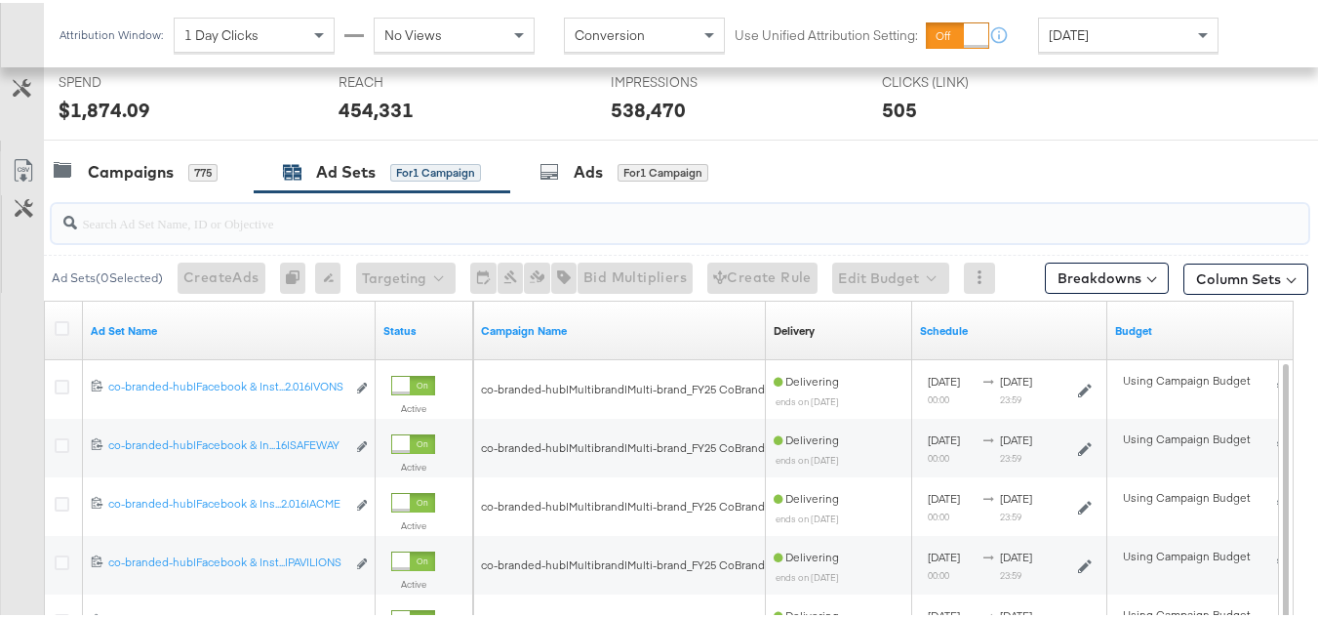
click at [389, 215] on input "search" at bounding box center [637, 212] width 1120 height 38
paste input "co-branded-hub|Facebook & Instagram|Social Media|FBIG - Video IX - Custom Shopp…"
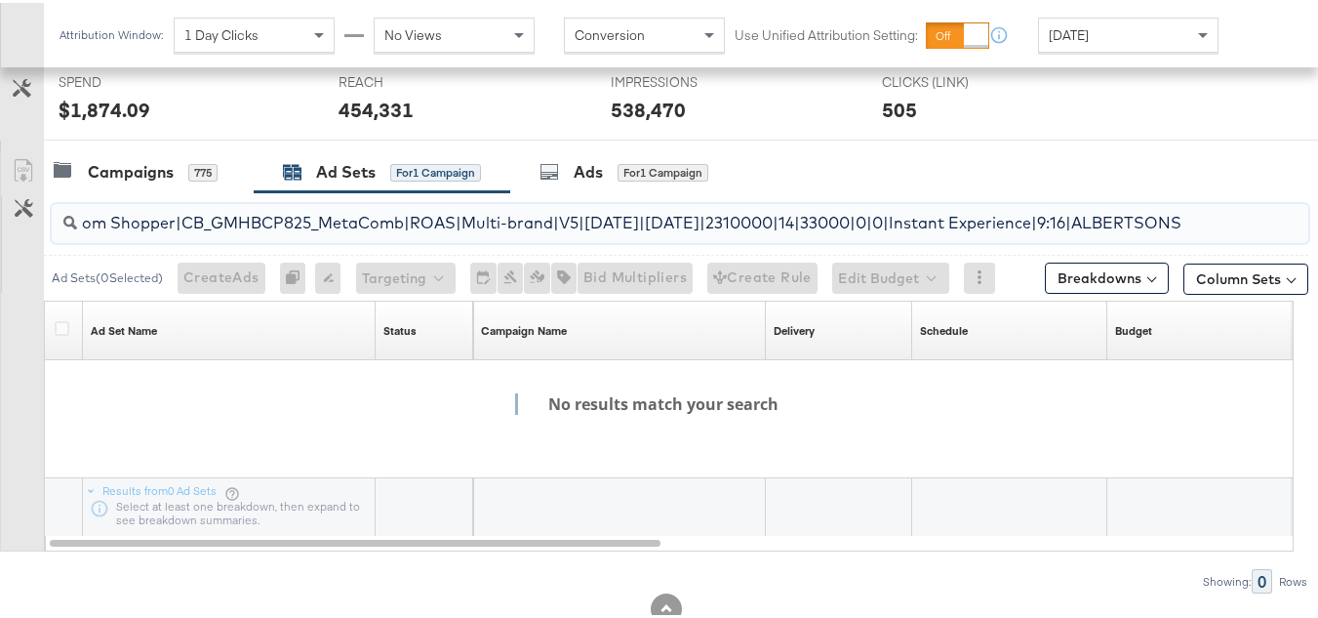
scroll to position [0, 0]
click at [297, 160] on icon at bounding box center [292, 169] width 19 height 19
click at [199, 220] on input "co-branded-hub|Facebook & Instagram|Social Media|FBIG - Video IX - Custom Shopp…" at bounding box center [637, 212] width 1120 height 38
paste input "Premium Carousel & Product Ad - Custom Shopper|CB_GMHBCP825_MetaComb|ROAS|Multi…"
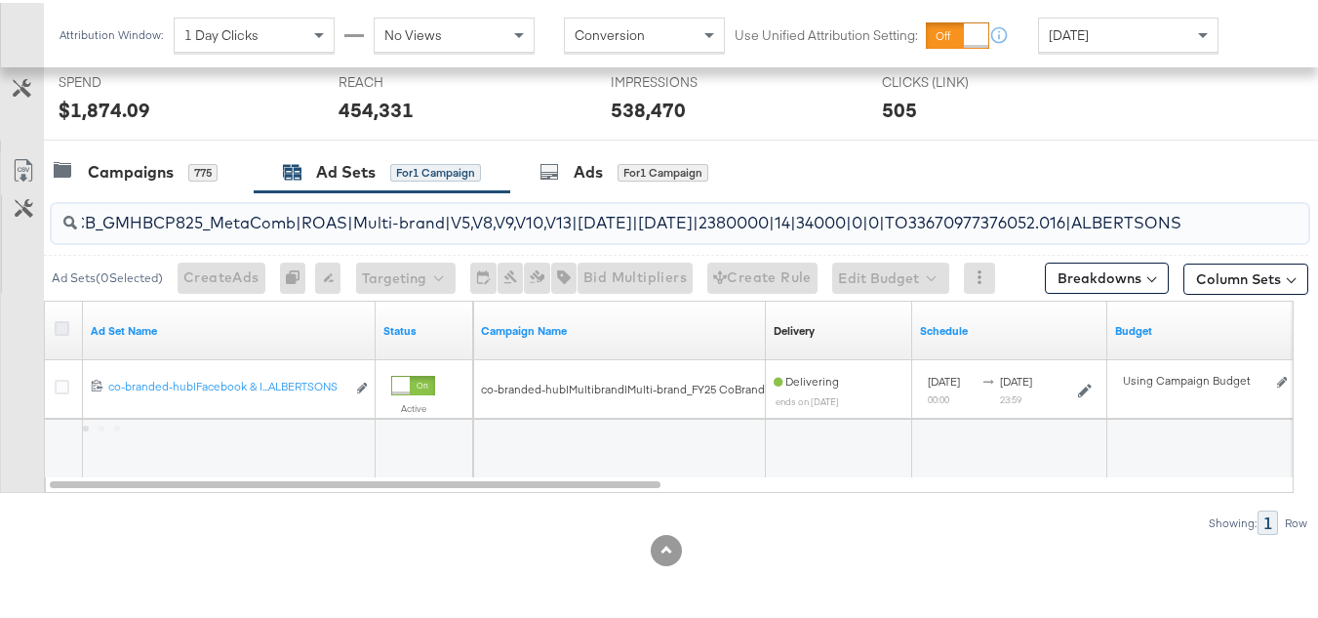
type input "co-branded-hub|Facebook & Instagram|Social Media|FBIG - Premium Carousel & Prod…"
click at [60, 332] on icon at bounding box center [62, 325] width 15 height 15
click at [0, 0] on input "checkbox" at bounding box center [0, 0] width 0 height 0
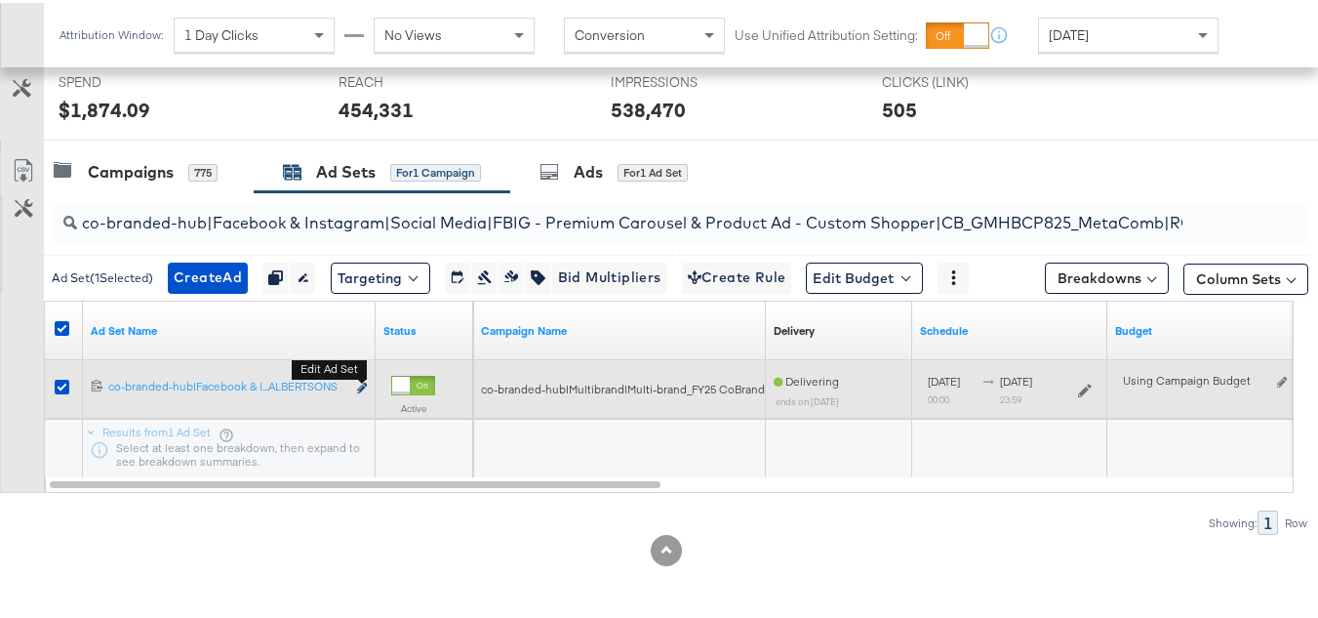
click at [365, 381] on button "Edit ad set" at bounding box center [362, 386] width 12 height 20
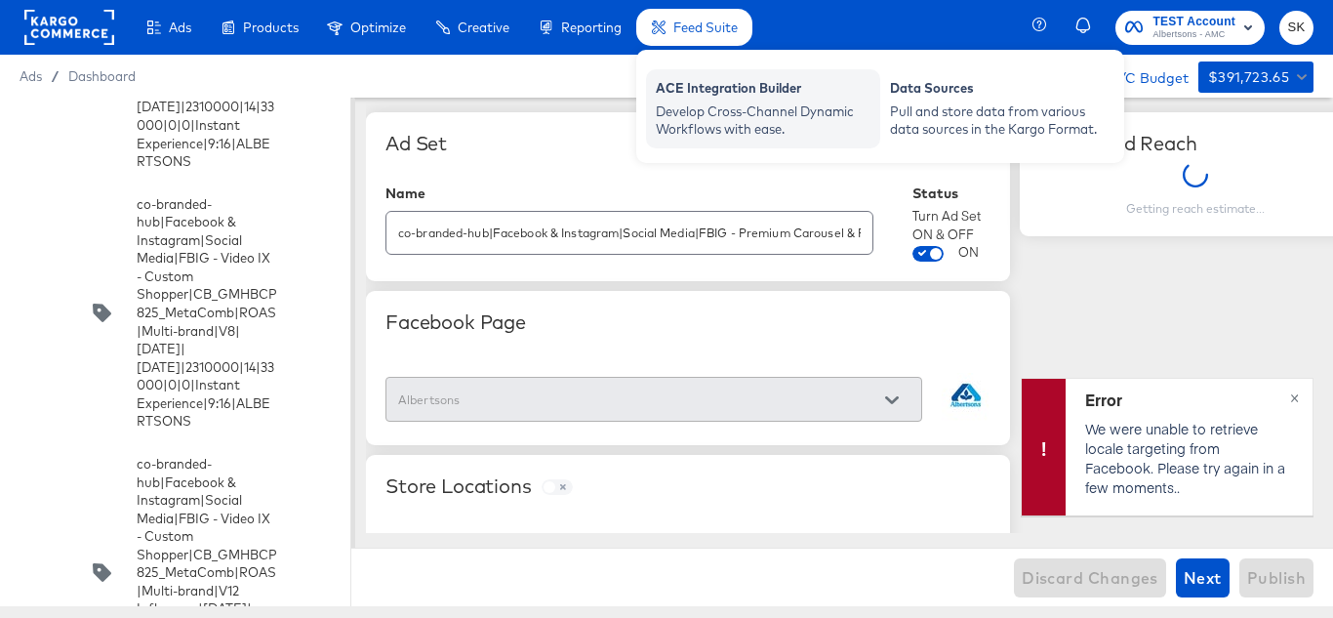
scroll to position [12502, 0]
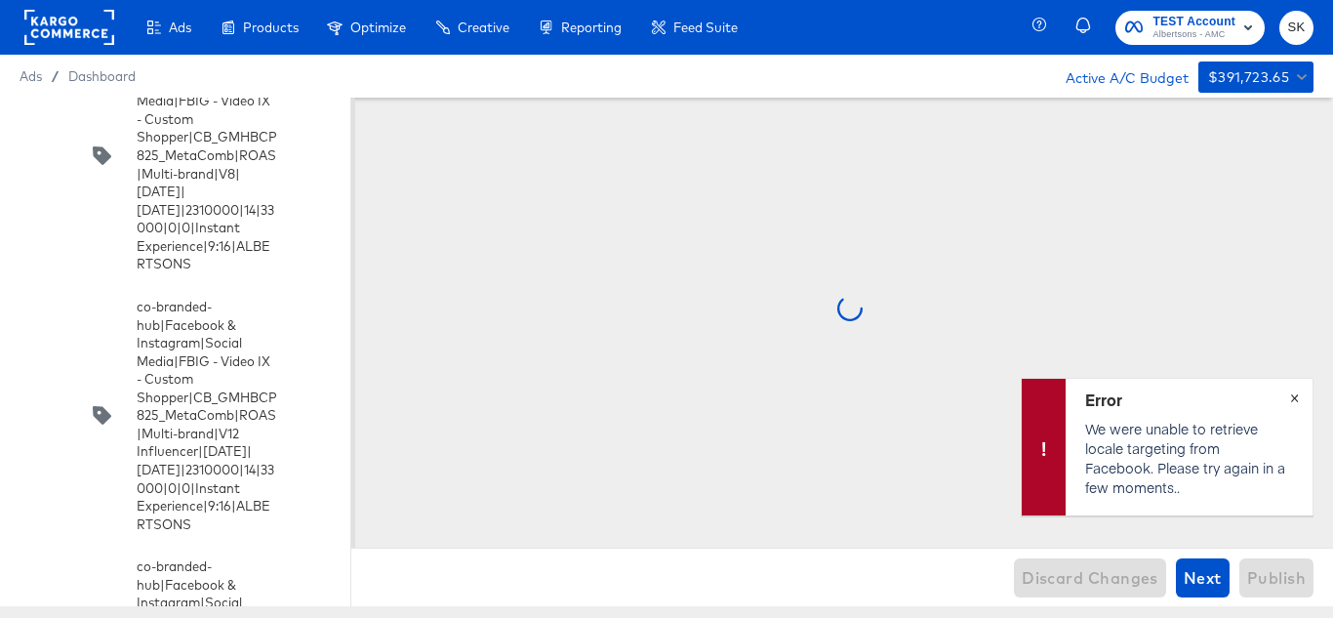
click at [1297, 401] on span "×" at bounding box center [1294, 395] width 9 height 22
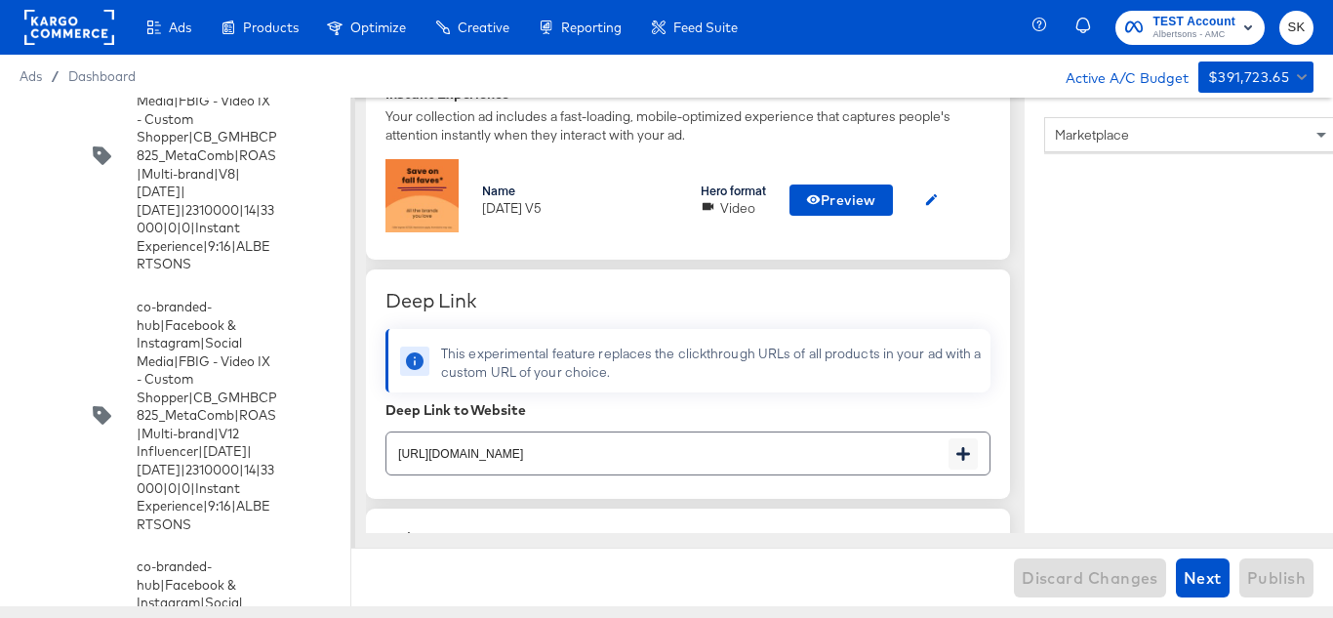
scroll to position [581, 0]
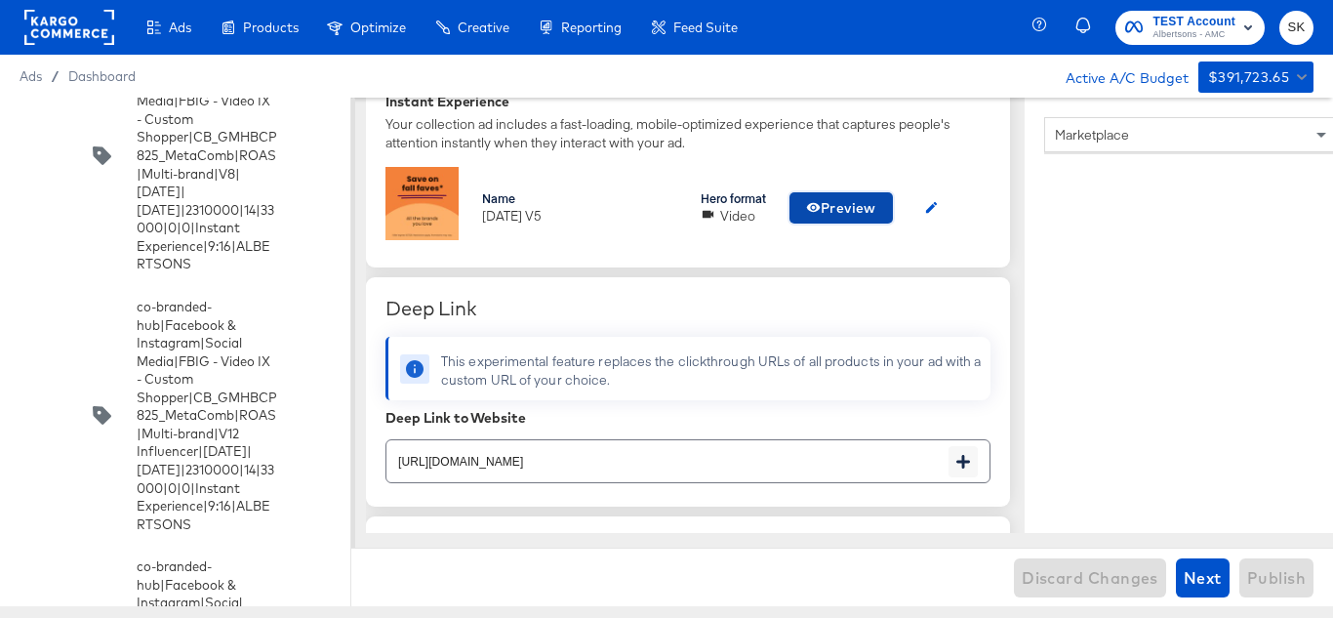
click at [850, 212] on span "Preview" at bounding box center [841, 208] width 70 height 24
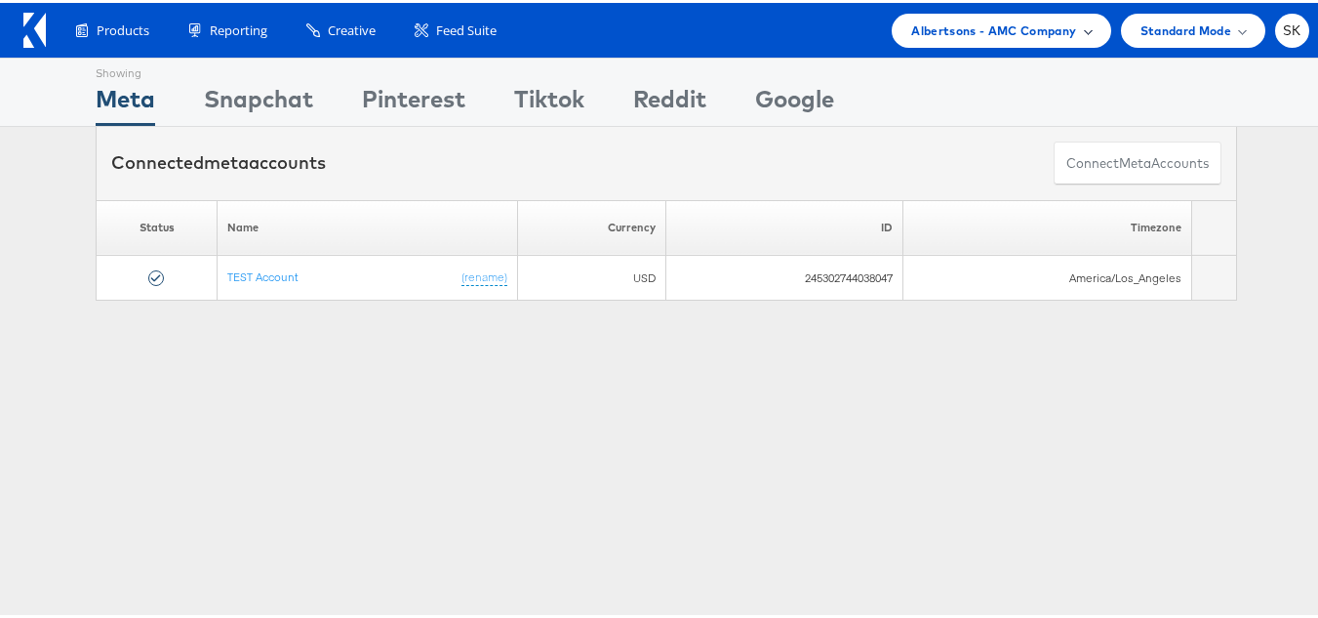
click at [998, 21] on span "Albertsons - AMC Company" at bounding box center [993, 28] width 165 height 20
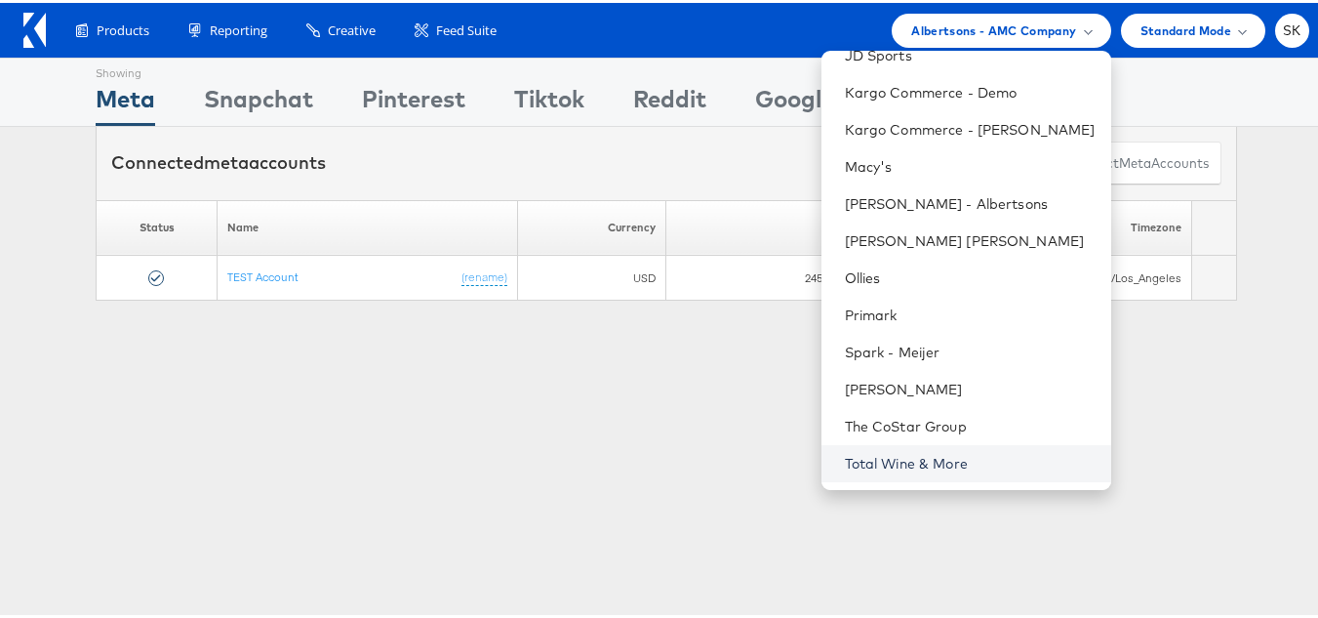
click at [865, 457] on link "Total Wine & More" at bounding box center [970, 461] width 251 height 20
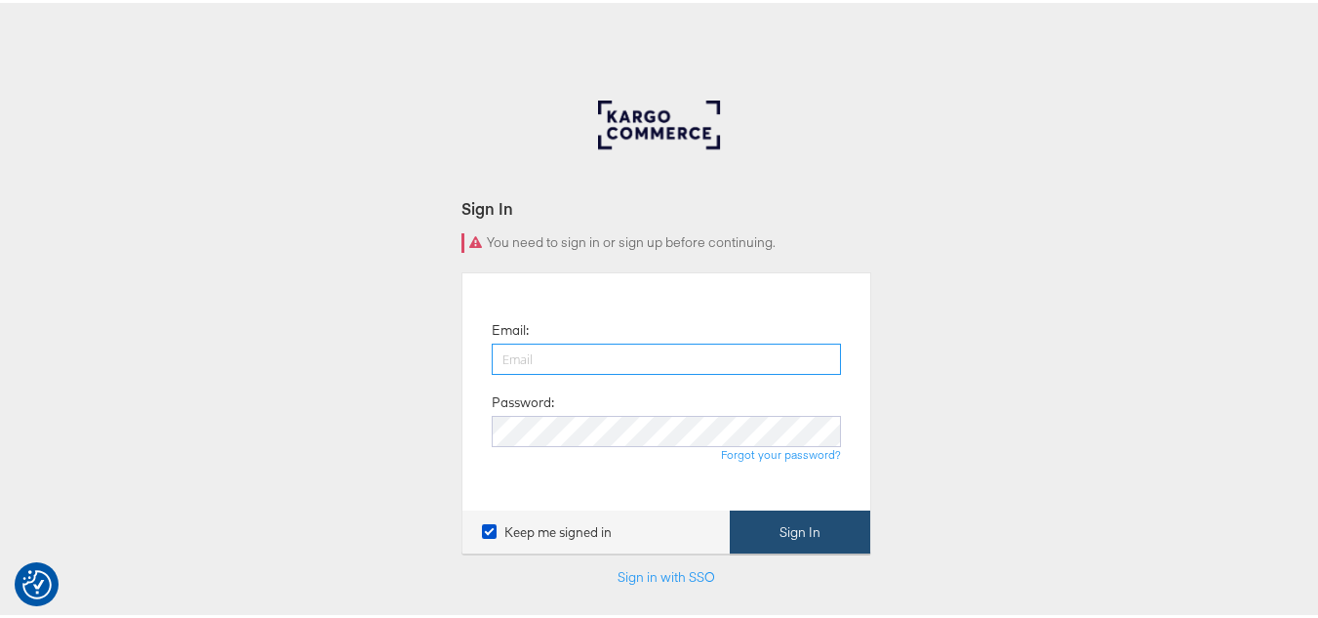
type input "[PERSON_NAME][EMAIL_ADDRESS][DOMAIN_NAME]"
click at [793, 514] on button "Sign In" at bounding box center [800, 529] width 141 height 44
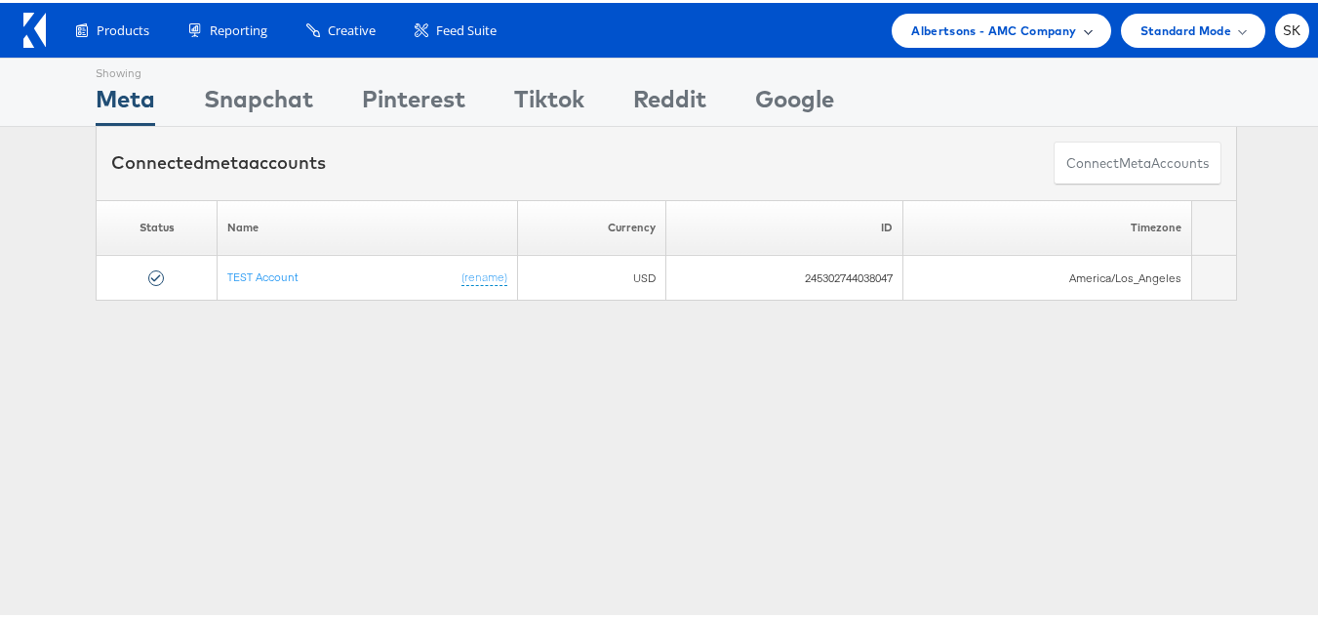
click at [957, 32] on span "Albertsons - AMC Company" at bounding box center [993, 28] width 165 height 20
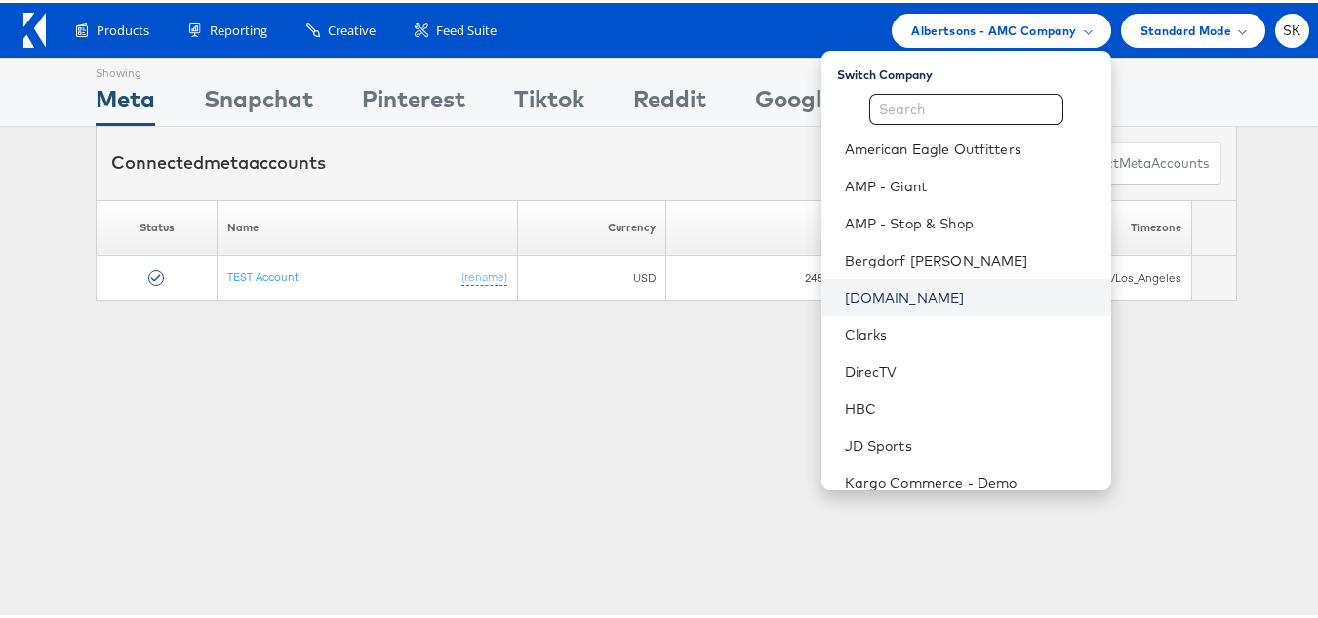
scroll to position [390, 0]
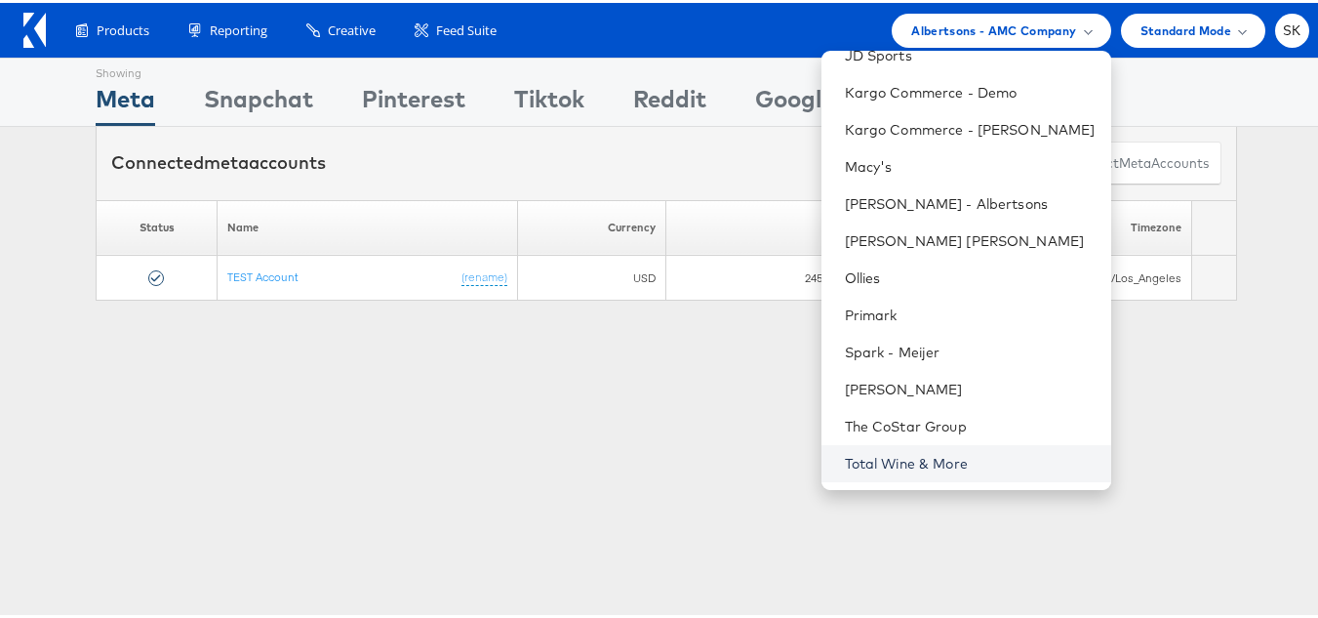
click at [887, 464] on link "Total Wine & More" at bounding box center [970, 461] width 251 height 20
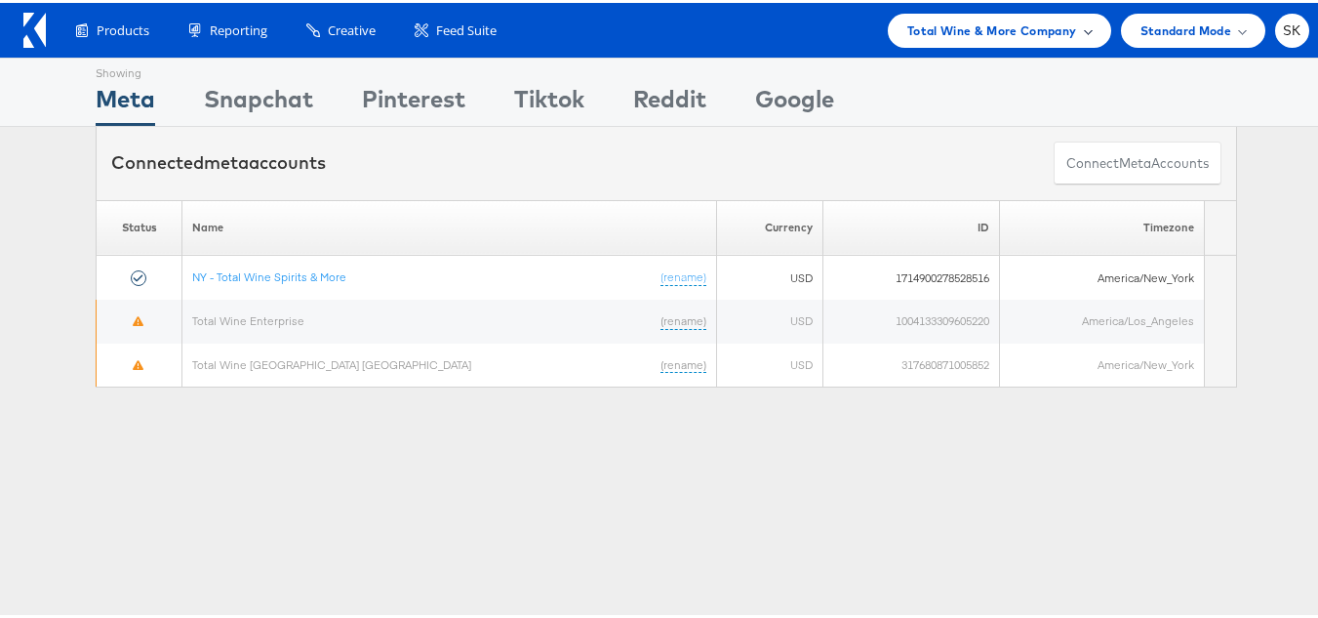
click at [1016, 35] on span "Total Wine & More Company" at bounding box center [992, 28] width 170 height 20
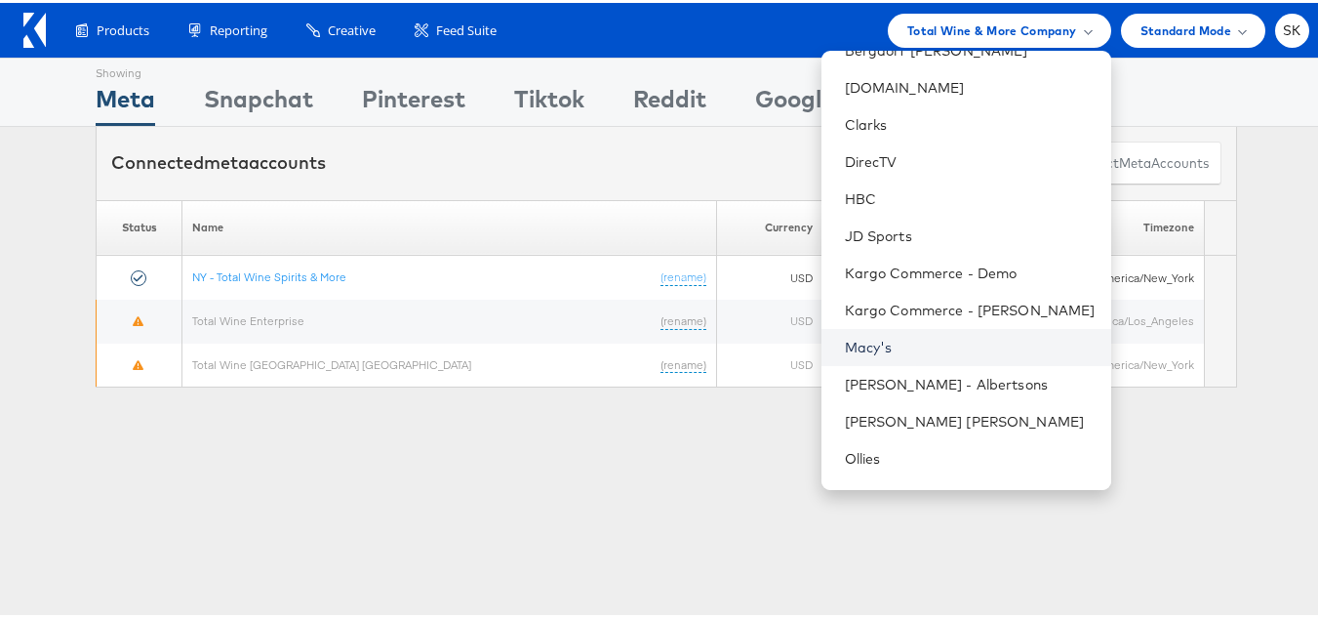
scroll to position [390, 0]
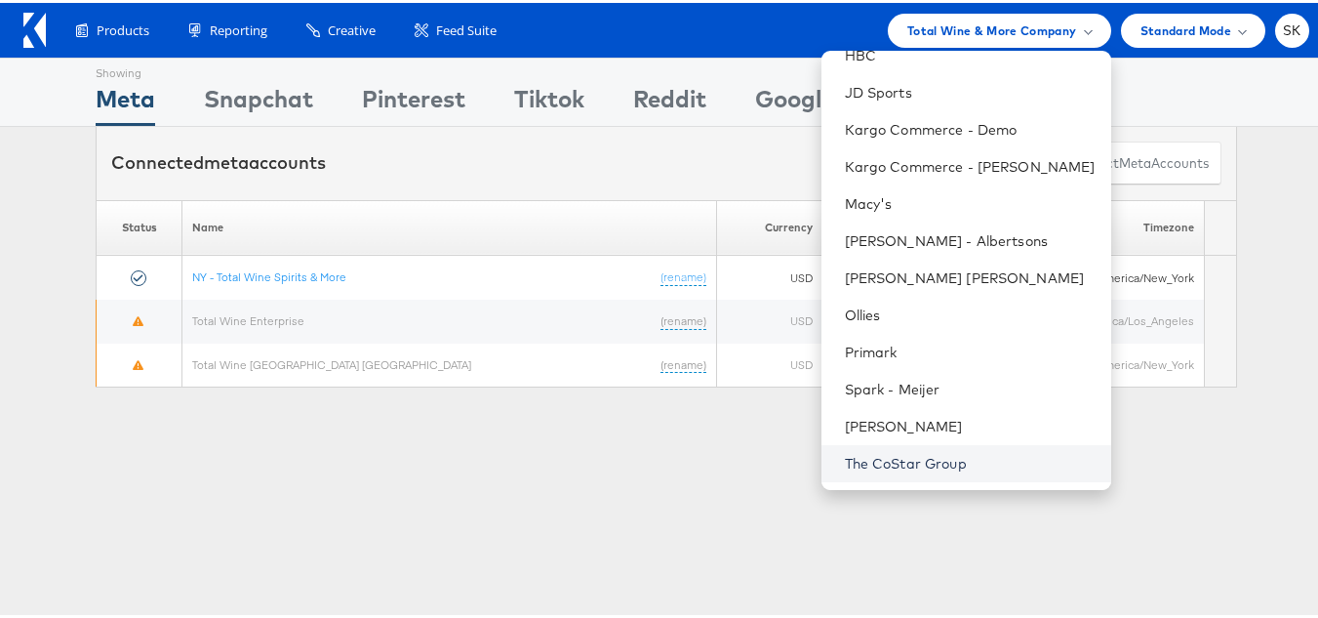
click at [938, 458] on link "The CoStar Group" at bounding box center [970, 461] width 251 height 20
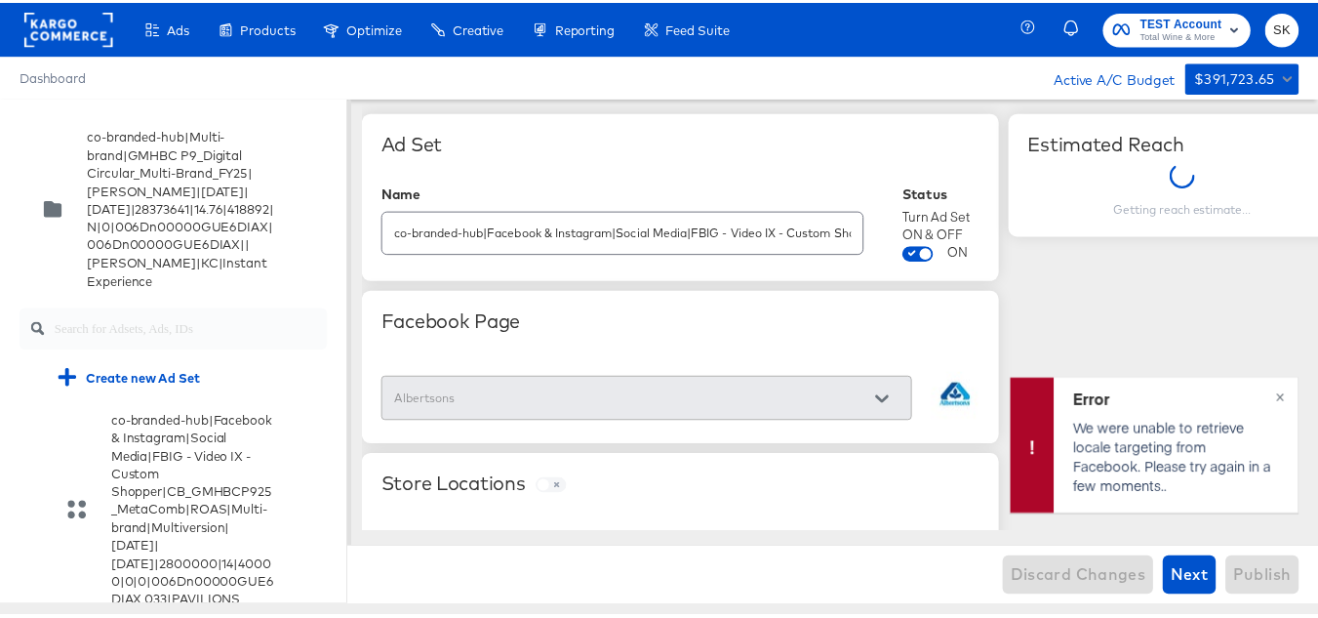
scroll to position [791, 0]
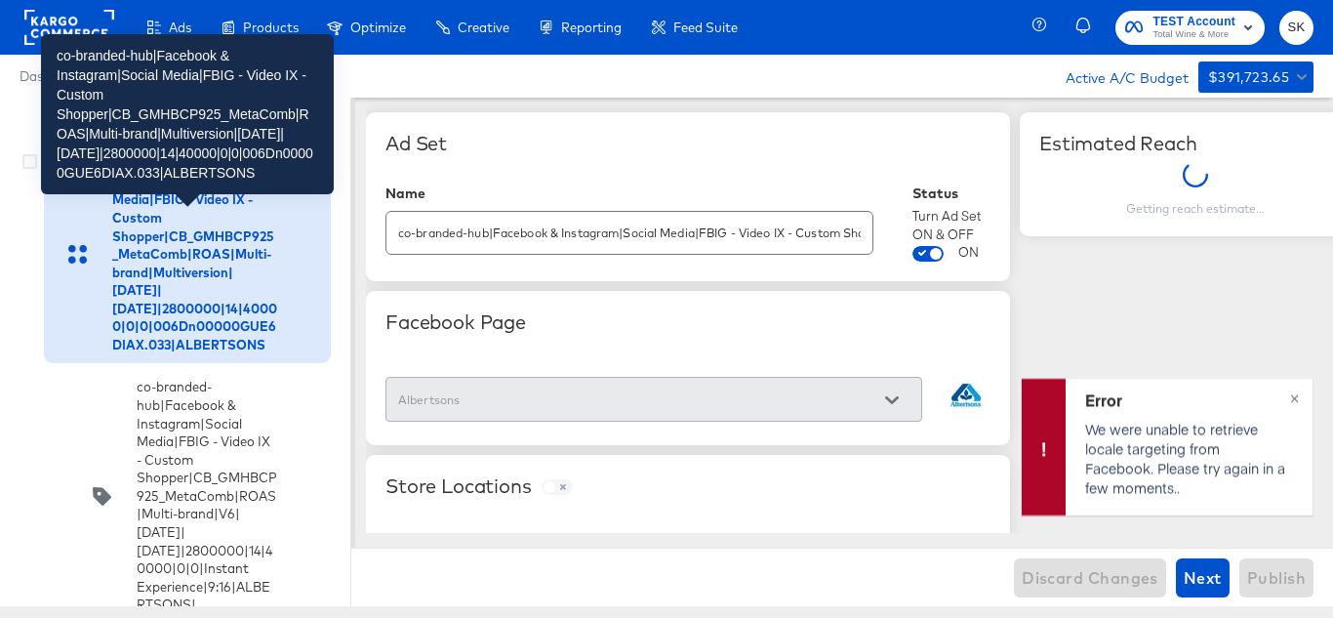
click at [174, 353] on div "co-branded-hub|Facebook & Instagram|Social Media|FBIG - Video IX - Custom Shopp…" at bounding box center [194, 253] width 165 height 199
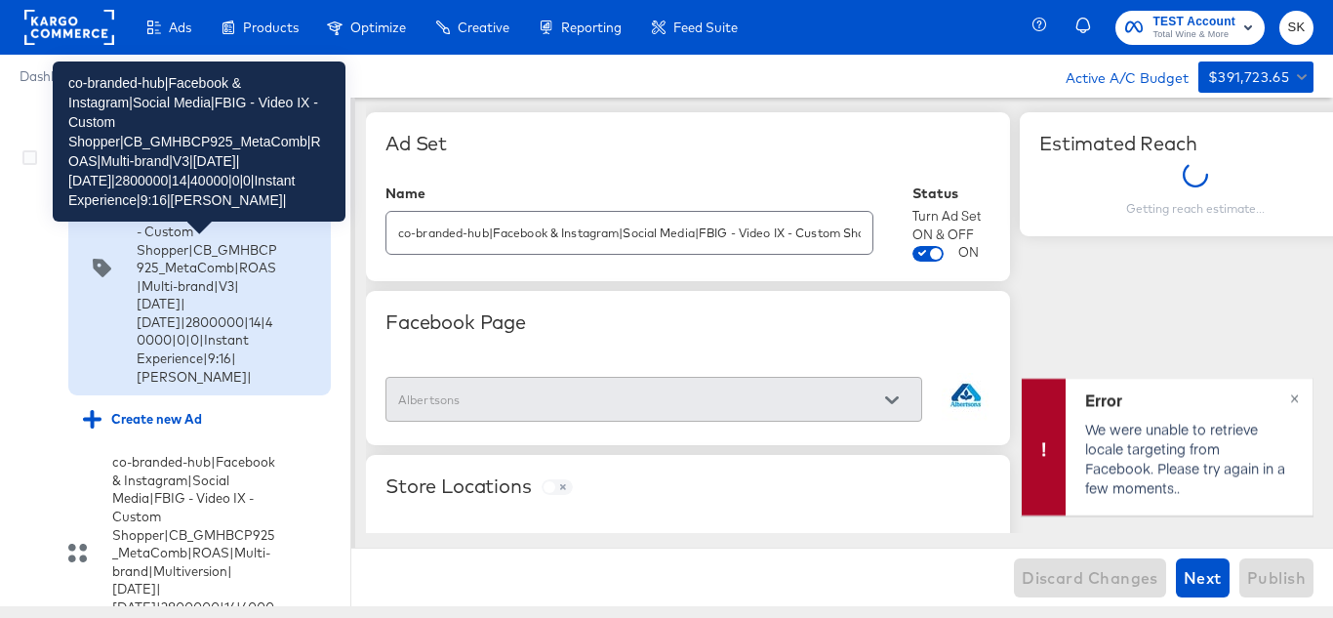
scroll to position [1377, 0]
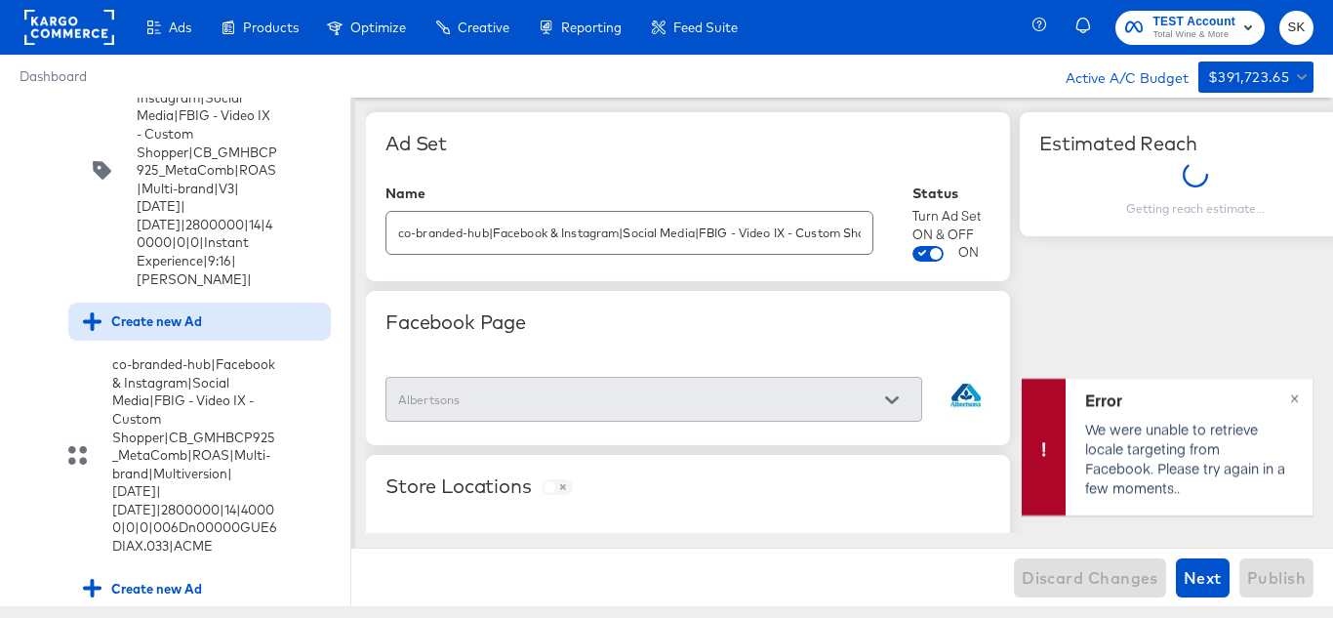
click at [148, 331] on div "Create new Ad" at bounding box center [142, 321] width 119 height 19
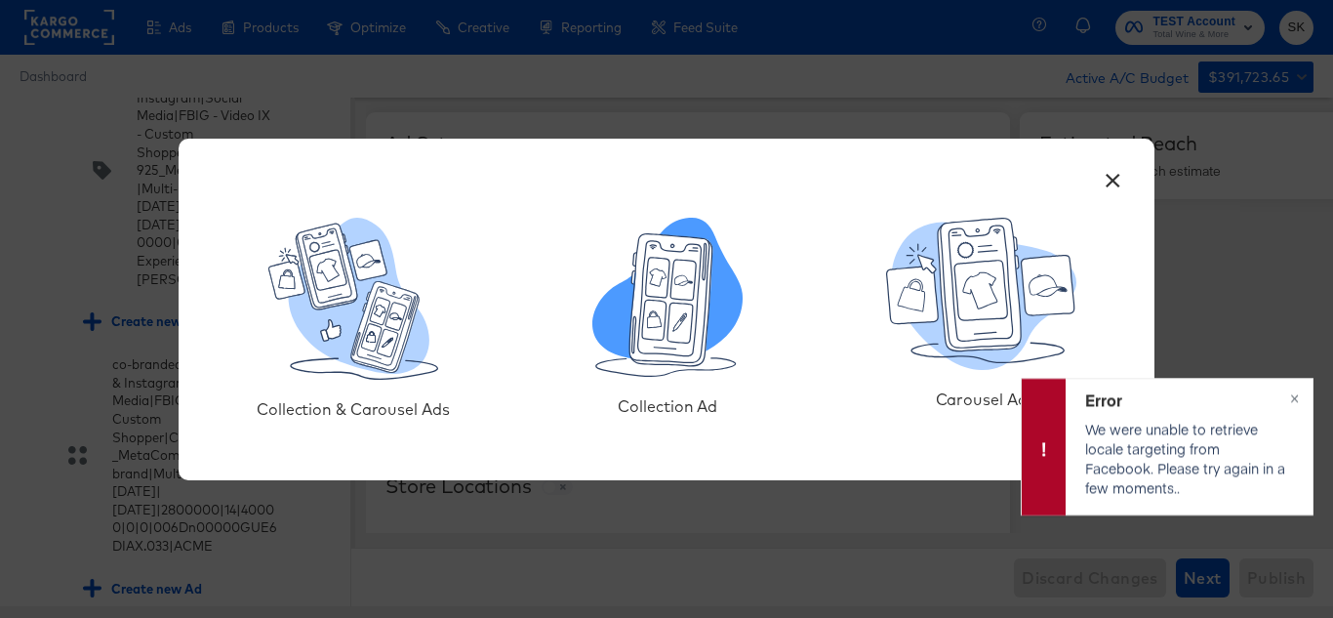
click at [689, 313] on icon at bounding box center [679, 322] width 25 height 40
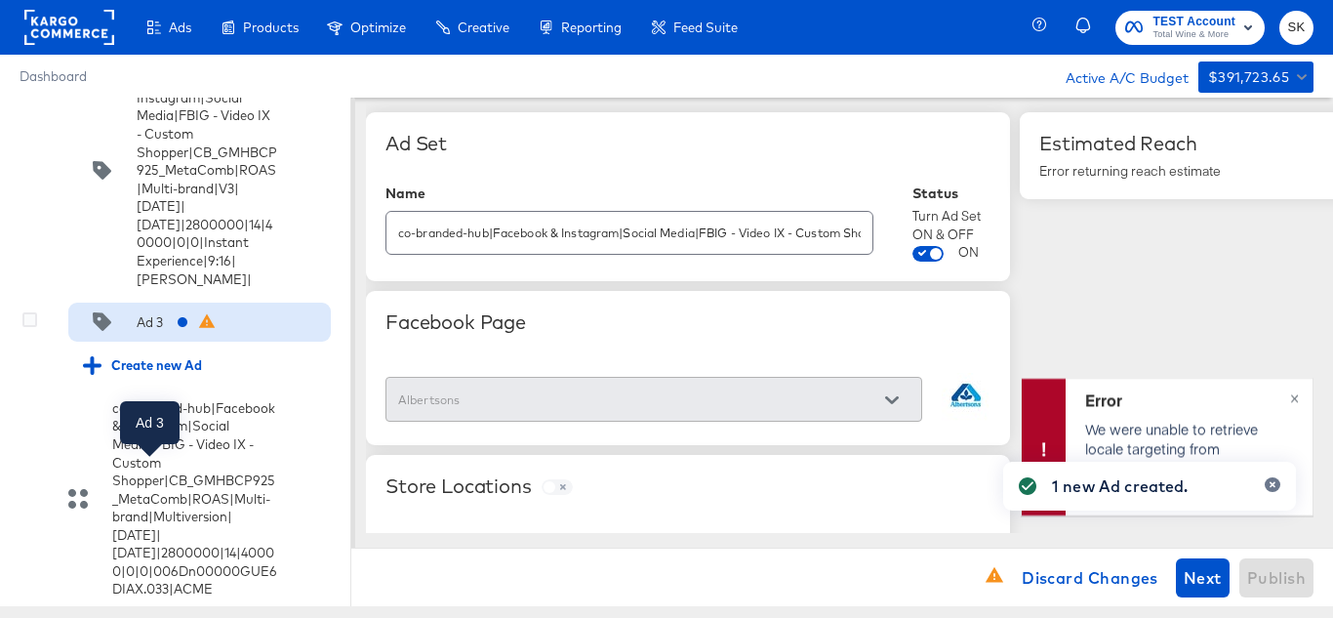
click at [147, 332] on div "Ad 3" at bounding box center [150, 322] width 26 height 19
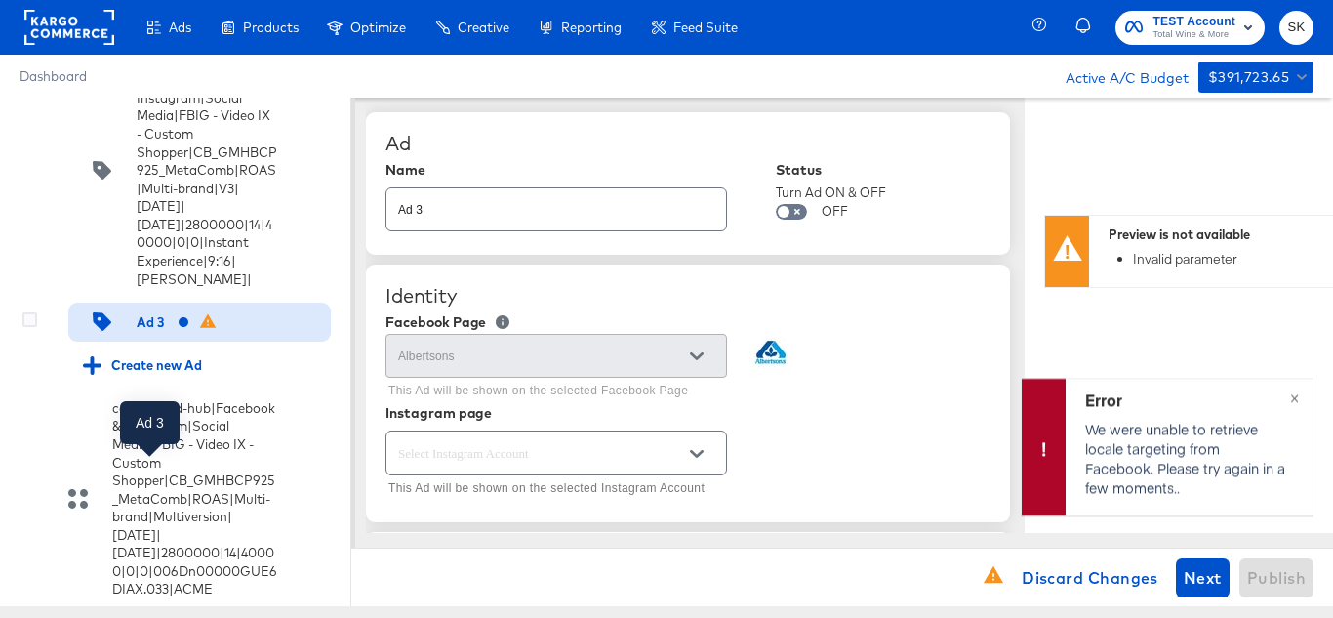
click at [156, 332] on div "Ad 3" at bounding box center [150, 322] width 27 height 19
click at [528, 213] on input "Ad 3" at bounding box center [556, 202] width 340 height 42
paste input "co-branded-hub|Facebook & Instagram|Social Media|FBIG - Video IX - Custom Shopp…"
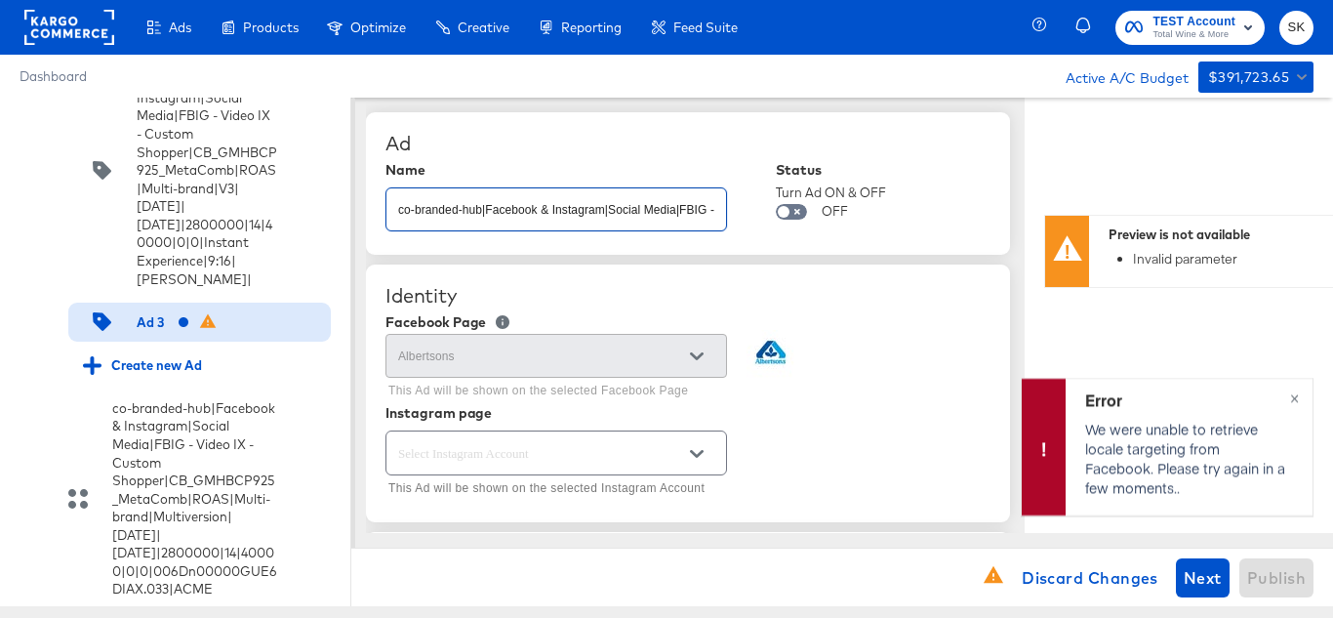
scroll to position [0, 887]
type input "co-branded-hub|Facebook & Instagram|Social Media|FBIG - Video IX - Custom Shopp…"
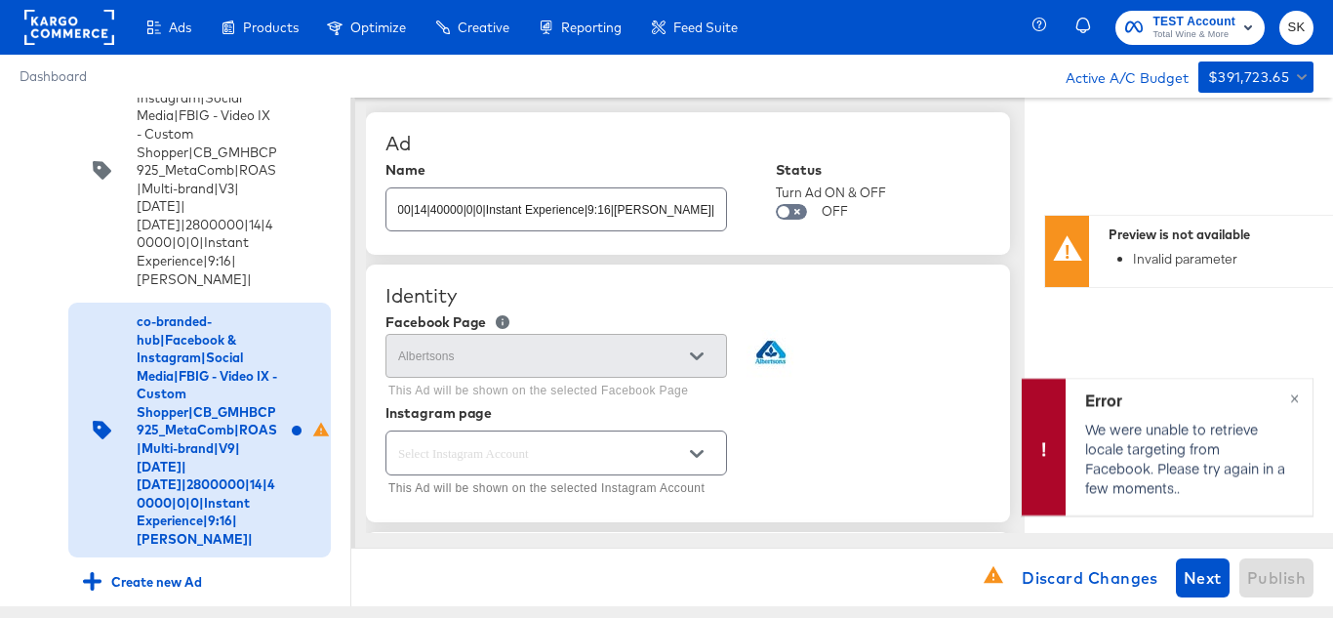
type textarea "x"
click at [744, 127] on div "Ad Name co-branded-hub|Facebook & Instagram|Social Media|FBIG - Video IX - Cust…" at bounding box center [688, 183] width 644 height 142
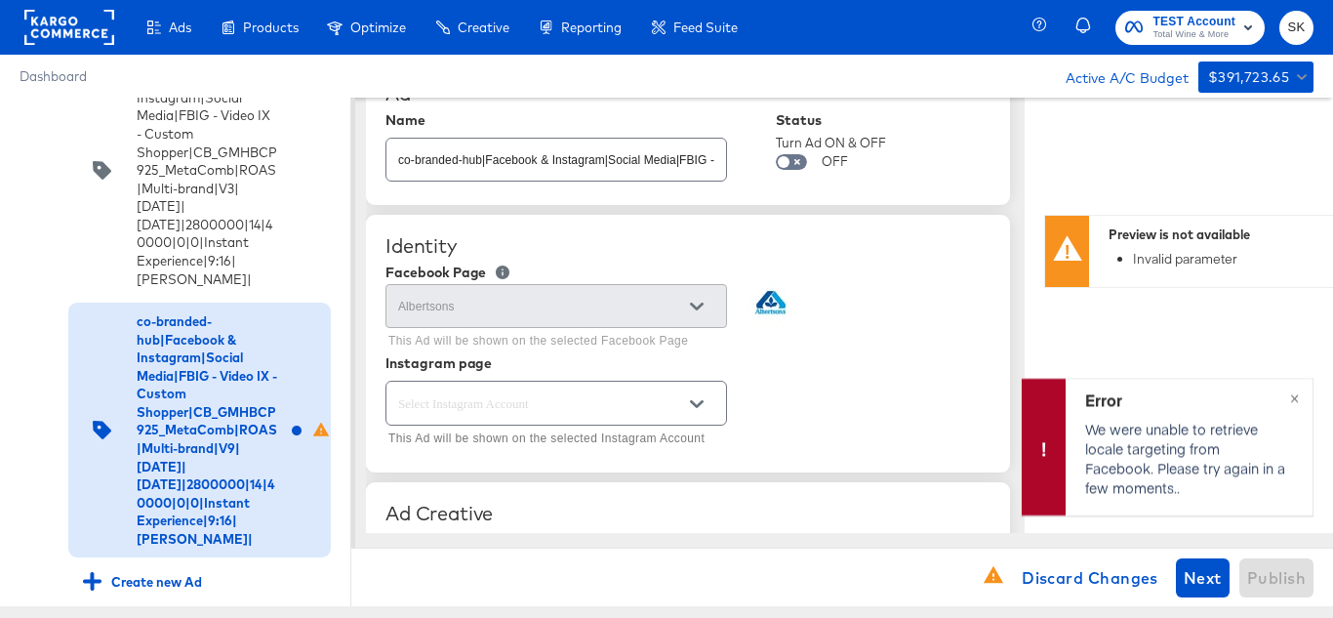
scroll to position [98, 0]
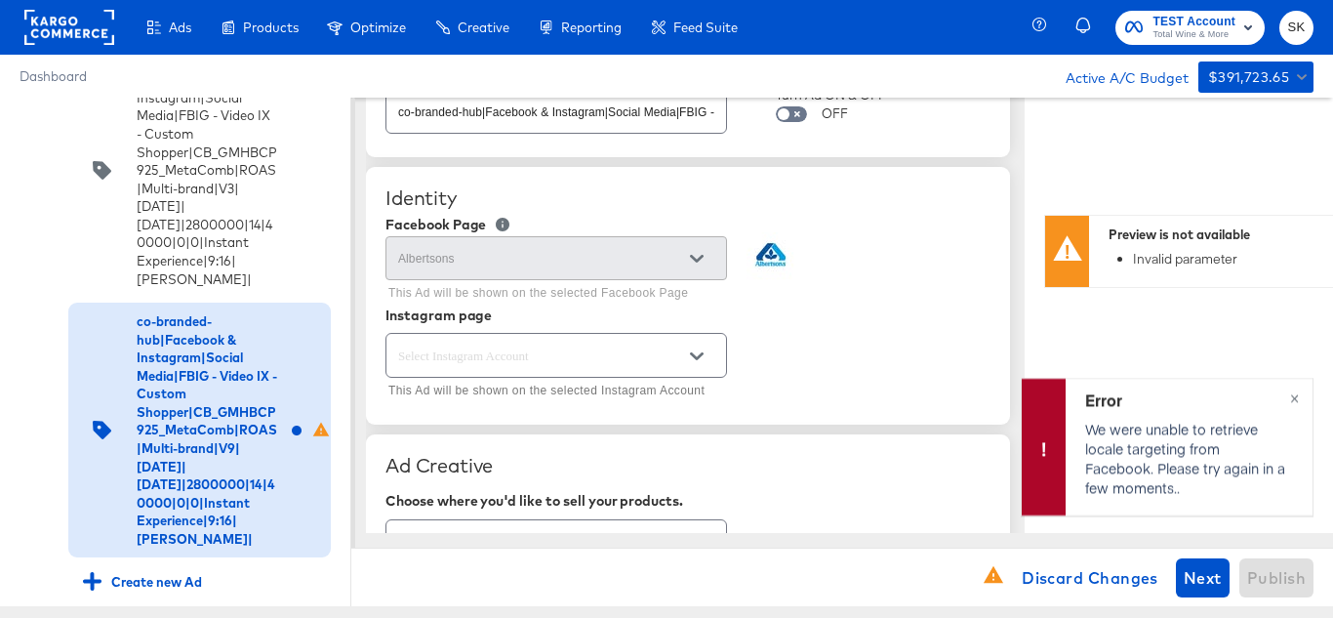
click at [702, 364] on button "Open" at bounding box center [696, 355] width 29 height 29
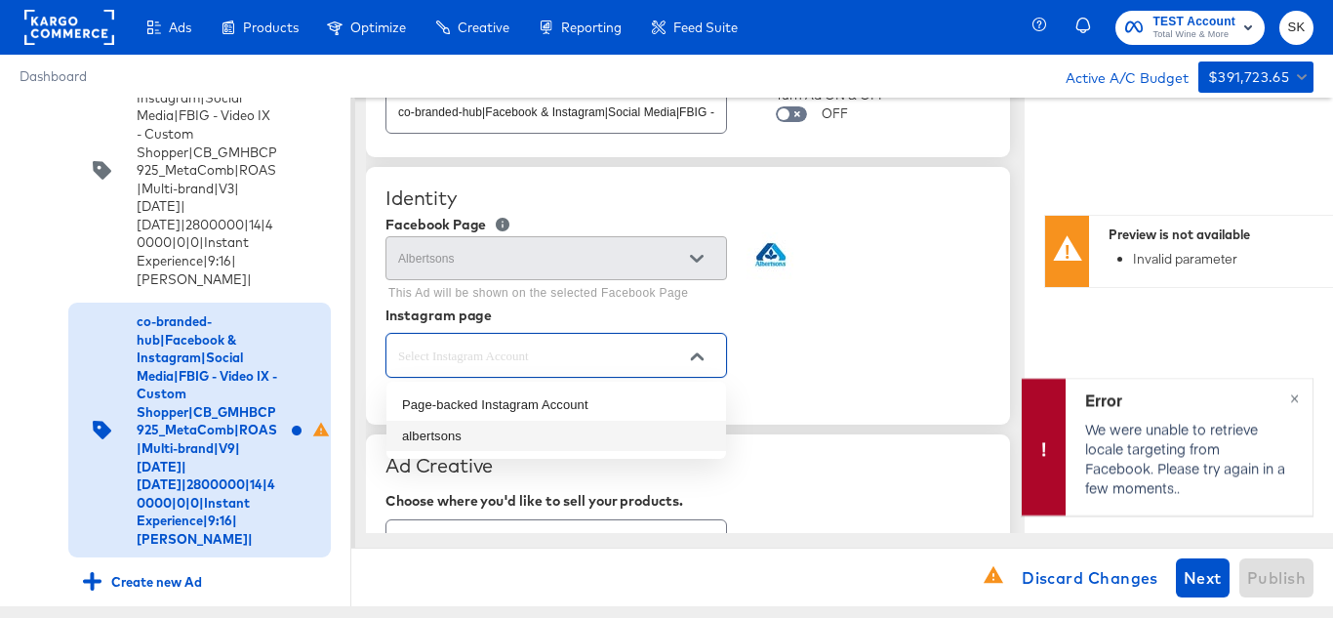
click at [411, 436] on li "albertsons" at bounding box center [556, 436] width 340 height 31
type textarea "x"
type input "albertsons"
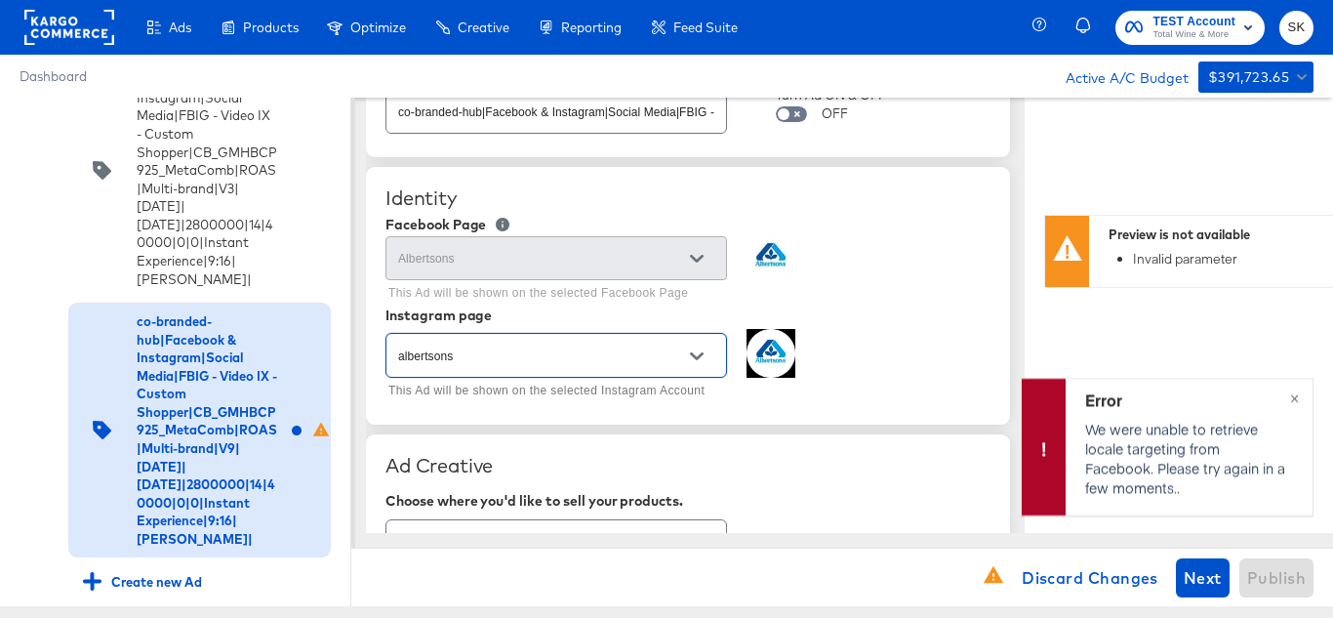
click at [924, 316] on div "Instagram page" at bounding box center [687, 315] width 605 height 16
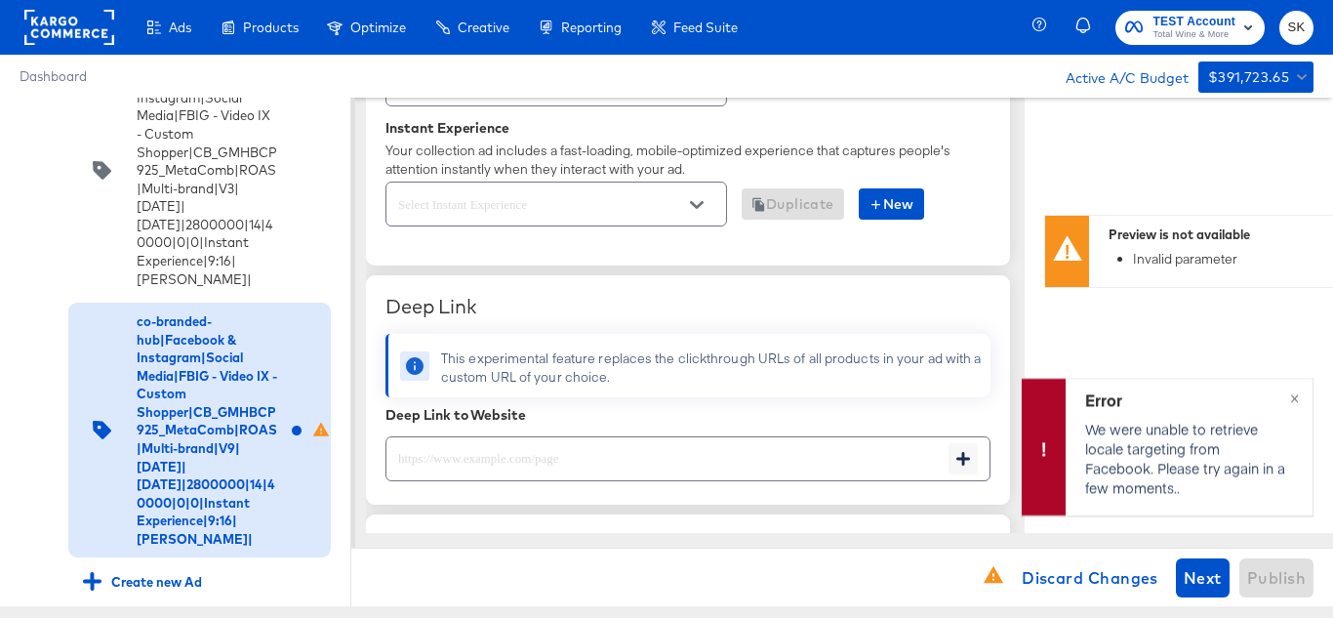
scroll to position [585, 0]
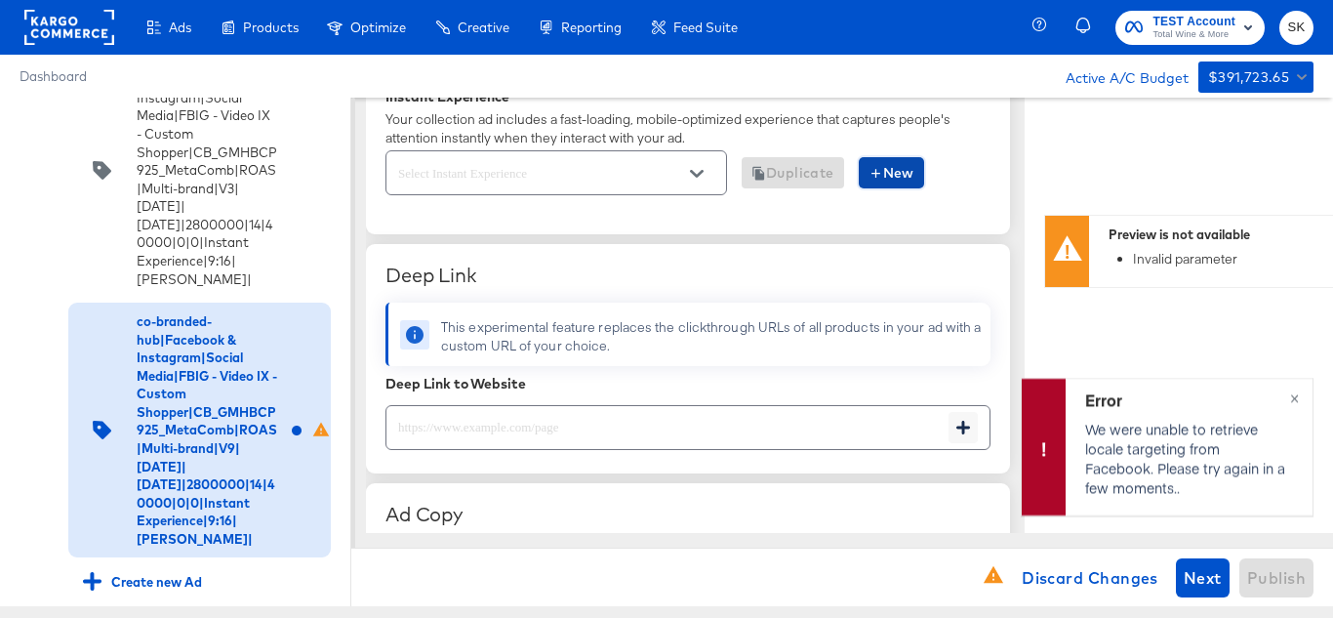
click at [889, 175] on span "New" at bounding box center [891, 173] width 46 height 24
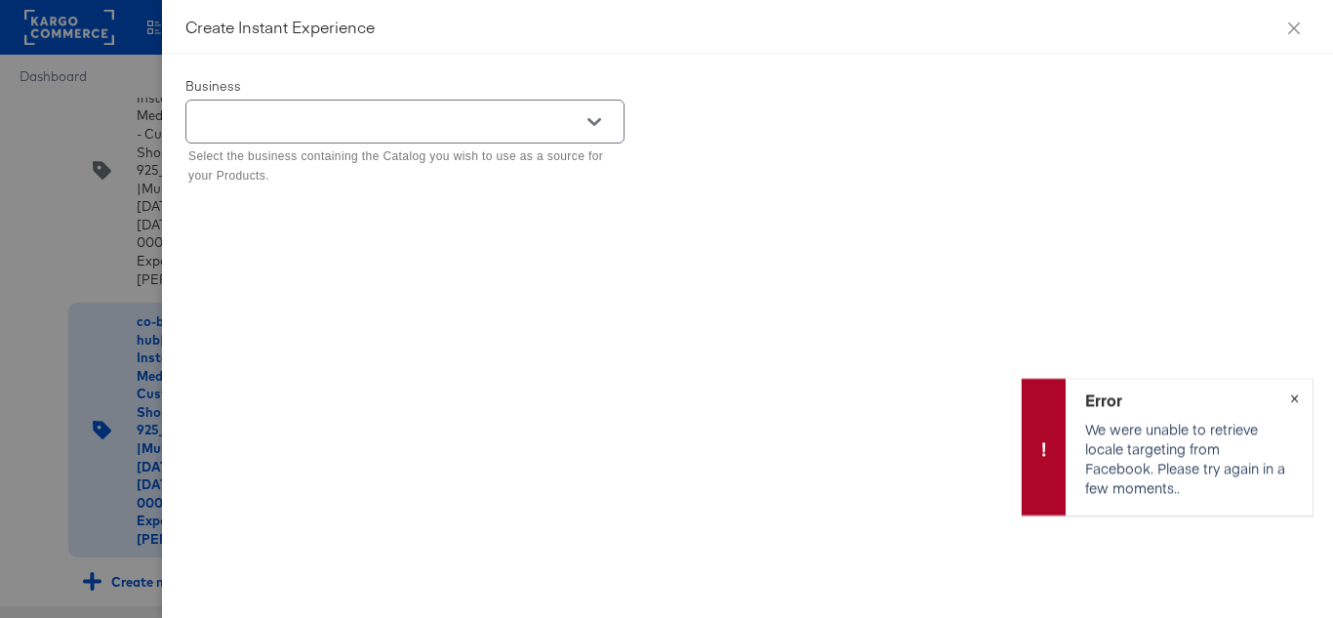
click at [1290, 400] on span "×" at bounding box center [1294, 395] width 9 height 22
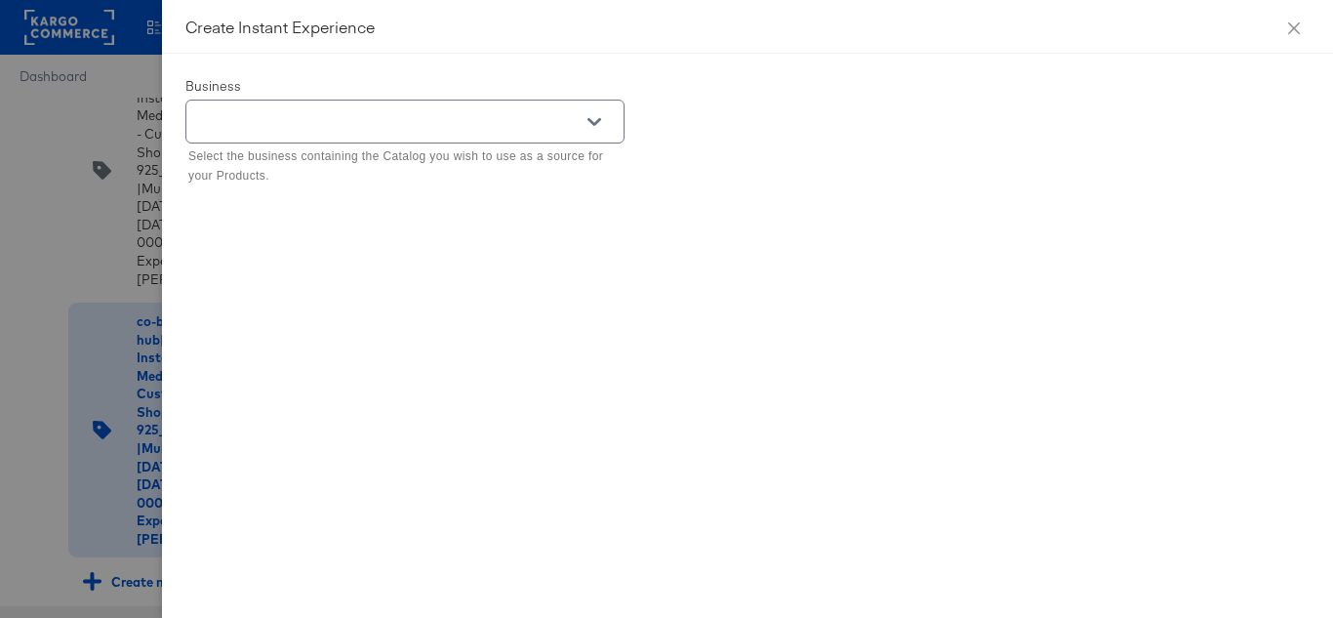
click at [591, 128] on icon "Open" at bounding box center [594, 122] width 14 height 14
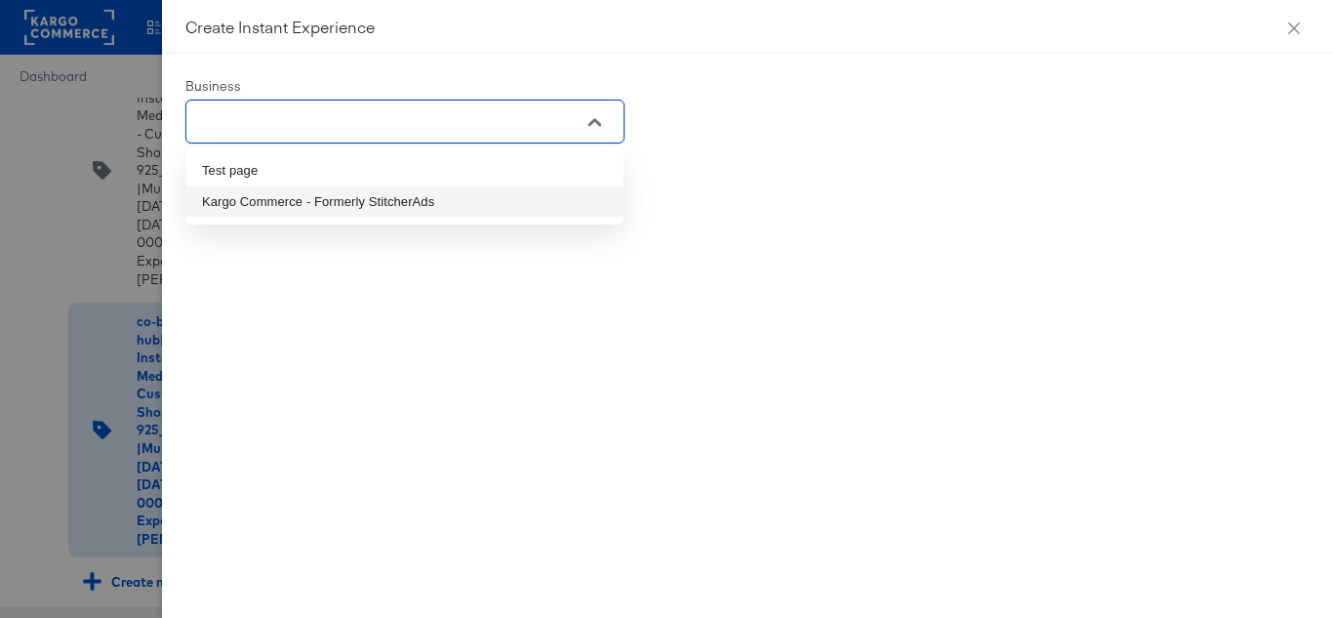
click at [285, 204] on li "Kargo Commerce - Formerly StitcherAds" at bounding box center [404, 201] width 437 height 31
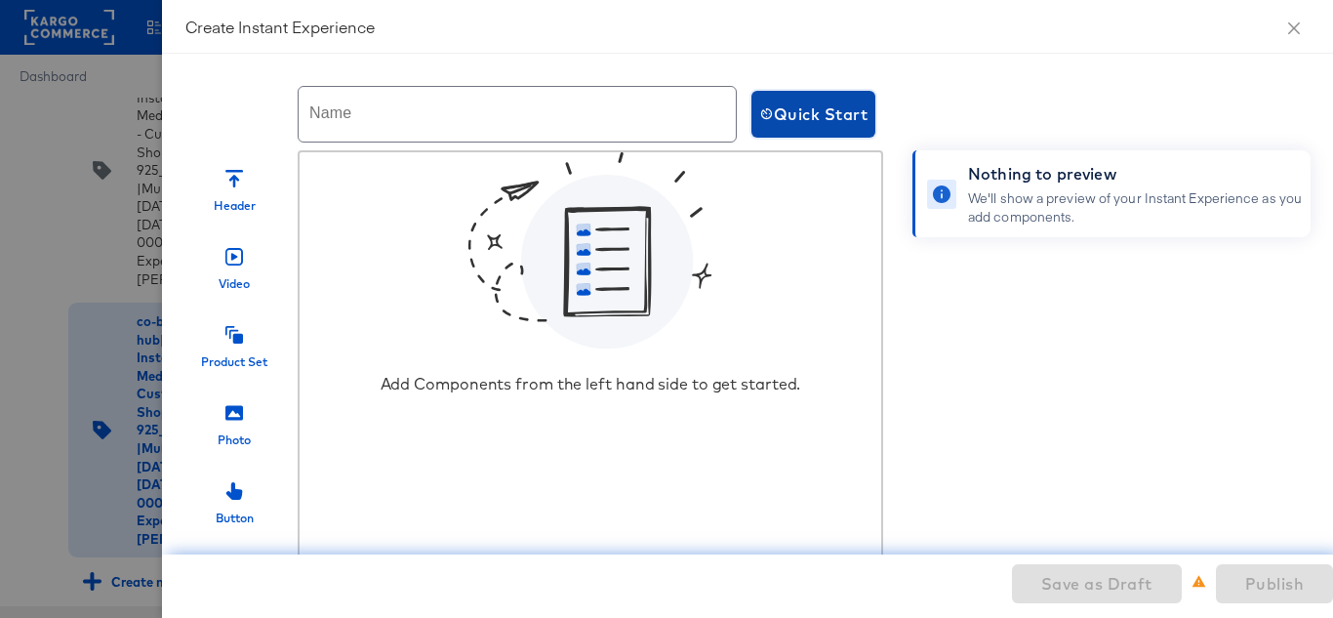
click at [834, 117] on span "Quick Start" at bounding box center [813, 113] width 108 height 27
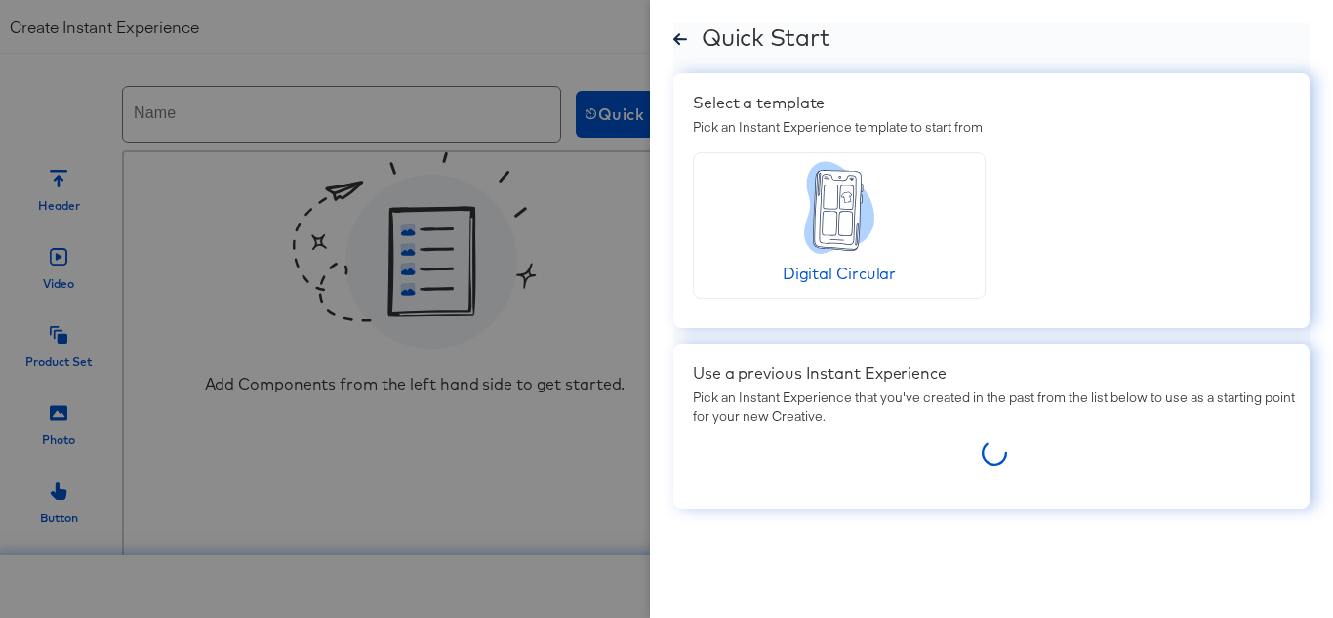
click at [679, 33] on icon at bounding box center [680, 39] width 14 height 15
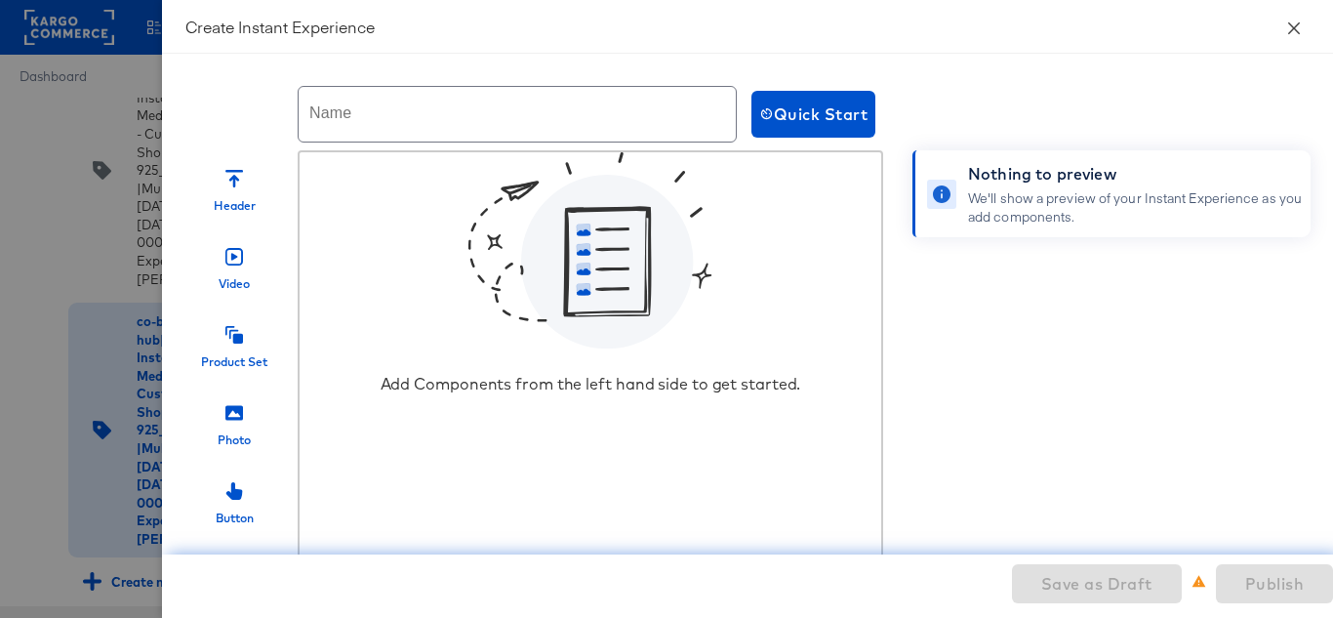
click at [1286, 29] on icon "close" at bounding box center [1294, 28] width 16 height 16
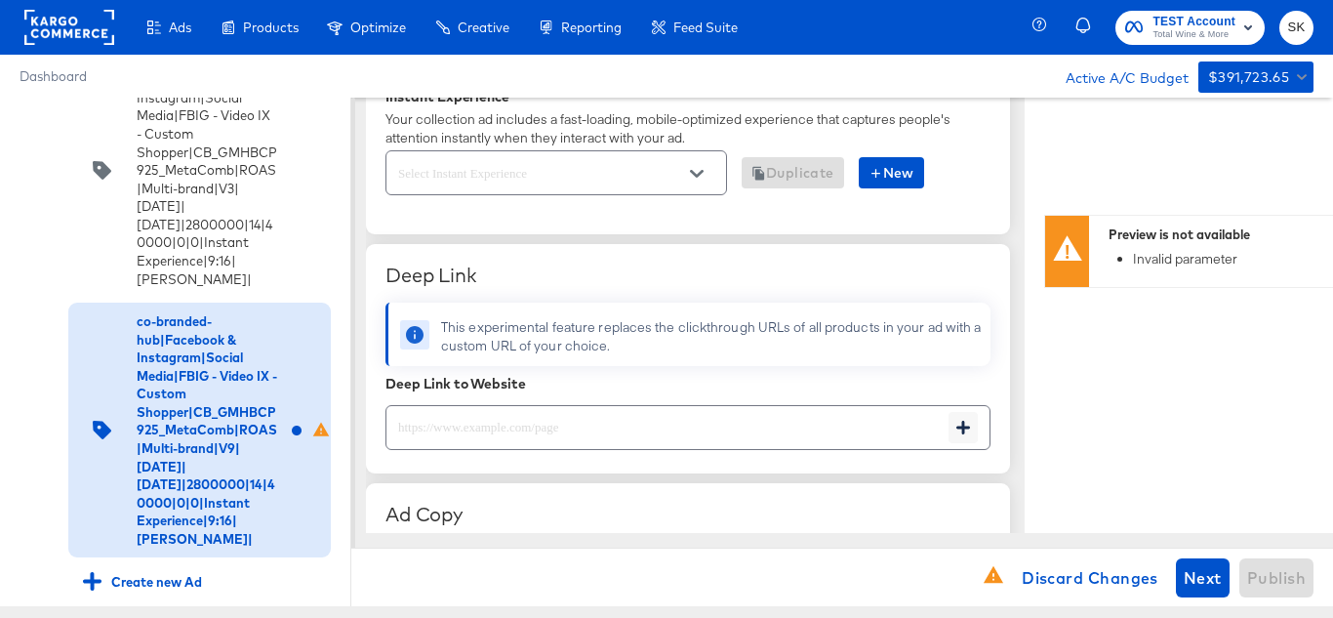
scroll to position [488, 0]
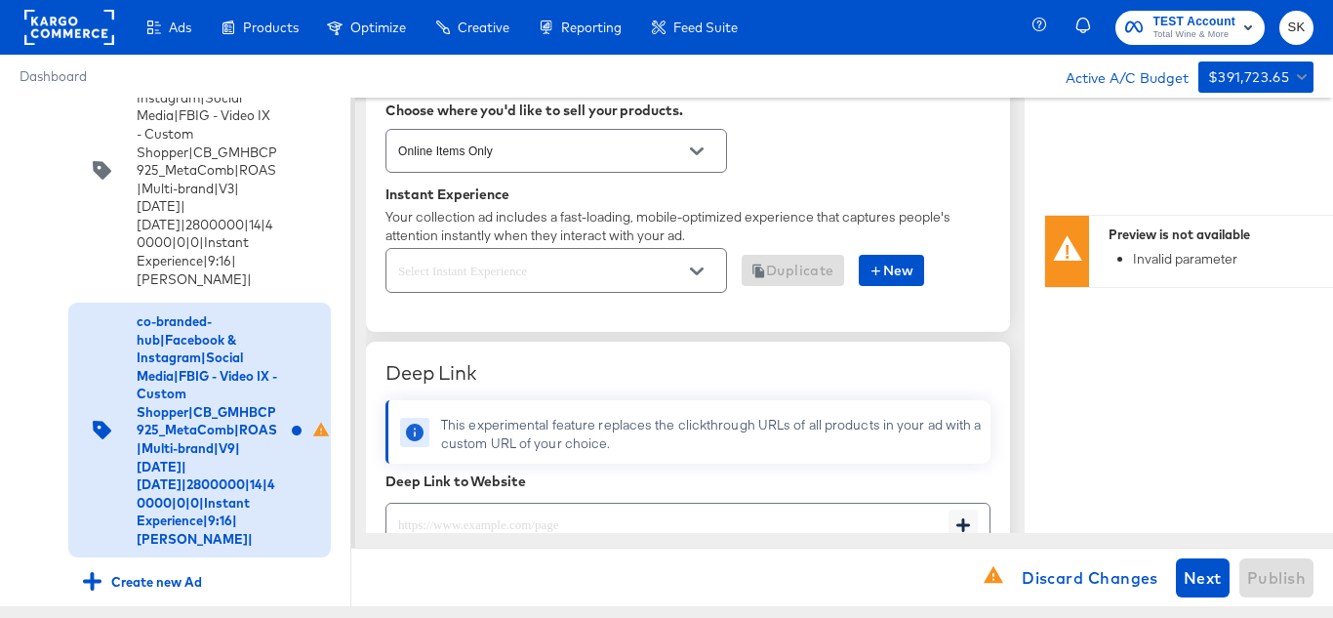
click at [694, 262] on button "Open" at bounding box center [696, 271] width 29 height 29
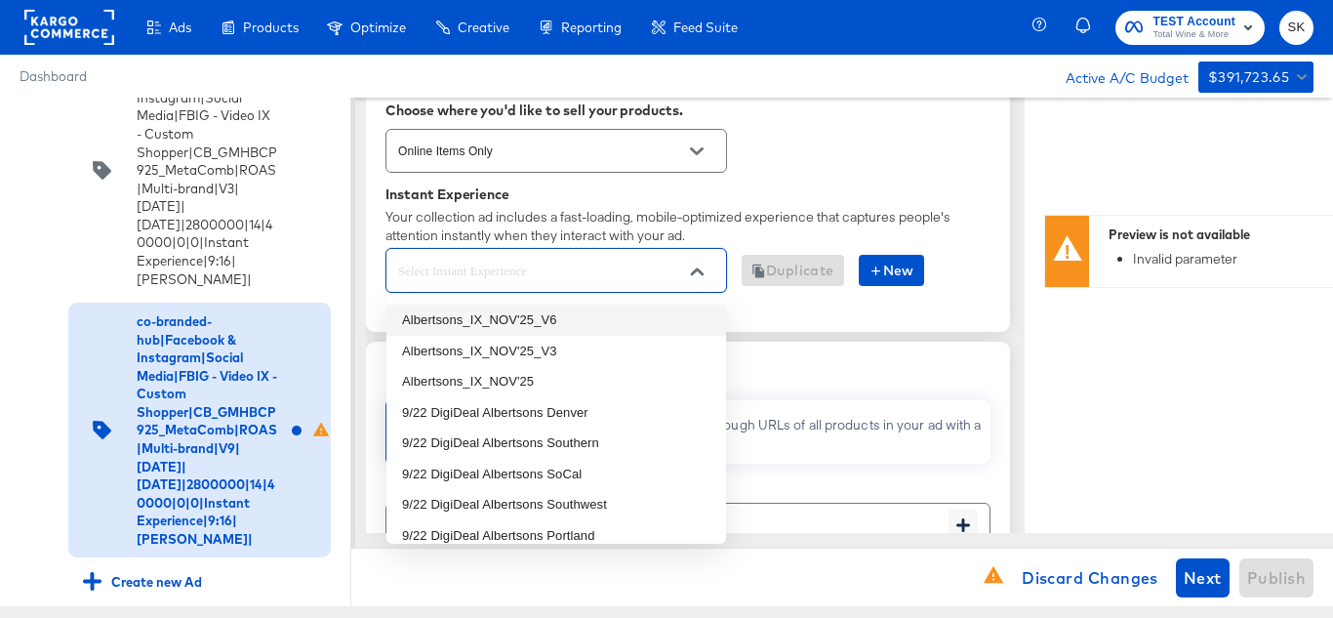
click at [565, 315] on li "Albertsons_IX_NOV'25_V6" at bounding box center [556, 319] width 340 height 31
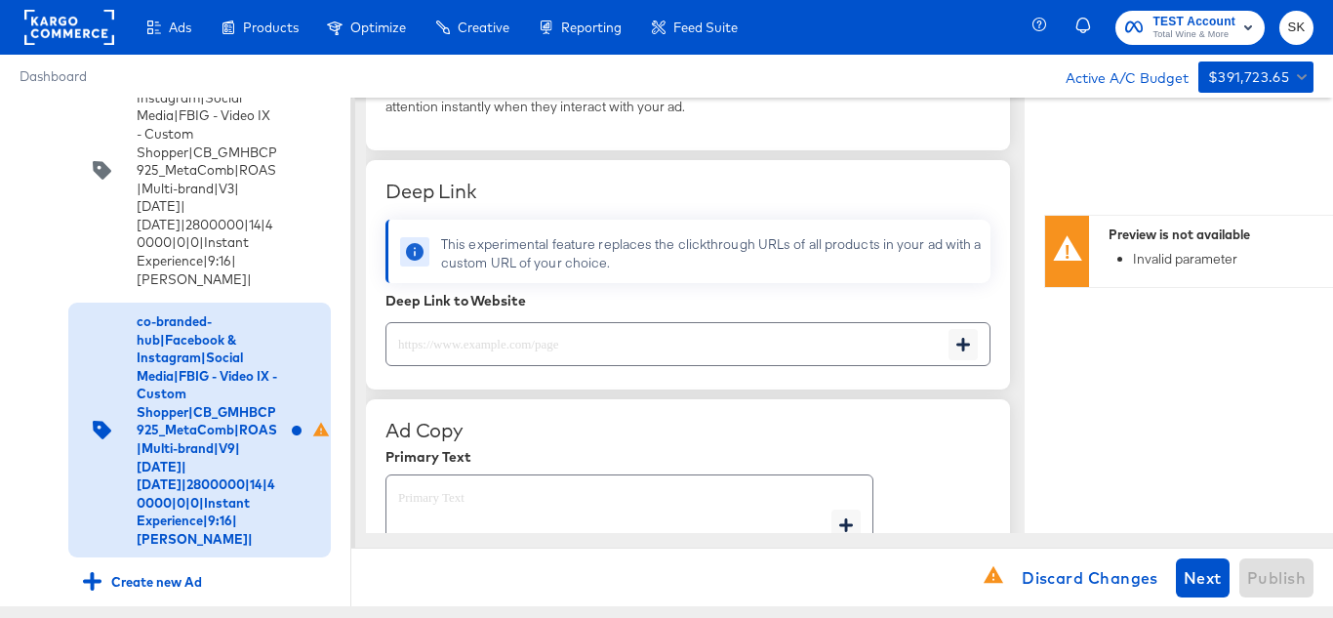
type textarea "x"
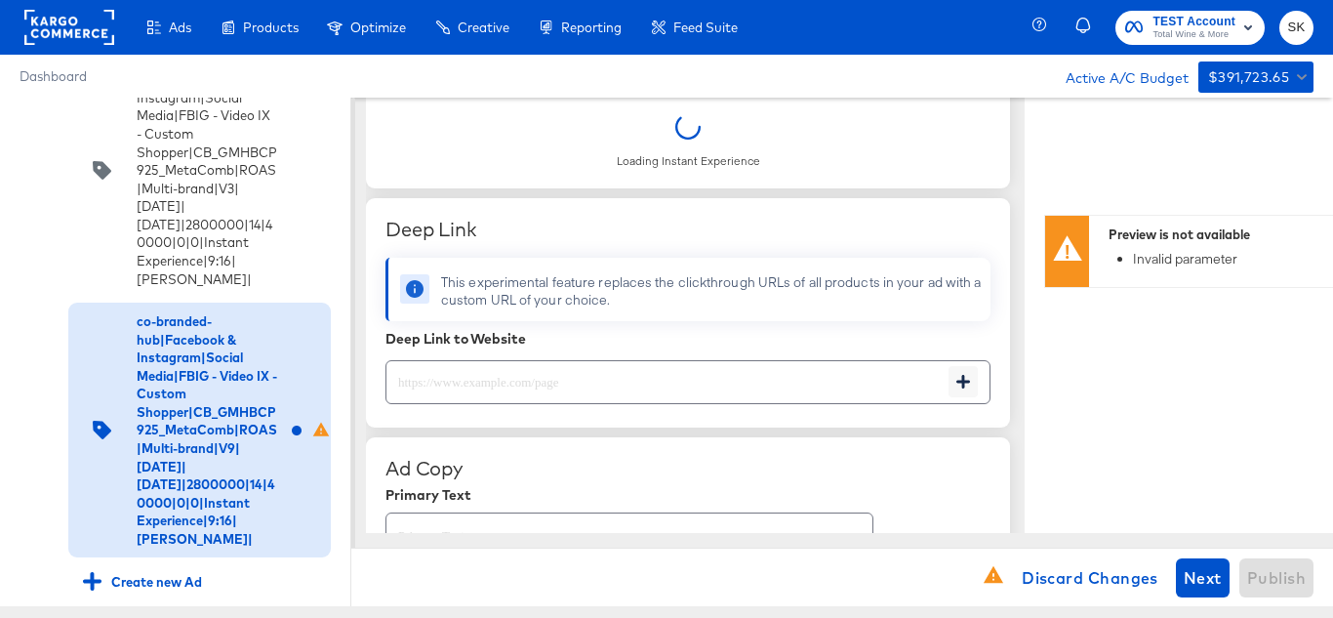
scroll to position [585, 0]
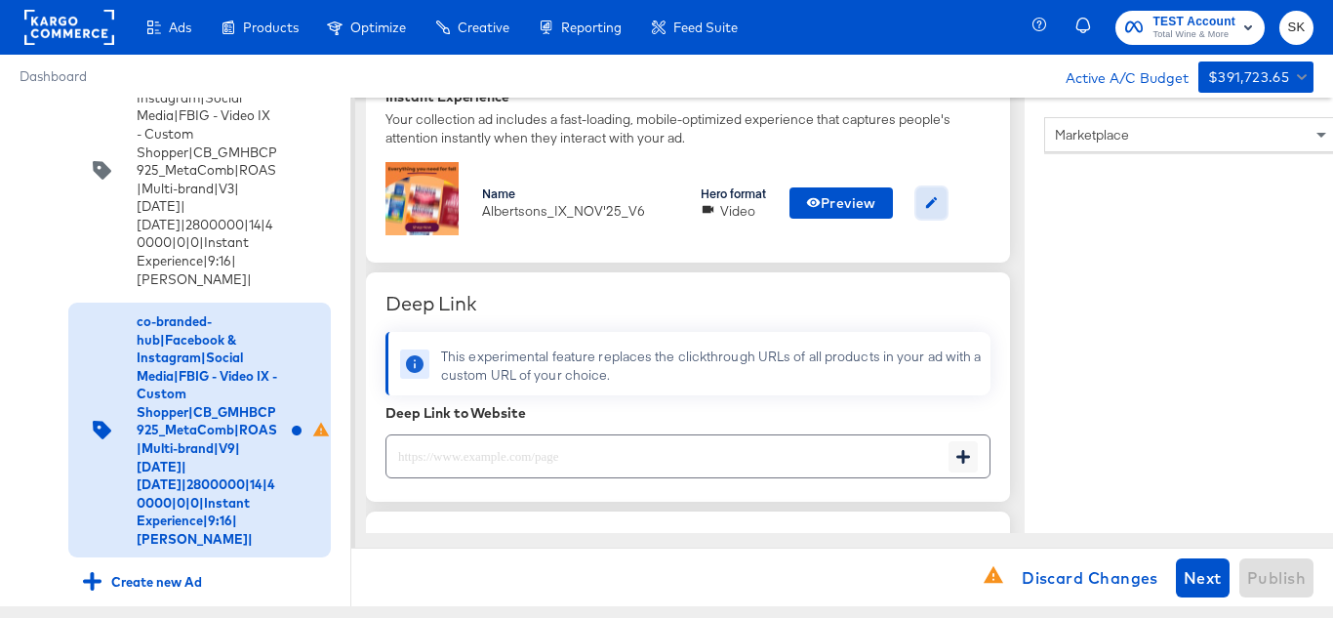
click at [925, 205] on button "button" at bounding box center [931, 202] width 30 height 31
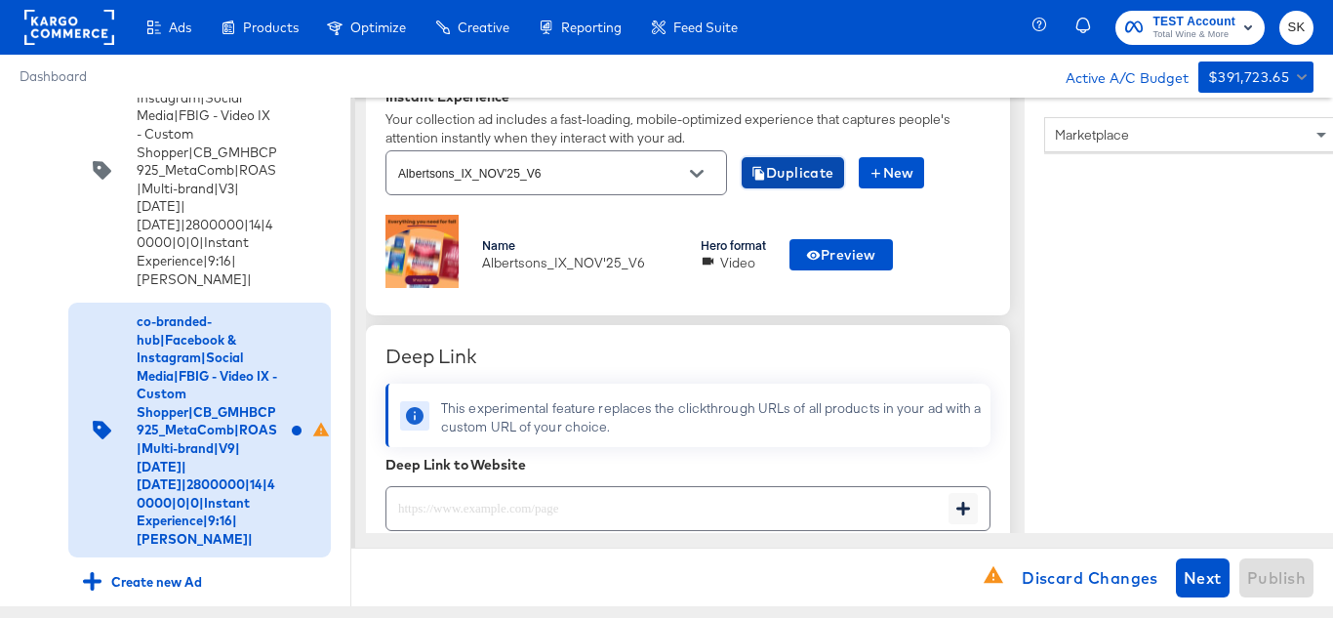
click at [787, 157] on button "Duplicate" at bounding box center [793, 172] width 102 height 31
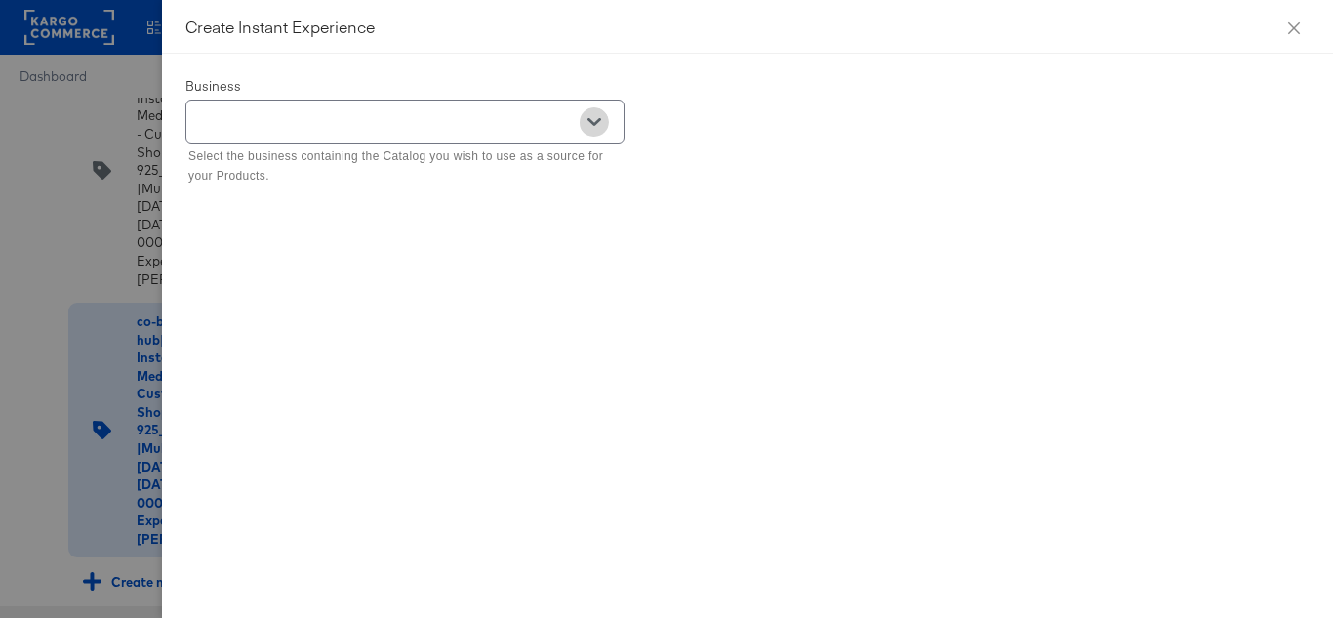
click at [604, 112] on button "Open" at bounding box center [594, 121] width 29 height 29
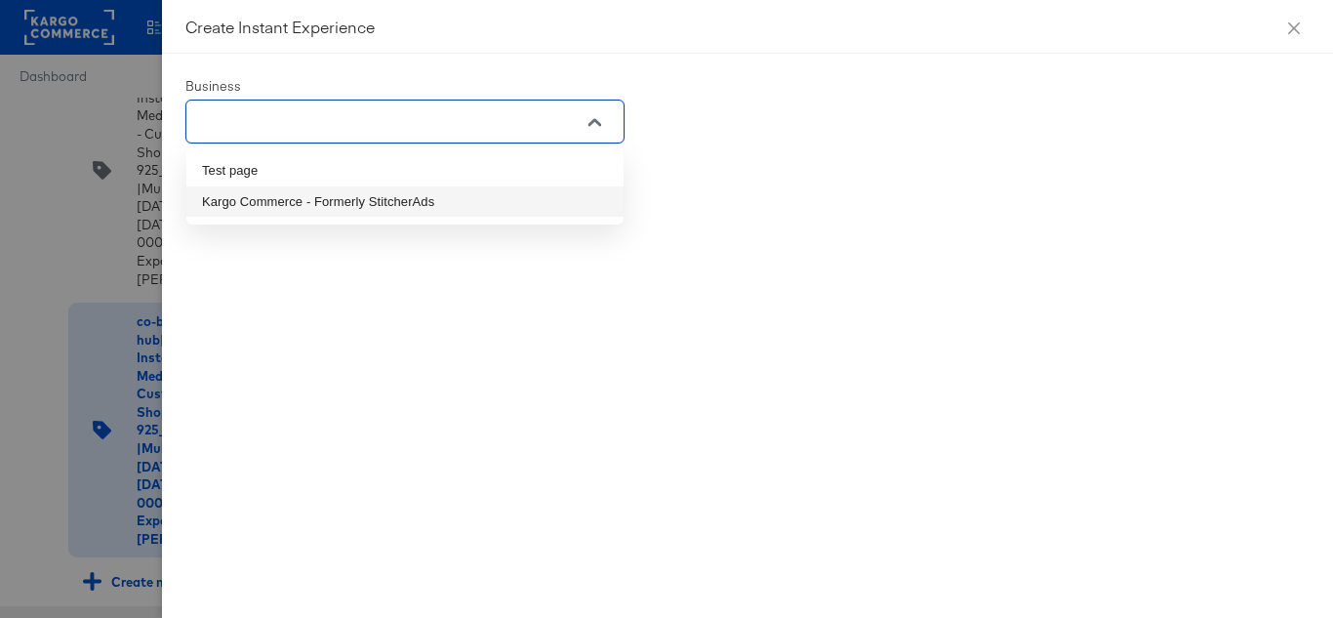
click at [331, 187] on li "Kargo Commerce - Formerly StitcherAds" at bounding box center [404, 201] width 437 height 31
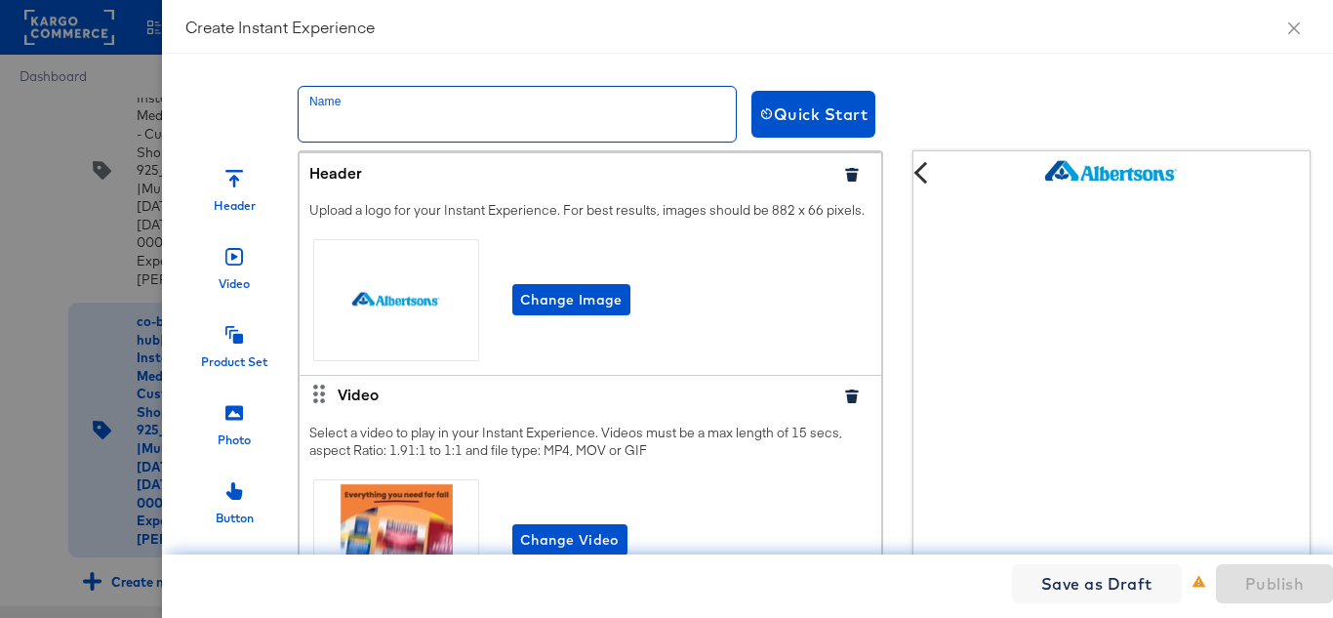
click at [422, 126] on input "text" at bounding box center [517, 114] width 437 height 55
paste input "Albertsons_IX_NOV'25"
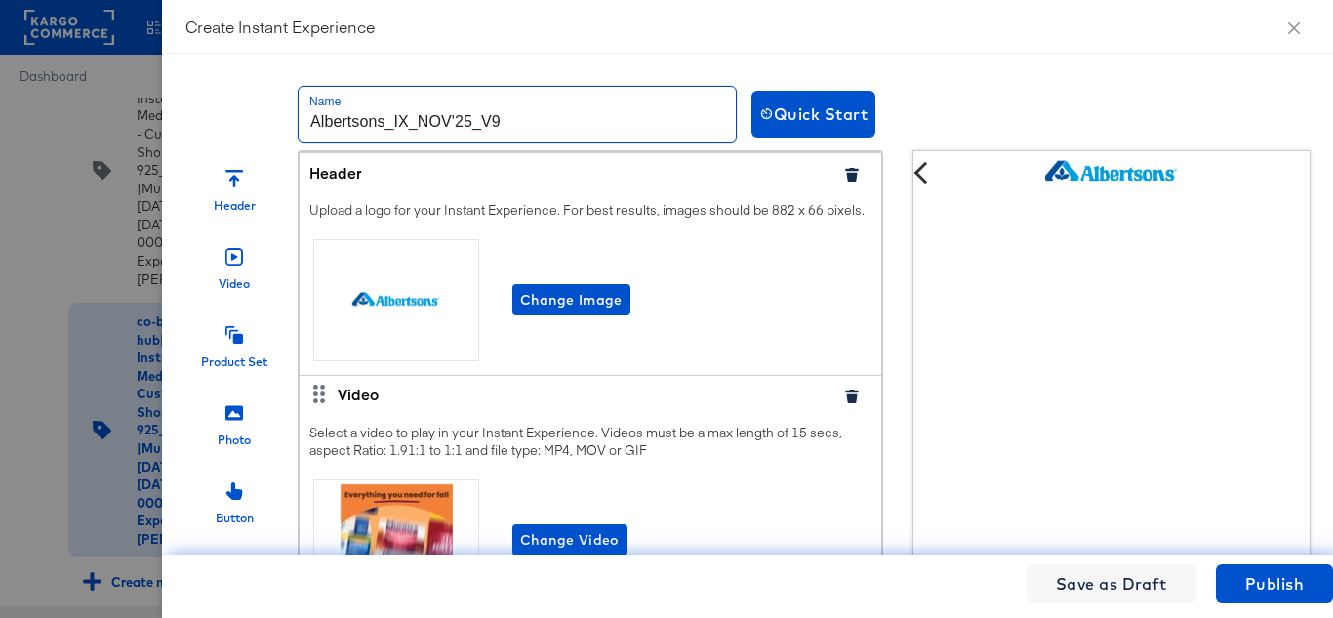
click at [538, 105] on input "Albertsons_IX_NOV'25_V9" at bounding box center [517, 114] width 437 height 55
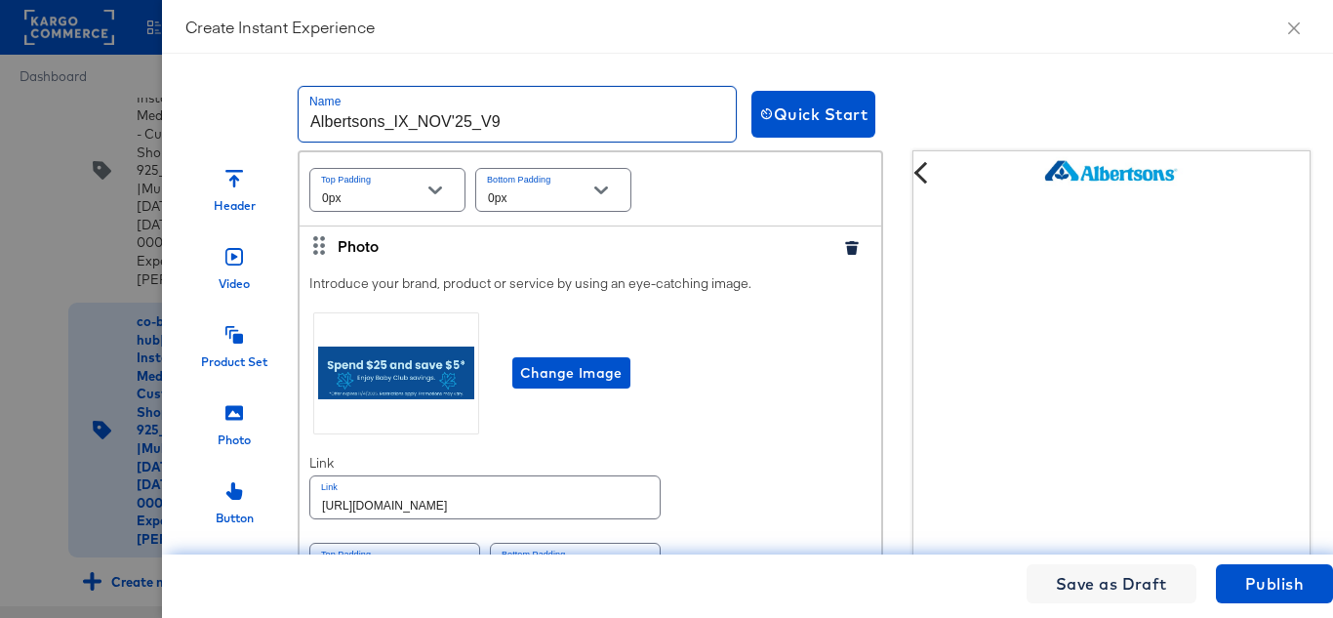
scroll to position [488, 0]
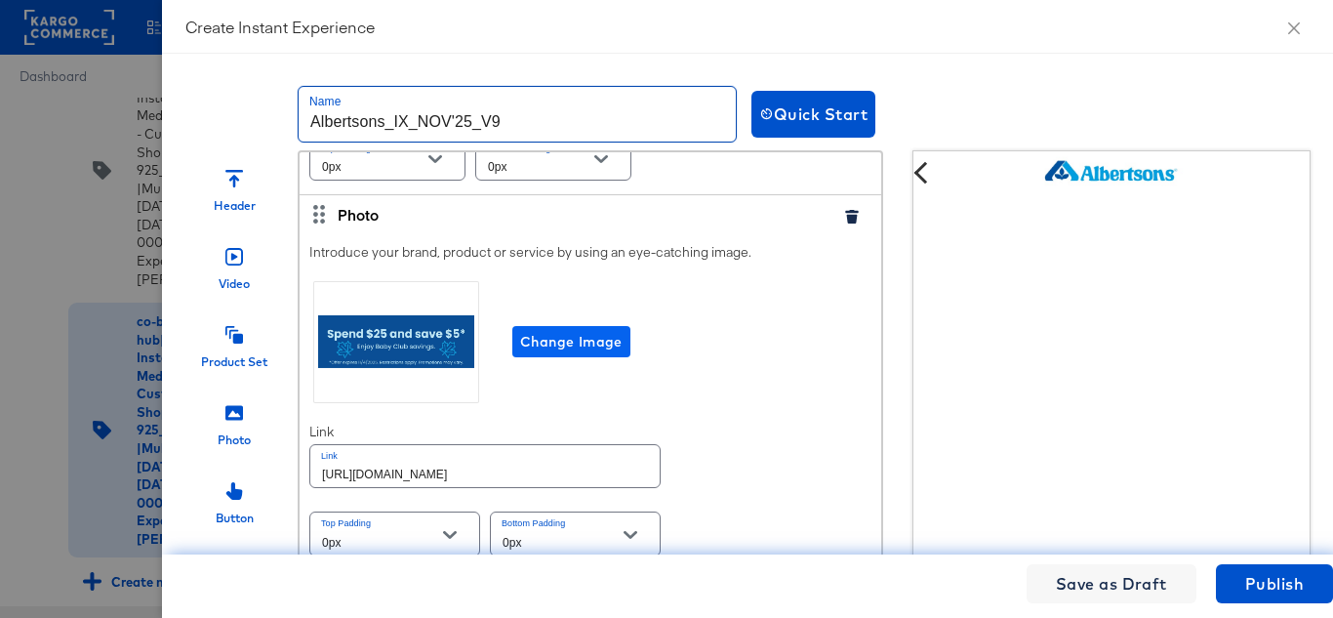
type input "Albertsons_IX_NOV'25_V9"
click at [583, 354] on span "Change Image" at bounding box center [571, 342] width 102 height 24
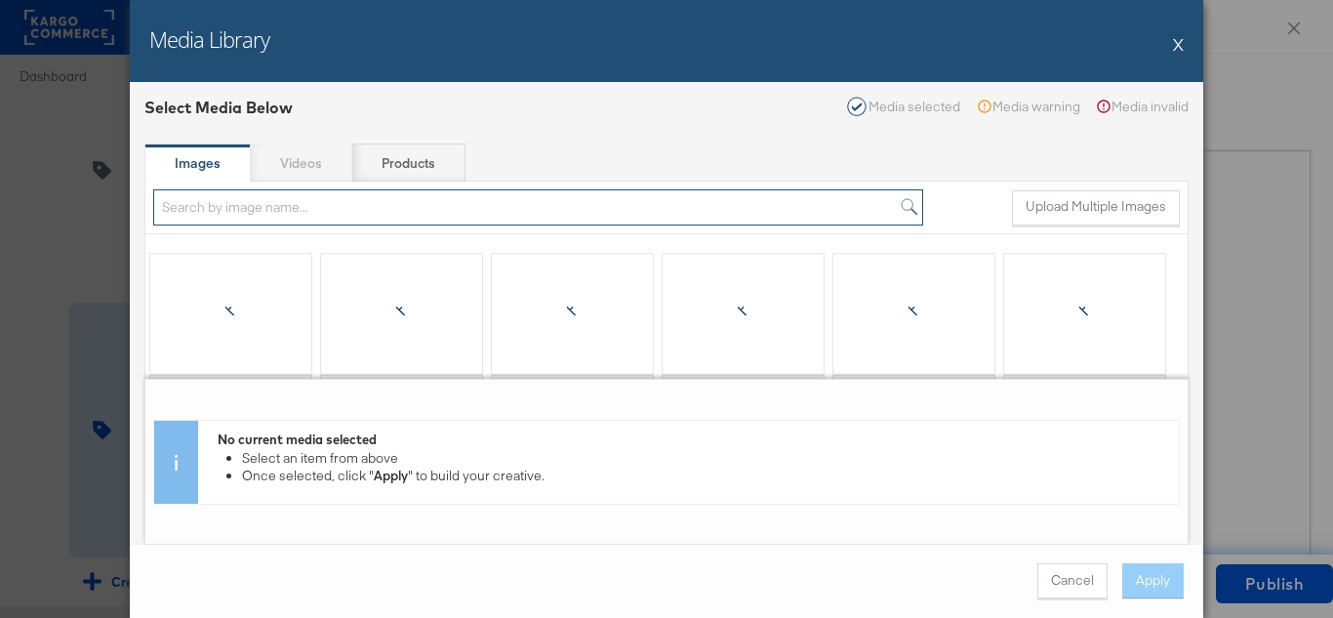
click at [304, 208] on input "search" at bounding box center [538, 207] width 770 height 36
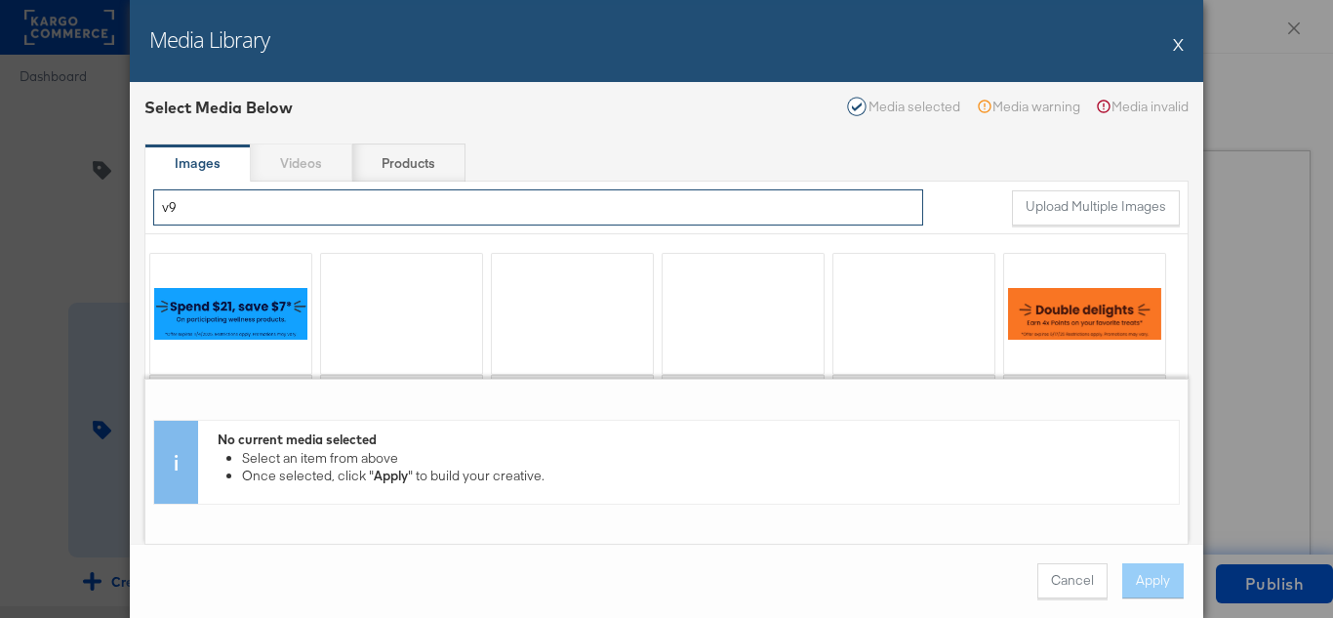
click at [304, 208] on input "v9" at bounding box center [538, 207] width 770 height 36
type input "v9"
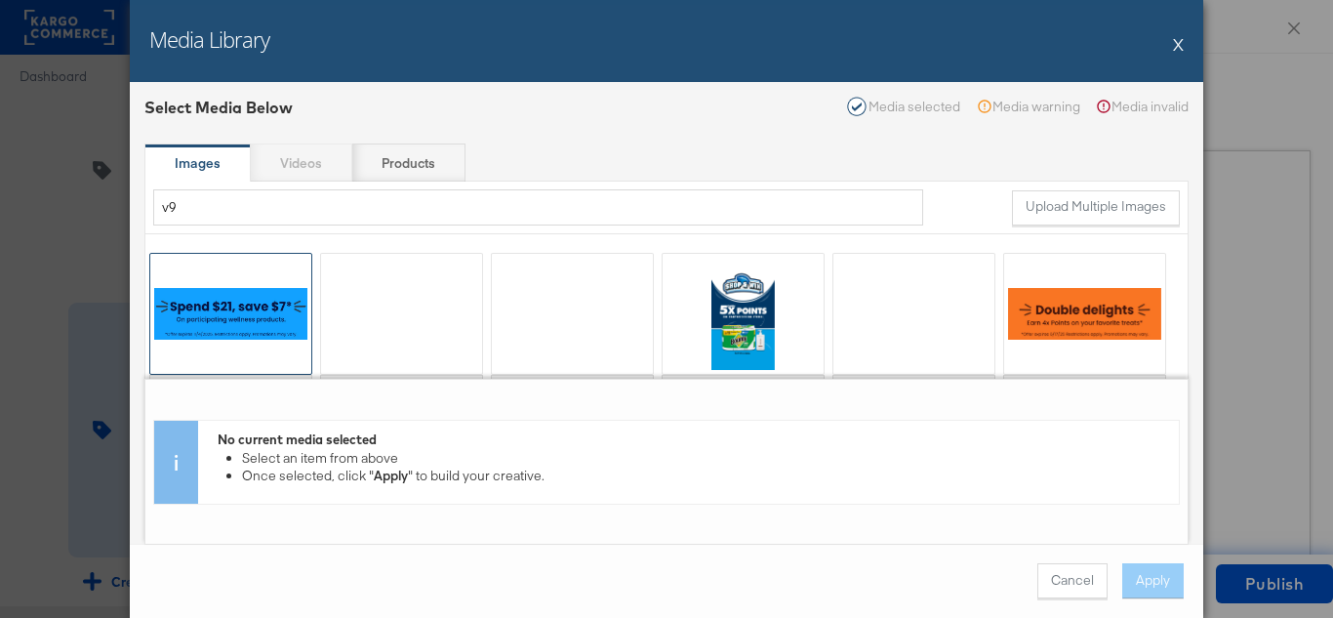
click at [244, 318] on div at bounding box center [230, 314] width 161 height 120
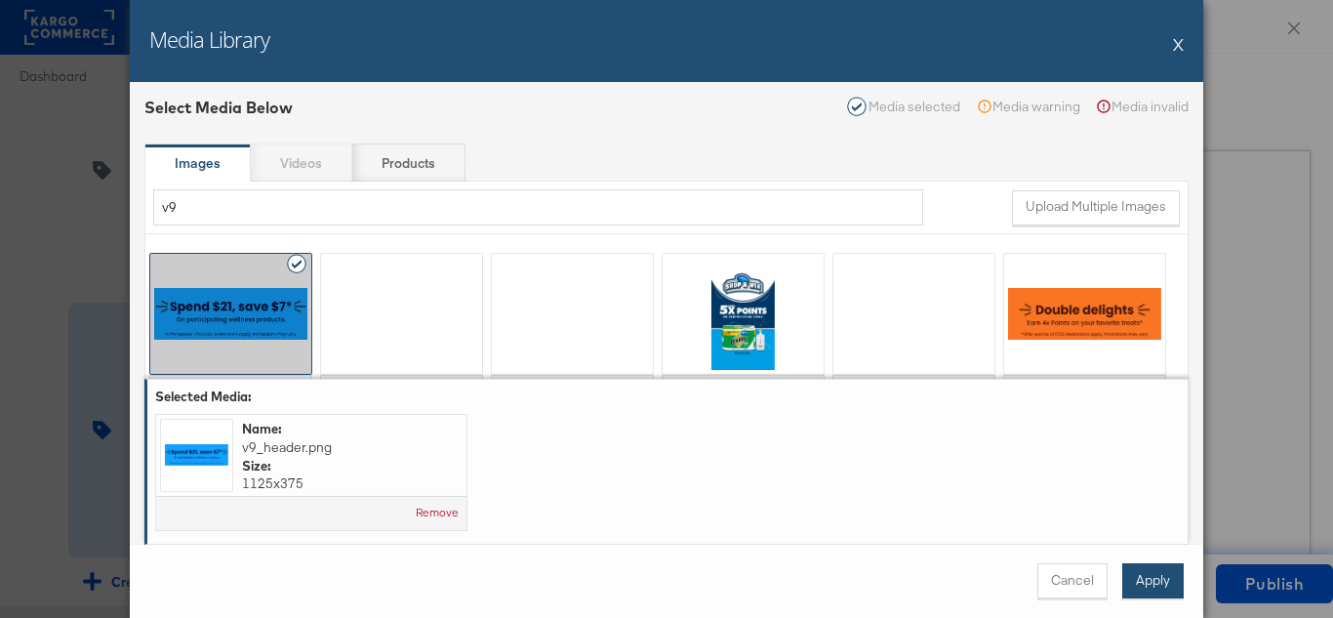
click at [1135, 589] on button "Apply" at bounding box center [1152, 580] width 61 height 35
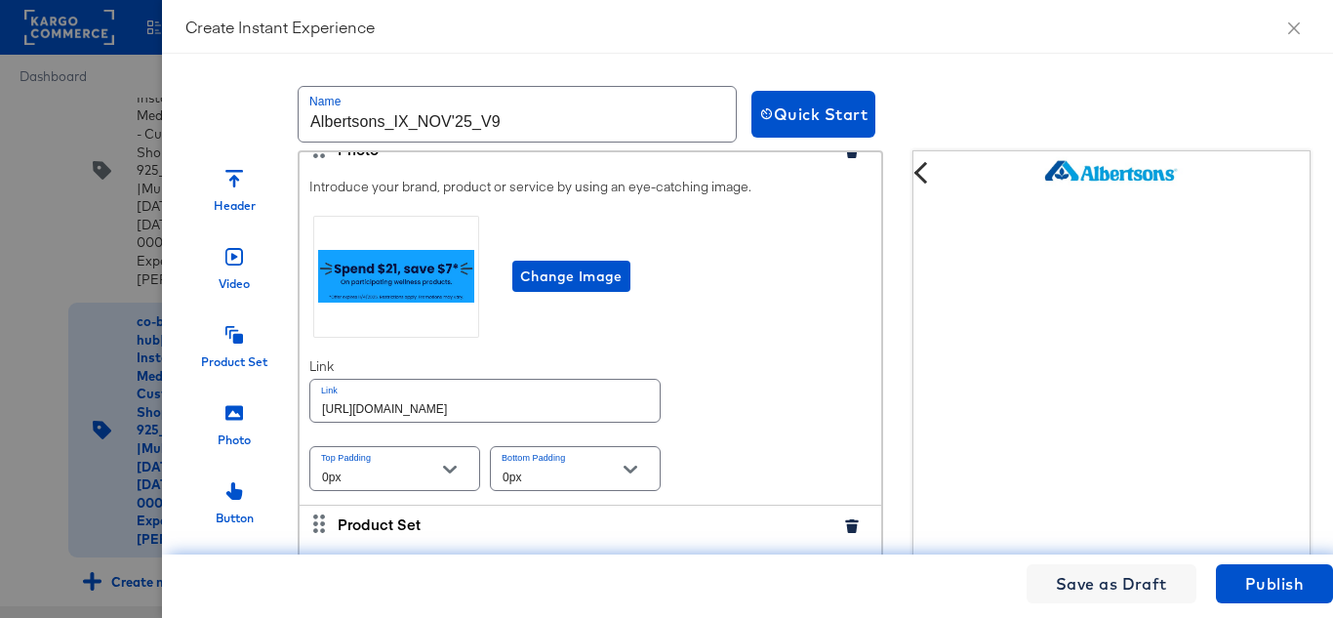
scroll to position [585, 0]
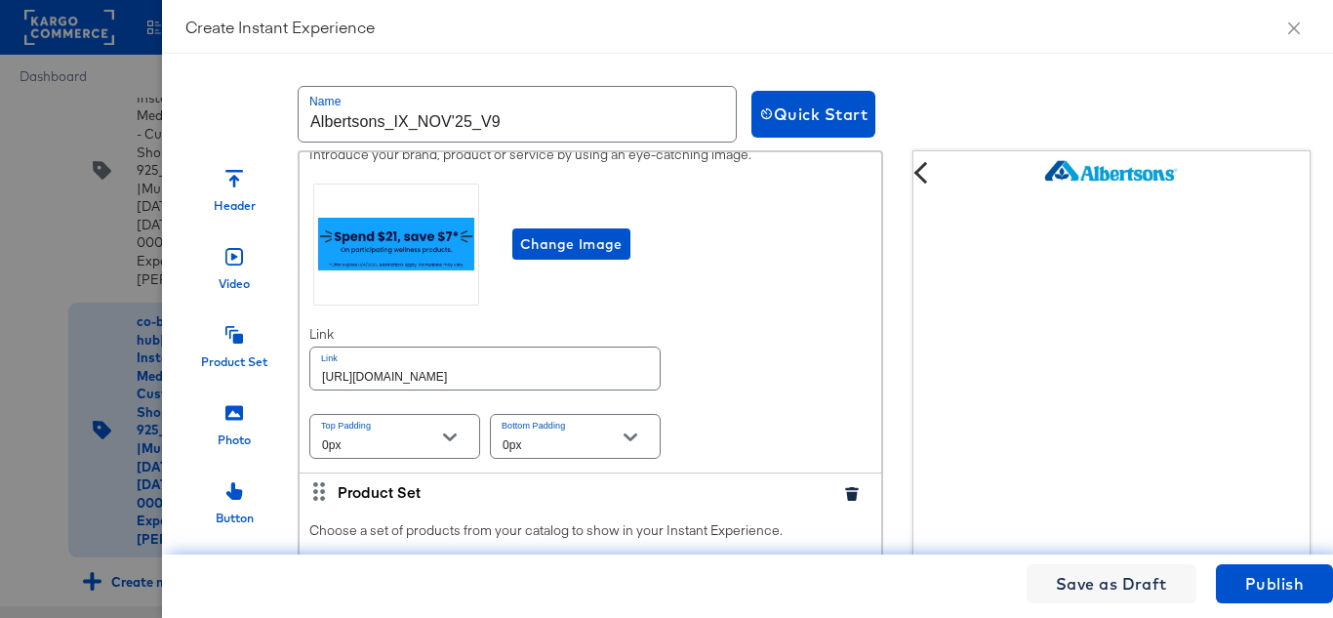
click at [545, 385] on input "https://www.albertsons.com/lp/baby-products-supplies.html" at bounding box center [484, 368] width 349 height 42
paste input "shop/aisles/personal-care-health"
type input "https://www.albertsons.com/shop/aisles/personal-care-health.html"
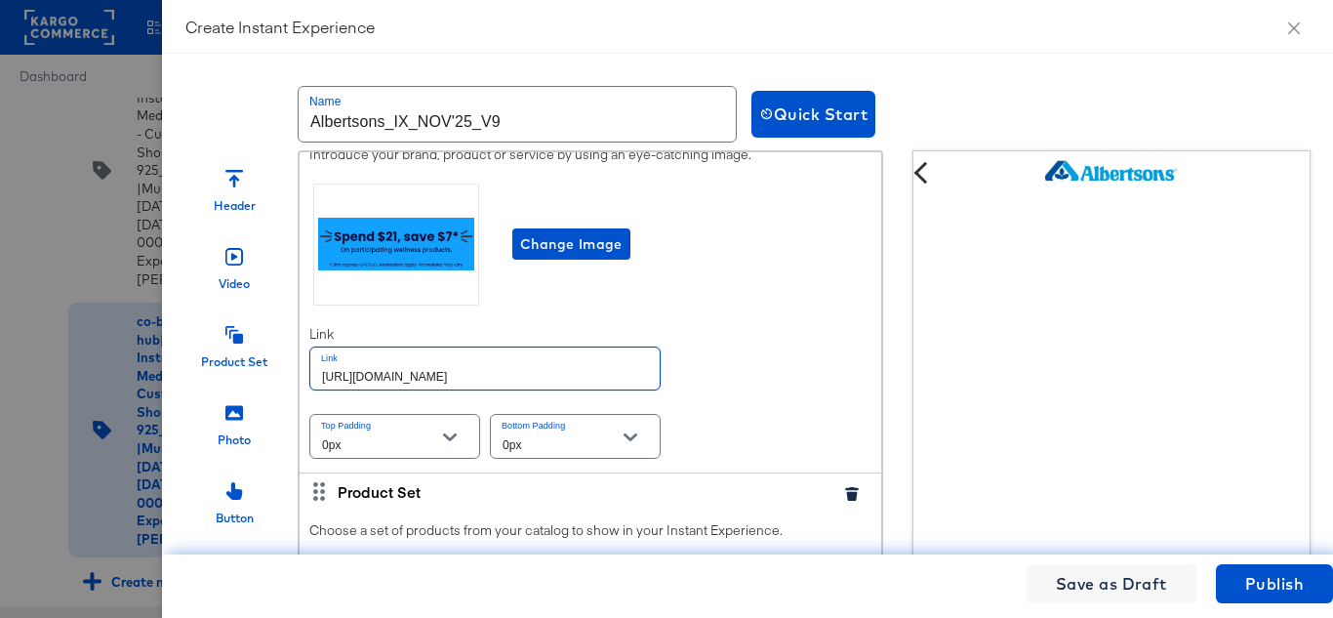
click at [762, 382] on div "Introduce your brand, product or service by using an eye-catching image. Change…" at bounding box center [591, 304] width 582 height 337
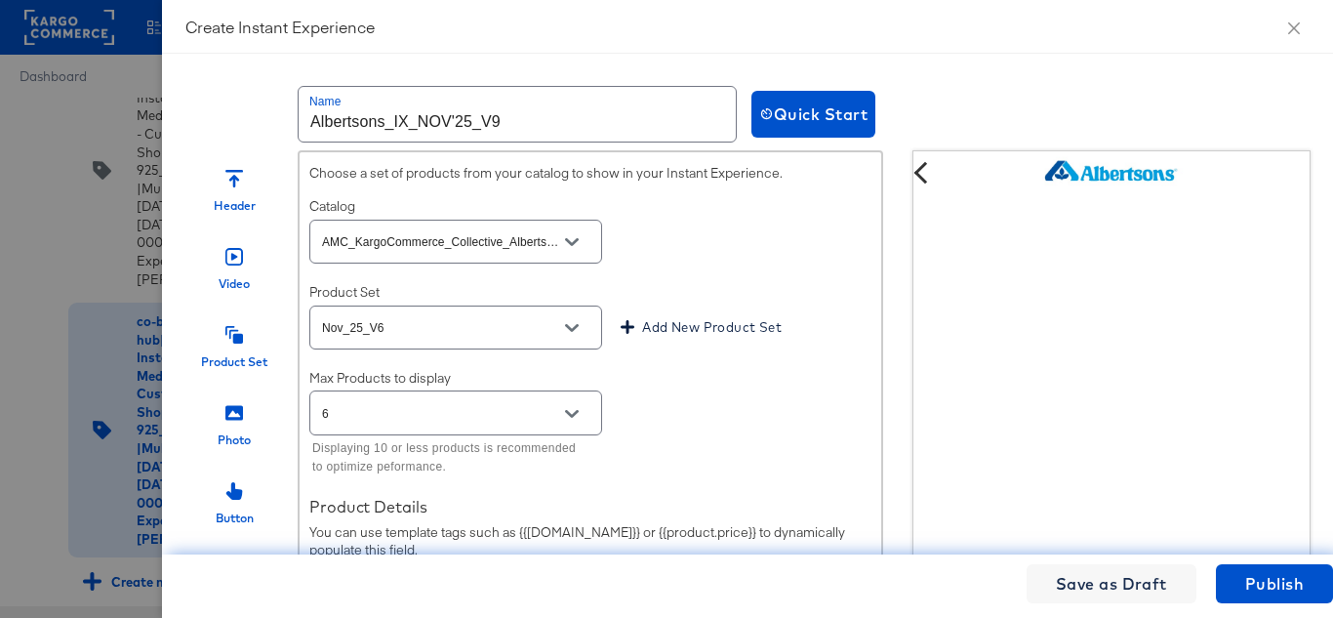
scroll to position [976, 0]
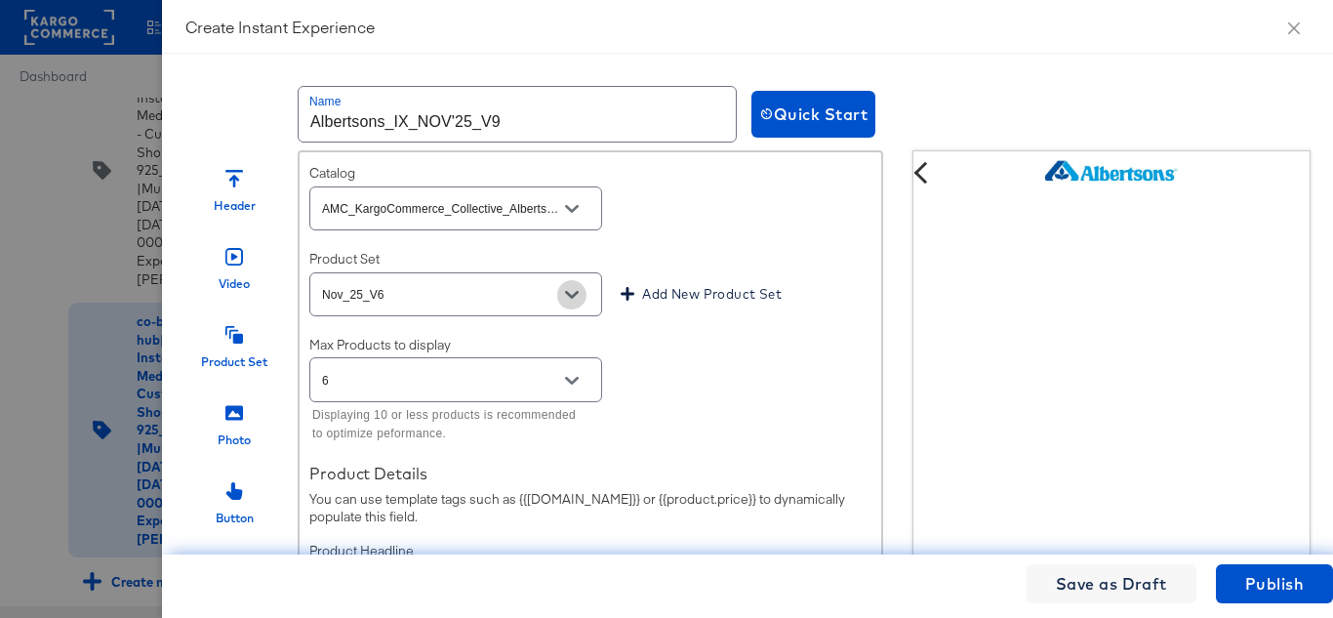
click at [578, 301] on icon "Open" at bounding box center [572, 295] width 14 height 14
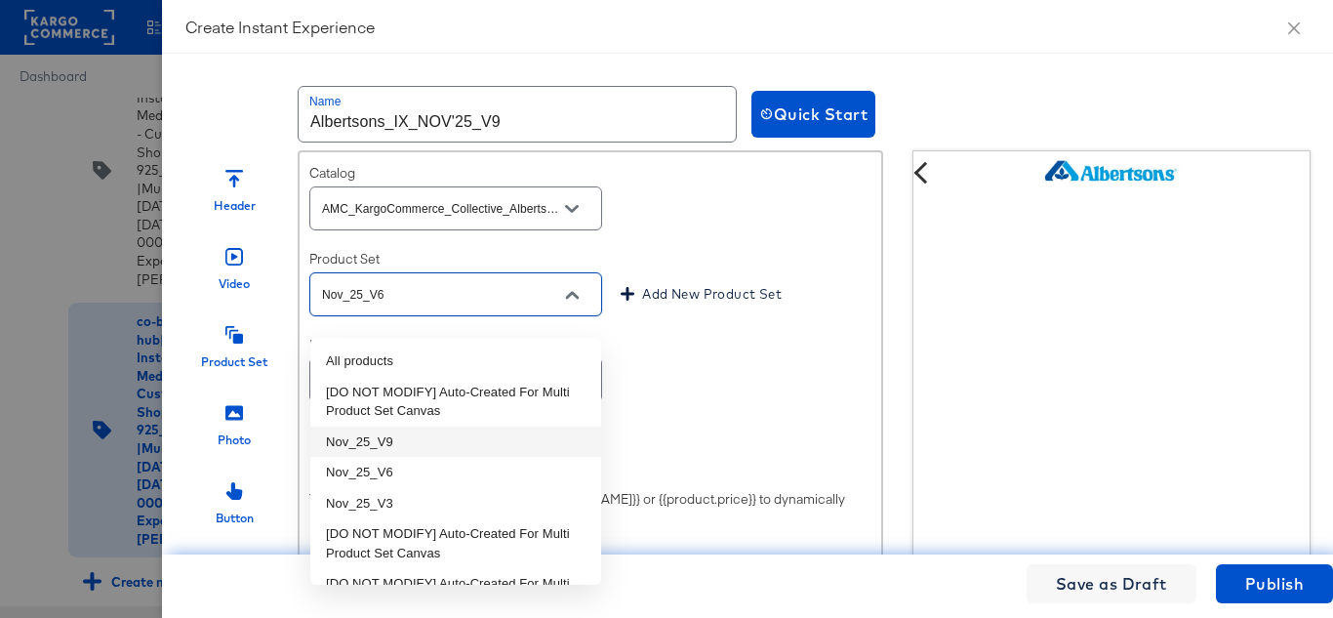
click at [410, 429] on li "Nov_25_V9" at bounding box center [455, 441] width 291 height 31
type input "Nov_25_V9"
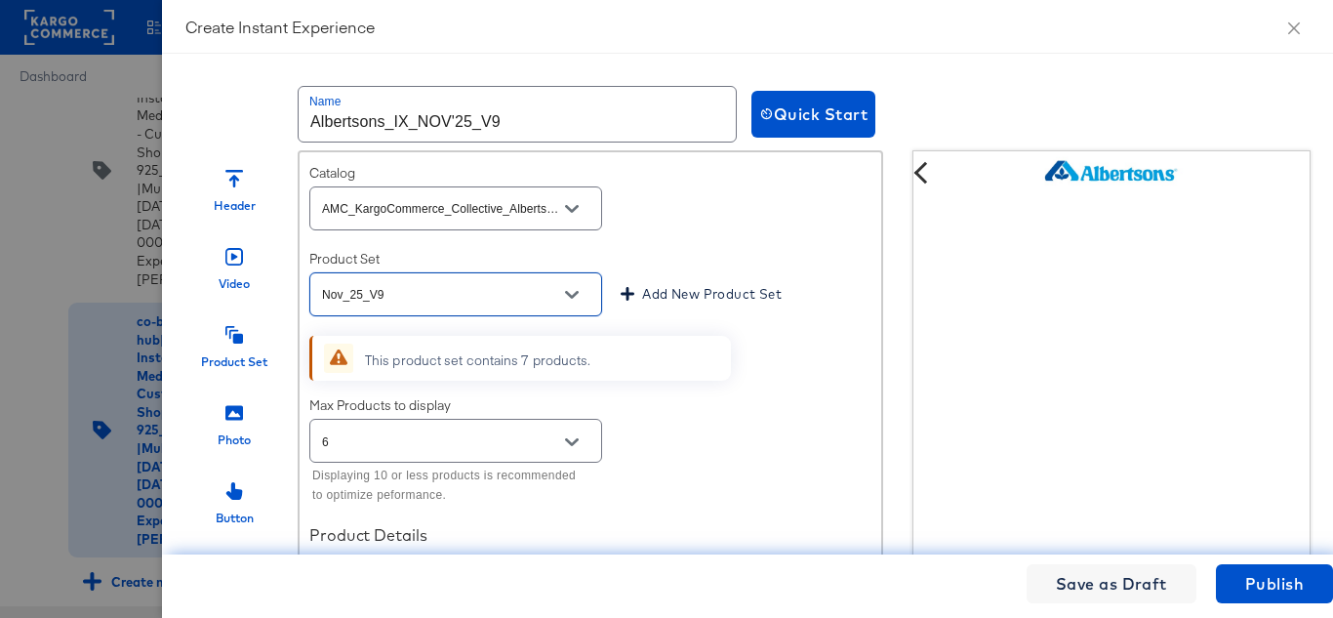
click at [743, 256] on div "Choose a set of products from your catalog to show in your Instant Experience. …" at bounding box center [591, 471] width 582 height 700
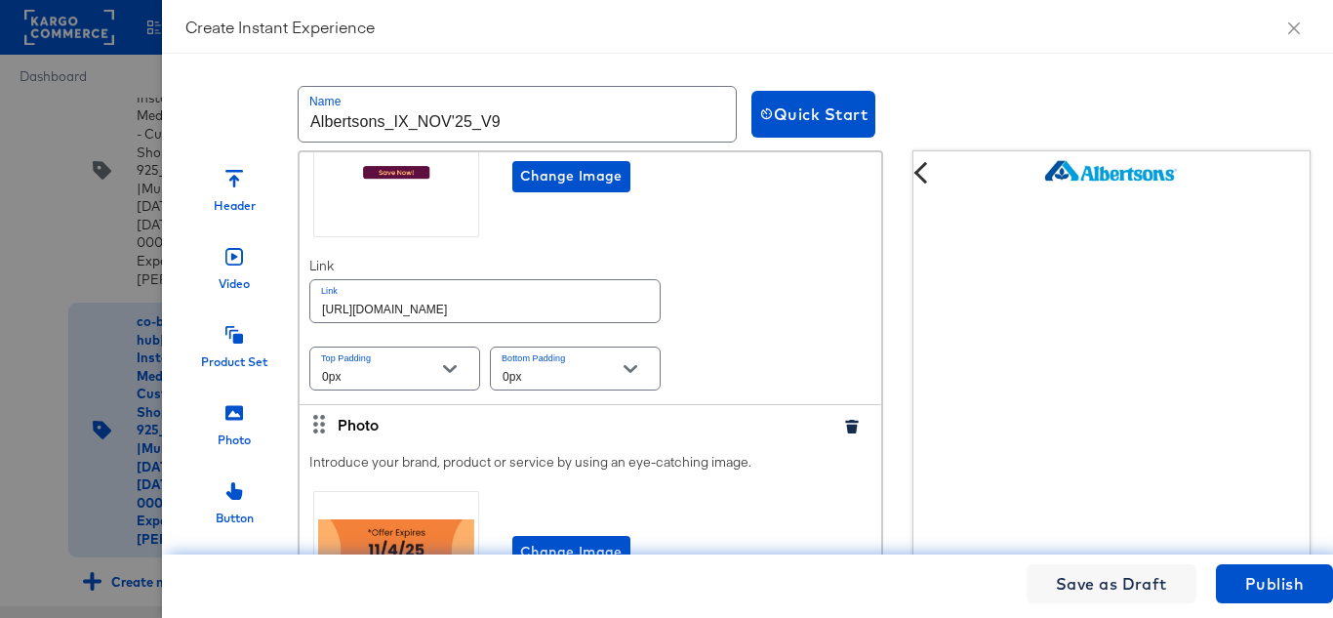
scroll to position [1756, 0]
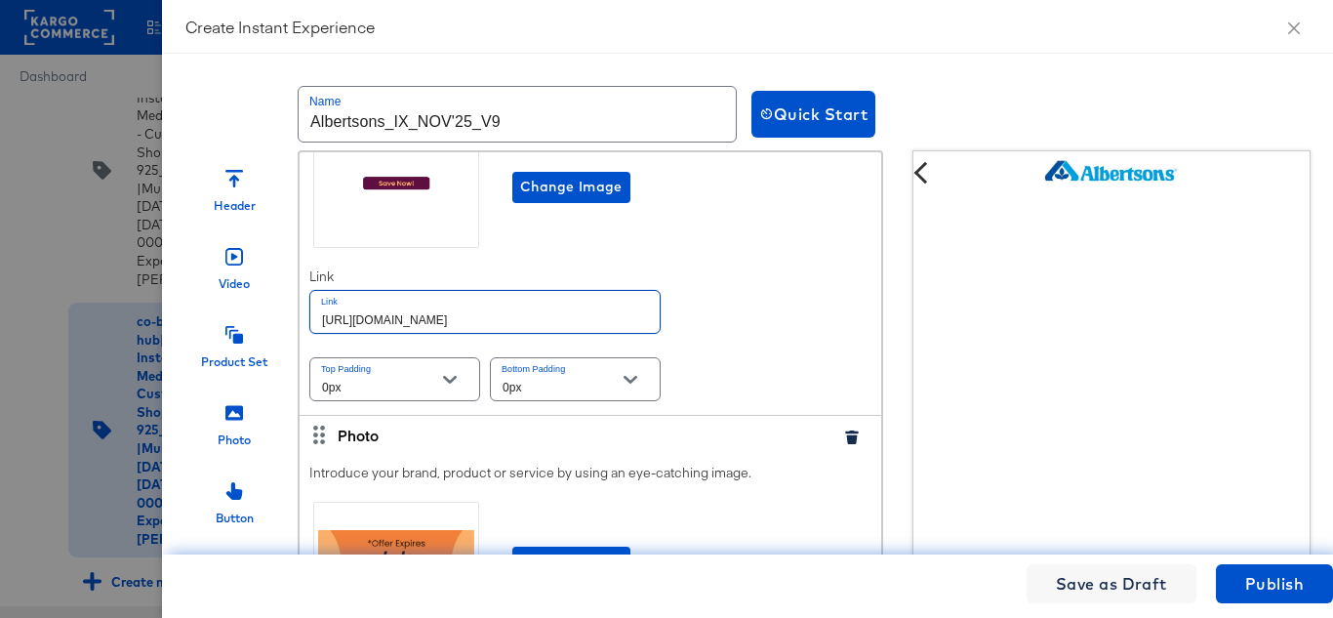
click at [456, 323] on input "https://www.albertsons.com/lp/baby-products-supplies.html" at bounding box center [484, 312] width 349 height 42
paste input "shop/aisles/personal-care-health"
type input "https://www.albertsons.com/shop/aisles/personal-care-health.html"
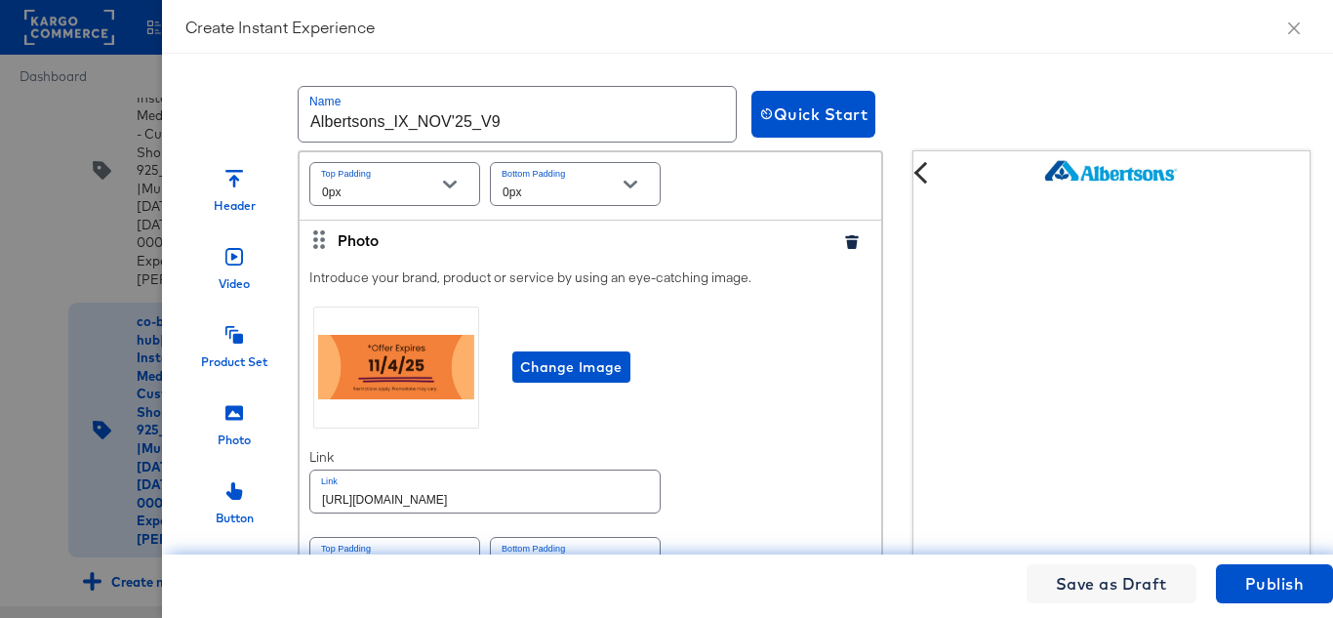
scroll to position [1996, 0]
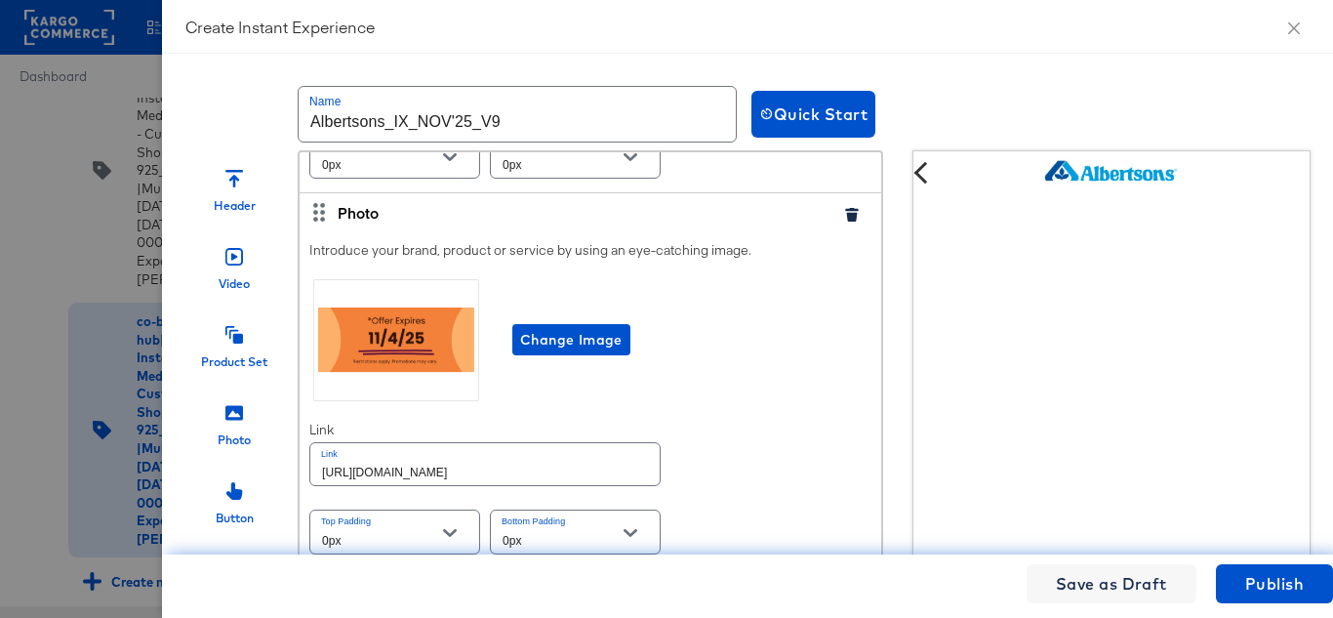
click at [573, 462] on input "https://www.albertsons.com/lp/baby-products-supplies.html" at bounding box center [484, 464] width 349 height 42
paste input "shop/aisles/personal-care-health"
type input "https://www.albertsons.com/shop/aisles/personal-care-health.html"
click at [729, 445] on div "Introduce your brand, product or service by using an eye-catching image. Change…" at bounding box center [591, 399] width 582 height 337
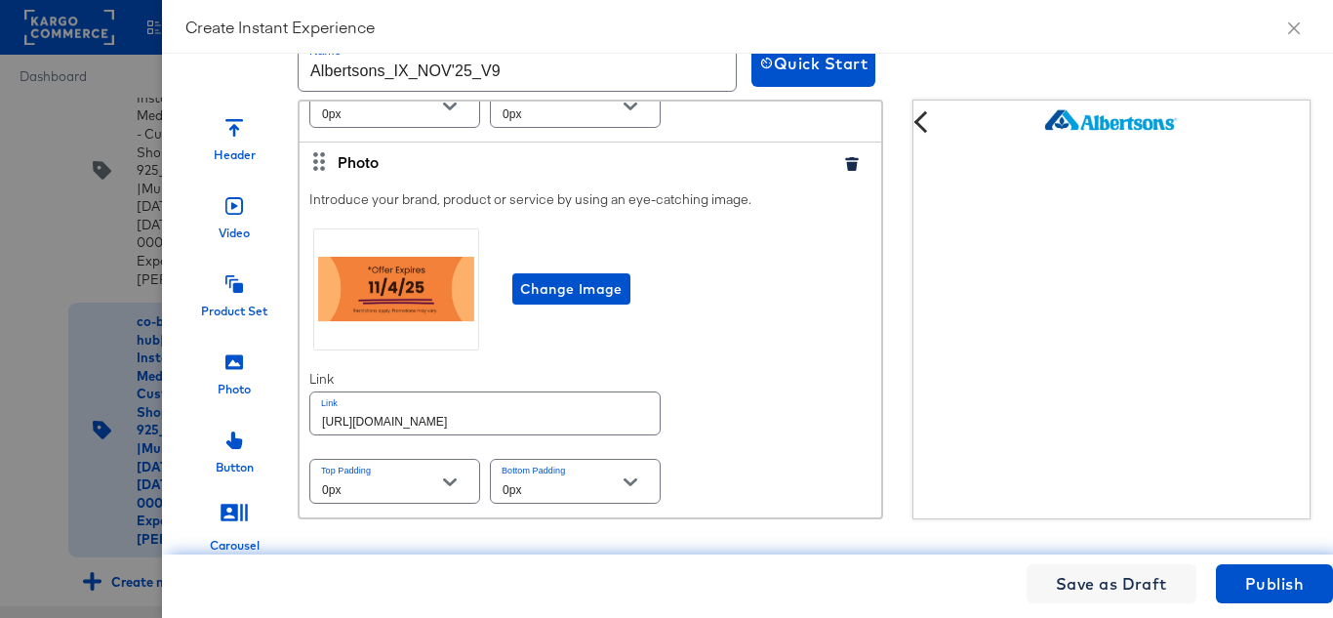
scroll to position [79, 0]
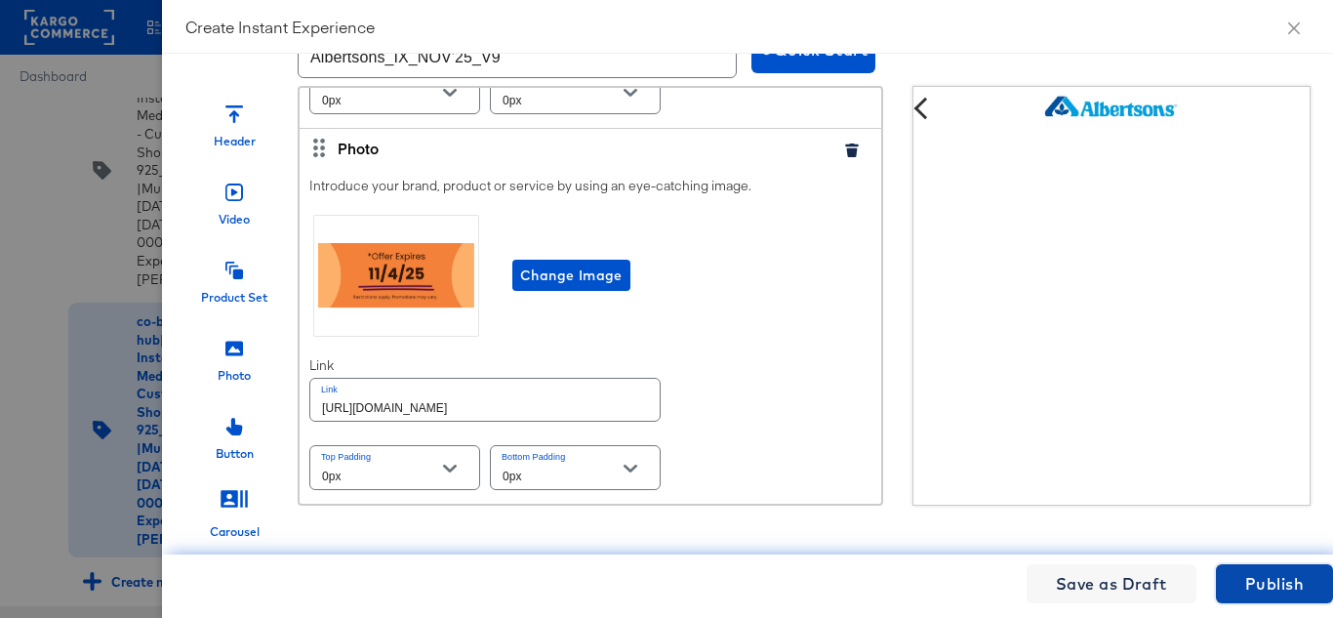
click at [1264, 602] on button "Publish" at bounding box center [1274, 583] width 117 height 39
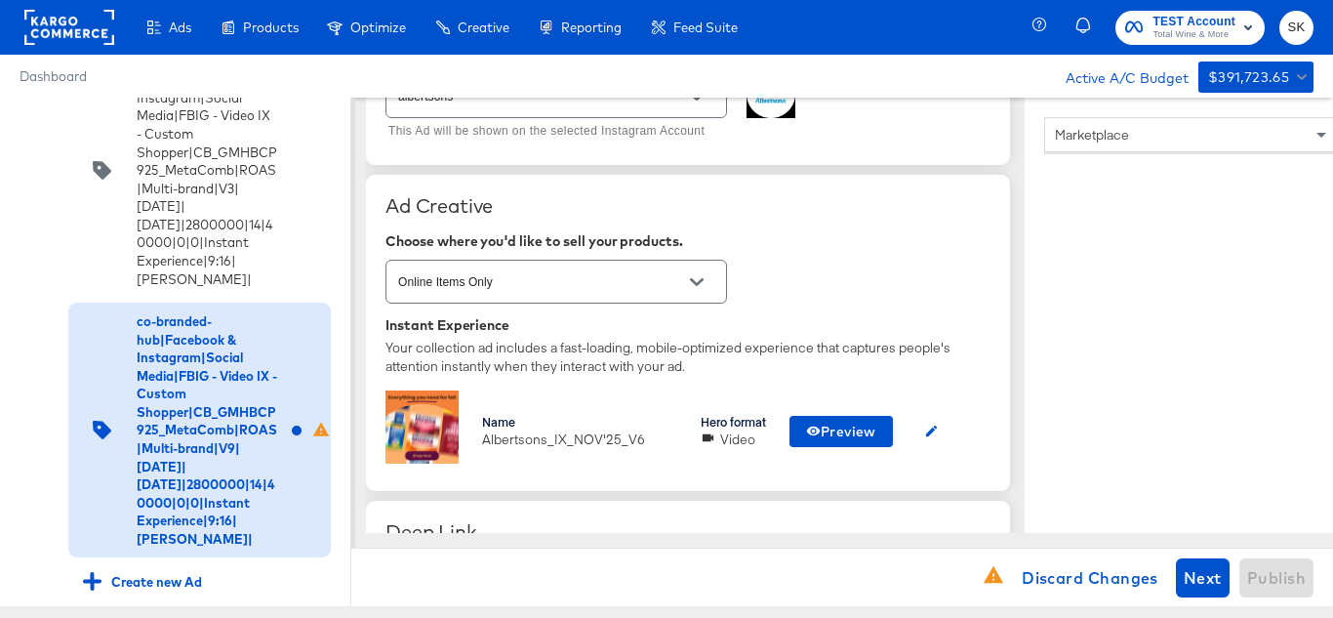
scroll to position [390, 0]
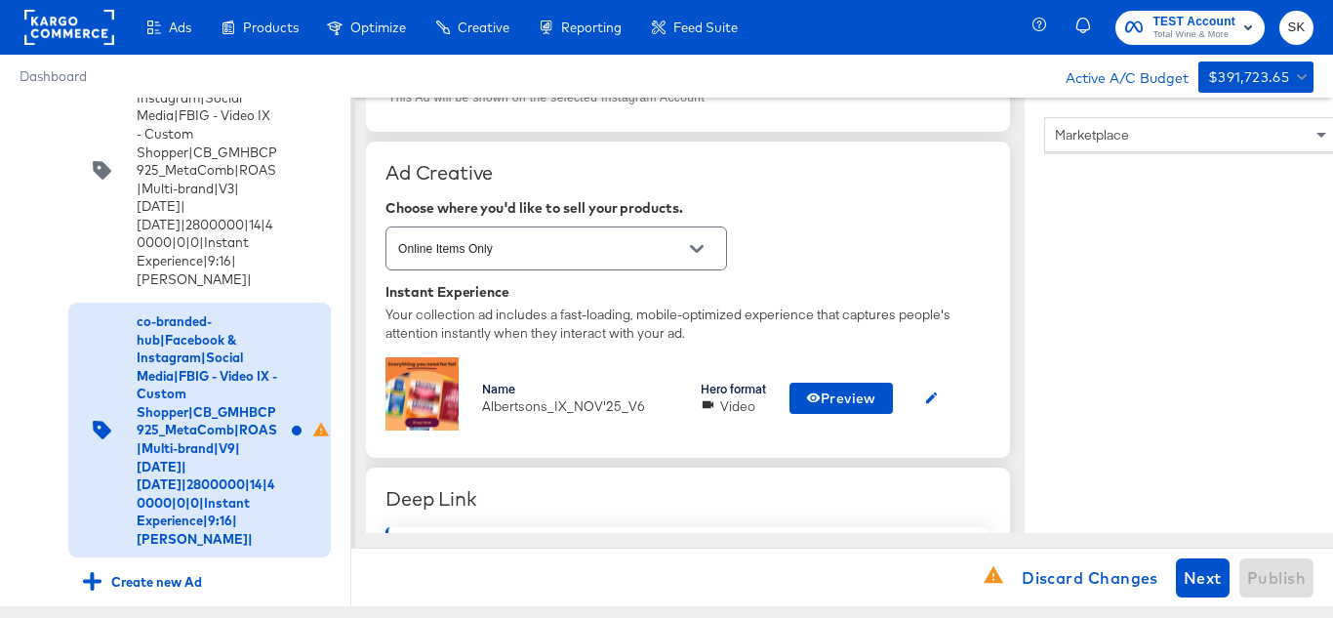
type textarea "x"
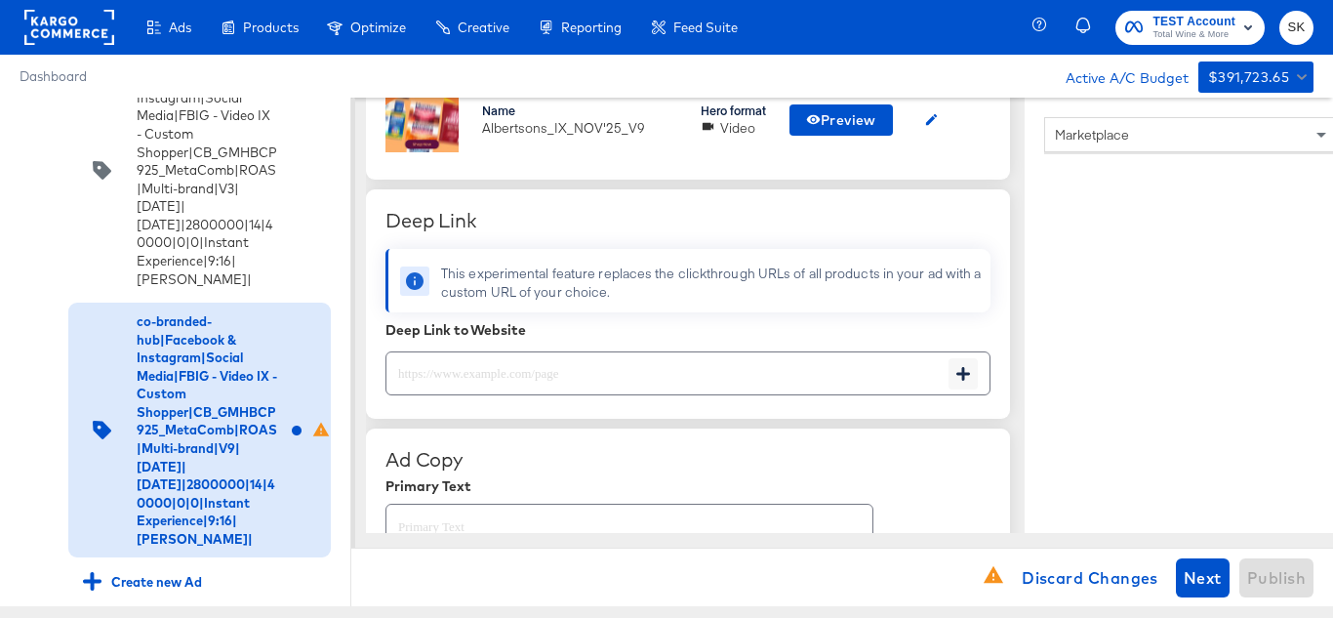
scroll to position [781, 0]
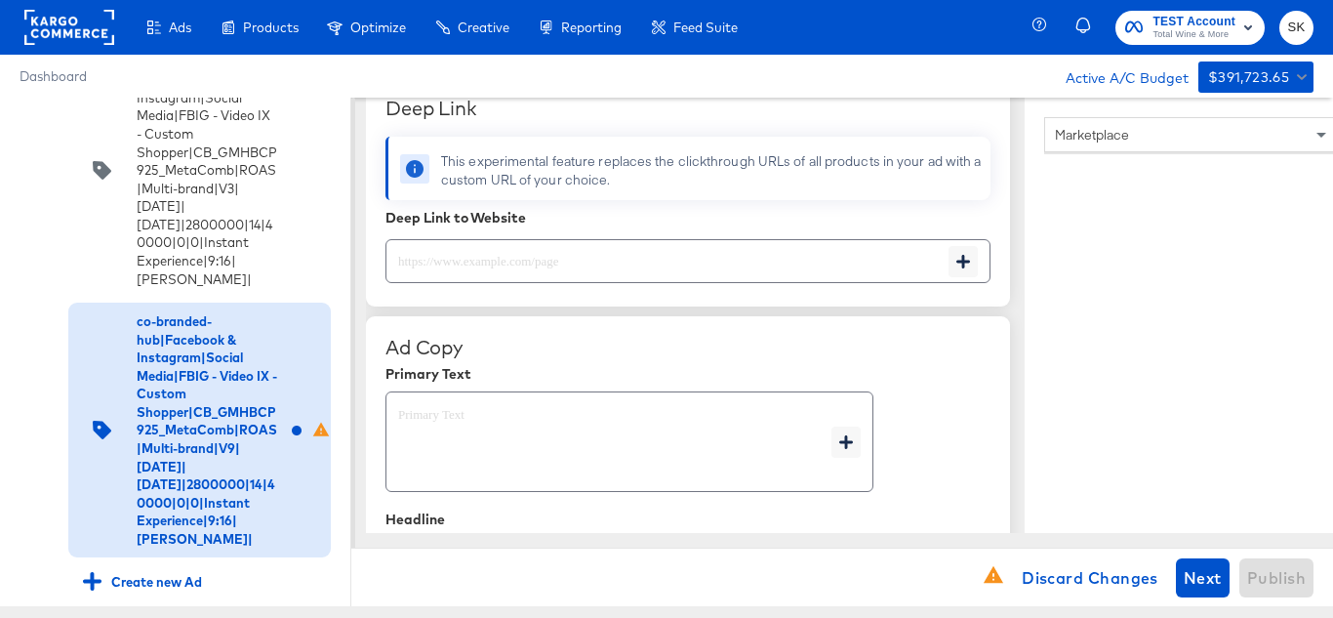
click at [645, 263] on input "text" at bounding box center [667, 253] width 562 height 42
paste input "[URL][DOMAIN_NAME]"
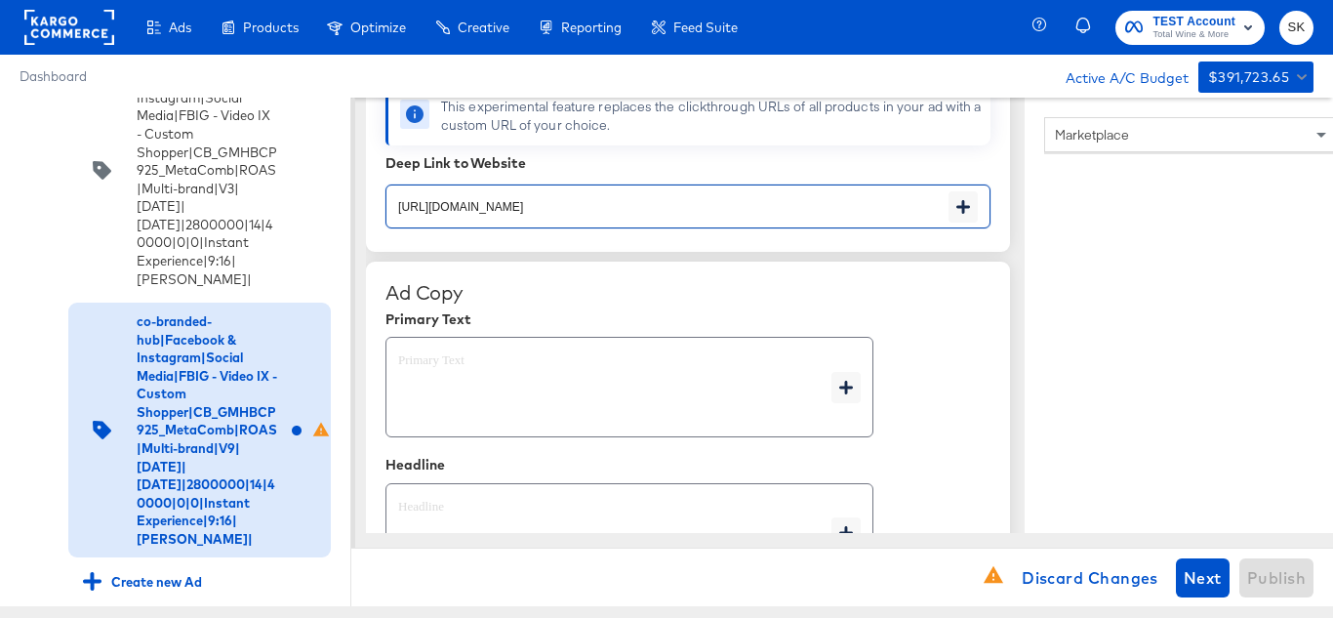
scroll to position [878, 0]
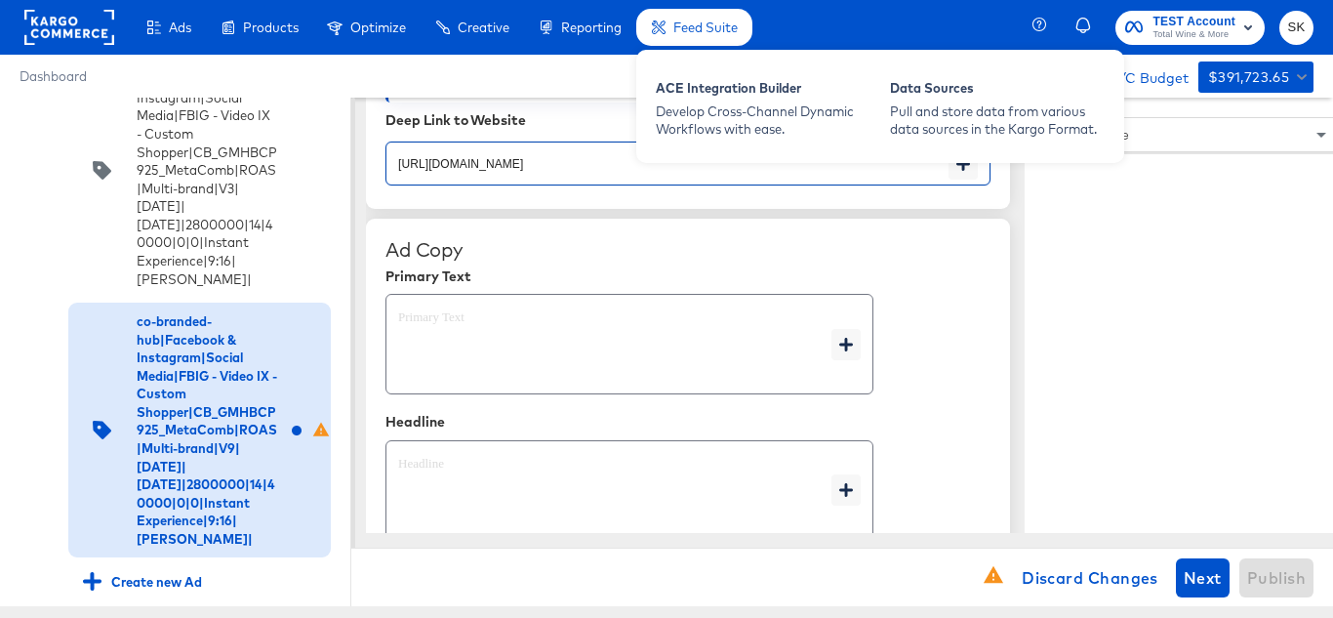
type input "[URL][DOMAIN_NAME]"
type textarea "x"
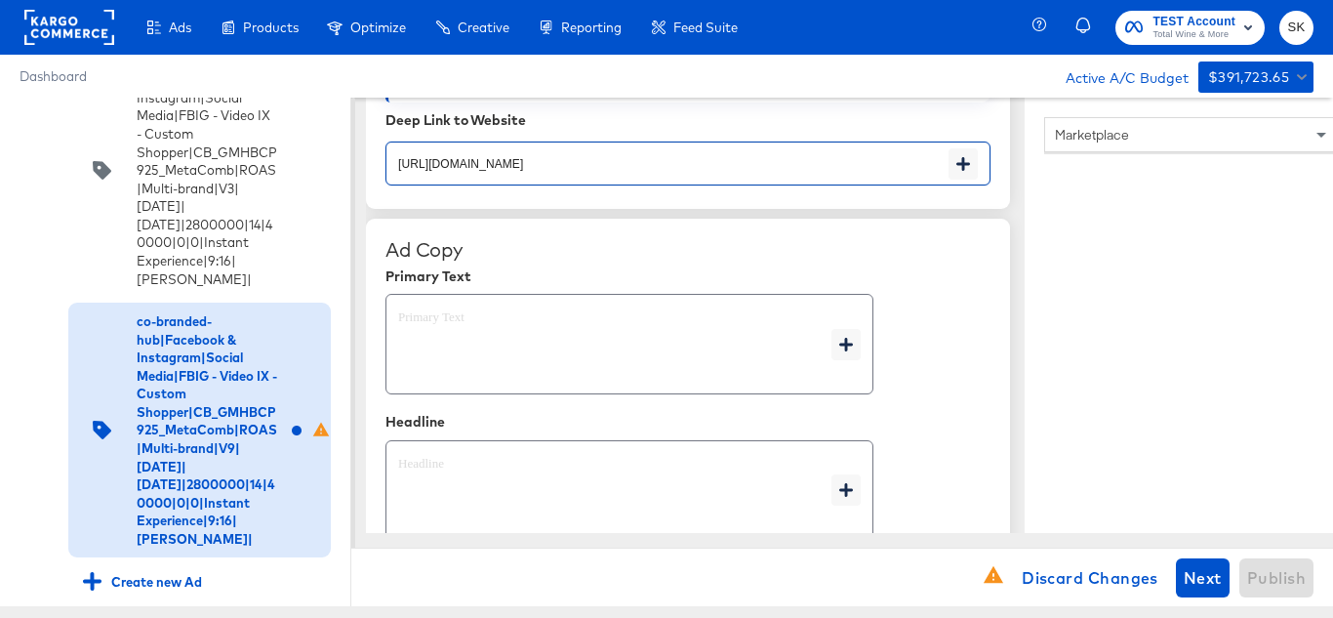
type textarea "x"
click at [514, 341] on textarea at bounding box center [614, 344] width 433 height 70
type textarea "x"
paste textarea "Shop your favorite brands for you and your home!"
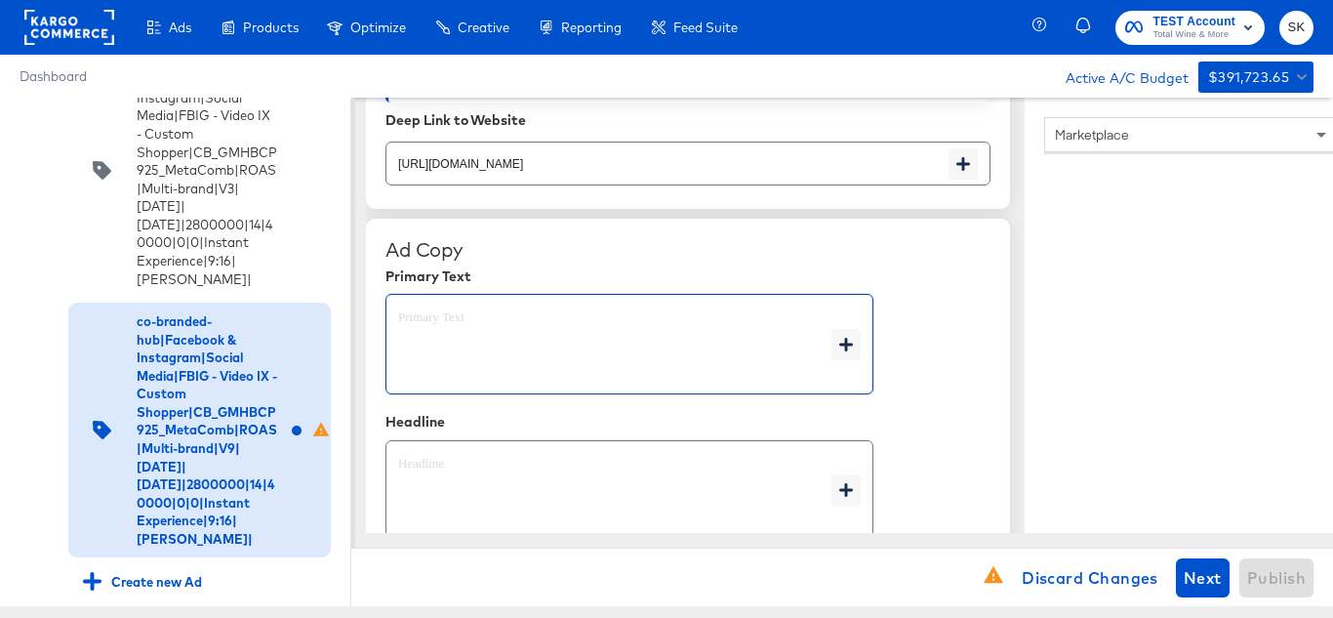
type textarea "Shop your favorite brands for you and your home!"
type textarea "x"
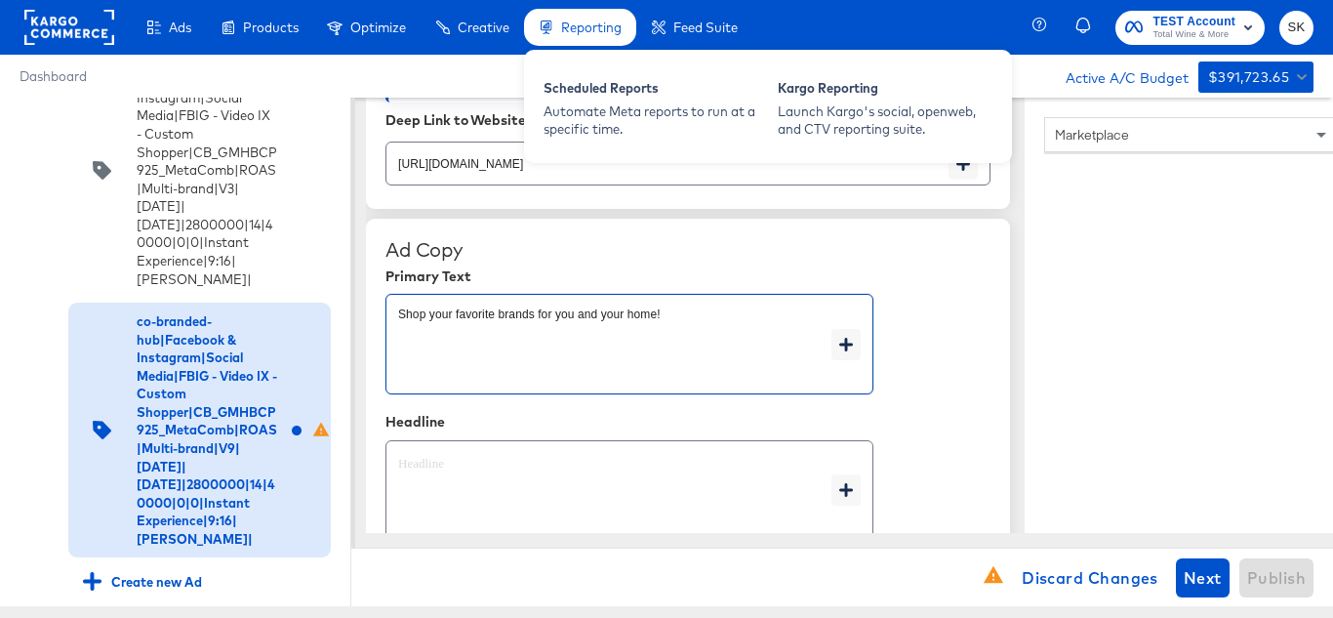
type textarea "Shop your favorite brands for you and your home!"
type textarea "x"
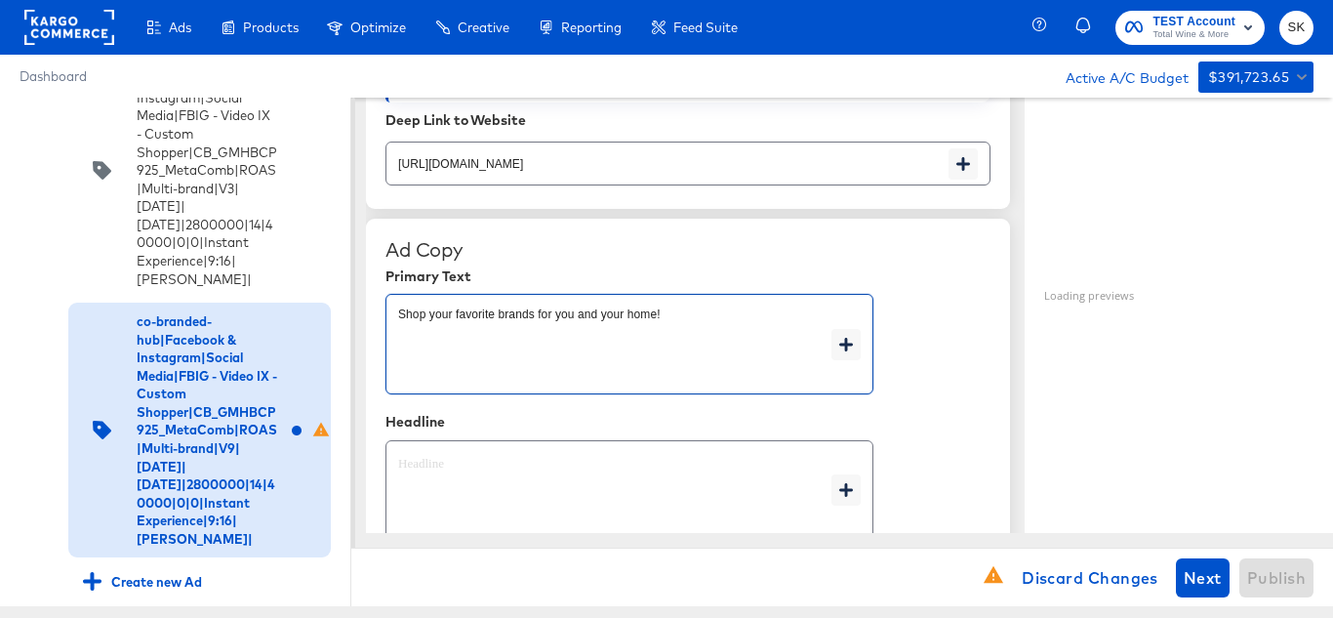
type textarea "x"
click at [503, 418] on div "Headline" at bounding box center [687, 422] width 605 height 16
click at [503, 487] on textarea at bounding box center [614, 491] width 433 height 70
type textarea "x"
paste textarea "Explore latest arrivals"
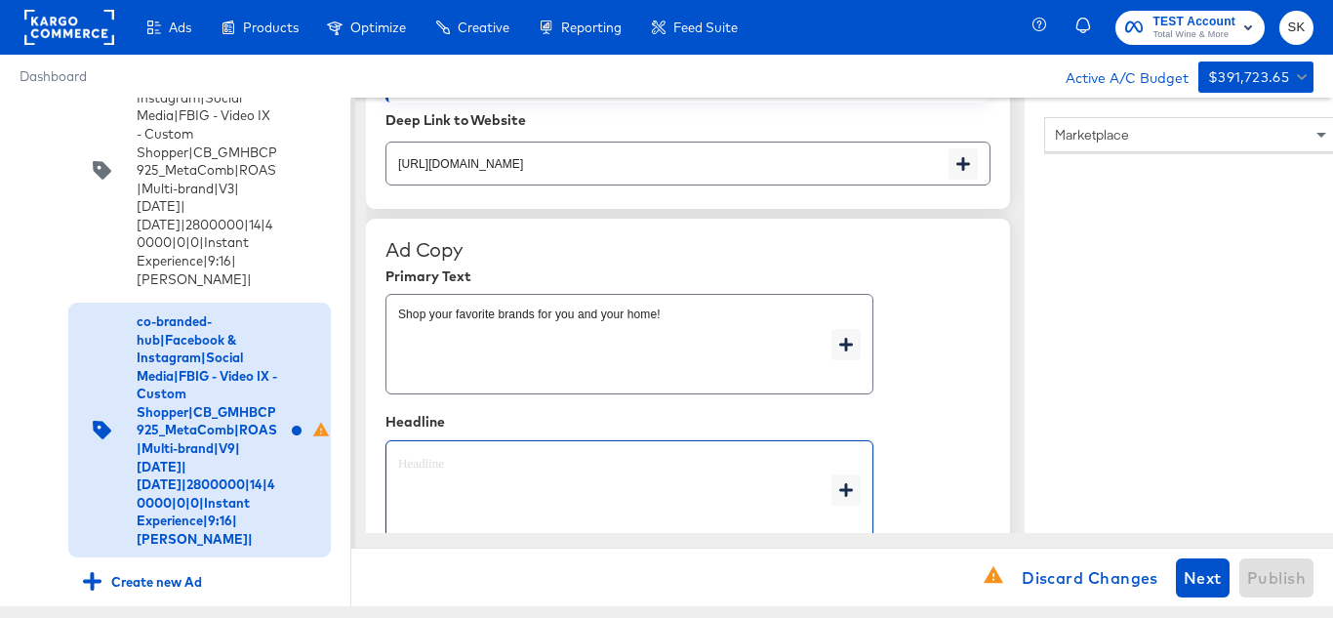
type textarea "Explore latest arrivals"
type textarea "x"
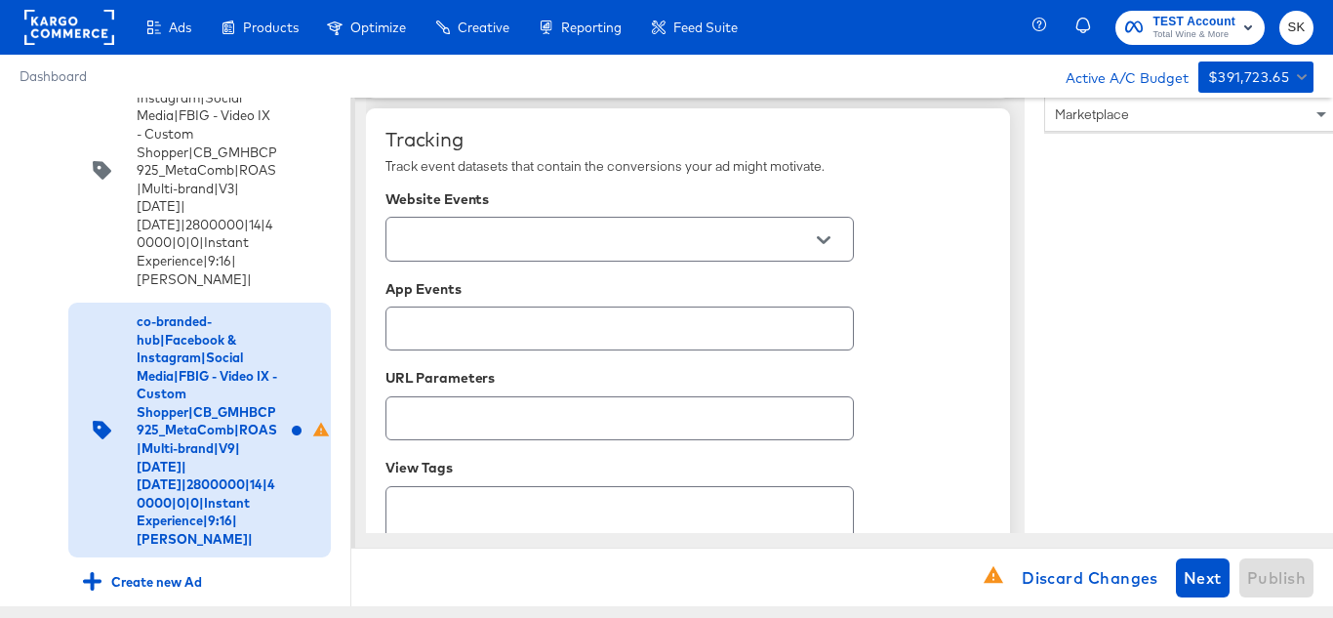
scroll to position [1366, 0]
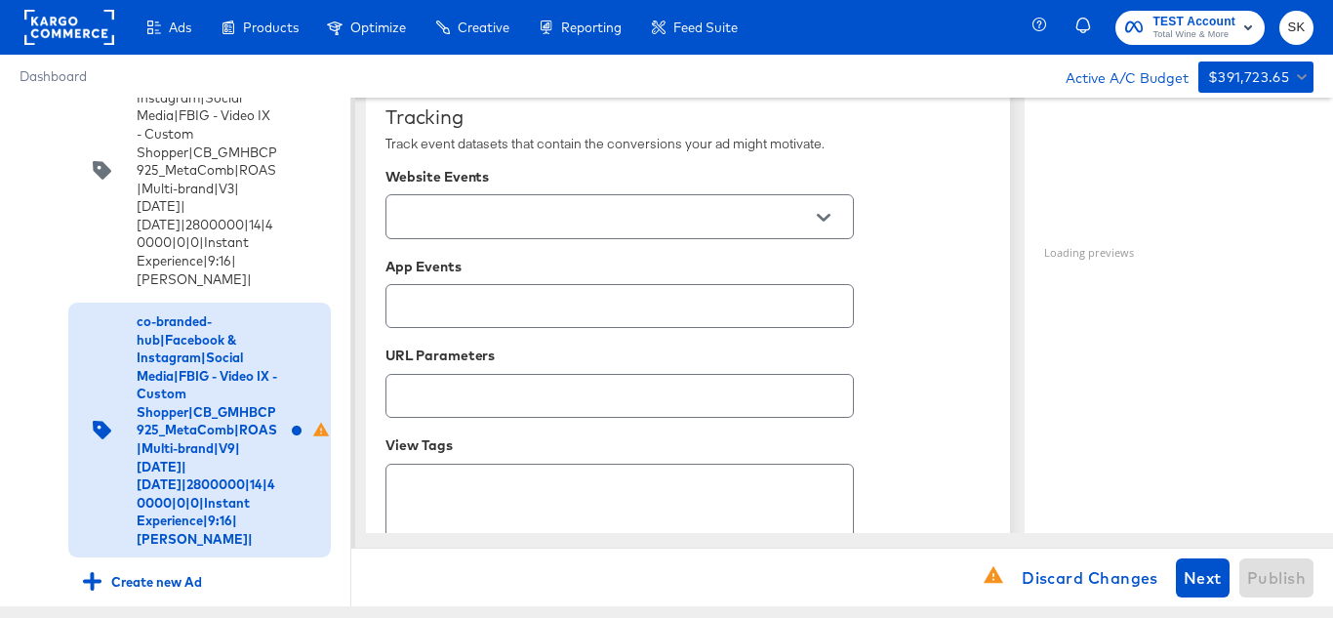
click at [825, 225] on button "Open" at bounding box center [823, 217] width 29 height 29
type textarea "Explore latest arrivals"
type textarea "x"
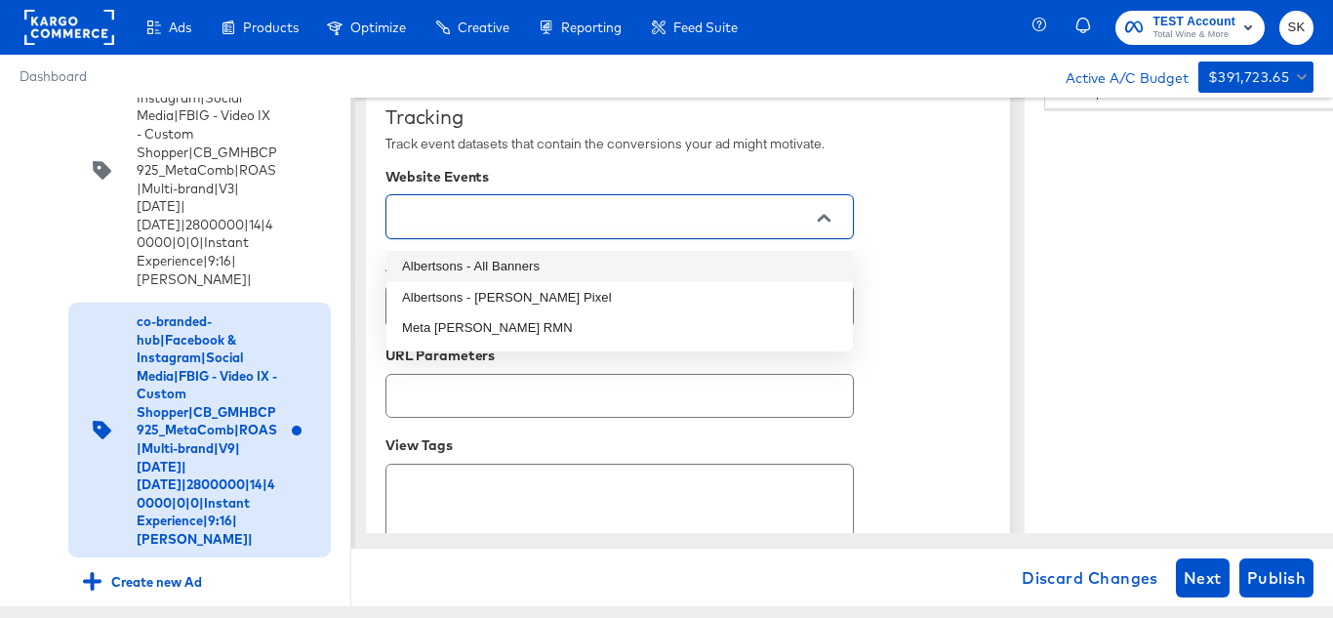
click at [489, 273] on li "Albertsons - All Banners" at bounding box center [619, 266] width 466 height 31
type textarea "x"
type input "Albertsons - All Banners"
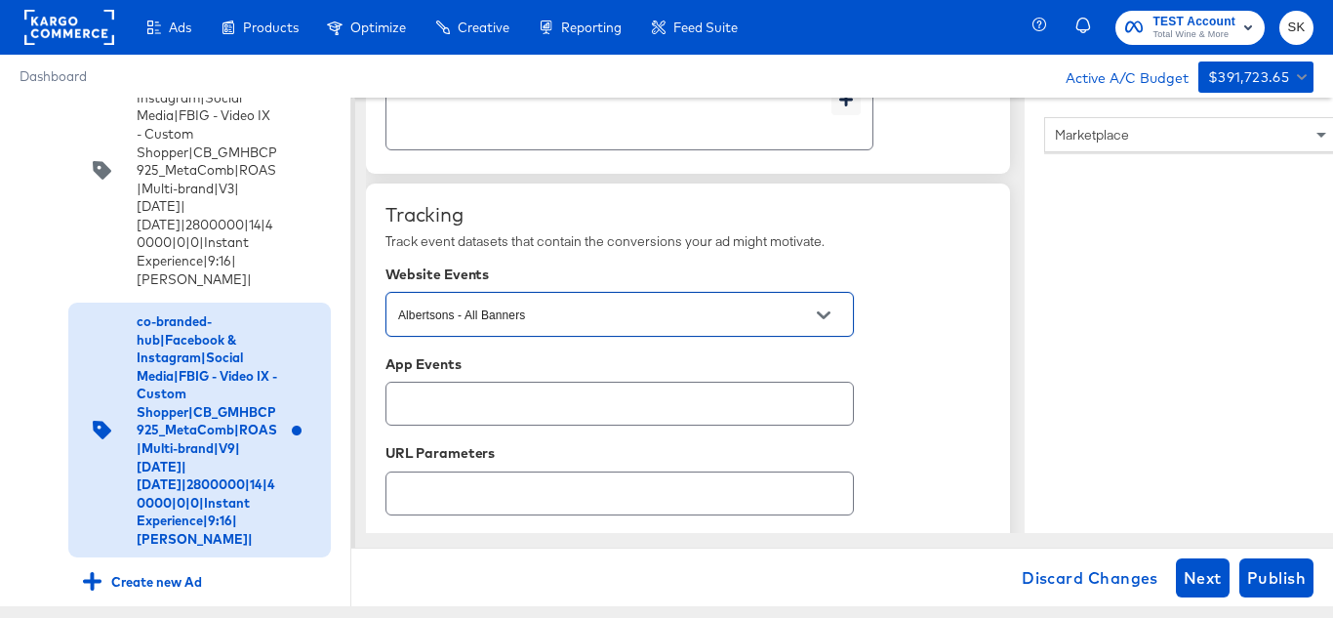
scroll to position [1459, 0]
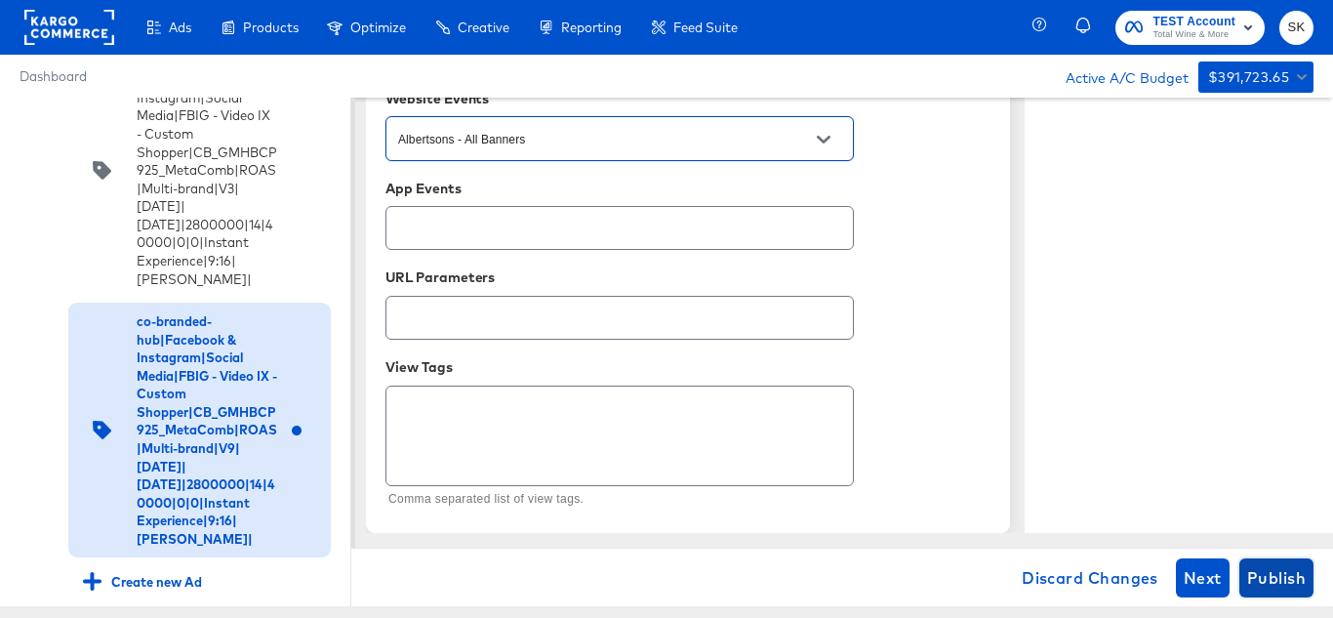
click at [1290, 581] on span "Publish" at bounding box center [1276, 577] width 59 height 27
type textarea "x"
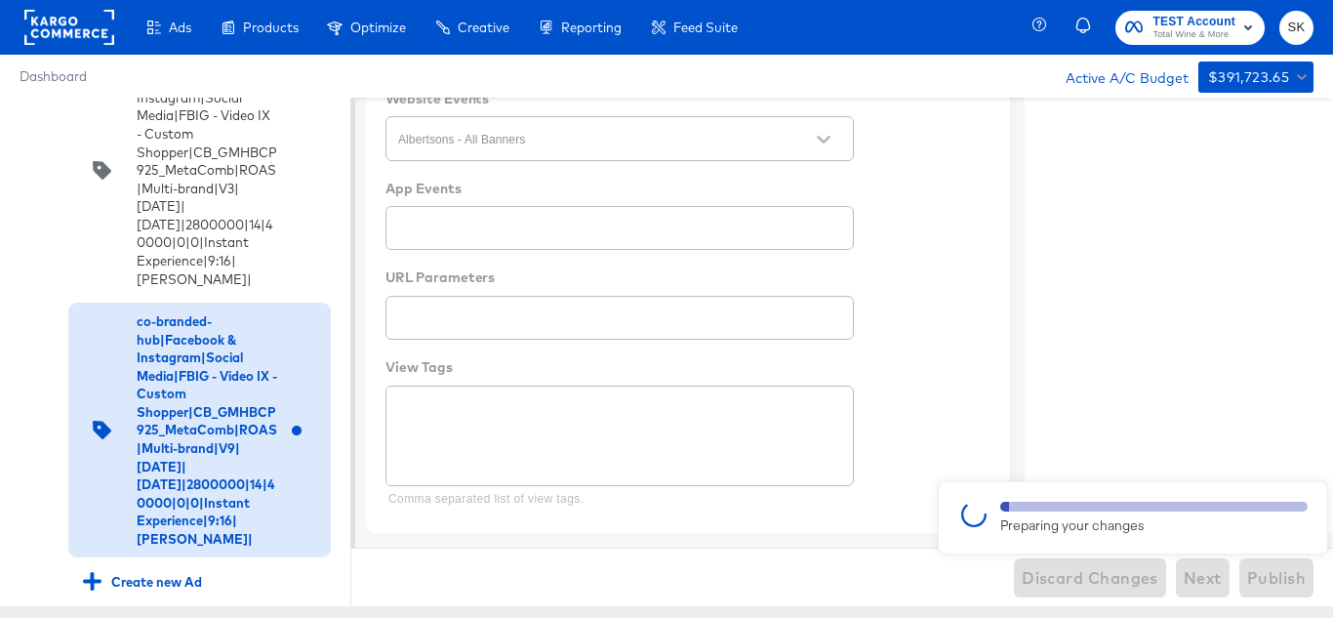
type textarea "x"
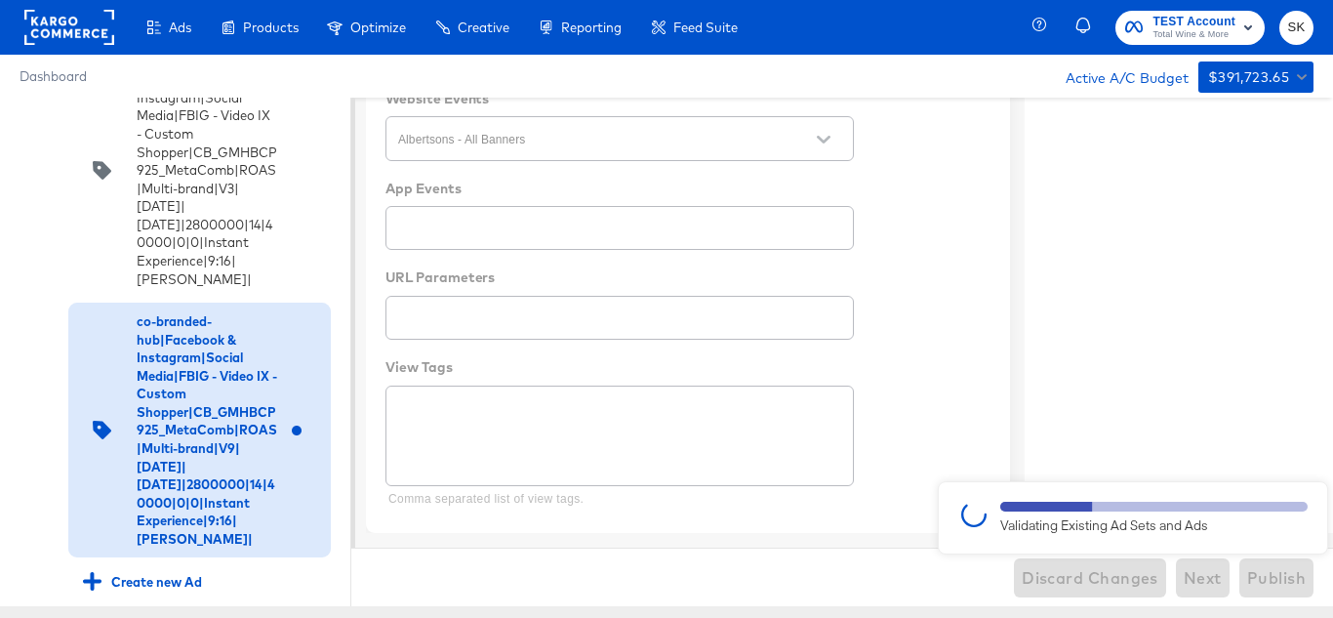
type textarea "x"
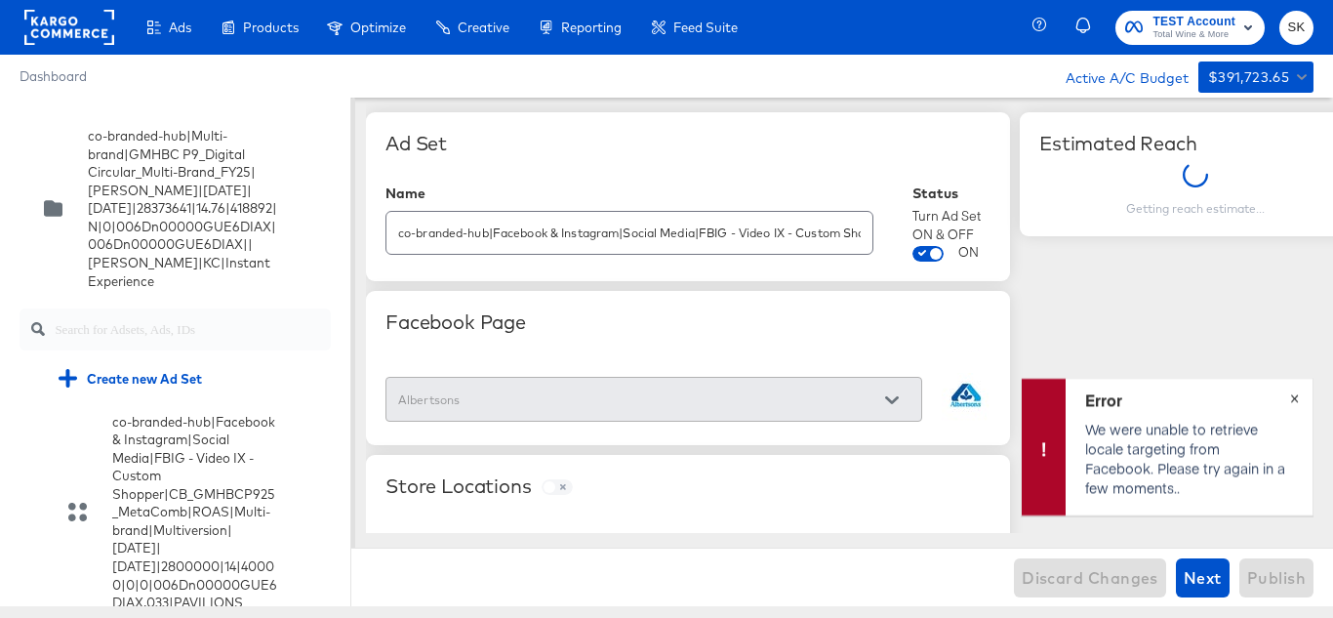
click at [1305, 391] on button "×" at bounding box center [1294, 396] width 36 height 35
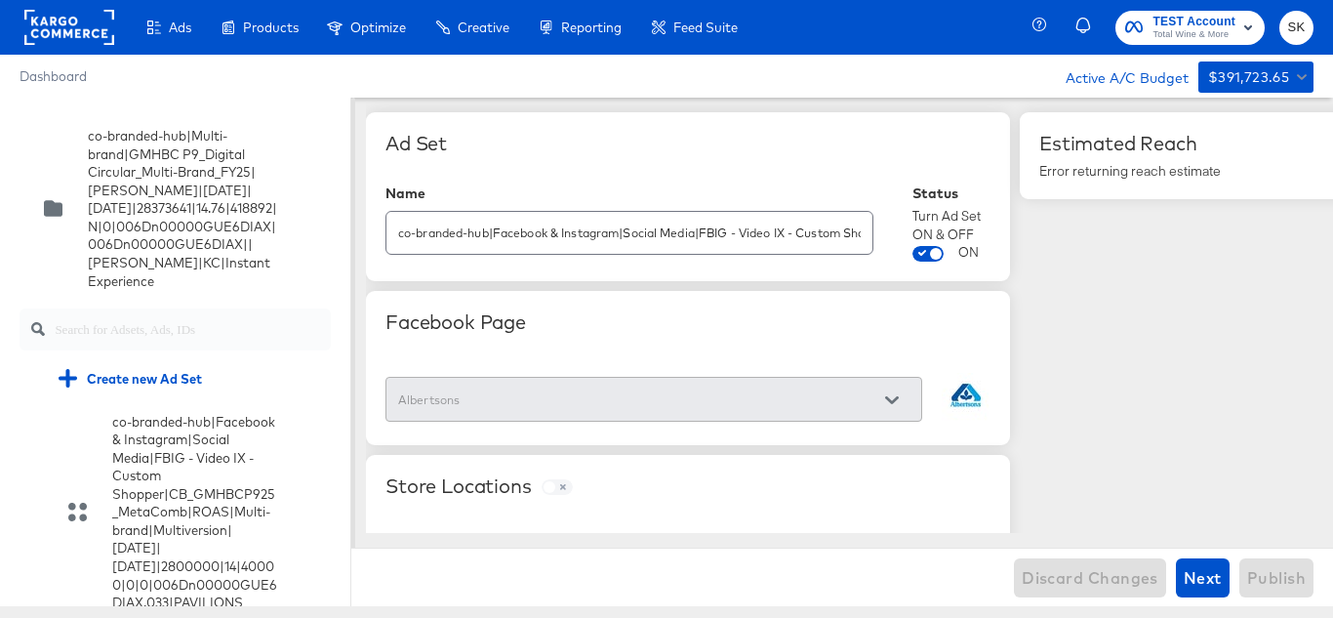
scroll to position [791, 0]
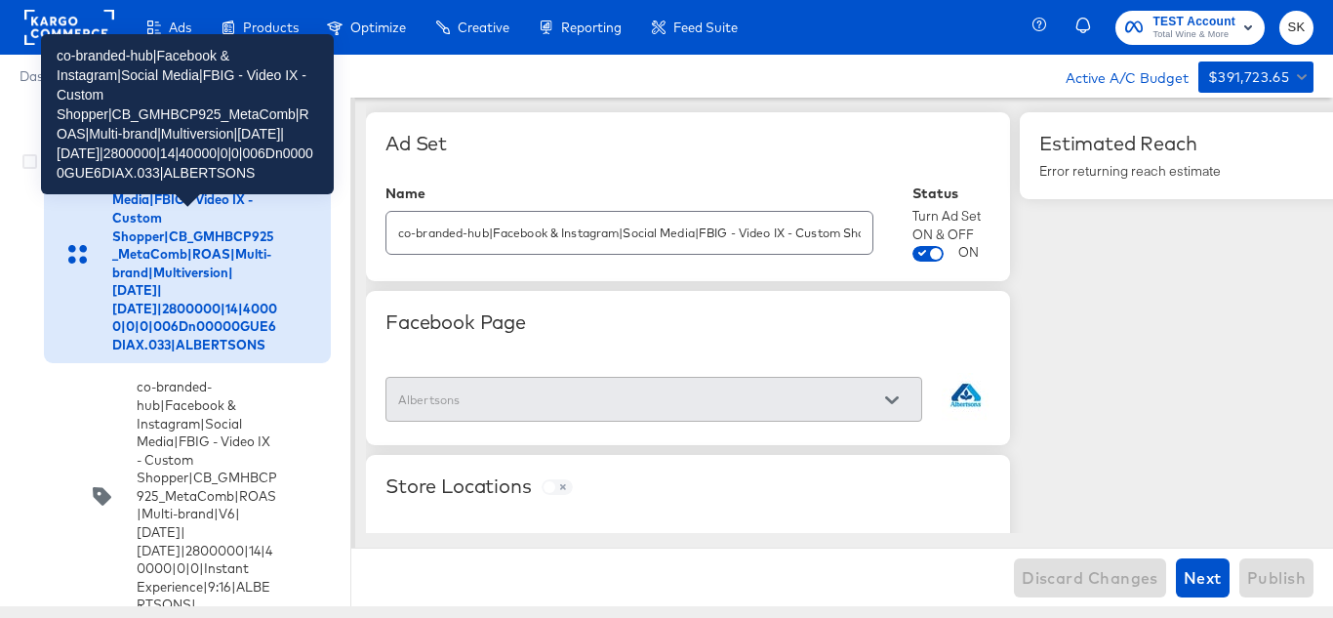
click at [173, 347] on div "co-branded-hub|Facebook & Instagram|Social Media|FBIG - Video IX - Custom Shopp…" at bounding box center [194, 253] width 165 height 199
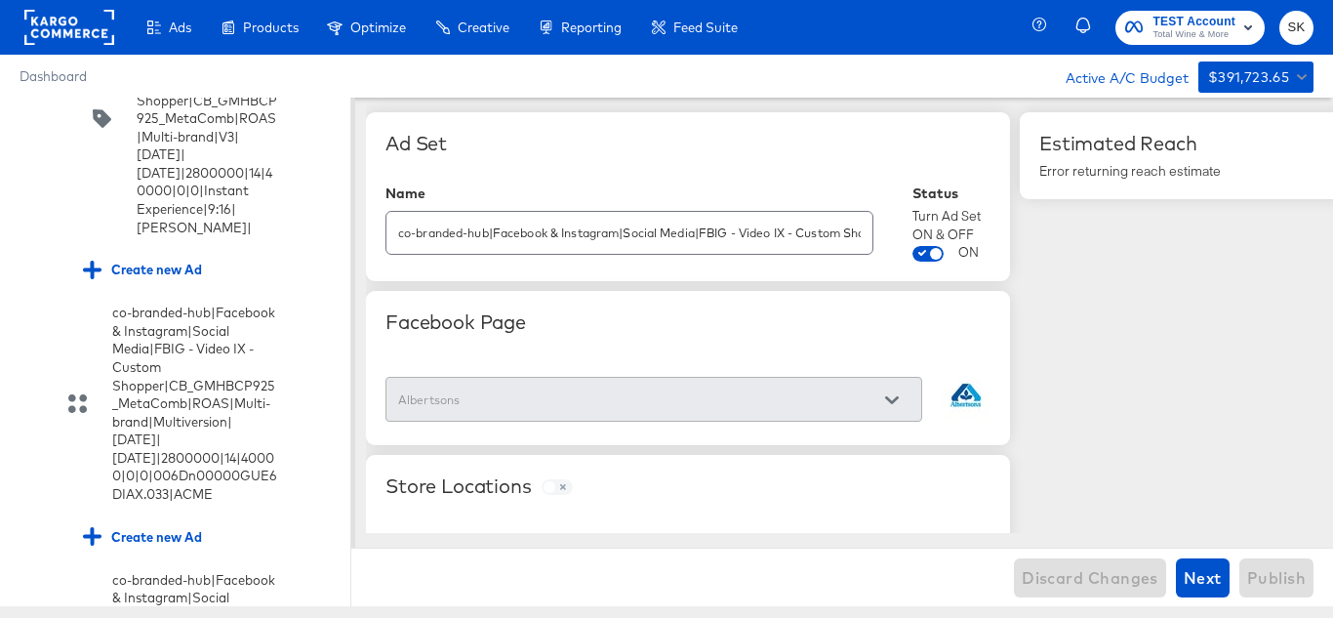
scroll to position [1474, 0]
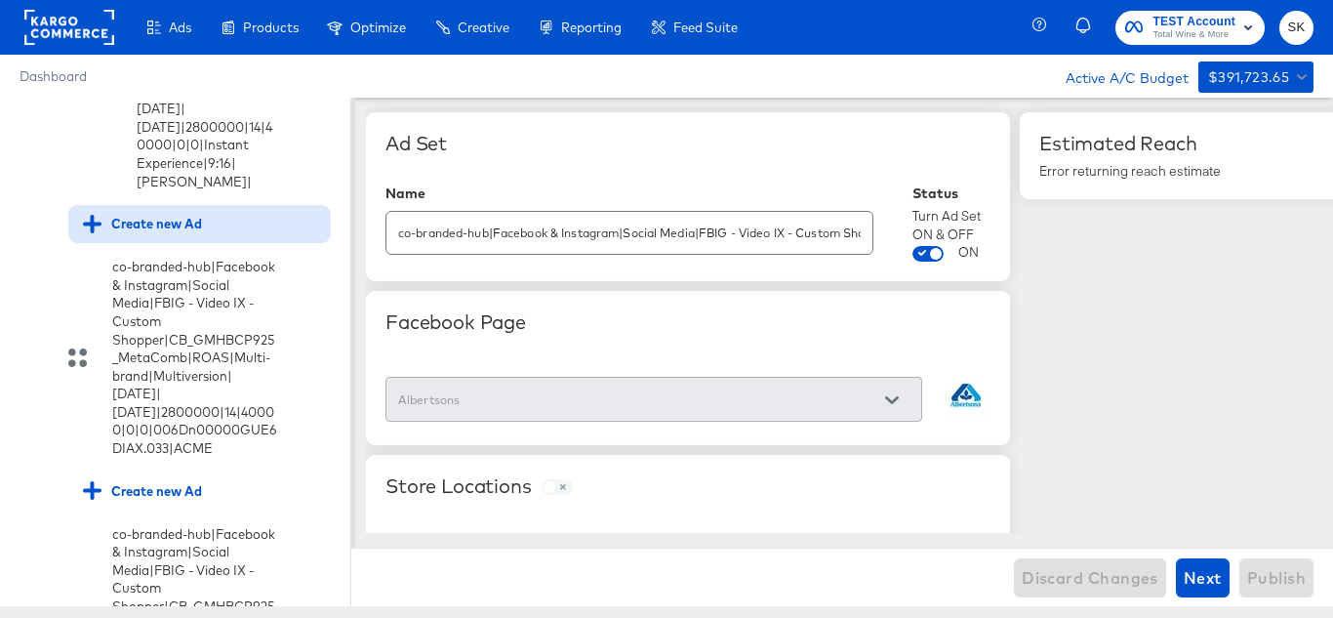
click at [149, 233] on div "Create new Ad" at bounding box center [142, 224] width 119 height 19
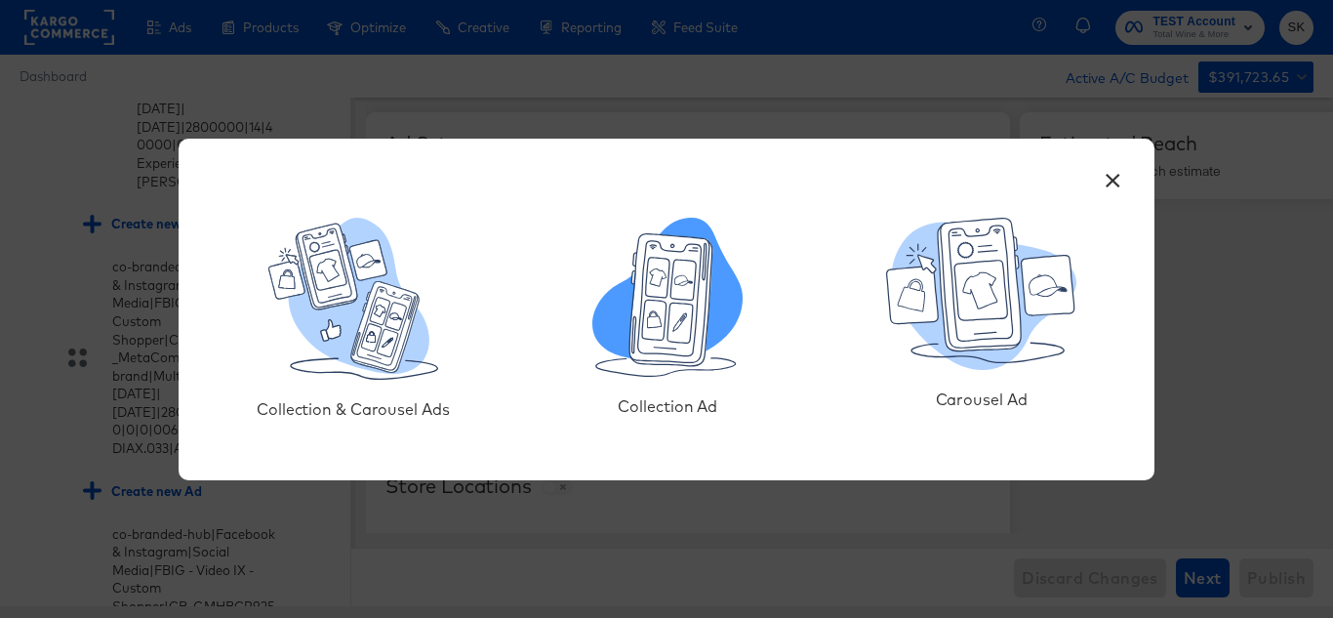
click at [674, 342] on icon at bounding box center [671, 299] width 83 height 132
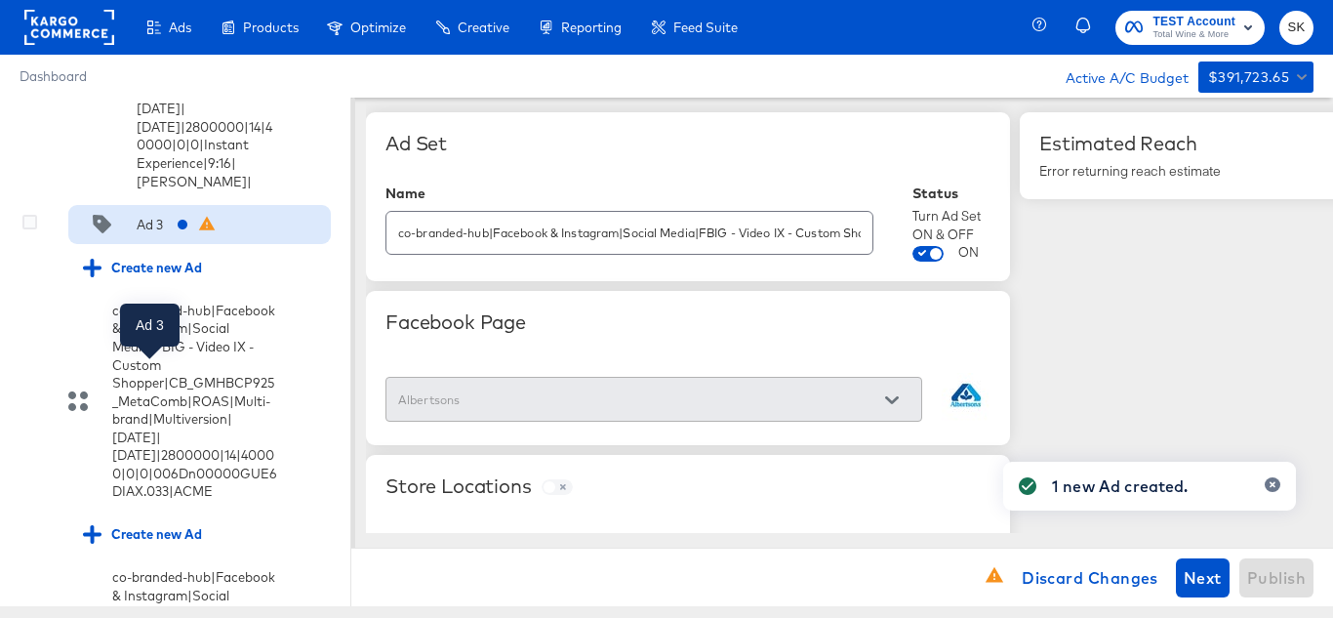
click at [141, 234] on div "Ad 3" at bounding box center [150, 225] width 26 height 19
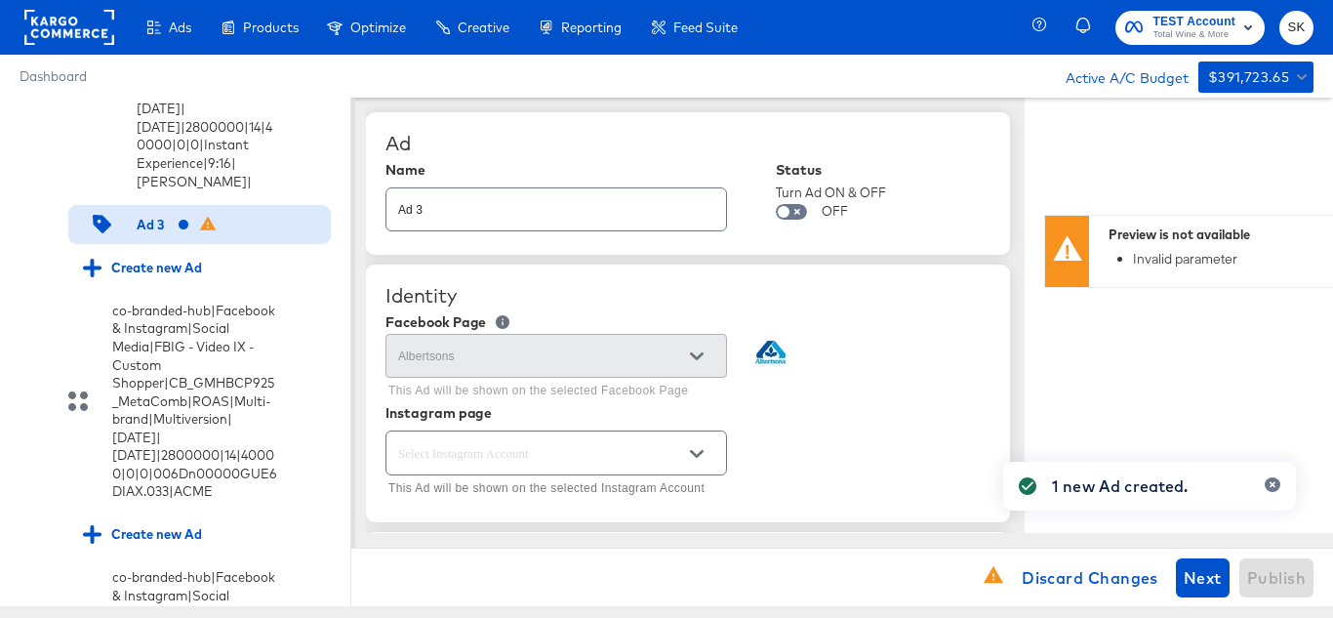
click at [481, 204] on input "Ad 3" at bounding box center [556, 202] width 340 height 42
paste input "co-branded-hub|Facebook & Instagram|Social Media|FBIG - Video IX - Custom Shopp…"
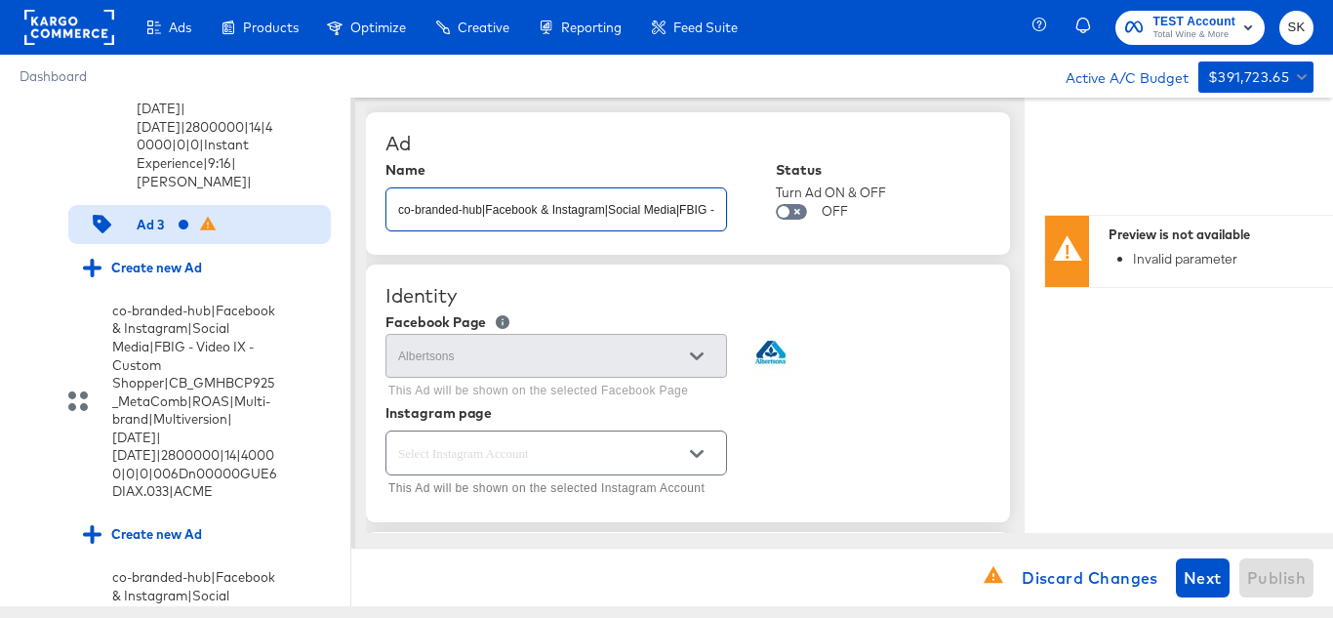
scroll to position [0, 887]
type input "co-branded-hub|Facebook & Instagram|Social Media|FBIG - Video IX - Custom Shopp…"
type textarea "x"
click at [669, 130] on div "Ad Name co-branded-hub|Facebook & Instagram|Social Media|FBIG - Video IX - Cust…" at bounding box center [688, 183] width 644 height 142
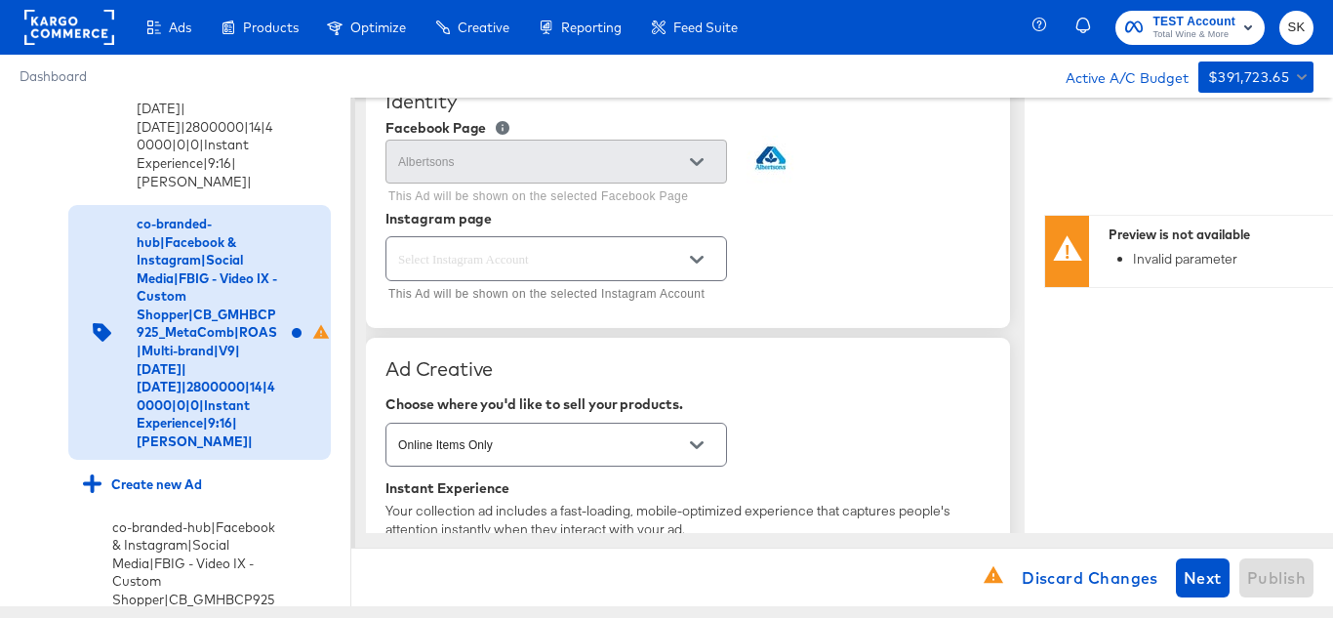
scroll to position [195, 0]
click at [709, 253] on button "Open" at bounding box center [696, 258] width 29 height 29
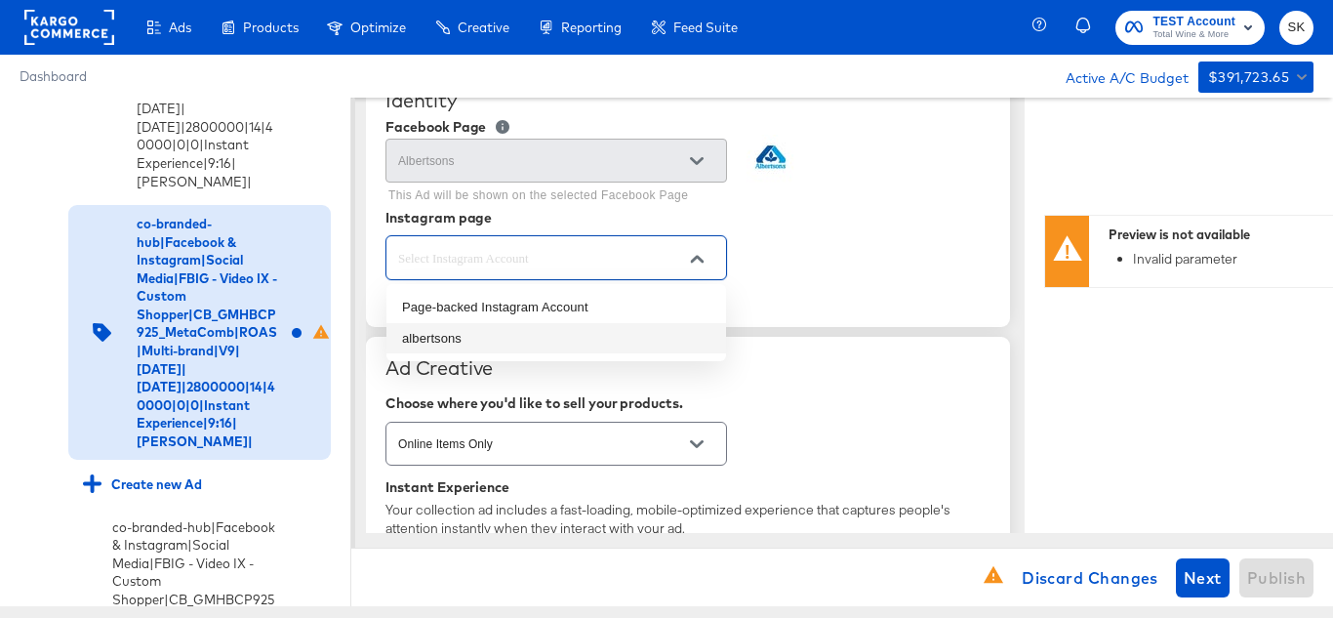
click at [461, 332] on li "albertsons" at bounding box center [556, 338] width 340 height 31
type textarea "x"
type input "albertsons"
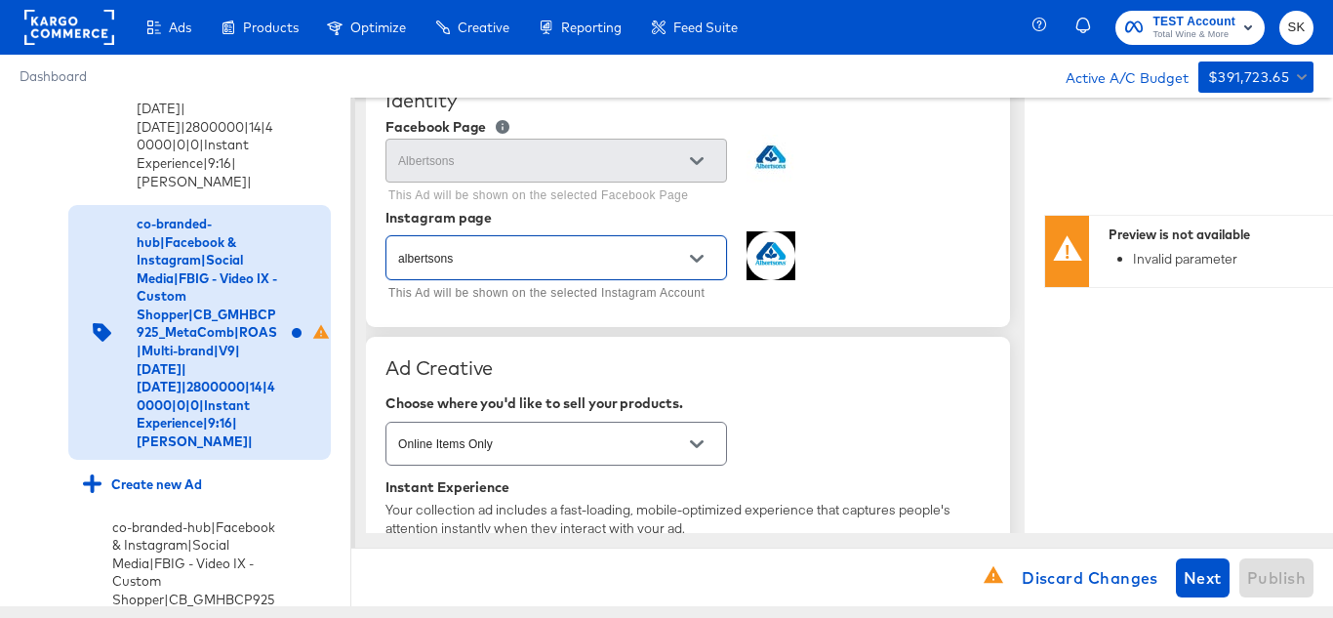
click at [852, 256] on div "albertsons This Ad will be shown on the selected Instagram Account" at bounding box center [687, 268] width 605 height 75
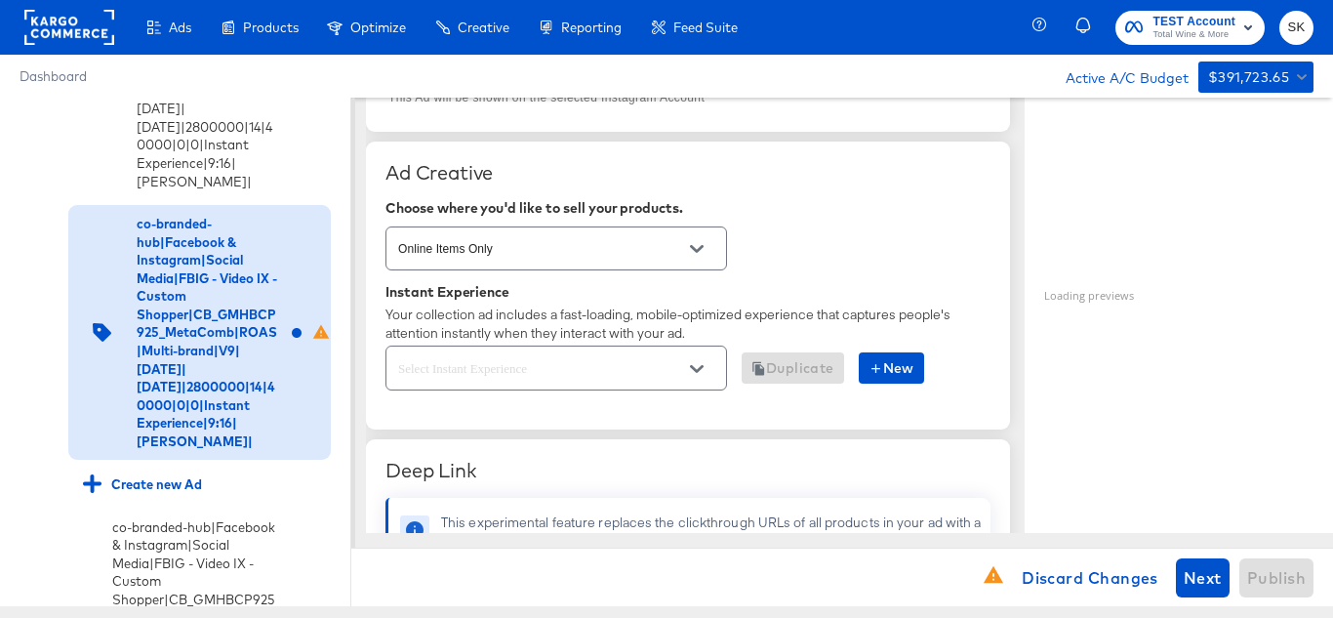
scroll to position [488, 0]
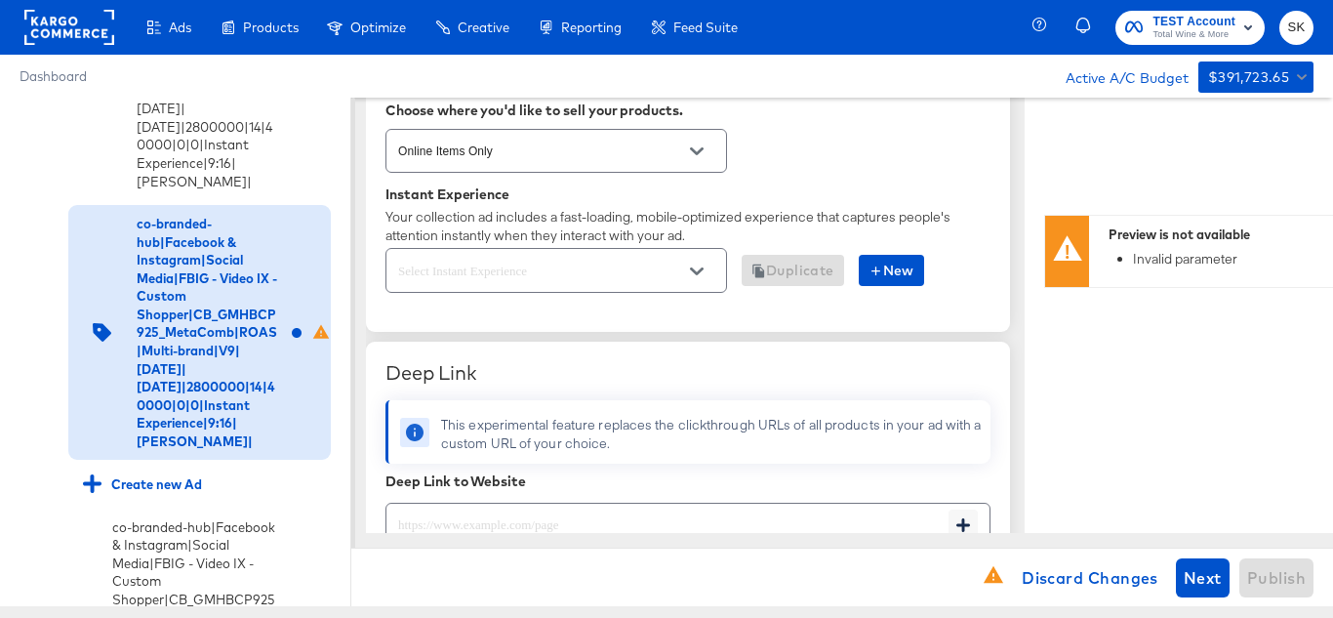
click at [693, 281] on button "Open" at bounding box center [696, 271] width 29 height 29
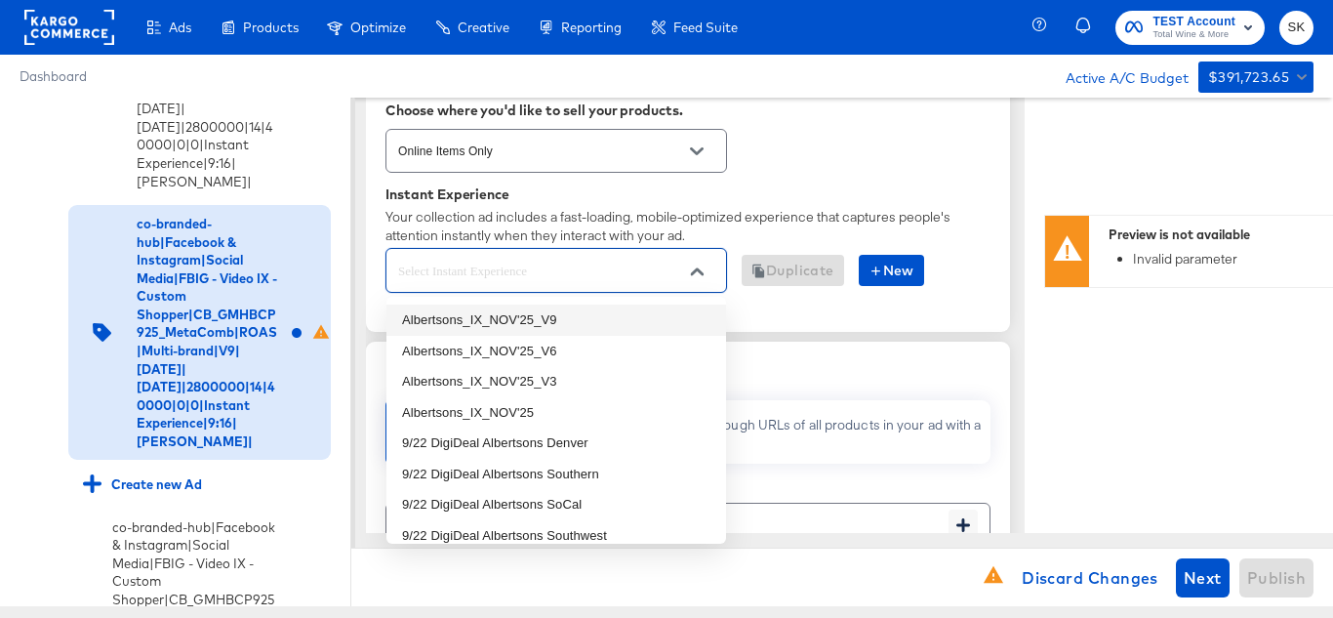
click at [487, 323] on li "Albertsons_IX_NOV'25_V9" at bounding box center [556, 319] width 340 height 31
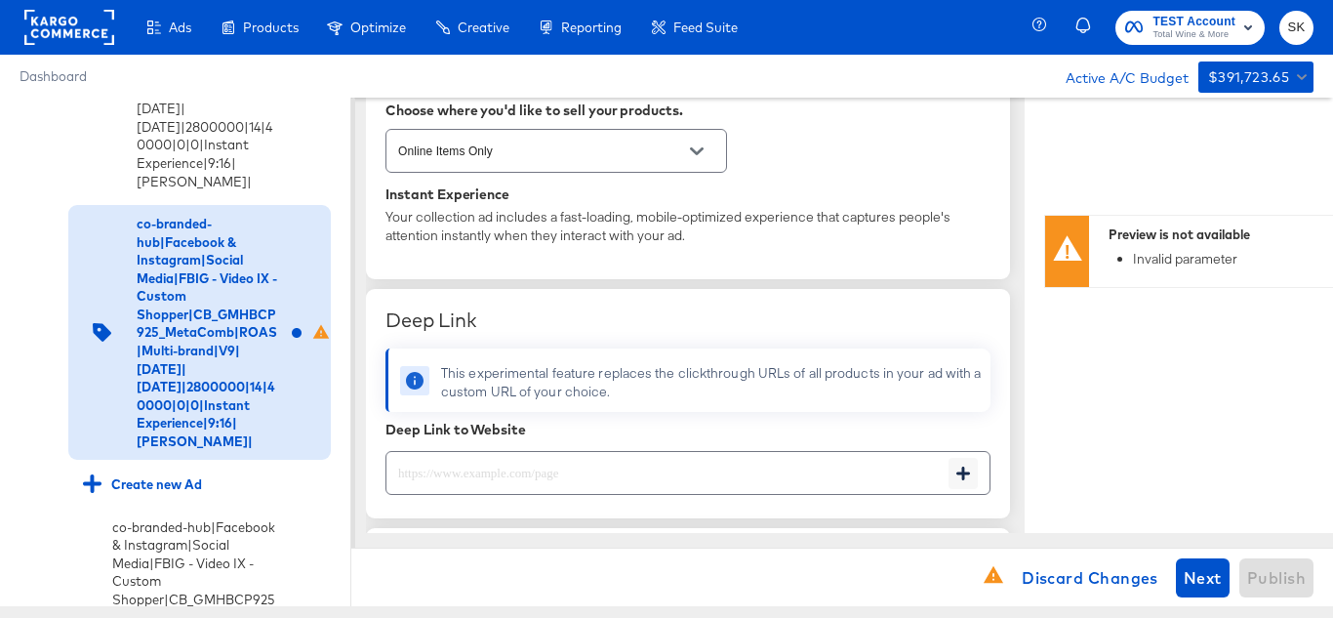
type textarea "x"
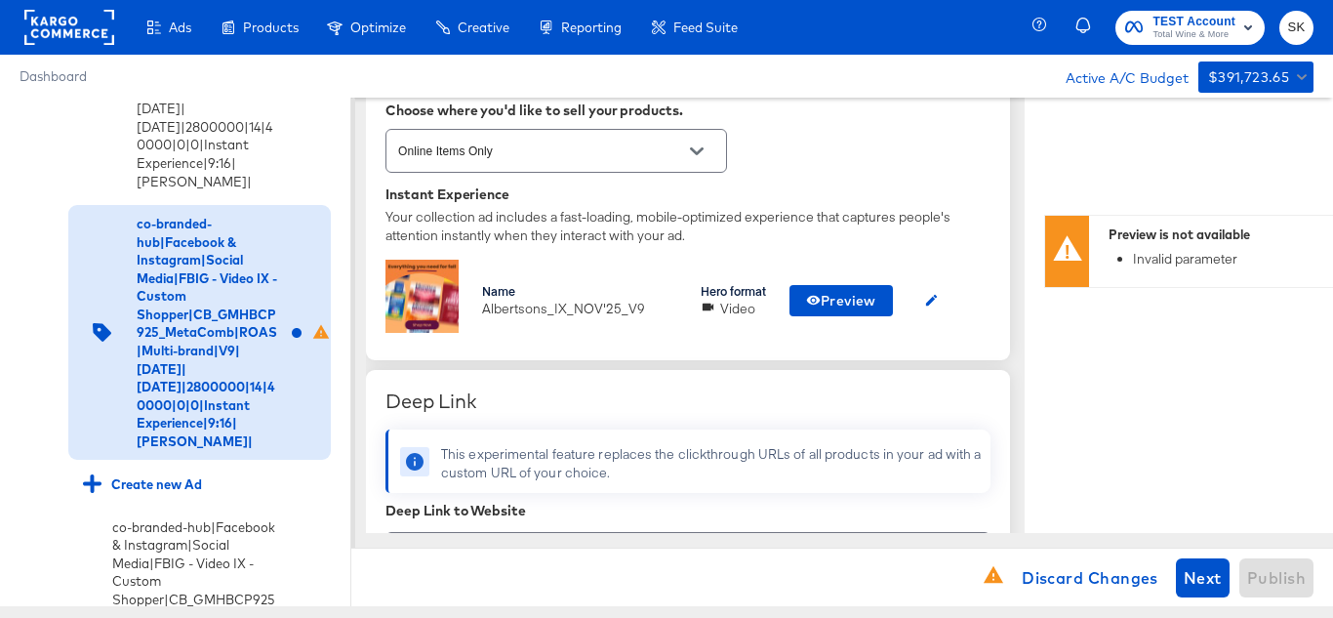
click at [703, 340] on div "Name Albertsons_IX_NOV'25_V9 Hero format Video Preview" at bounding box center [687, 300] width 605 height 81
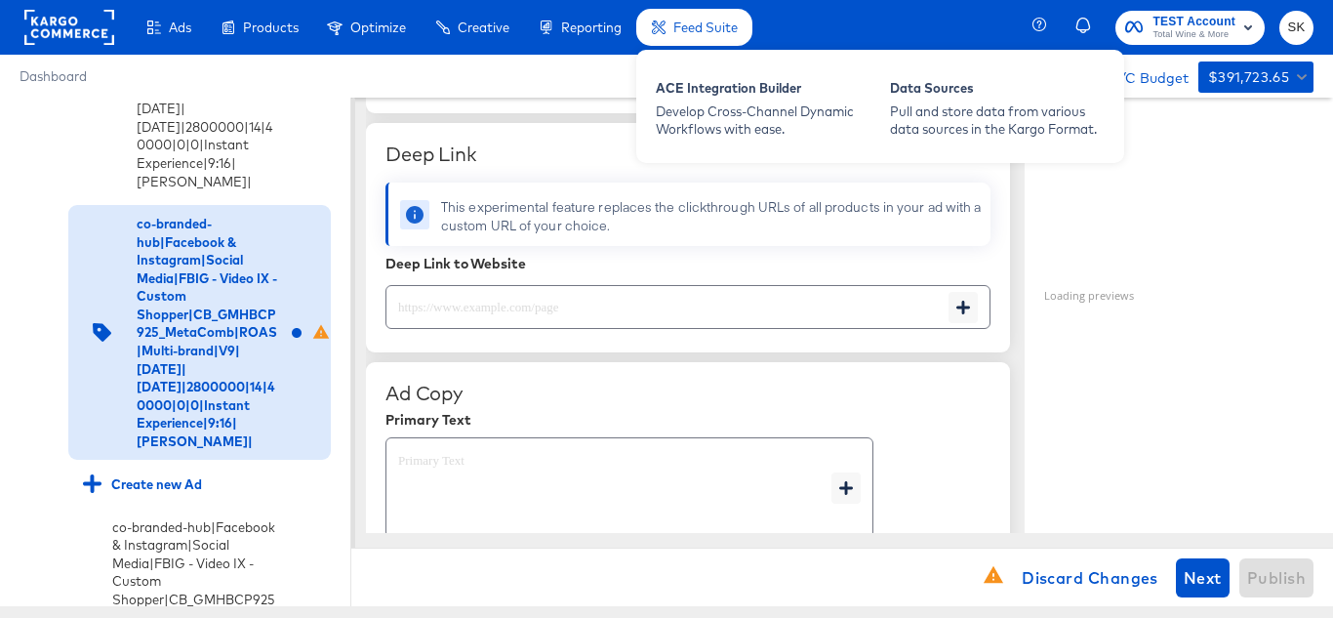
scroll to position [781, 0]
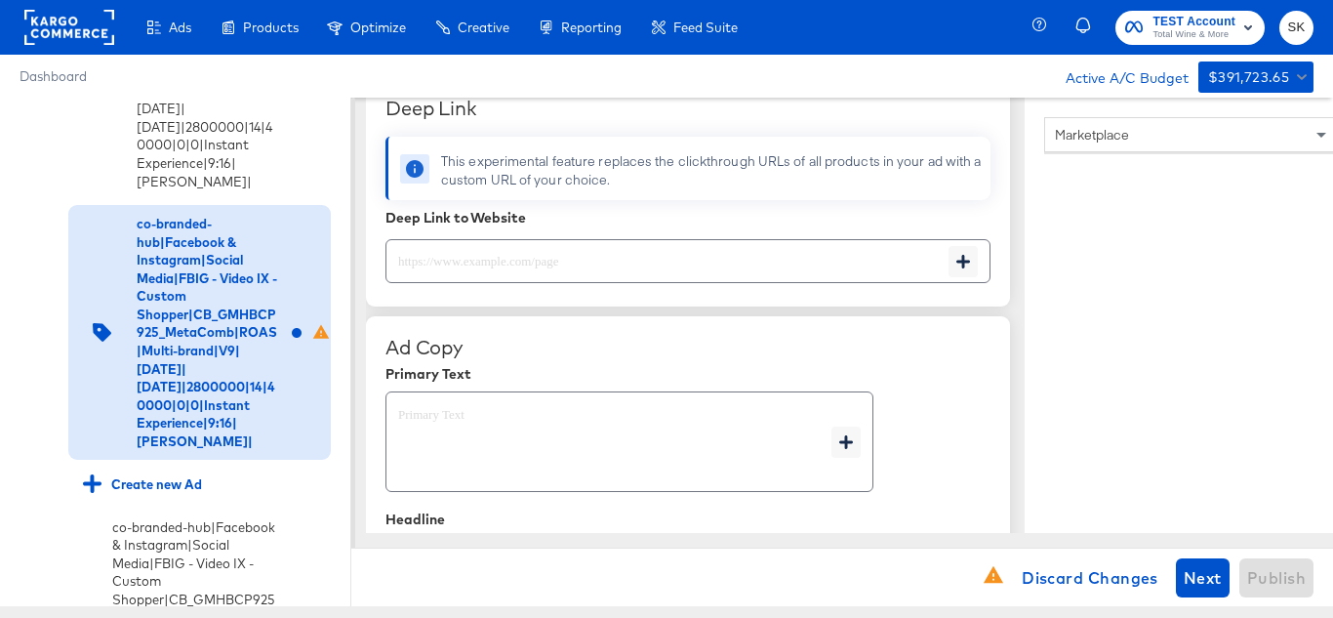
click at [522, 257] on input "text" at bounding box center [667, 253] width 562 height 42
paste input "[URL][DOMAIN_NAME]"
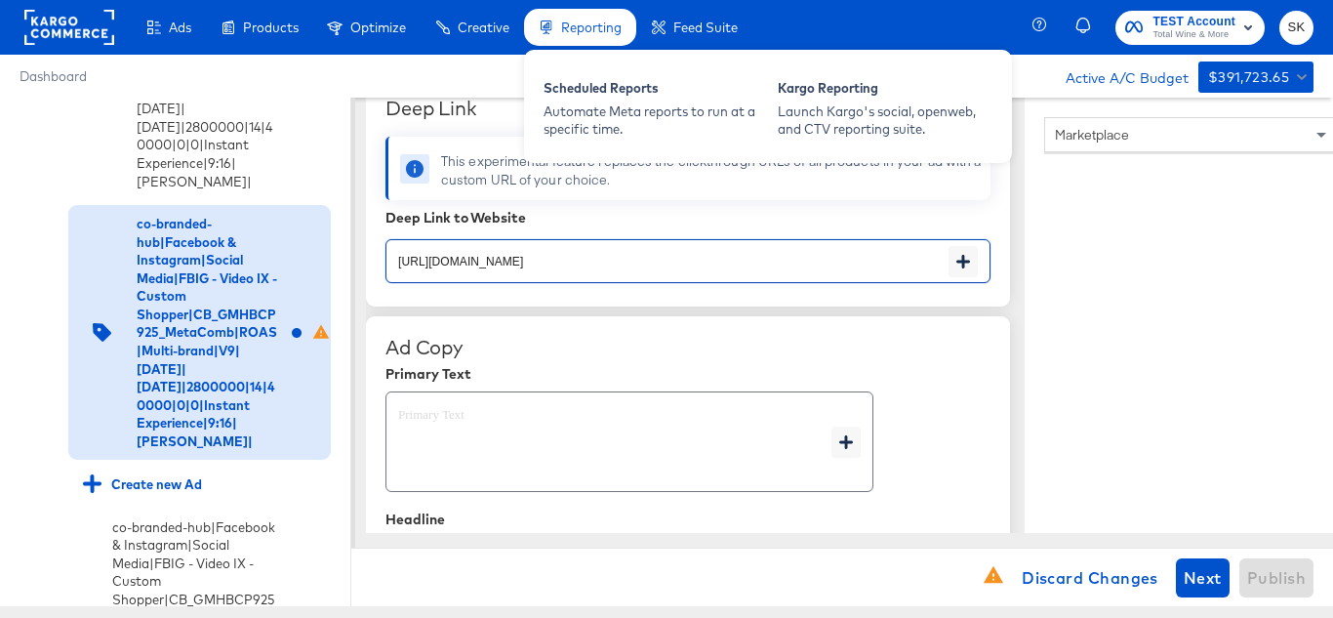
type input "[URL][DOMAIN_NAME]"
type textarea "x"
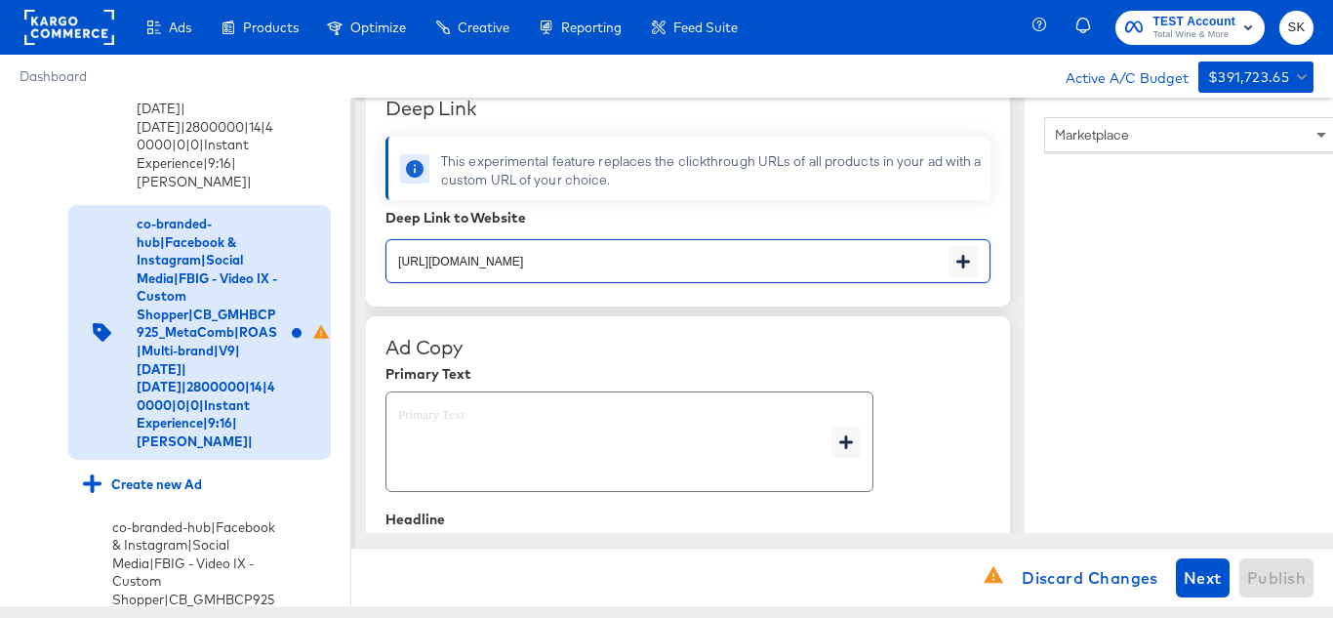
type textarea "x"
click at [454, 449] on textarea at bounding box center [614, 442] width 433 height 70
type textarea "x"
paste textarea "Shop your favorite brands for you and your home!"
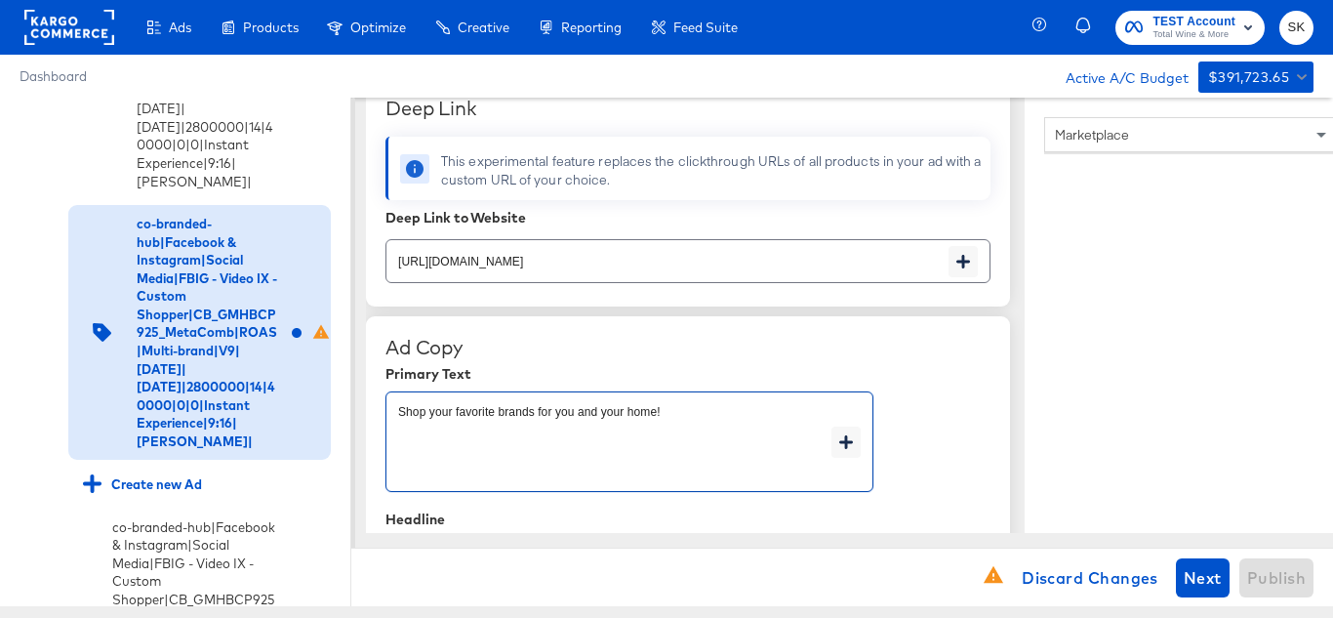
type textarea "Shop your favorite brands for you and your home!"
type textarea "x"
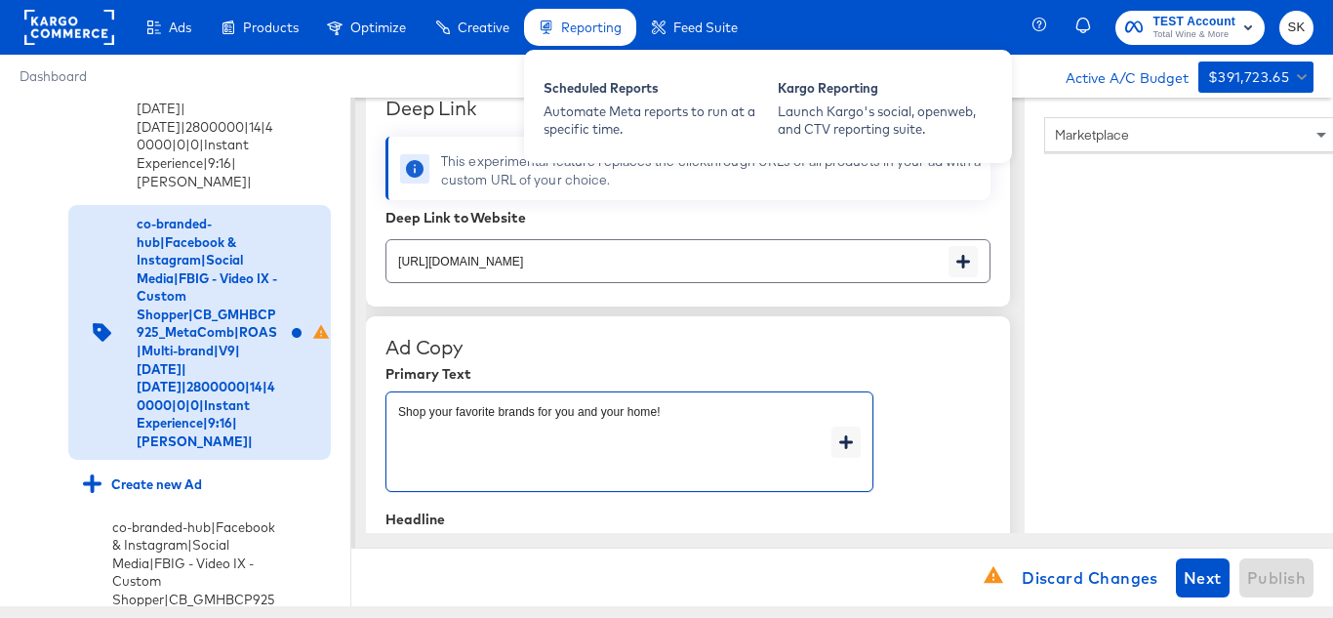
type textarea "Shop your favorite brands for you and your home!"
type textarea "x"
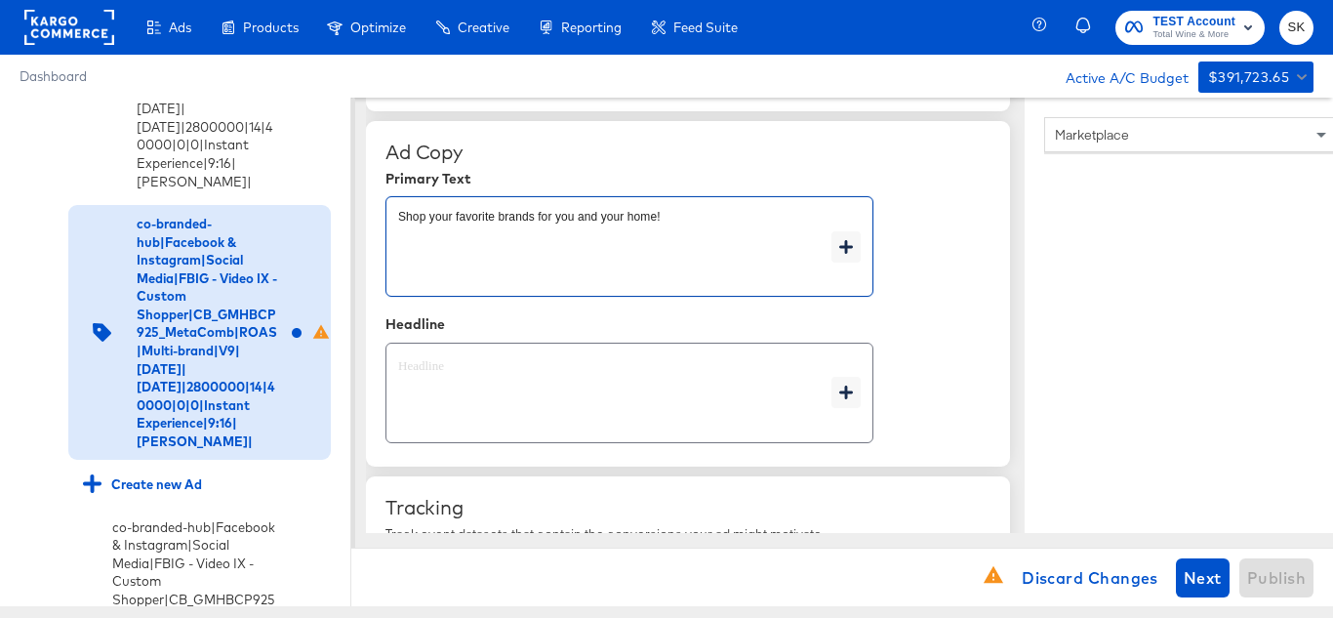
type textarea "x"
click at [529, 406] on textarea at bounding box center [614, 393] width 433 height 70
type textarea "x"
paste textarea "Explore latest arrivals"
type textarea "Explore latest arrivals"
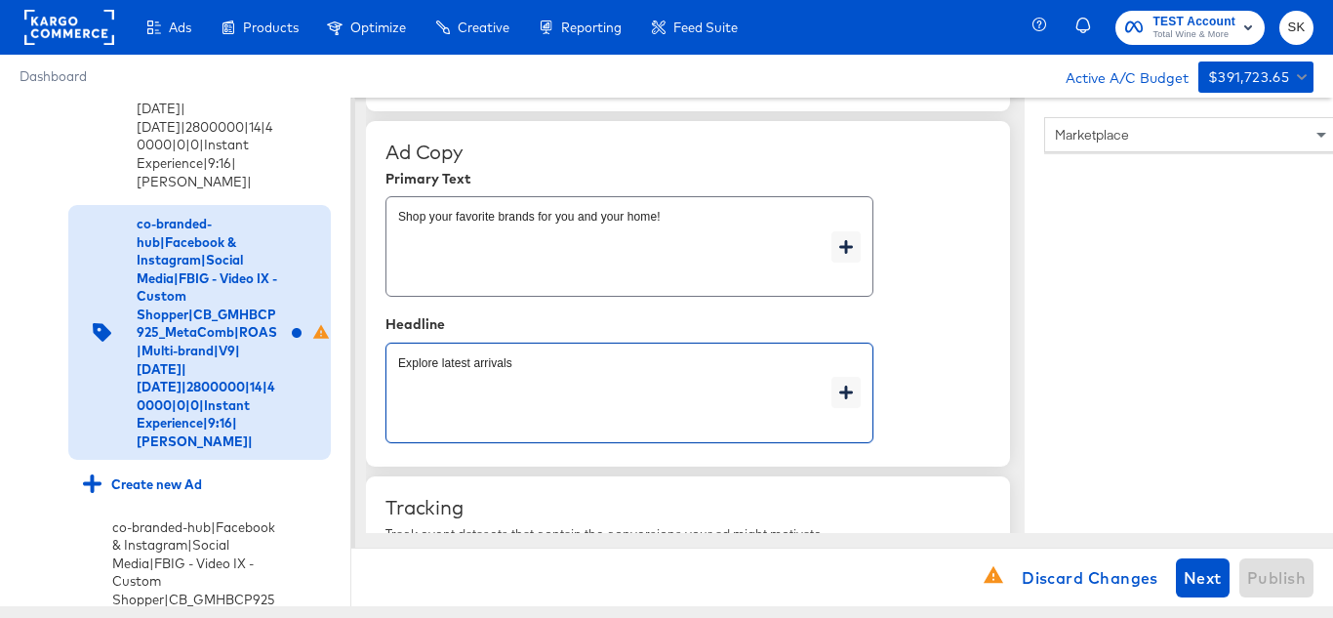
type textarea "x"
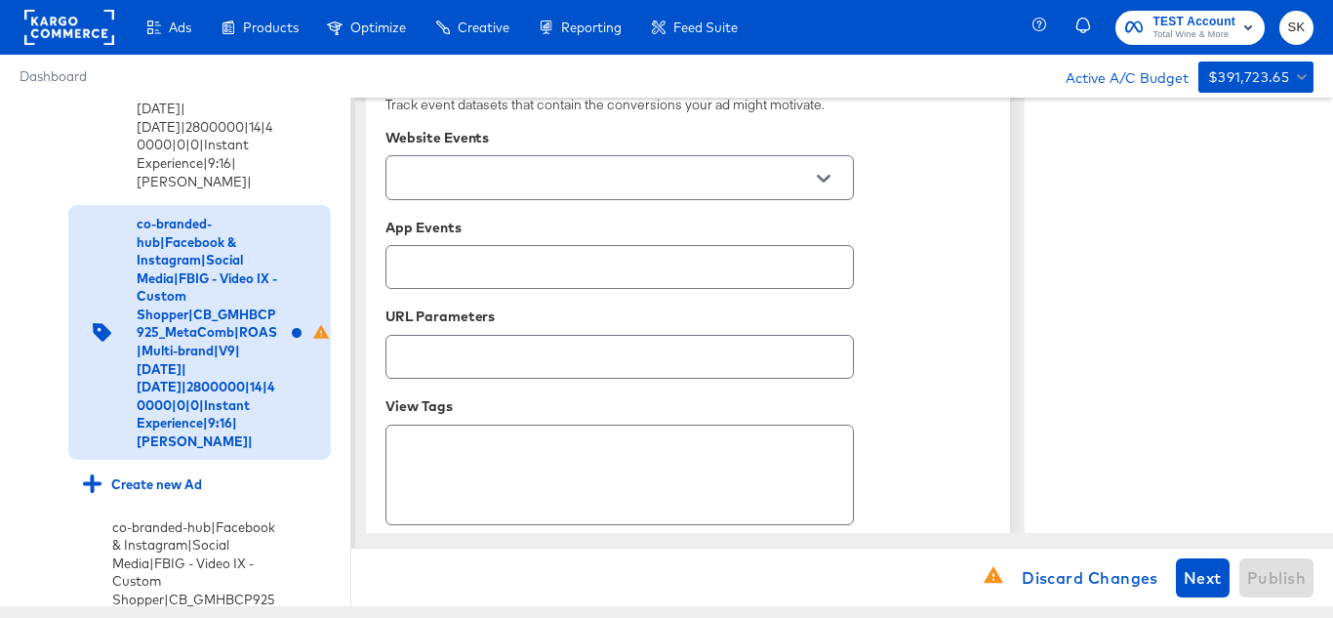
scroll to position [1361, 0]
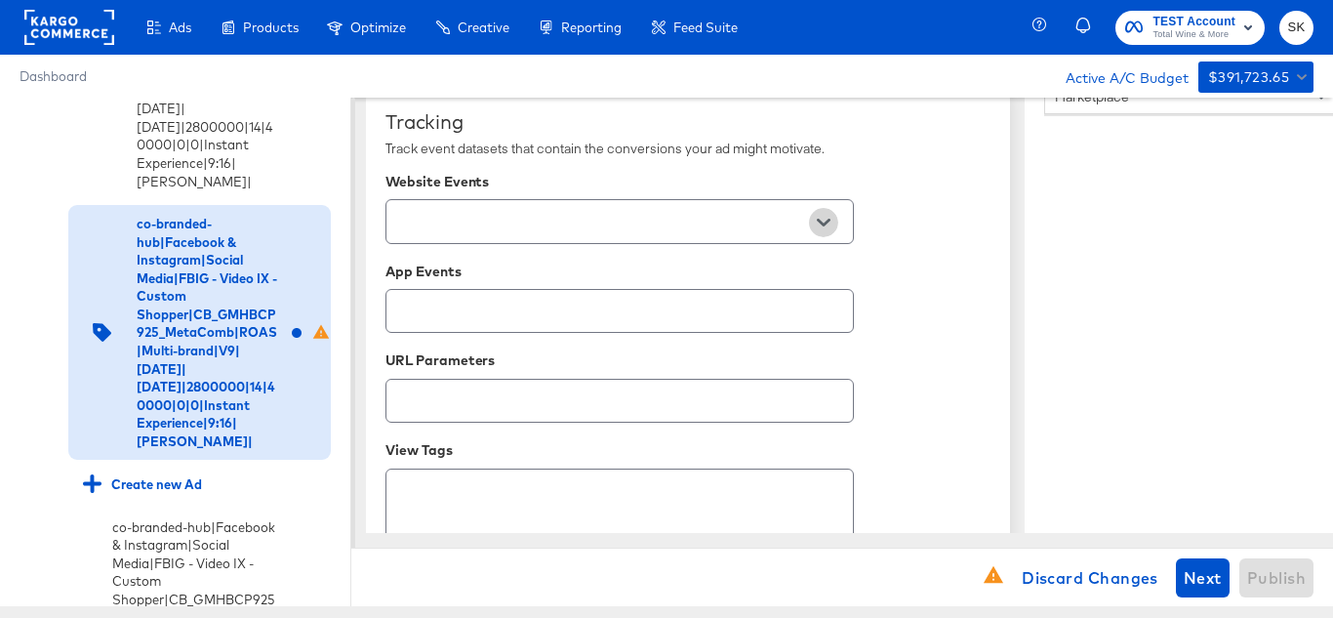
click at [832, 223] on button "Open" at bounding box center [823, 222] width 29 height 29
type textarea "Explore latest arrivals"
type textarea "x"
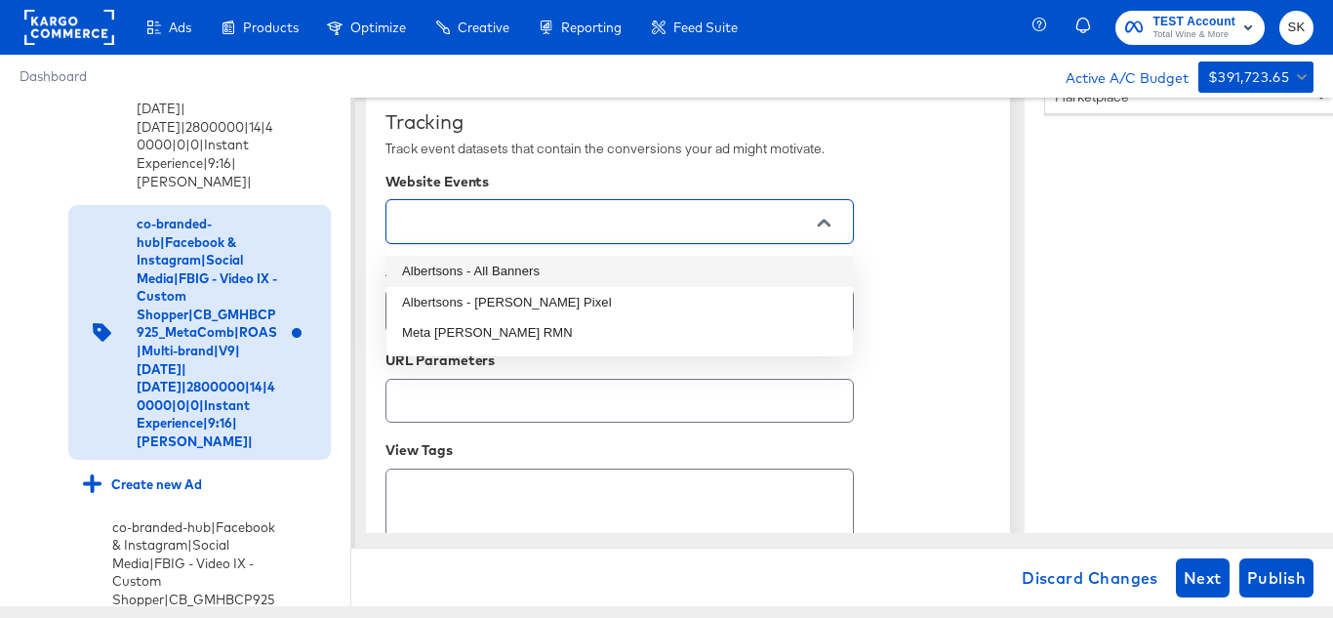
click at [533, 275] on li "Albertsons - All Banners" at bounding box center [619, 271] width 466 height 31
type textarea "x"
type input "Albertsons - All Banners"
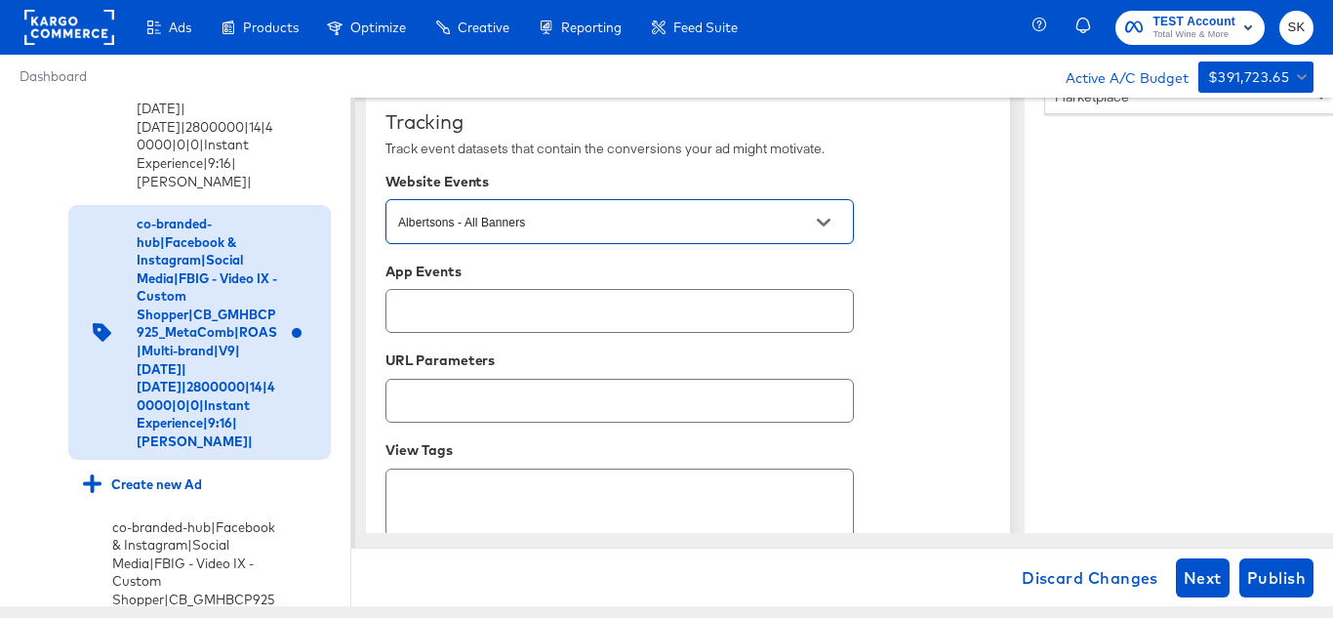
scroll to position [1459, 0]
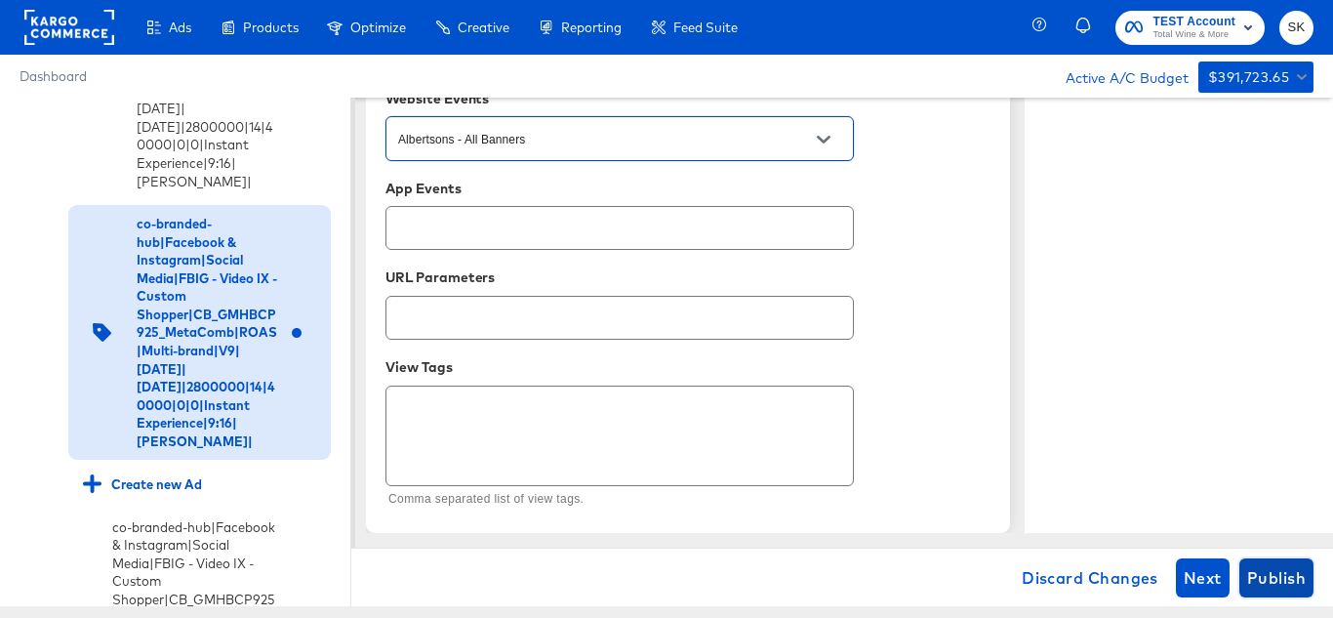
click at [1280, 565] on span "Publish" at bounding box center [1276, 577] width 59 height 27
type textarea "x"
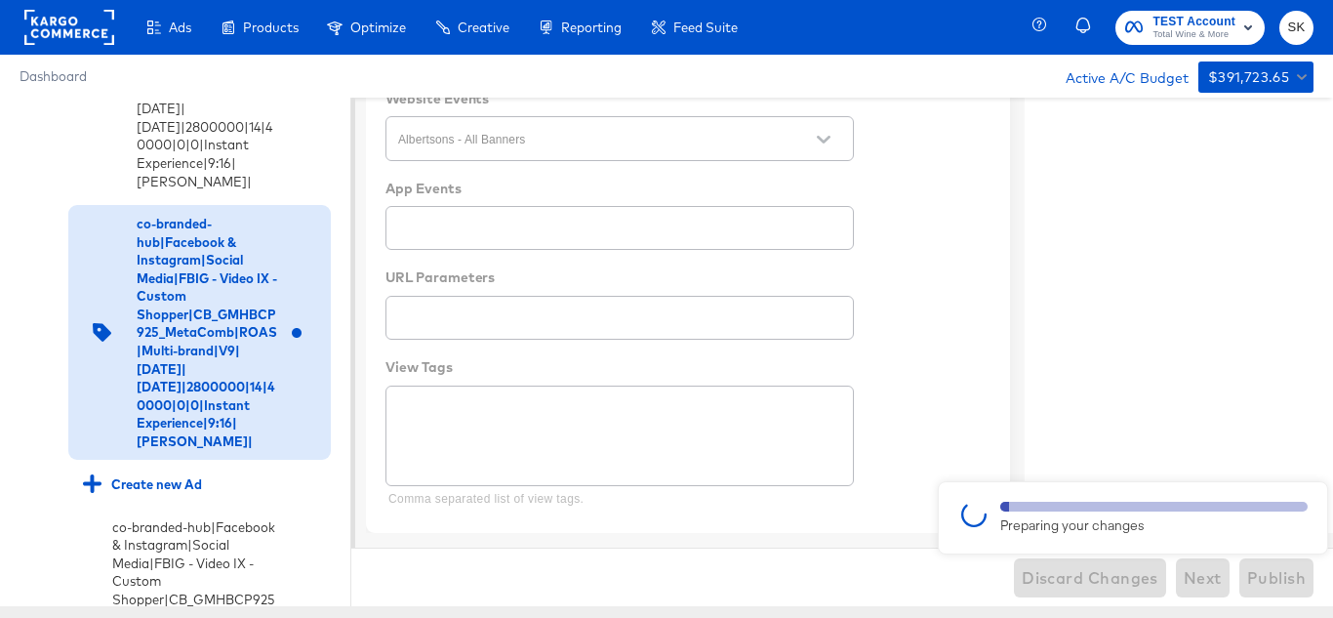
type textarea "x"
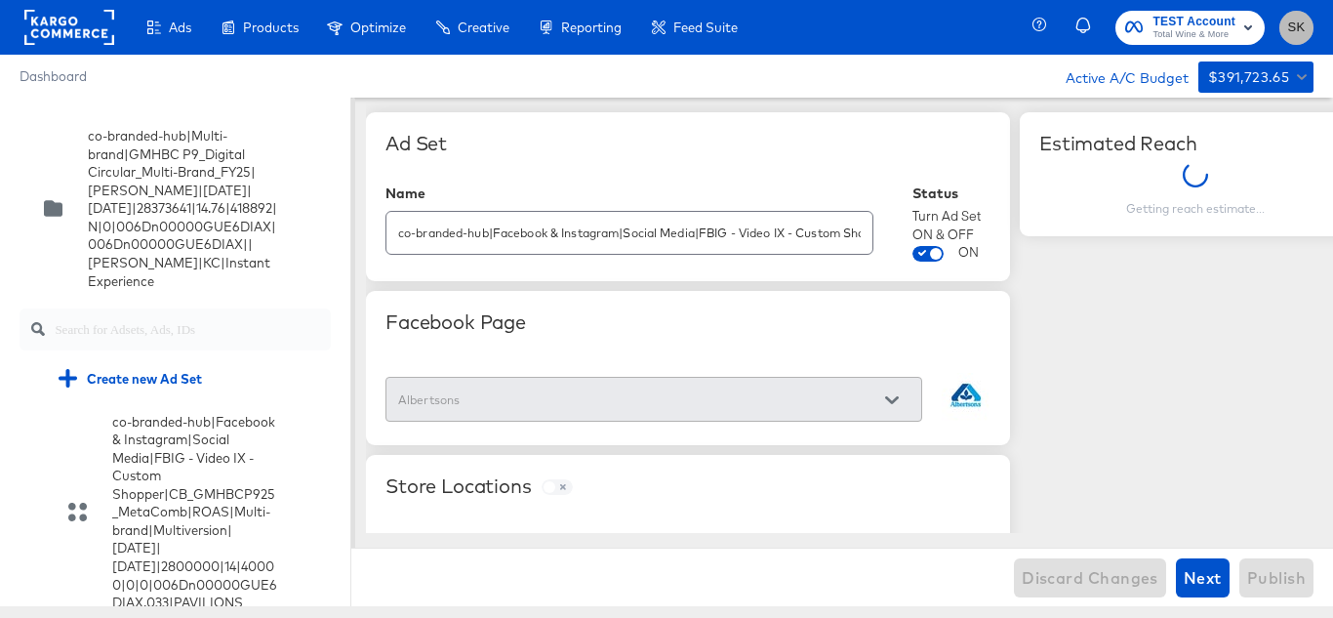
click at [1295, 32] on span "SK" at bounding box center [1296, 28] width 19 height 22
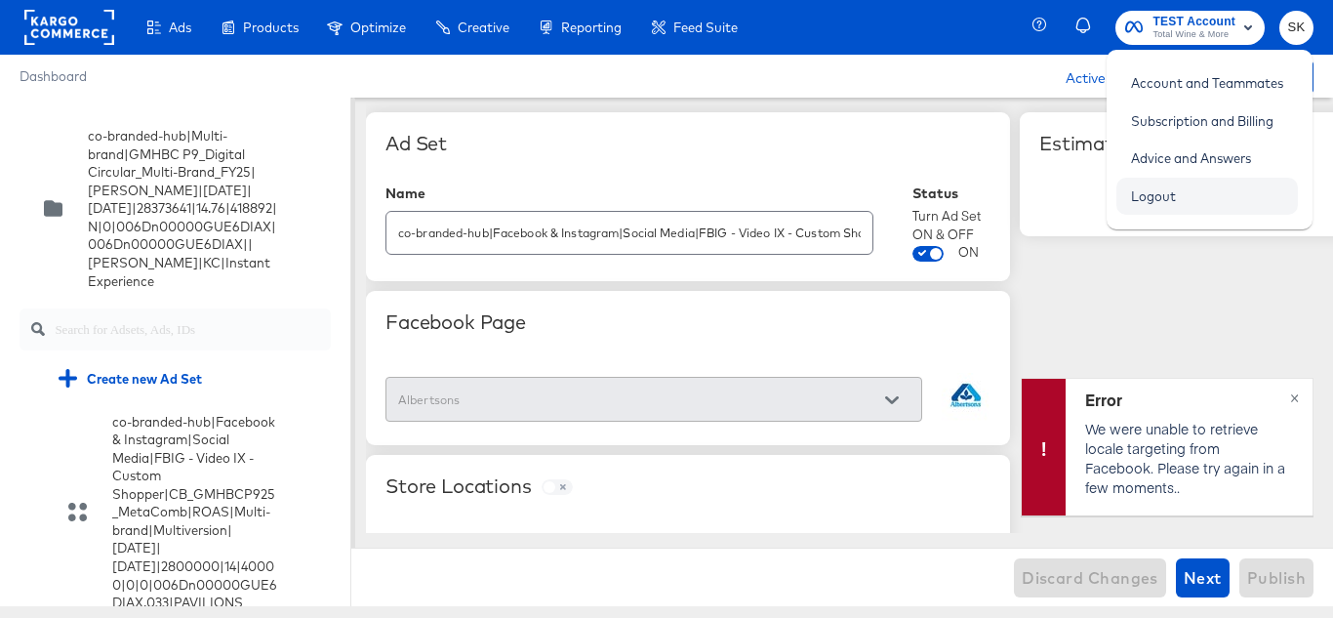
click at [1153, 197] on link "Logout" at bounding box center [1153, 196] width 74 height 35
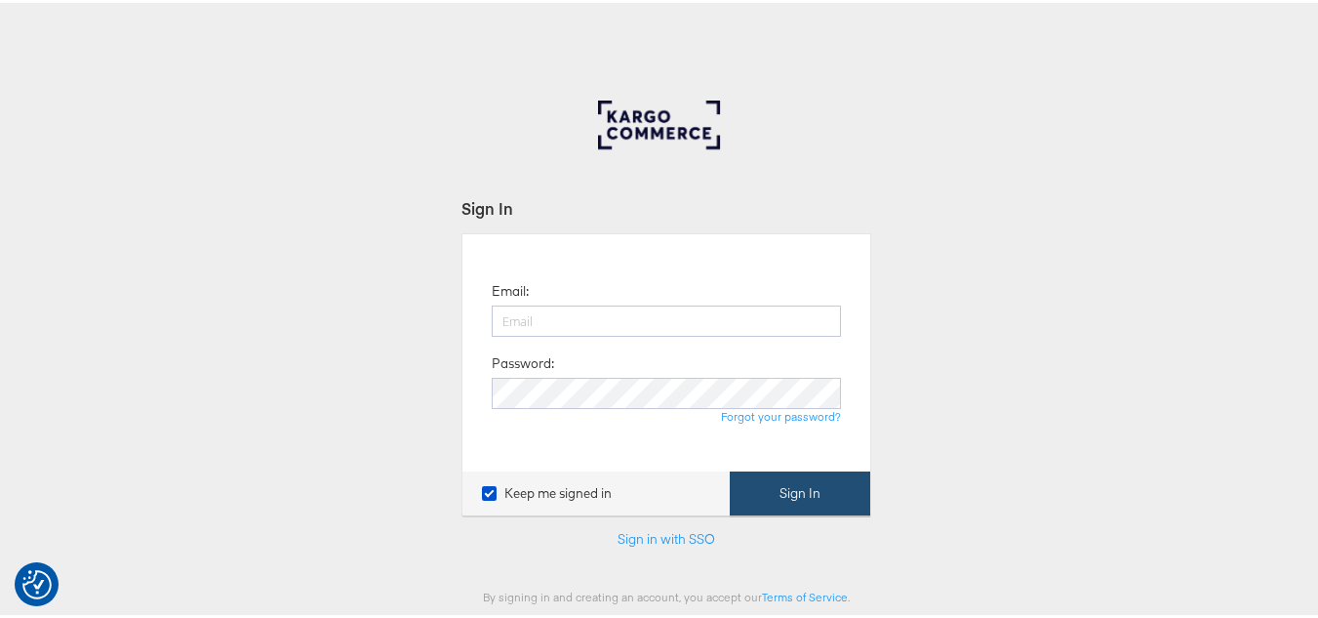
type input "[PERSON_NAME][EMAIL_ADDRESS][DOMAIN_NAME]"
click at [793, 480] on button "Sign In" at bounding box center [800, 490] width 141 height 44
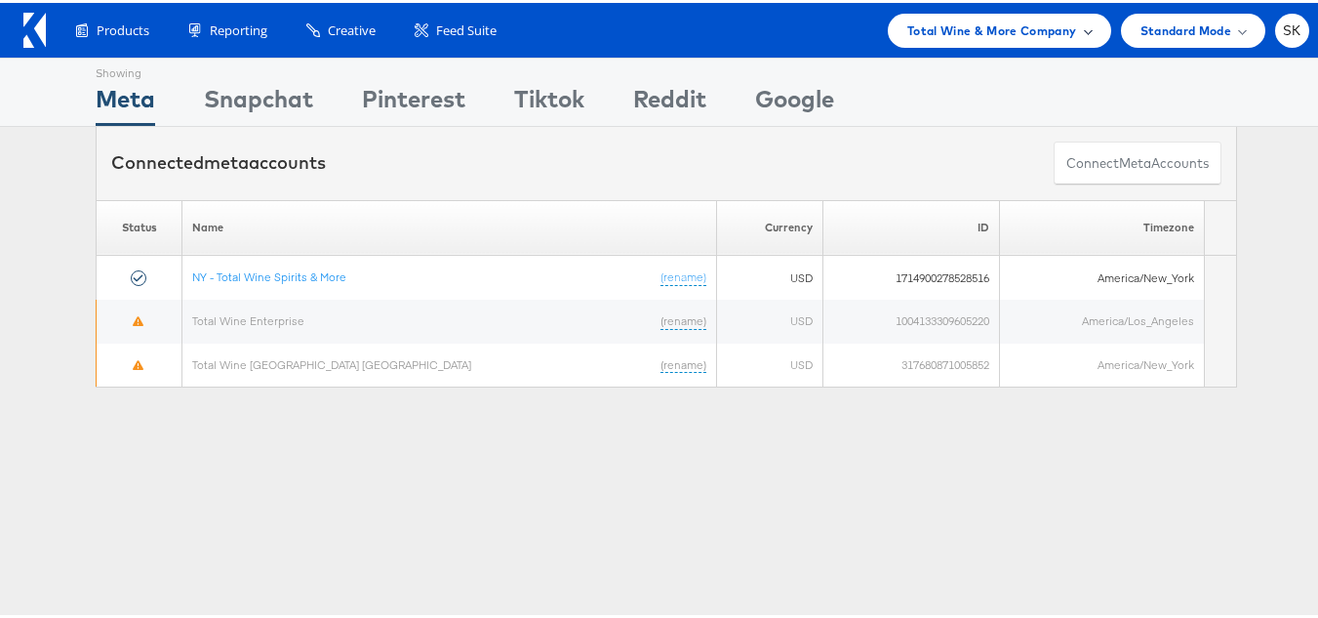
click at [984, 32] on span "Total Wine & More Company" at bounding box center [992, 28] width 170 height 20
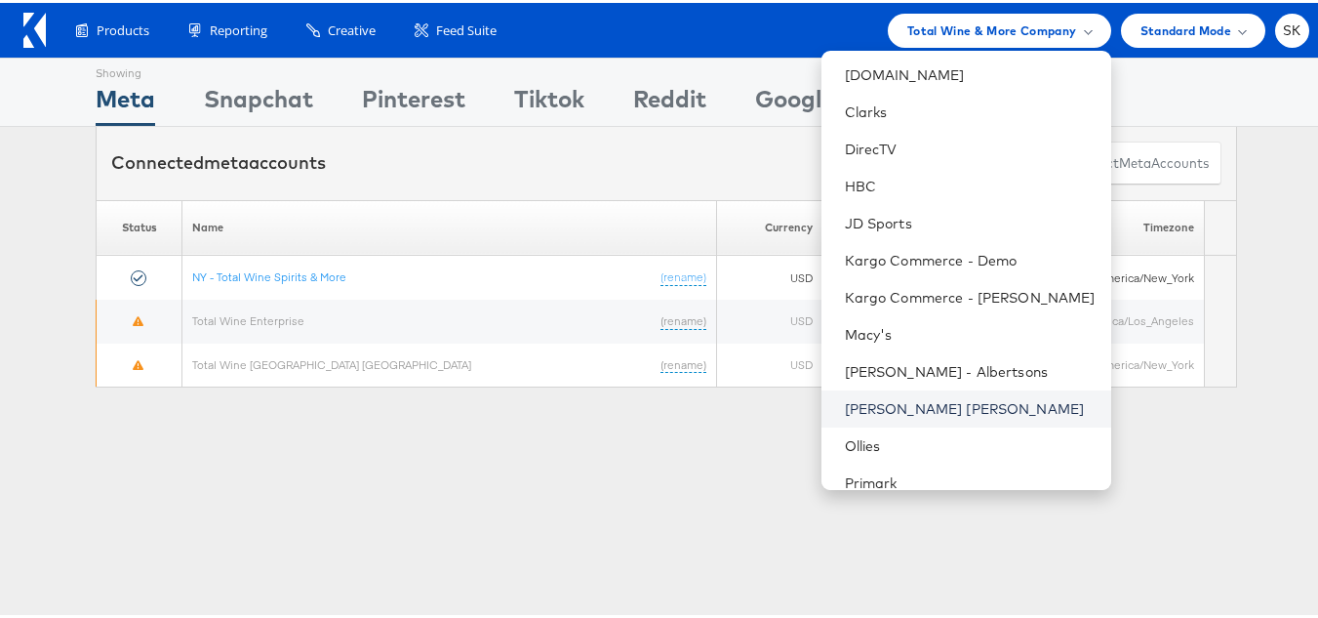
scroll to position [390, 0]
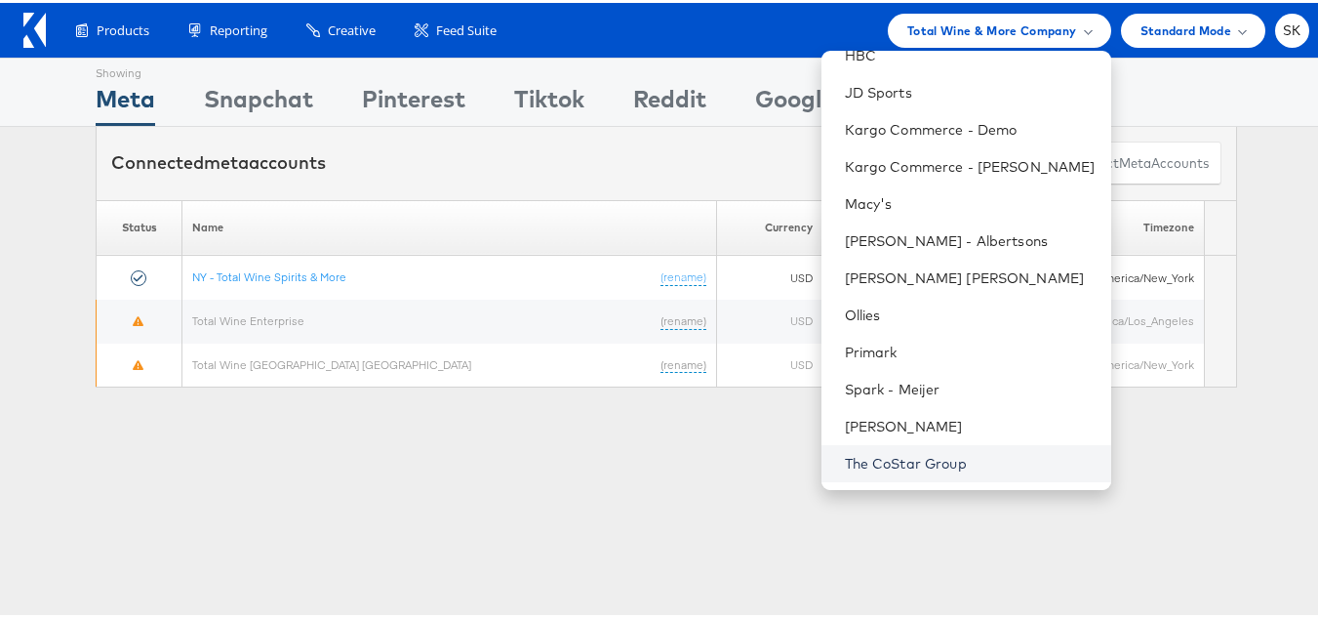
click at [898, 463] on link "The CoStar Group" at bounding box center [970, 461] width 251 height 20
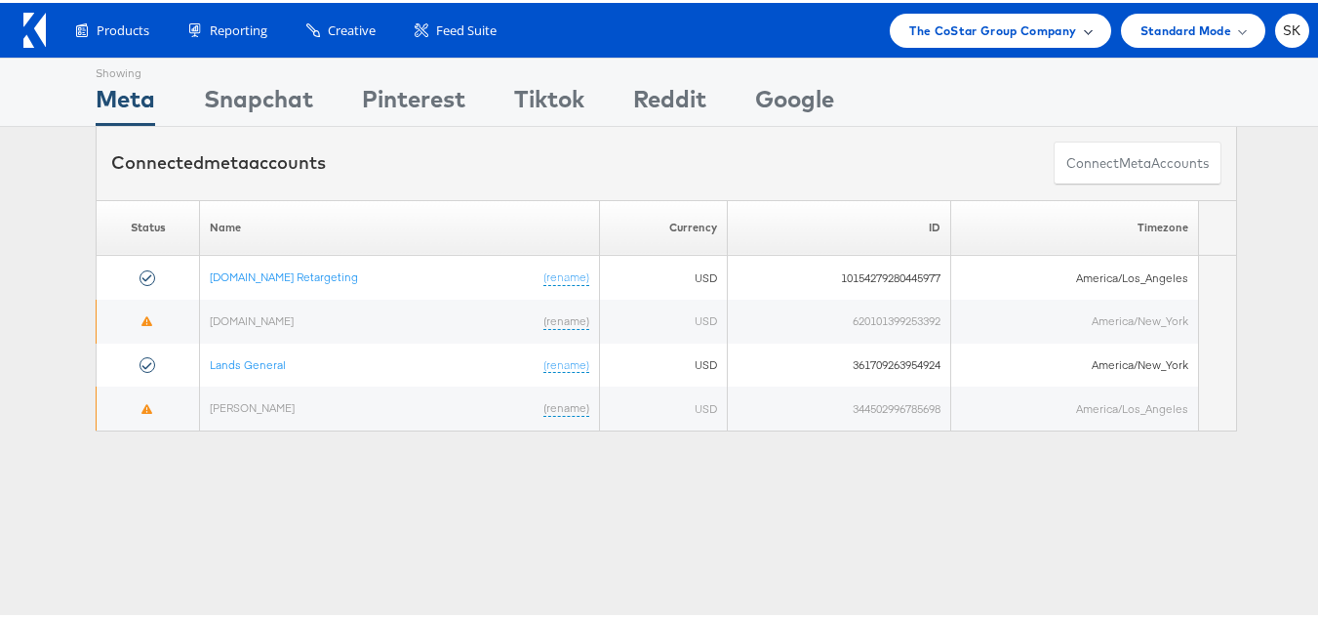
click at [930, 32] on span "The CoStar Group Company" at bounding box center [992, 28] width 167 height 20
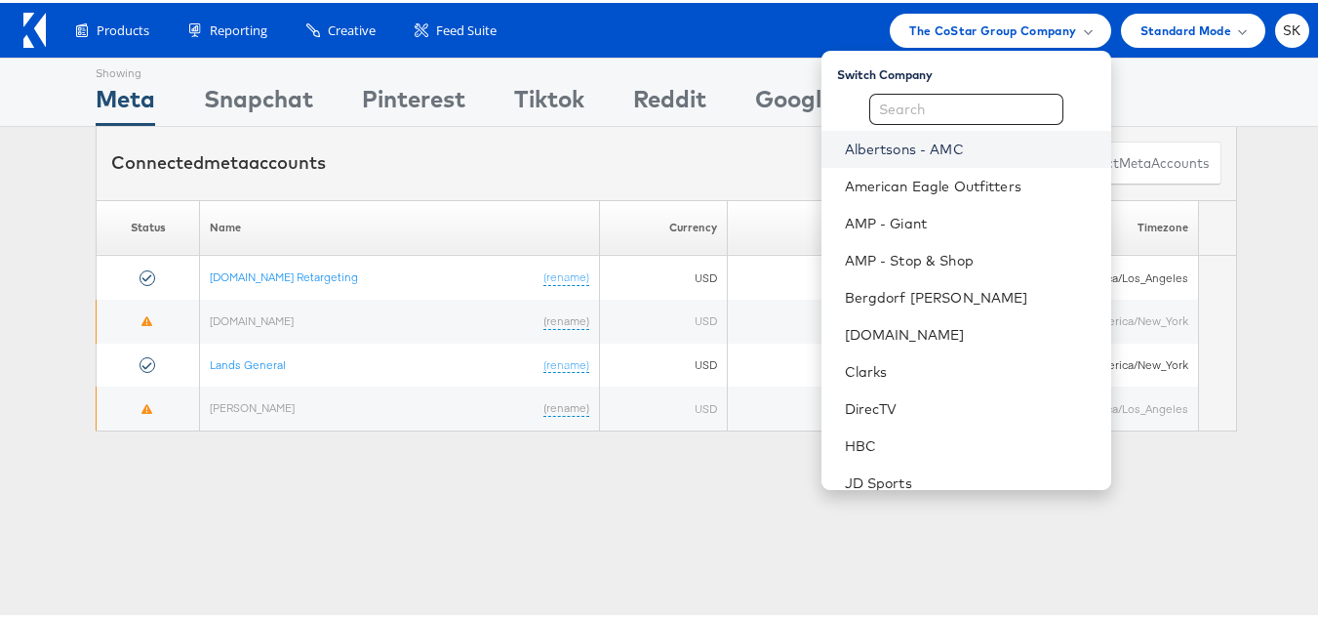
click at [904, 144] on link "Albertsons - AMC" at bounding box center [970, 147] width 251 height 20
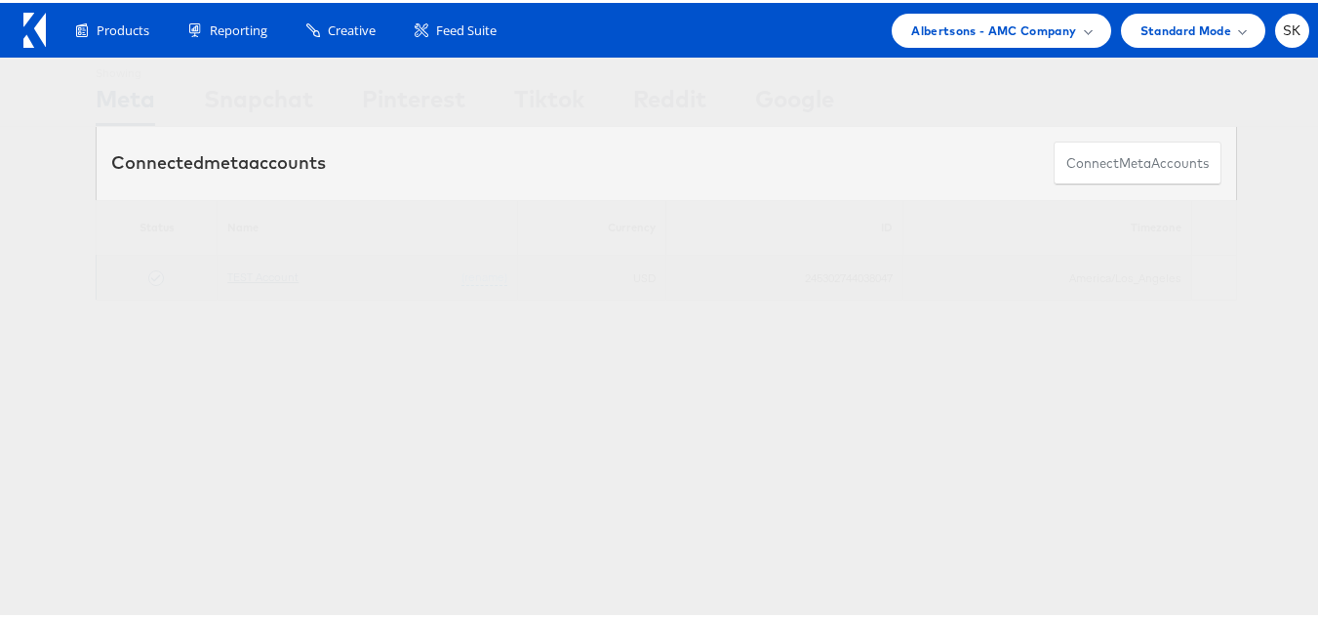
click at [267, 269] on link "TEST Account" at bounding box center [262, 273] width 71 height 15
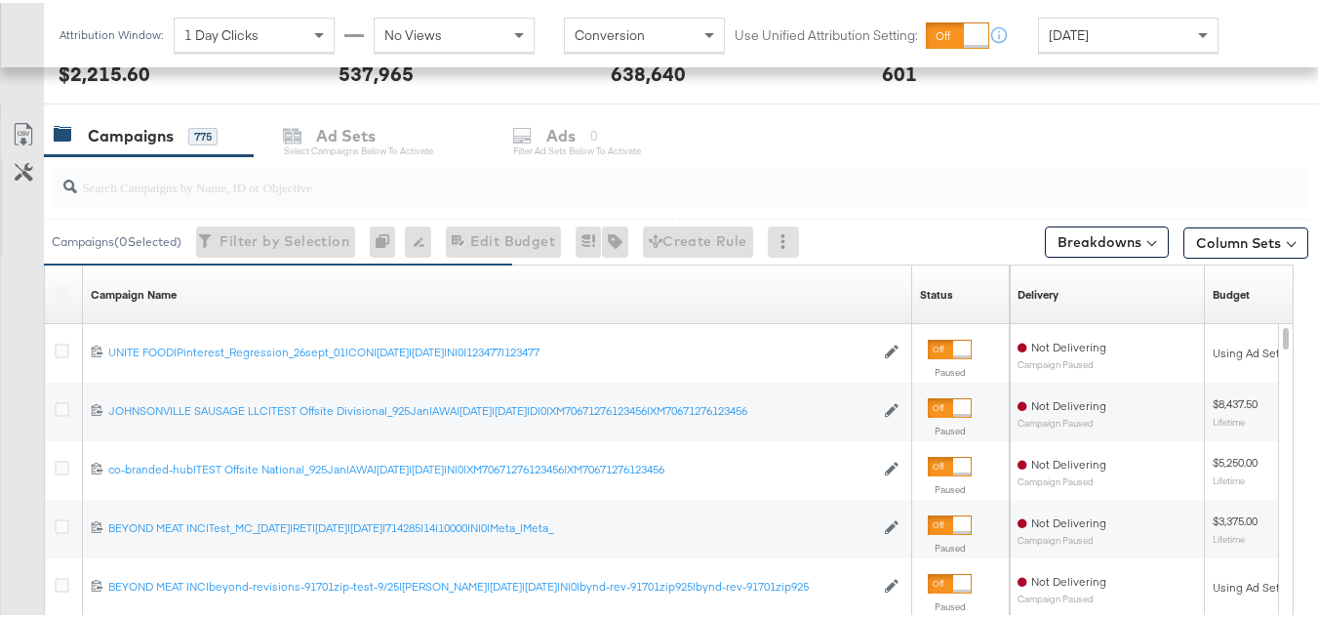
scroll to position [781, 0]
click at [310, 190] on input "search" at bounding box center [637, 177] width 1120 height 38
click at [306, 208] on div at bounding box center [680, 185] width 1257 height 47
click at [303, 174] on input "search" at bounding box center [637, 177] width 1120 height 38
paste input "co-branded-hub|Multi-brand|GMHBC P9_Digital Circular_Multi-Brand_FY25|[PERSON_N…"
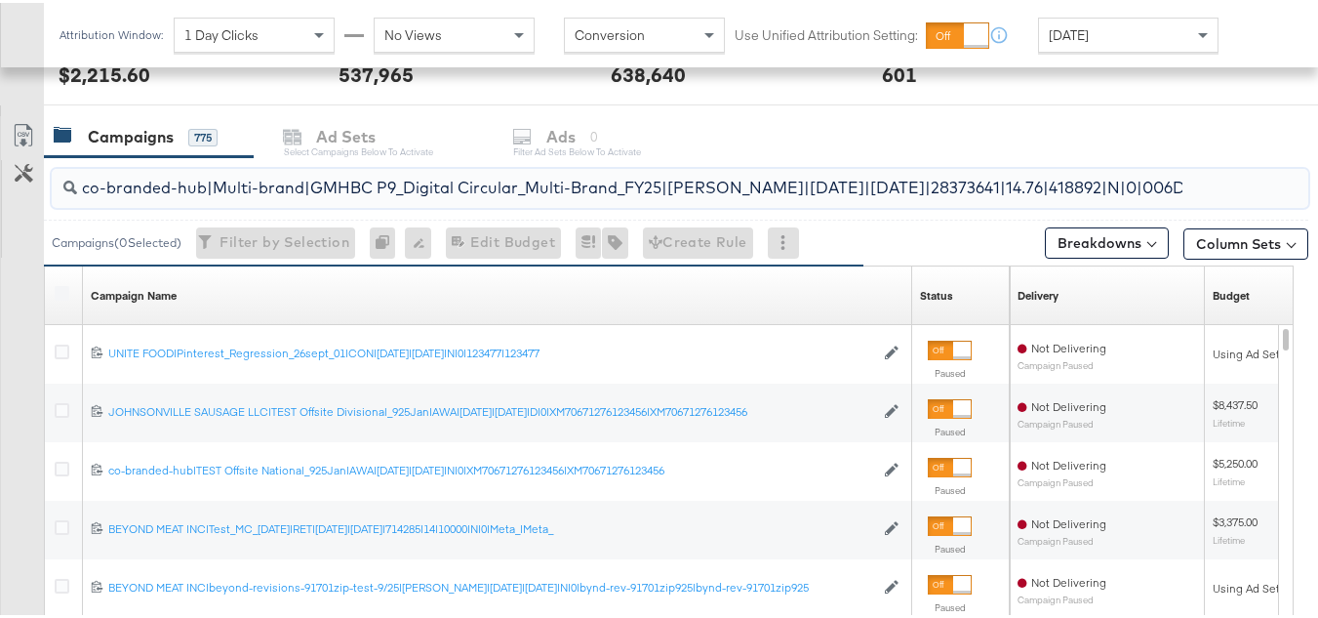
scroll to position [745, 0]
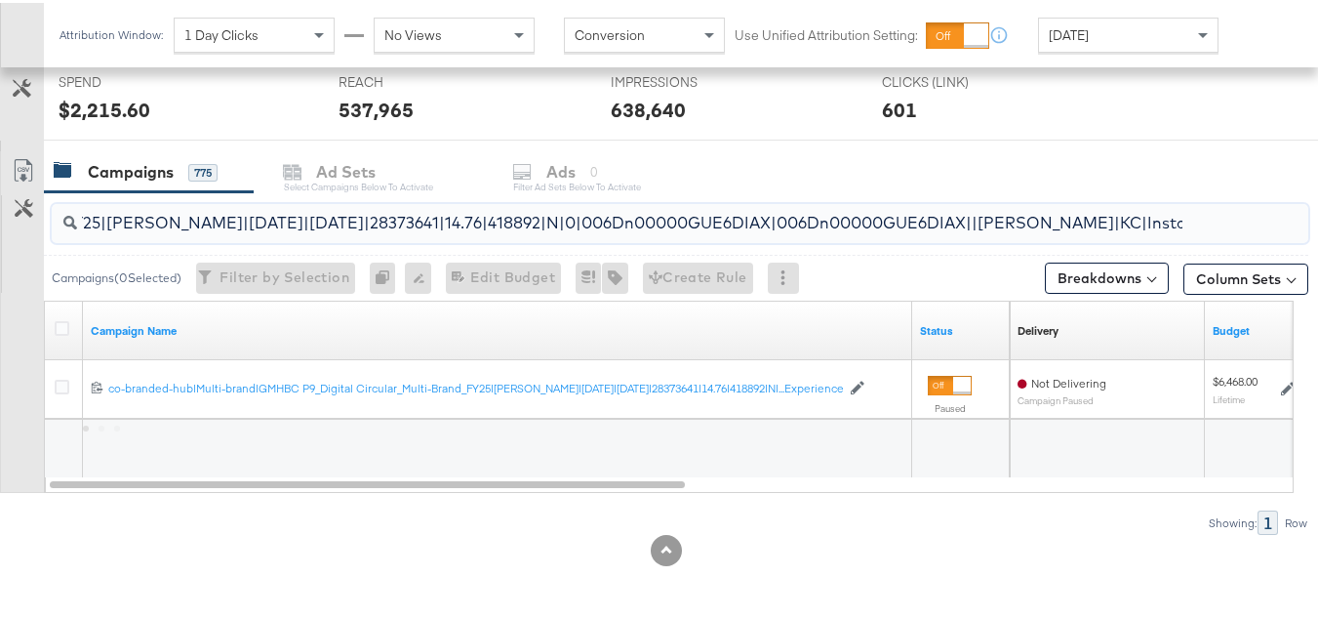
type input "co-branded-hub|Multi-brand|GMHBC P9_Digital Circular_Multi-Brand_FY25|[PERSON_N…"
click at [76, 312] on div at bounding box center [65, 327] width 36 height 35
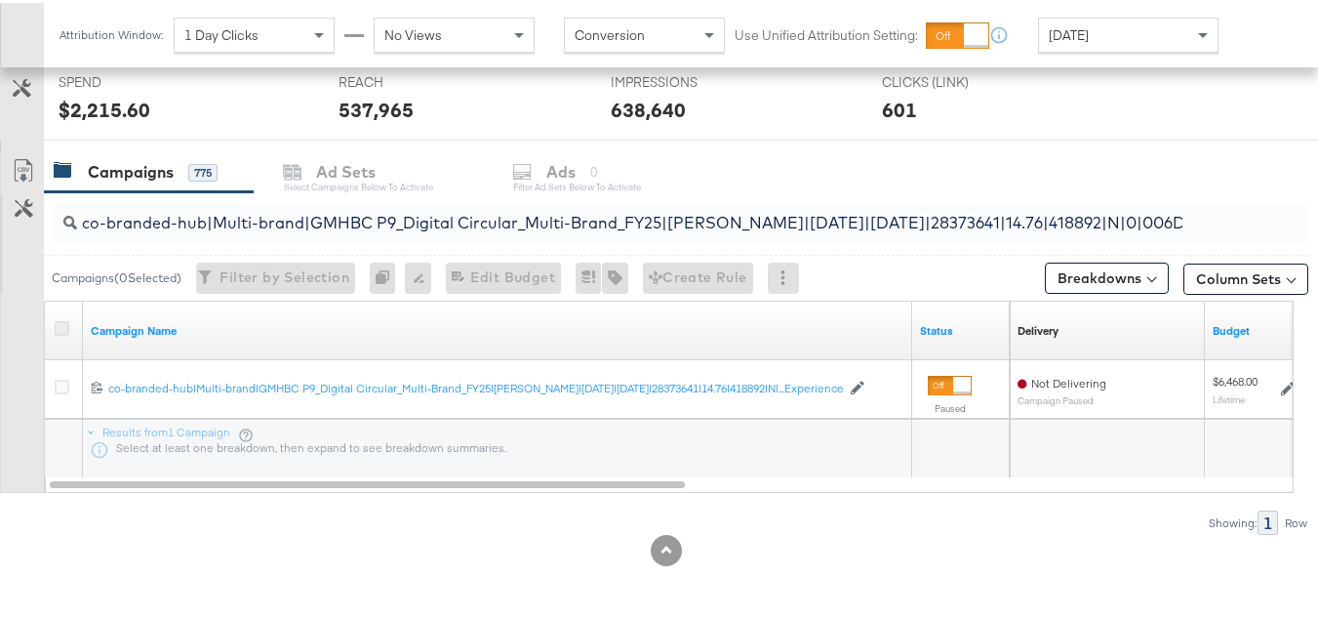
click at [60, 319] on icon at bounding box center [62, 325] width 15 height 15
click at [0, 0] on input "checkbox" at bounding box center [0, 0] width 0 height 0
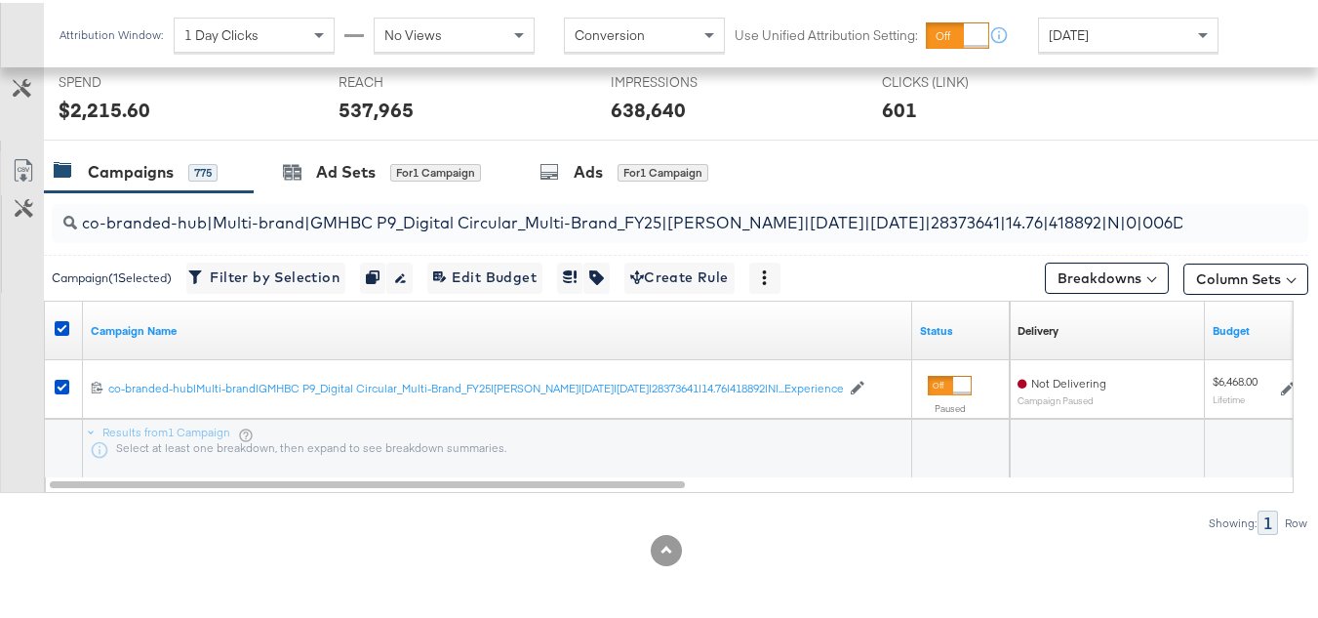
click at [360, 141] on div at bounding box center [666, 146] width 1333 height 16
click at [360, 167] on div "Ad Sets" at bounding box center [346, 169] width 60 height 22
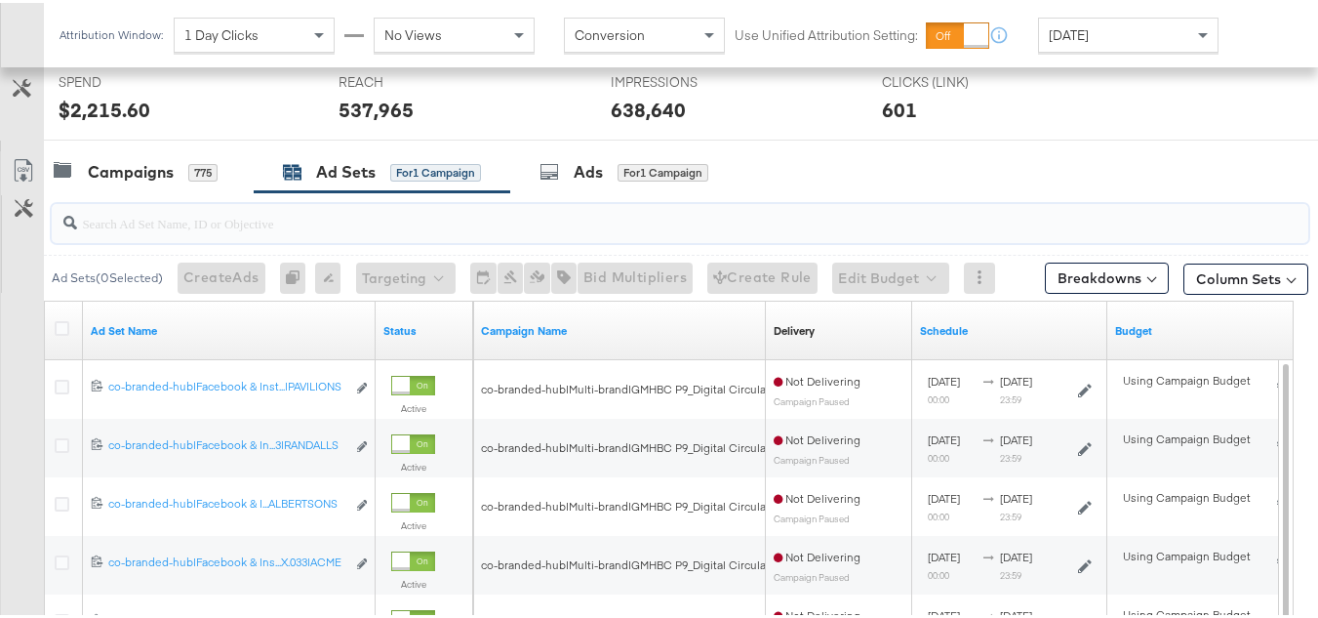
click at [260, 226] on input "search" at bounding box center [637, 212] width 1120 height 38
paste input "co-branded-hub|Facebook & Instagram|Social Media|FBIG - Video IX - Custom Shopp…"
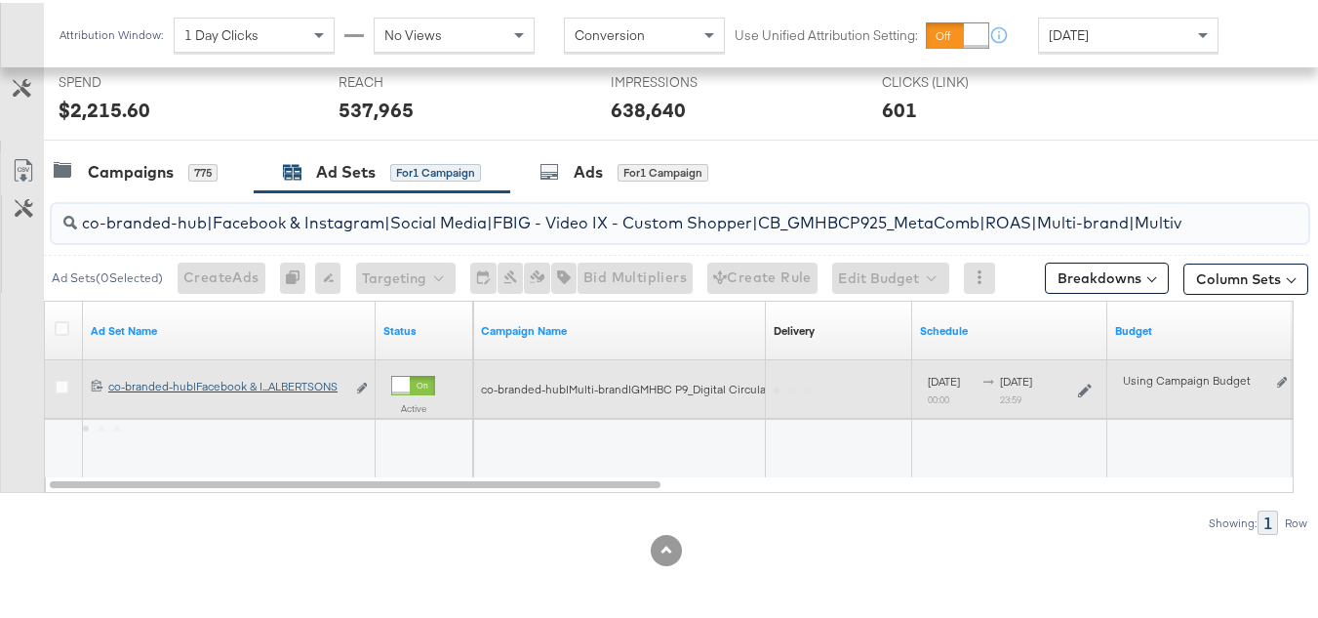
scroll to position [0, 773]
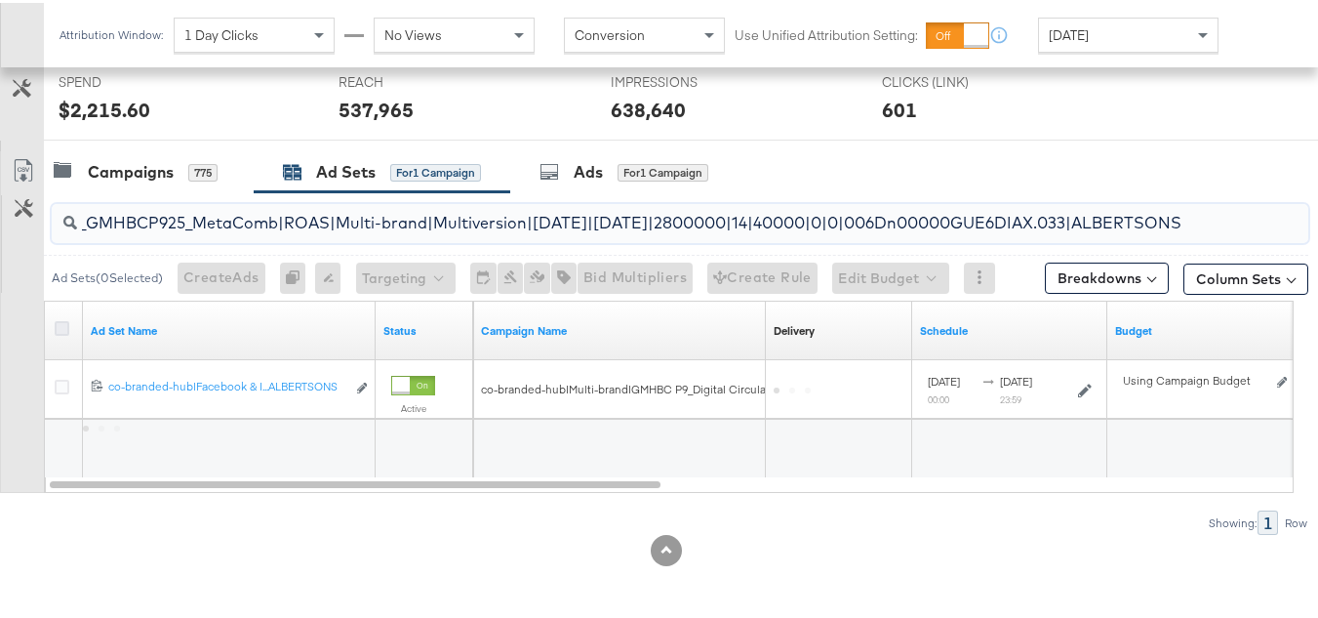
type input "co-branded-hub|Facebook & Instagram|Social Media|FBIG - Video IX - Custom Shopp…"
click at [65, 324] on icon at bounding box center [62, 325] width 15 height 15
click at [0, 0] on input "checkbox" at bounding box center [0, 0] width 0 height 0
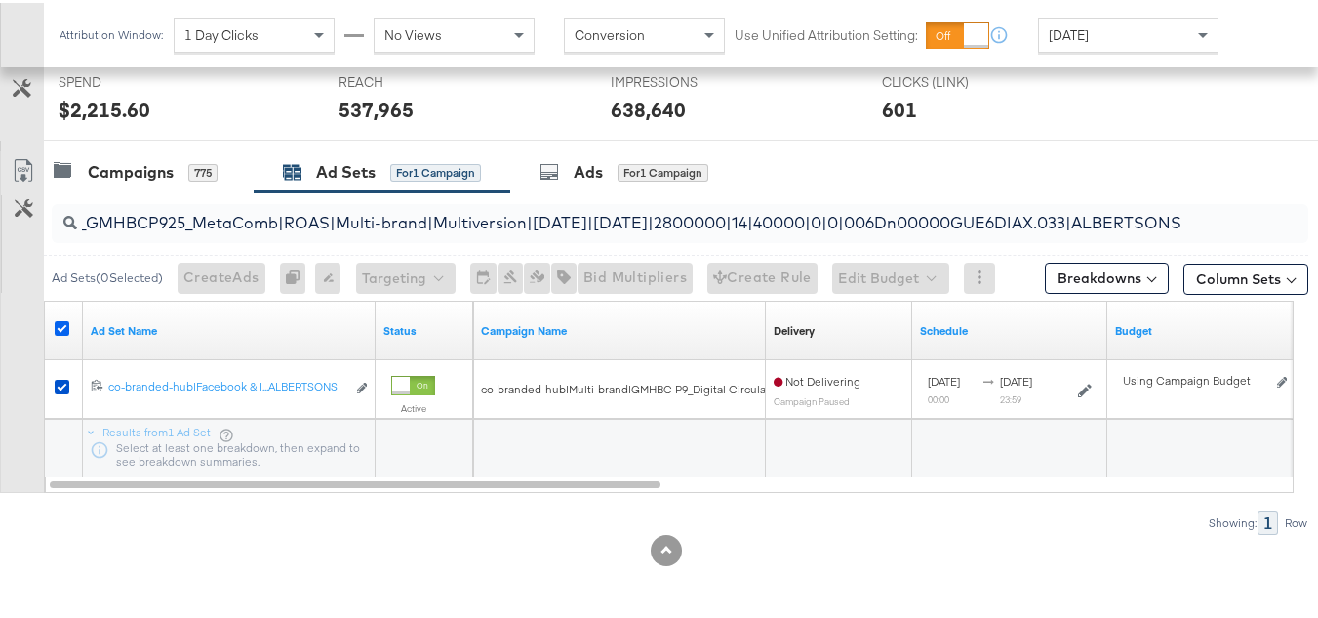
scroll to position [0, 0]
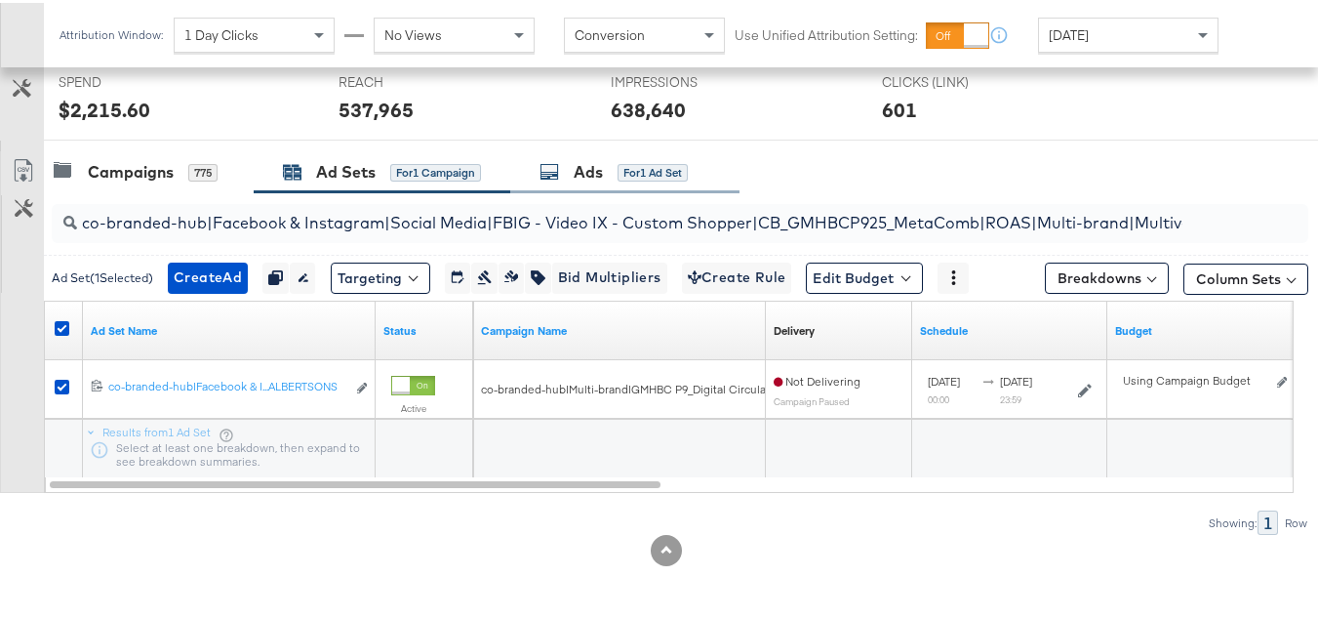
click at [622, 149] on div "Ads for 1 Ad Set" at bounding box center [624, 169] width 229 height 42
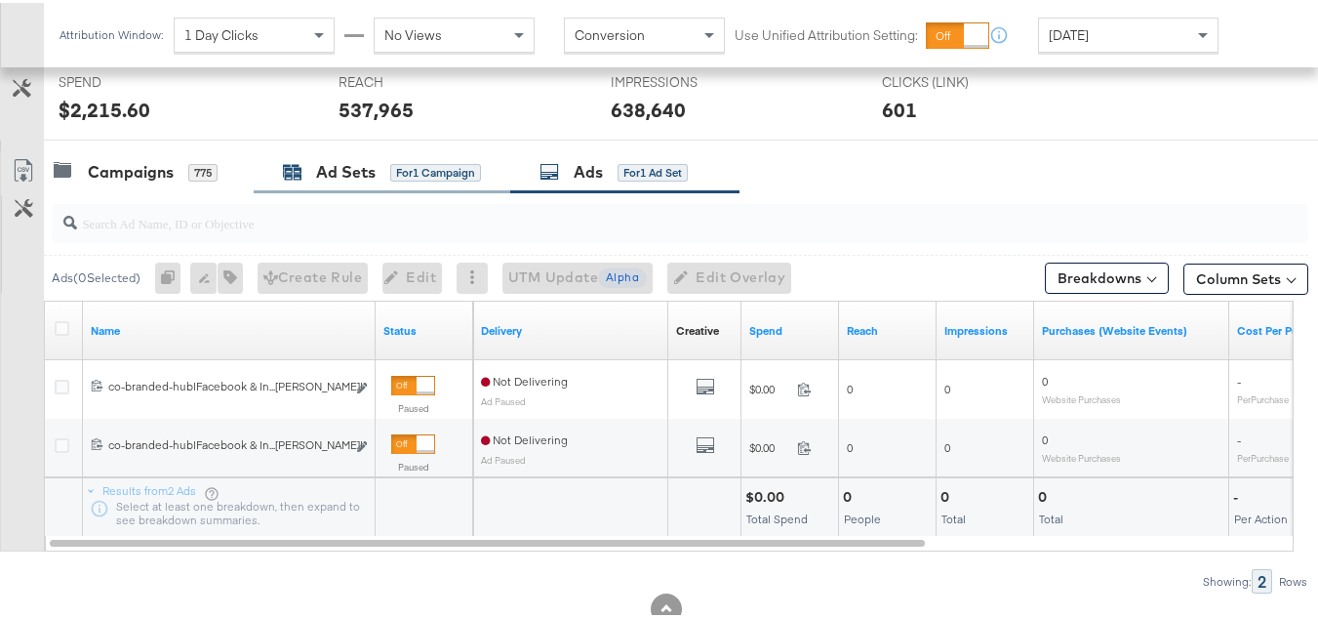
click at [412, 169] on div "for 1 Campaign" at bounding box center [435, 170] width 91 height 18
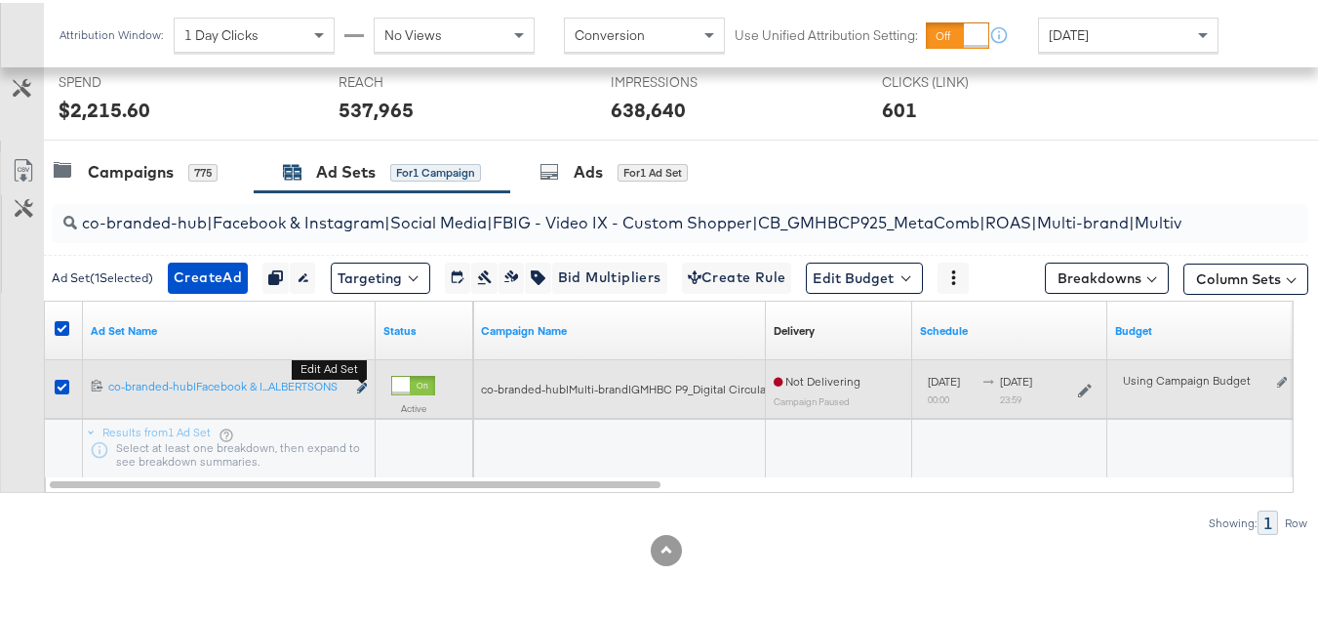
click at [363, 382] on icon "link" at bounding box center [362, 385] width 10 height 11
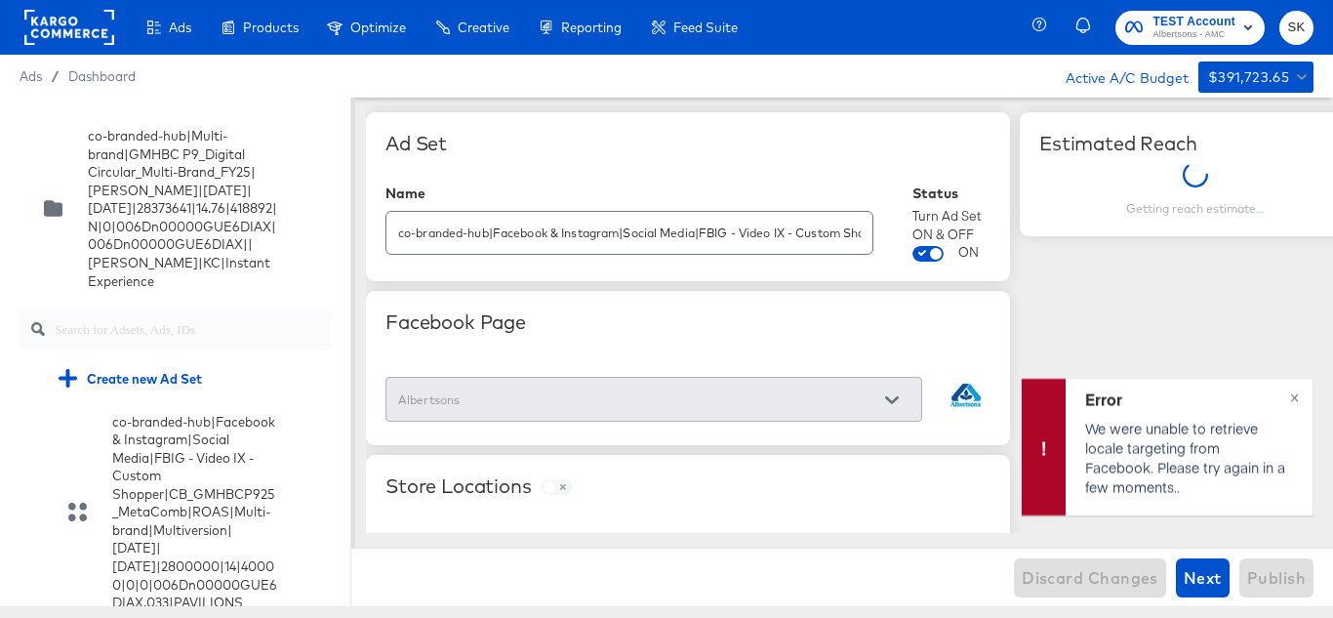
scroll to position [791, 0]
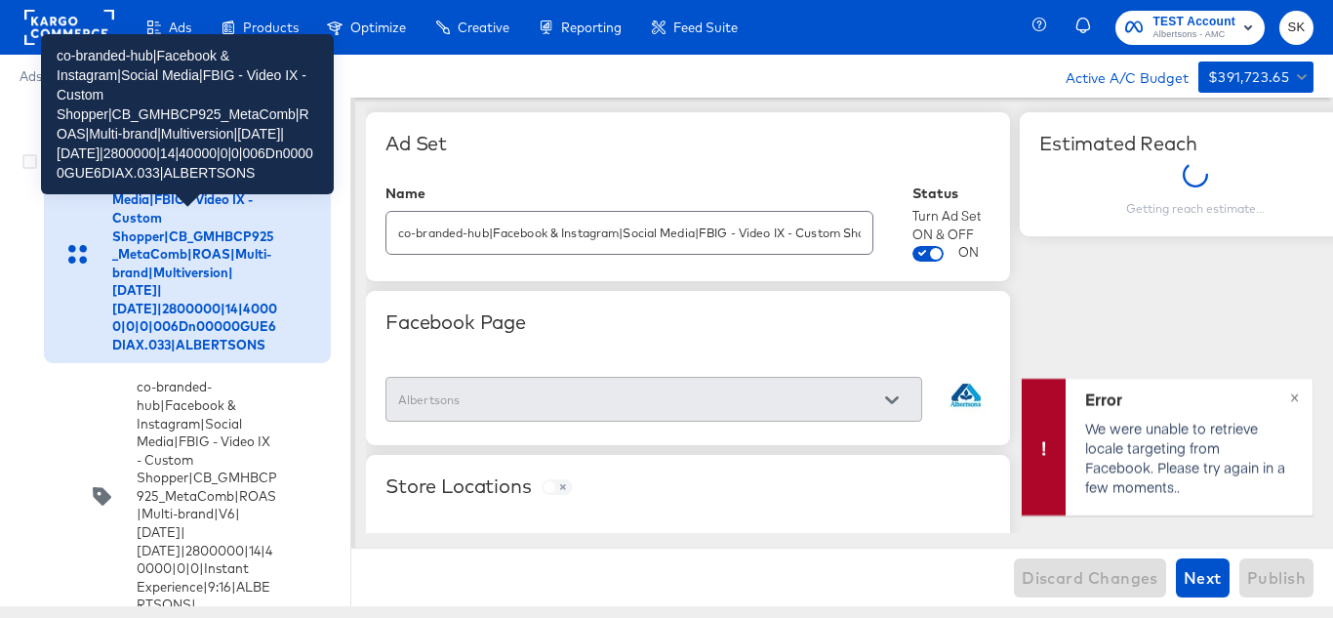
click at [209, 353] on div "co-branded-hub|Facebook & Instagram|Social Media|FBIG - Video IX - Custom Shopp…" at bounding box center [194, 253] width 165 height 199
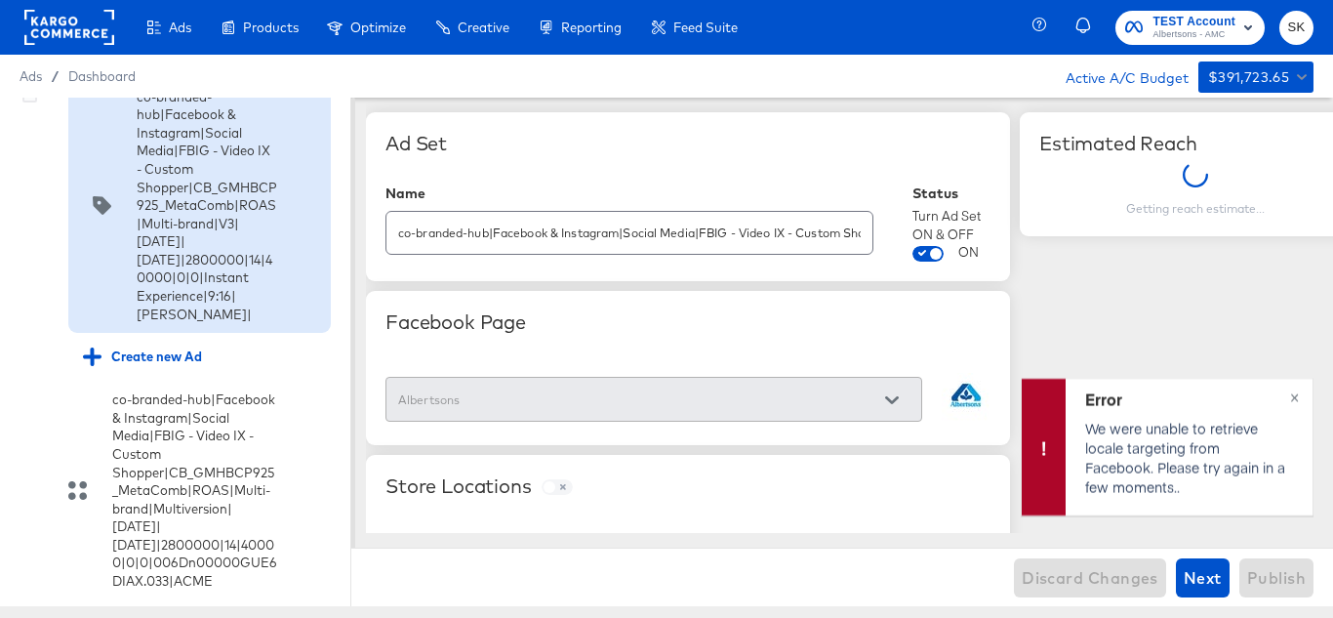
scroll to position [1377, 0]
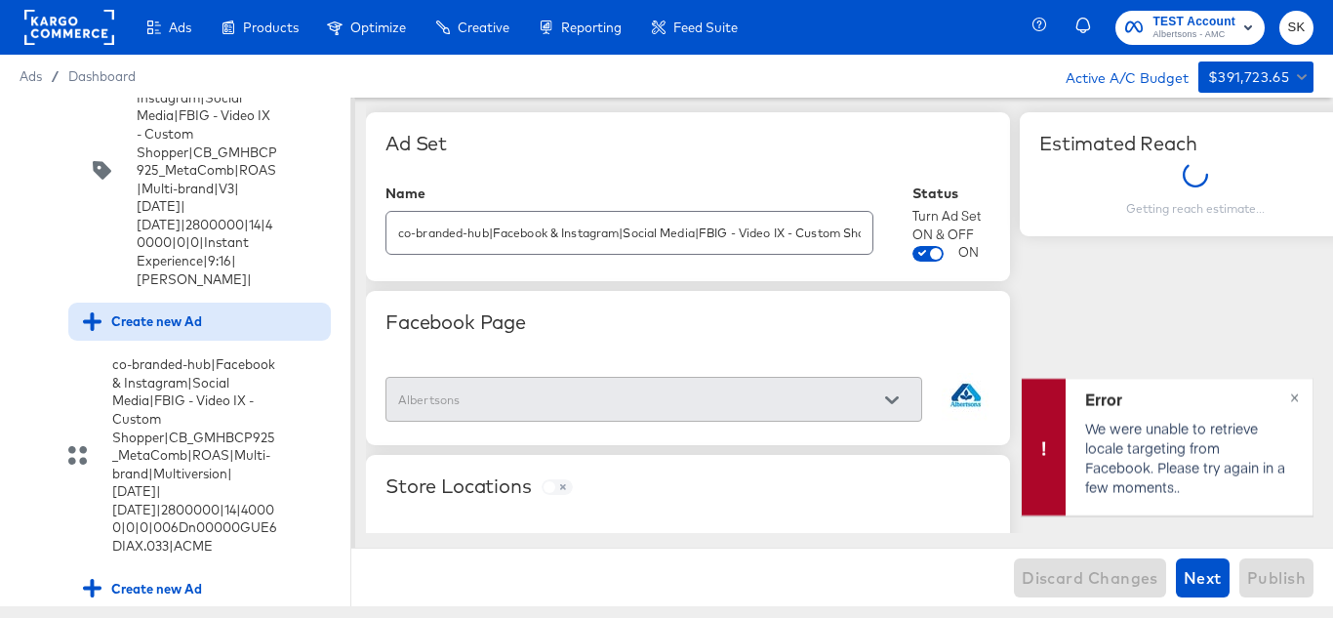
click at [174, 331] on div "Create new Ad" at bounding box center [142, 321] width 119 height 19
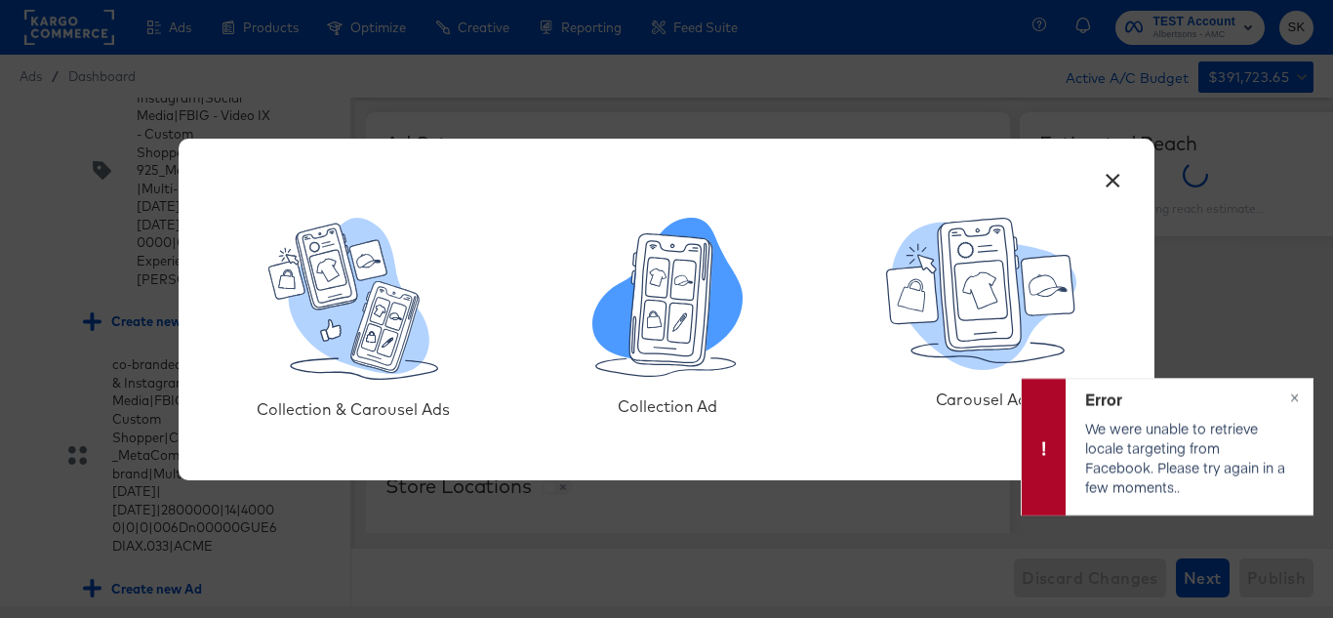
click at [697, 318] on icon at bounding box center [669, 298] width 64 height 116
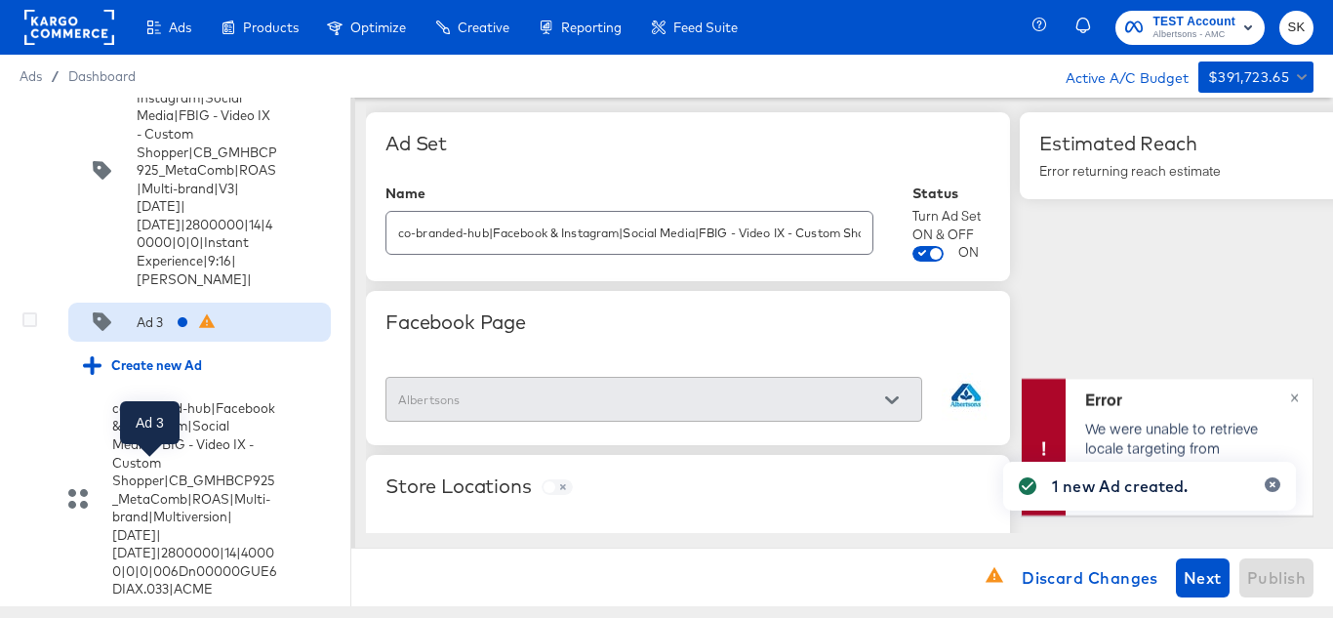
click at [156, 332] on div "Ad 3" at bounding box center [150, 322] width 26 height 19
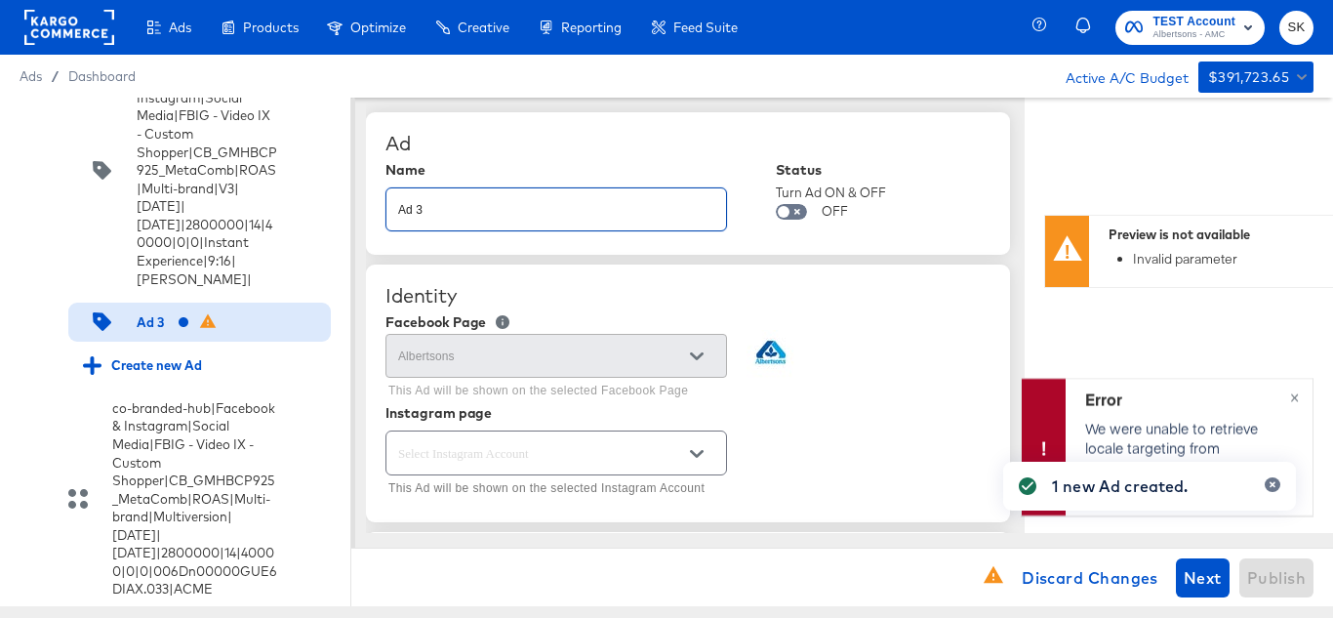
click at [467, 213] on input "Ad 3" at bounding box center [556, 202] width 340 height 42
paste input "co-branded-hub|Facebook & Instagram|Social Media|FBIG - Video IX - Custom Shopp…"
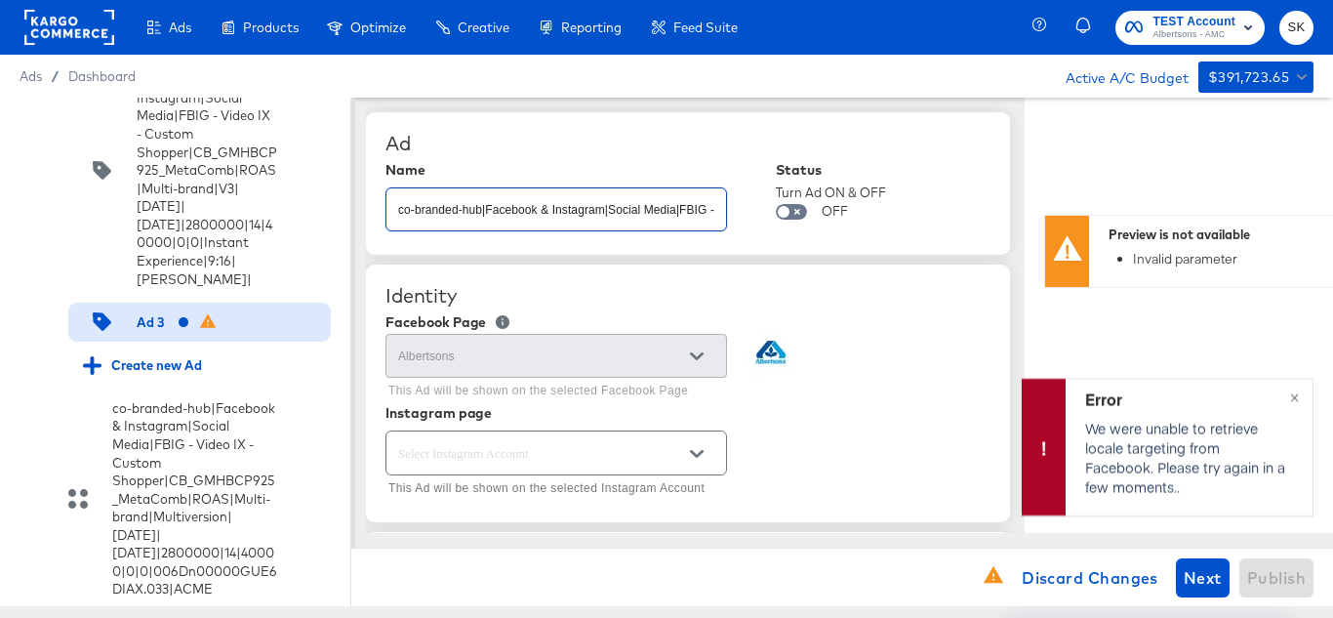
scroll to position [0, 887]
type input "co-branded-hub|Facebook & Instagram|Social Media|FBIG - Video IX - Custom Shopp…"
type textarea "x"
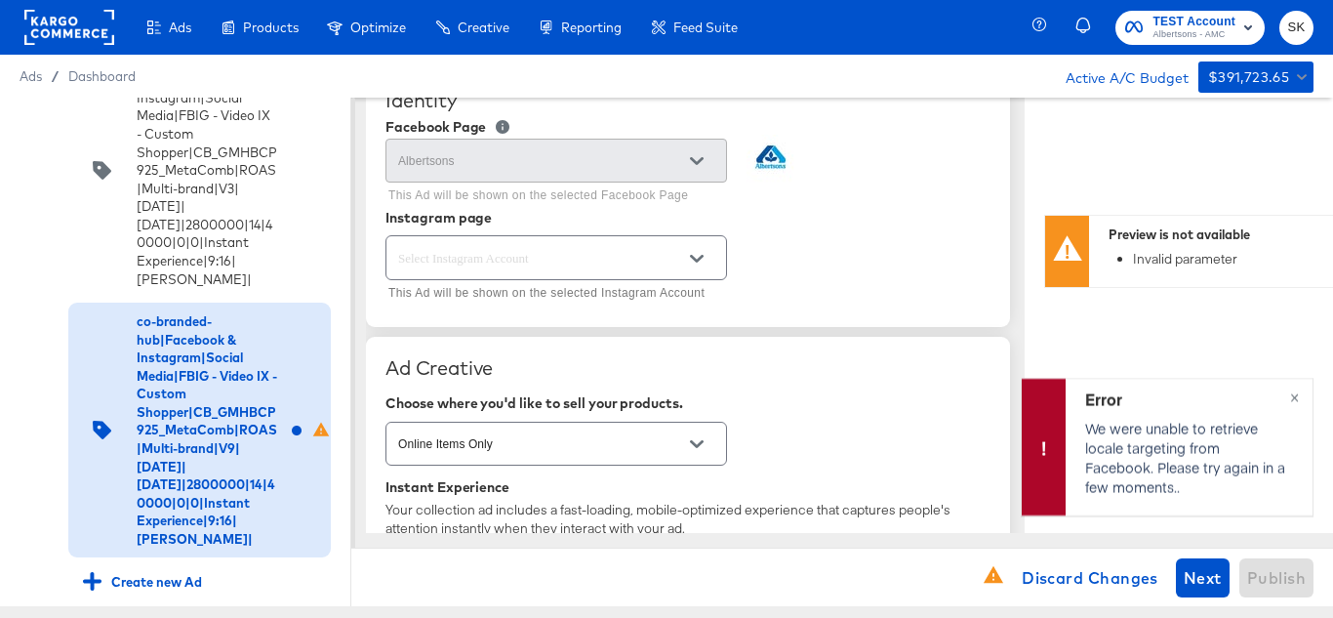
scroll to position [293, 0]
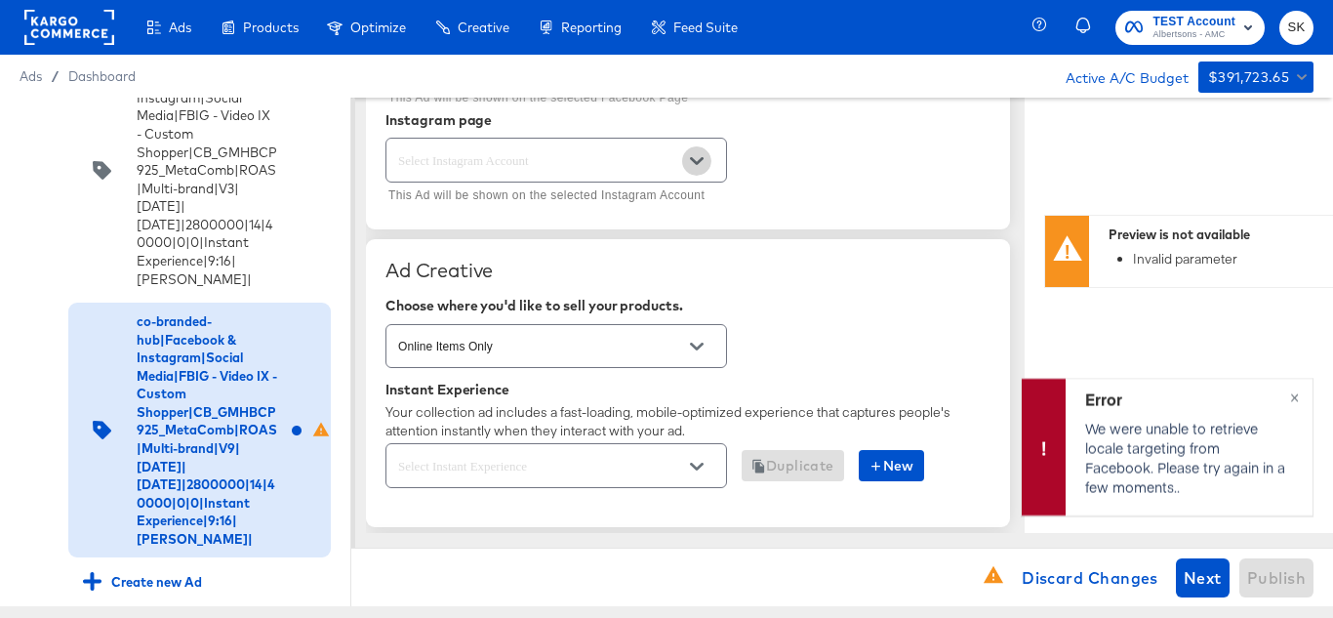
drag, startPoint x: 709, startPoint y: 160, endPoint x: 681, endPoint y: 179, distance: 33.8
click at [708, 160] on button "Open" at bounding box center [696, 160] width 29 height 29
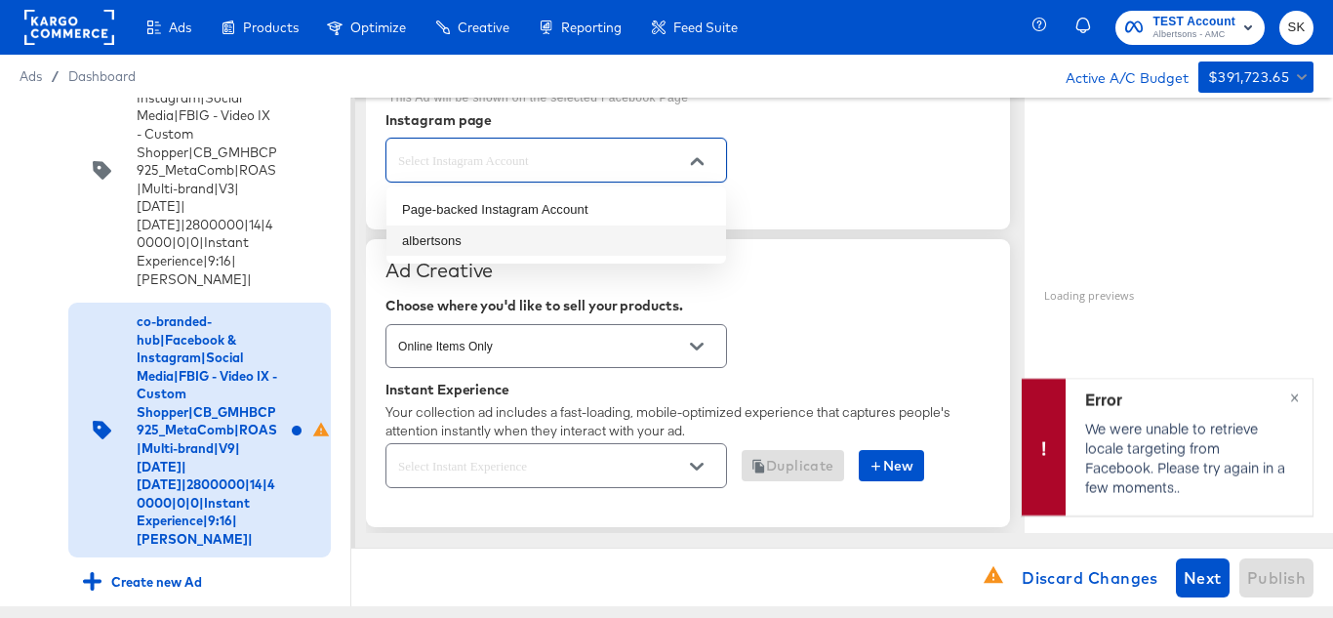
click at [428, 241] on li "albertsons" at bounding box center [556, 240] width 340 height 31
type textarea "x"
type input "albertsons"
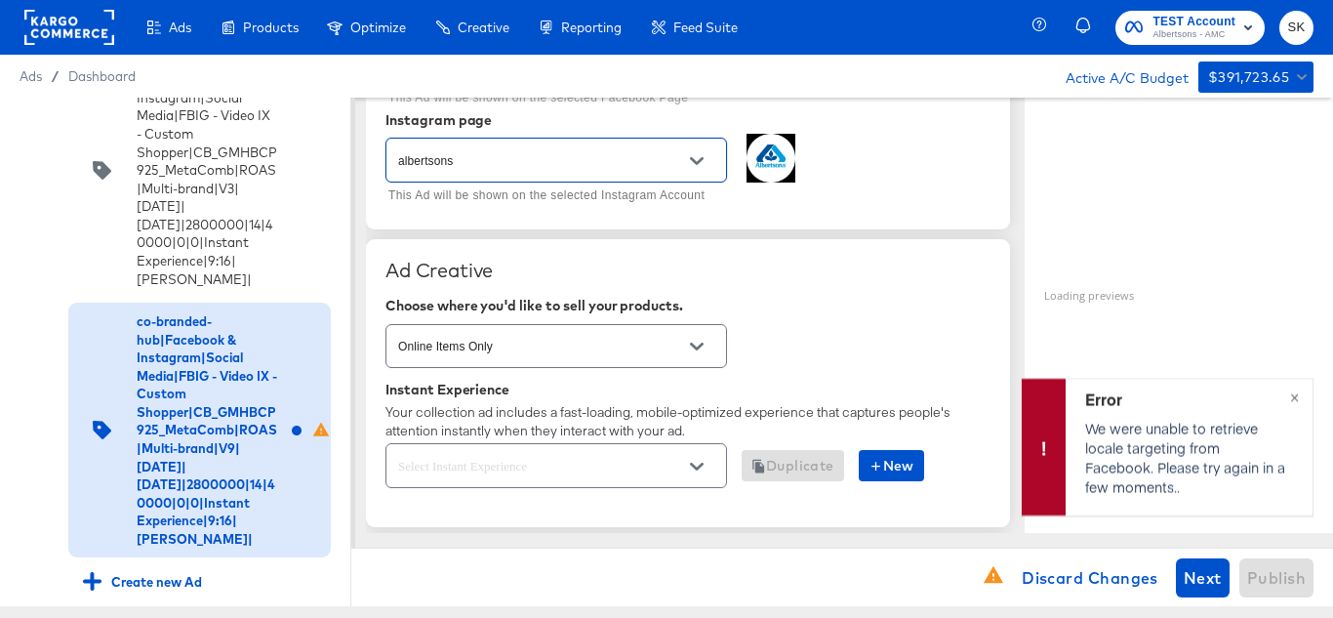
click at [796, 214] on div "Identity Facebook Page Albertsons This Ad will be shown on the selected Faceboo…" at bounding box center [688, 100] width 644 height 257
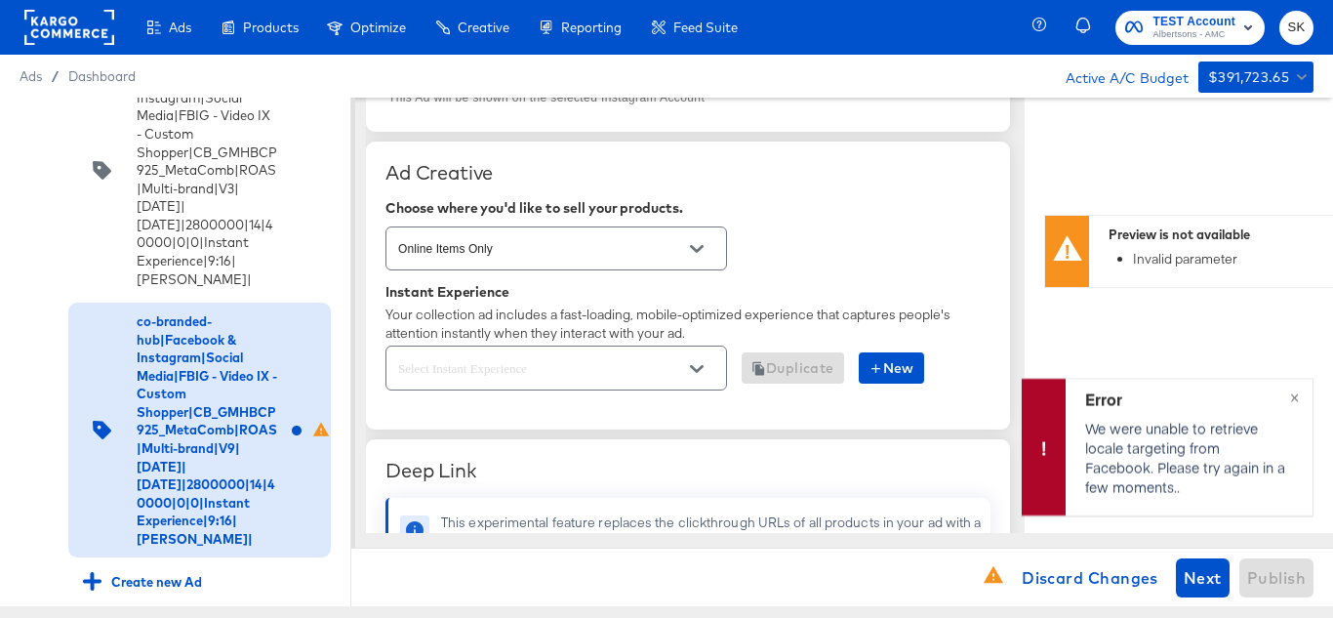
scroll to position [488, 0]
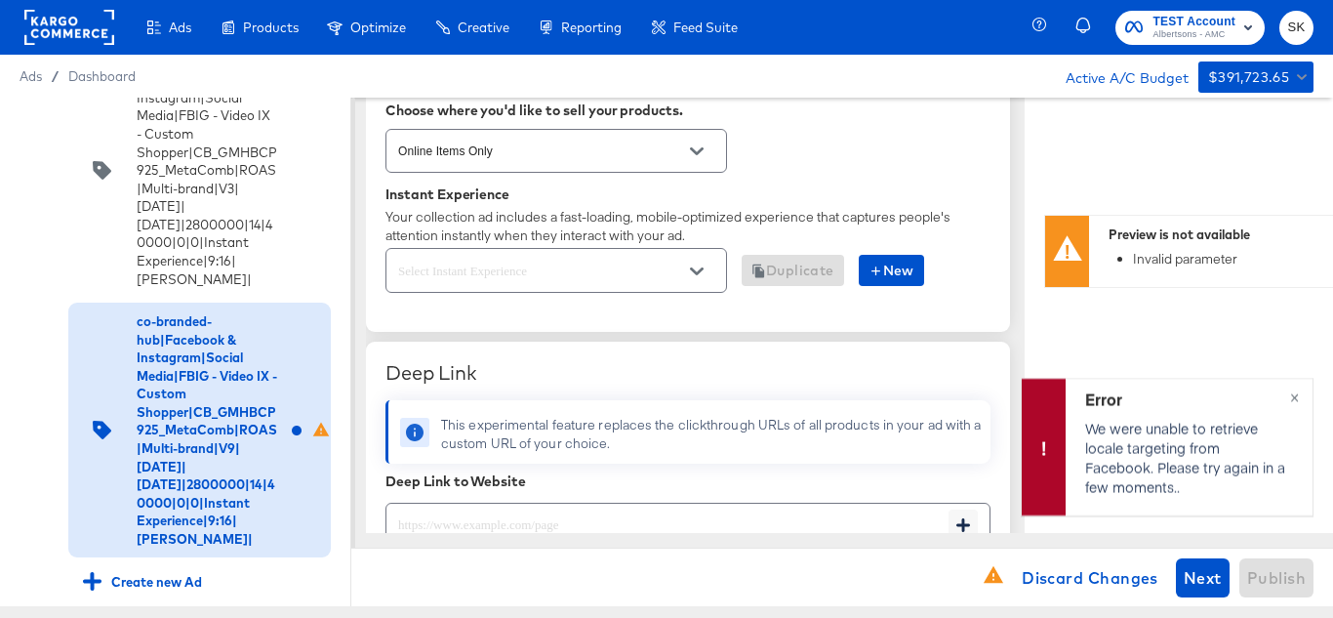
click at [704, 274] on button "Open" at bounding box center [696, 271] width 29 height 29
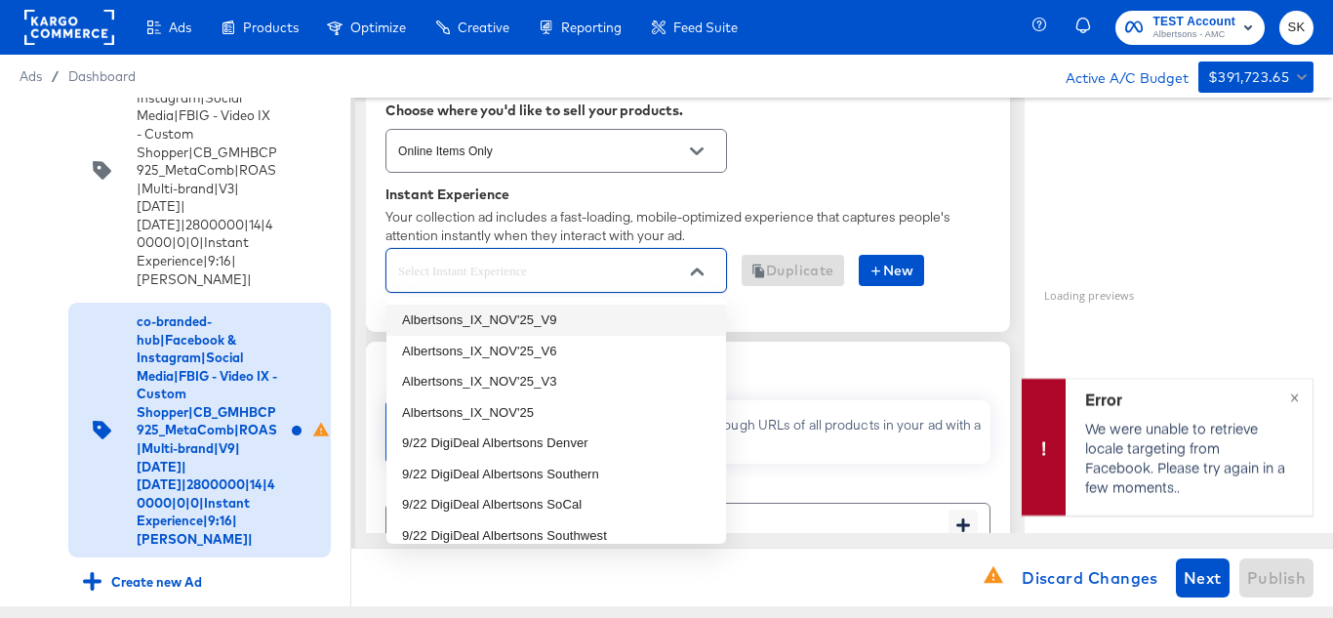
click at [523, 310] on li "Albertsons_IX_NOV'25_V9" at bounding box center [556, 319] width 340 height 31
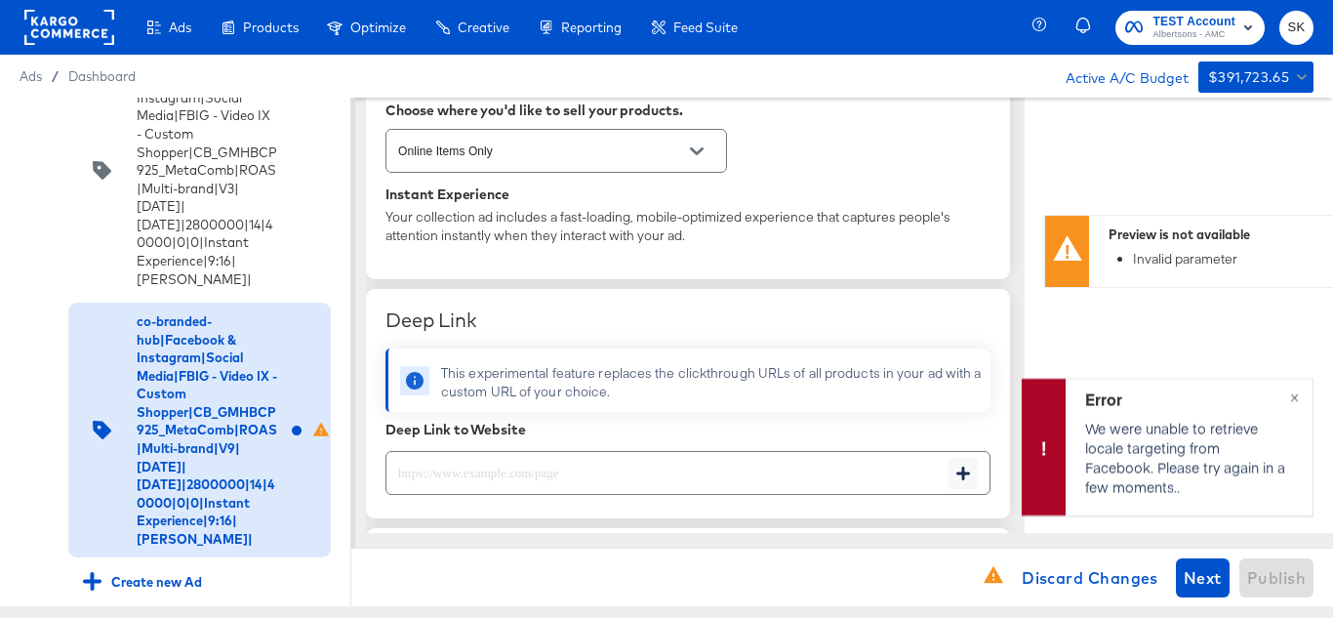
type textarea "x"
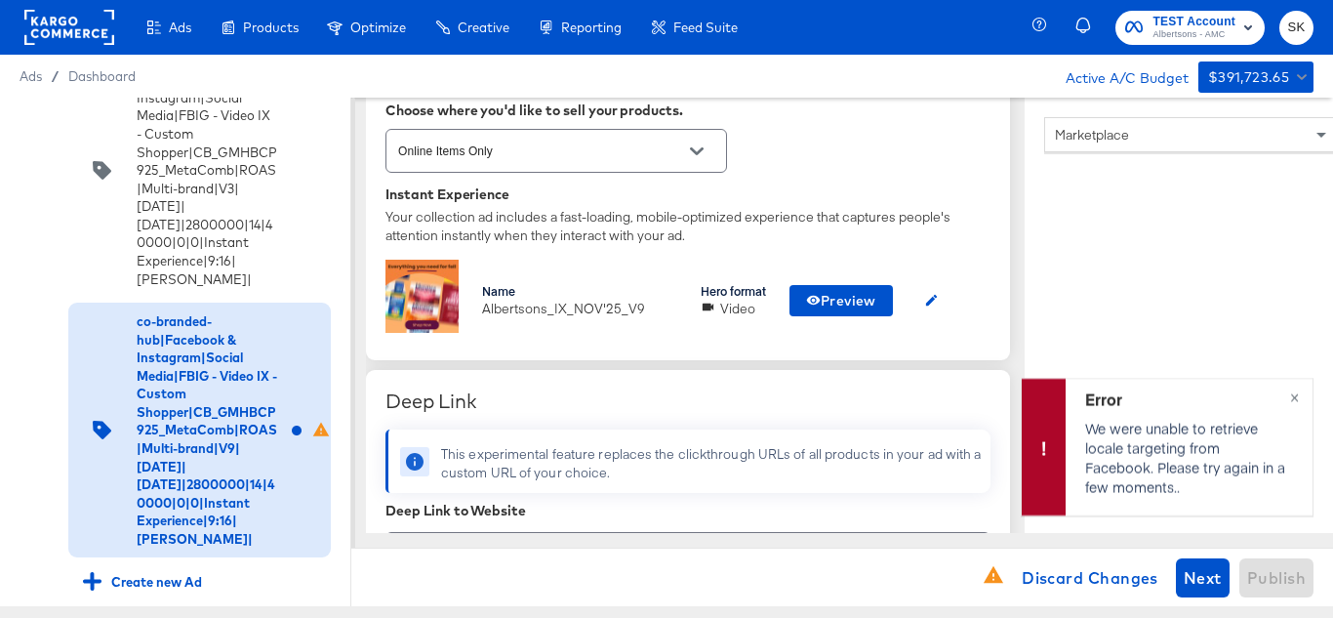
click at [813, 183] on div "Ad Creative Choose where you'd like to sell your products. Online Items Only In…" at bounding box center [688, 202] width 644 height 317
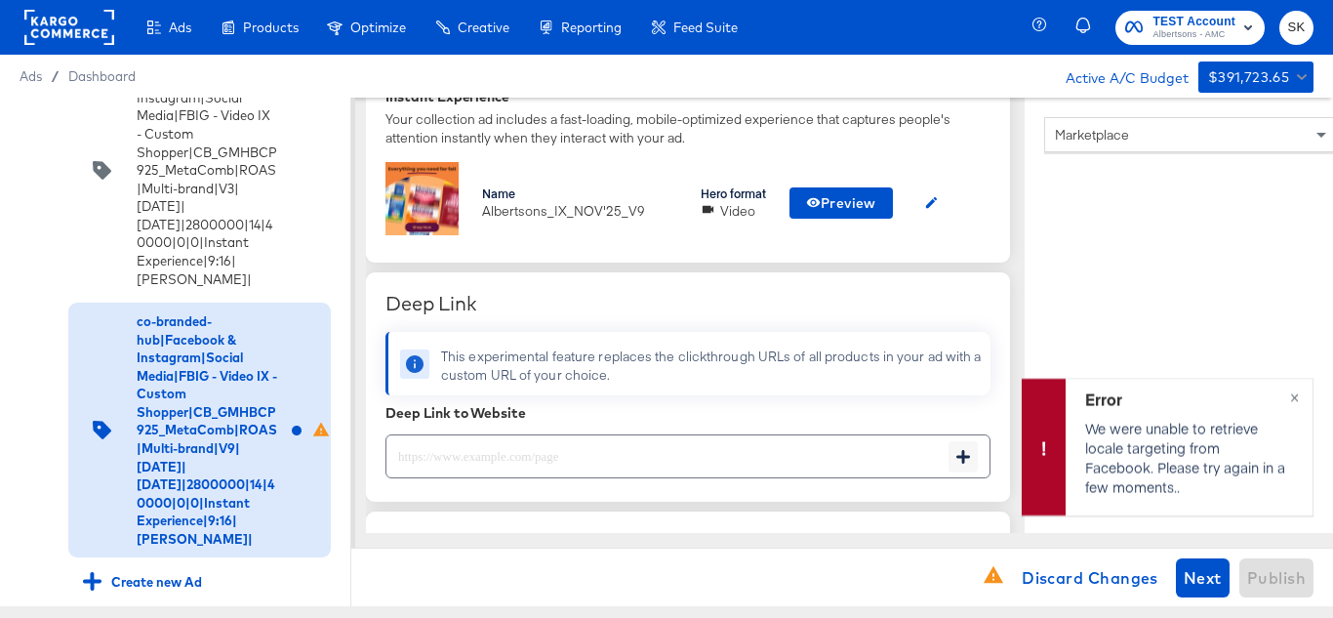
scroll to position [683, 0]
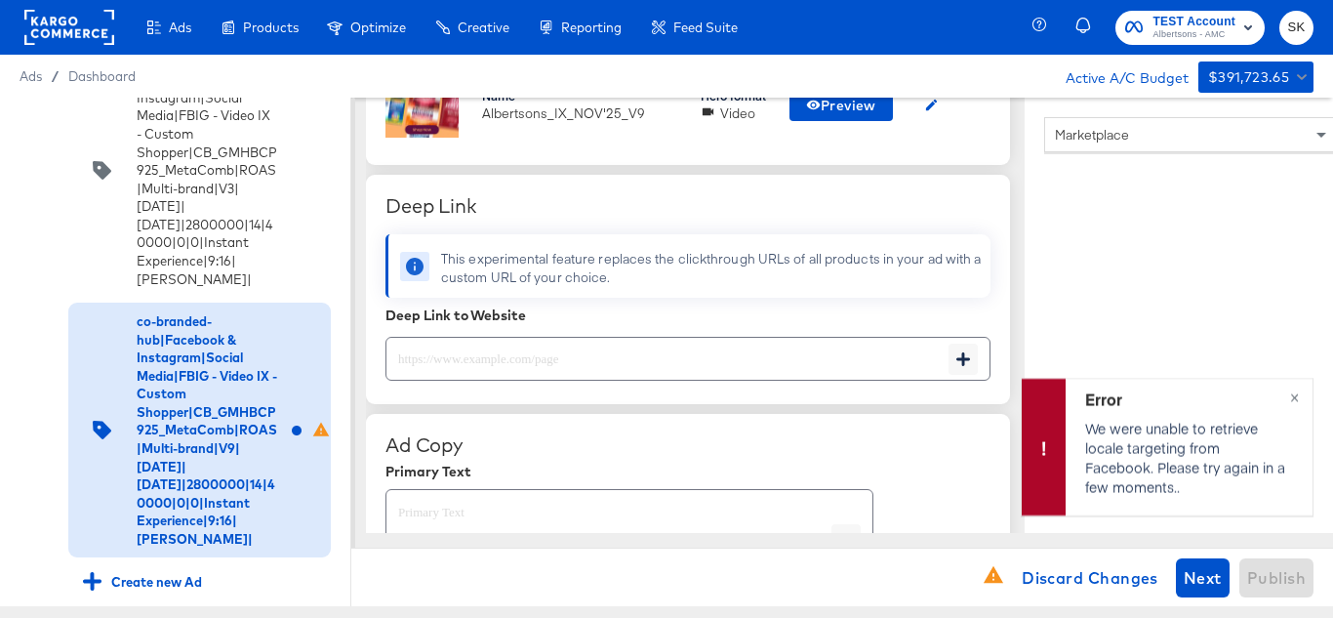
click at [576, 366] on input "text" at bounding box center [667, 351] width 562 height 42
paste input "https://www.albertsons.com/shop/aisles/personal-care-health.html"
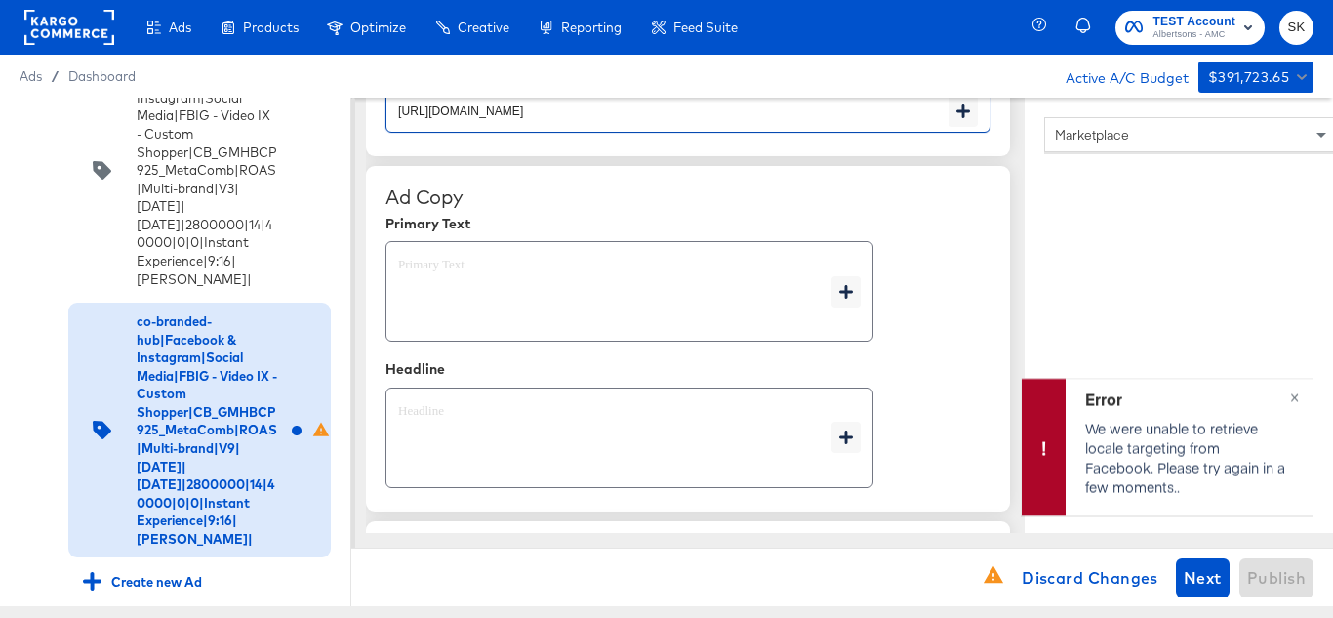
scroll to position [976, 0]
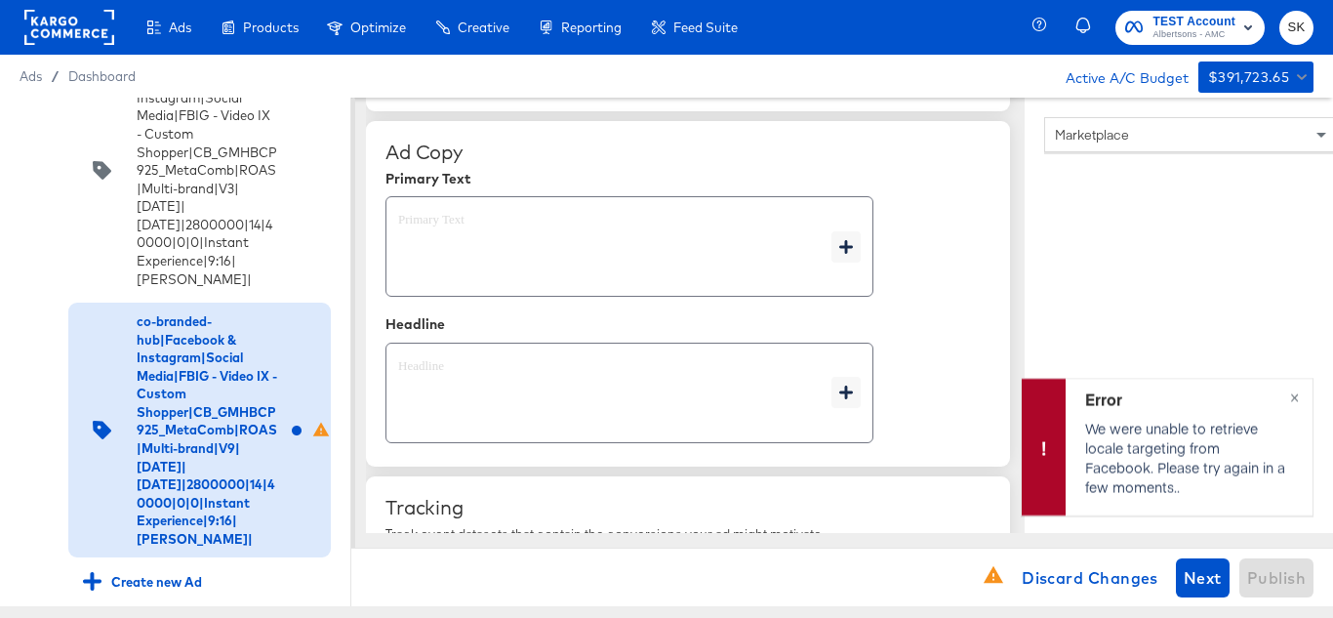
type input "https://www.albertsons.com/shop/aisles/personal-care-health.html"
type textarea "x"
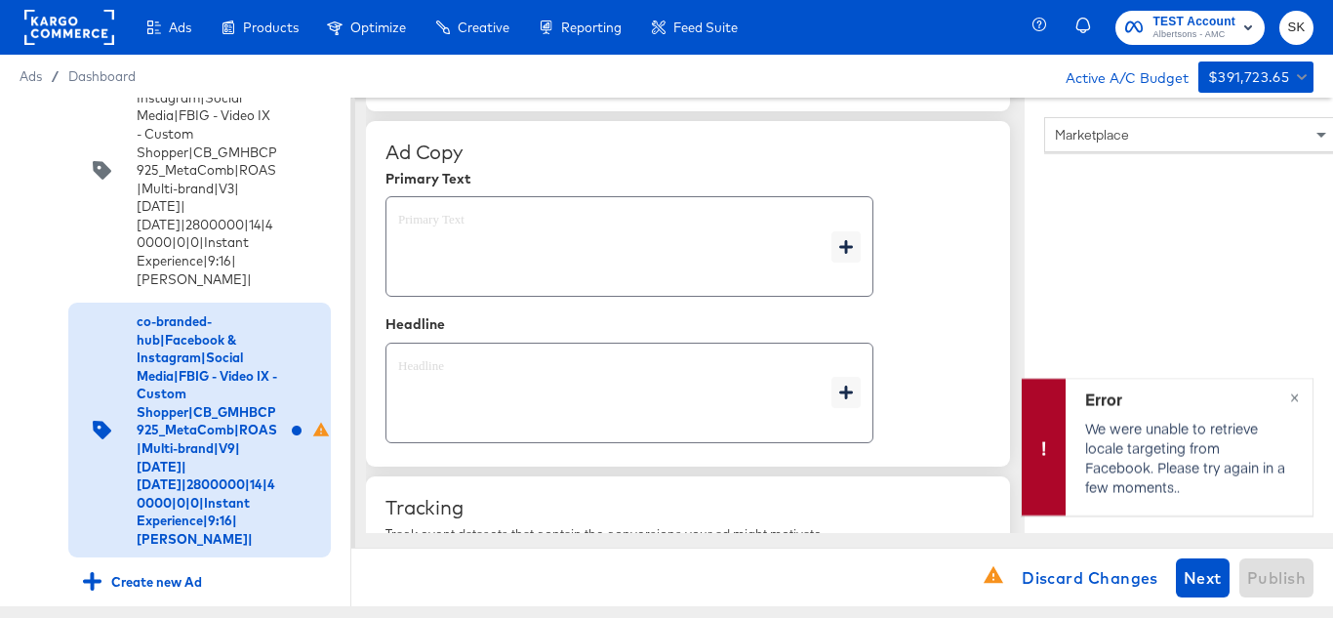
click at [501, 243] on textarea at bounding box center [614, 247] width 433 height 70
type textarea "x"
paste textarea "Shop your favorite brands for you and your home!"
type textarea "Shop your favorite brands for you and your home!"
type textarea "x"
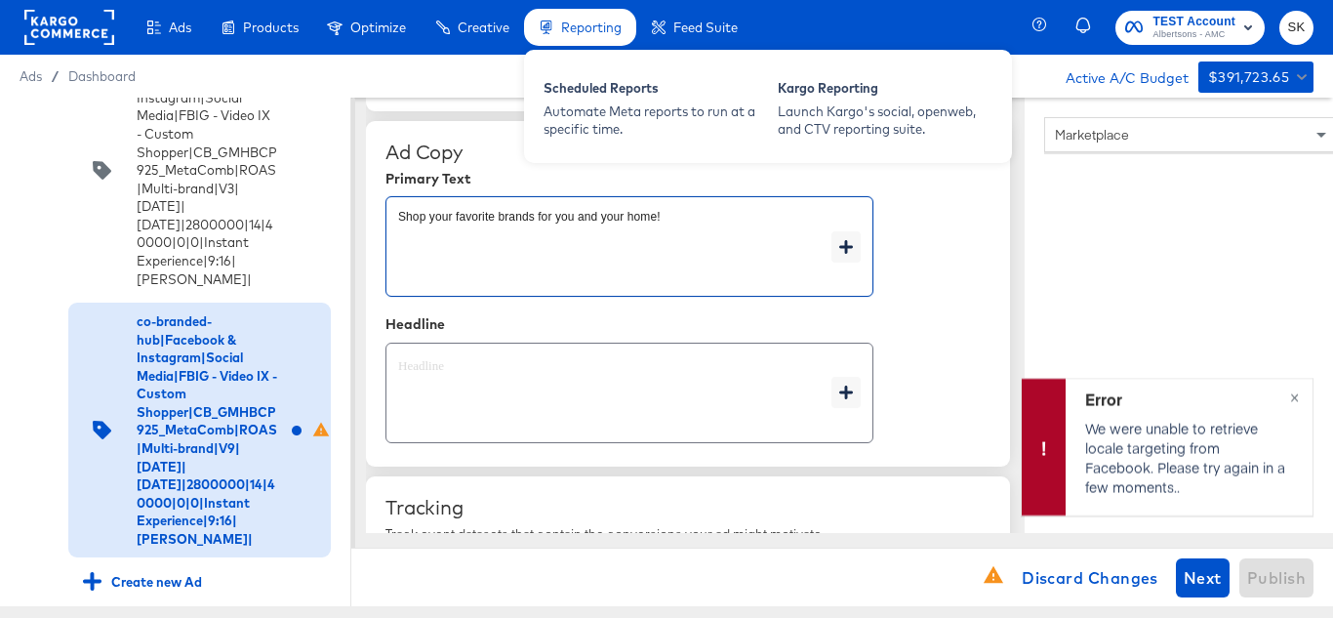
type textarea "Shop your favorite brands for you and your home!"
type textarea "x"
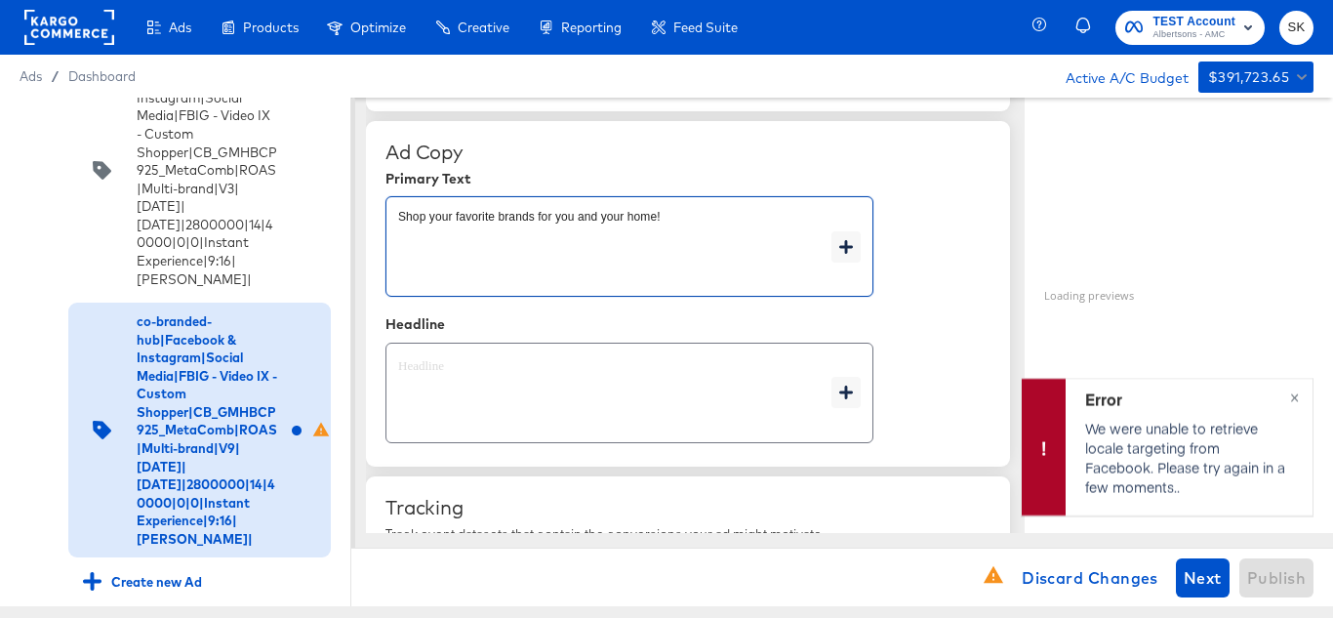
type textarea "x"
click at [545, 383] on textarea at bounding box center [614, 393] width 433 height 70
type textarea "x"
paste textarea "Explore latest arrivals"
type textarea "Explore latest arrivals"
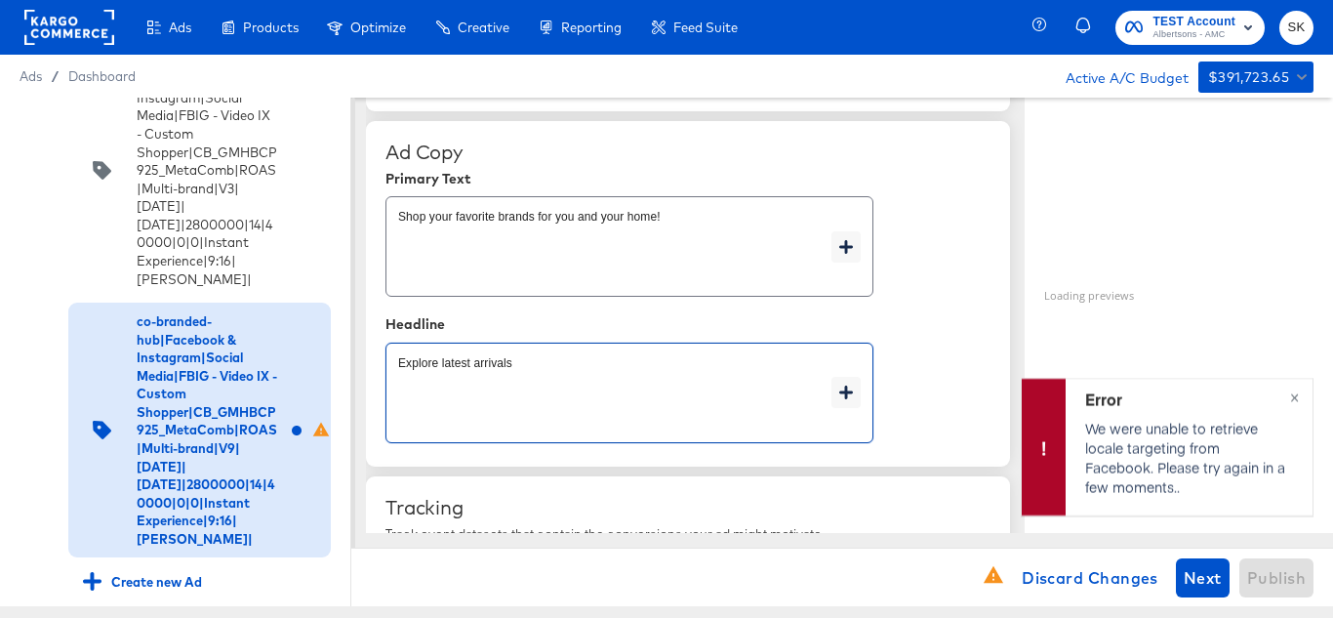
type textarea "x"
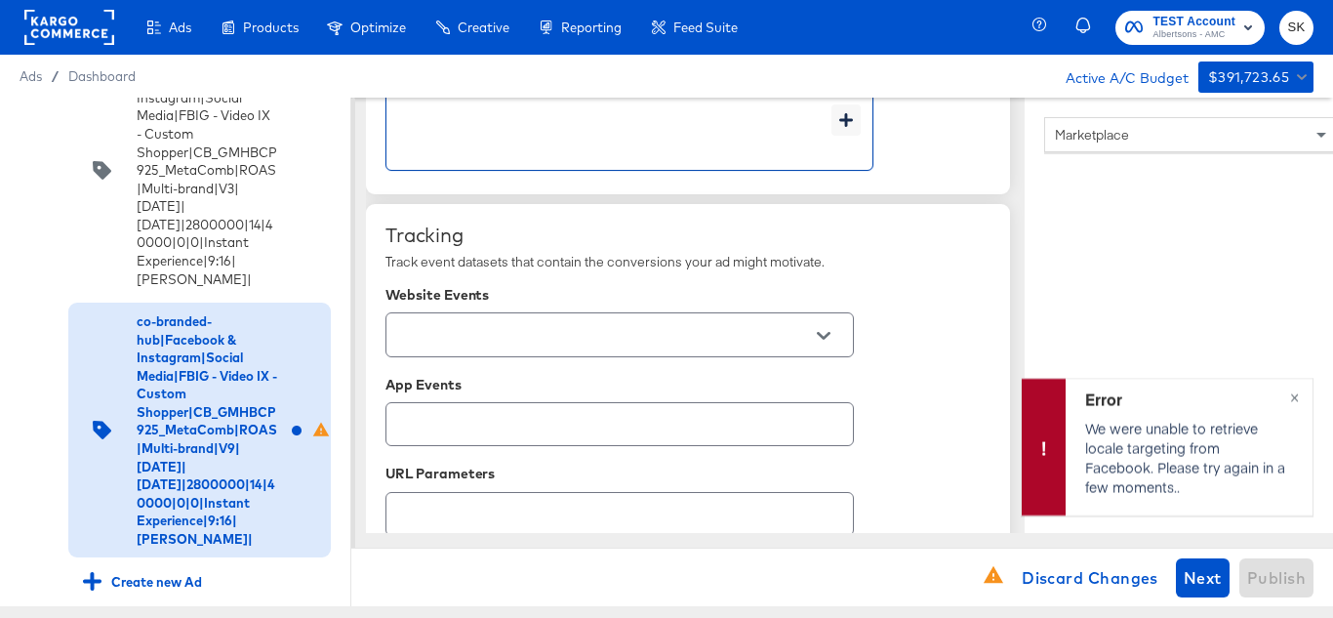
scroll to position [1268, 0]
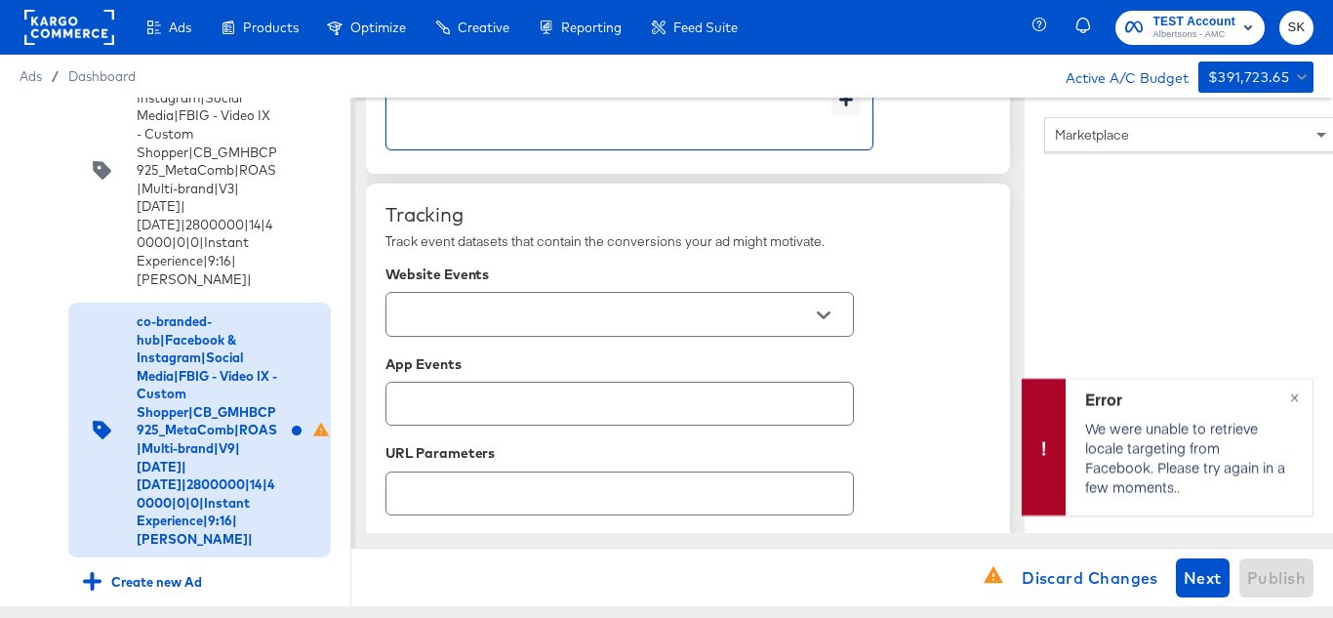
click at [838, 321] on div at bounding box center [823, 315] width 41 height 29
type textarea "Explore latest arrivals"
type textarea "x"
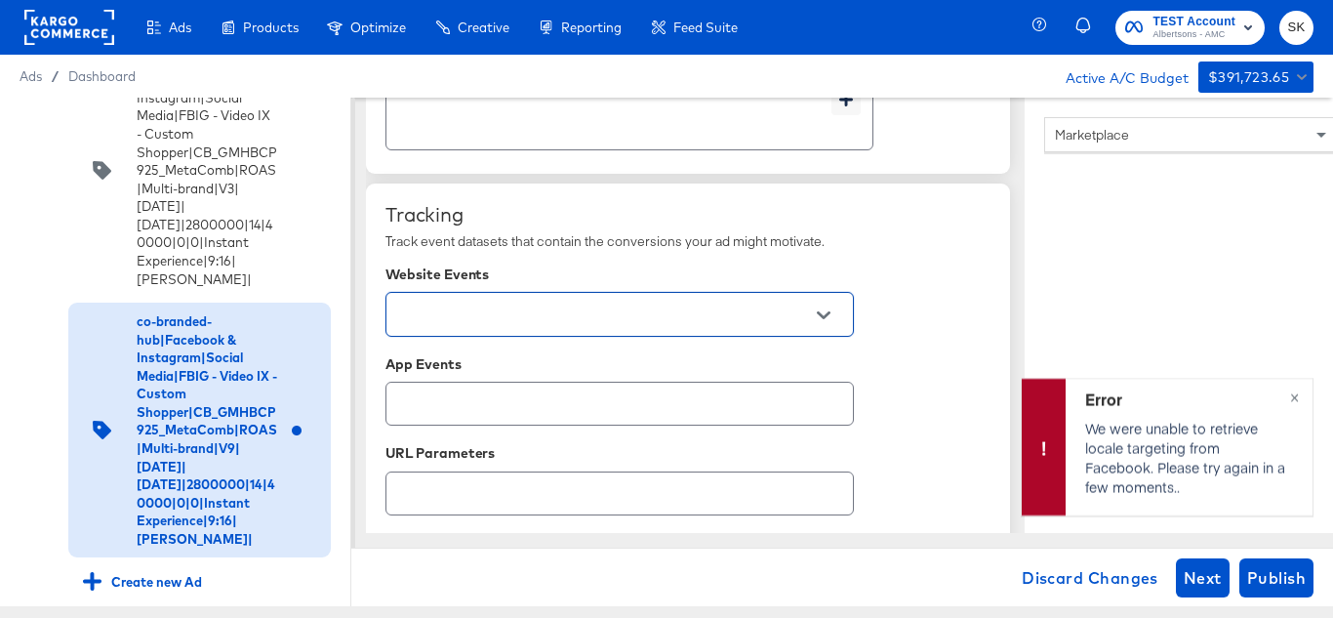
click at [819, 308] on icon "Open" at bounding box center [824, 315] width 14 height 14
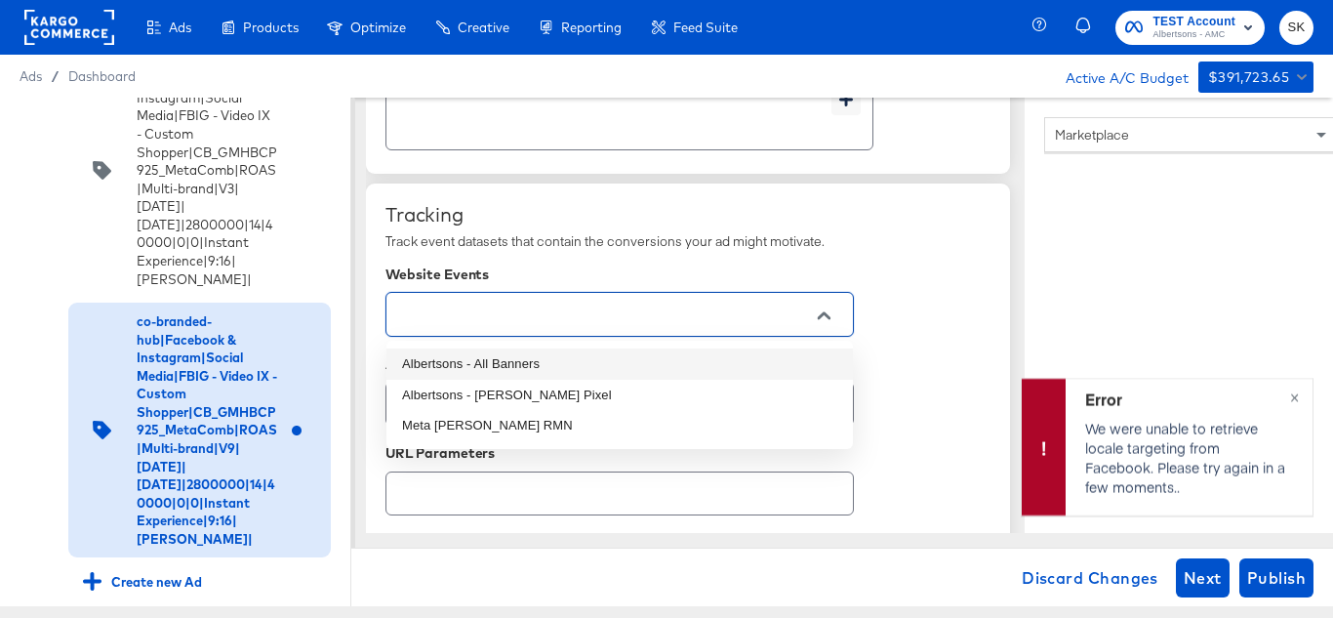
click at [523, 364] on li "Albertsons - All Banners" at bounding box center [619, 363] width 466 height 31
type textarea "x"
type input "Albertsons - All Banners"
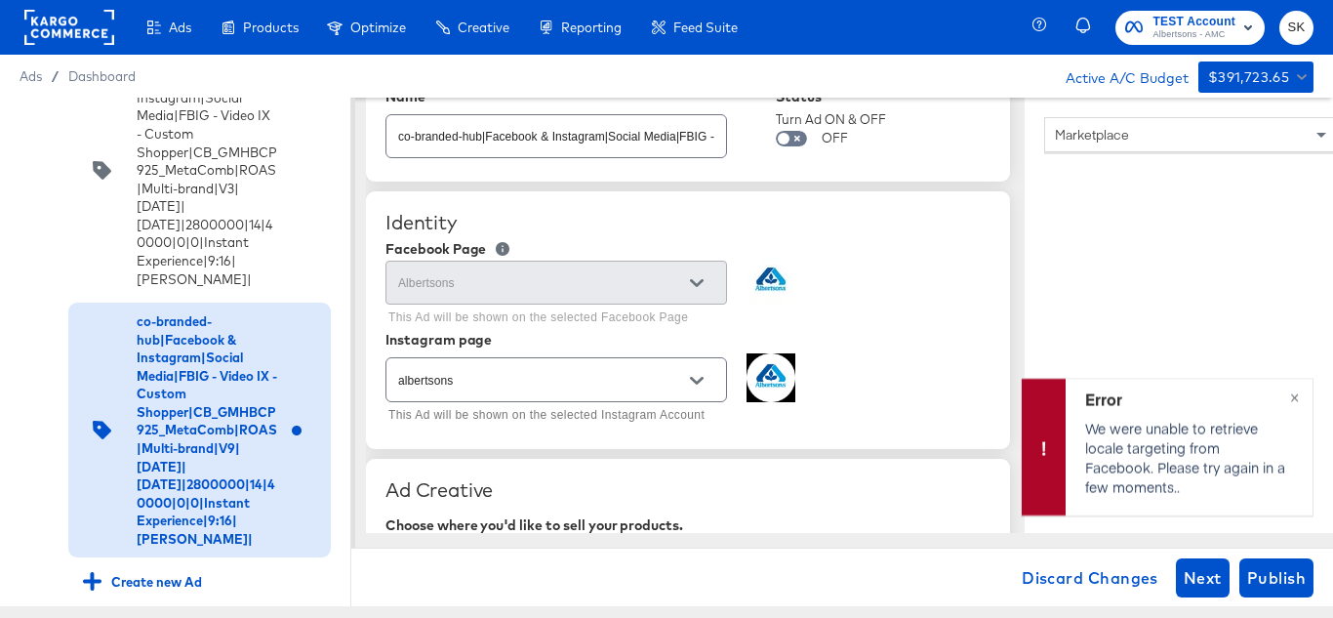
scroll to position [0, 0]
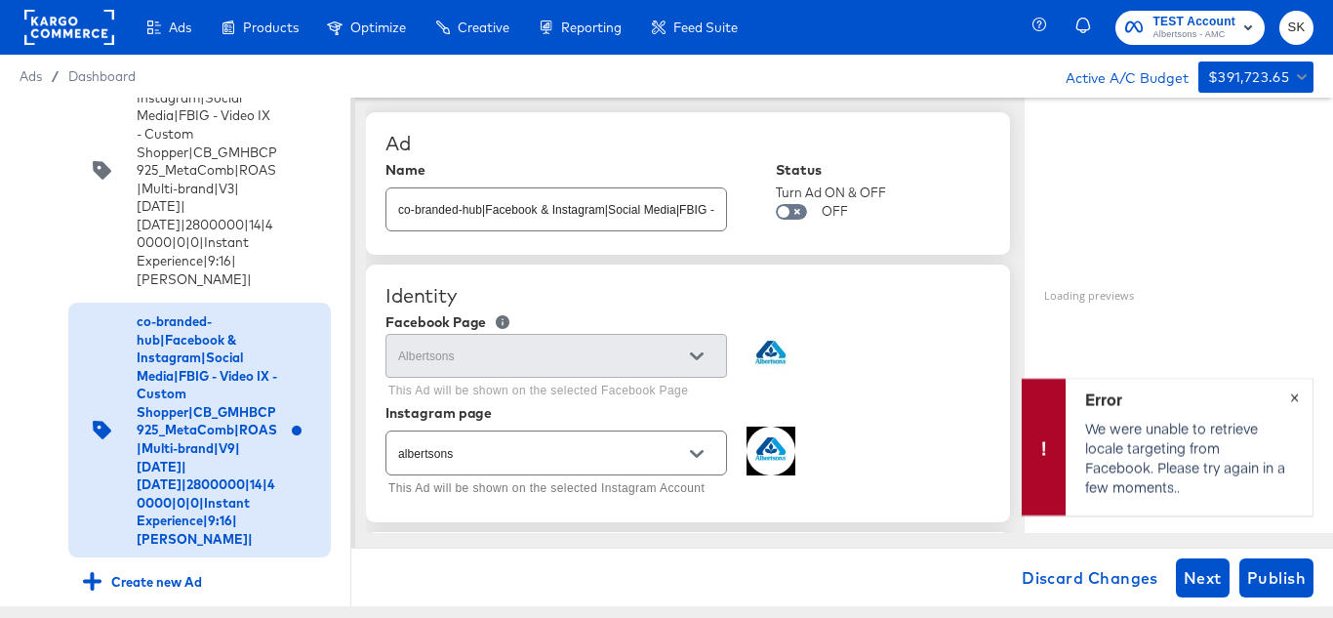
click at [1298, 400] on span "×" at bounding box center [1294, 395] width 9 height 22
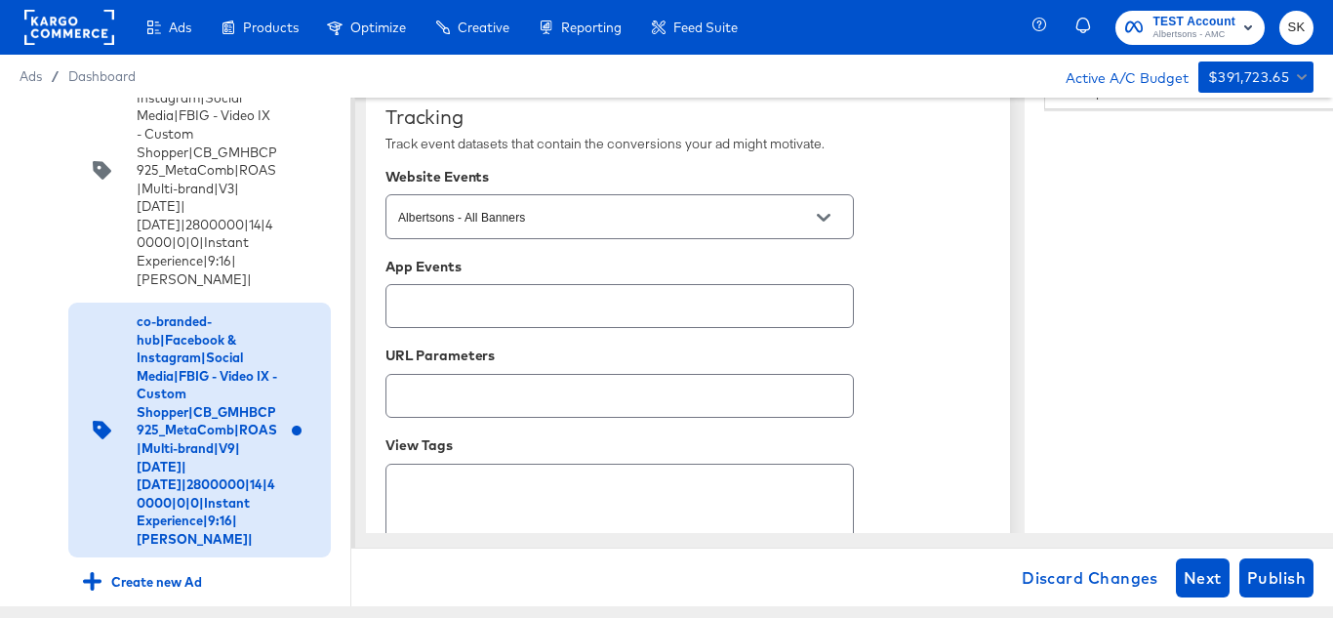
scroll to position [1459, 0]
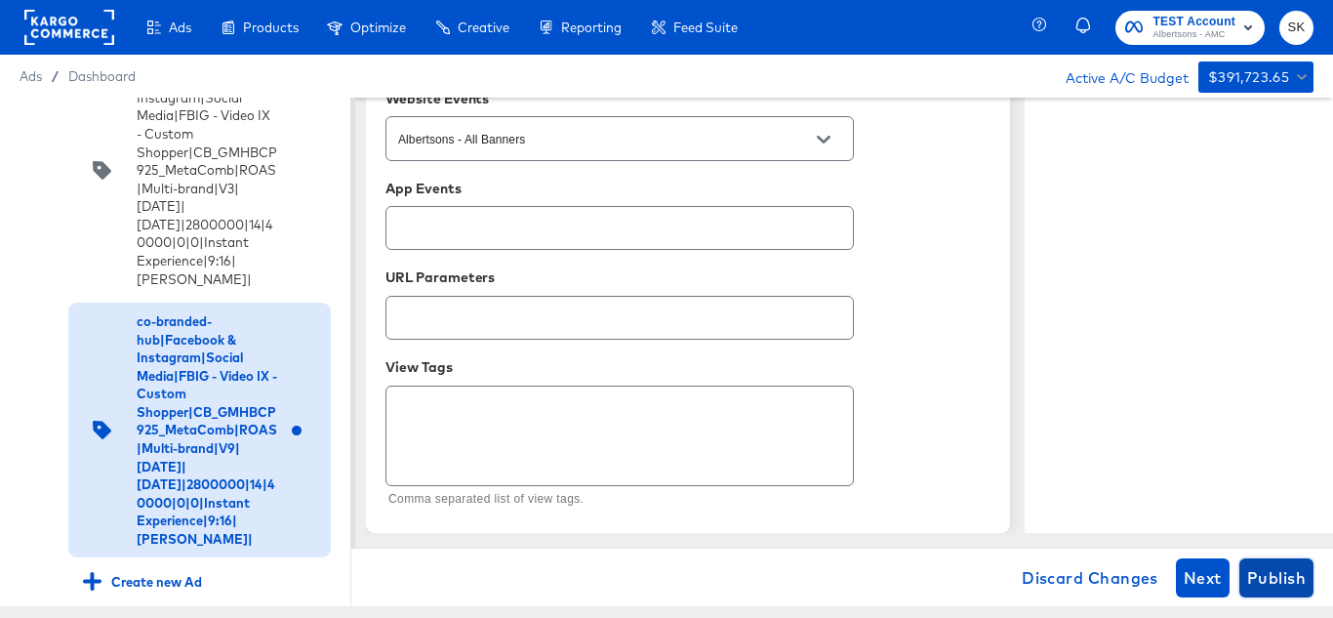
click at [1288, 567] on span "Publish" at bounding box center [1276, 577] width 59 height 27
type textarea "x"
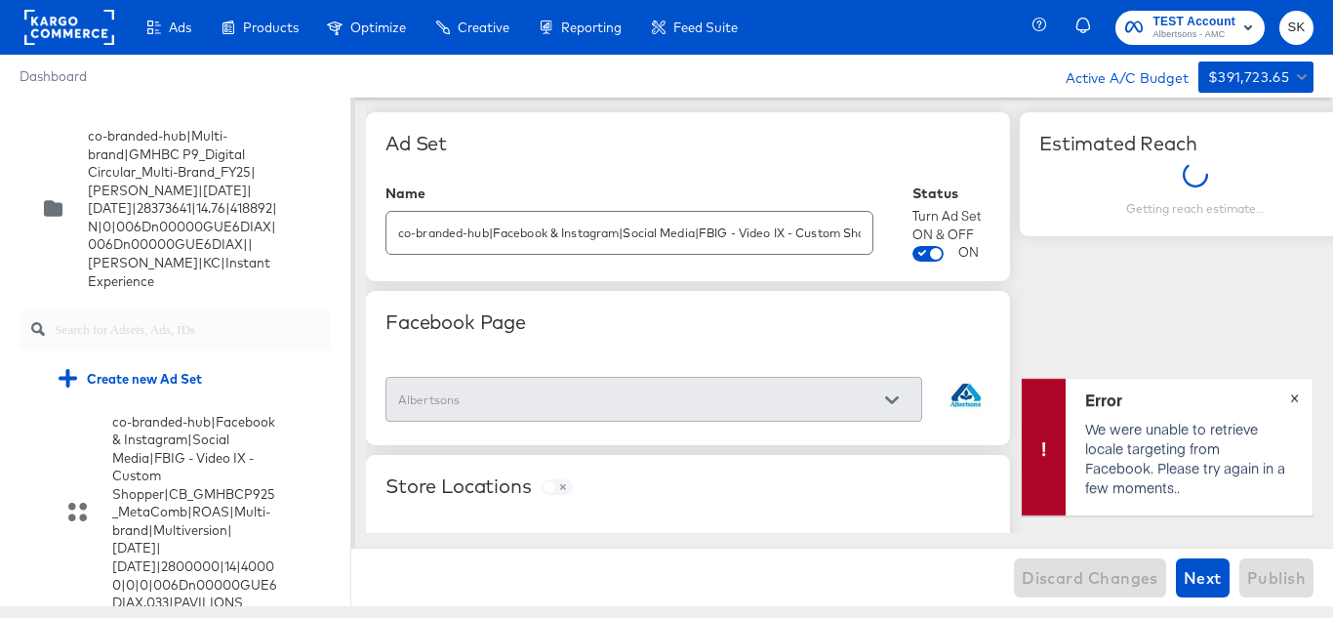
click at [1296, 402] on span "×" at bounding box center [1294, 395] width 9 height 22
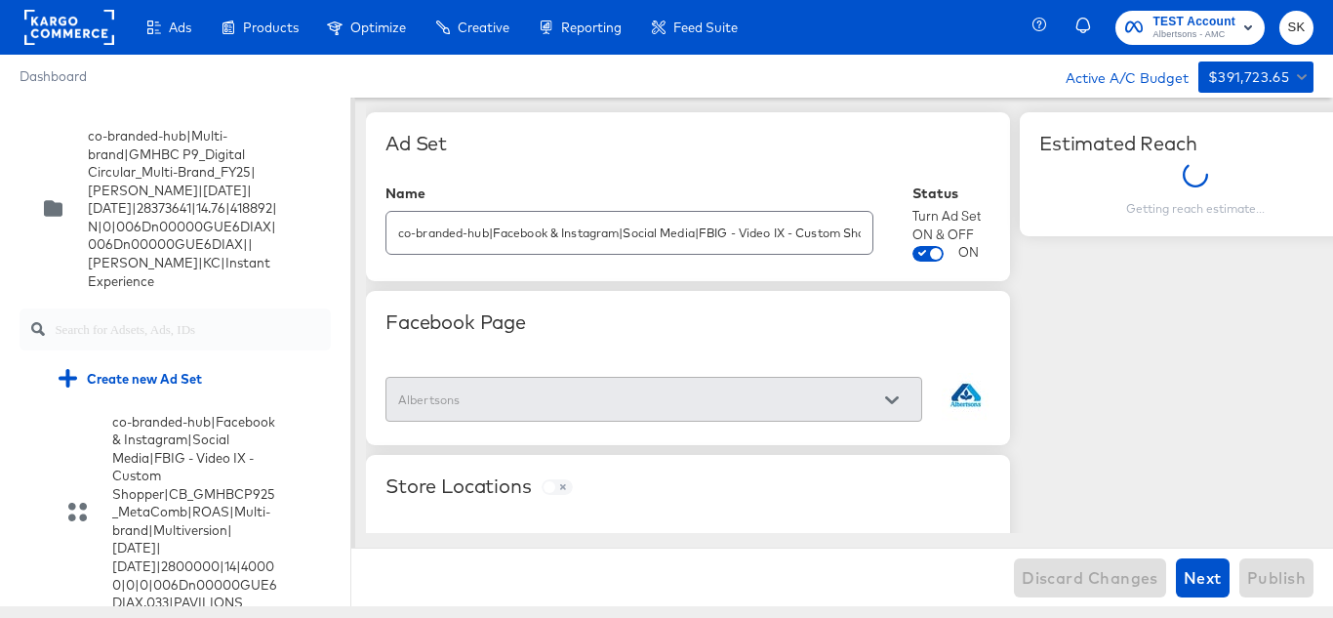
click at [86, 37] on rect at bounding box center [69, 27] width 90 height 35
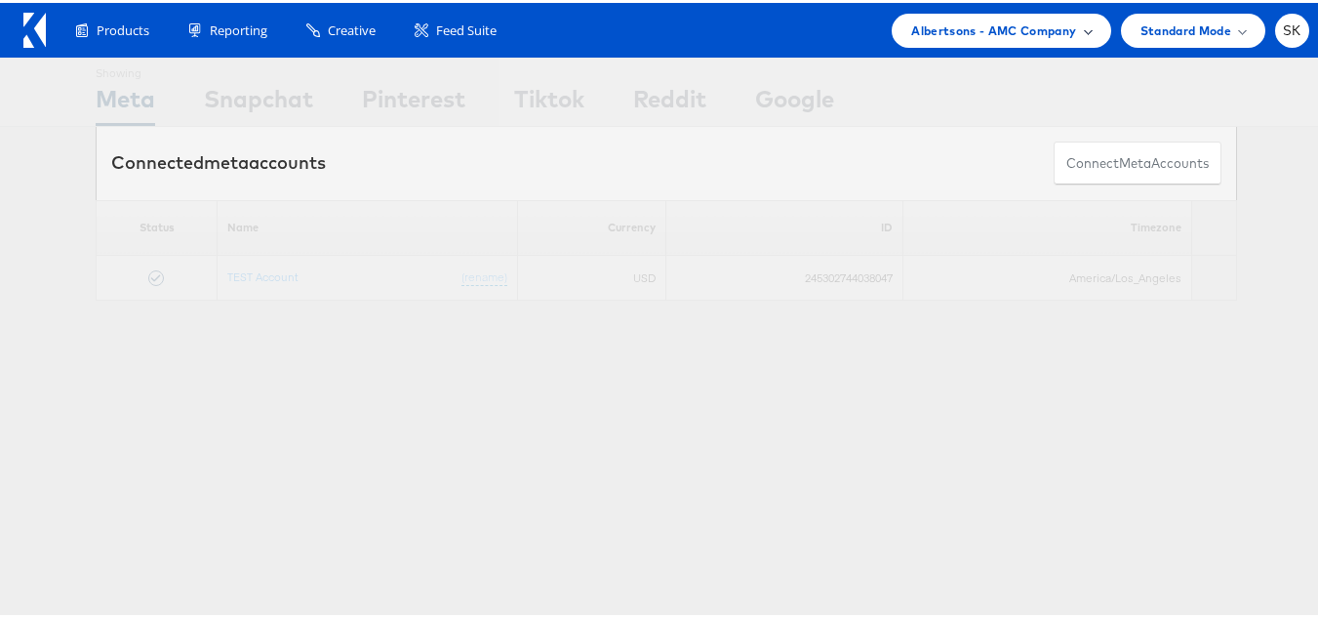
click at [991, 32] on span "Albertsons - AMC Company" at bounding box center [993, 28] width 165 height 20
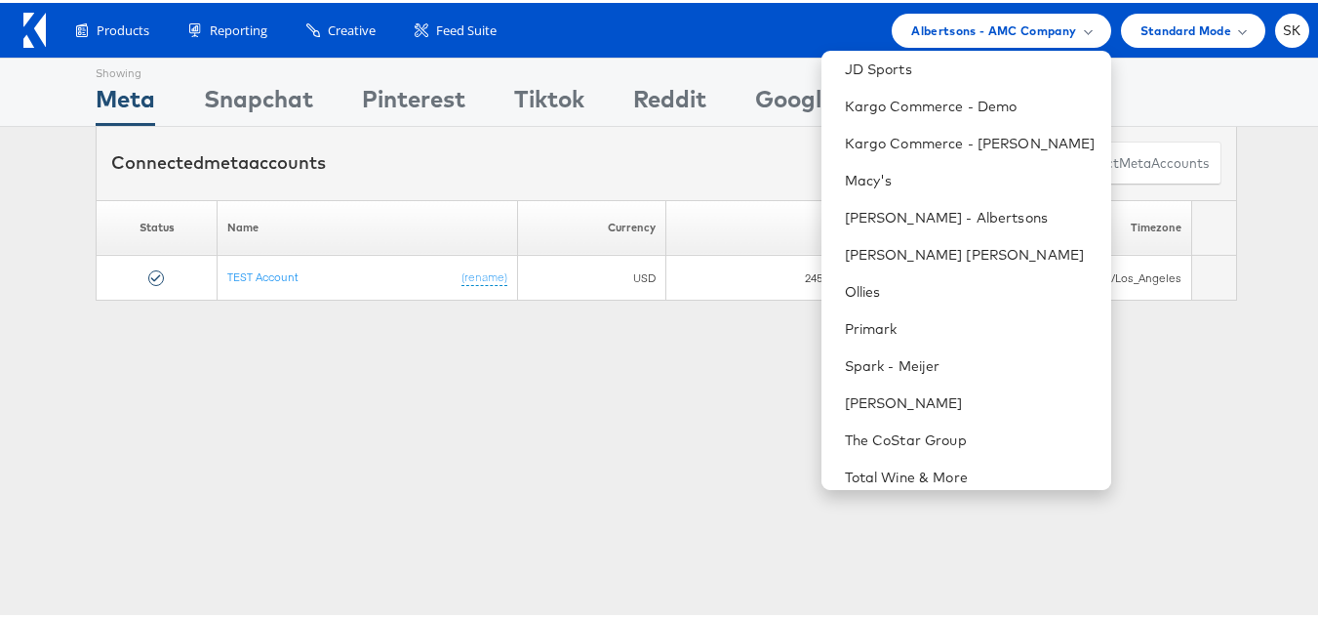
scroll to position [390, 0]
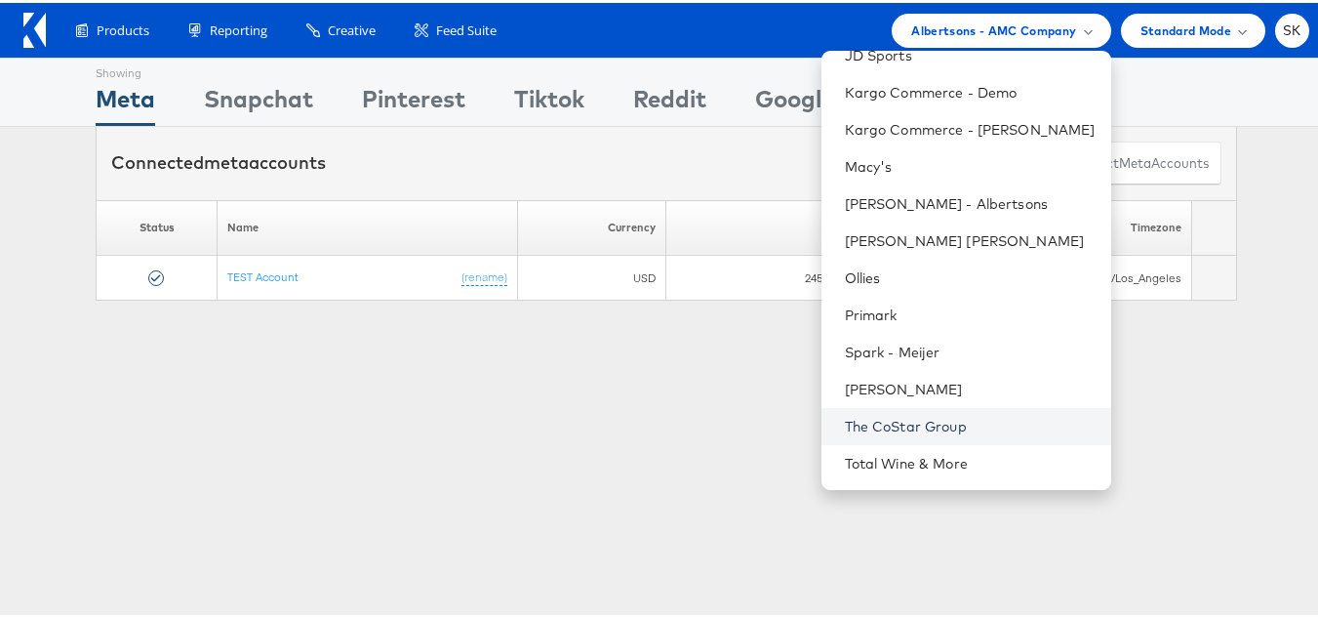
click at [881, 423] on link "The CoStar Group" at bounding box center [970, 424] width 251 height 20
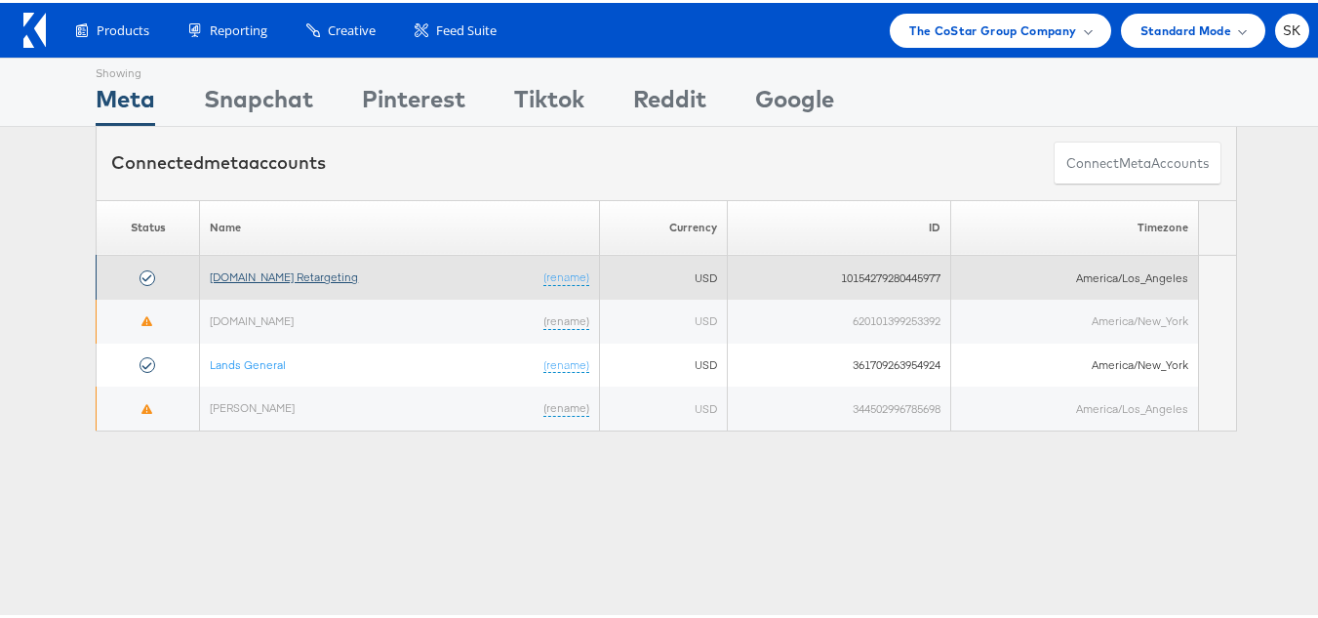
click at [306, 274] on link "[DOMAIN_NAME] Retargeting" at bounding box center [284, 273] width 148 height 15
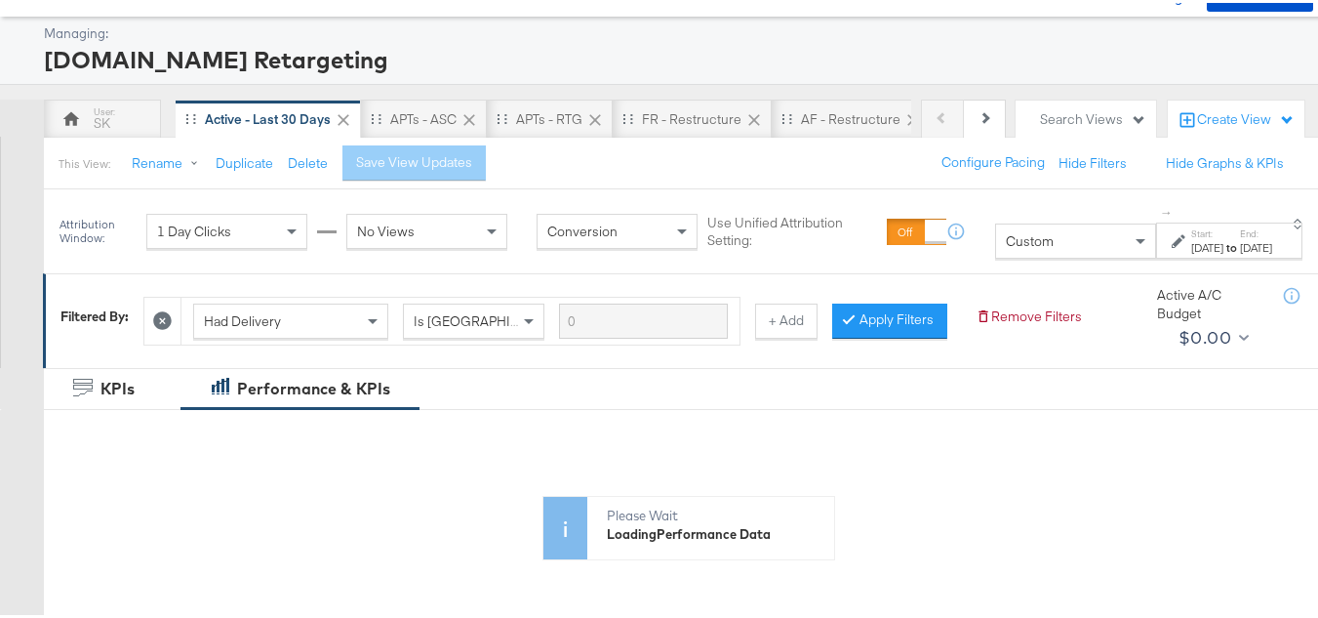
scroll to position [195, 0]
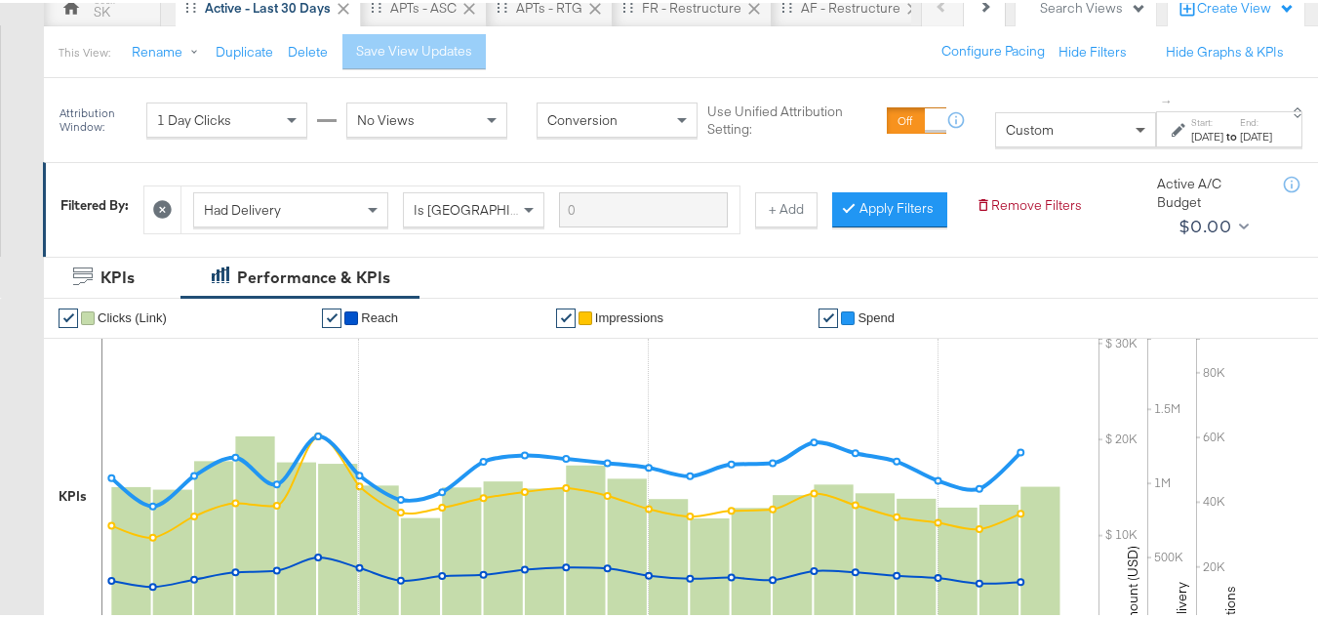
click at [1131, 127] on span at bounding box center [1143, 126] width 24 height 33
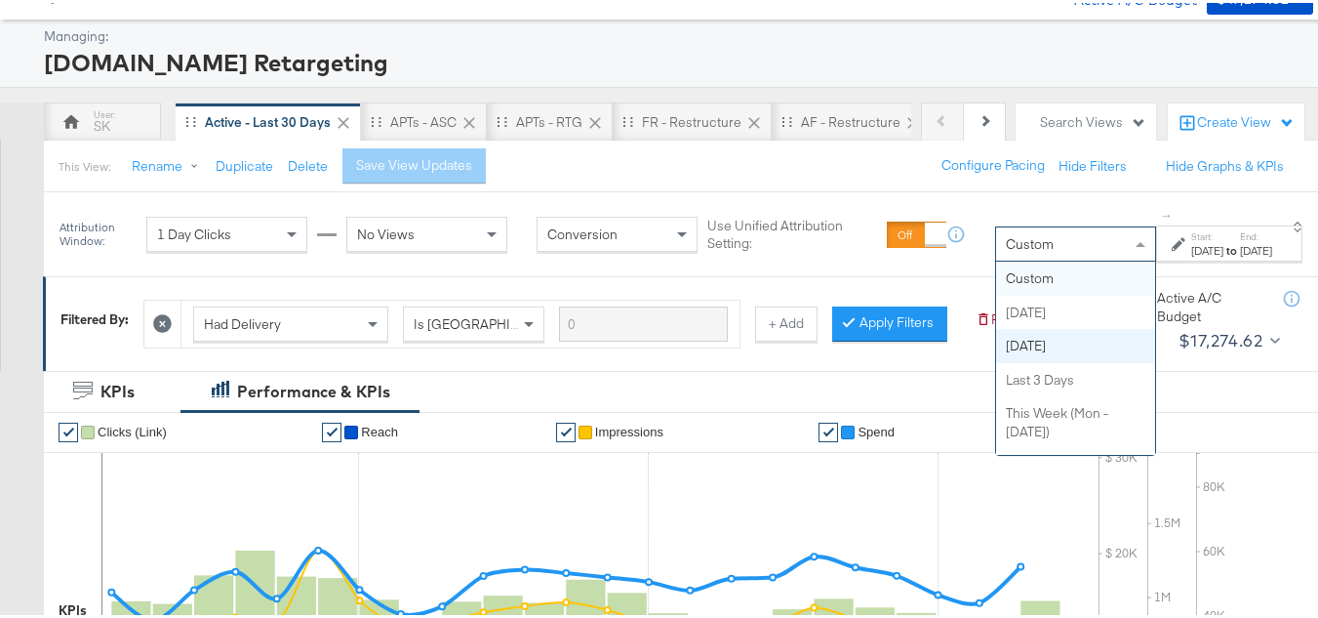
scroll to position [0, 0]
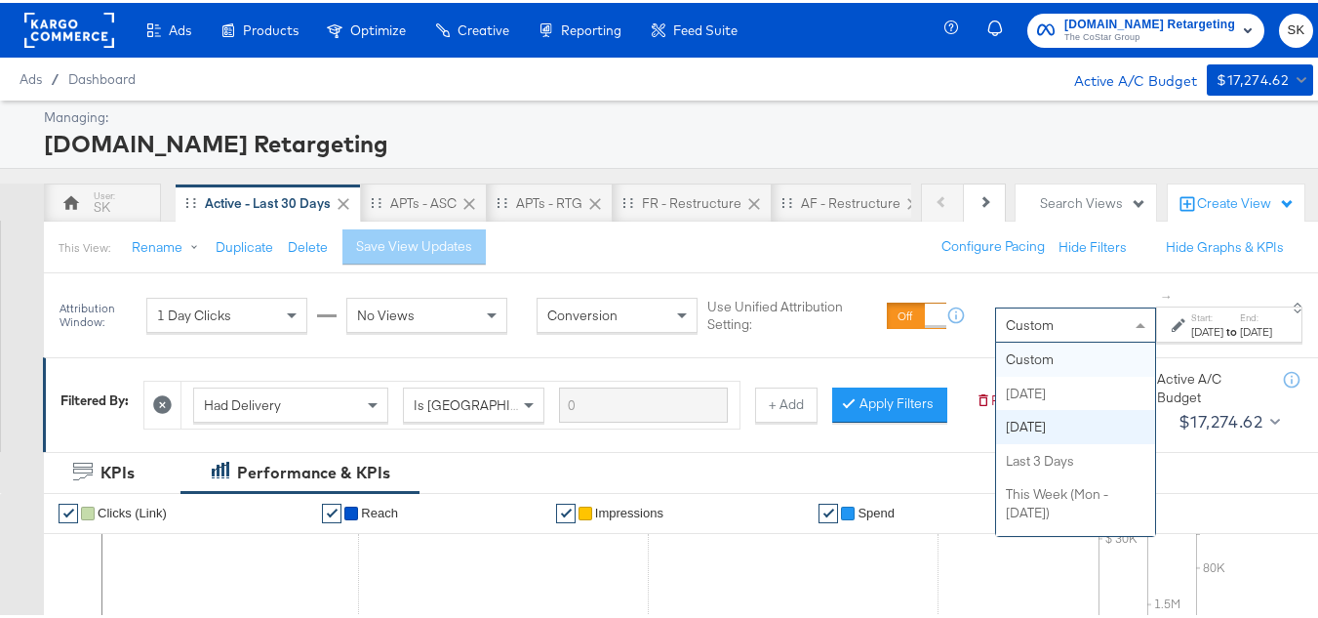
click at [874, 131] on div "[DOMAIN_NAME] Retargeting" at bounding box center [676, 140] width 1265 height 33
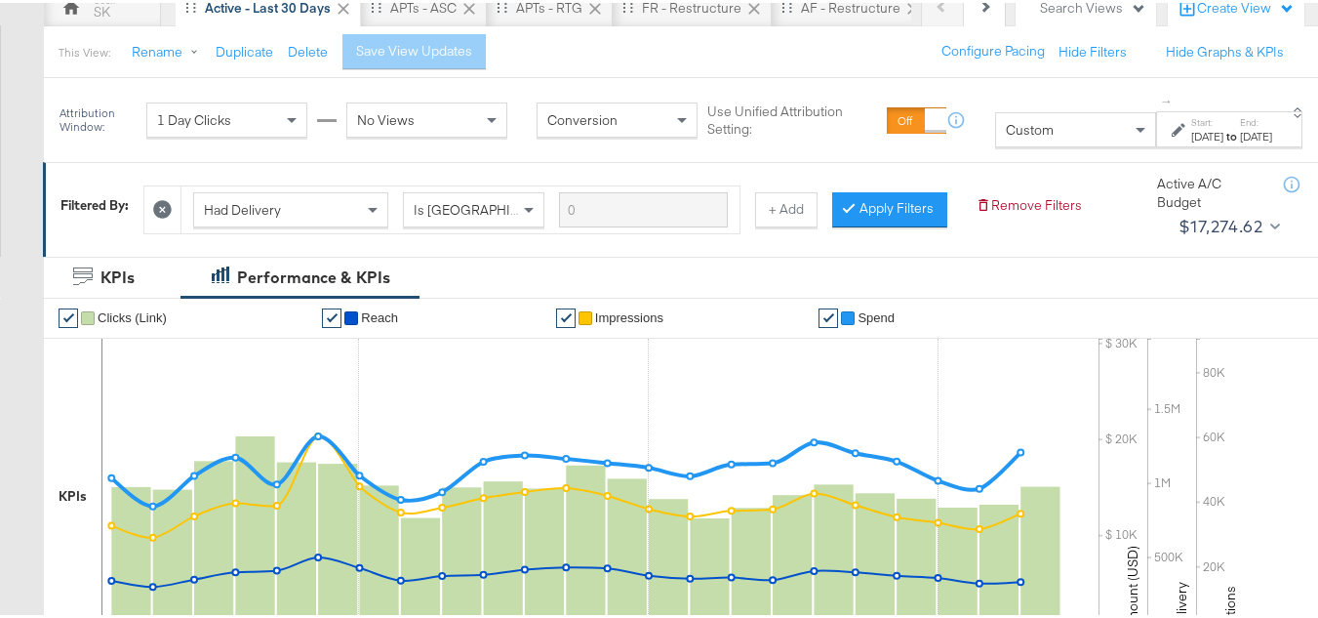
scroll to position [293, 0]
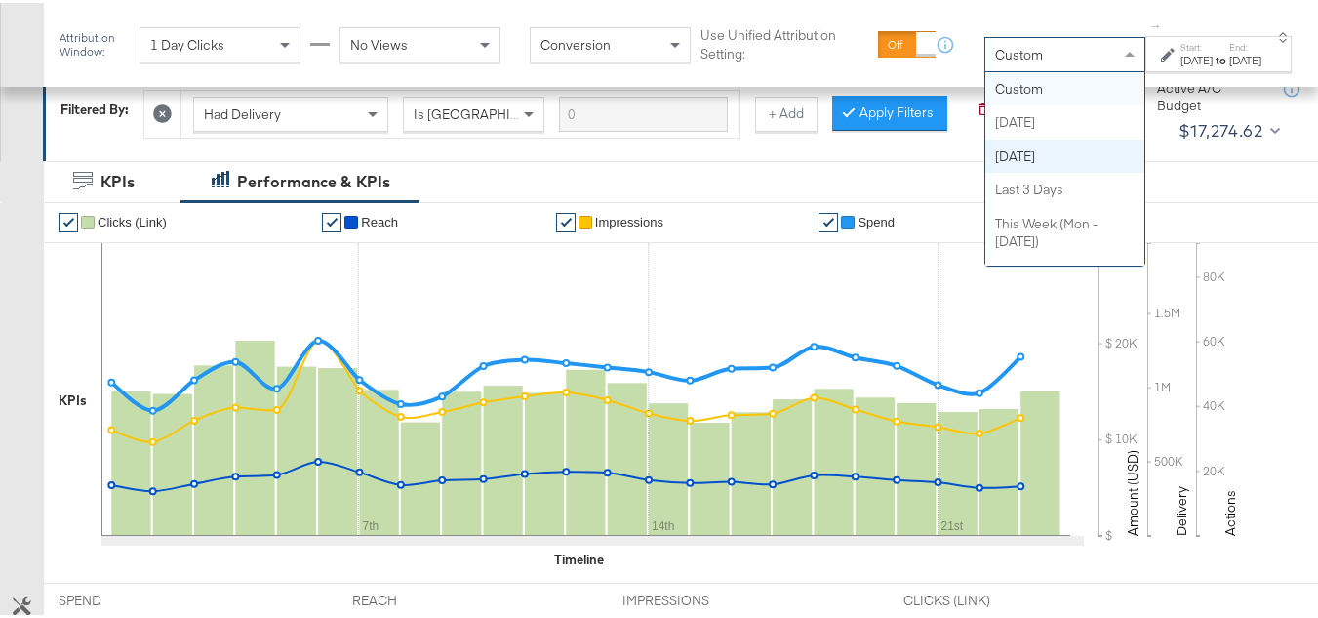
click at [995, 58] on span "Custom" at bounding box center [1019, 52] width 48 height 18
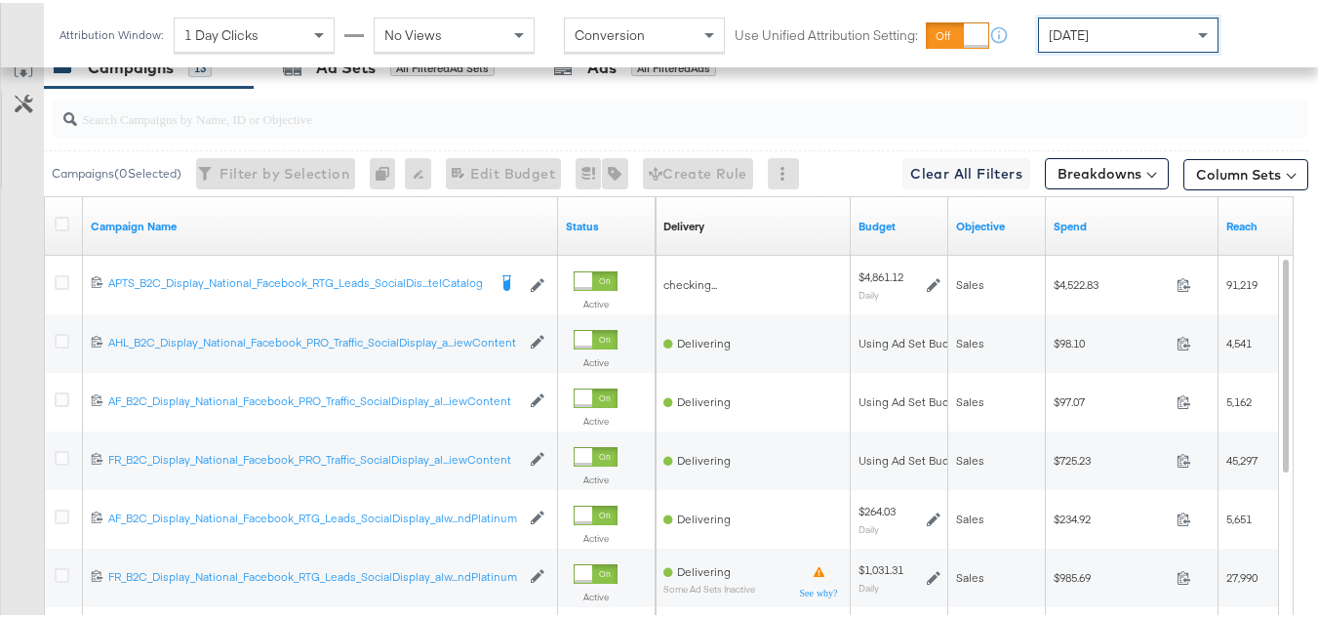
scroll to position [780, 0]
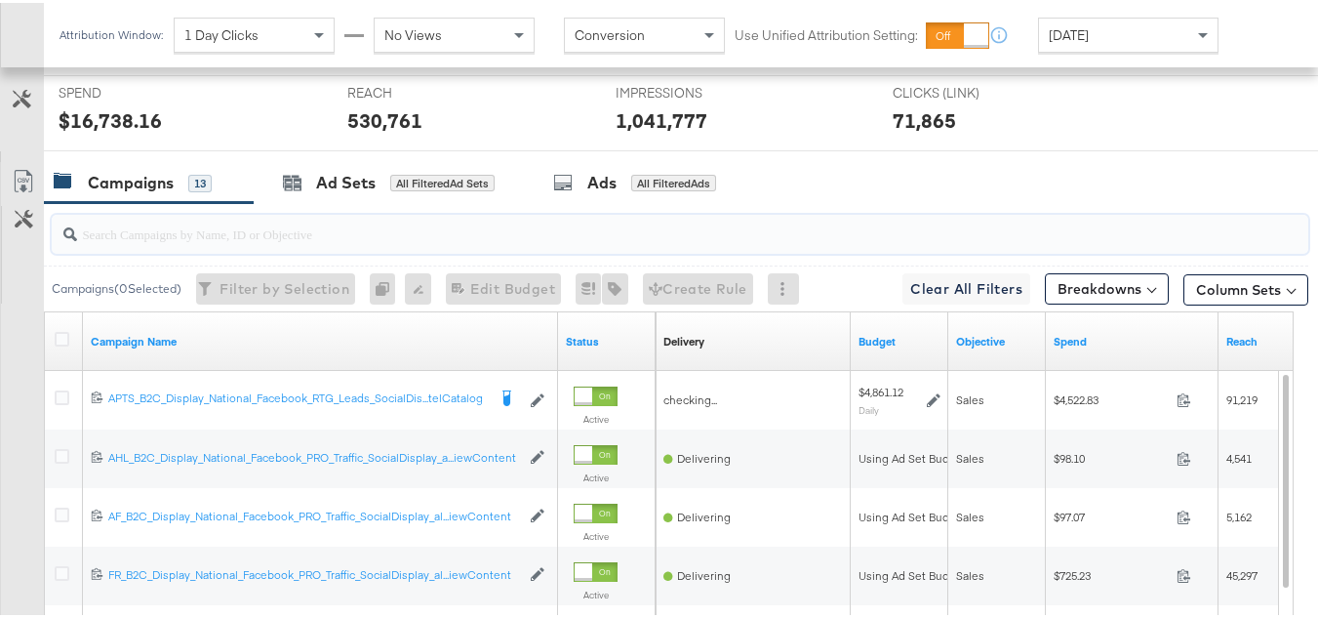
click at [301, 241] on input "search" at bounding box center [637, 223] width 1120 height 38
paste input "APTS_B2C_Display_National_Facebook_RTG_Leads_SocialDisplay_Retargeting_Diamond_…"
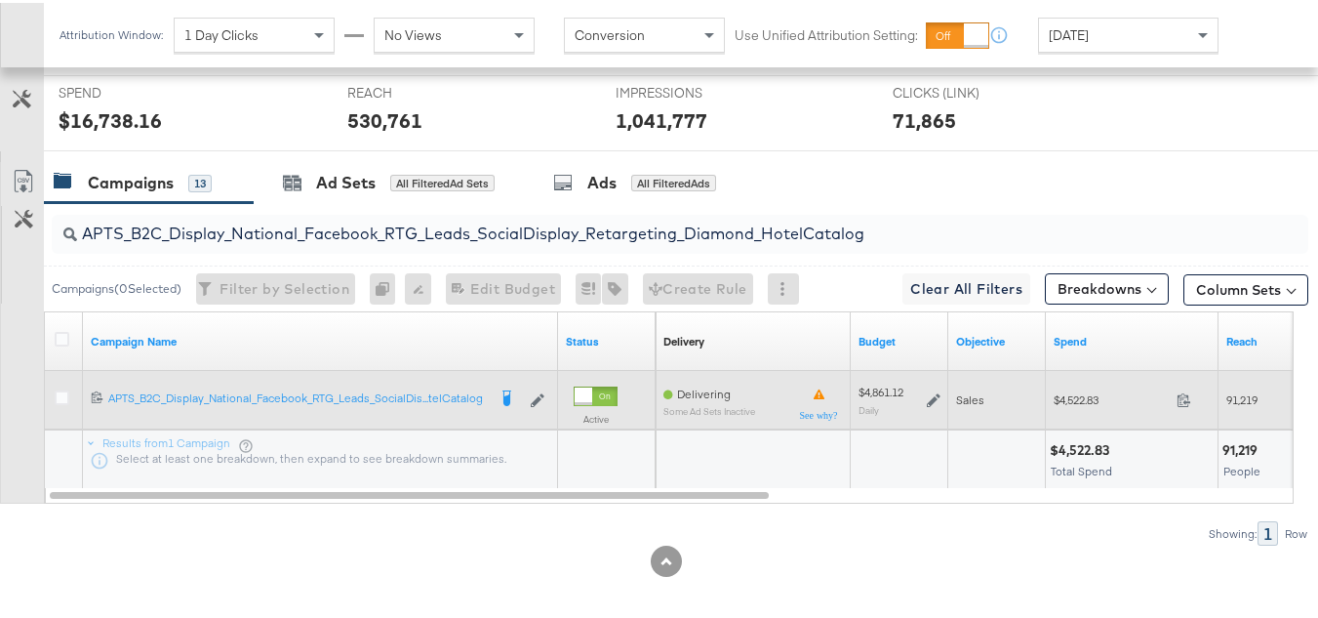
click at [1089, 412] on div "$4,522.83 4522.83" at bounding box center [1132, 397] width 173 height 30
copy div "$4,522.83"
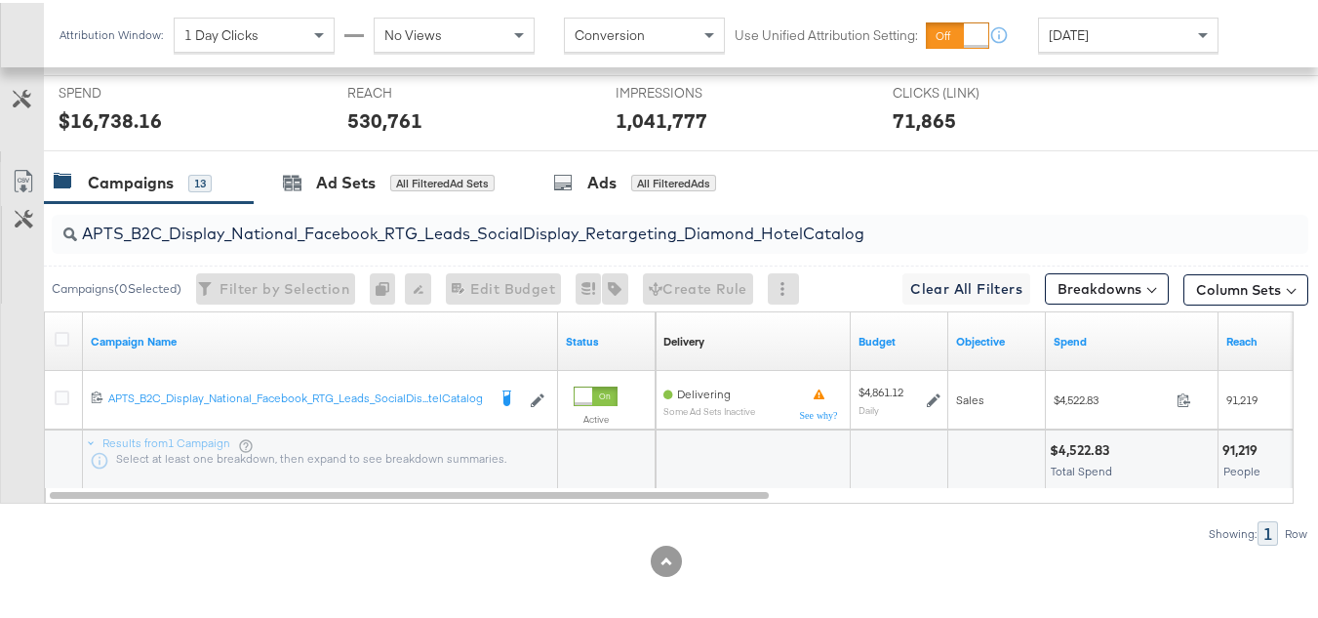
click at [340, 242] on input "APTS_B2C_Display_National_Facebook_RTG_Leads_SocialDisplay_Retargeting_Diamond_…" at bounding box center [637, 223] width 1120 height 38
paste input "alwayson_Retargeting_DARE24_DiamondPlatinum"
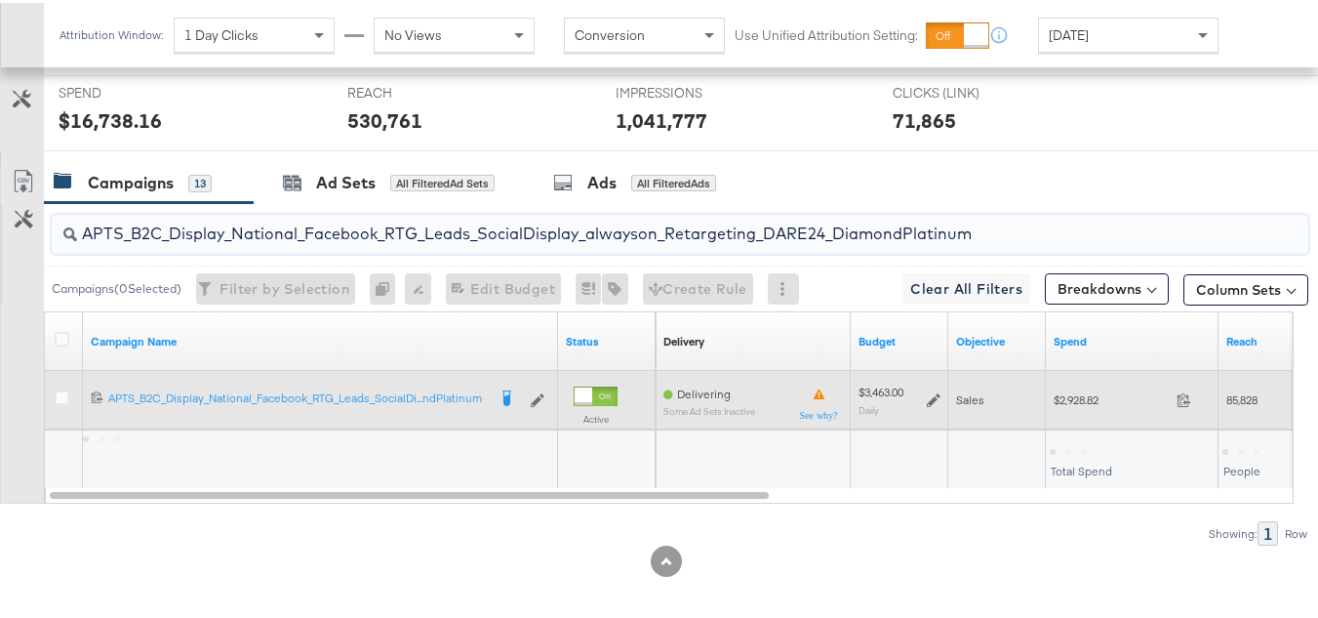
click at [1090, 404] on span "$2,928.82" at bounding box center [1111, 396] width 115 height 15
copy div "$2,928.82"
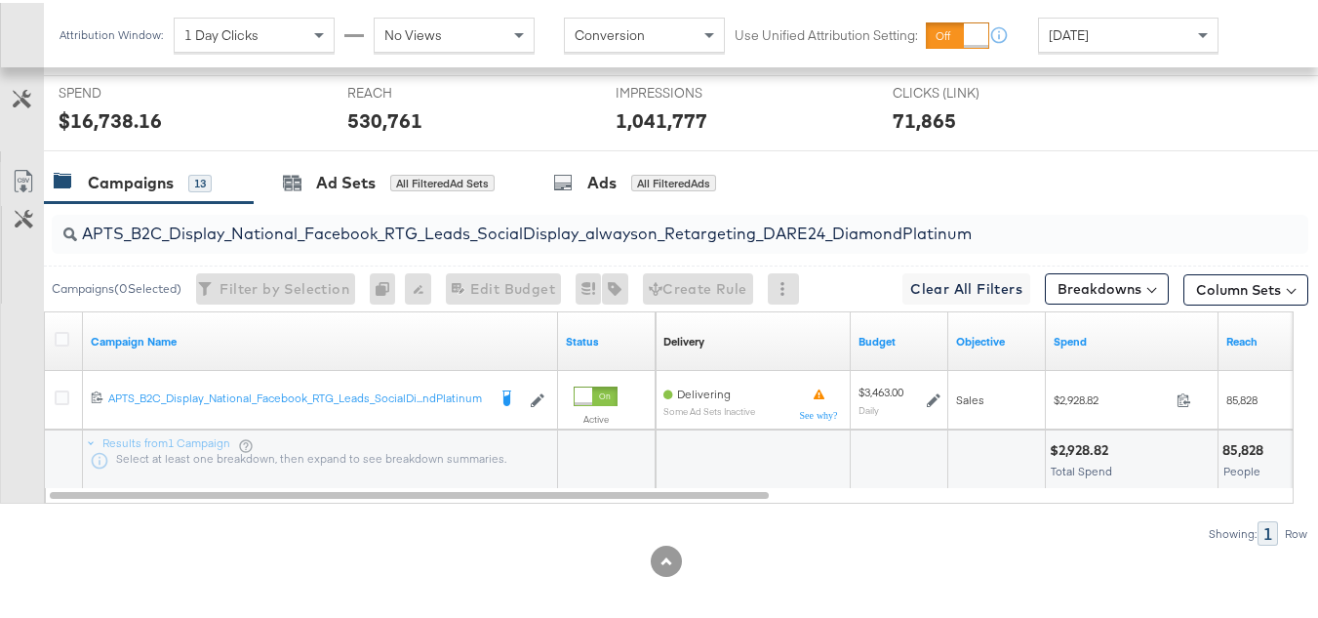
click at [371, 242] on input "APTS_B2C_Display_National_Facebook_RTG_Leads_SocialDisplay_alwayson_Retargeting…" at bounding box center [637, 223] width 1120 height 38
paste input "FR_B2C_Display_National_Facebook_RTG_Leads_SocialDisplay_alwayson_Retargeting_FR"
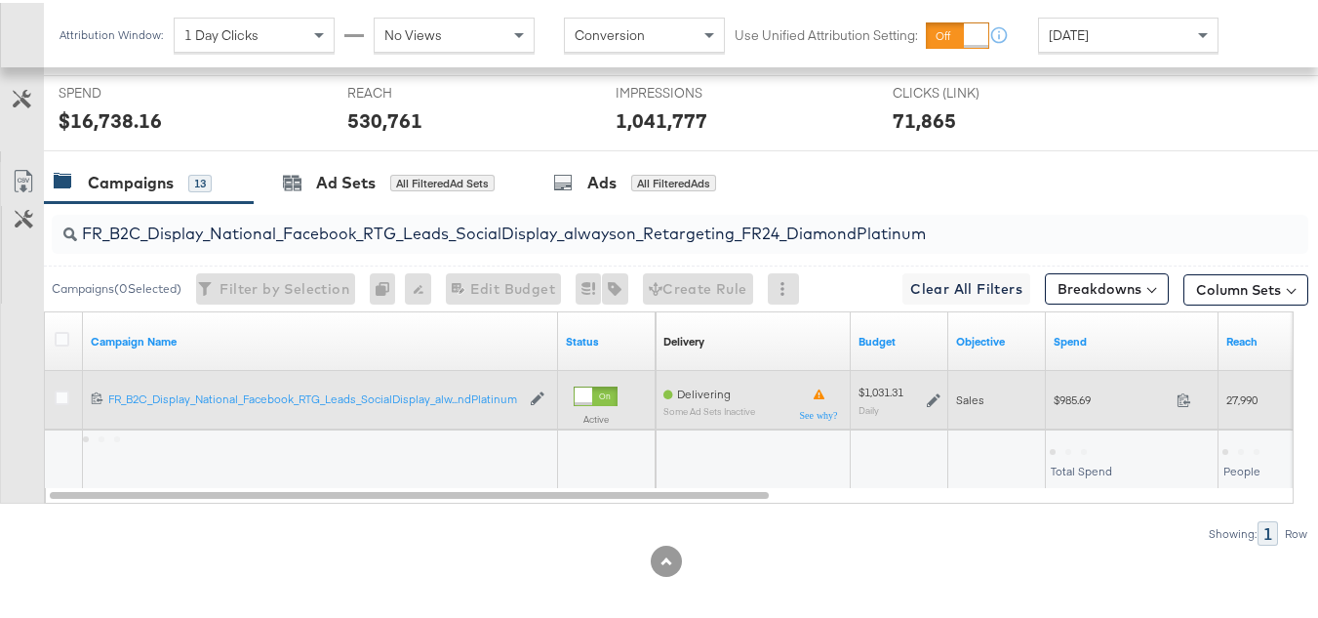
click at [1078, 426] on div "$985.69 985.69" at bounding box center [1132, 397] width 173 height 59
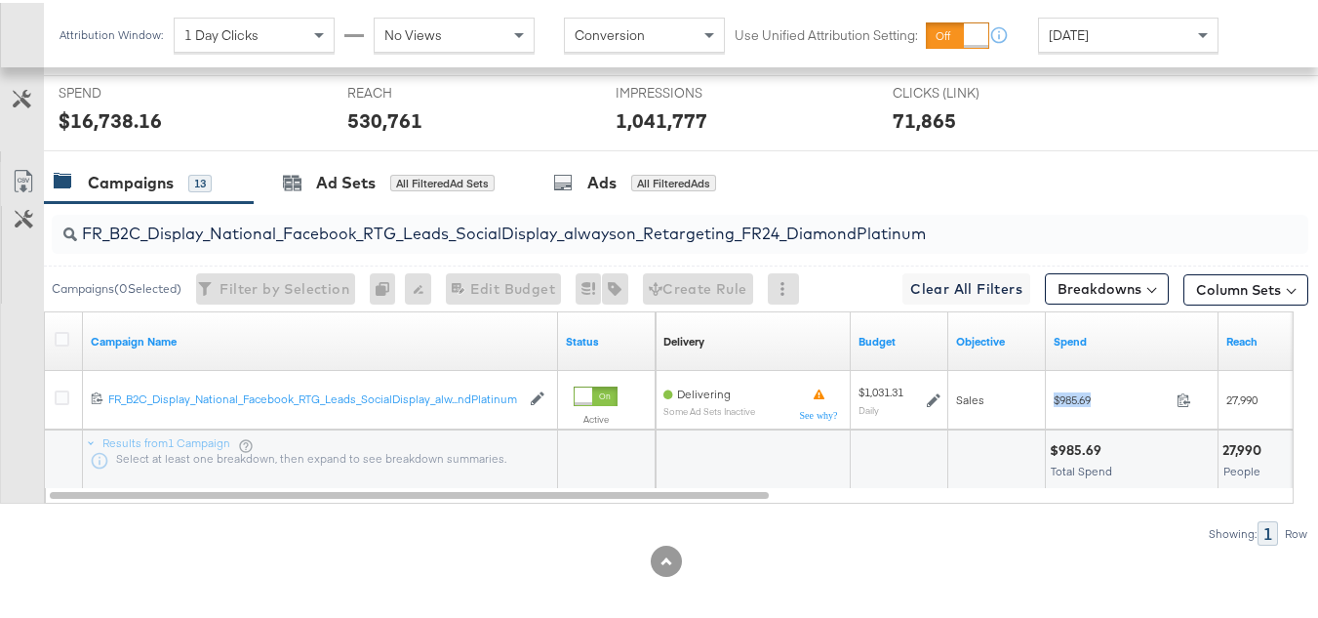
copy div "$985.69"
click at [383, 242] on input "FR_B2C_Display_National_Facebook_RTG_Leads_SocialDisplay_alwayson_Retargeting_F…" at bounding box center [637, 223] width 1120 height 38
paste input "AF_B2C_Display_National_Facebook_RTG_Leads_SocialDisplay_alwayson_Retargeting_AF"
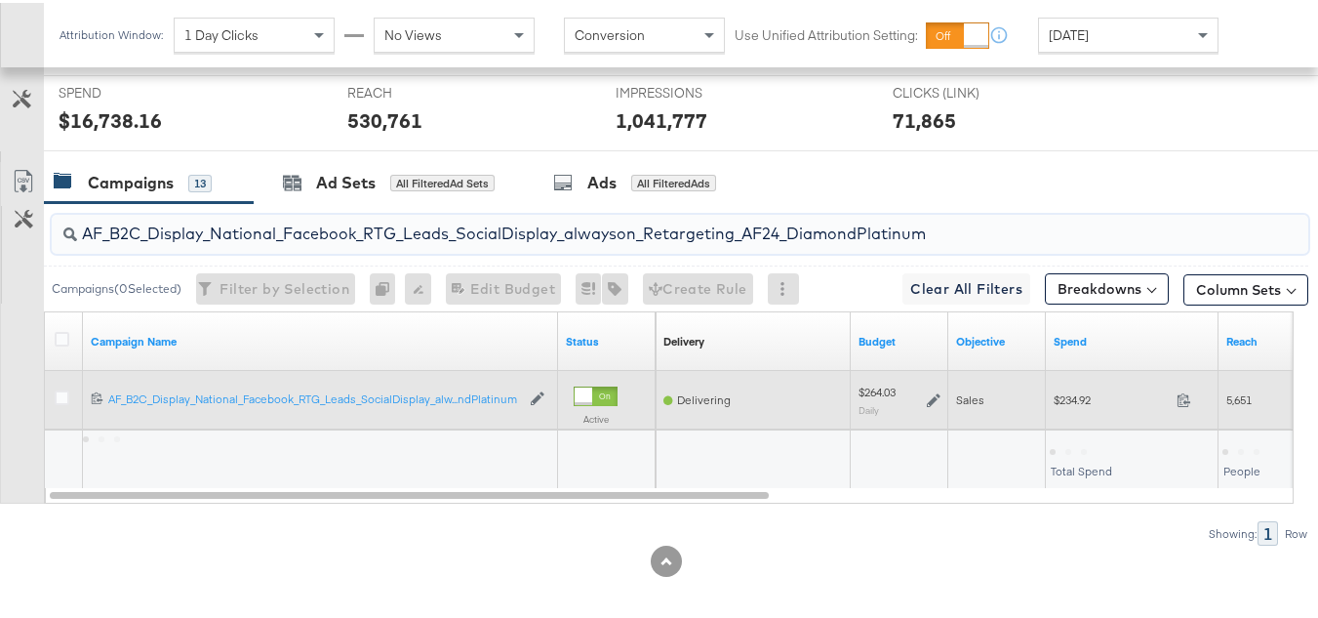
click at [1067, 404] on span "$234.92" at bounding box center [1111, 396] width 115 height 15
copy div "$234.92"
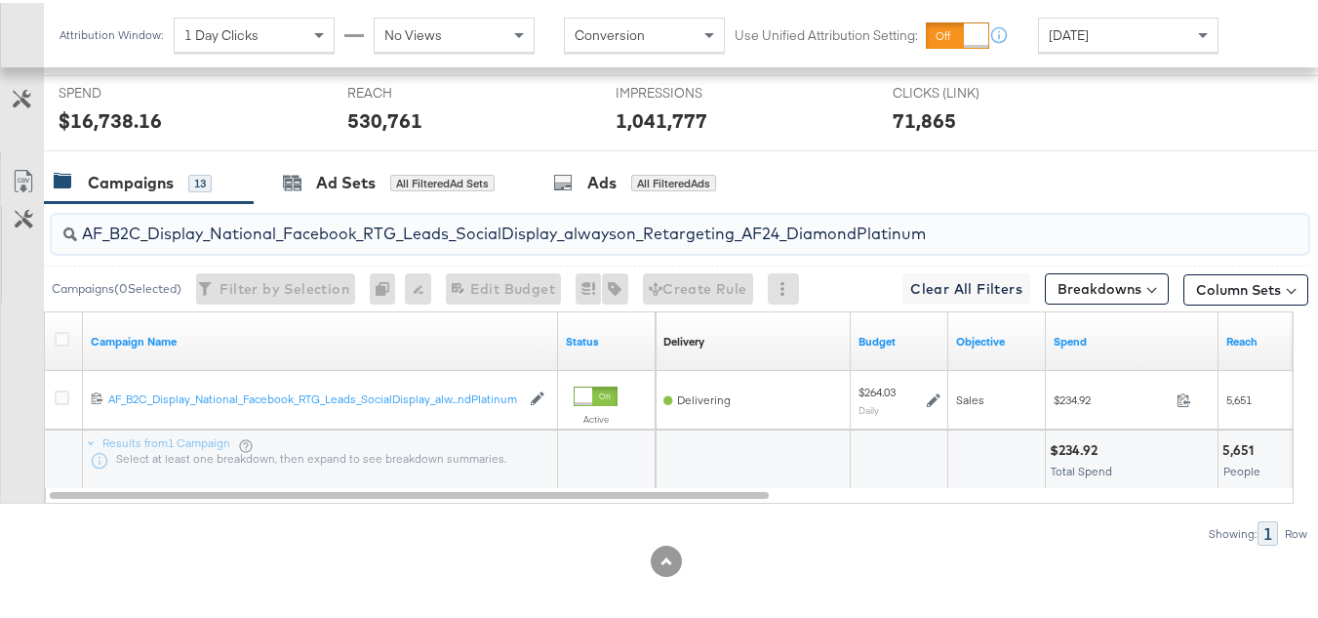
click at [355, 242] on input "AF_B2C_Display_National_Facebook_RTG_Leads_SocialDisplay_alwayson_Retargeting_A…" at bounding box center [637, 223] width 1120 height 38
paste input "HL_B2C_Display_National_Facebook_RTG_Leads_SocialDisplay_alwayson_Retargeting_A…"
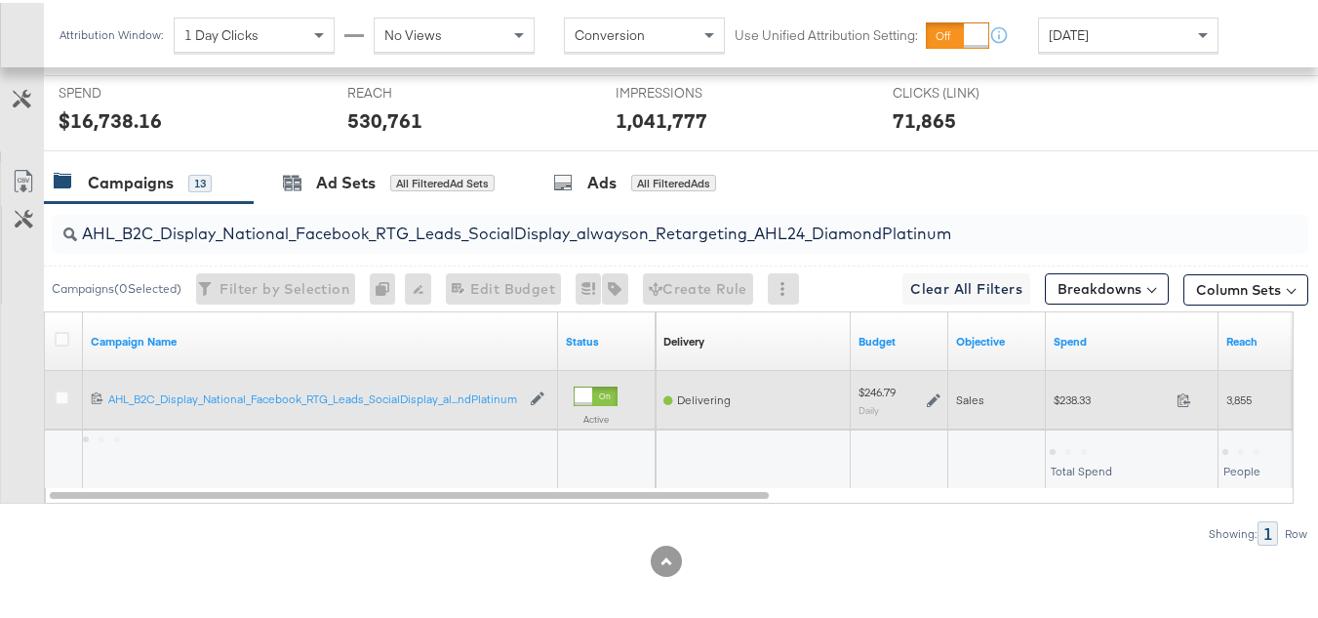
click at [1060, 404] on span "$238.33" at bounding box center [1111, 396] width 115 height 15
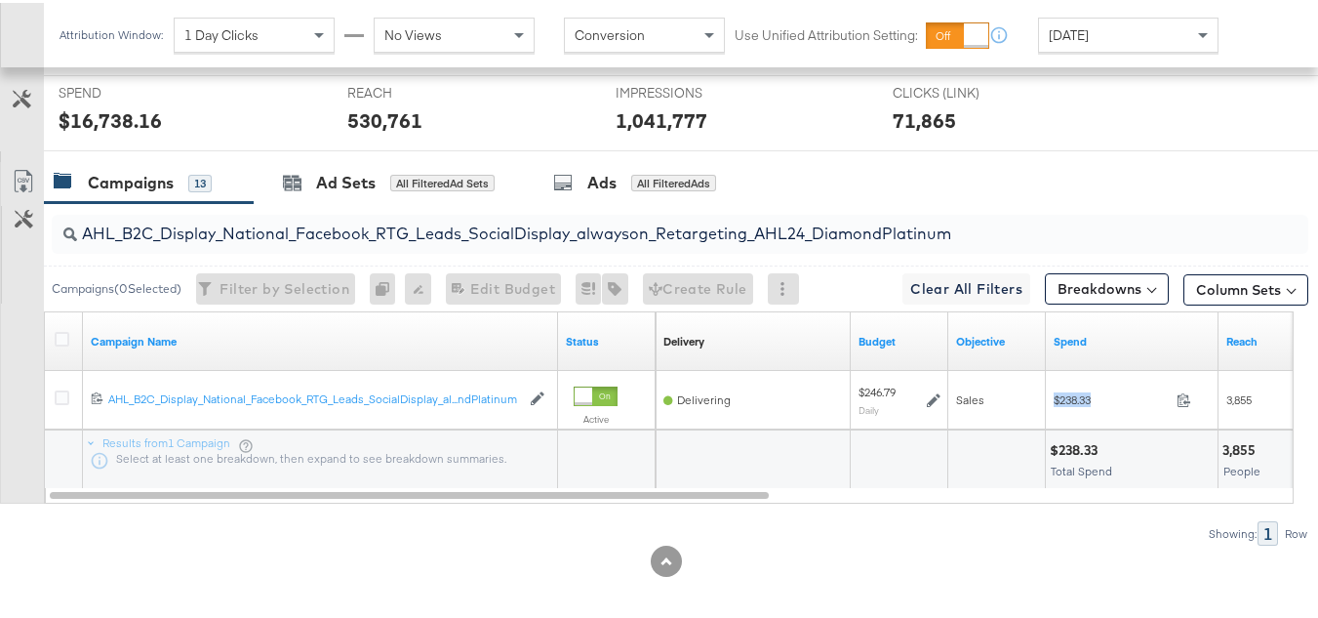
copy div "$238.33"
click at [383, 242] on input "AHL_B2C_Display_National_Facebook_RTG_Leads_SocialDisplay_alwayson_Retargeting_…" at bounding box center [637, 223] width 1120 height 38
paste input "PTS_B2C_Display_National_Facebook_PRO_Traffic_SocialDisplay_alwayson_ASC_DARE24…"
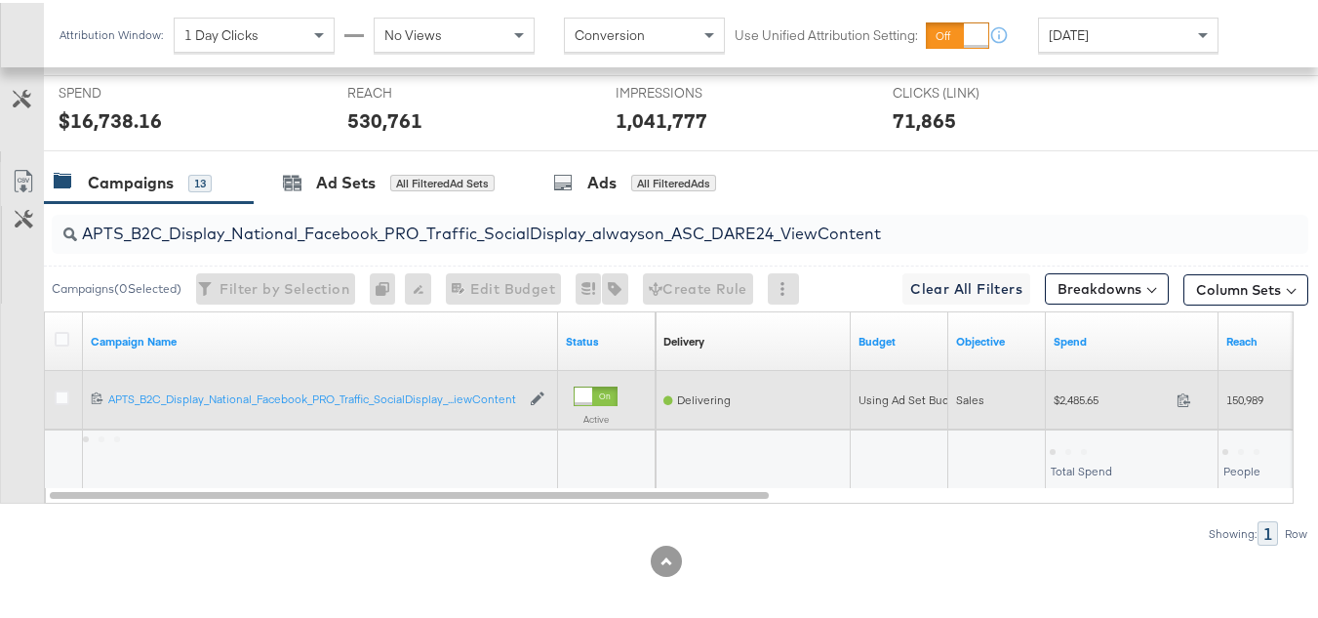
click at [1053, 412] on div "$2,485.65 2485.65" at bounding box center [1132, 397] width 173 height 30
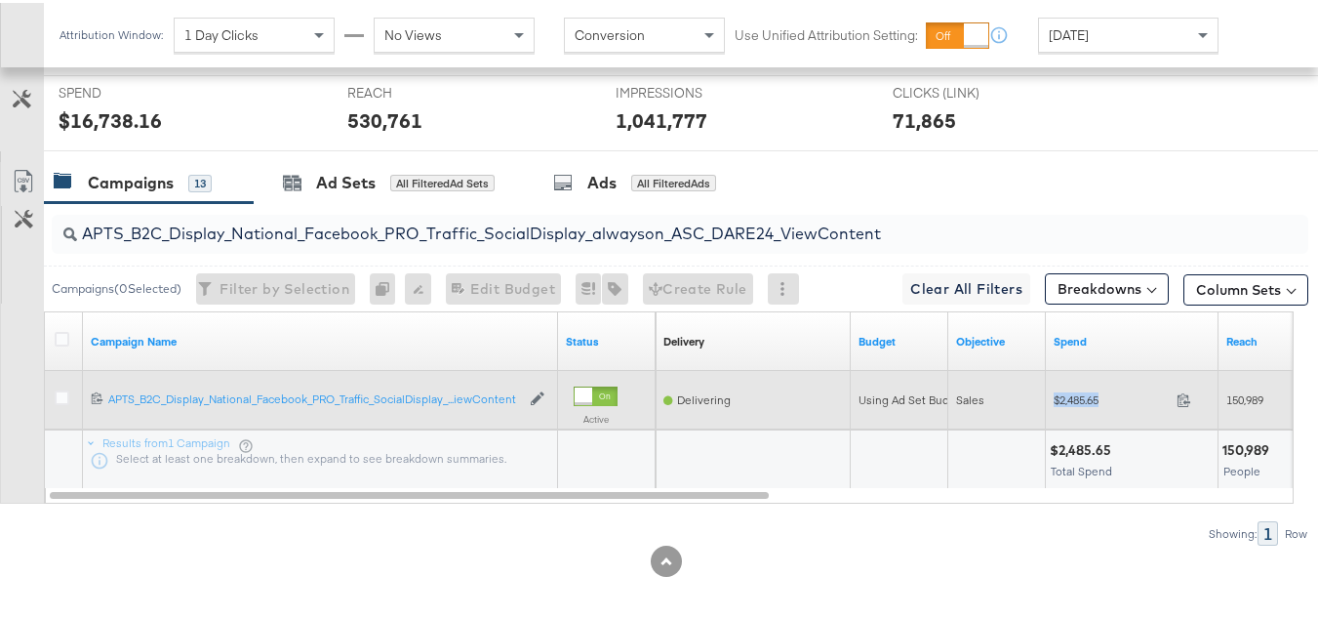
click at [1053, 412] on div "$2,485.65 2485.65" at bounding box center [1132, 397] width 173 height 30
copy div "$2,485.65"
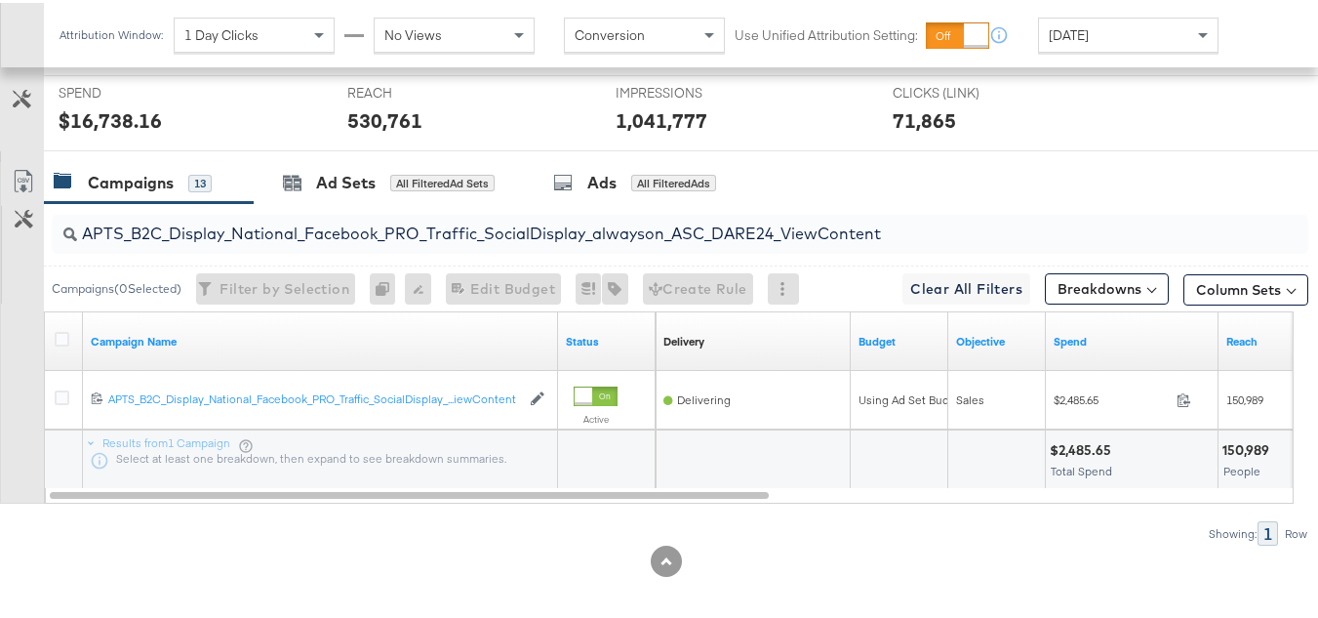
click at [371, 242] on input "APTS_B2C_Display_National_Facebook_PRO_Traffic_SocialDisplay_alwayson_ASC_DARE2…" at bounding box center [637, 223] width 1120 height 38
paste input "Leads_SocialDisplay_alwayson_ASC_DARE24_Purchase"
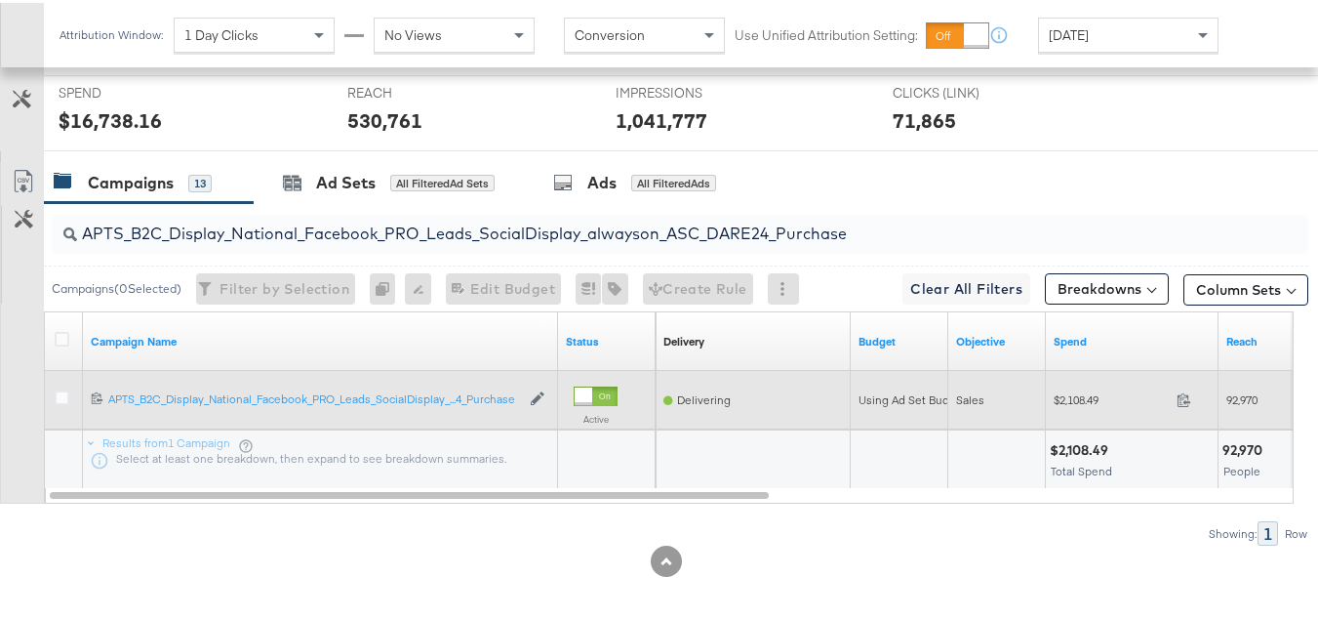
click at [1080, 404] on span "$2,108.49" at bounding box center [1111, 396] width 115 height 15
copy div "$2,108.49"
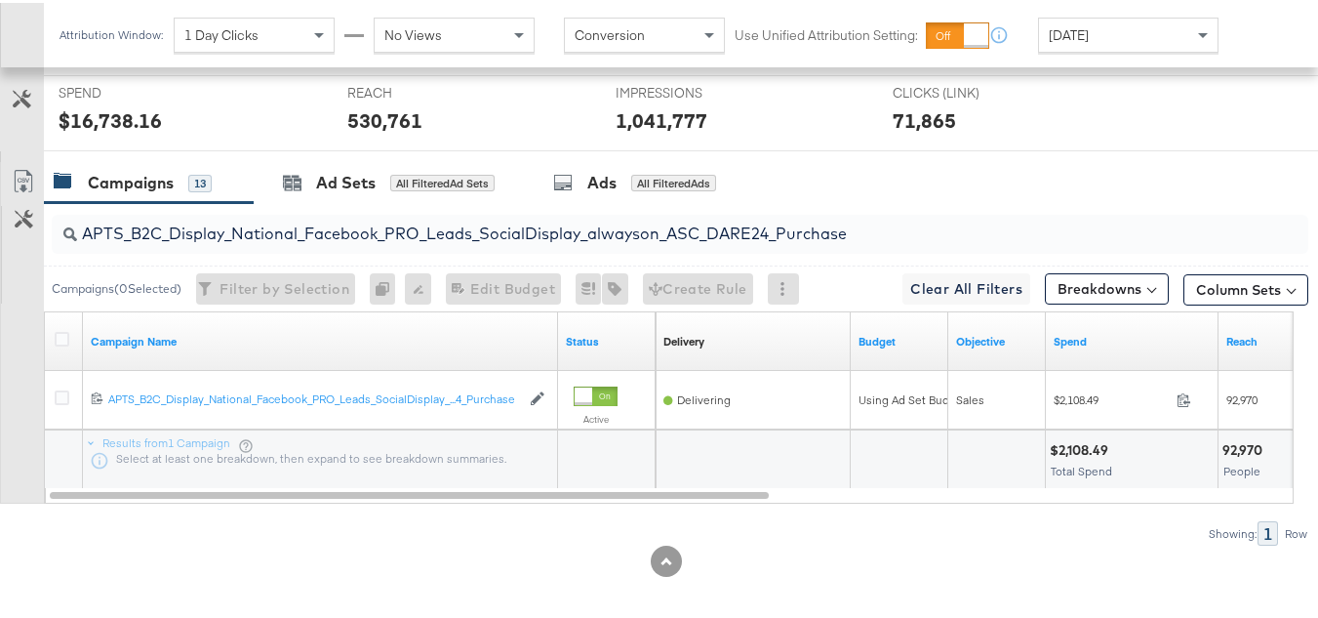
click at [459, 242] on input "APTS_B2C_Display_National_Facebook_PRO_Leads_SocialDisplay_alwayson_ASC_DARE24_…" at bounding box center [637, 223] width 1120 height 38
paste input "F_B2C_Display_National_Facebook_PRO_Traffic_SocialDisplay_alwayson_ASC_AF24_Vie…"
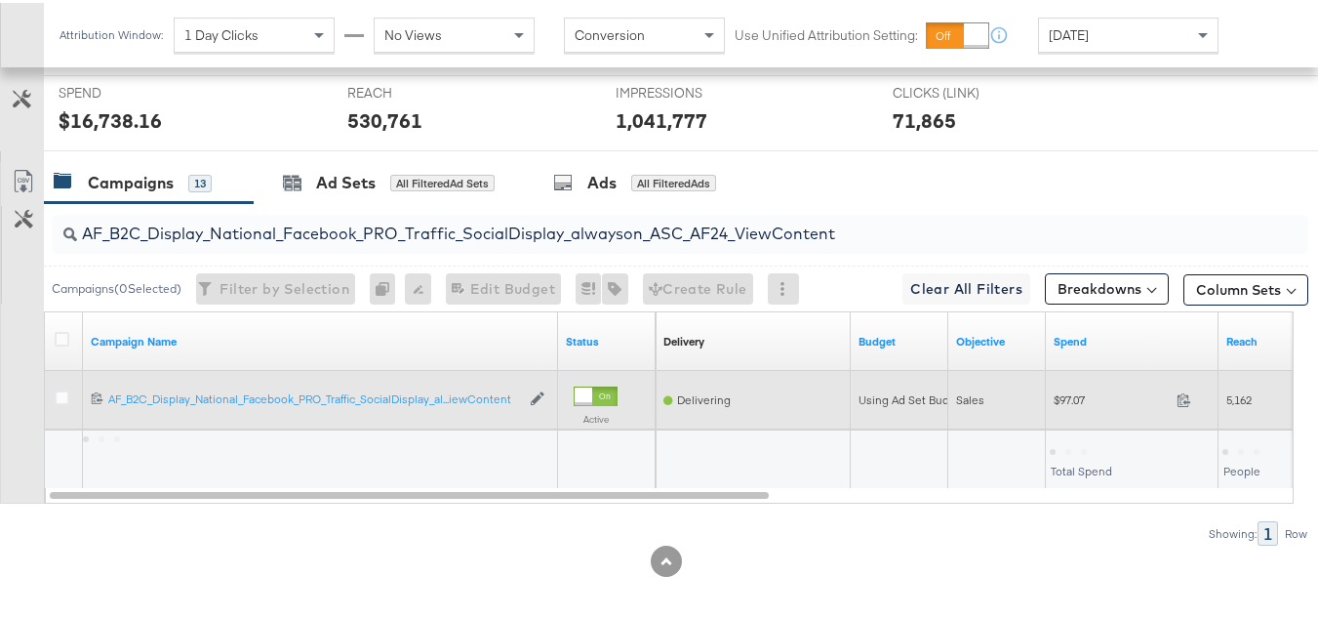
click at [1056, 404] on span "$97.07" at bounding box center [1111, 396] width 115 height 15
copy div "$97.07"
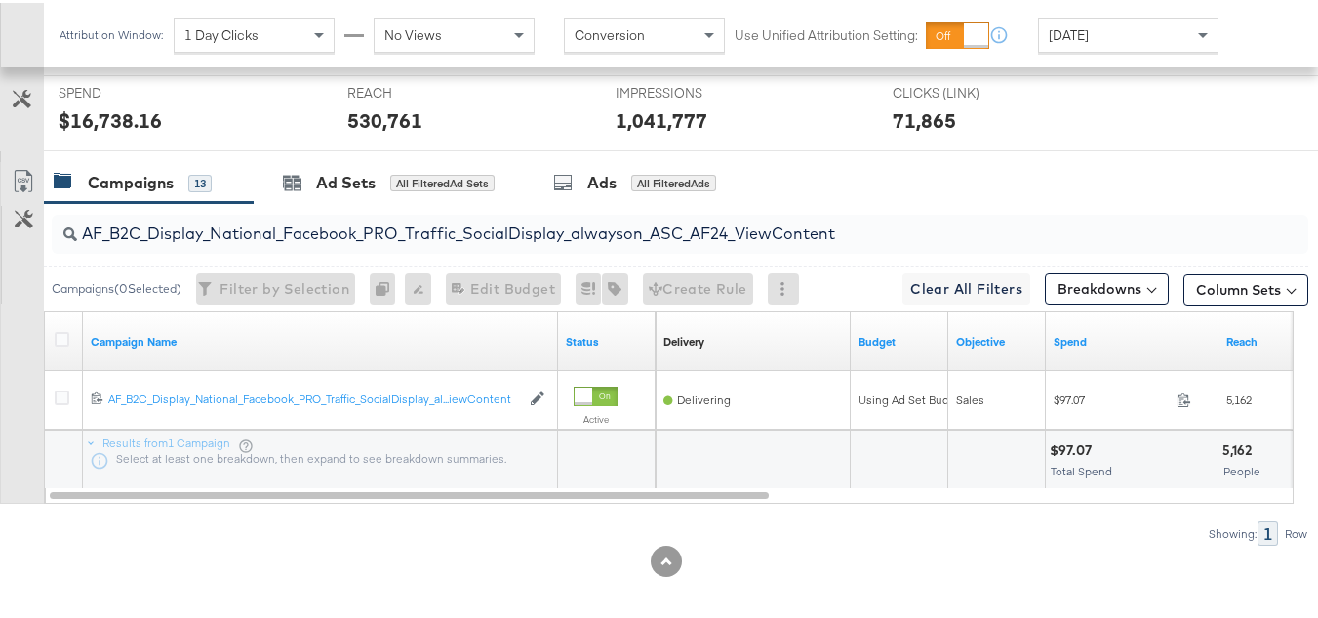
click at [420, 242] on input "AF_B2C_Display_National_Facebook_PRO_Traffic_SocialDisplay_alwayson_ASC_AF24_Vi…" at bounding box center [637, 223] width 1120 height 38
paste input "FR_B2C_Display_National_Facebook_PRO_Traffic_SocialDisplay_alwayson_ASC_FR"
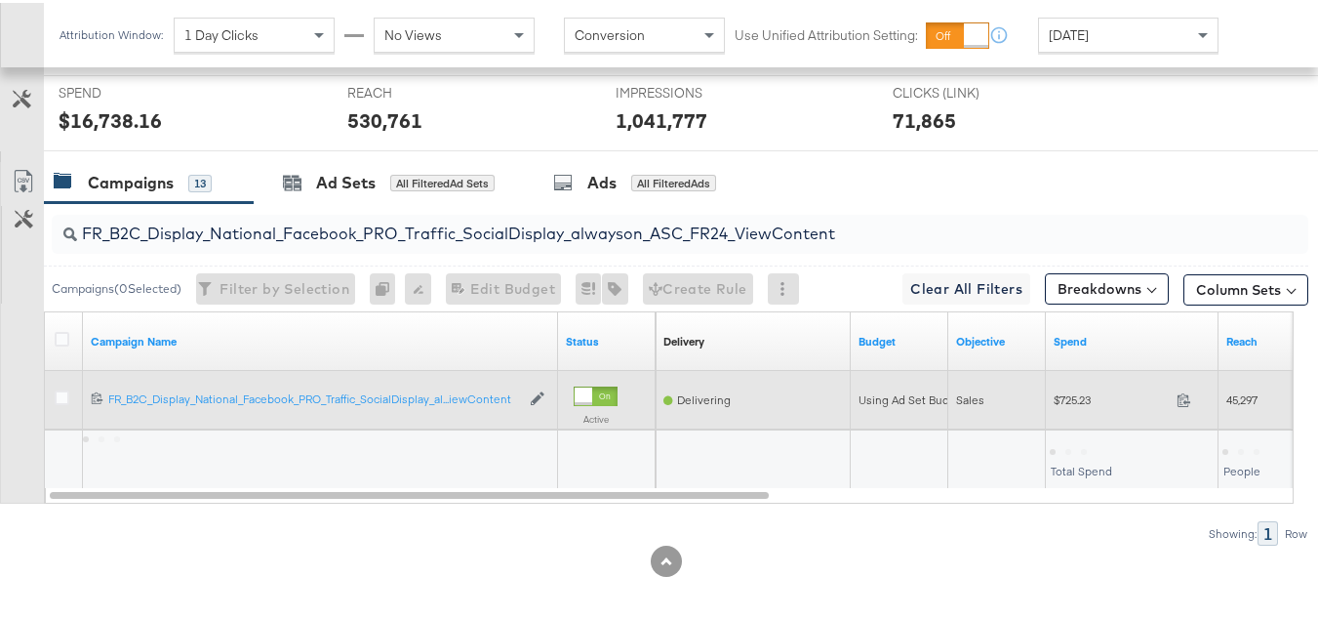
click at [1081, 404] on span "$725.23" at bounding box center [1111, 396] width 115 height 15
copy div "$725.23"
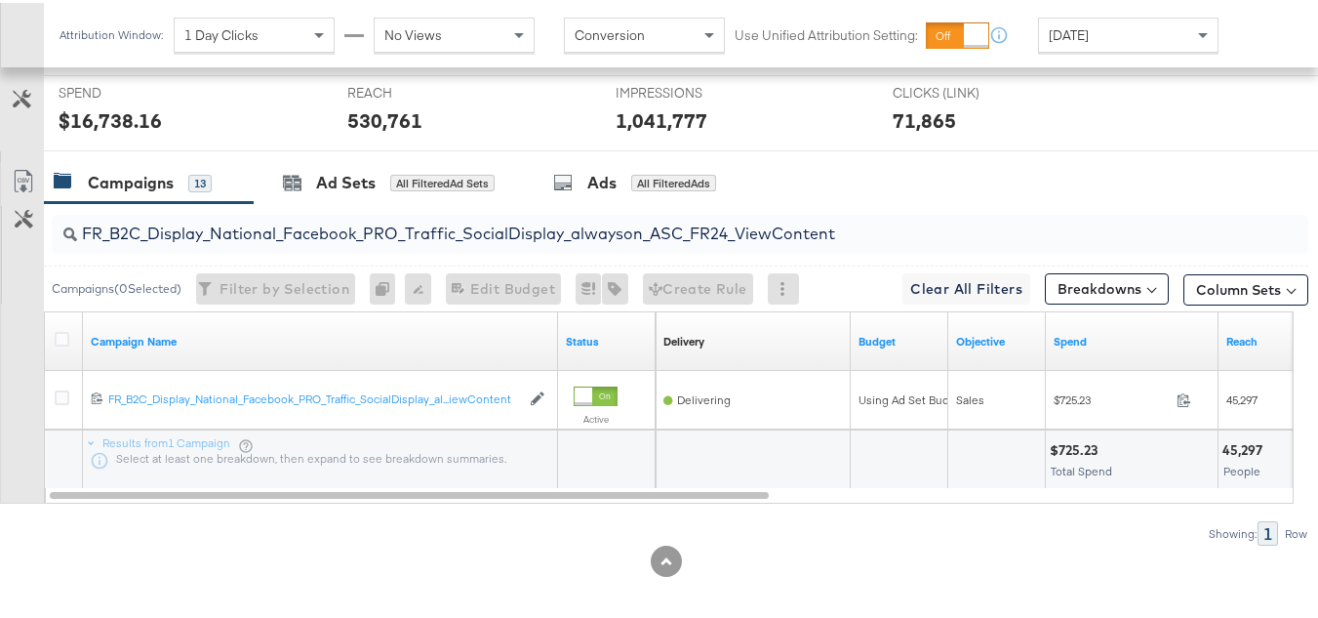
click at [396, 242] on input "FR_B2C_Display_National_Facebook_PRO_Traffic_SocialDisplay_alwayson_ASC_FR24_Vi…" at bounding box center [637, 223] width 1120 height 38
paste input "AHL_B2C_Display_National_Facebook_PRO_Traffic_SocialDisplay_alwayson_ASC_AHL"
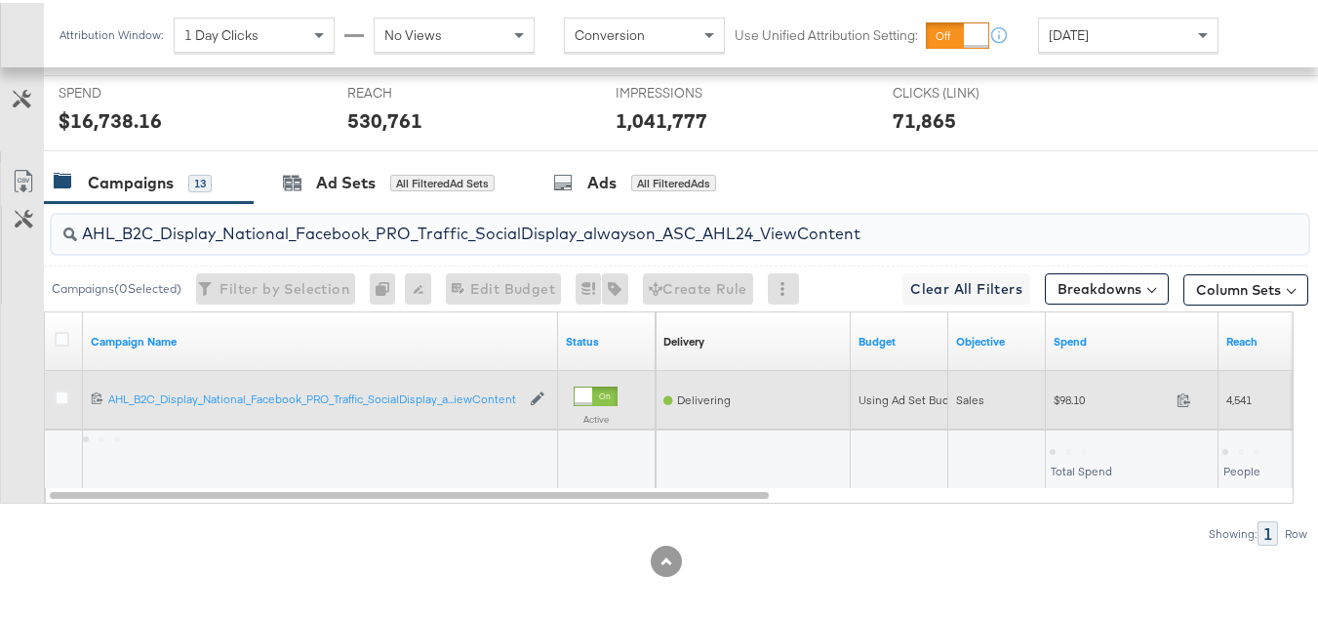
type input "AHL_B2C_Display_National_Facebook_PRO_Traffic_SocialDisplay_alwayson_ASC_AHL24_…"
click at [1068, 404] on span "$98.10" at bounding box center [1111, 396] width 115 height 15
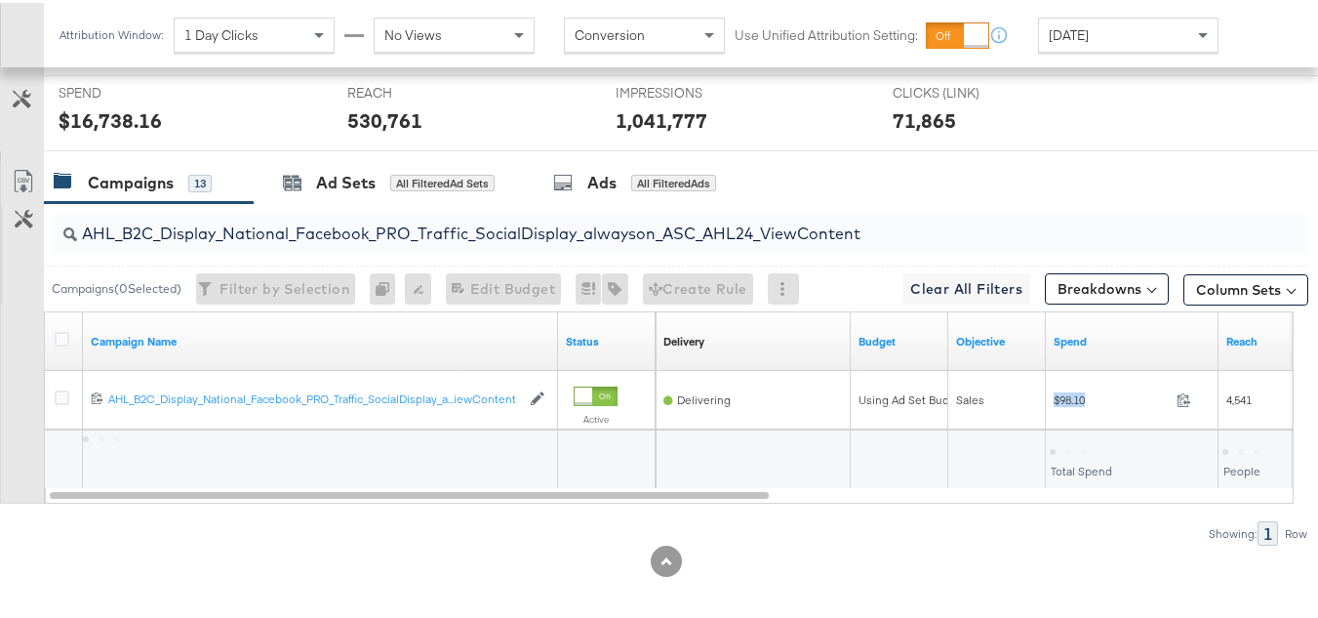
copy div "$98.10"
click at [1163, 540] on div "AHL_B2C_Display_National_Facebook_PRO_Traffic_SocialDisplay_alwayson_ASC_AHL24_…" at bounding box center [654, 371] width 1308 height 342
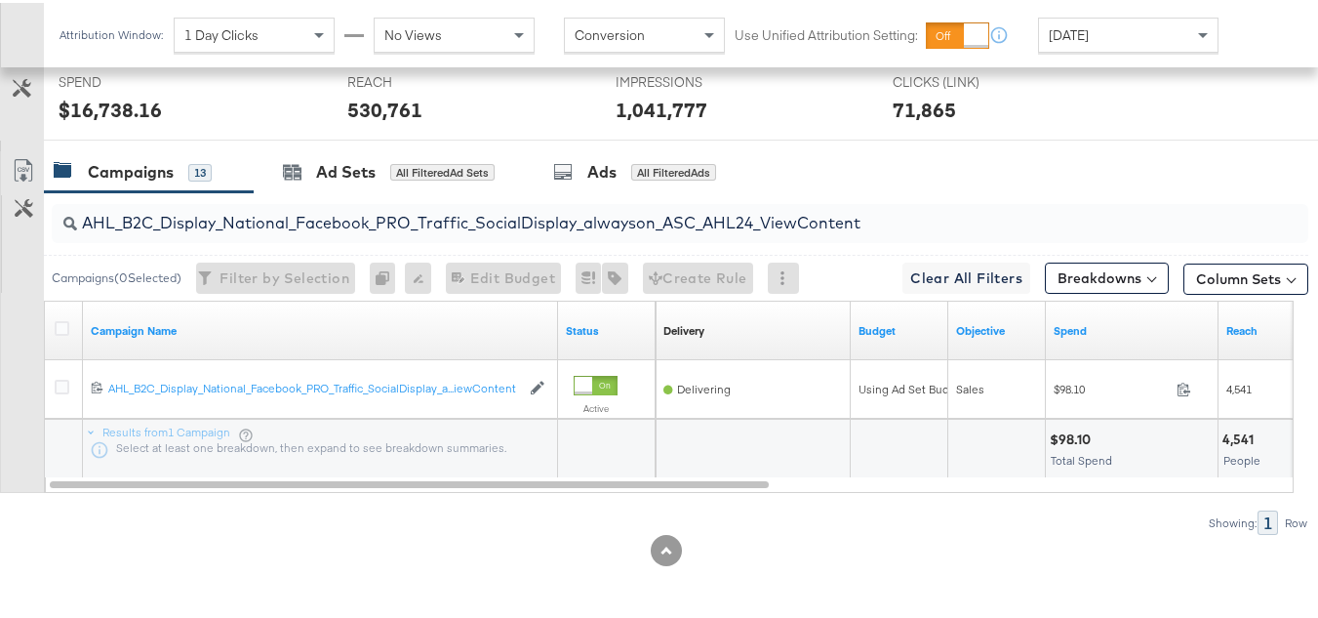
scroll to position [0, 0]
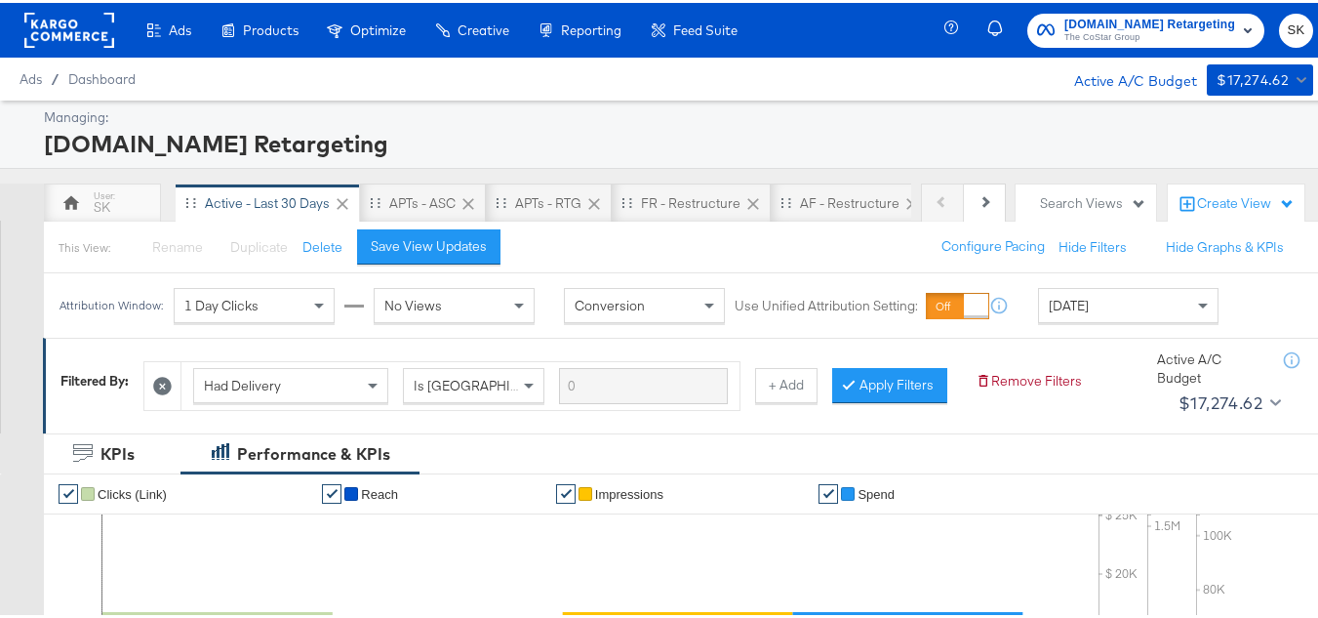
click at [1072, 37] on span "The CoStar Group" at bounding box center [1149, 35] width 171 height 16
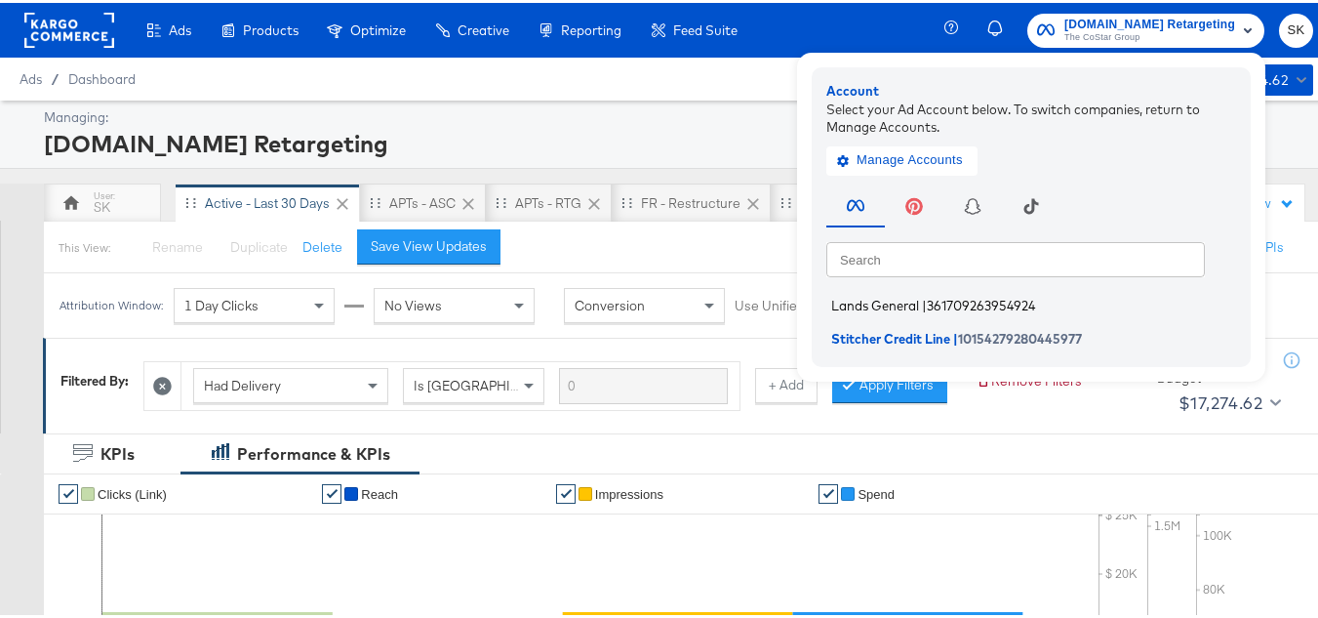
click at [872, 301] on span "Lands General" at bounding box center [875, 303] width 88 height 16
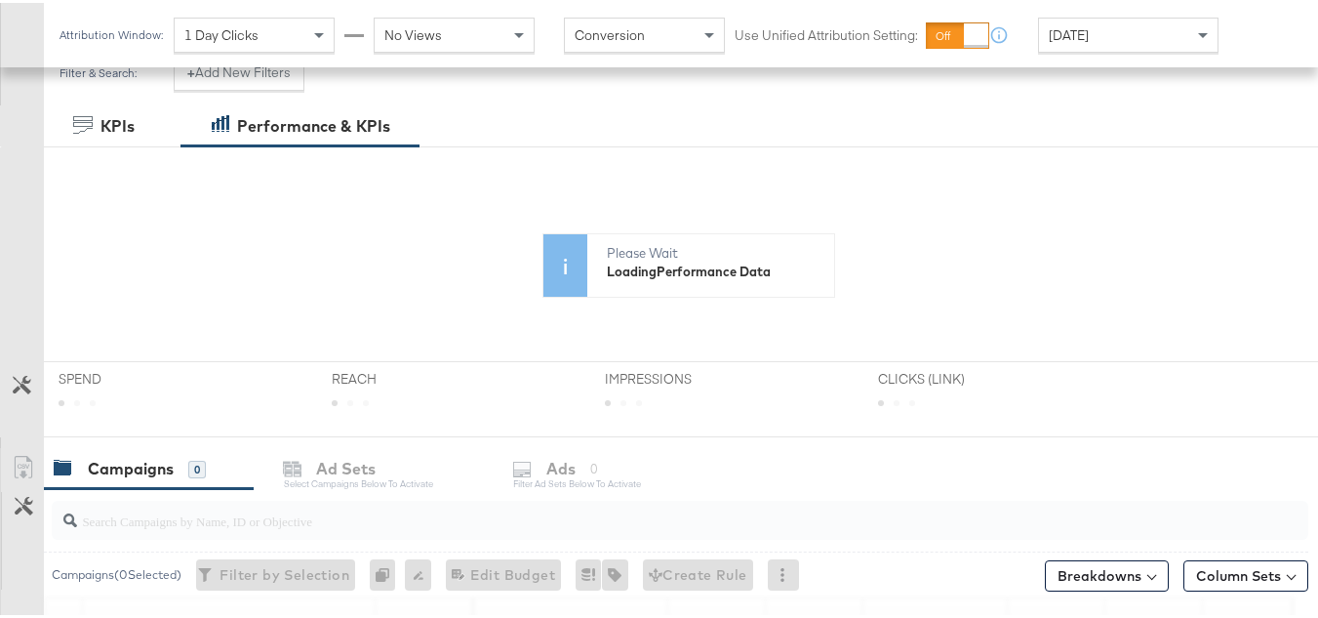
scroll to position [293, 0]
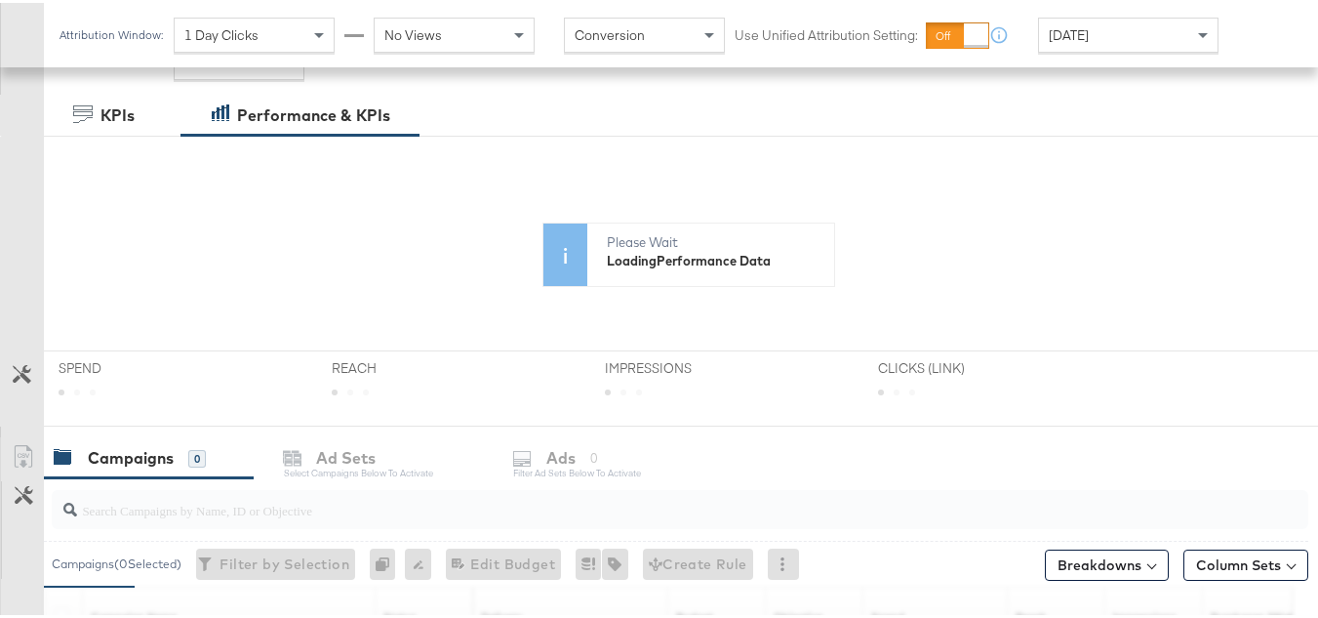
click at [1116, 46] on div "[DATE]" at bounding box center [1128, 32] width 179 height 33
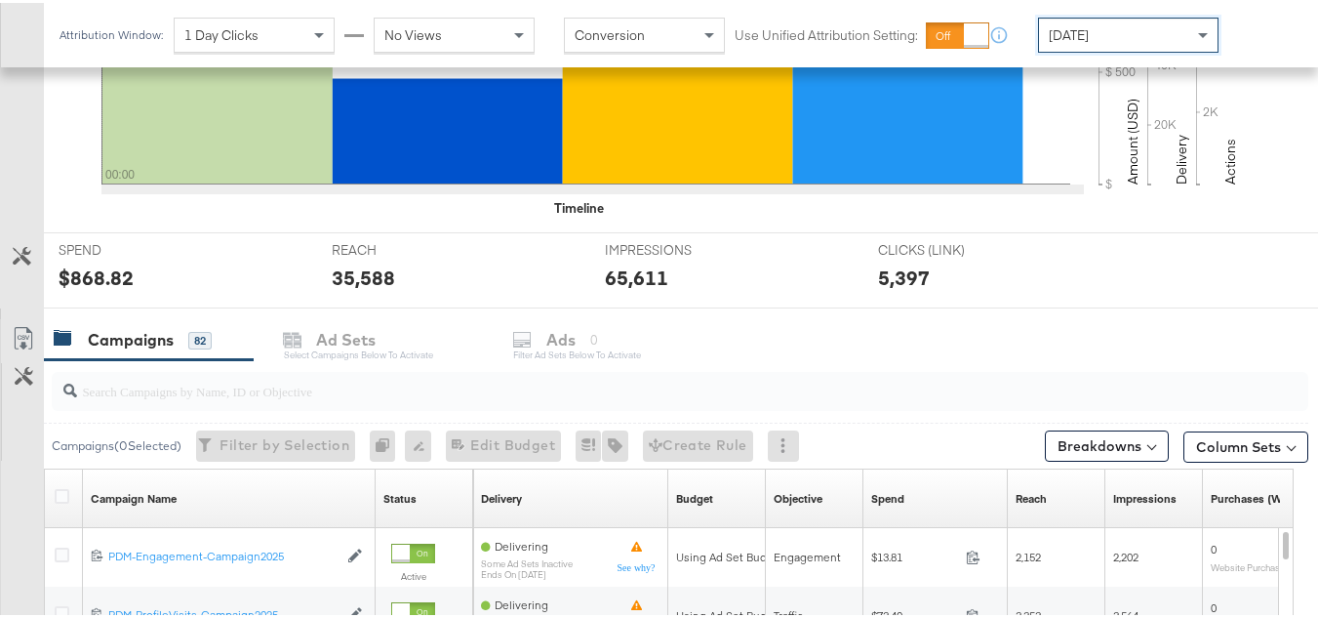
scroll to position [781, 0]
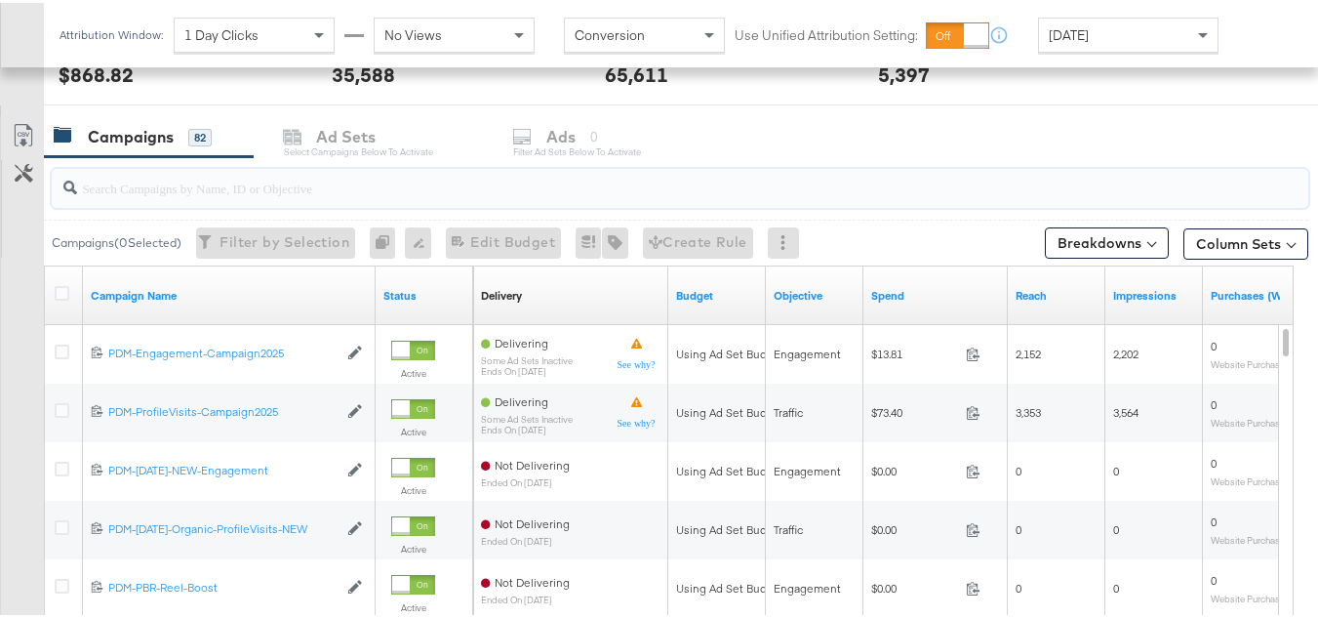
click at [178, 183] on input "search" at bounding box center [637, 177] width 1120 height 38
paste input "B2C_LAND_KC_RT_Sig_24"
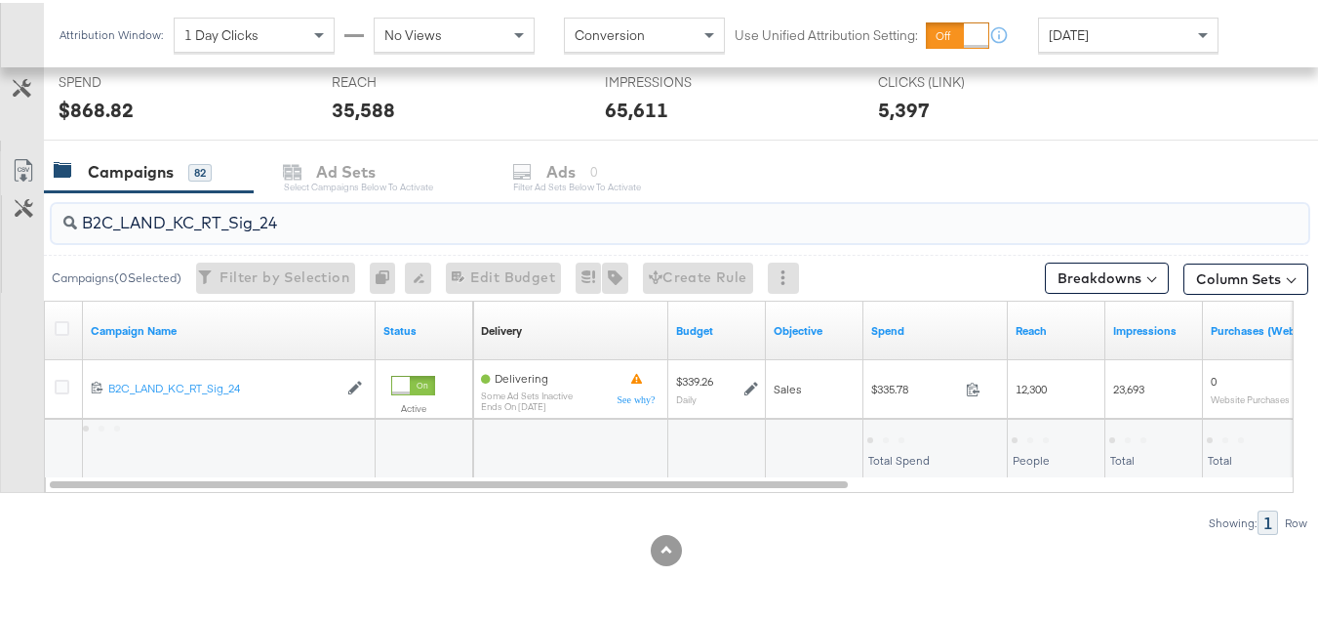
scroll to position [745, 0]
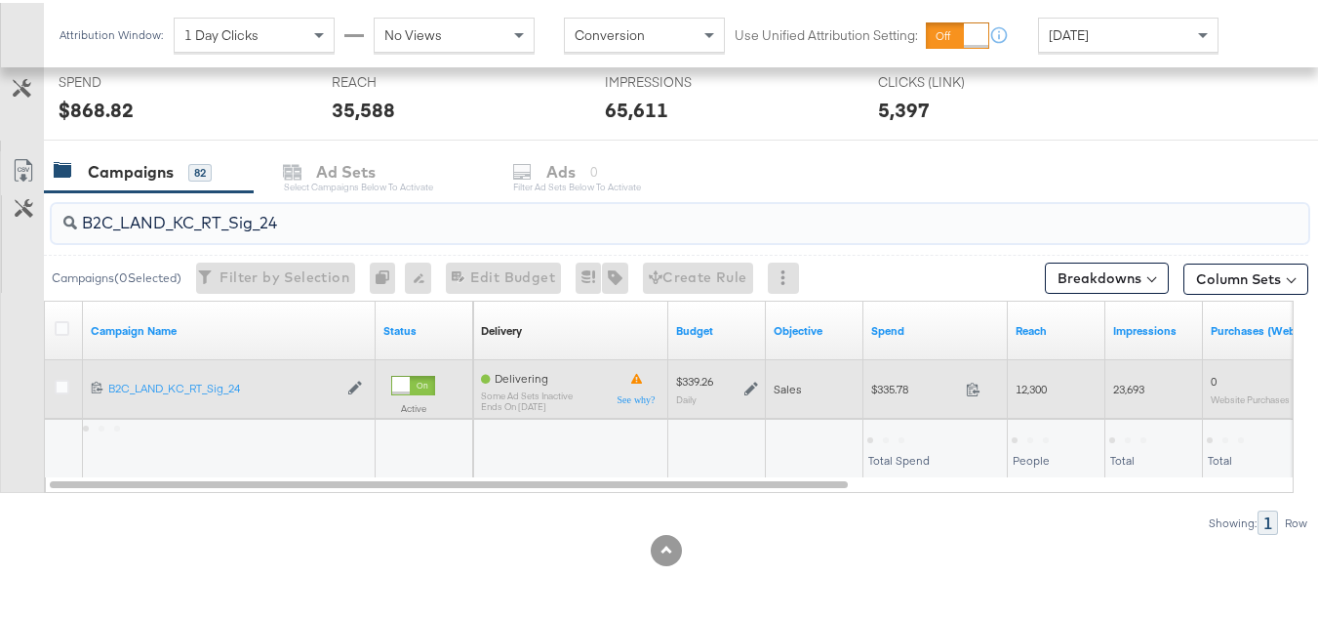
click at [880, 386] on span "$335.78" at bounding box center [914, 386] width 87 height 15
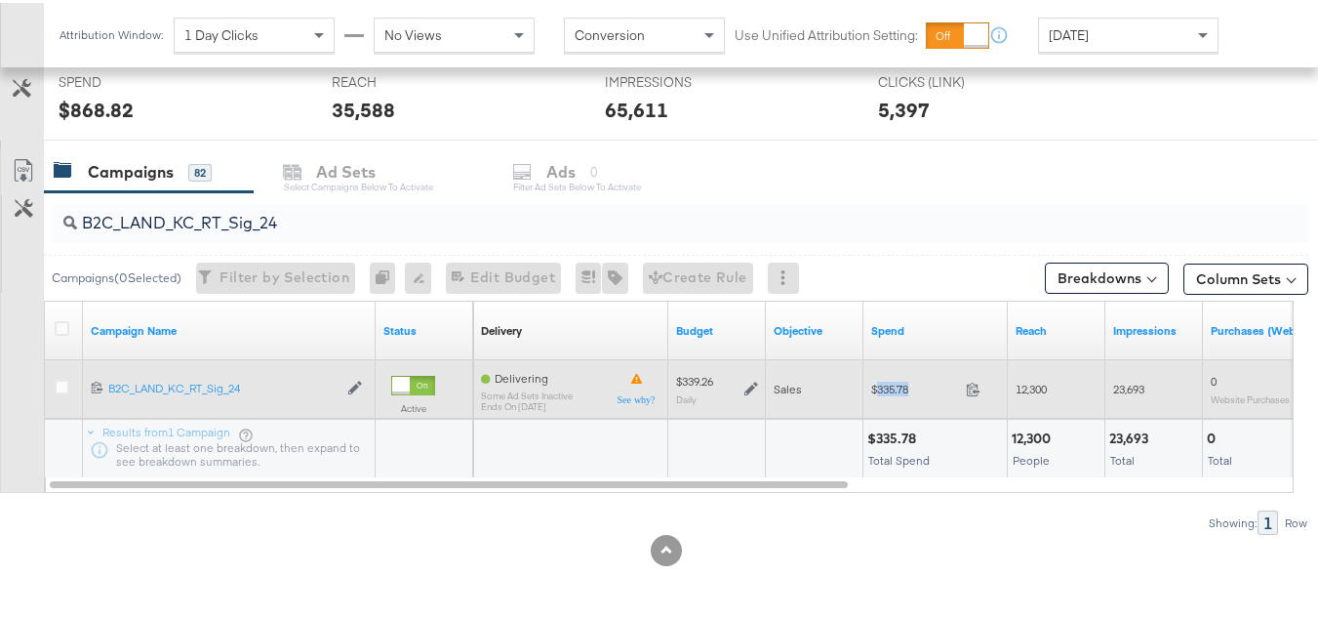
click at [880, 386] on span "$335.78" at bounding box center [914, 386] width 87 height 15
copy div "$335.78"
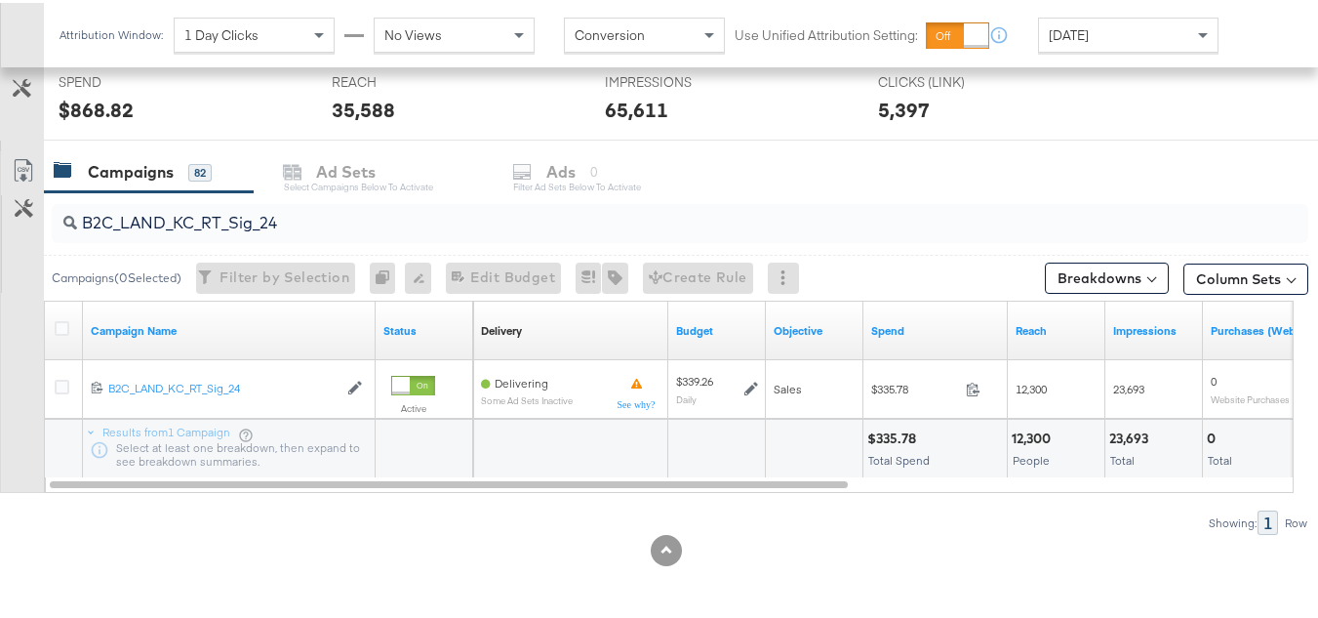
click at [374, 235] on div "B2C_LAND_KC_RT_Sig_24" at bounding box center [680, 220] width 1257 height 39
paste input "B_Ecommerce_KC_Retargeting_LW&LOA_Traffic"
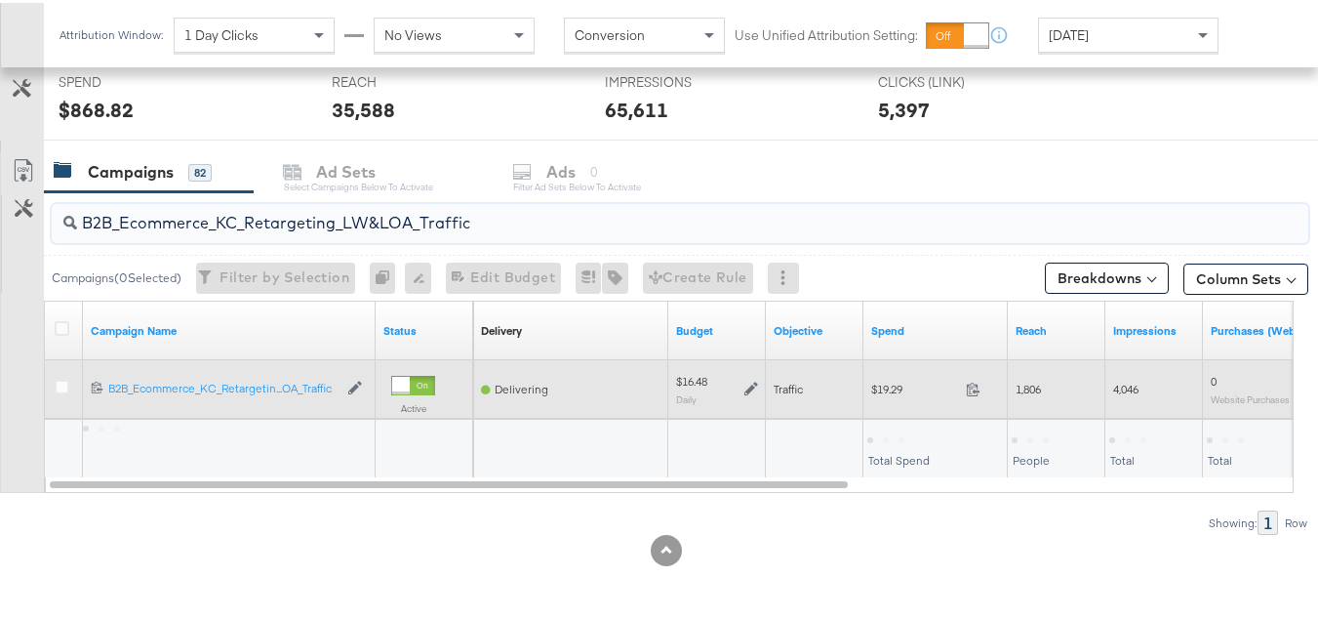
click at [886, 402] on div "$19.29 19.29" at bounding box center [936, 386] width 144 height 59
copy div "$19.29"
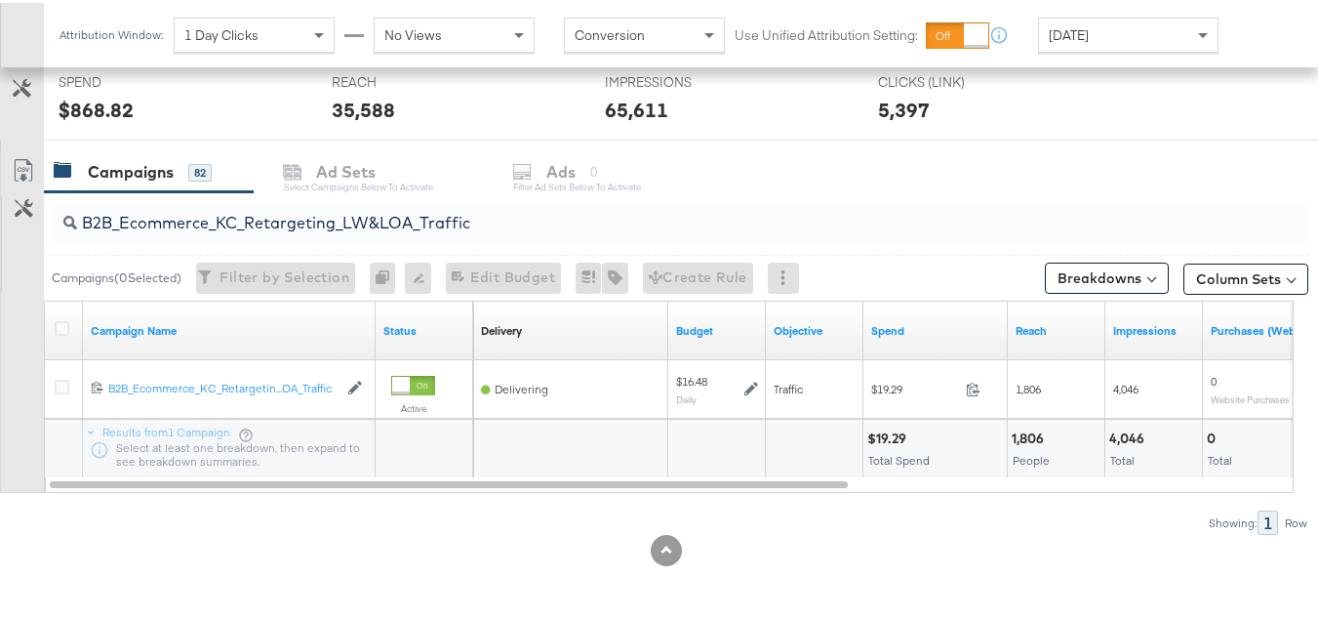
click at [440, 198] on input "B2B_Ecommerce_KC_Retargeting_LW&LOA_Traffic" at bounding box center [637, 212] width 1120 height 38
paste input "KC_Retargeting_Prospects & Clients_Conversions"
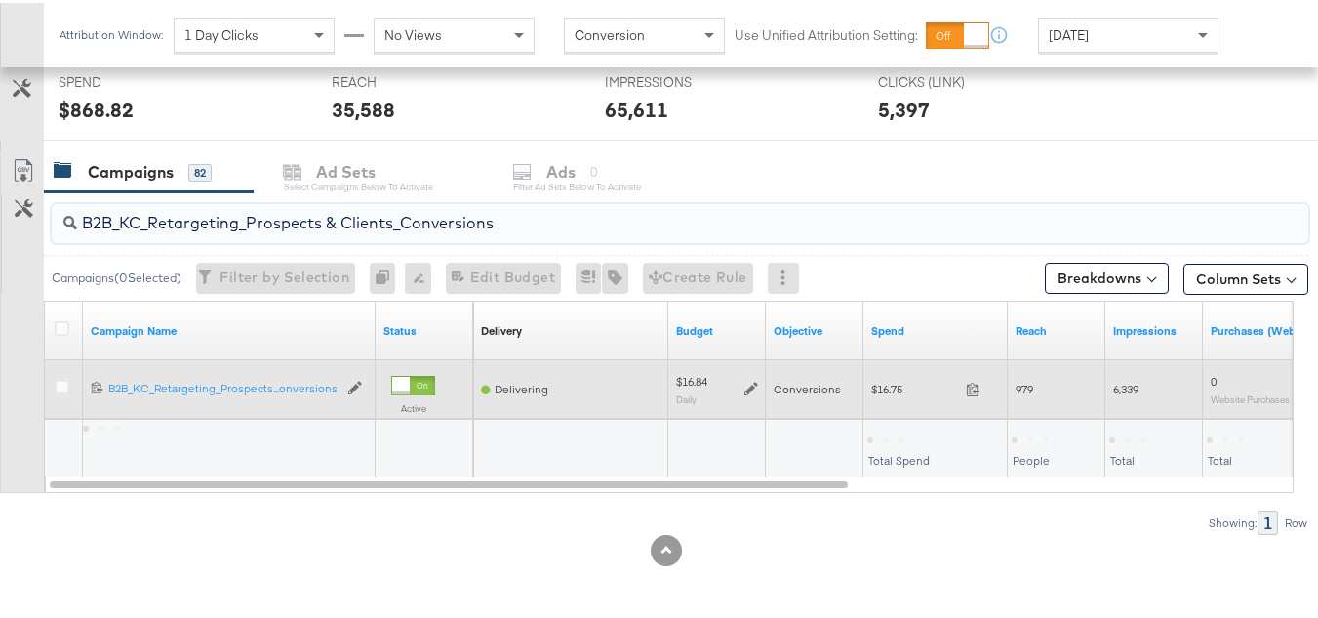
click at [895, 388] on span "$16.75" at bounding box center [914, 386] width 87 height 15
copy div "$16.75"
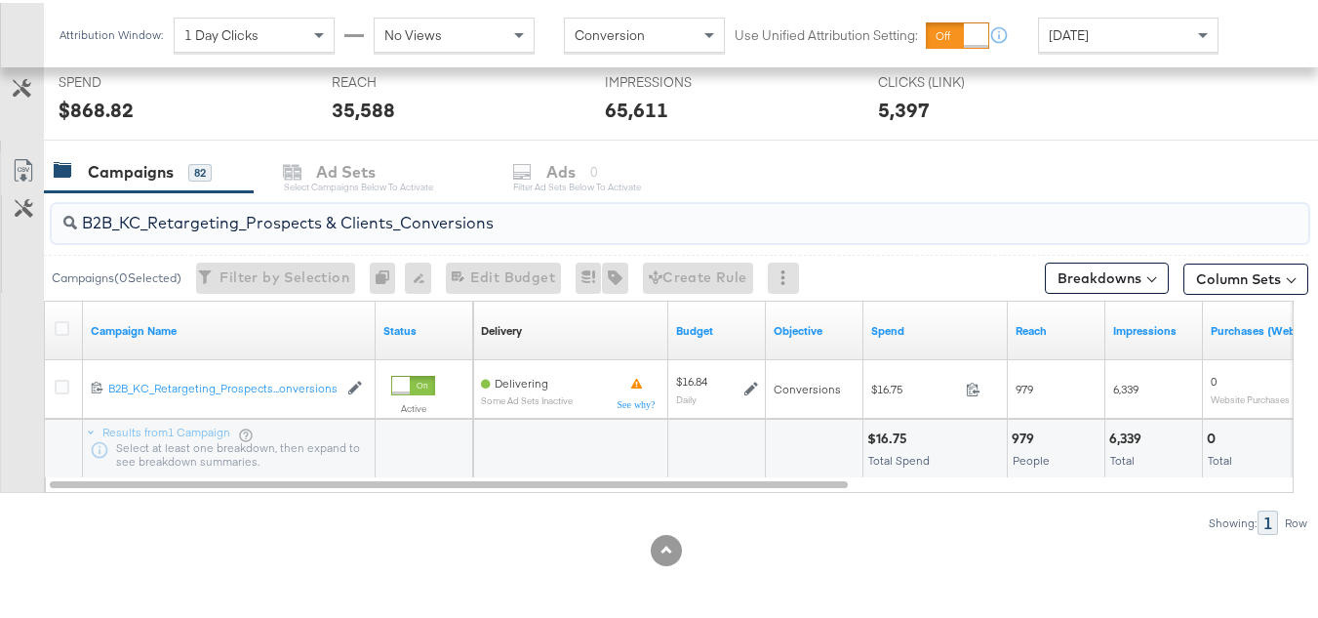
click at [327, 217] on input "B2B_KC_Retargeting_Prospects & Clients_Conversions" at bounding box center [637, 212] width 1120 height 38
paste input "C_LAND_KC_Pros_Sig"
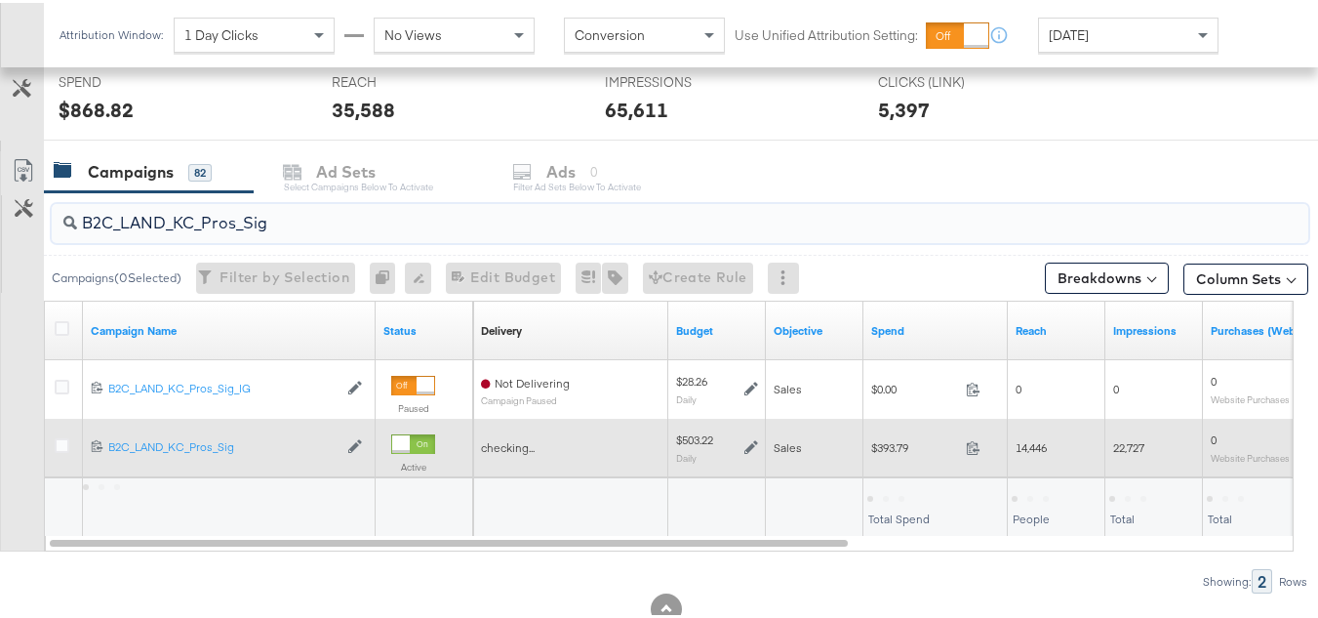
type input "B2C_LAND_KC_Pros_Sig"
click at [889, 454] on div "$393.79 393.79" at bounding box center [936, 444] width 144 height 30
copy div "$393.79"
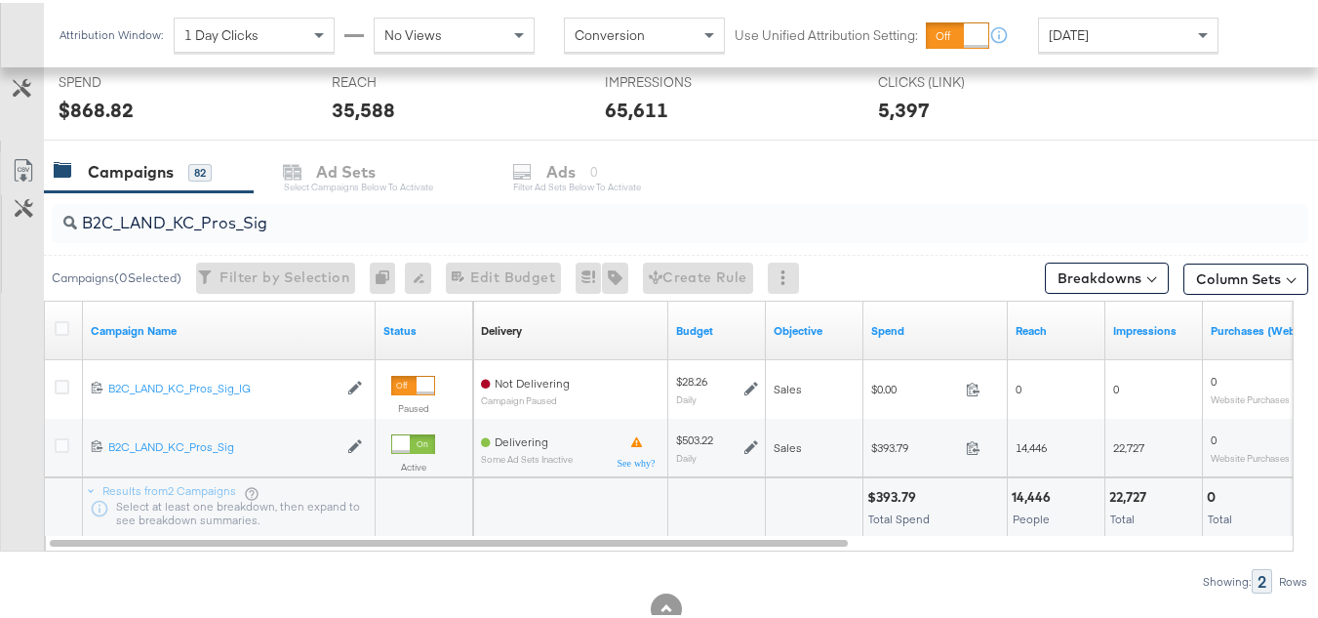
click at [542, 497] on div at bounding box center [573, 501] width 181 height 19
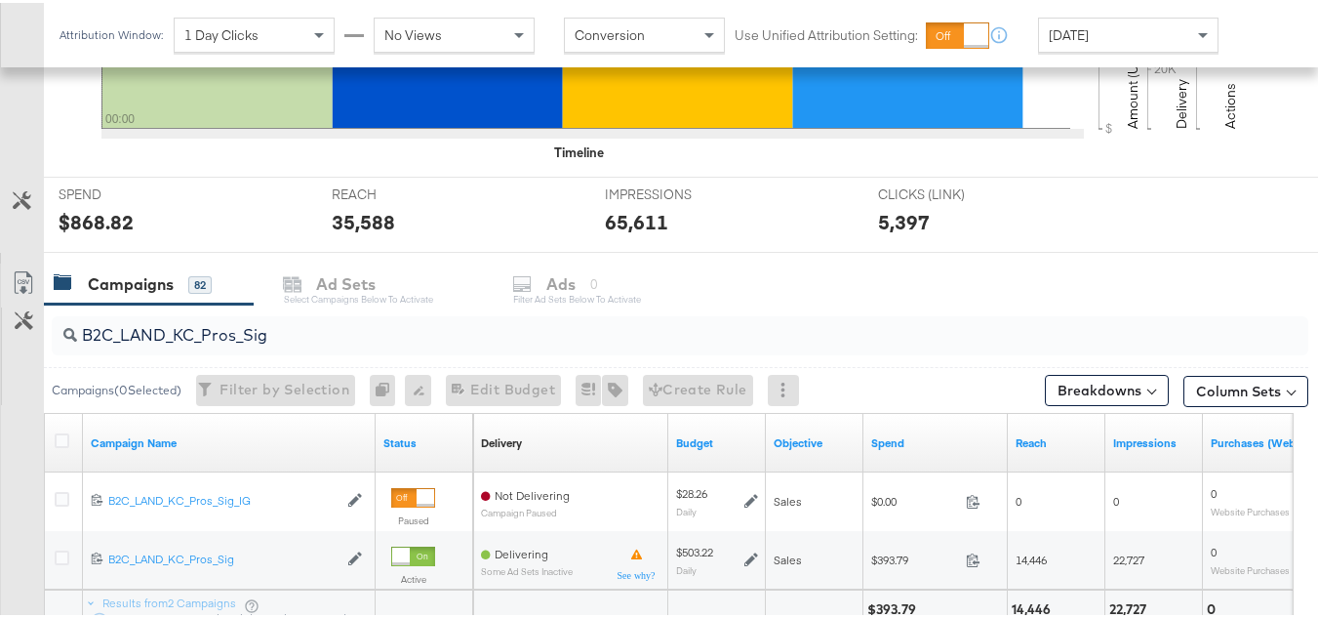
scroll to position [0, 0]
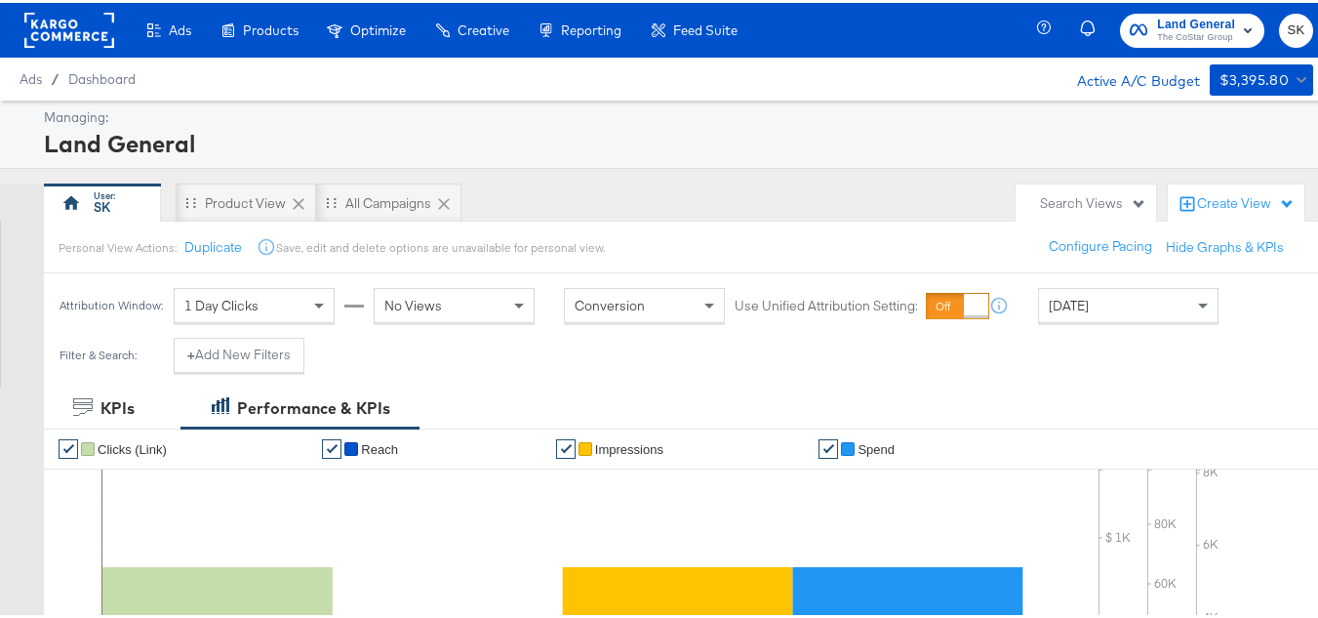
click at [95, 35] on rect at bounding box center [69, 27] width 90 height 35
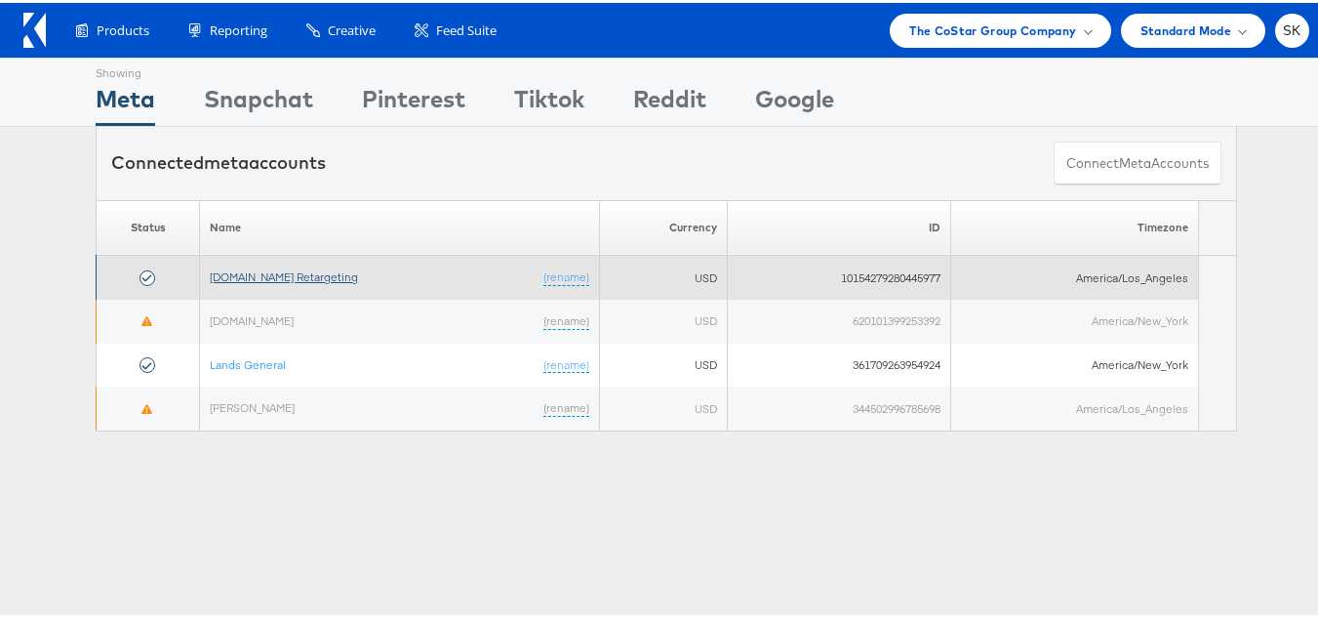
click at [304, 277] on link "[DOMAIN_NAME] Retargeting" at bounding box center [284, 273] width 148 height 15
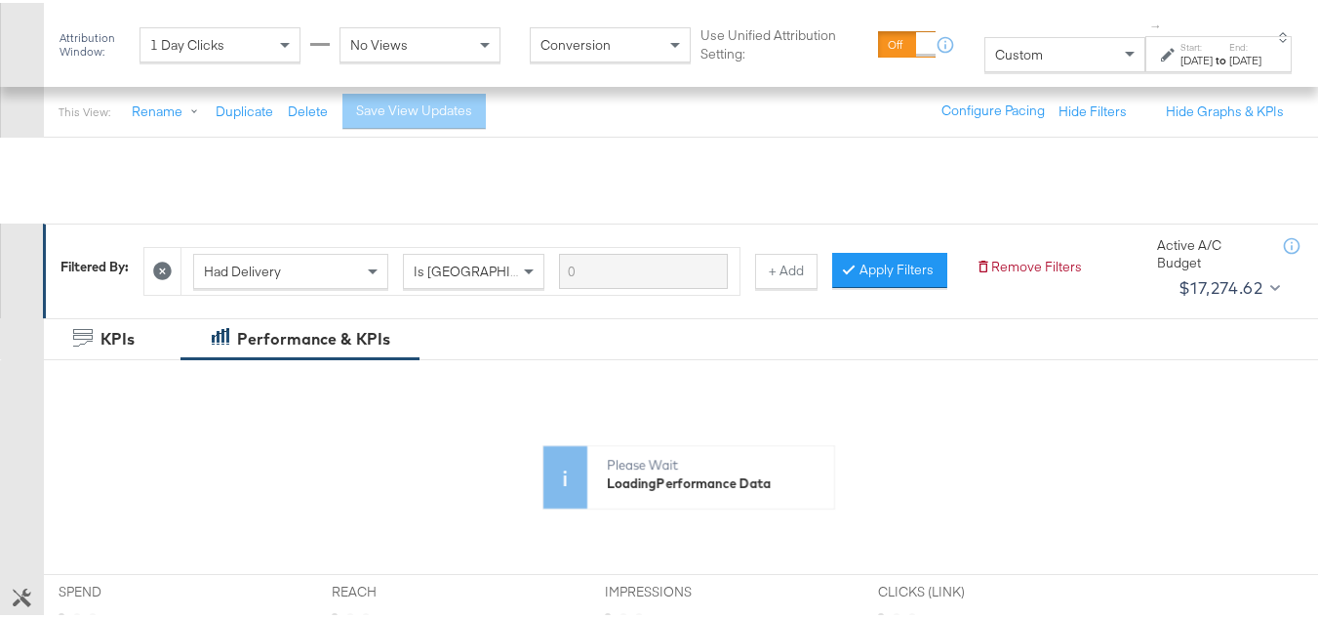
scroll to position [293, 0]
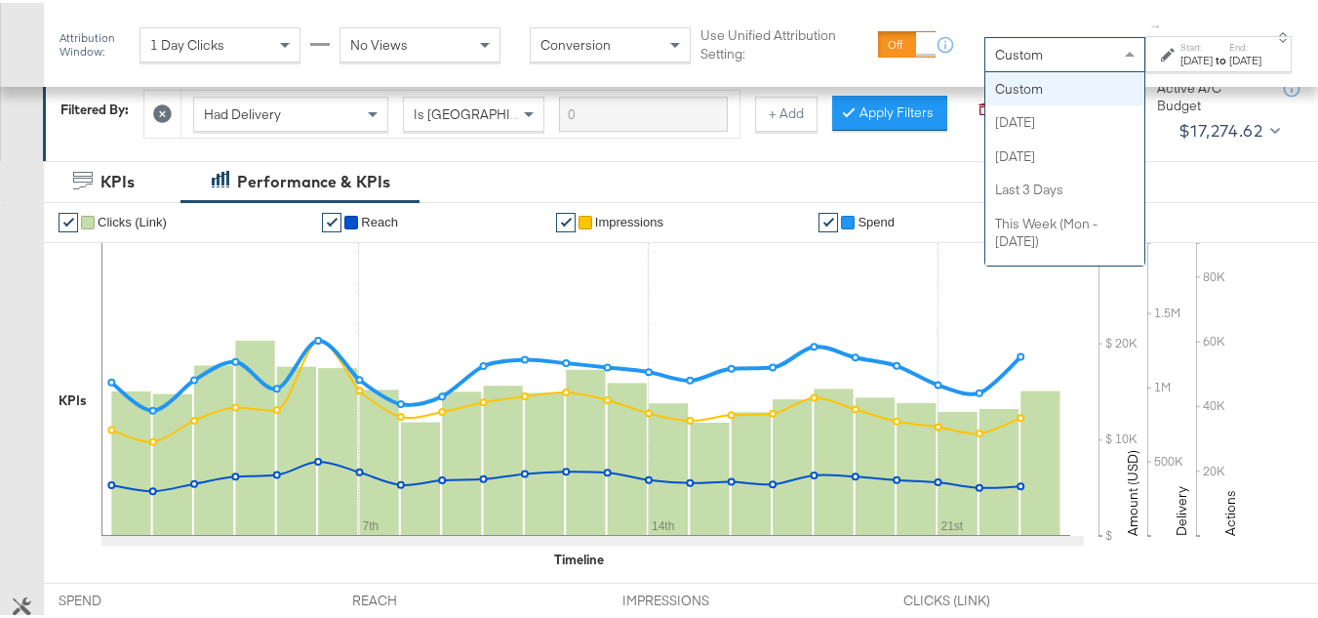
click at [997, 61] on div "Custom" at bounding box center [1064, 51] width 159 height 33
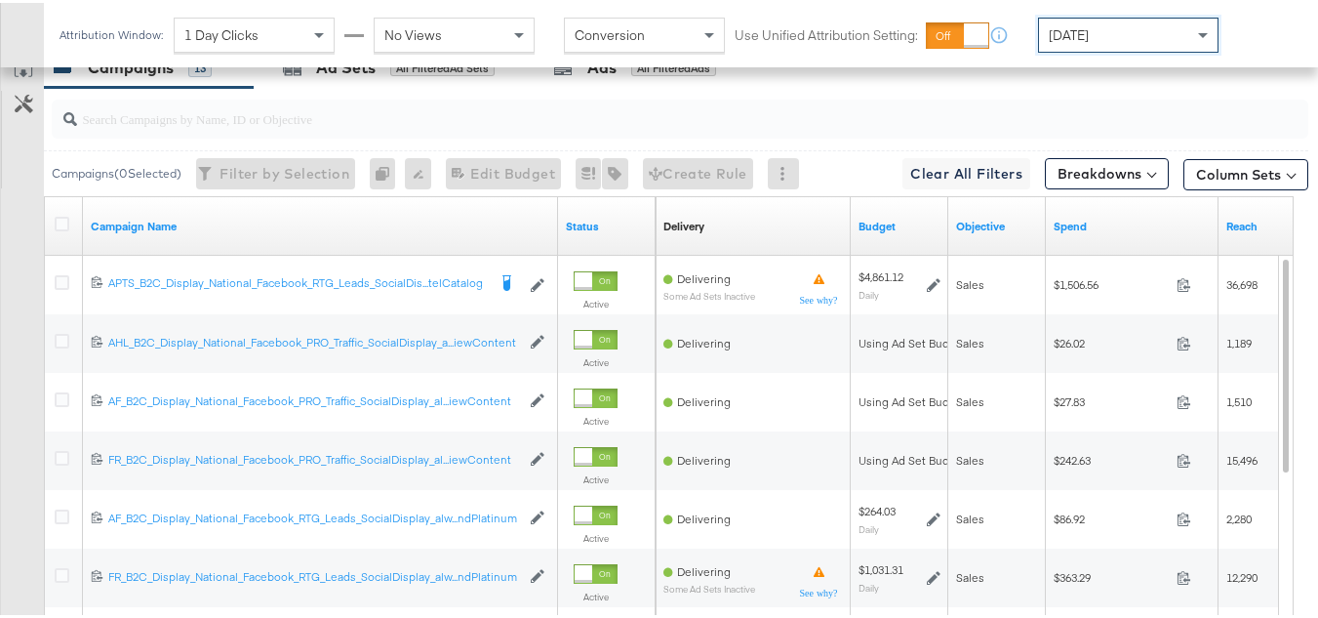
scroll to position [849, 0]
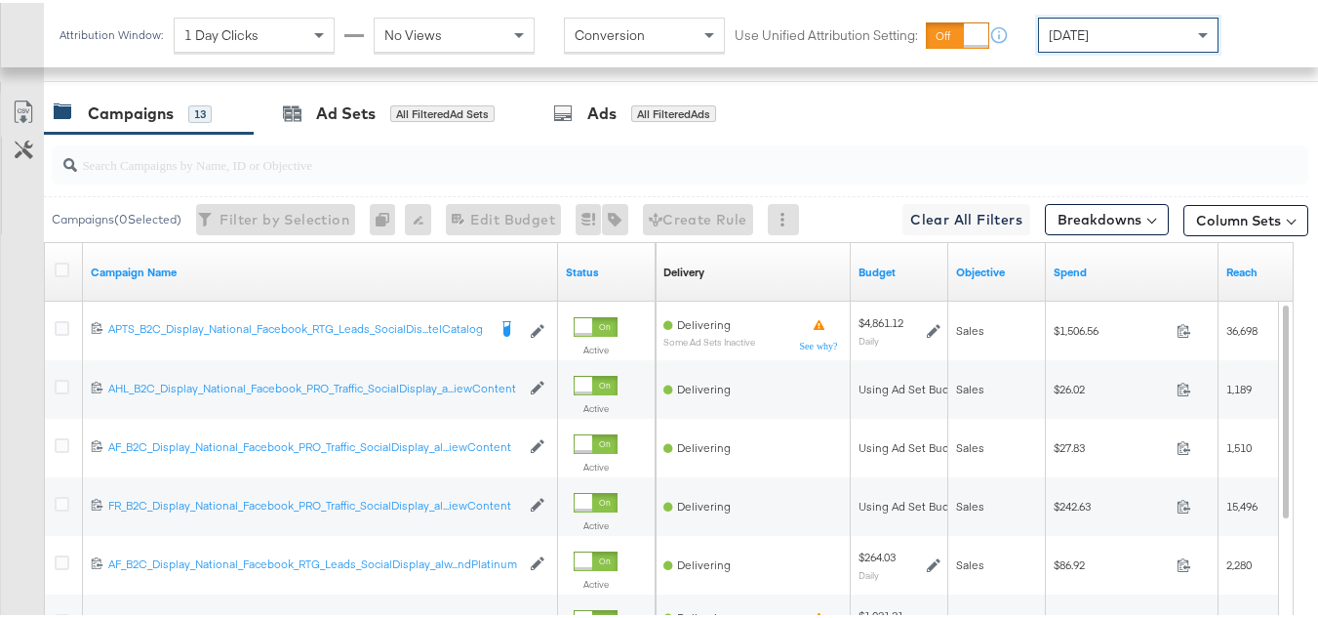
click at [277, 173] on input "search" at bounding box center [637, 154] width 1120 height 38
paste input "APTS_B2C_Display_National_Facebook_RTG_Leads_SocialDisplay_Retargeting_Diamond_…"
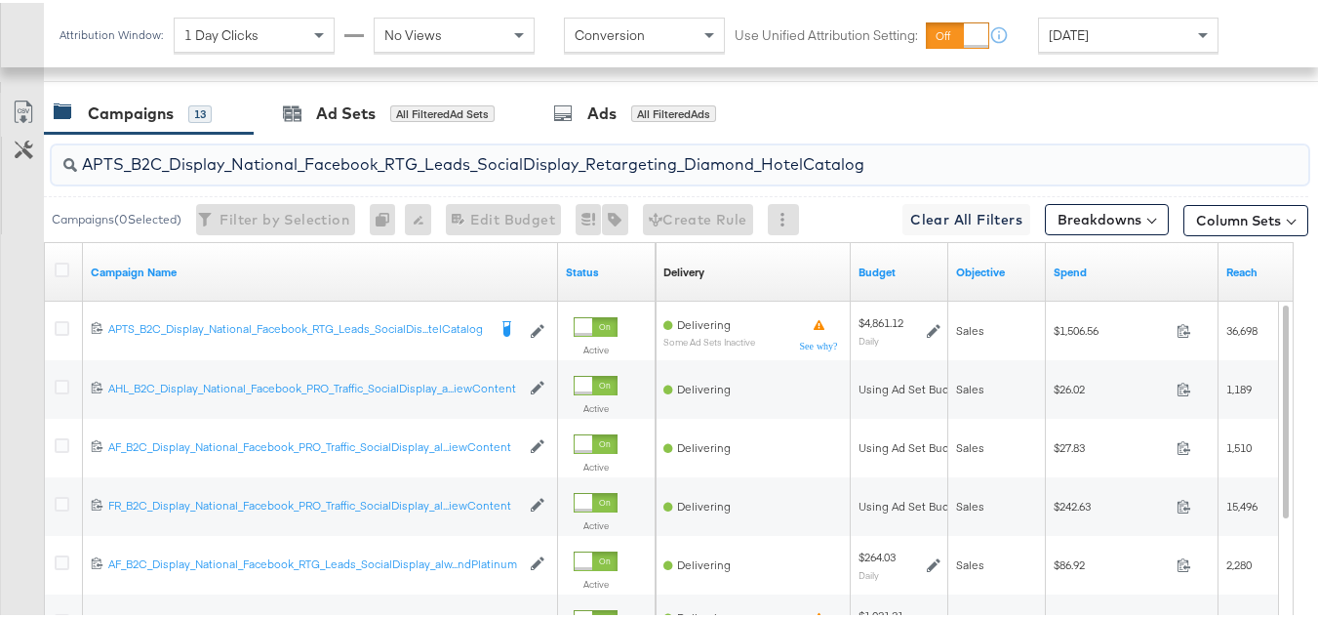
scroll to position [819, 0]
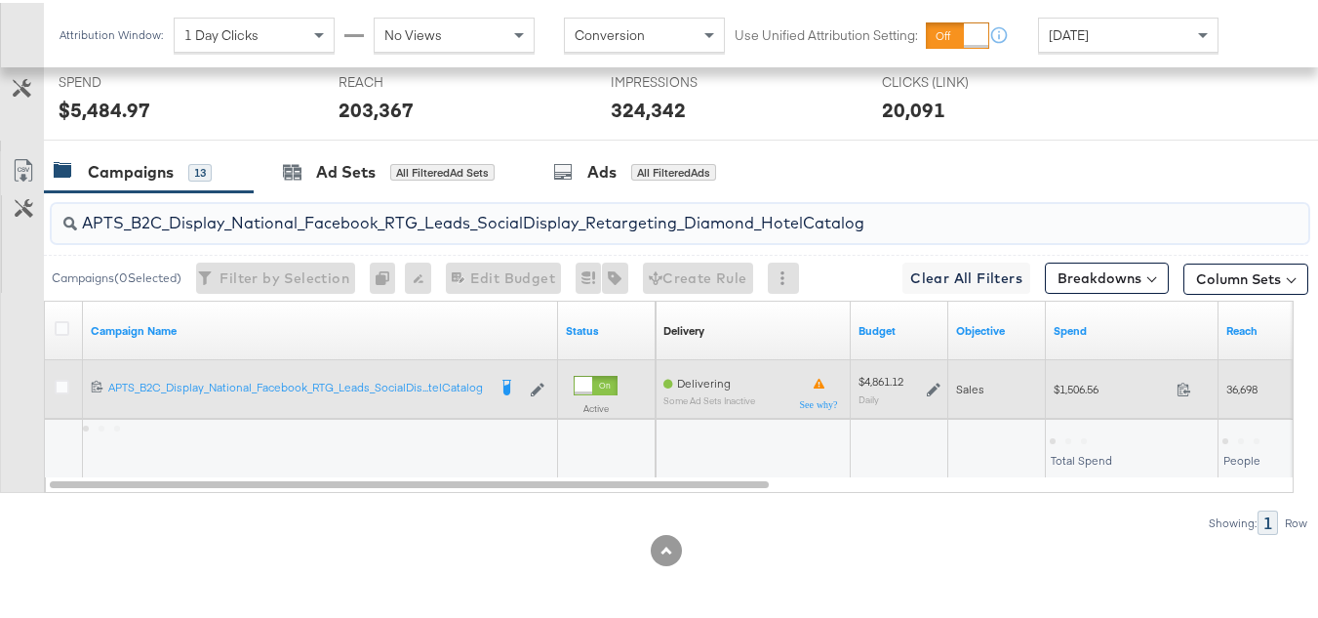
click at [1059, 382] on span "$1,506.56" at bounding box center [1111, 386] width 115 height 15
copy div "$1,506.56"
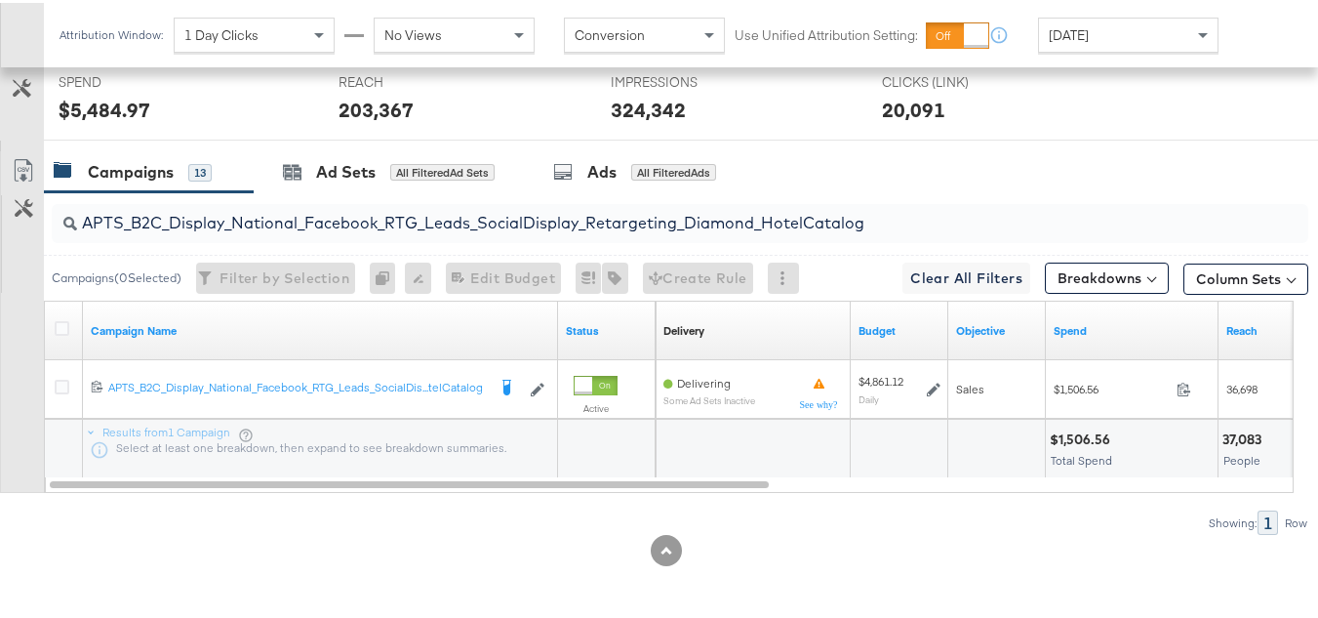
click at [273, 216] on input "APTS_B2C_Display_National_Facebook_RTG_Leads_SocialDisplay_Retargeting_Diamond_…" at bounding box center [637, 212] width 1120 height 38
paste input "alwayson_Retargeting_DARE24_DiamondPlatinum"
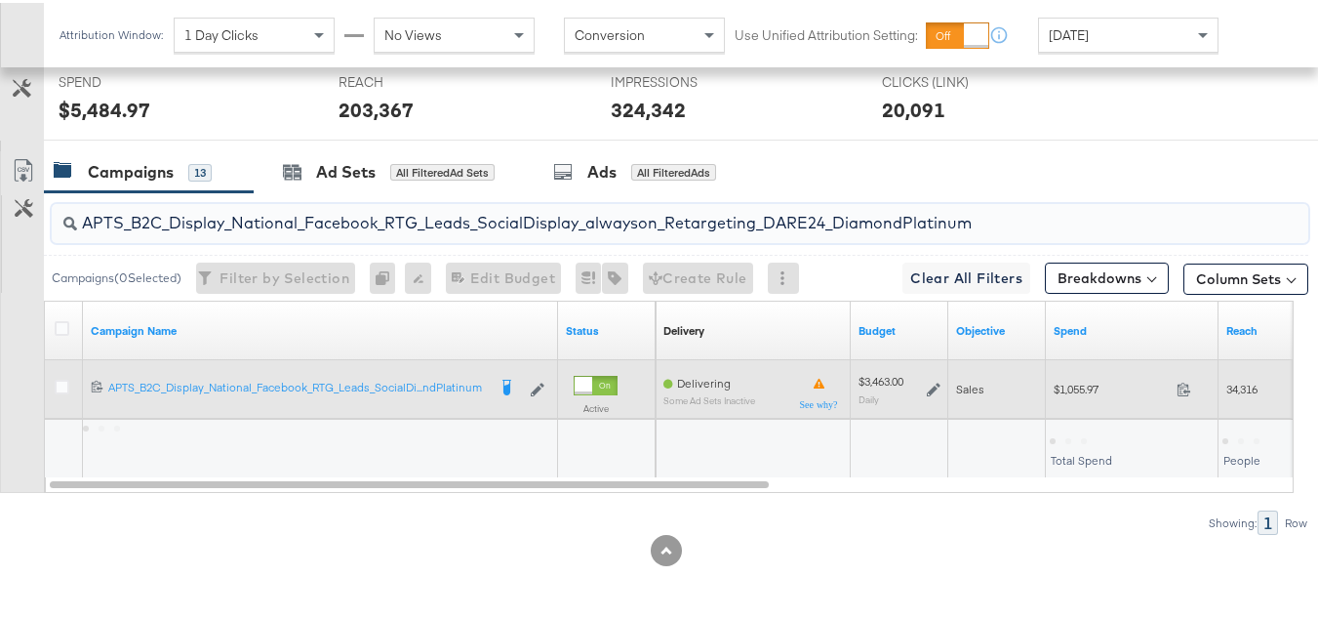
click at [1073, 377] on div "$1,055.97 1055.97" at bounding box center [1132, 386] width 173 height 30
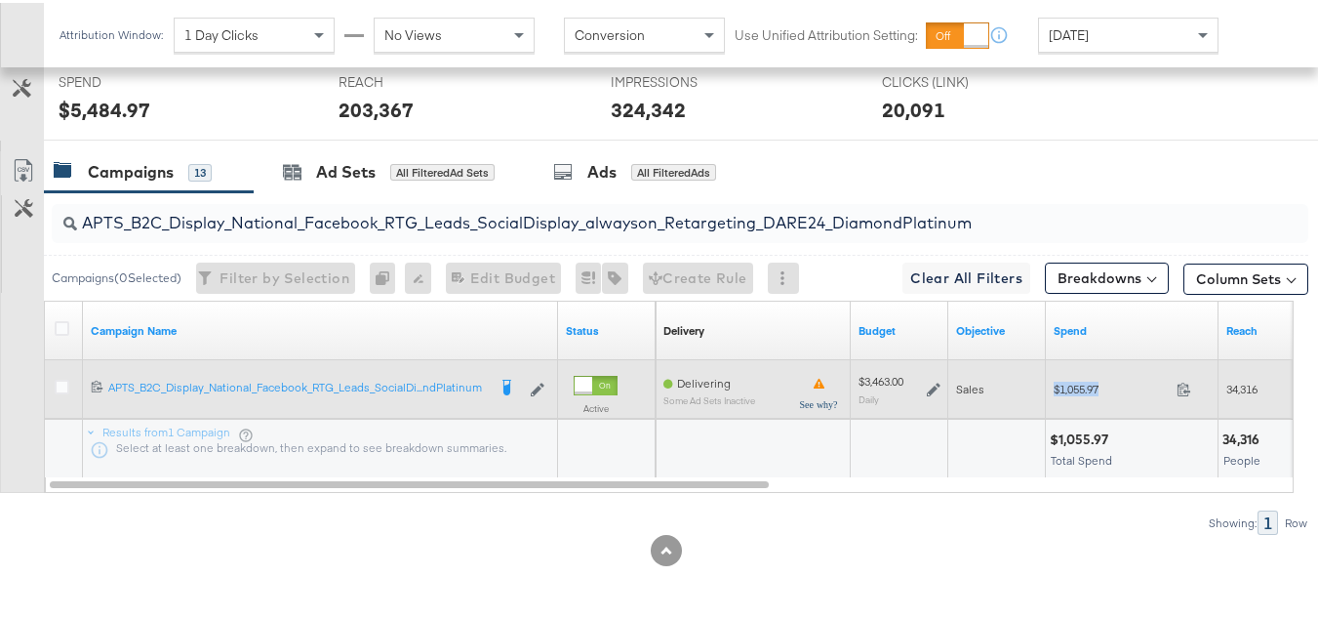
copy div "$1,055.97"
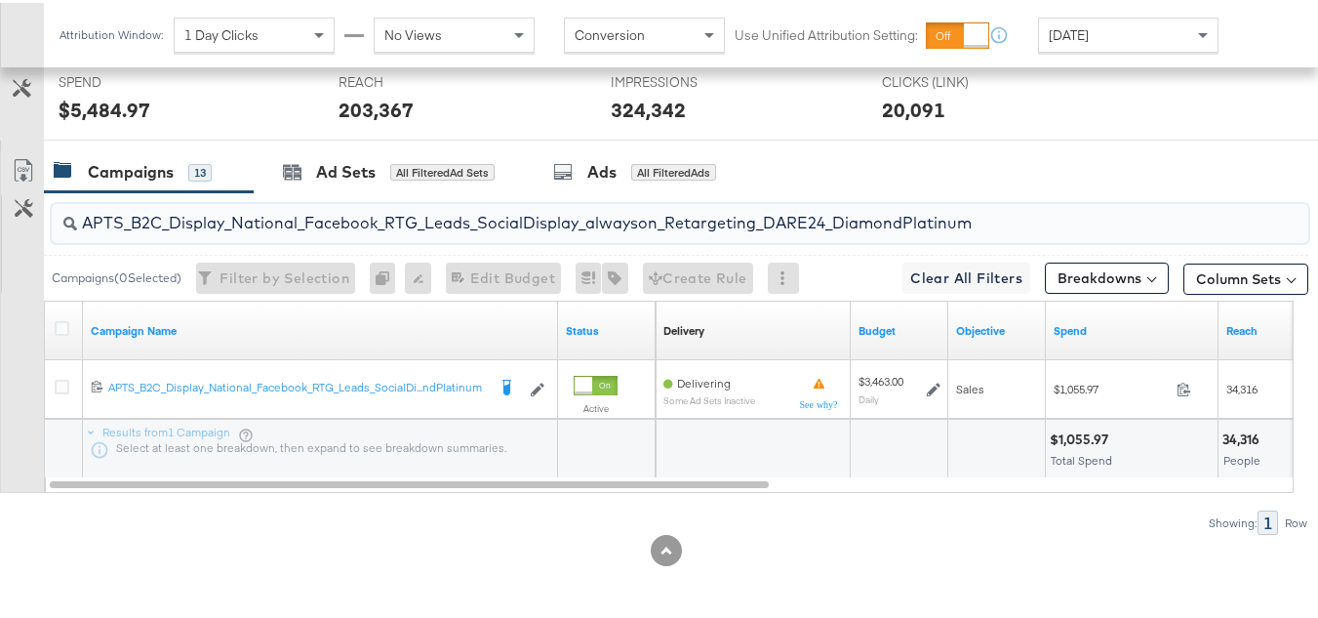
click at [351, 213] on input "APTS_B2C_Display_National_Facebook_RTG_Leads_SocialDisplay_alwayson_Retargeting…" at bounding box center [637, 212] width 1120 height 38
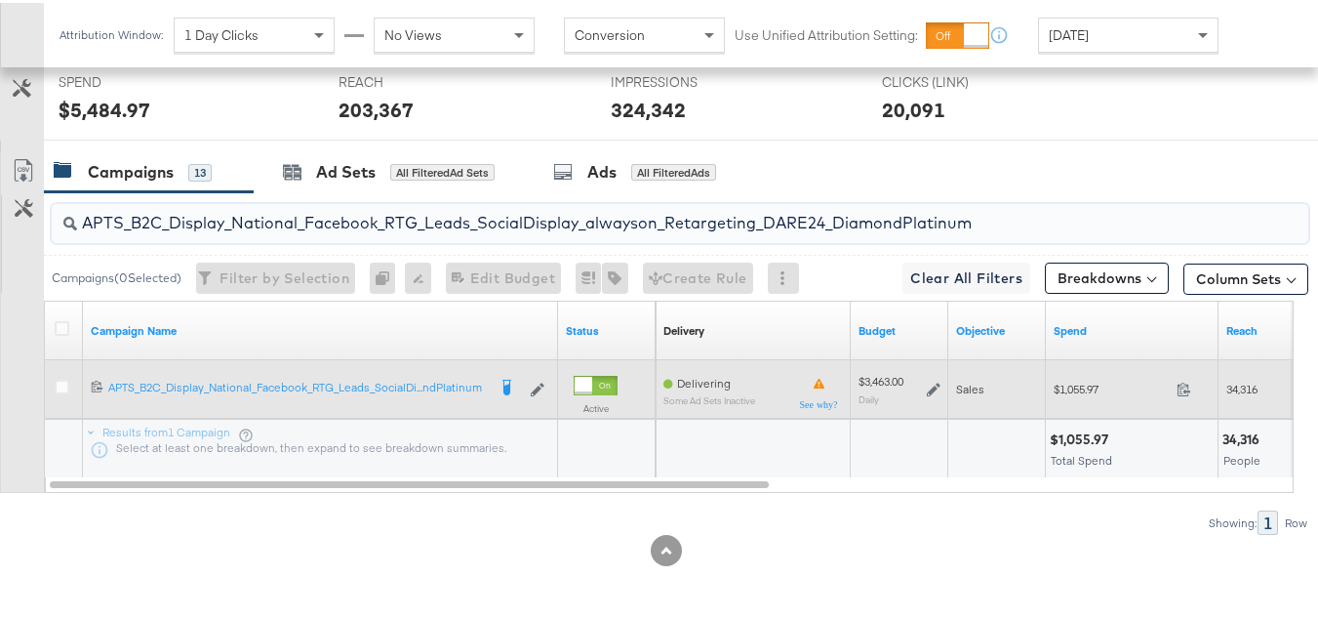
paste input "FR_B2C_Display_National_Facebook_RTG_Leads_SocialDisplay_alwayson_Retargeting_FR"
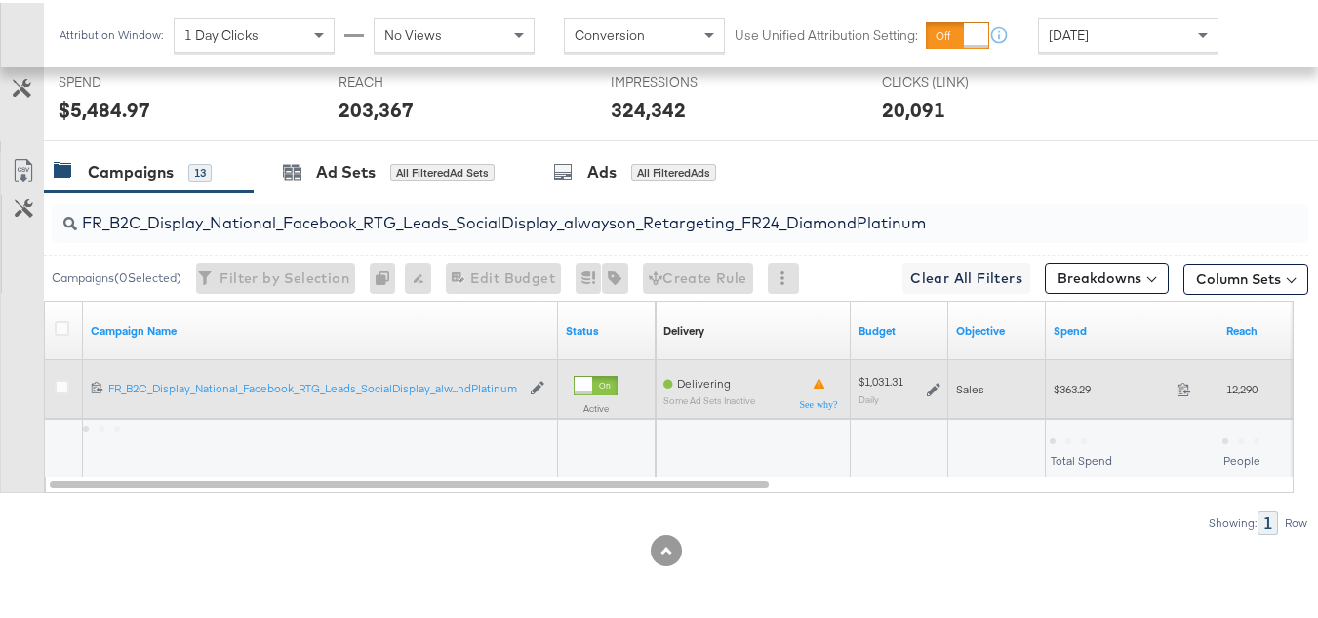
click at [1056, 384] on span "$363.29" at bounding box center [1111, 386] width 115 height 15
copy div "$363.29"
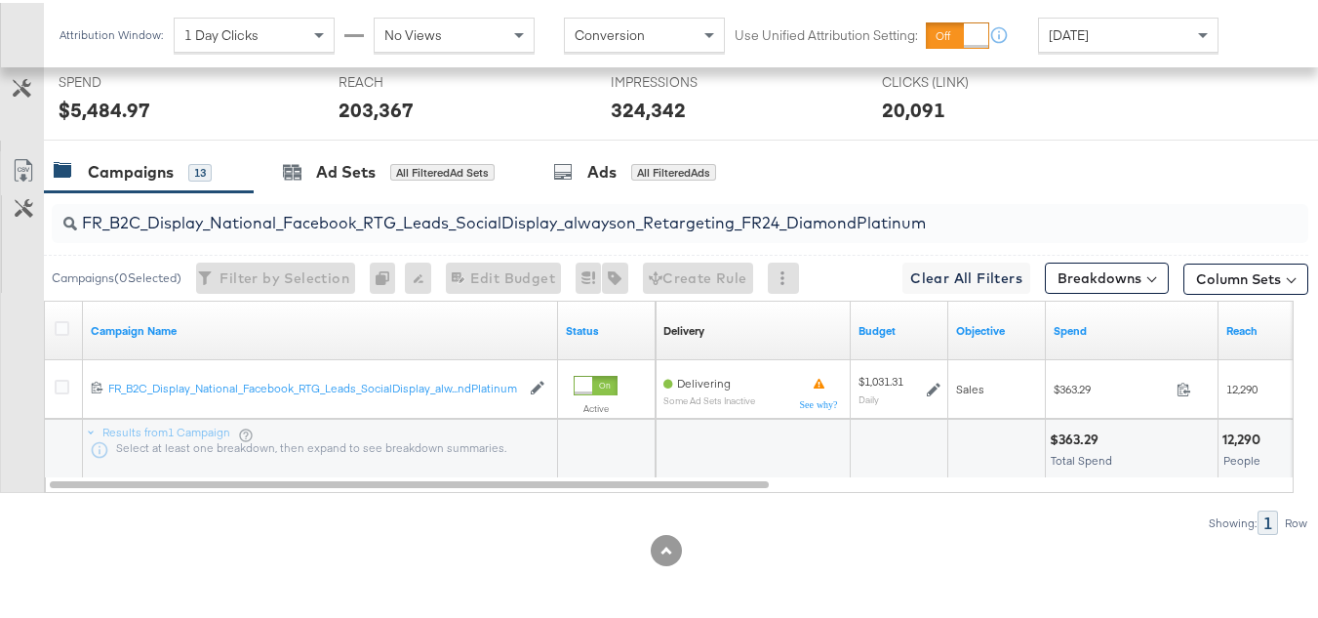
click at [365, 206] on input "FR_B2C_Display_National_Facebook_RTG_Leads_SocialDisplay_alwayson_Retargeting_F…" at bounding box center [637, 212] width 1120 height 38
paste input "AF_B2C_Display_National_Facebook_RTG_Leads_SocialDisplay_alwayson_Retargeting_AF"
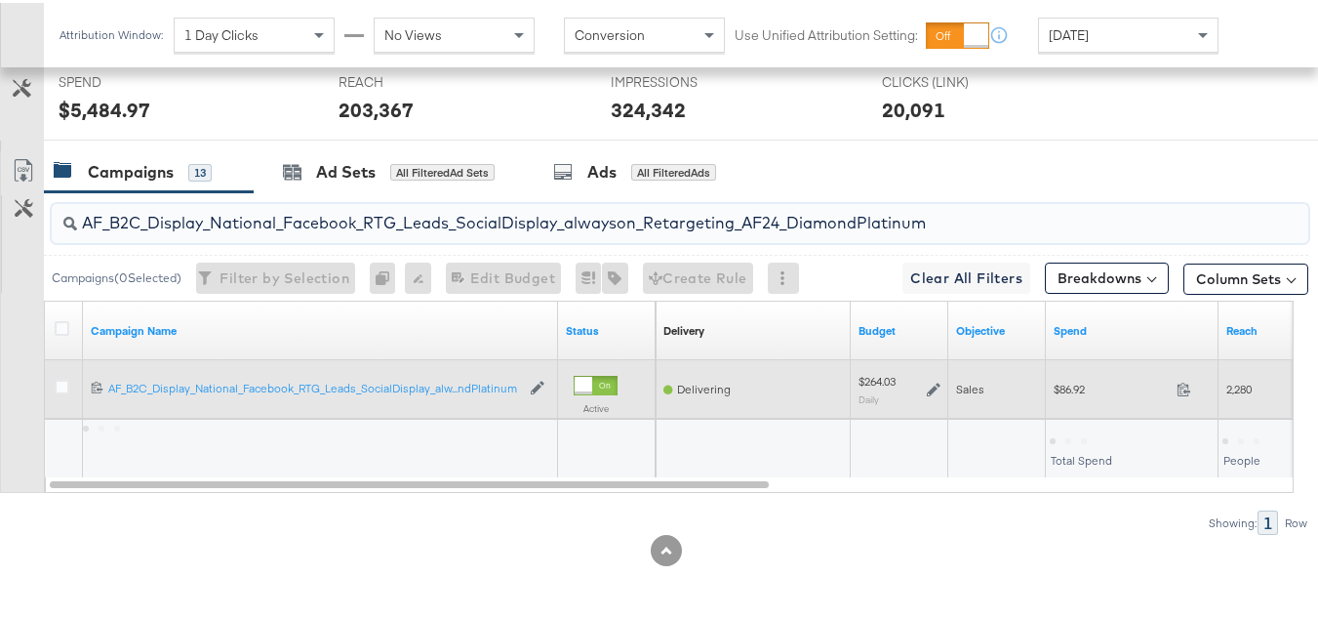
type input "AF_B2C_Display_National_Facebook_RTG_Leads_SocialDisplay_alwayson_Retargeting_A…"
click at [1058, 395] on div "$86.92 86.92" at bounding box center [1132, 386] width 173 height 30
copy div "$86.92"
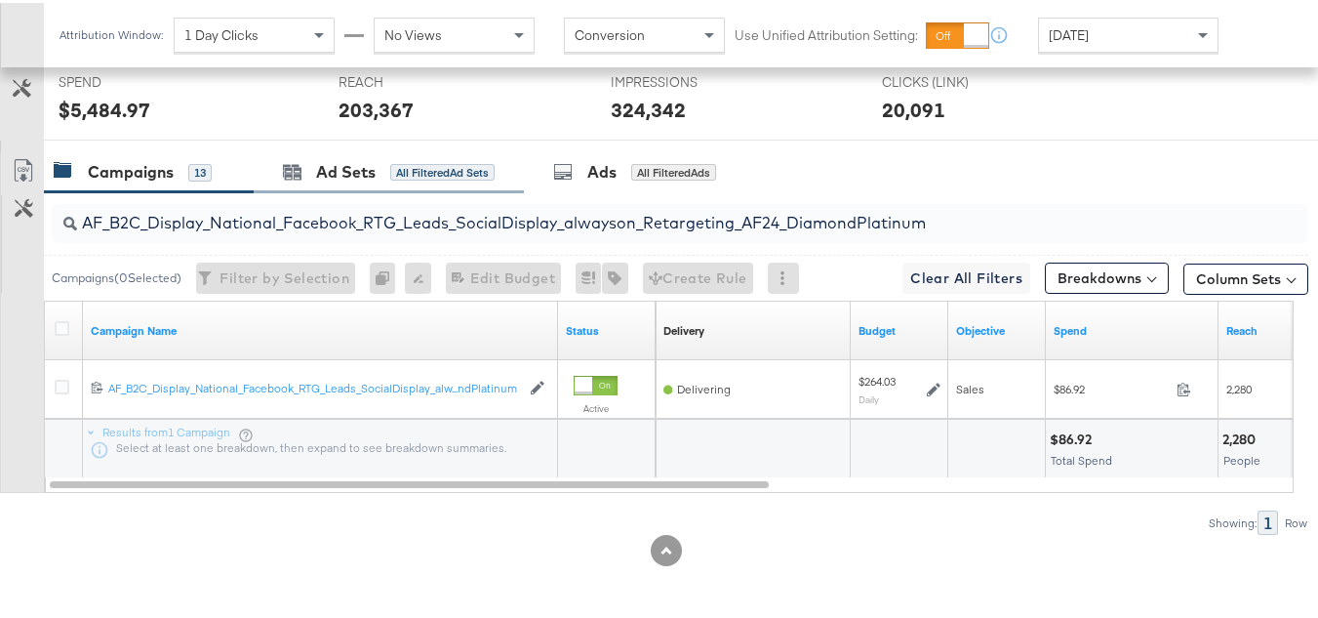
click at [355, 188] on div "Ad Sets All Filtered Ad Sets" at bounding box center [389, 169] width 270 height 42
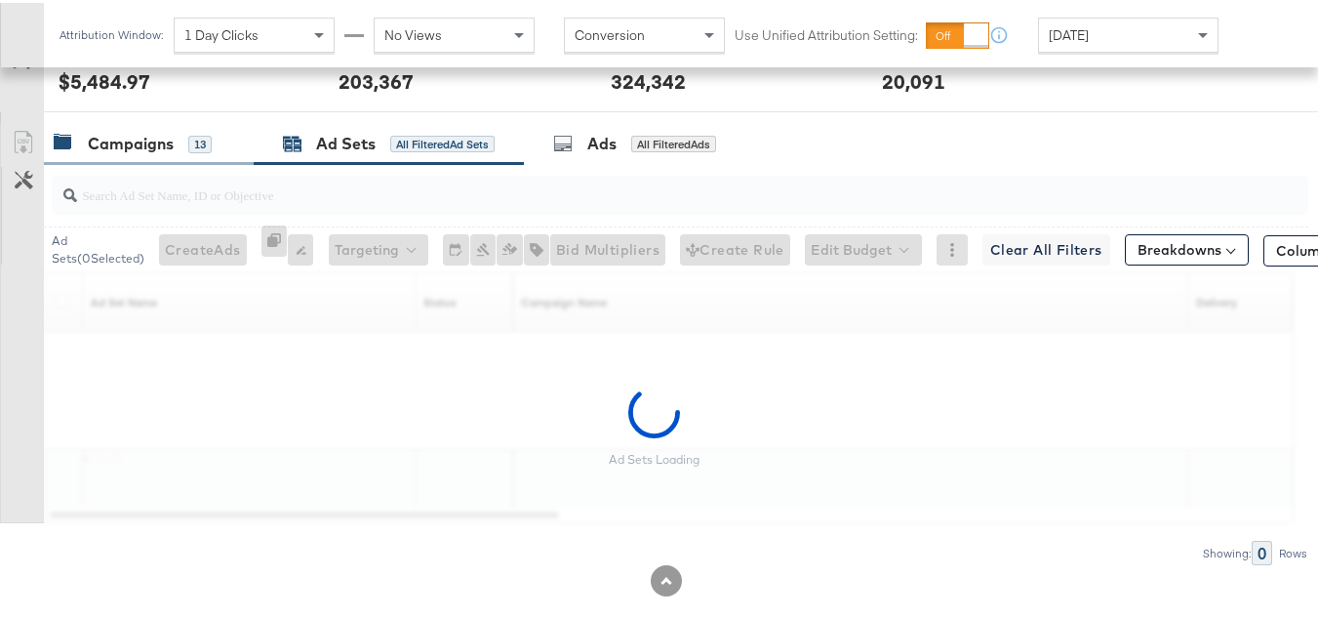
click at [216, 152] on div "Campaigns 13" at bounding box center [139, 141] width 171 height 22
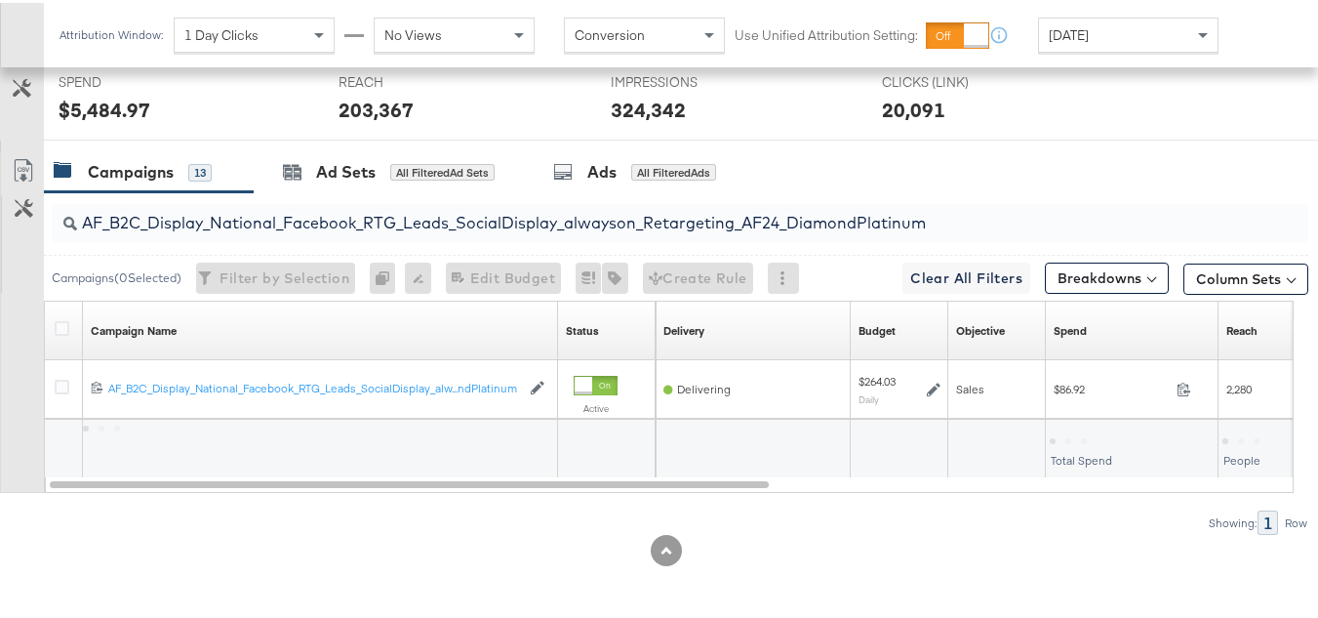
click at [308, 228] on input "AF_B2C_Display_National_Facebook_RTG_Leads_SocialDisplay_alwayson_Retargeting_A…" at bounding box center [637, 212] width 1120 height 38
paste input "HL_B2C_Display_National_Facebook_RTG_Leads_SocialDisplay_alwayson_Retargeting_A…"
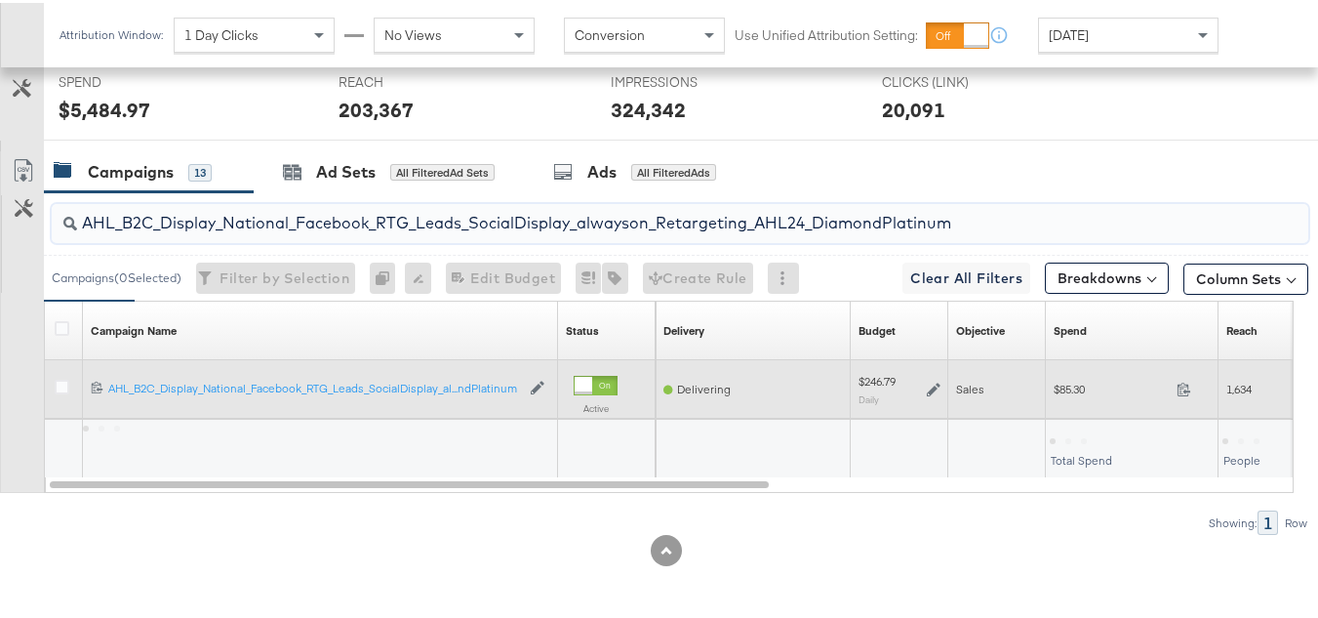
click at [1060, 396] on div "$85.30 85.3" at bounding box center [1132, 386] width 173 height 30
copy div "$85.30"
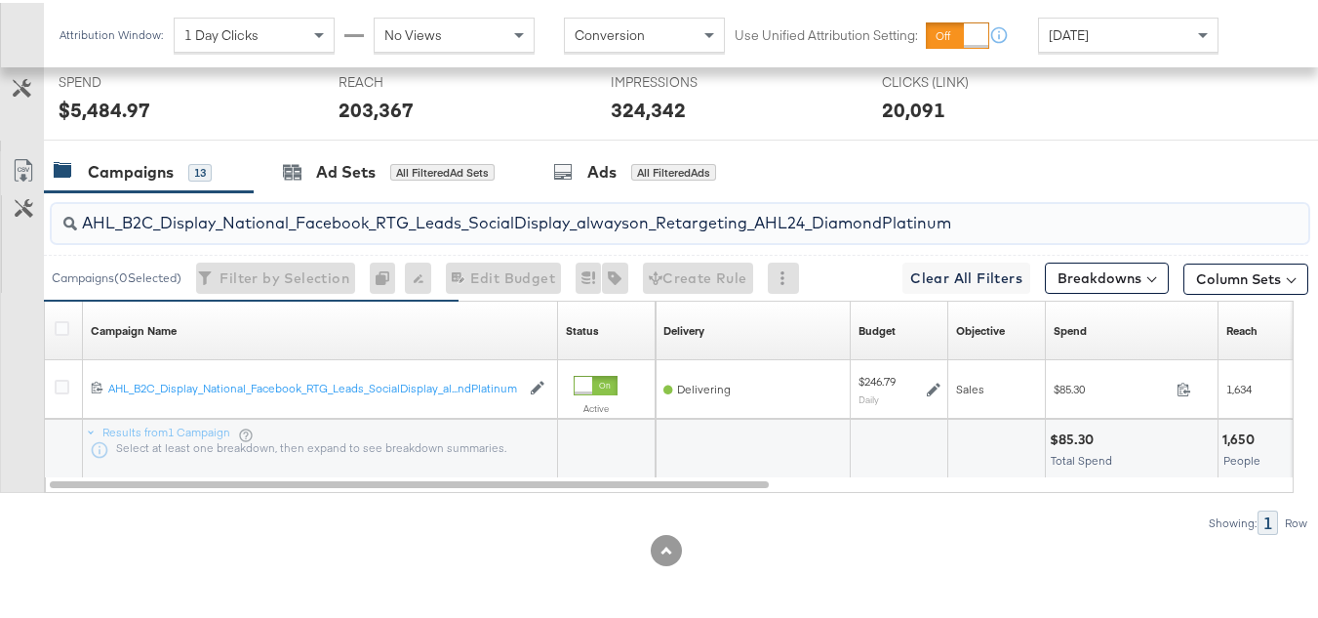
click at [433, 207] on input "AHL_B2C_Display_National_Facebook_RTG_Leads_SocialDisplay_alwayson_Retargeting_…" at bounding box center [637, 212] width 1120 height 38
paste input "PTS_B2C_Display_National_Facebook_PRO_Traffic_SocialDisplay_alwayson_ASC_DARE24…"
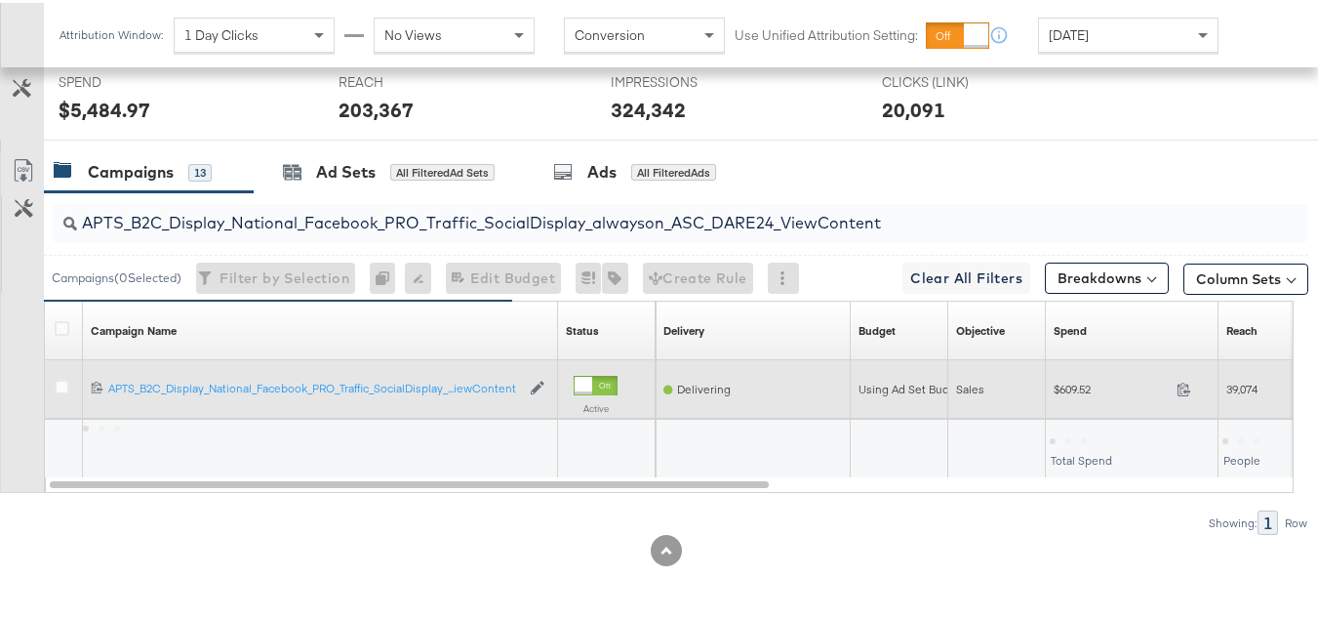
click at [1072, 392] on span "$609.52" at bounding box center [1111, 386] width 115 height 15
copy div "$609.52"
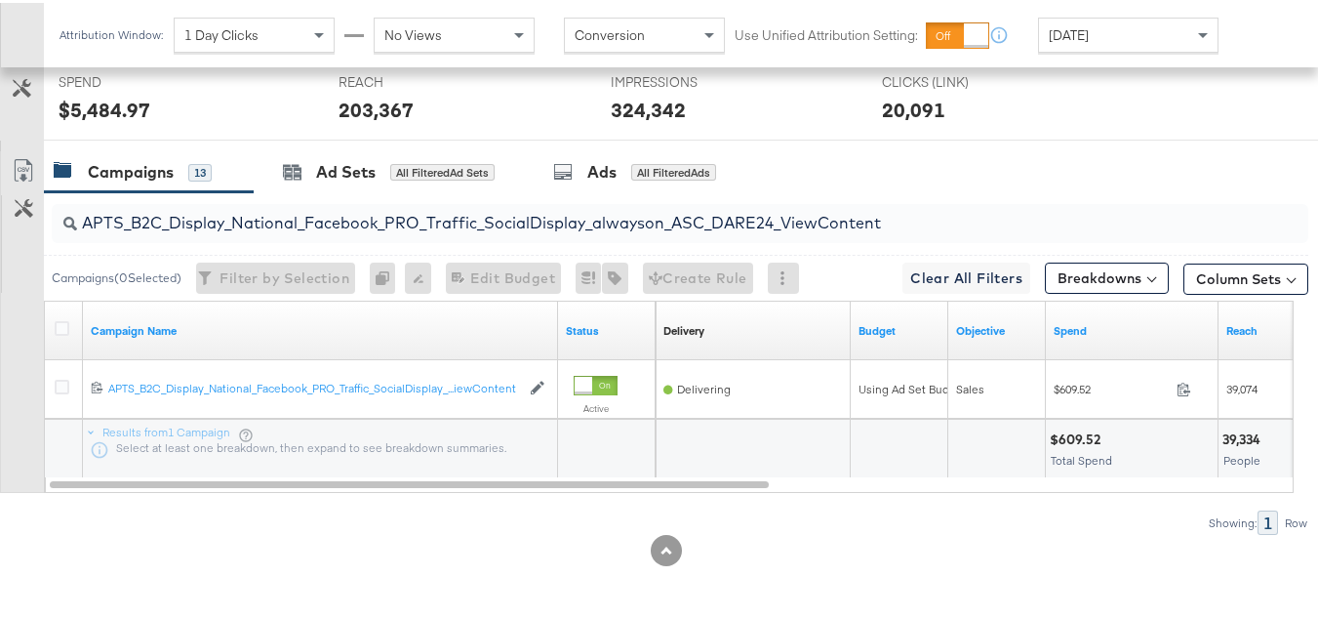
click at [362, 221] on input "APTS_B2C_Display_National_Facebook_PRO_Traffic_SocialDisplay_alwayson_ASC_DARE2…" at bounding box center [637, 212] width 1120 height 38
paste input "Leads_SocialDisplay_alwayson_ASC_DARE24_Purchase"
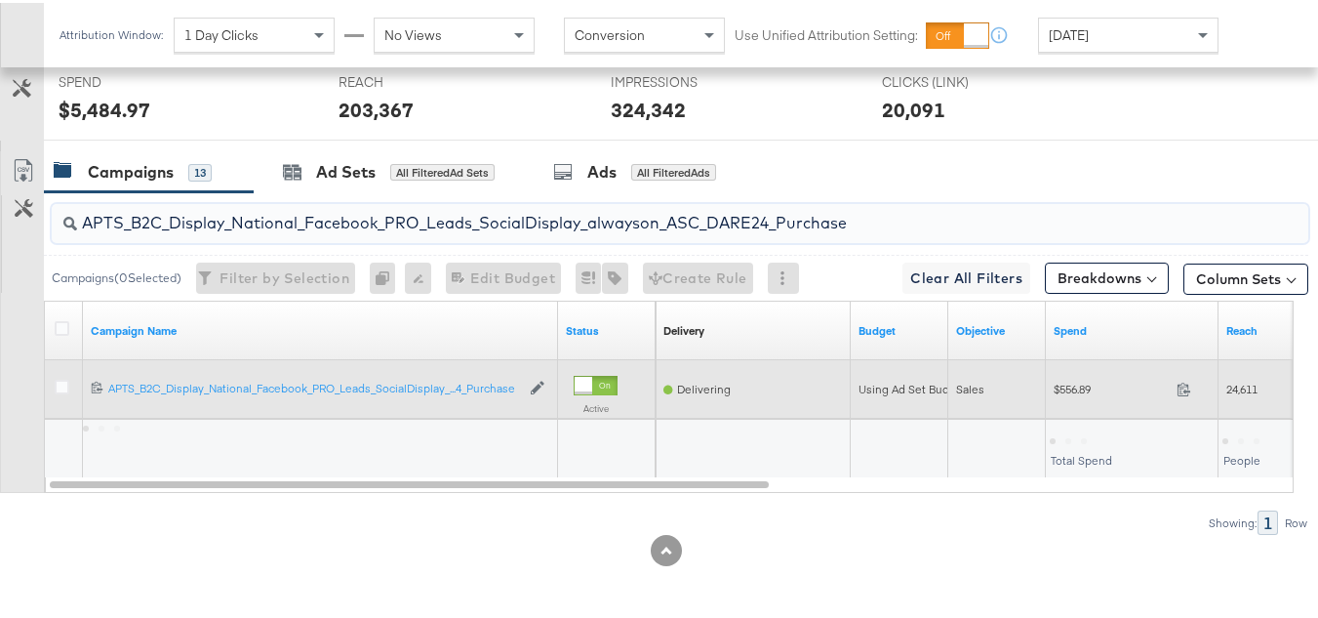
click at [1073, 401] on div "$556.89 556.89" at bounding box center [1132, 386] width 173 height 30
copy div "$556.89"
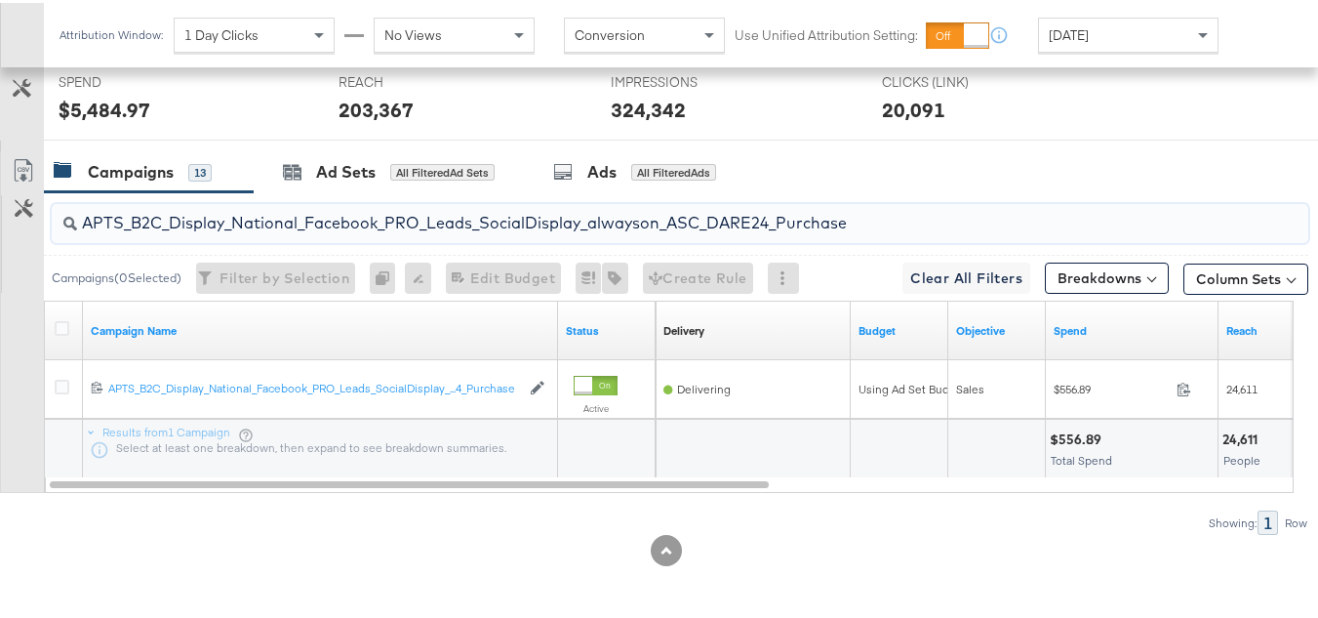
click at [359, 217] on input "APTS_B2C_Display_National_Facebook_PRO_Leads_SocialDisplay_alwayson_ASC_DARE24_…" at bounding box center [637, 212] width 1120 height 38
paste input "F_B2C_Display_National_Facebook_PRO_Traffic_SocialDisplay_alwayson_ASC_AF24_Vie…"
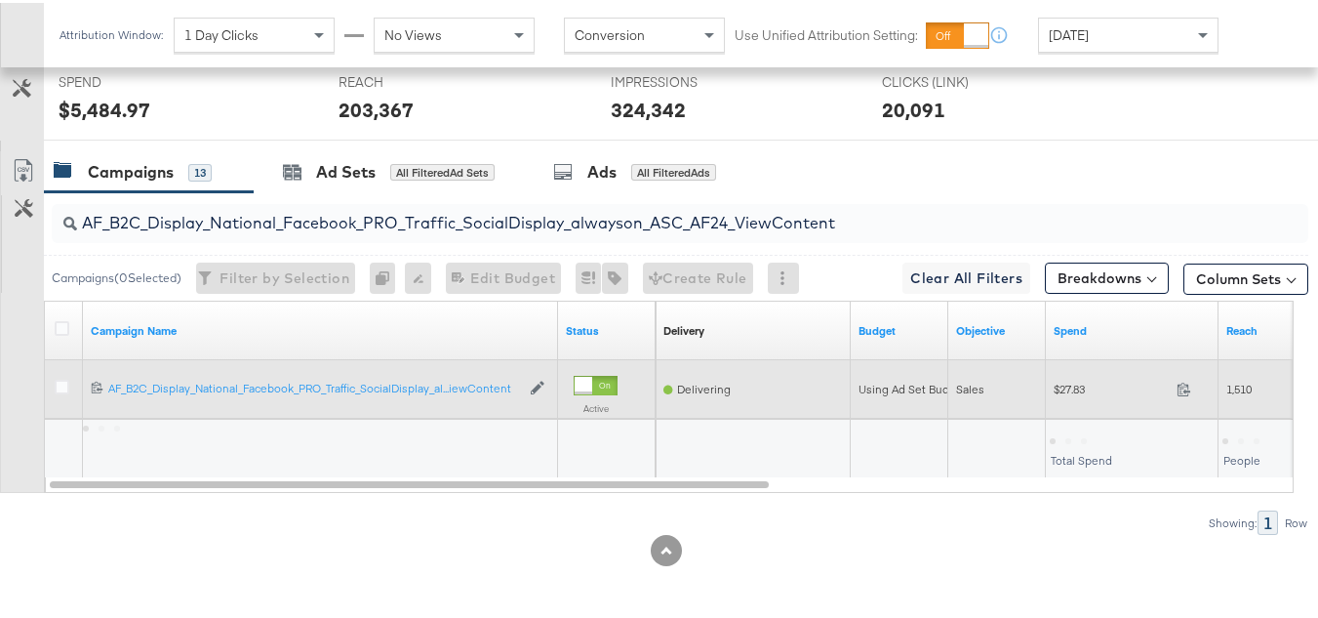
click at [1064, 386] on span "$27.83" at bounding box center [1111, 386] width 115 height 15
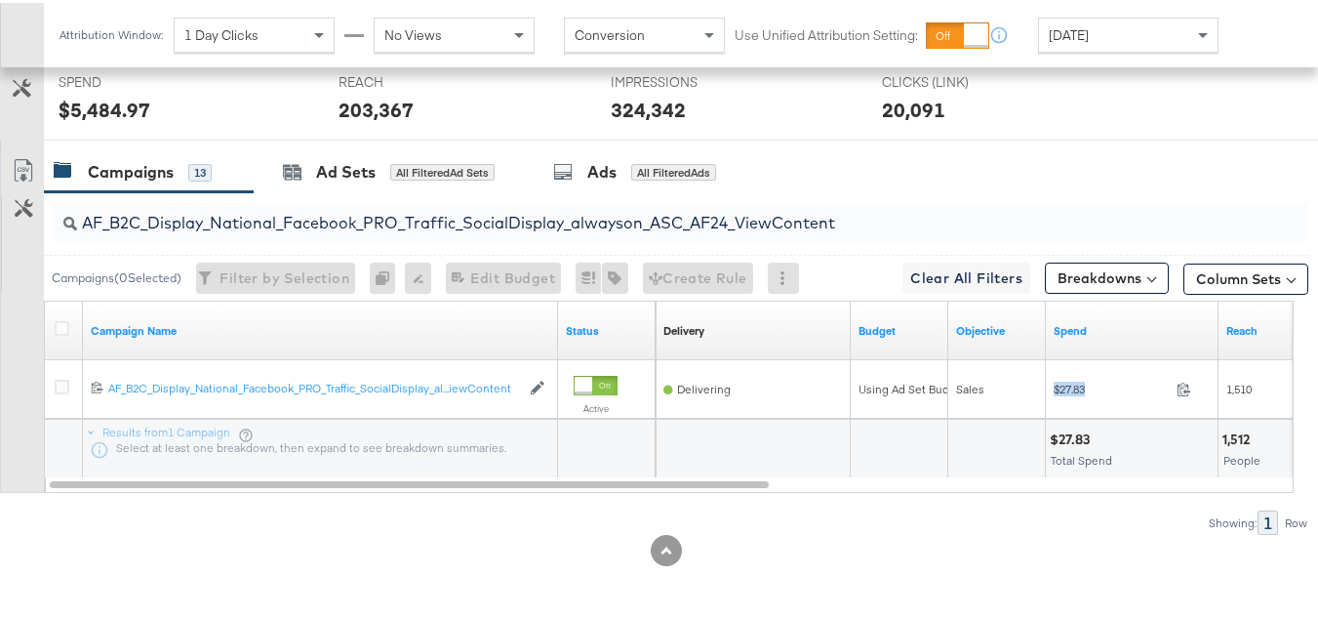
copy div "$27.83"
click at [334, 213] on input "AF_B2C_Display_National_Facebook_PRO_Traffic_SocialDisplay_alwayson_ASC_AF24_Vi…" at bounding box center [637, 212] width 1120 height 38
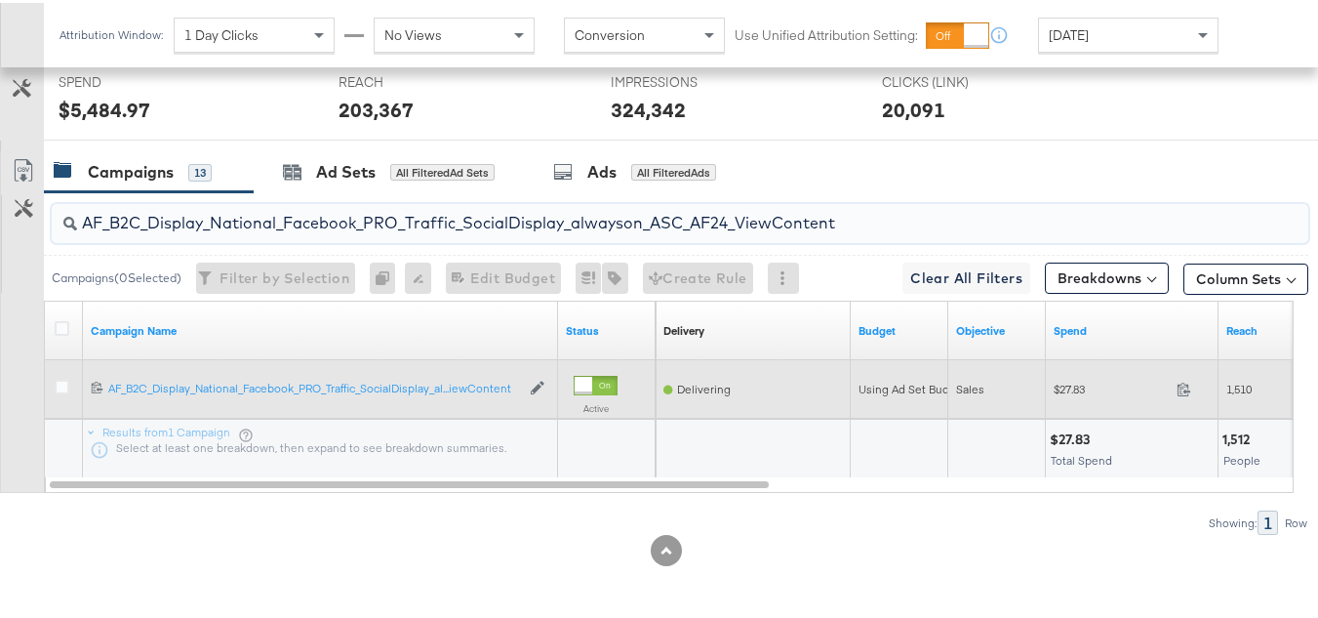
paste input "FR_B2C_Display_National_Facebook_PRO_Traffic_SocialDisplay_alwayson_ASC_FR"
click at [1068, 387] on span "$242.63" at bounding box center [1111, 386] width 115 height 15
copy div "$242.63"
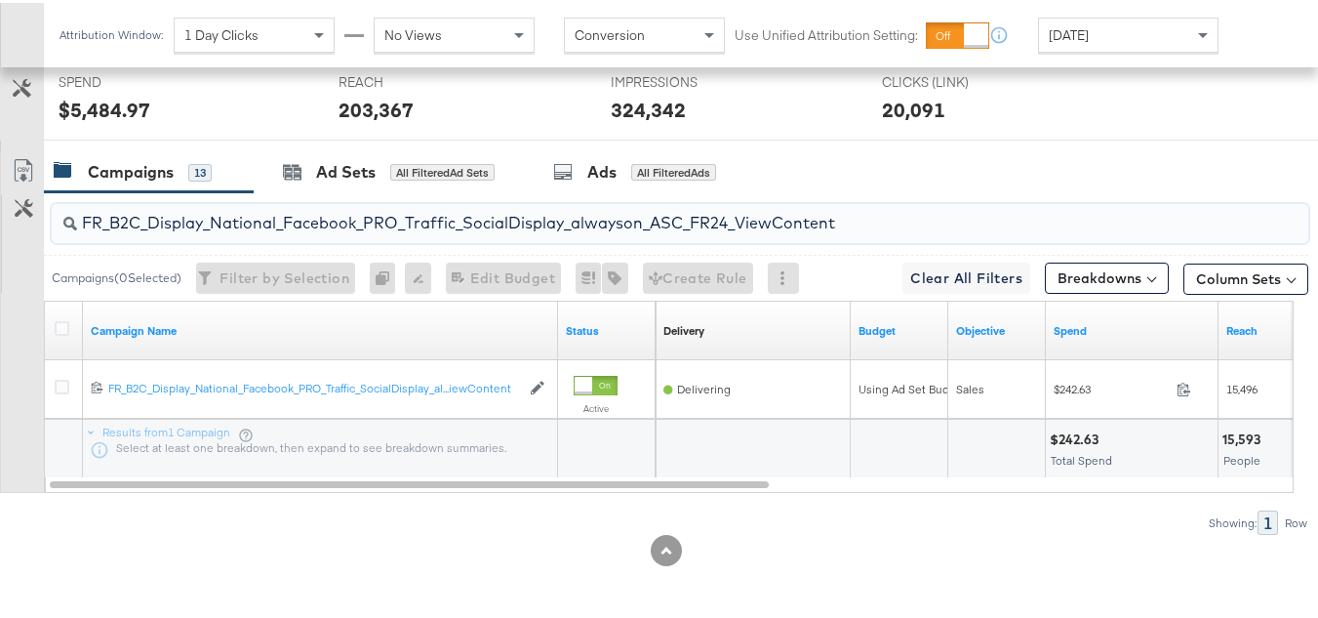
click at [338, 195] on input "FR_B2C_Display_National_Facebook_PRO_Traffic_SocialDisplay_alwayson_ASC_FR24_Vi…" at bounding box center [637, 212] width 1120 height 38
paste input "AHL_B2C_Display_National_Facebook_PRO_Traffic_SocialDisplay_alwayson_ASC_AHL"
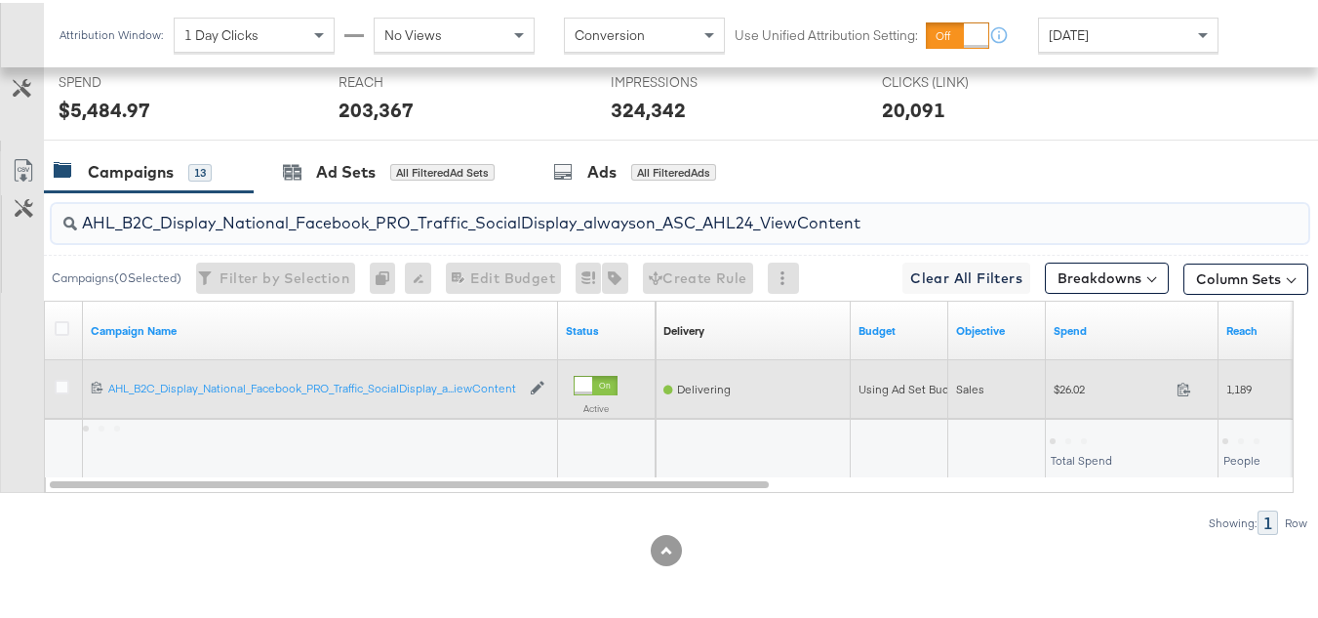
type input "AHL_B2C_Display_National_Facebook_PRO_Traffic_SocialDisplay_alwayson_ASC_AHL24_…"
click at [1069, 383] on span "$26.02" at bounding box center [1111, 386] width 115 height 15
copy div "$26.02"
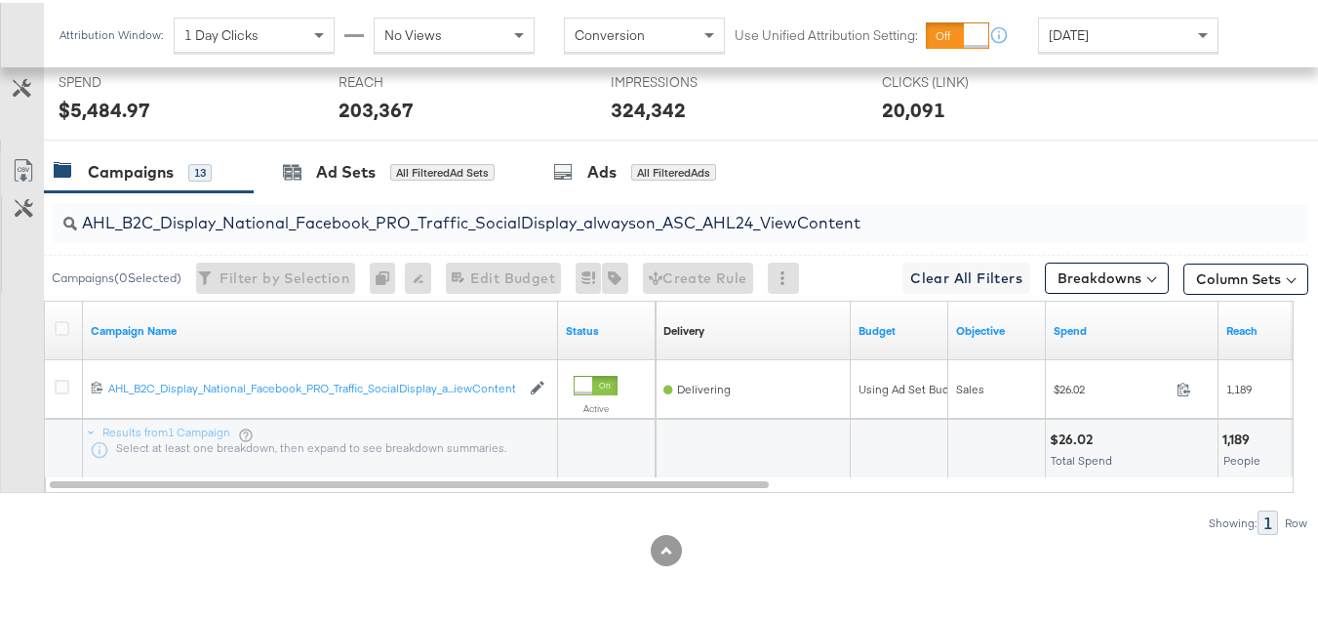
click at [1209, 509] on div "Showing: 1 Row" at bounding box center [1258, 519] width 100 height 24
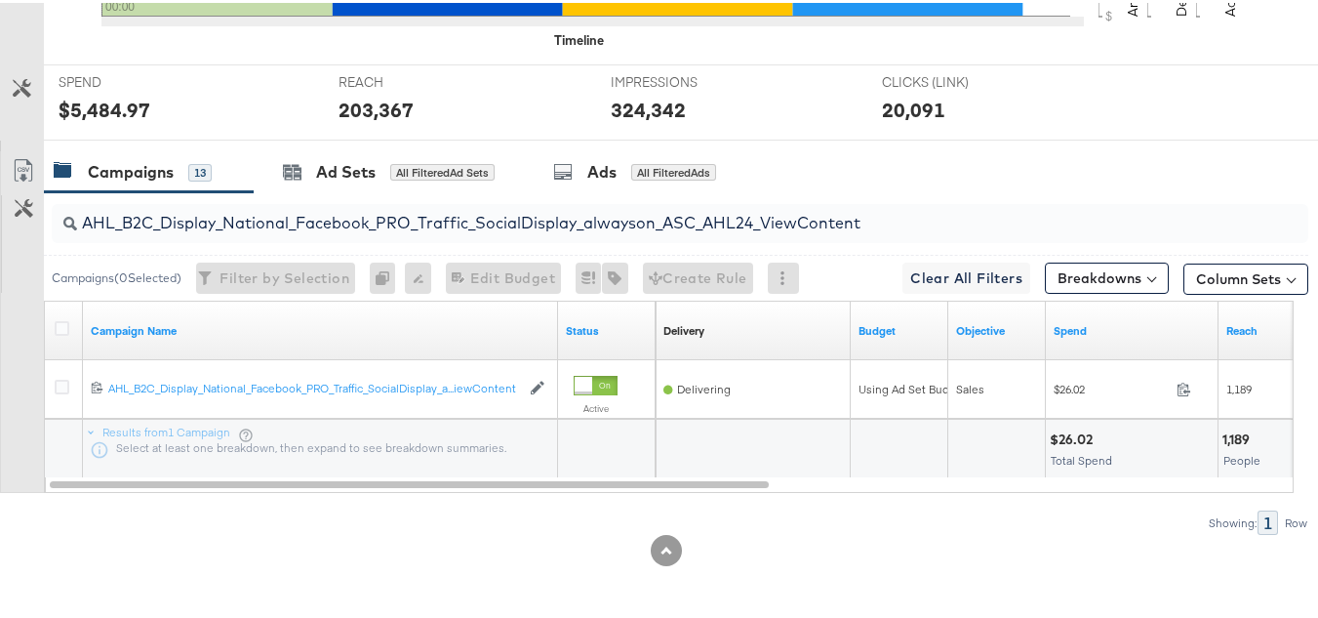
scroll to position [0, 0]
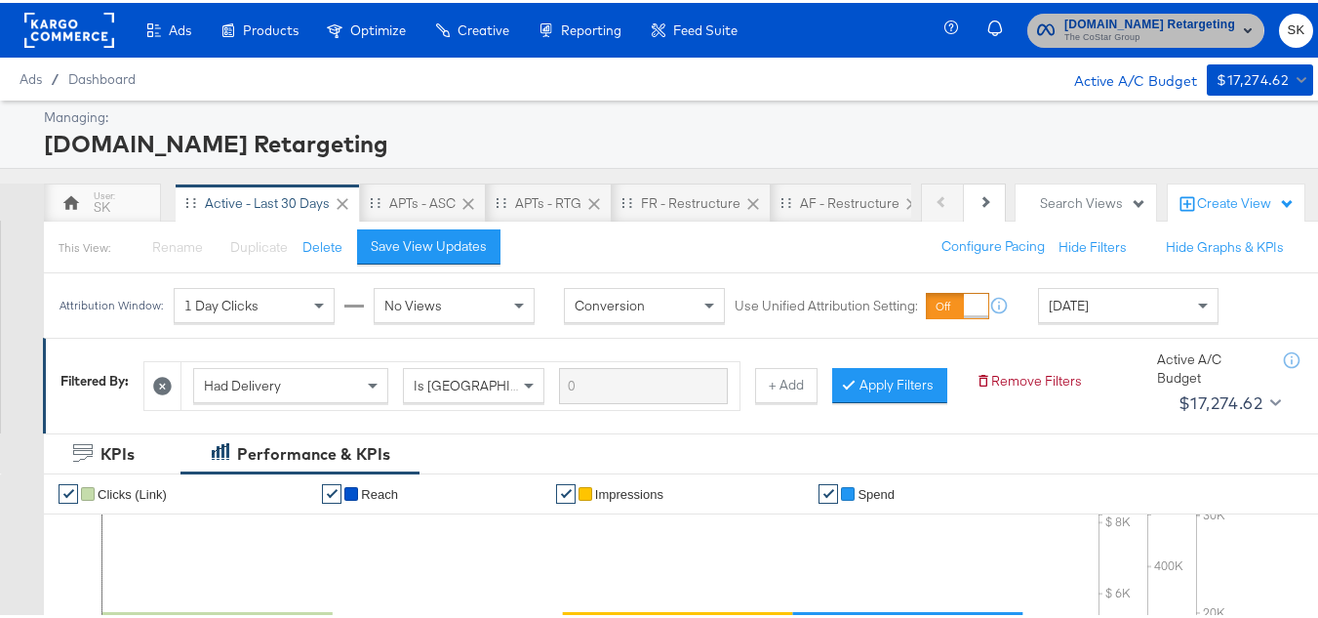
click at [1080, 37] on span "The CoStar Group" at bounding box center [1149, 35] width 171 height 16
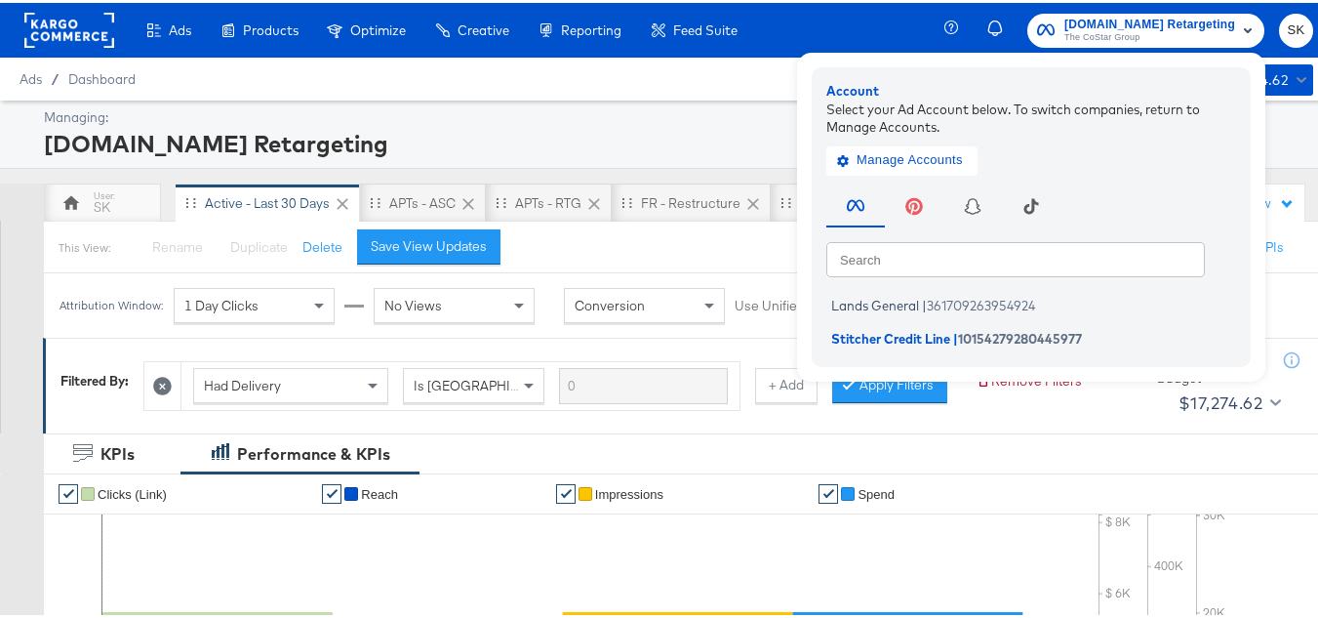
click at [865, 287] on div "Lands General | 361709263954924 Stitcher Credit Line | 10154279280445977" at bounding box center [1036, 316] width 420 height 65
click at [862, 295] on span "Lands General" at bounding box center [875, 303] width 88 height 16
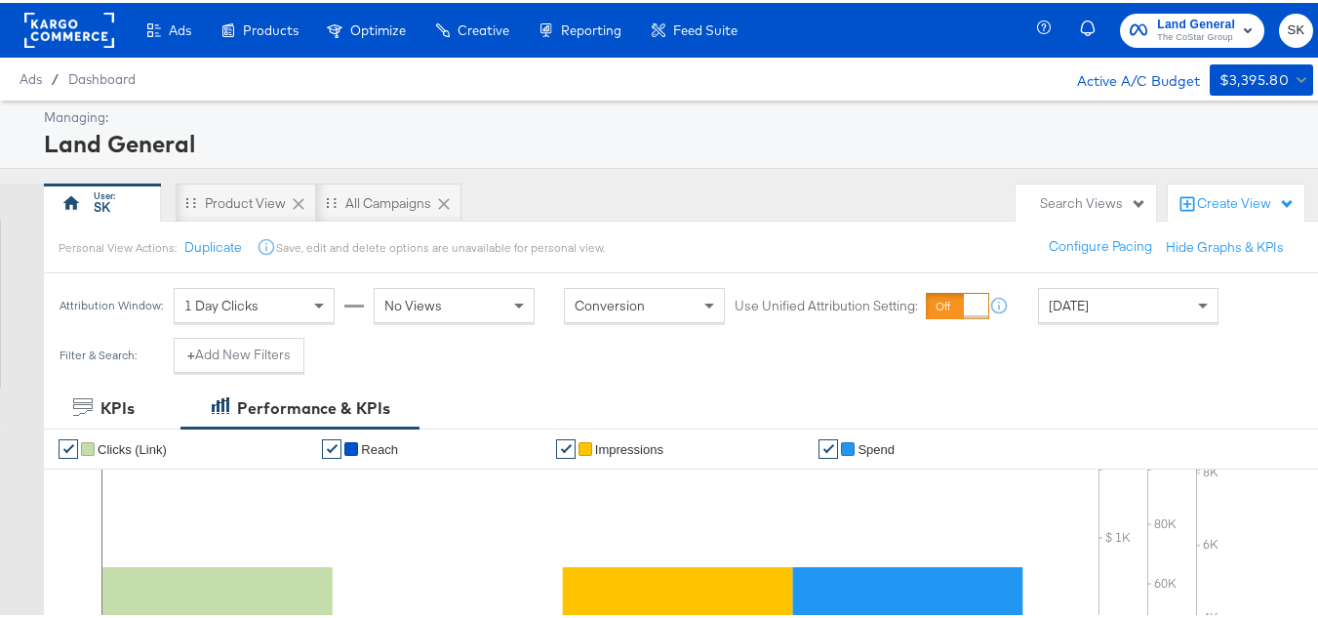
click at [1068, 308] on span "[DATE]" at bounding box center [1069, 303] width 40 height 18
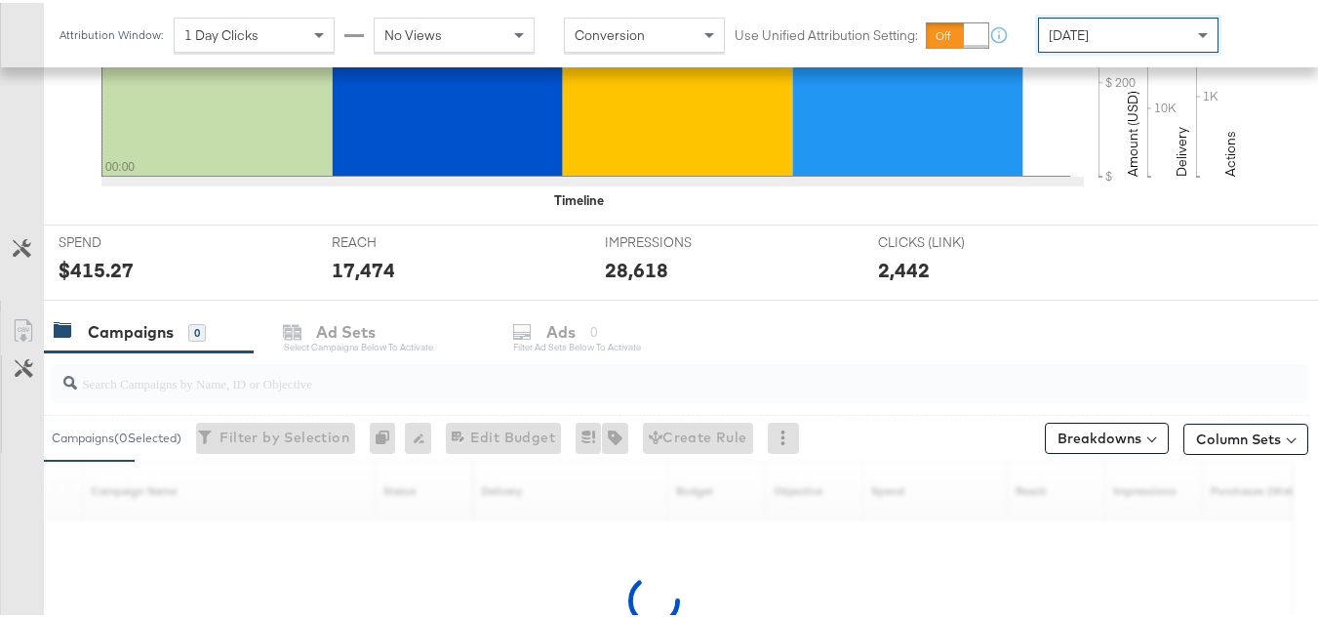
scroll to position [804, 0]
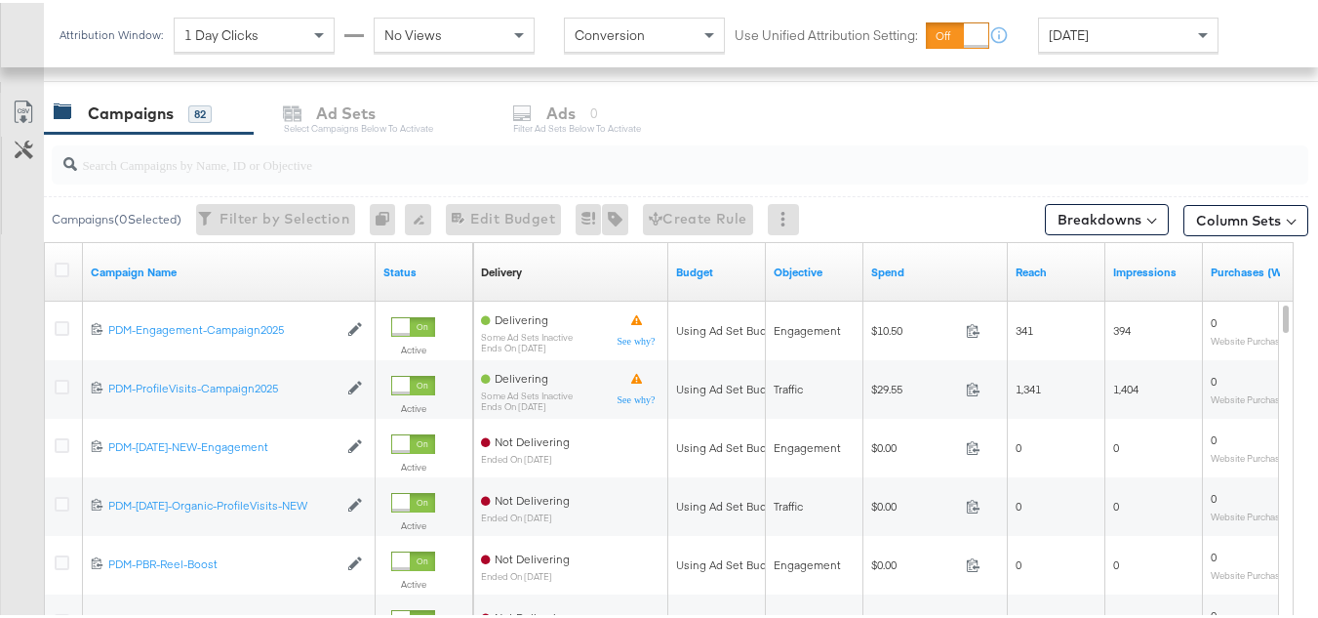
click at [250, 181] on div at bounding box center [680, 161] width 1257 height 39
paste input "B2C_LAND_KC_RT_Sig_24"
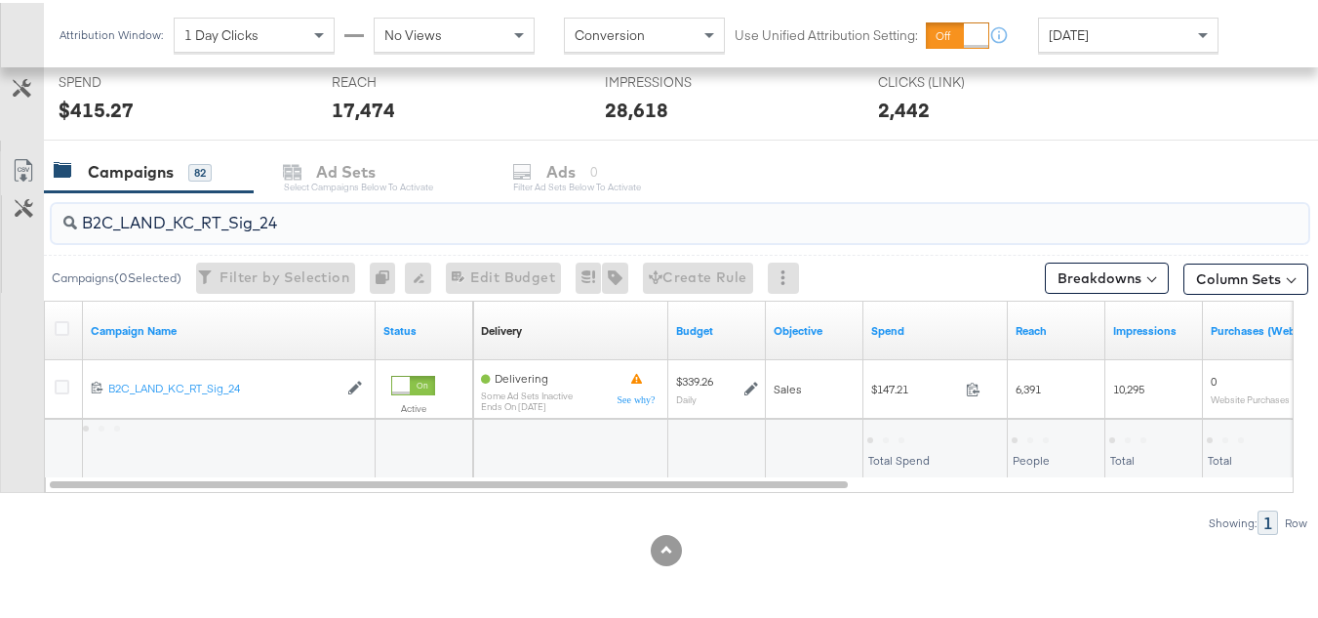
scroll to position [745, 0]
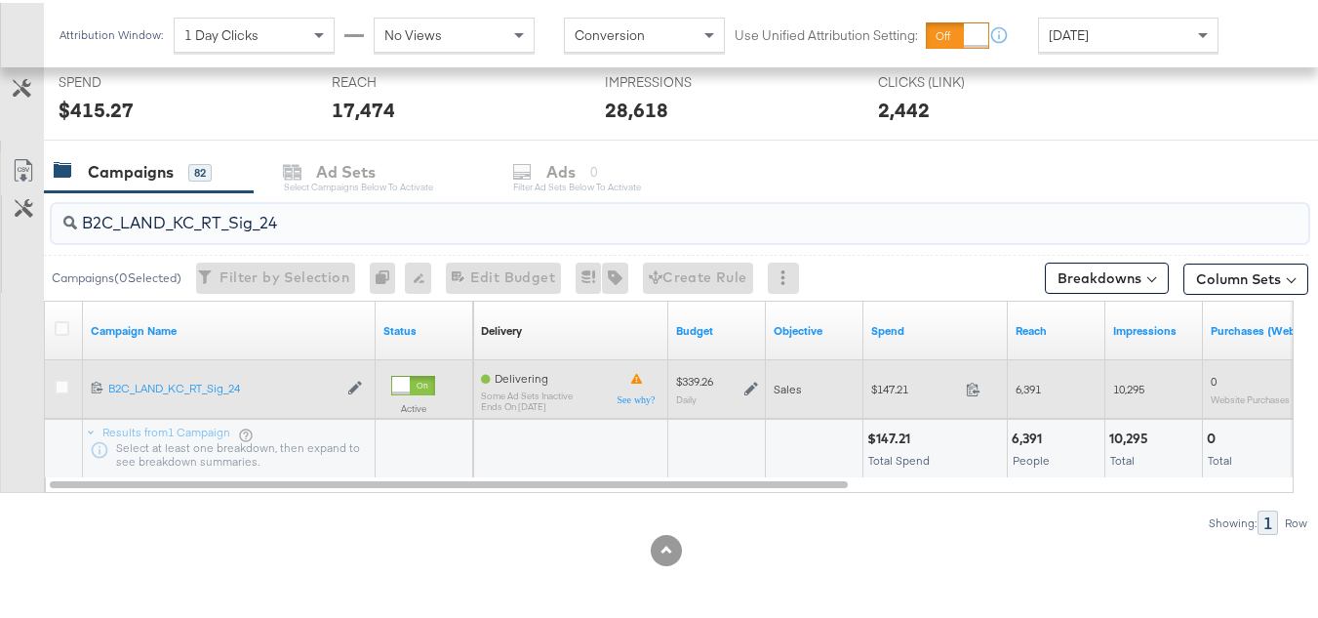
click at [871, 396] on div "$147.21 147.21" at bounding box center [936, 386] width 144 height 30
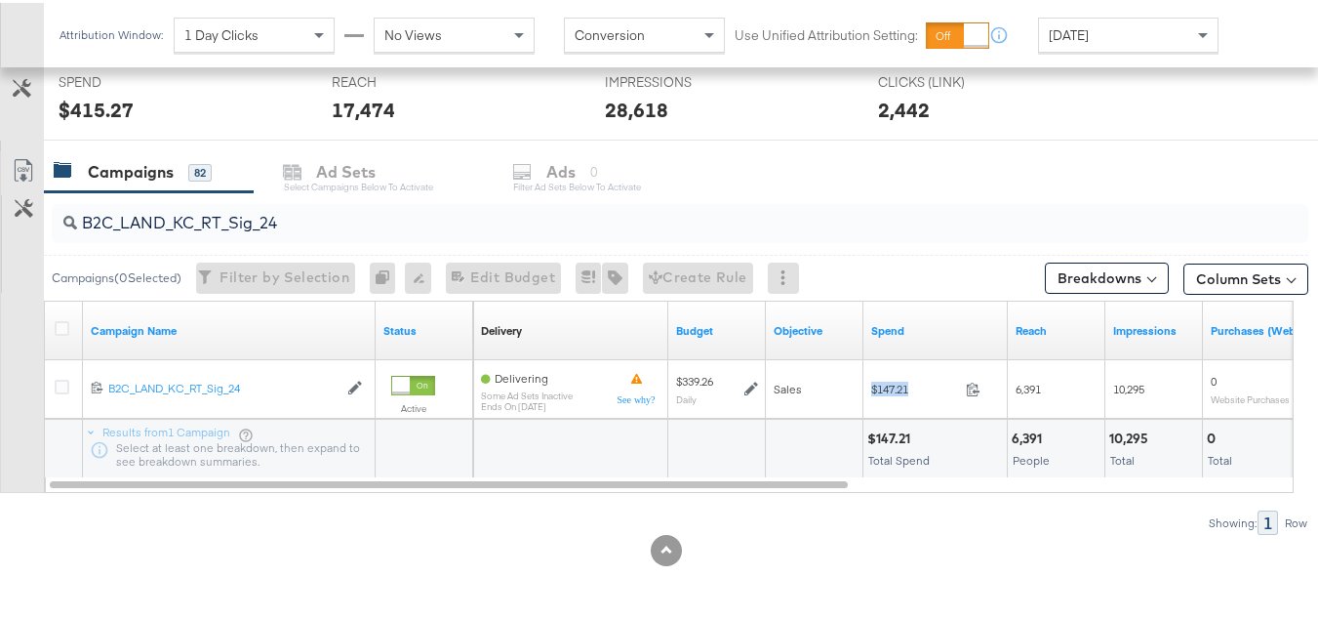
copy div "$147.21"
click at [306, 216] on input "B2C_LAND_KC_RT_Sig_24" at bounding box center [637, 212] width 1120 height 38
paste input "B_Ecommerce_KC_Retargeting_LW&LOA_Traffic"
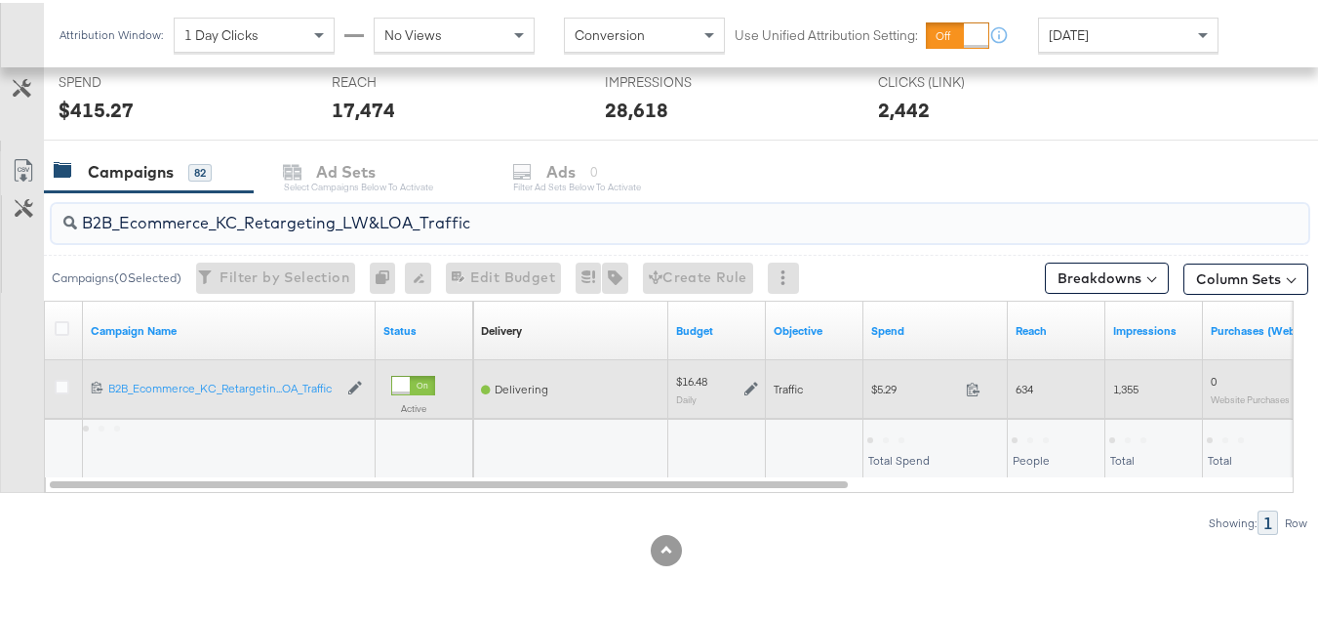
click at [873, 405] on div "$5.29 5.29" at bounding box center [936, 386] width 144 height 59
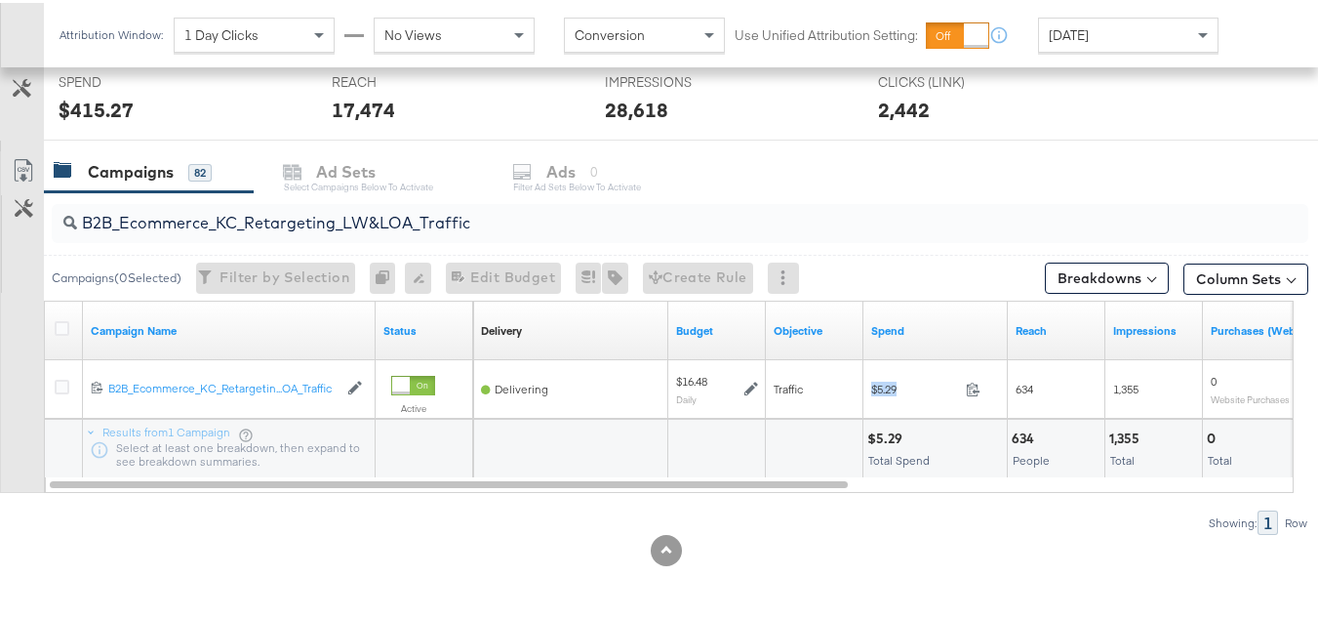
copy div "$5.29"
click at [393, 239] on div "B2B_Ecommerce_KC_Retargeting_LW&LOA_Traffic" at bounding box center [680, 220] width 1257 height 39
click at [397, 218] on input "B2B_Ecommerce_KC_Retargeting_LW&LOA_Traffic" at bounding box center [637, 212] width 1120 height 38
paste input "KC_Retargeting_Prospects & Clients_Conversions"
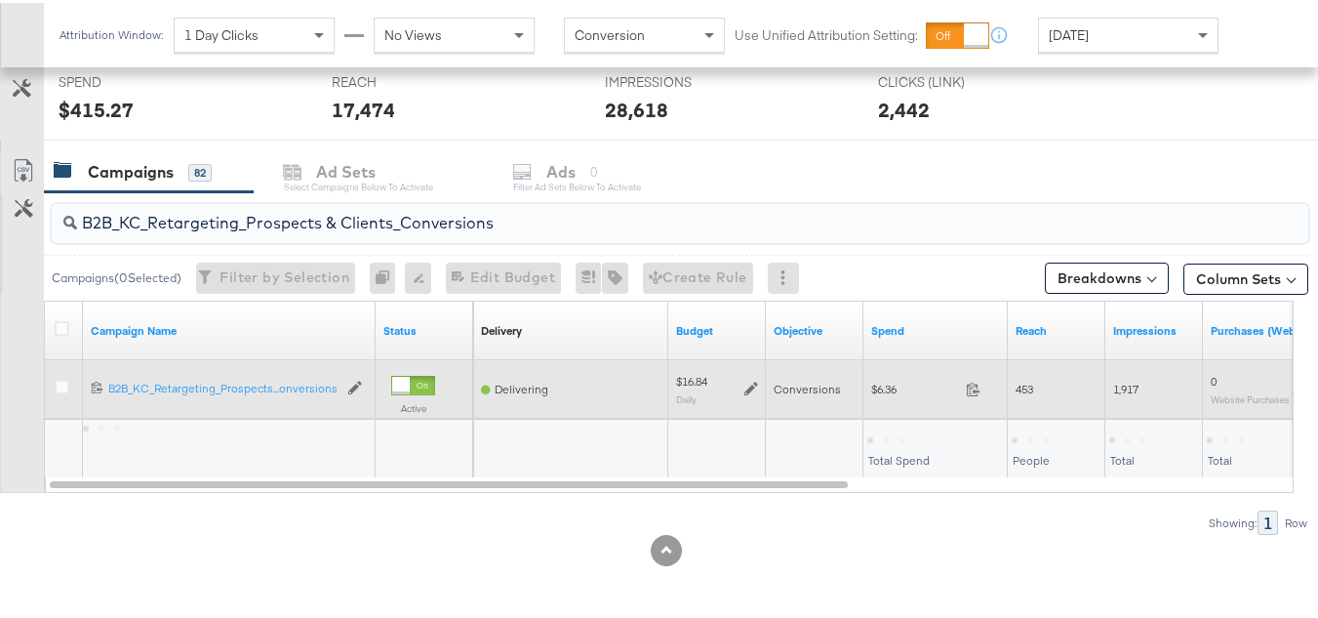
click at [871, 376] on div "$6.36 6.36" at bounding box center [936, 386] width 144 height 30
copy div "$6.36"
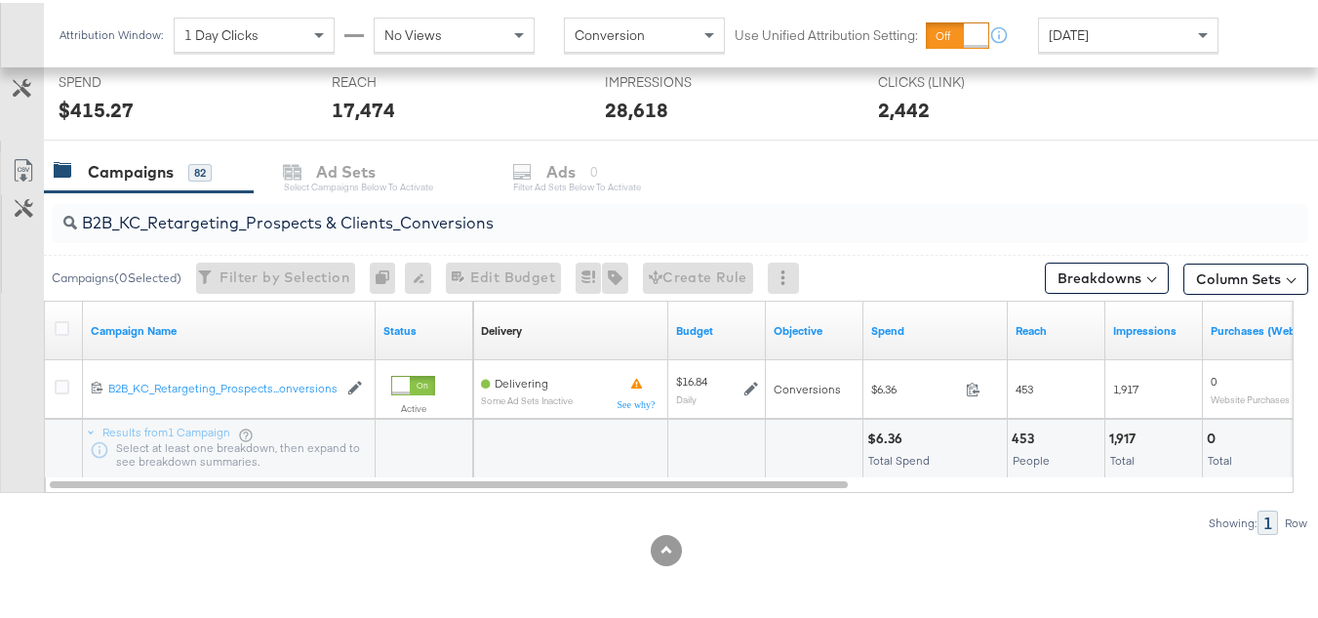
click at [364, 217] on input "B2B_KC_Retargeting_Prospects & Clients_Conversions" at bounding box center [637, 212] width 1120 height 38
paste input "C_LAND_KC_Pros_Sig"
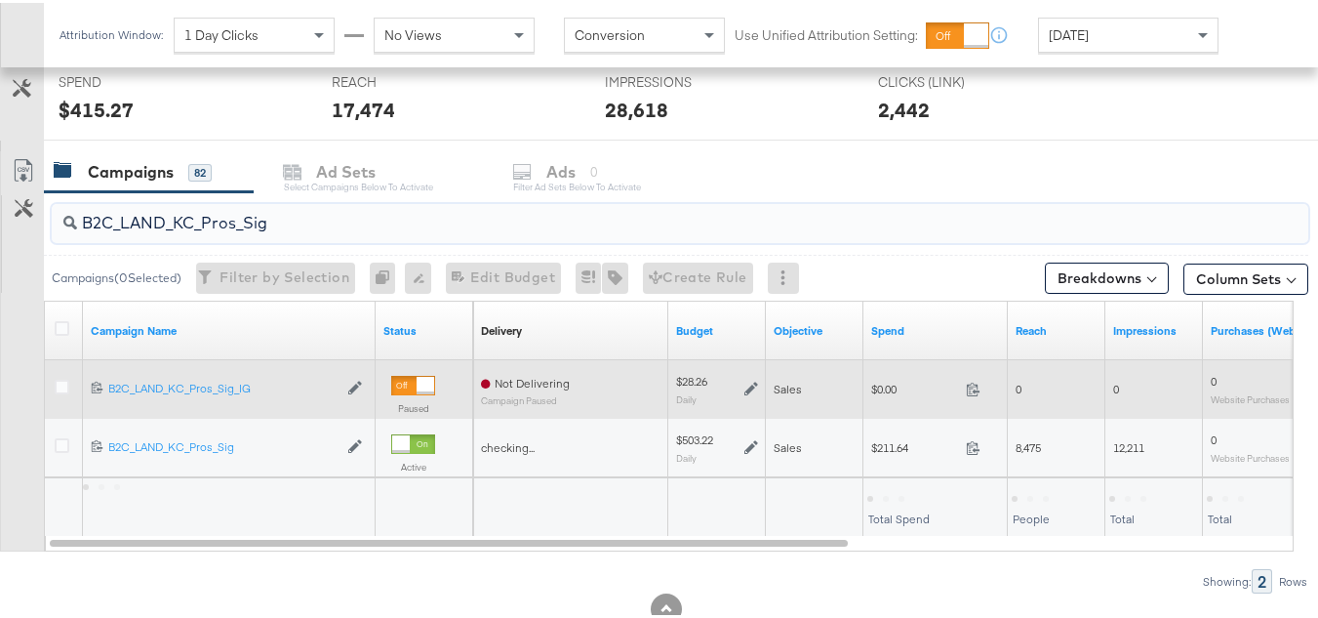
type input "B2C_LAND_KC_Pros_Sig"
click at [872, 391] on span "$0.00" at bounding box center [914, 386] width 87 height 15
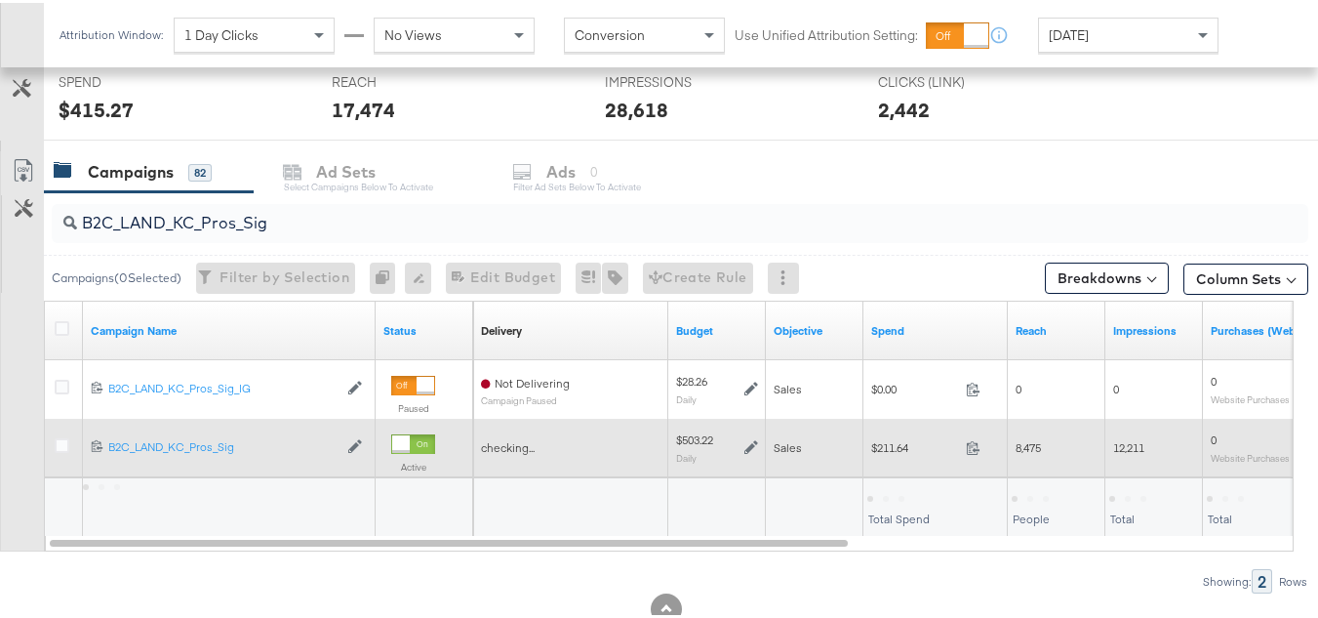
click at [884, 436] on div "$211.64 211.64" at bounding box center [936, 444] width 144 height 30
copy div "$211.64"
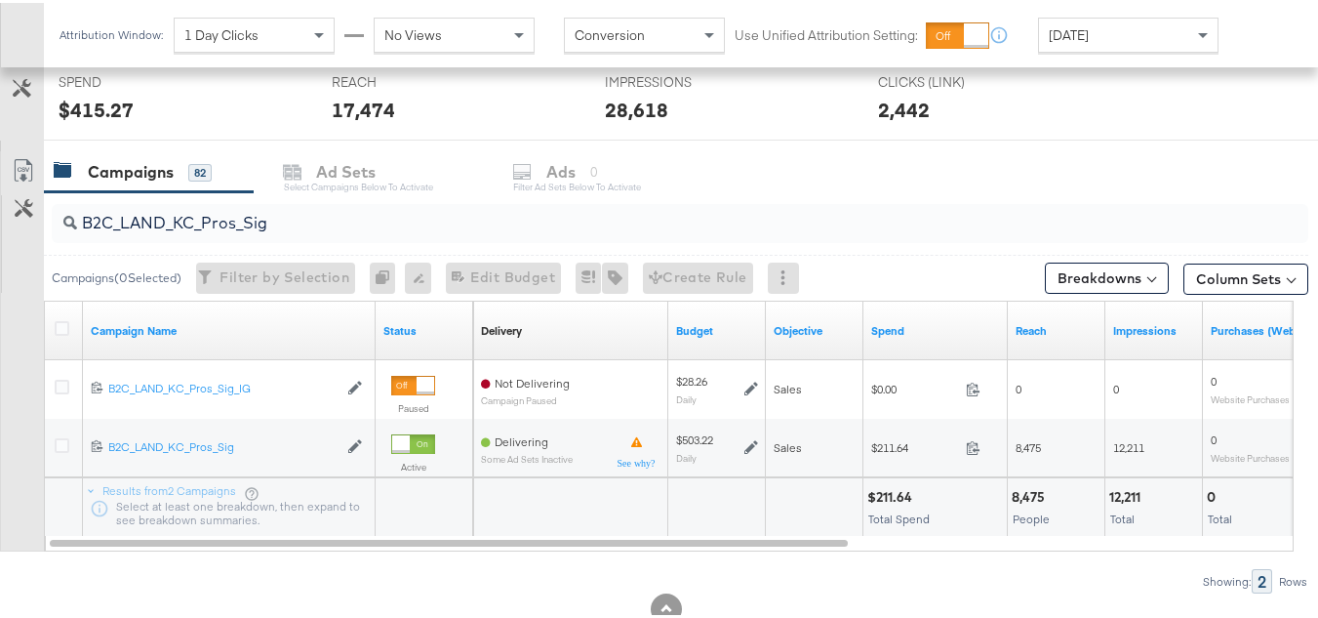
click at [736, 239] on div "B2C_LAND_KC_Pros_Sig" at bounding box center [680, 220] width 1257 height 39
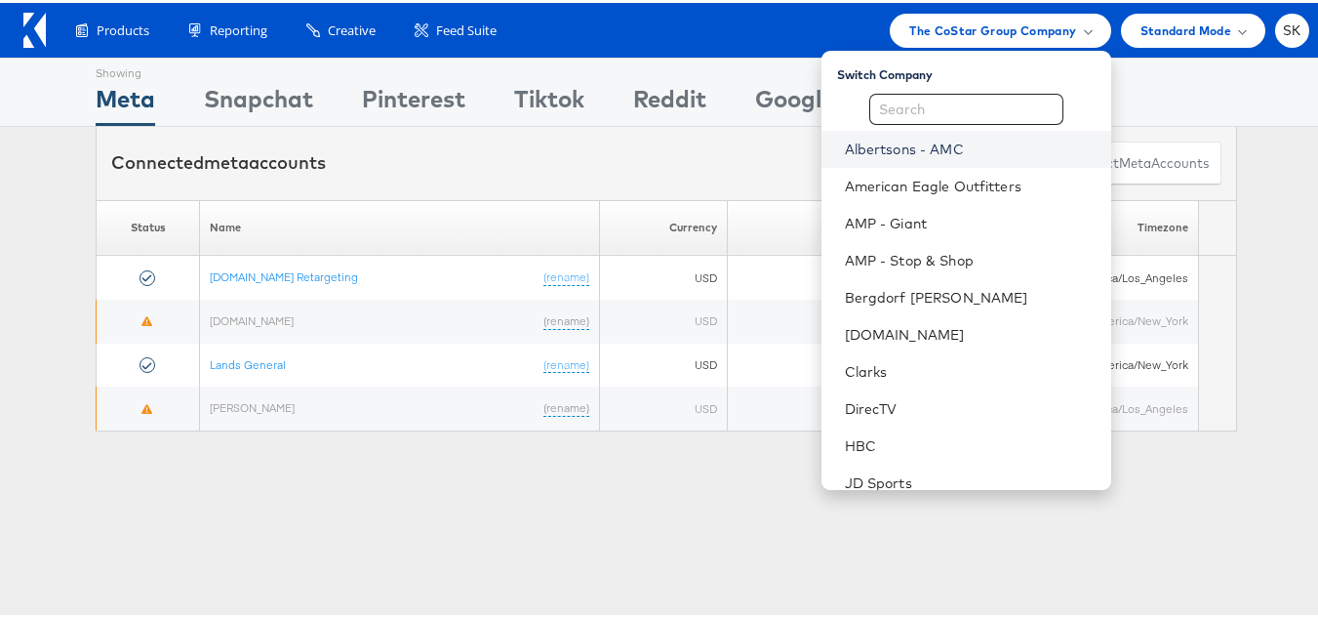
click at [898, 152] on link "Albertsons - AMC" at bounding box center [970, 147] width 251 height 20
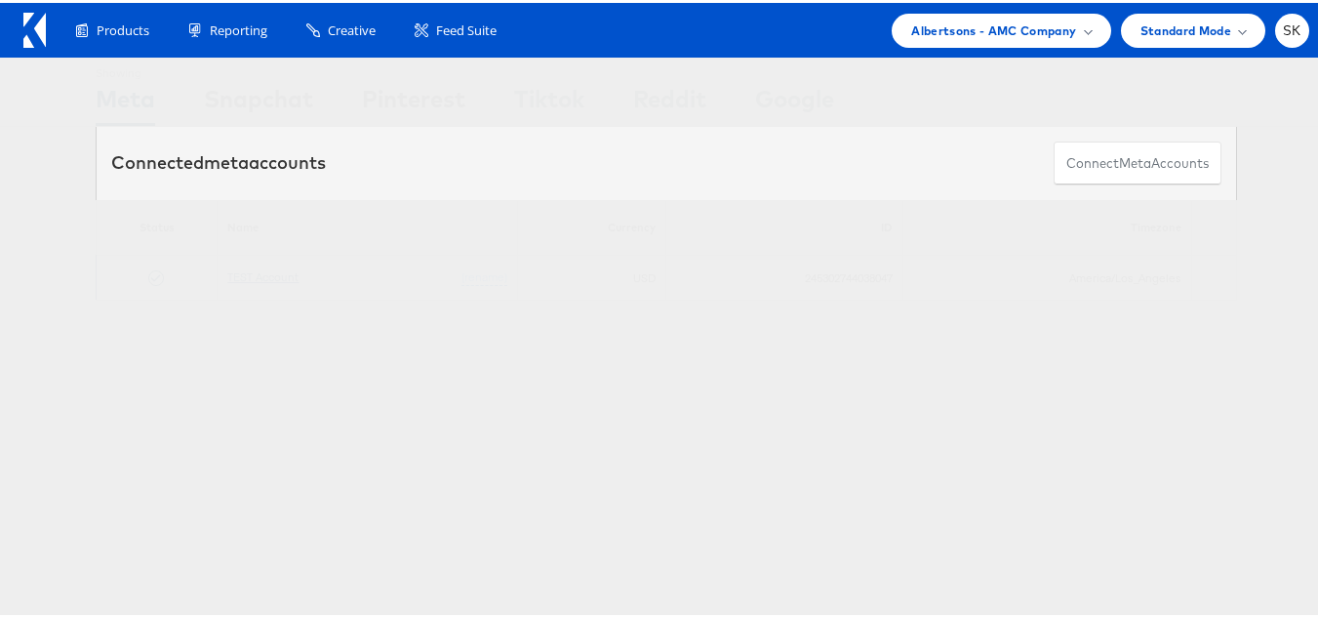
click at [263, 271] on link "TEST Account" at bounding box center [262, 273] width 71 height 15
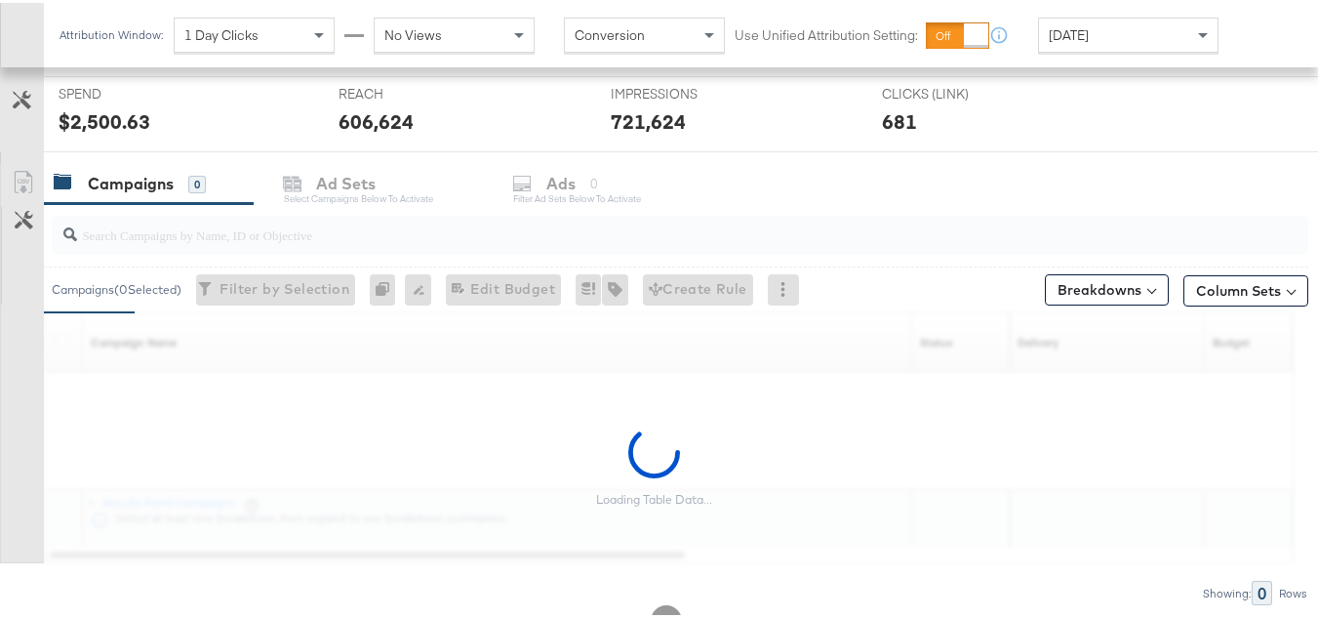
scroll to position [804, 0]
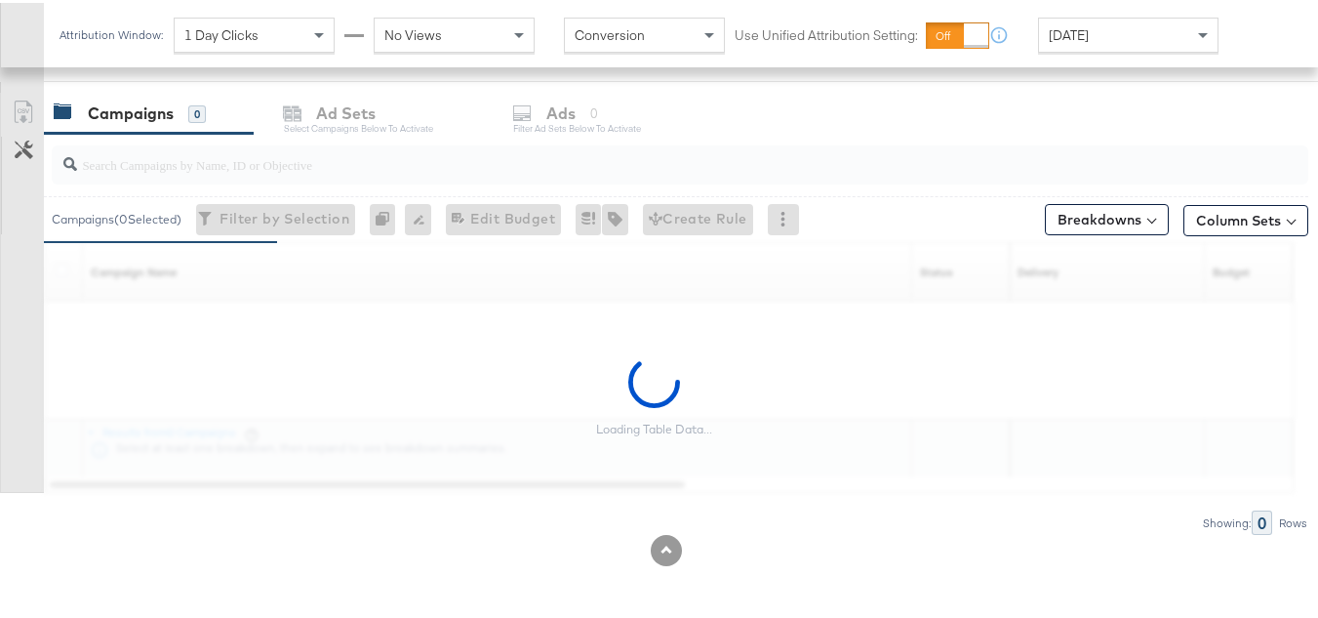
click at [349, 165] on input "search" at bounding box center [637, 154] width 1120 height 38
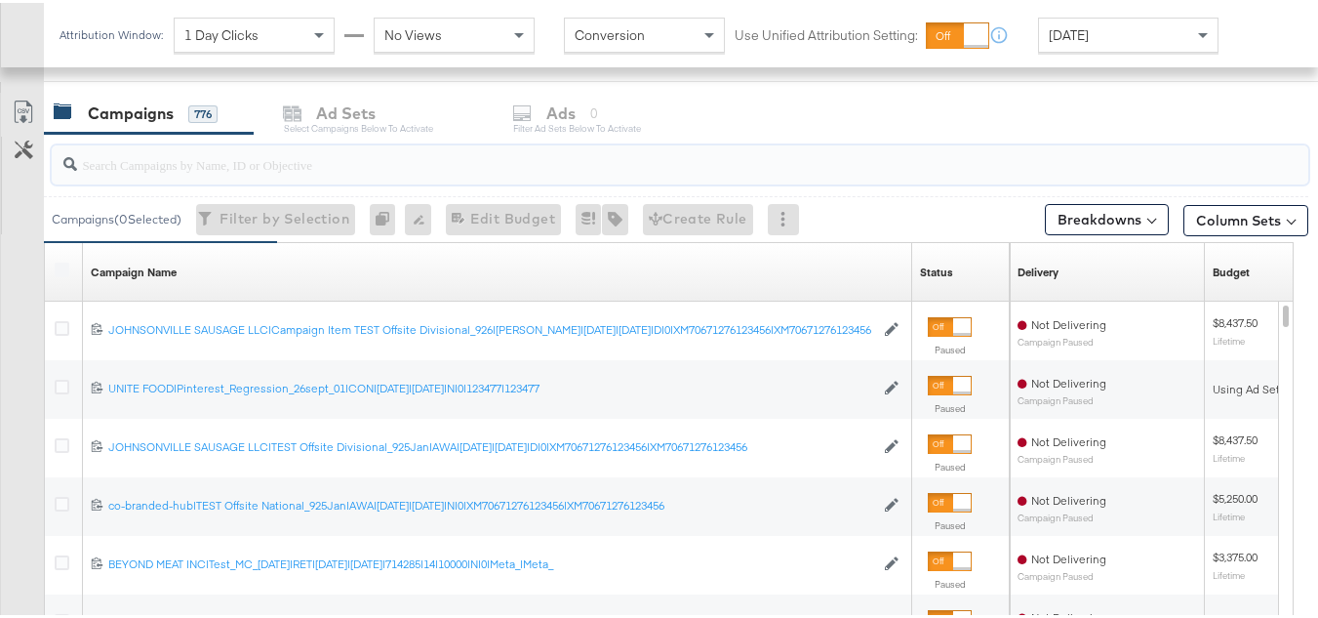
paste input "co-branded-hub|Multi-brand|GMHBC P9_Digital Circular_Multi-Brand_FY25|[PERSON_N…"
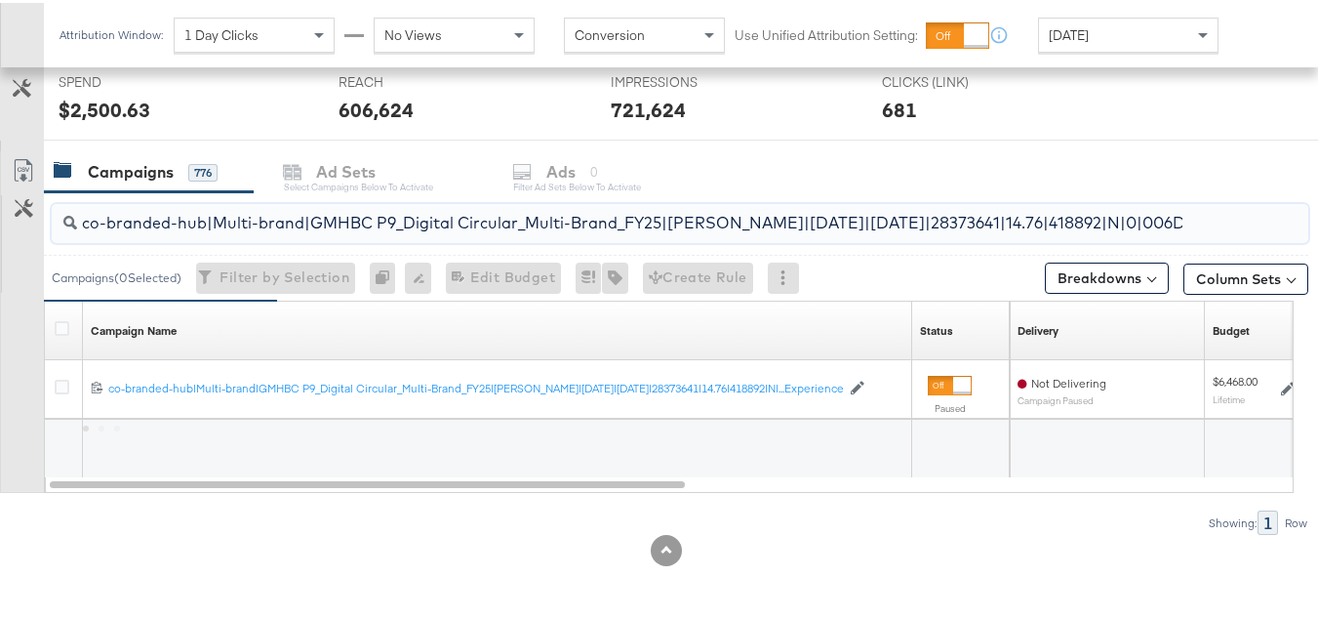
scroll to position [0, 561]
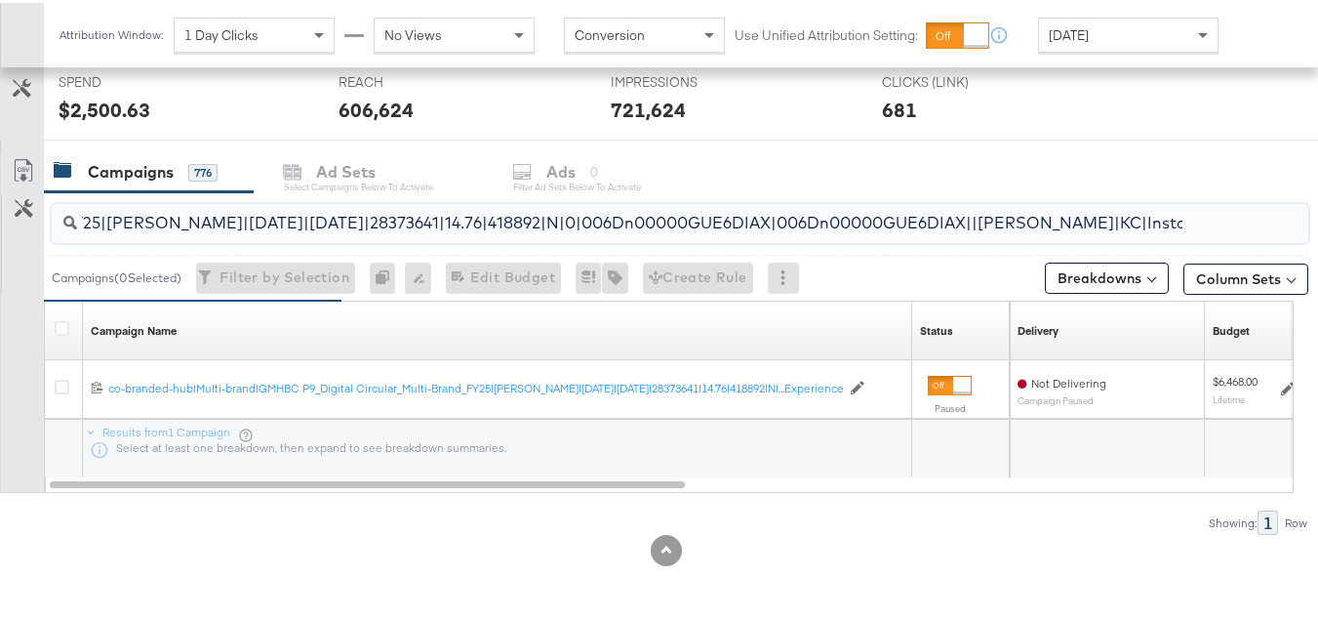
type input "co-branded-hub|Multi-brand|GMHBC P9_Digital Circular_Multi-Brand_FY25|[PERSON_N…"
click at [54, 327] on div at bounding box center [65, 327] width 36 height 35
click at [62, 326] on icon at bounding box center [62, 325] width 15 height 15
click at [0, 0] on input "checkbox" at bounding box center [0, 0] width 0 height 0
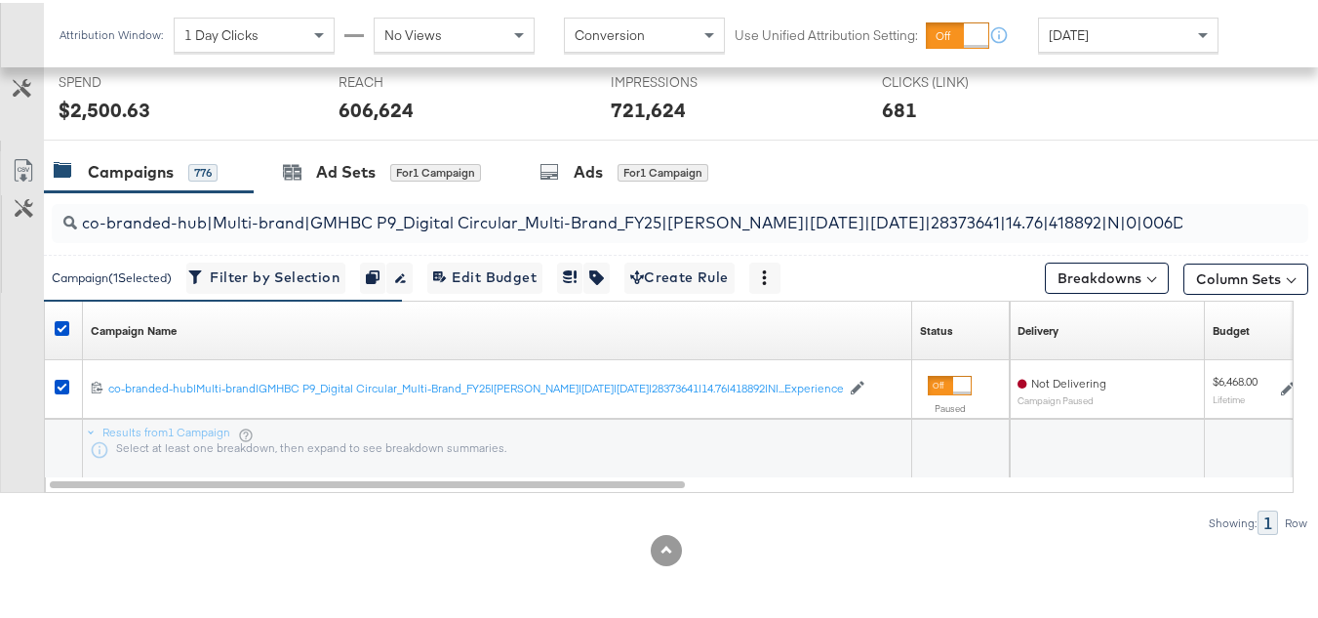
click at [360, 127] on div "REACH REACH 606,624" at bounding box center [460, 99] width 272 height 74
click at [360, 163] on div "Ad Sets" at bounding box center [346, 169] width 60 height 22
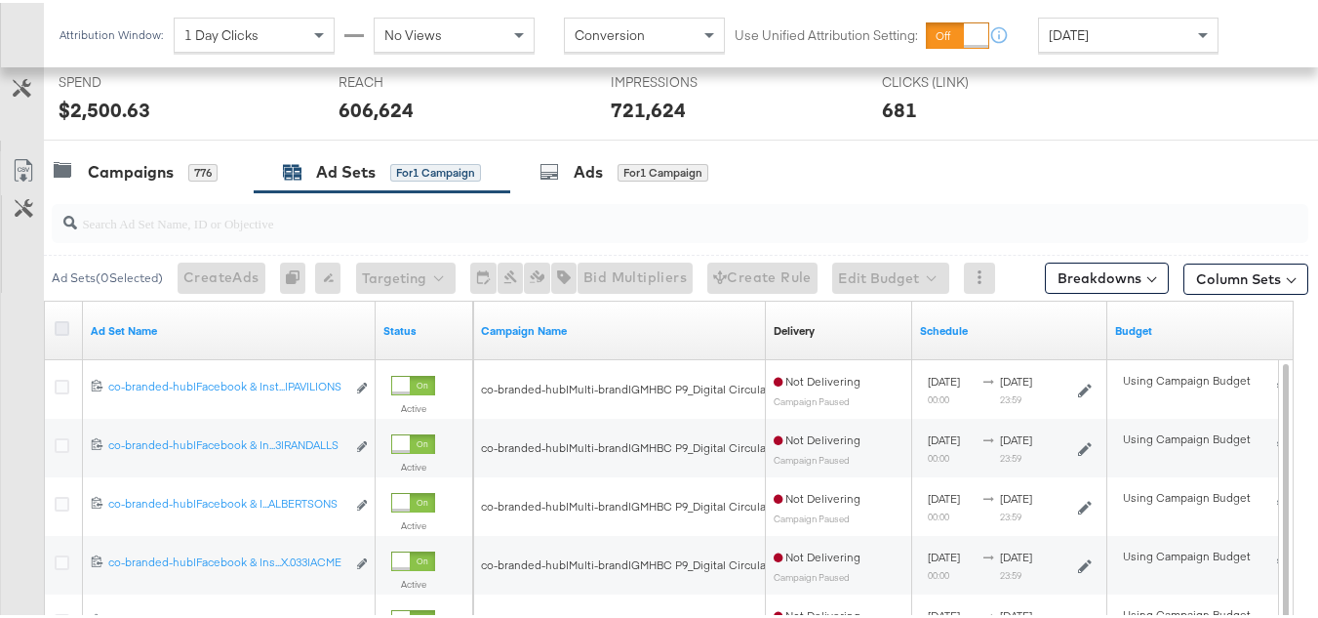
click at [63, 327] on icon at bounding box center [62, 325] width 15 height 15
click at [0, 0] on input "checkbox" at bounding box center [0, 0] width 0 height 0
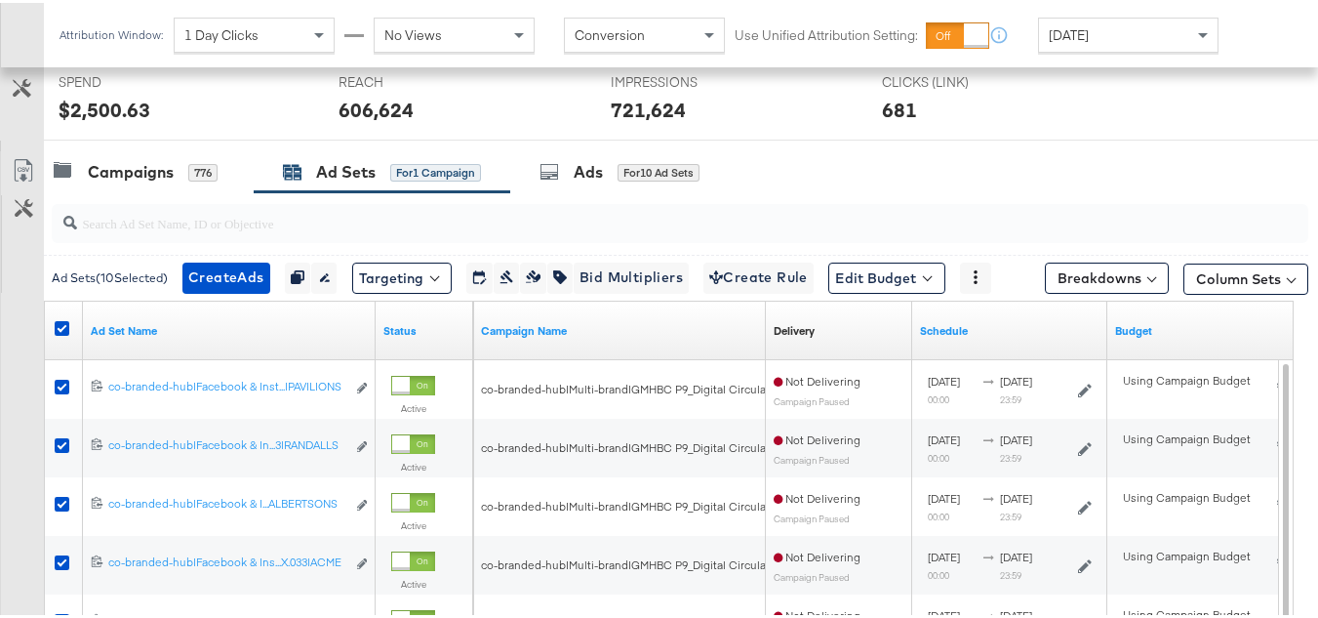
click at [362, 230] on input "search" at bounding box center [637, 212] width 1120 height 38
click at [47, 325] on div at bounding box center [65, 327] width 36 height 35
click at [57, 323] on icon at bounding box center [62, 325] width 15 height 15
click at [0, 0] on input "checkbox" at bounding box center [0, 0] width 0 height 0
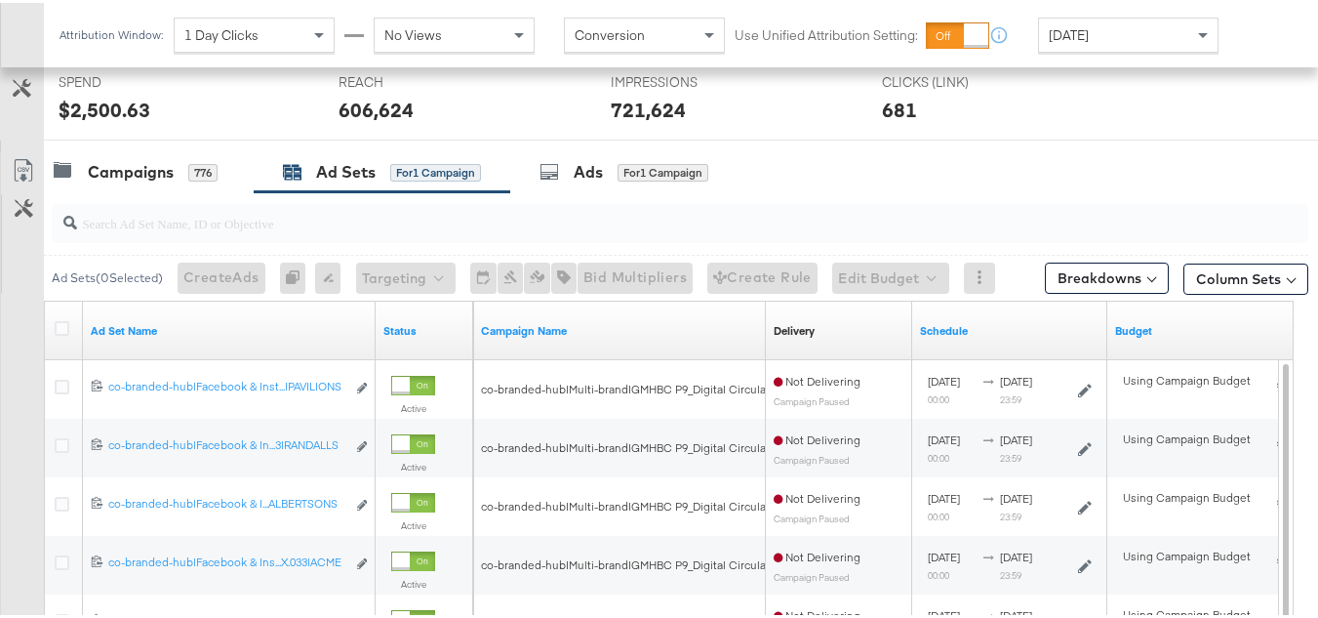
click at [179, 232] on div at bounding box center [680, 220] width 1257 height 39
paste input "co-branded-hub|Facebook & Instagram|Social Media|FBIG - Video IX - Custom Shopp…"
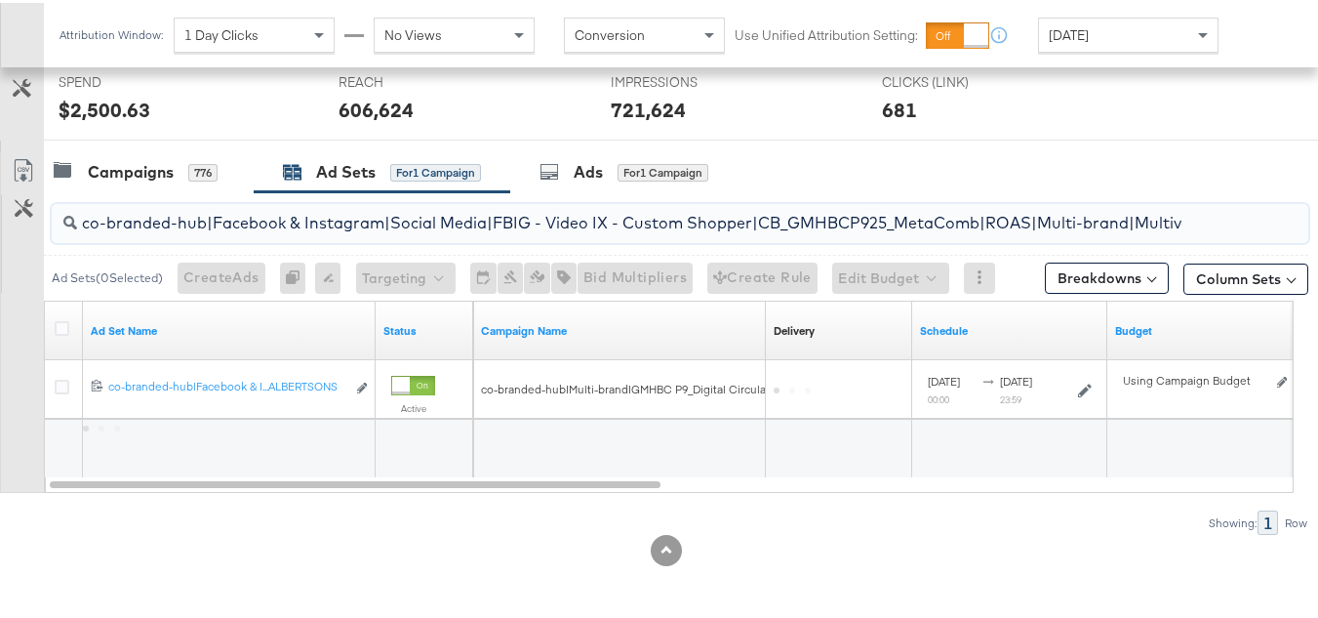
scroll to position [0, 773]
type input "co-branded-hub|Facebook & Instagram|Social Media|FBIG - Video IX - Custom Shopp…"
click at [63, 320] on icon at bounding box center [62, 325] width 15 height 15
click at [0, 0] on input "checkbox" at bounding box center [0, 0] width 0 height 0
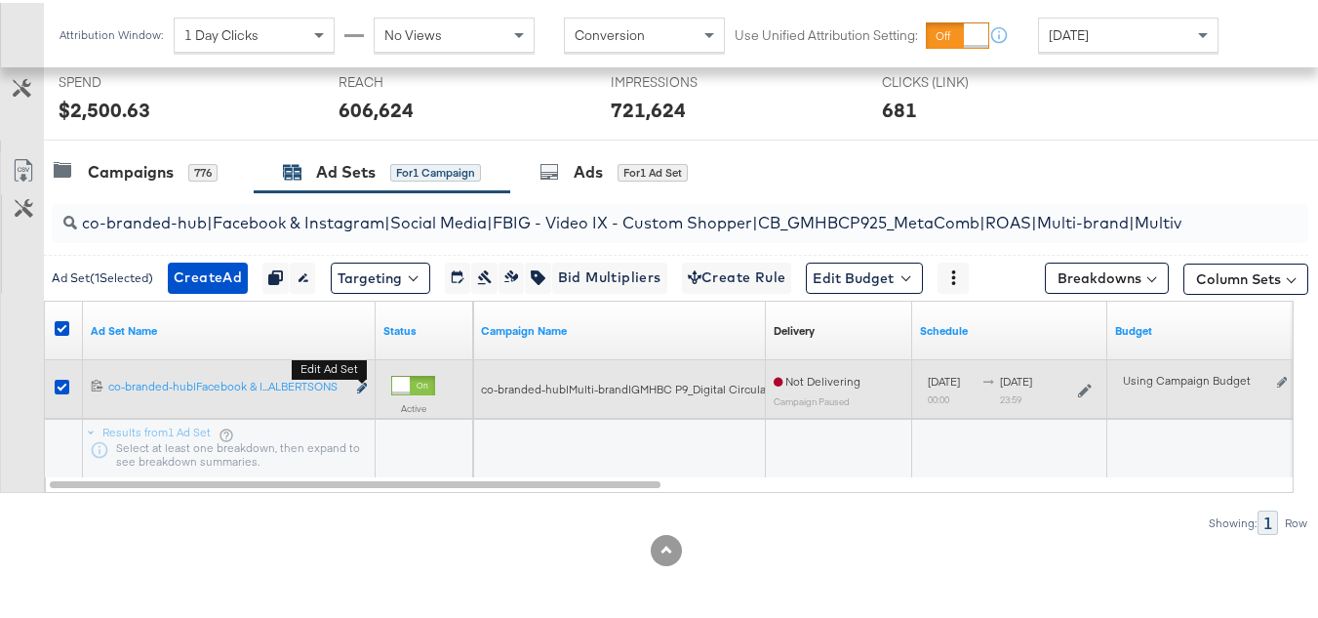
click at [365, 385] on icon "link" at bounding box center [362, 385] width 10 height 11
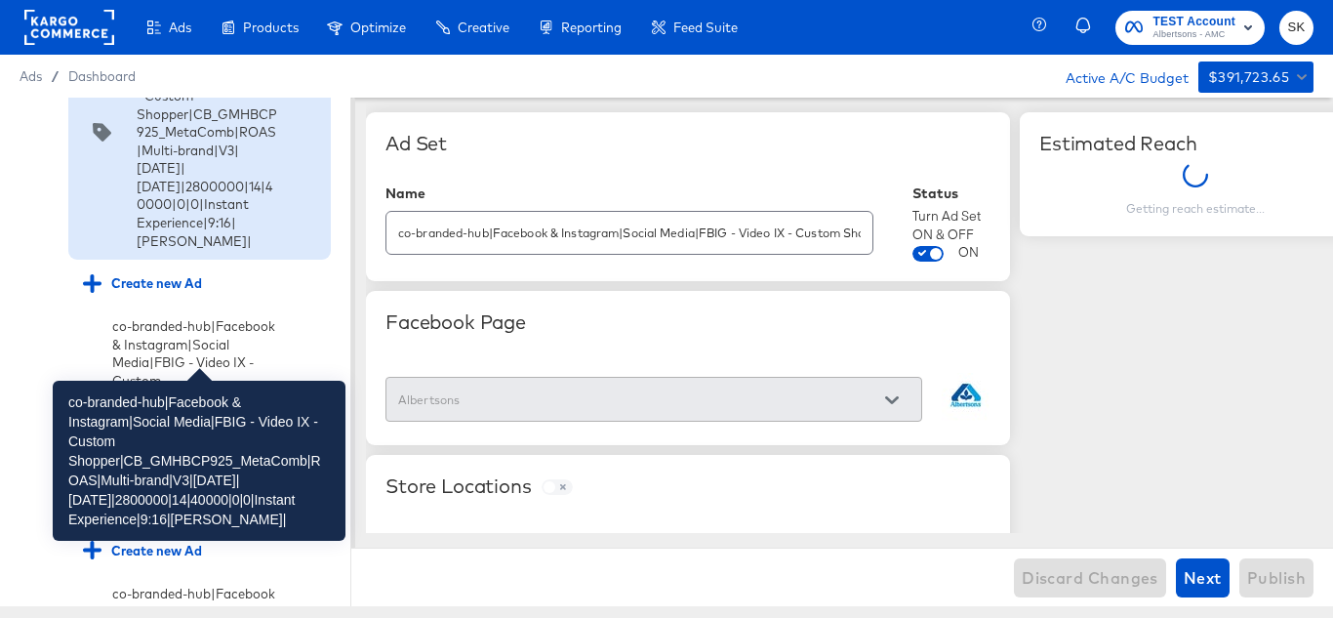
scroll to position [1474, 0]
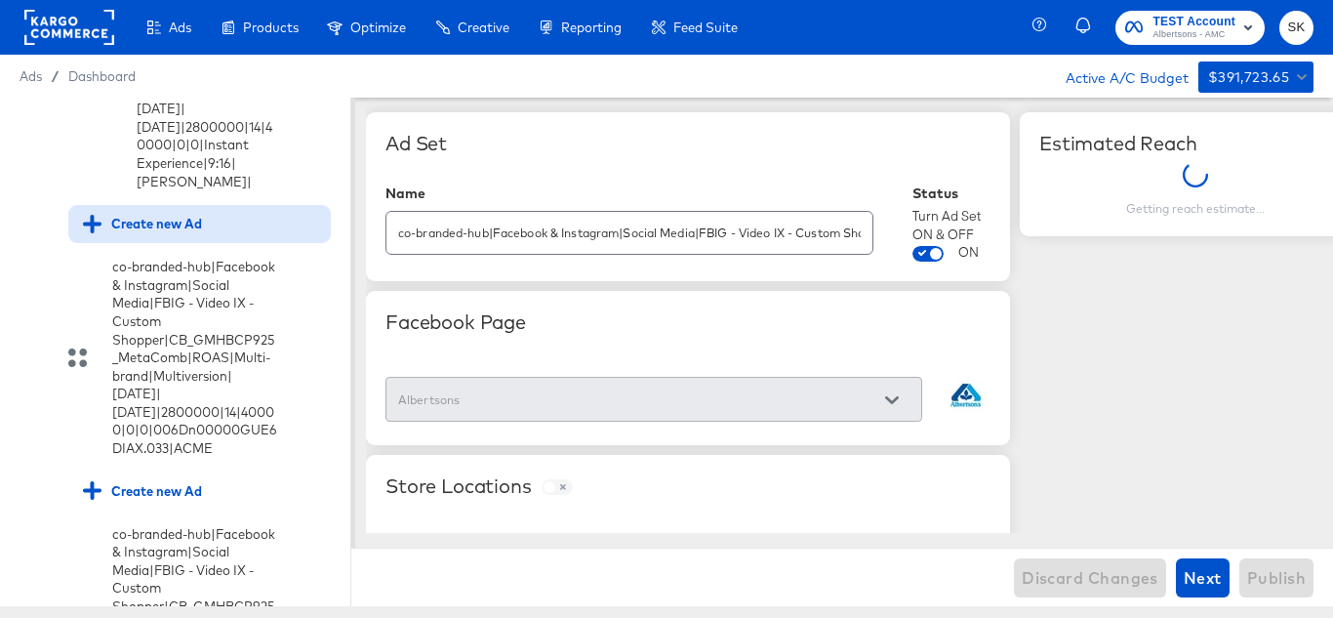
click at [163, 233] on div "Create new Ad" at bounding box center [142, 224] width 119 height 19
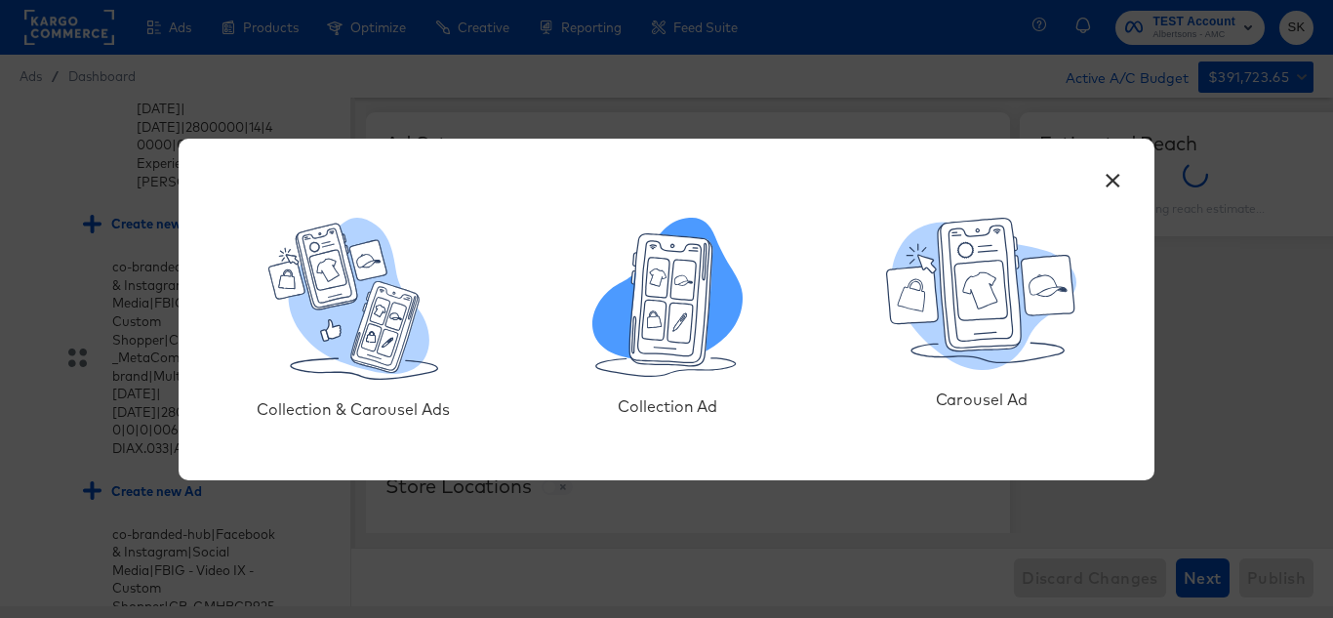
click at [698, 364] on icon at bounding box center [671, 303] width 83 height 127
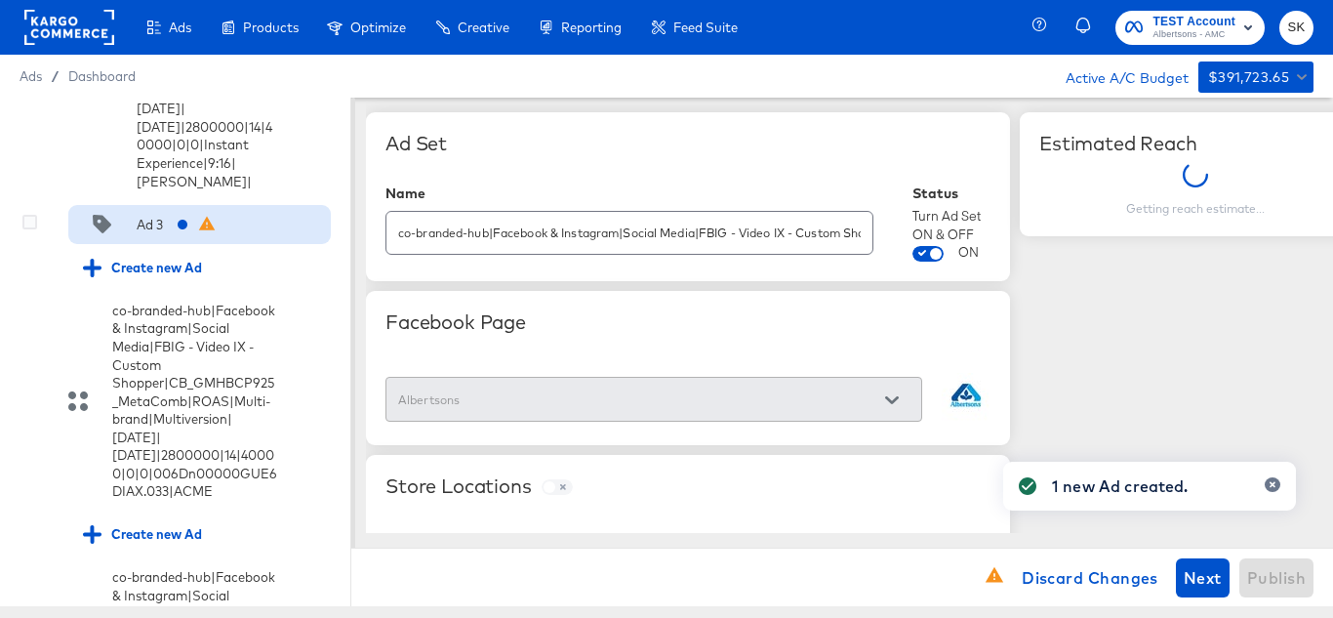
click at [155, 234] on div "Ad 3" at bounding box center [150, 225] width 26 height 19
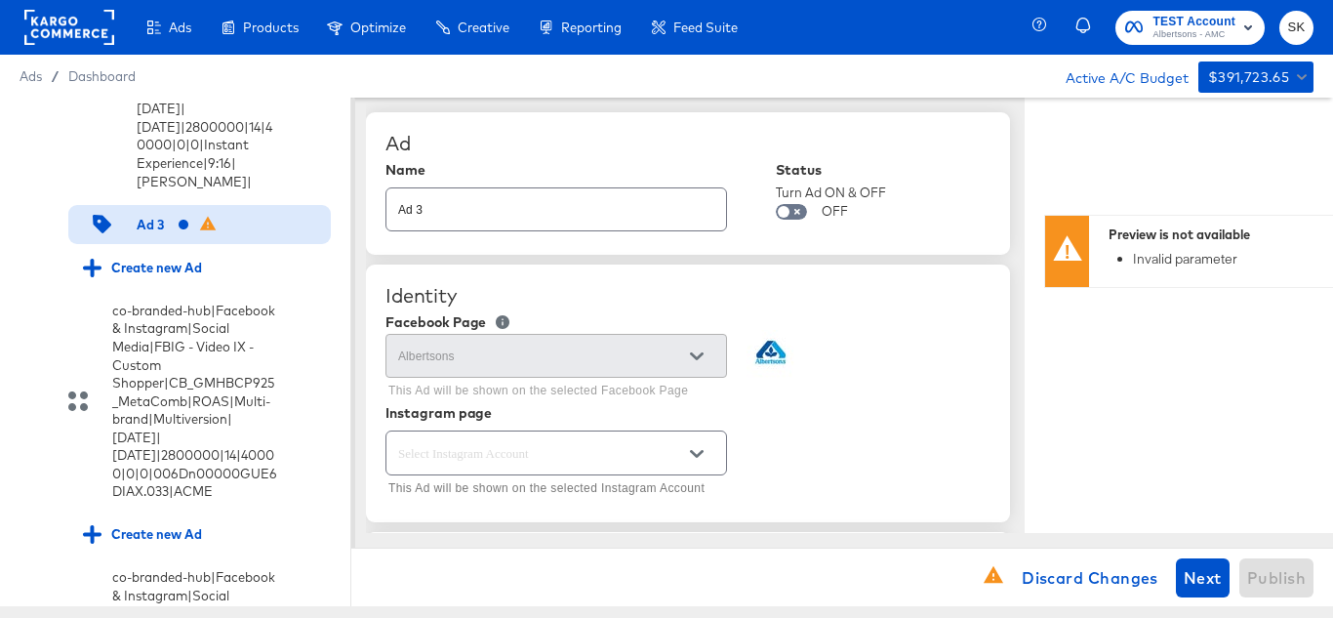
click at [543, 190] on input "Ad 3" at bounding box center [556, 202] width 340 height 42
paste input "co-branded-hub|Facebook & Instagram|Social Media|FBIG - Video IX - Custom Shopp…"
type input "co-branded-hub|Facebook & Instagram|Social Media|FBIG - Video IX - Custom Shopp…"
type textarea "x"
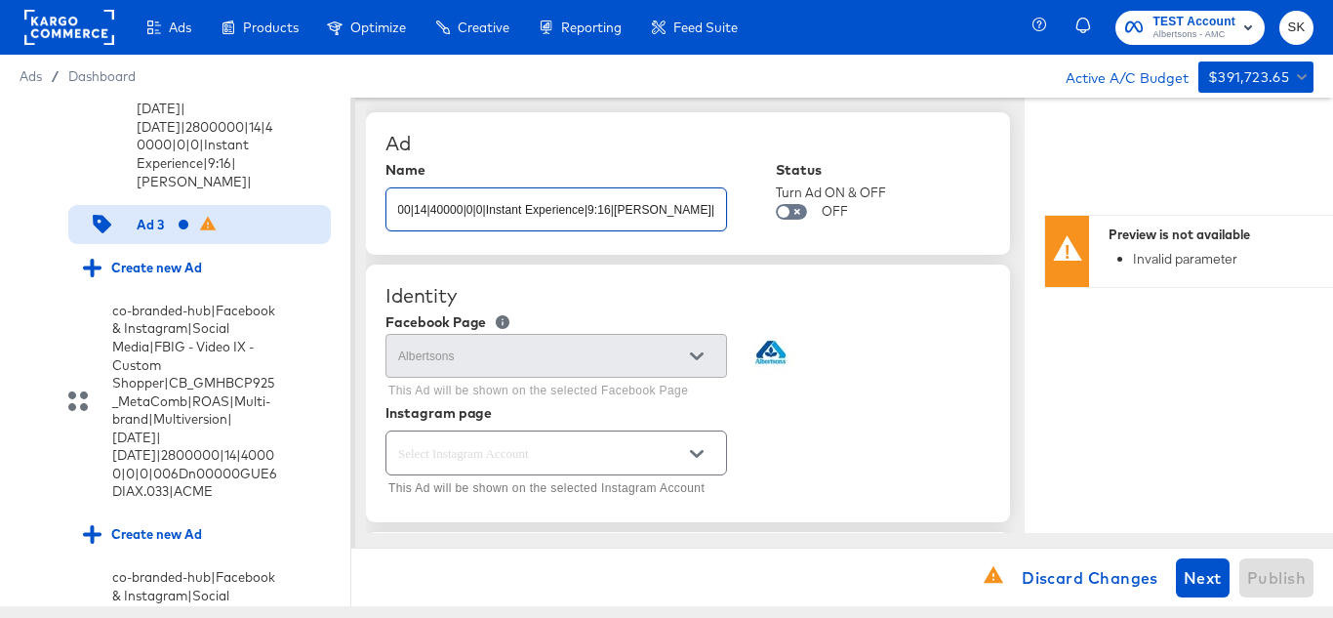
type textarea "x"
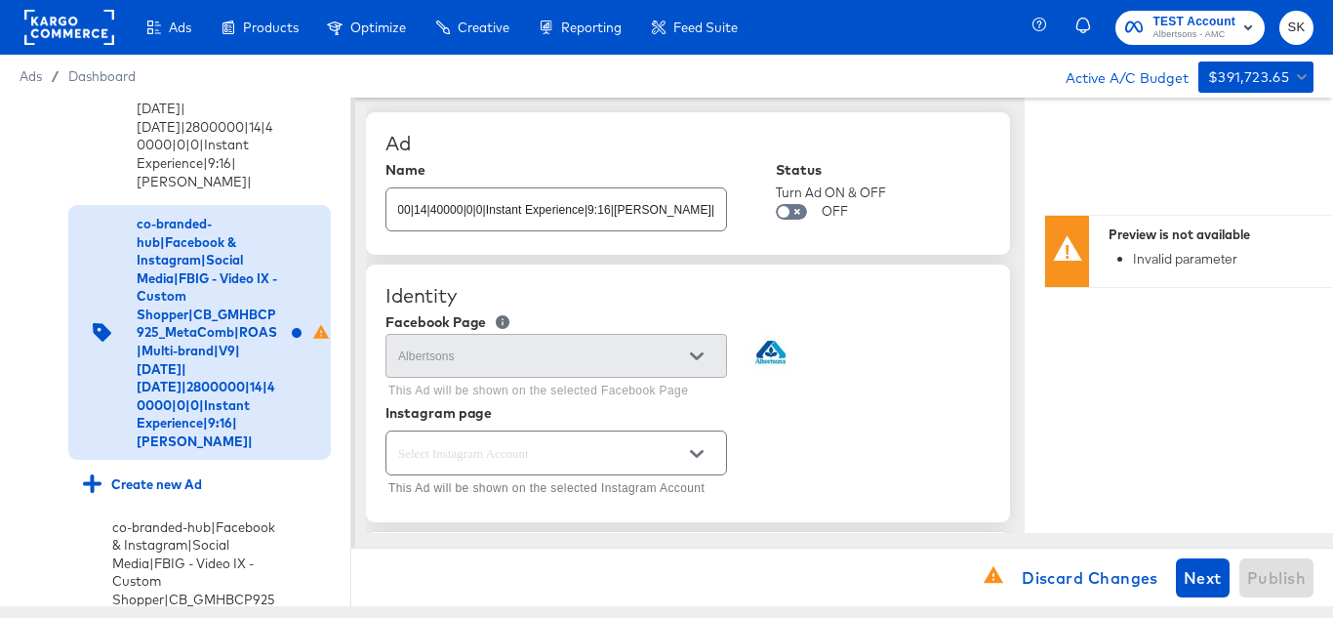
click at [675, 137] on div "Ad" at bounding box center [687, 143] width 605 height 23
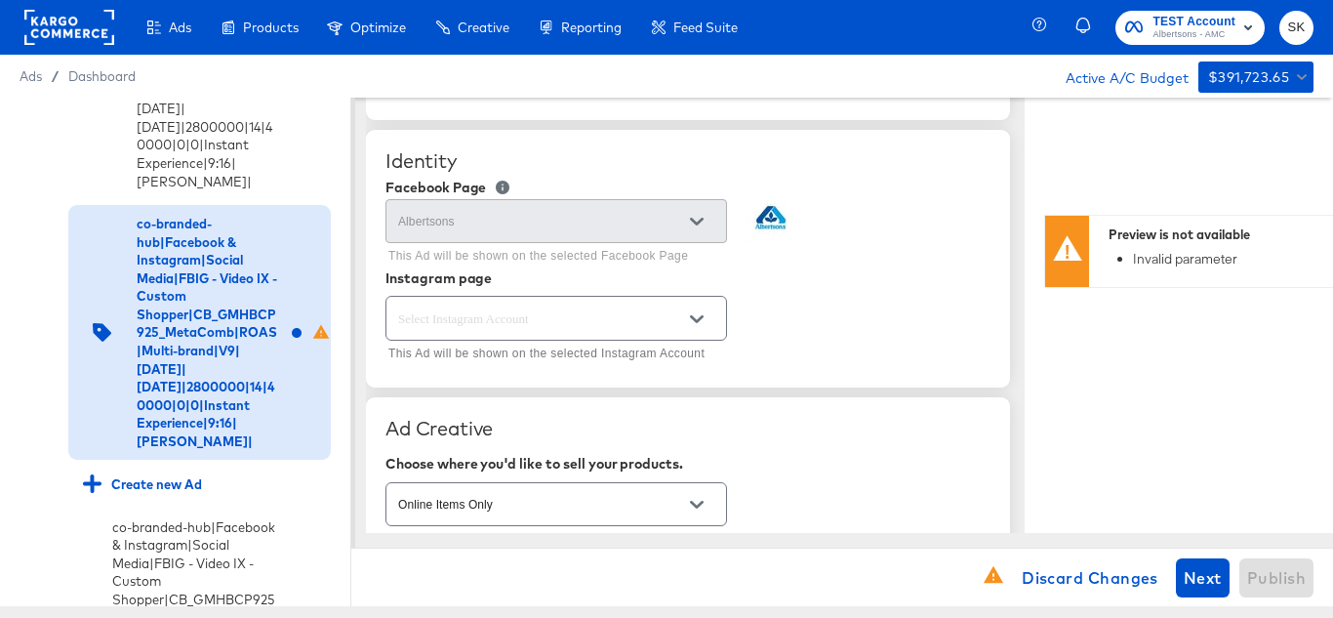
scroll to position [195, 0]
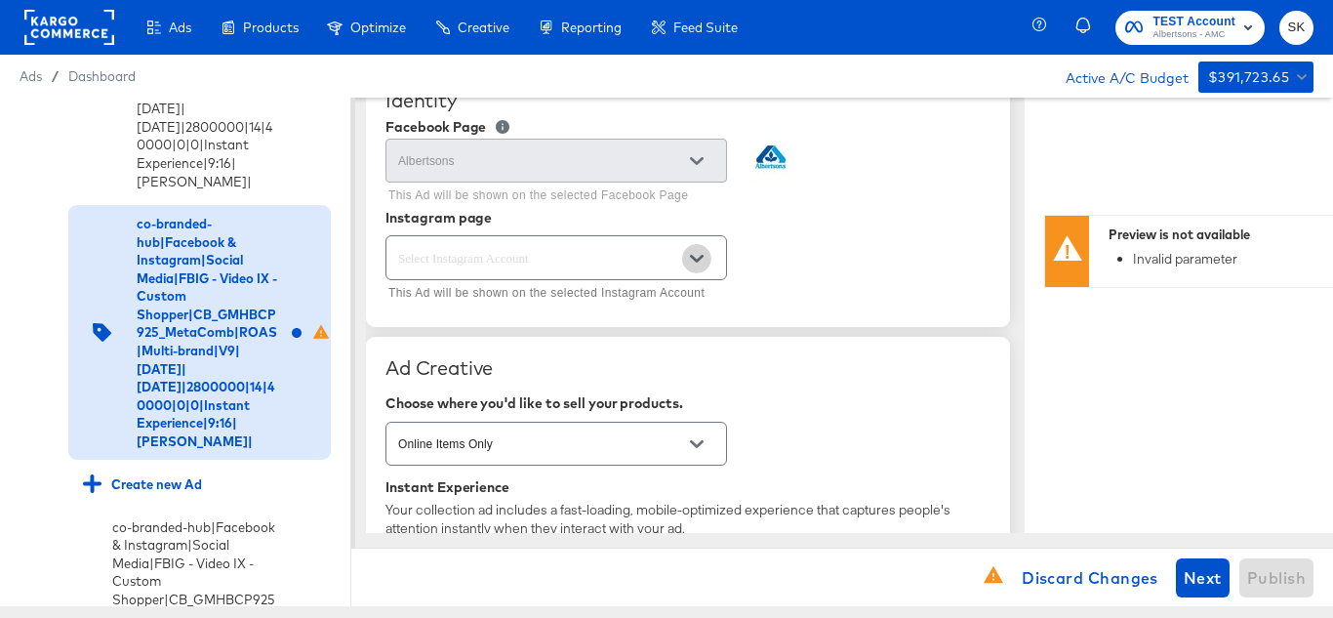
click at [695, 260] on icon "Open" at bounding box center [697, 259] width 14 height 8
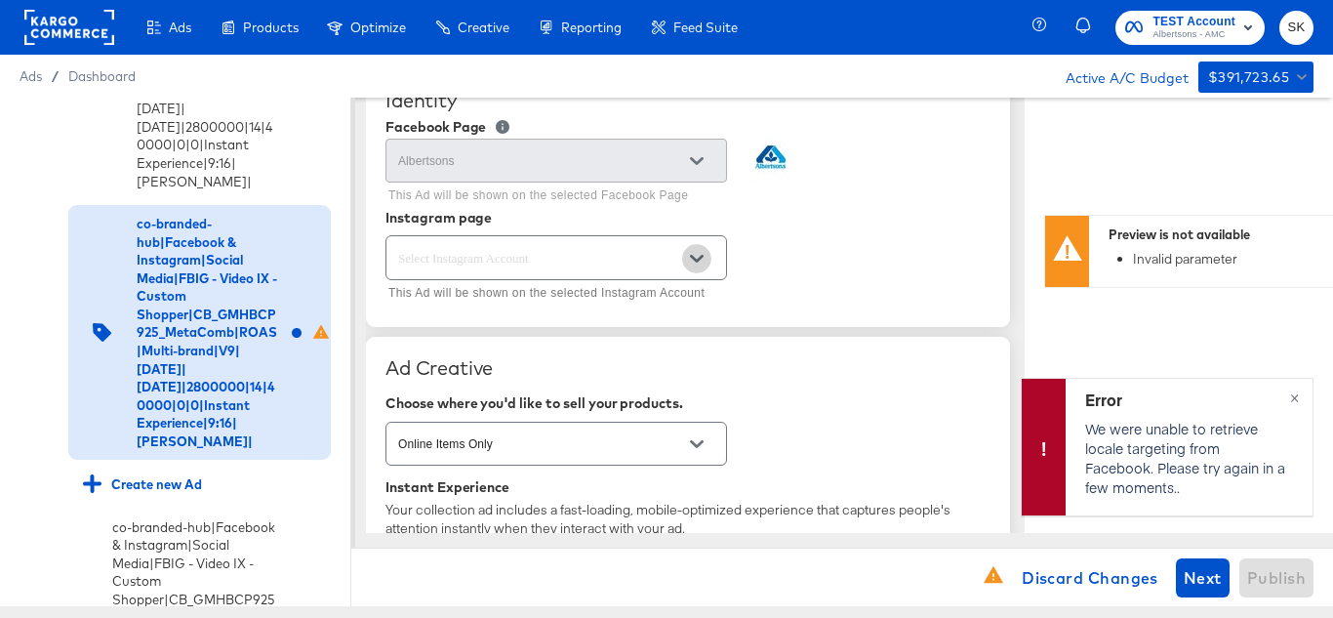
click at [700, 262] on icon "Open" at bounding box center [697, 259] width 14 height 14
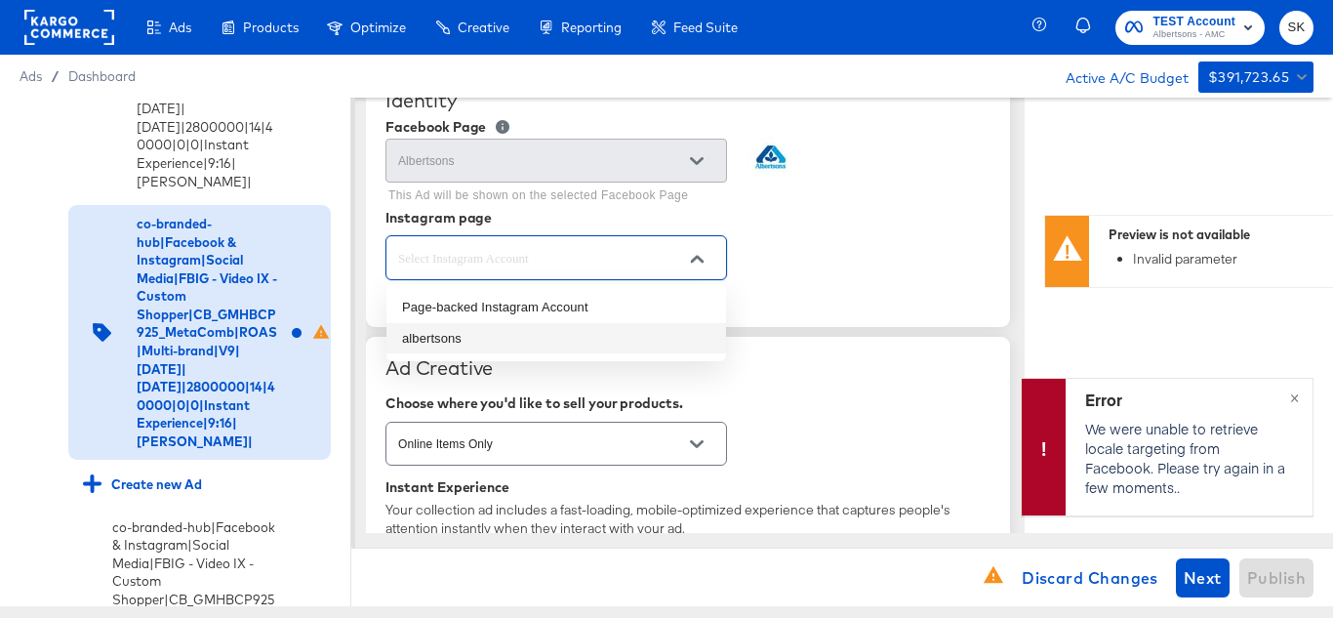
click at [479, 336] on li "albertsons" at bounding box center [556, 338] width 340 height 31
type textarea "x"
type input "albertsons"
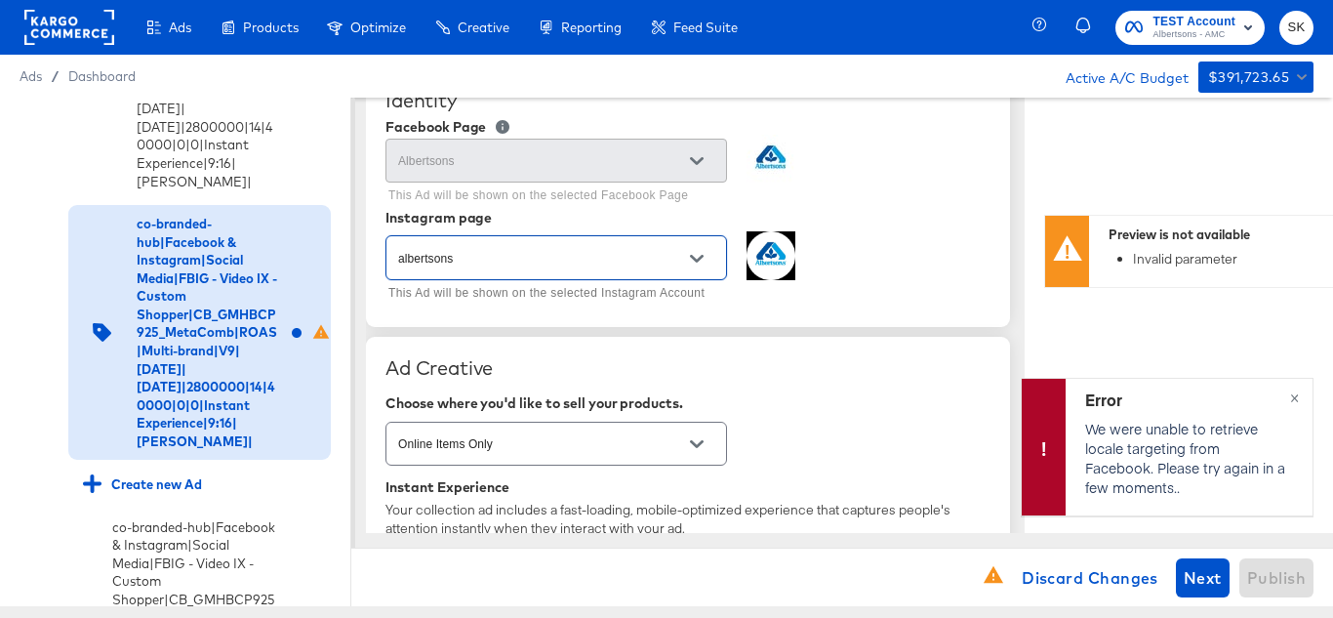
click at [812, 247] on div "albertsons This Ad will be shown on the selected Instagram Account" at bounding box center [687, 268] width 605 height 75
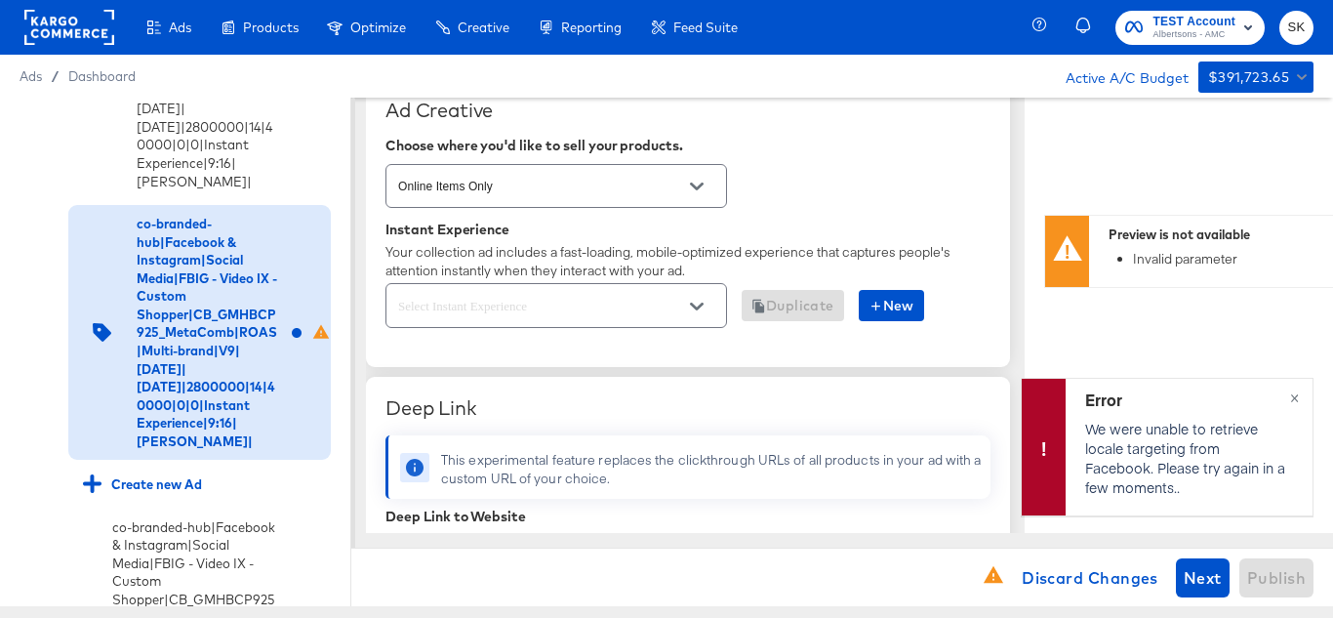
scroll to position [488, 0]
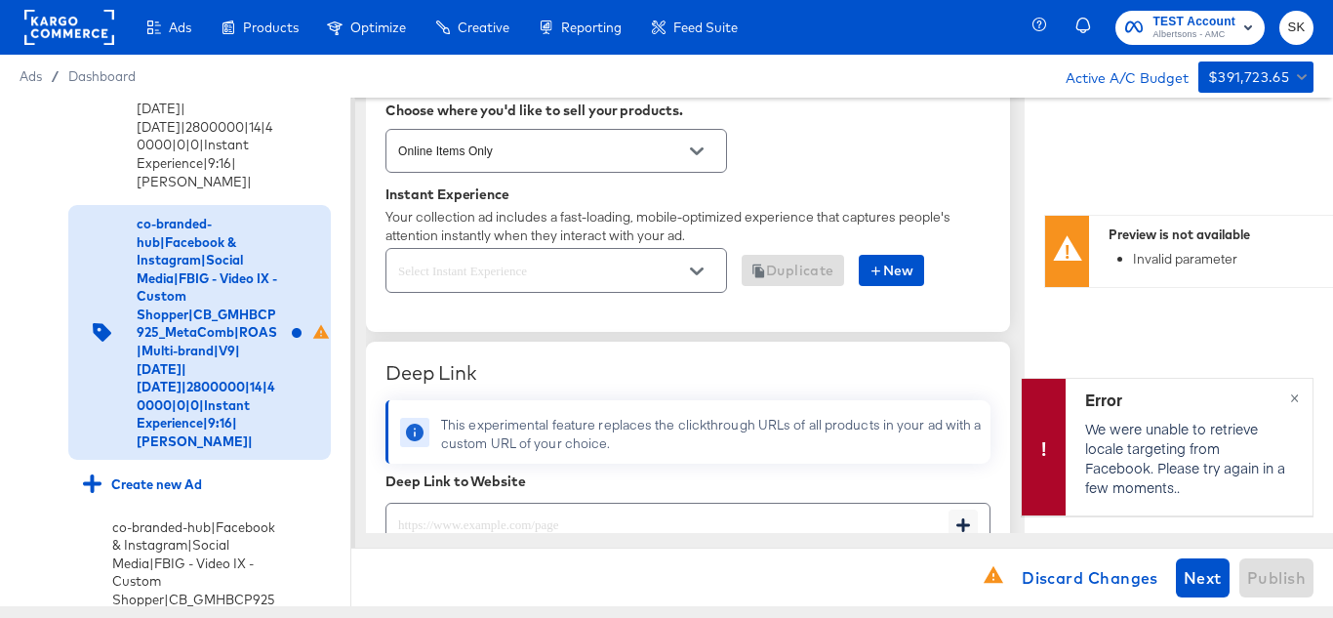
click at [705, 276] on button "Open" at bounding box center [696, 271] width 29 height 29
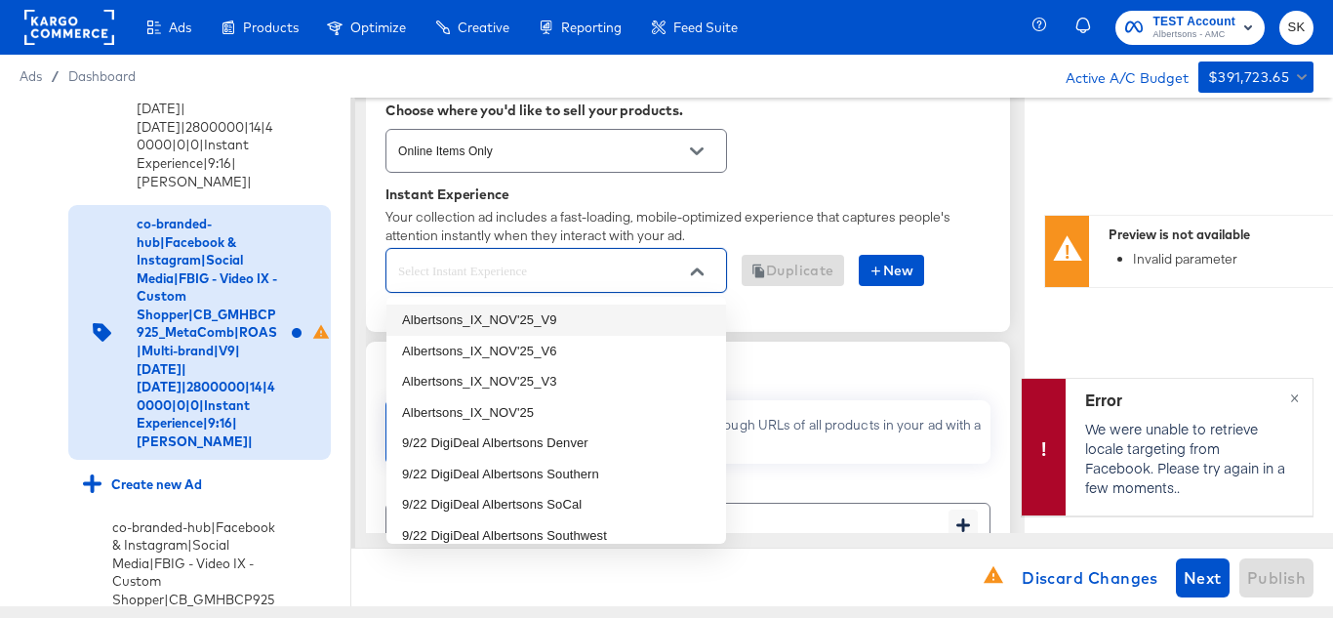
click at [585, 316] on li "Albertsons_IX_NOV'25_V9" at bounding box center [556, 319] width 340 height 31
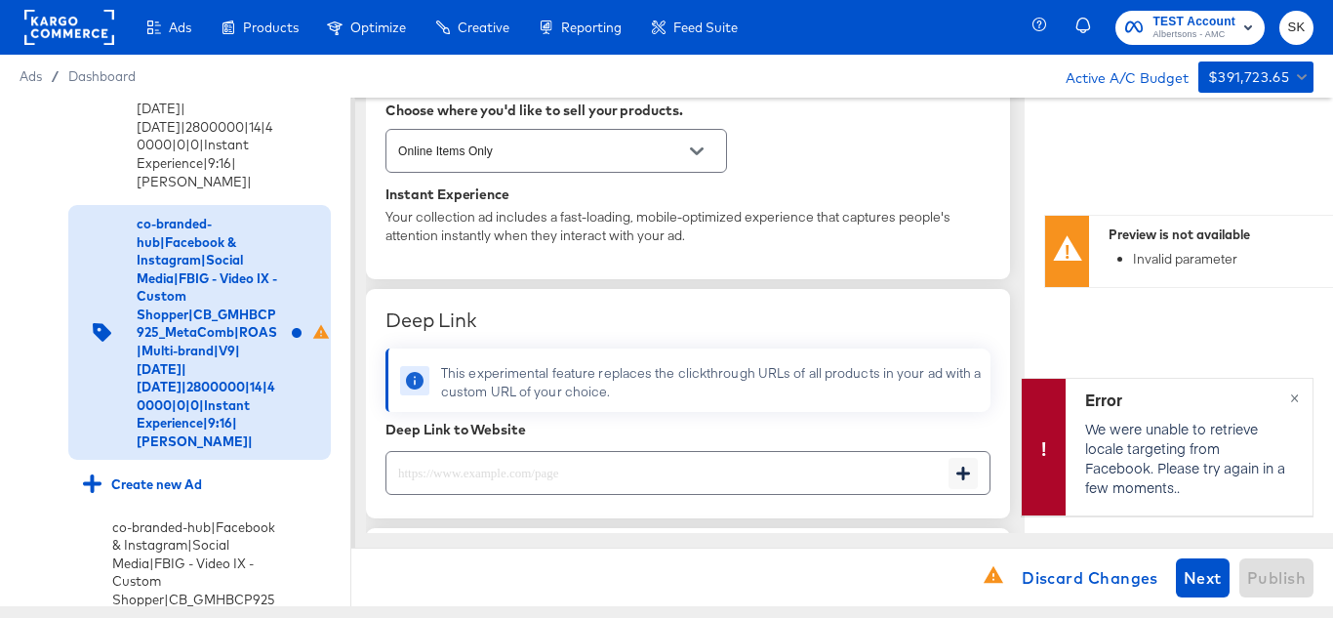
type textarea "x"
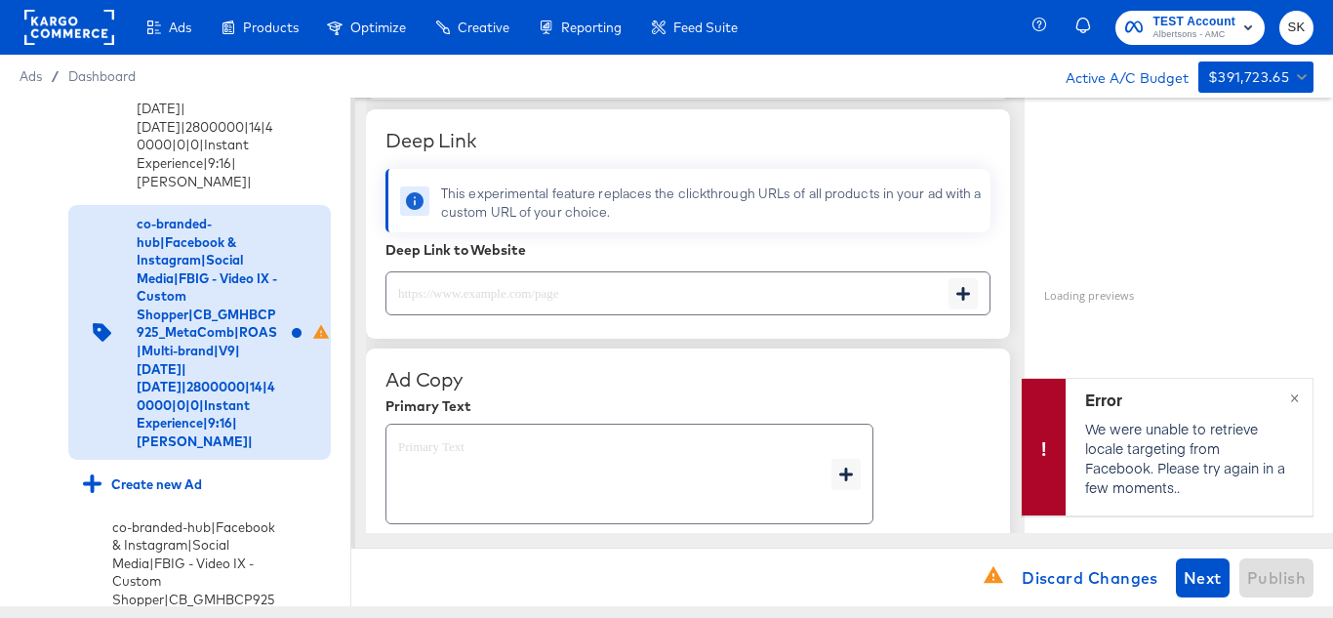
scroll to position [781, 0]
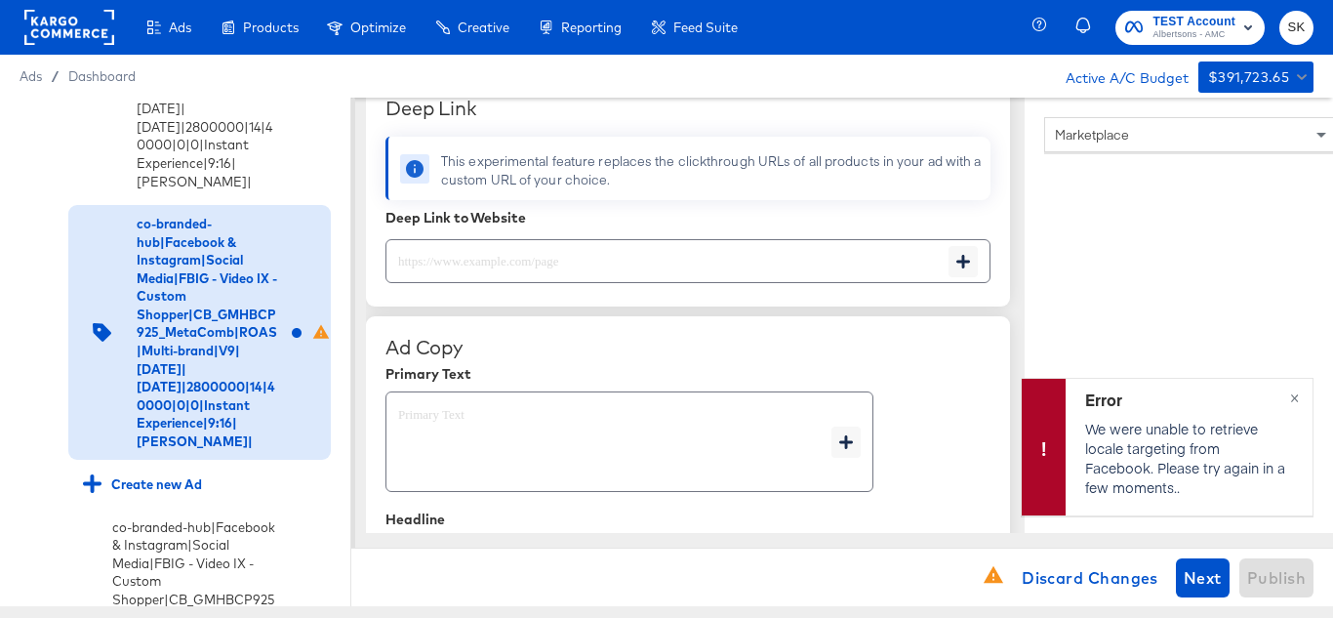
click at [485, 254] on input "text" at bounding box center [667, 253] width 562 height 42
paste input "https://www.albertsons.com/shop/aisles/personal-care-health.html"
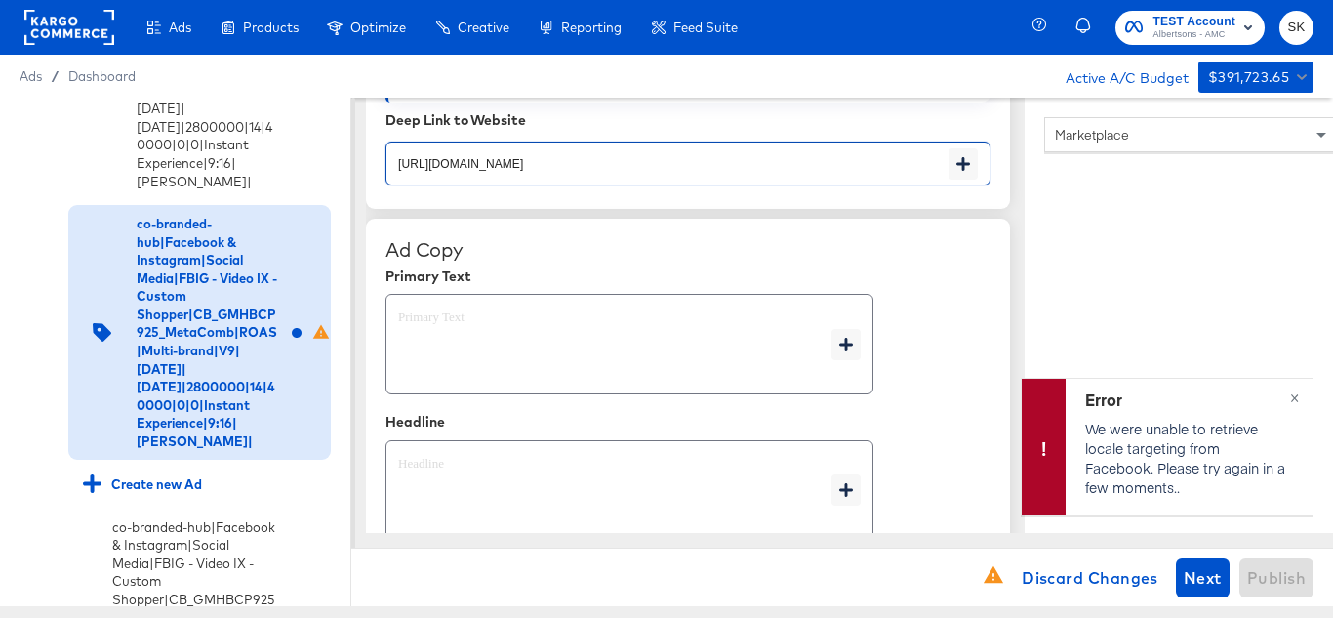
type input "https://www.albertsons.com/shop/aisles/personal-care-health.html"
type textarea "x"
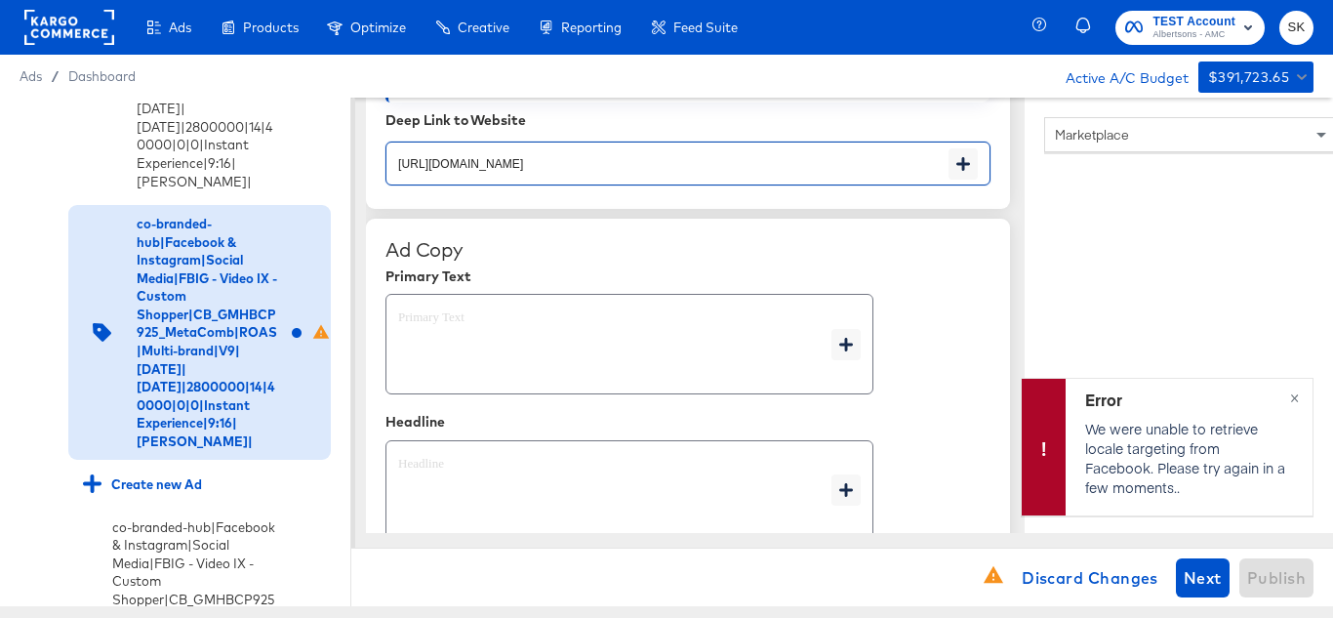
click at [477, 330] on textarea at bounding box center [614, 344] width 433 height 70
type textarea "x"
paste textarea "Shop your favorite brands for you and your home!"
type textarea "Shop your favorite brands for you and your home!"
type textarea "x"
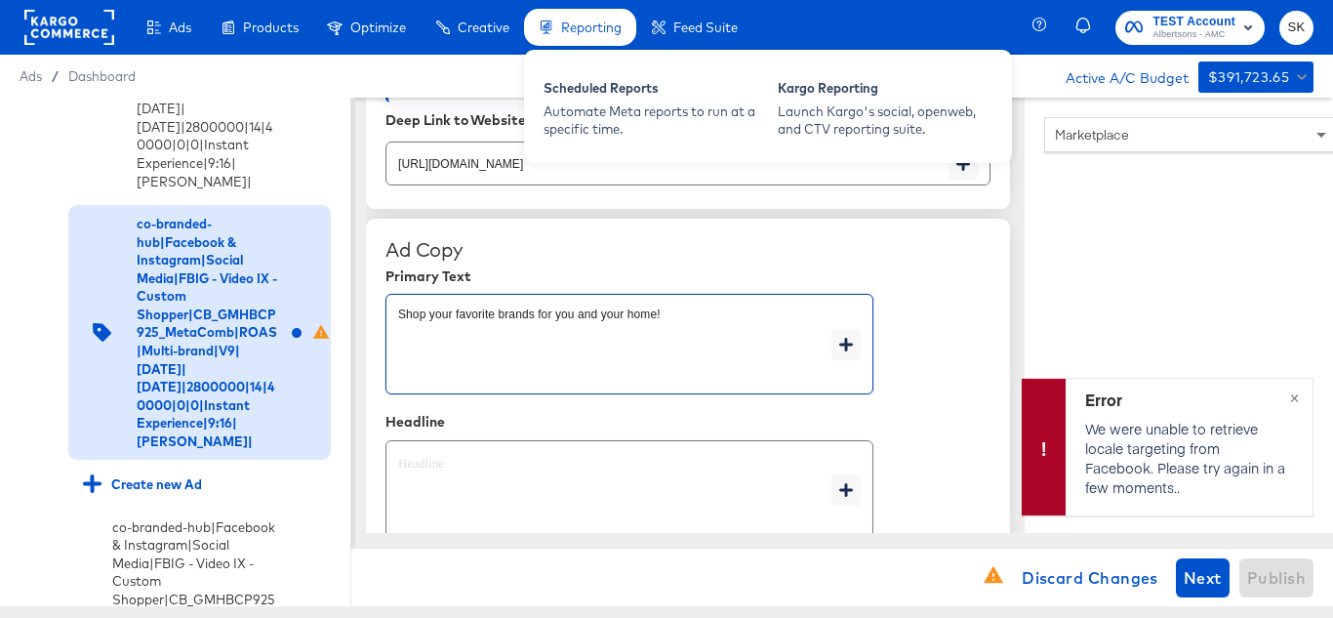
type textarea "Shop your favorite brands for you and your home!"
type textarea "x"
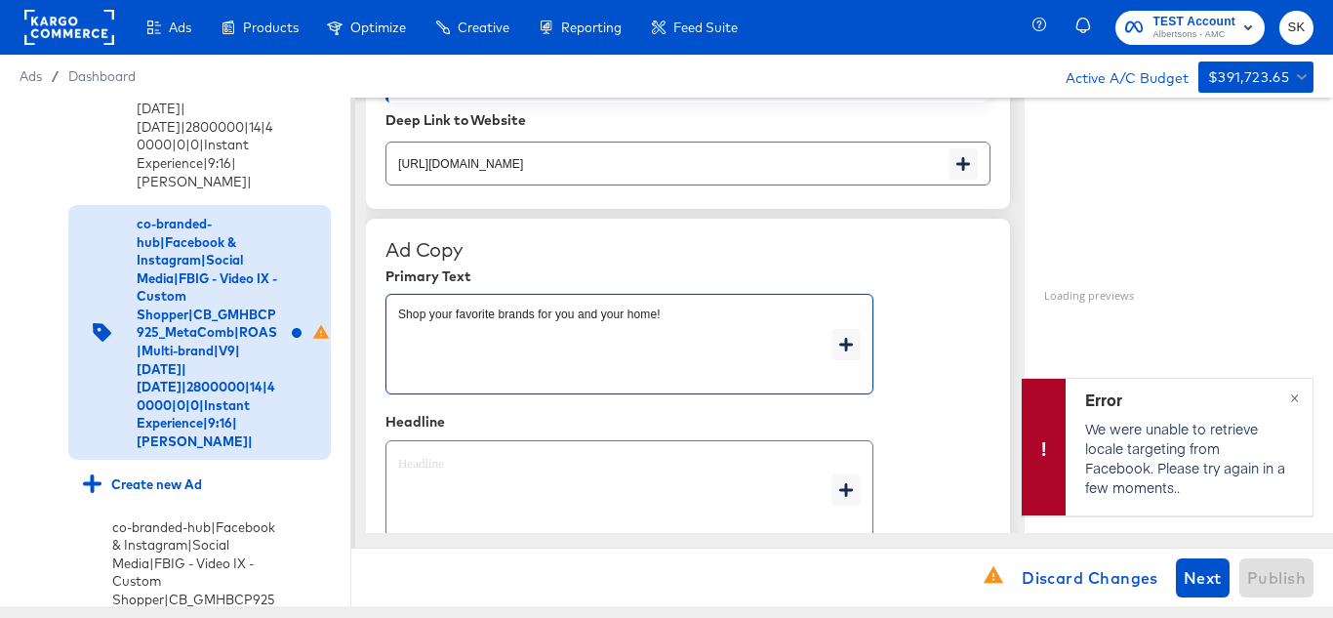
type textarea "x"
click at [499, 491] on textarea at bounding box center [614, 491] width 433 height 70
type textarea "x"
paste textarea "Explore latest arrivals"
type textarea "Explore latest arrivals"
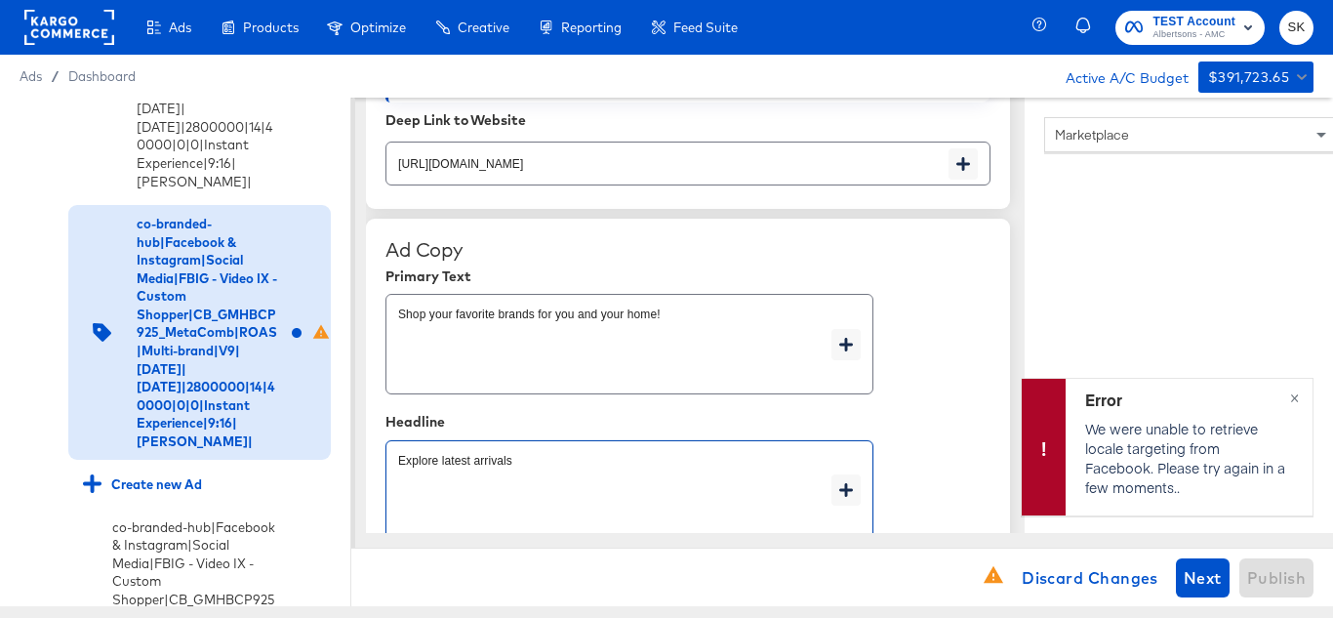
type textarea "x"
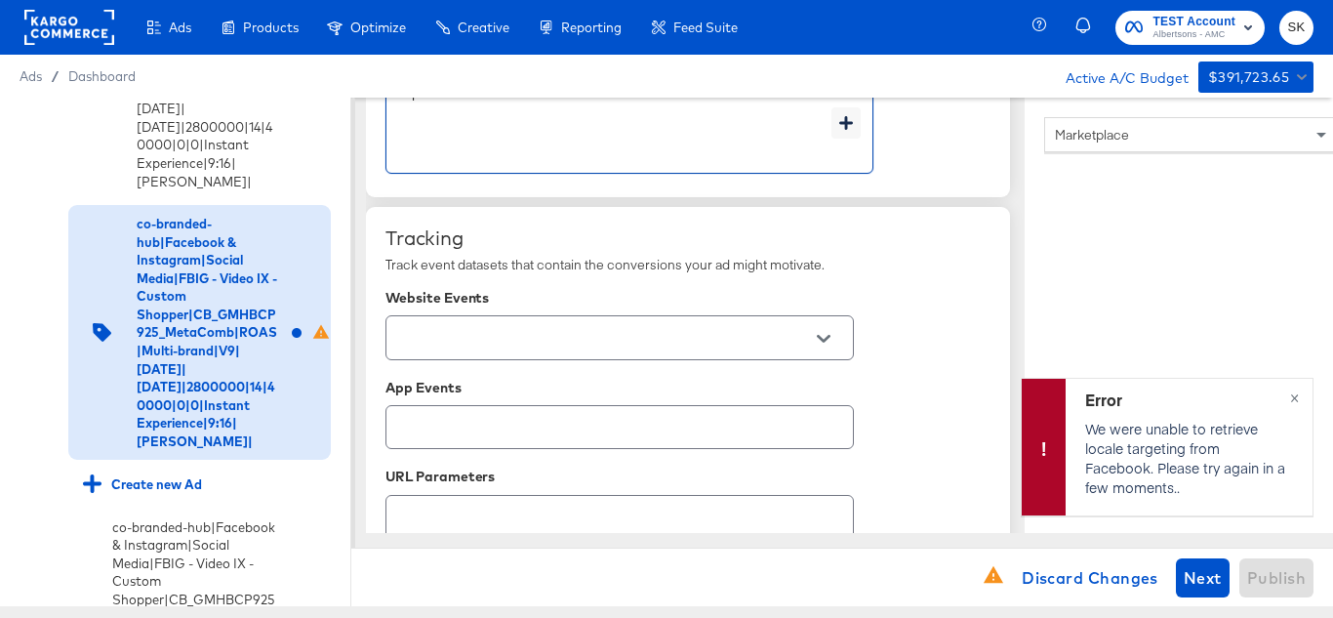
scroll to position [1366, 0]
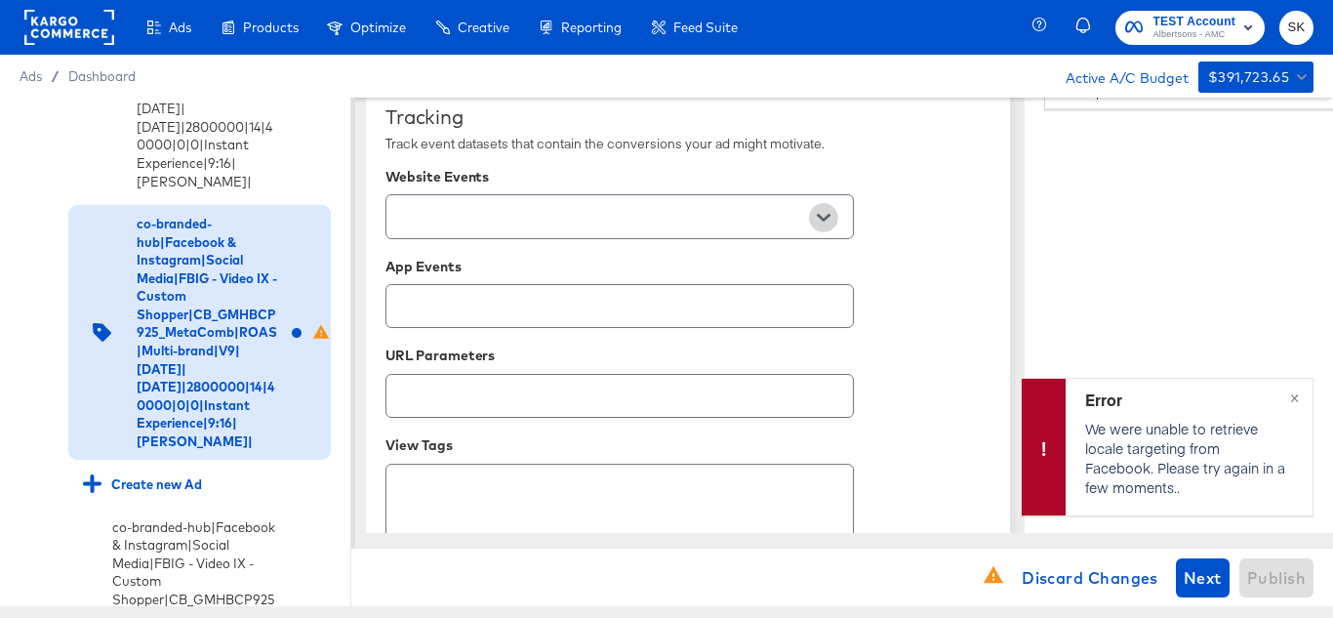
click at [824, 204] on button "Open" at bounding box center [823, 217] width 29 height 29
type textarea "Explore latest arrivals"
type textarea "x"
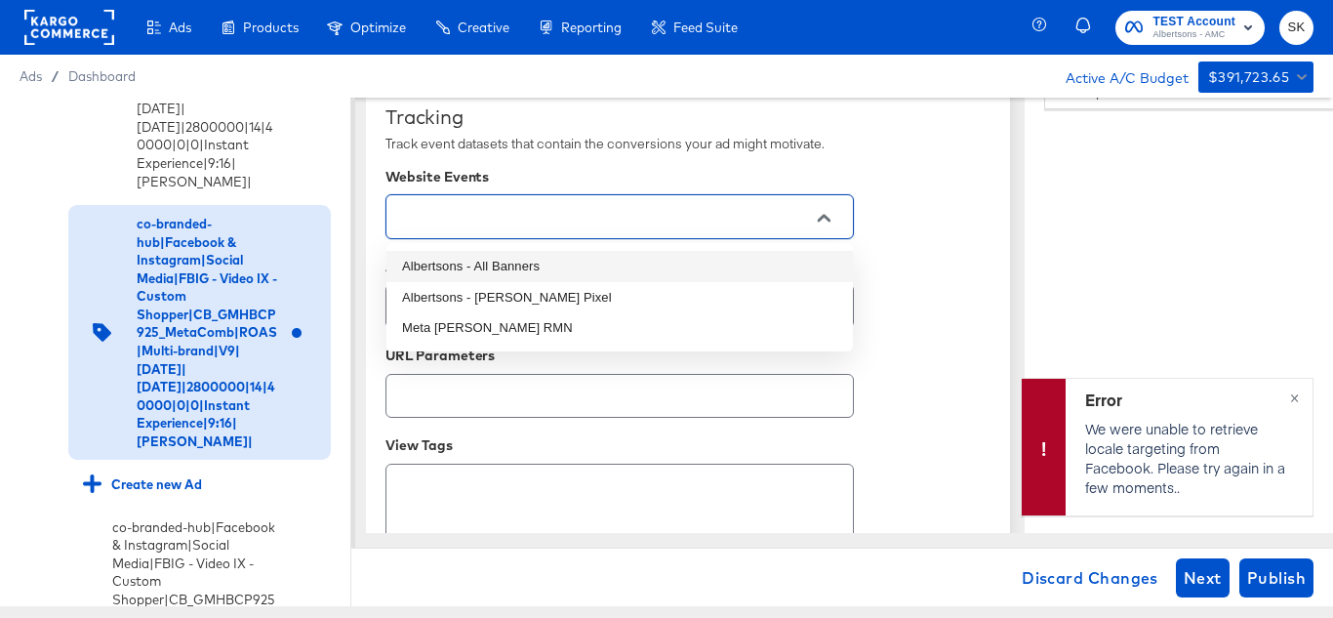
click at [599, 262] on li "Albertsons - All Banners" at bounding box center [619, 266] width 466 height 31
type textarea "x"
type input "Albertsons - All Banners"
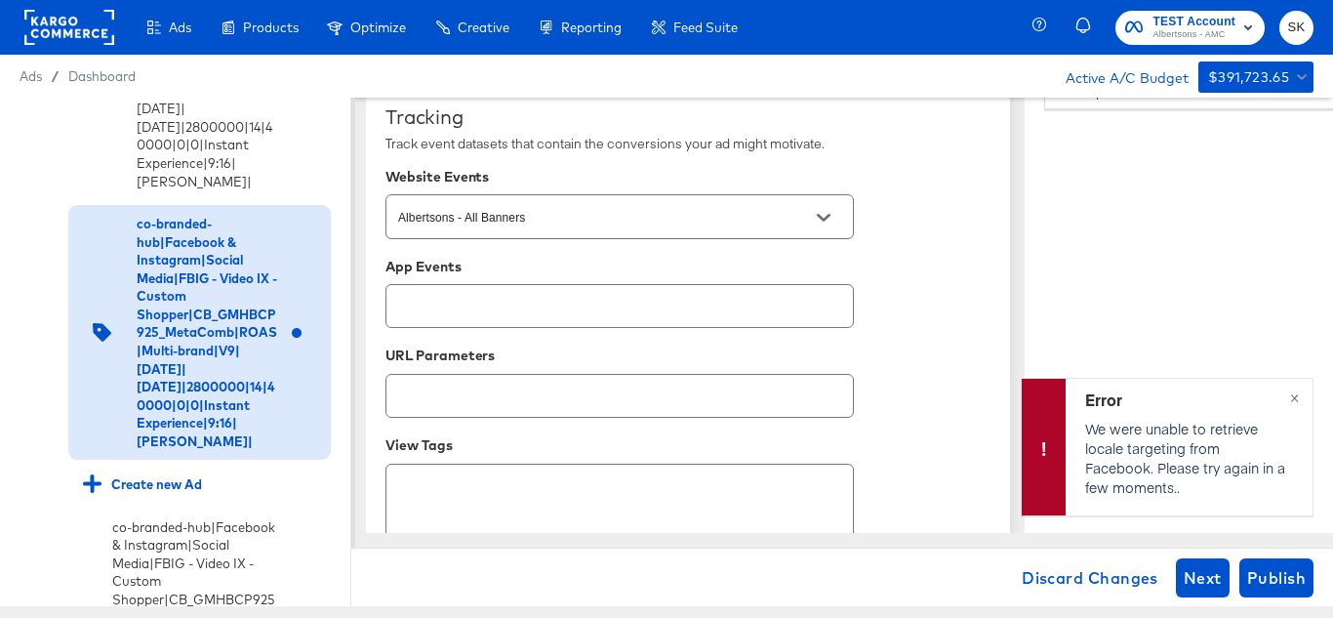
click at [920, 262] on div "App Events" at bounding box center [687, 267] width 605 height 16
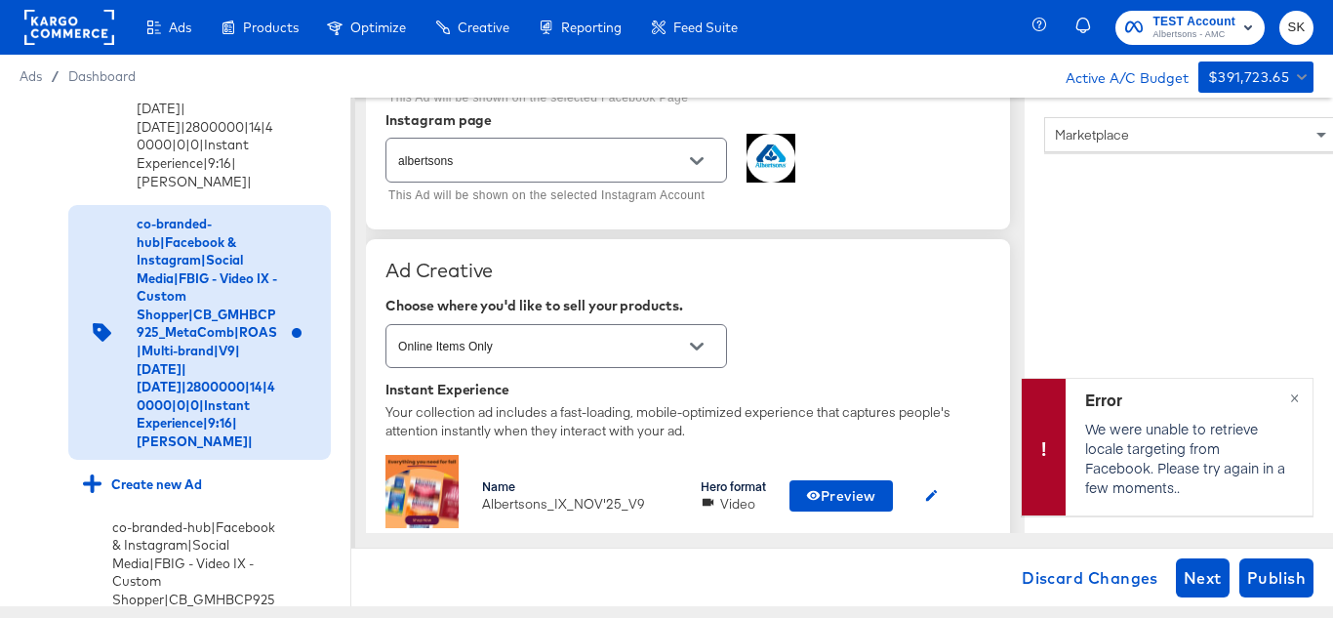
scroll to position [0, 0]
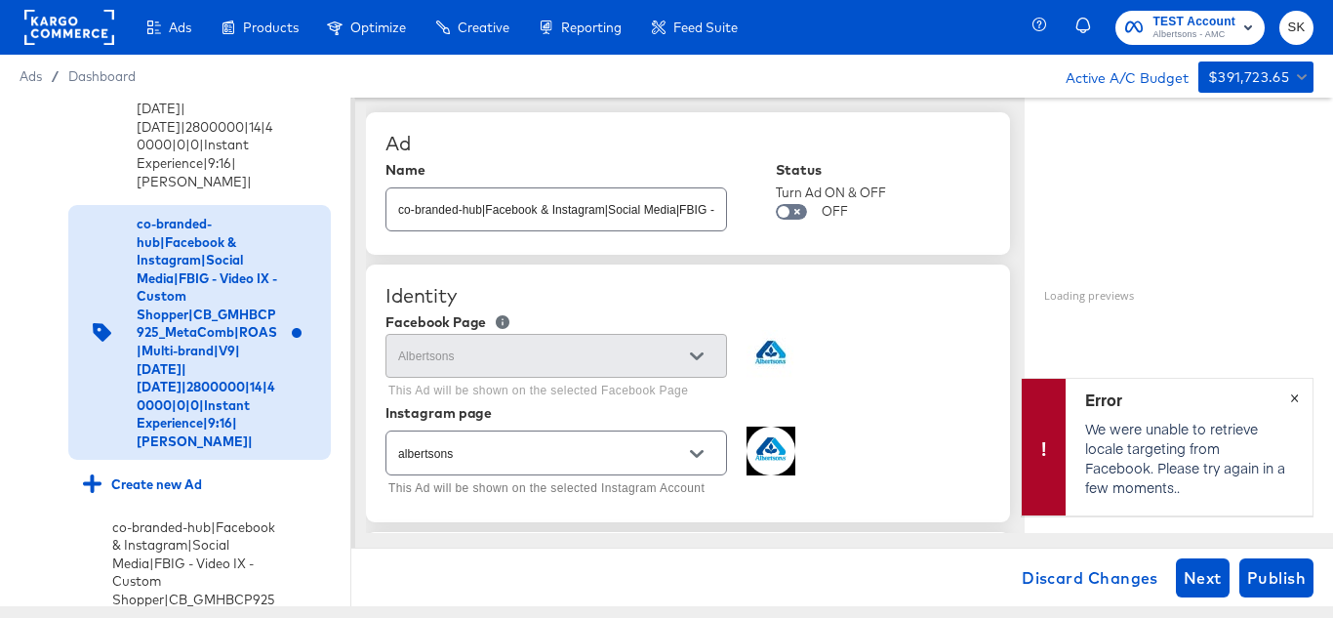
click at [1296, 398] on span "×" at bounding box center [1294, 395] width 9 height 22
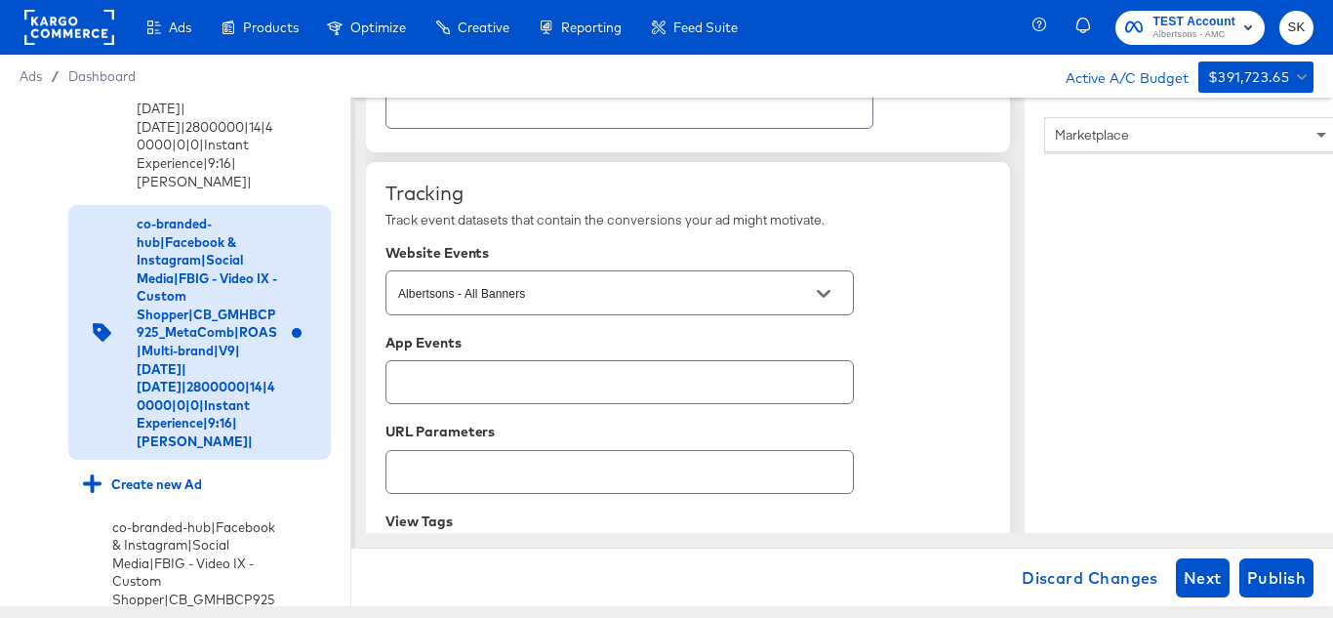
scroll to position [1459, 0]
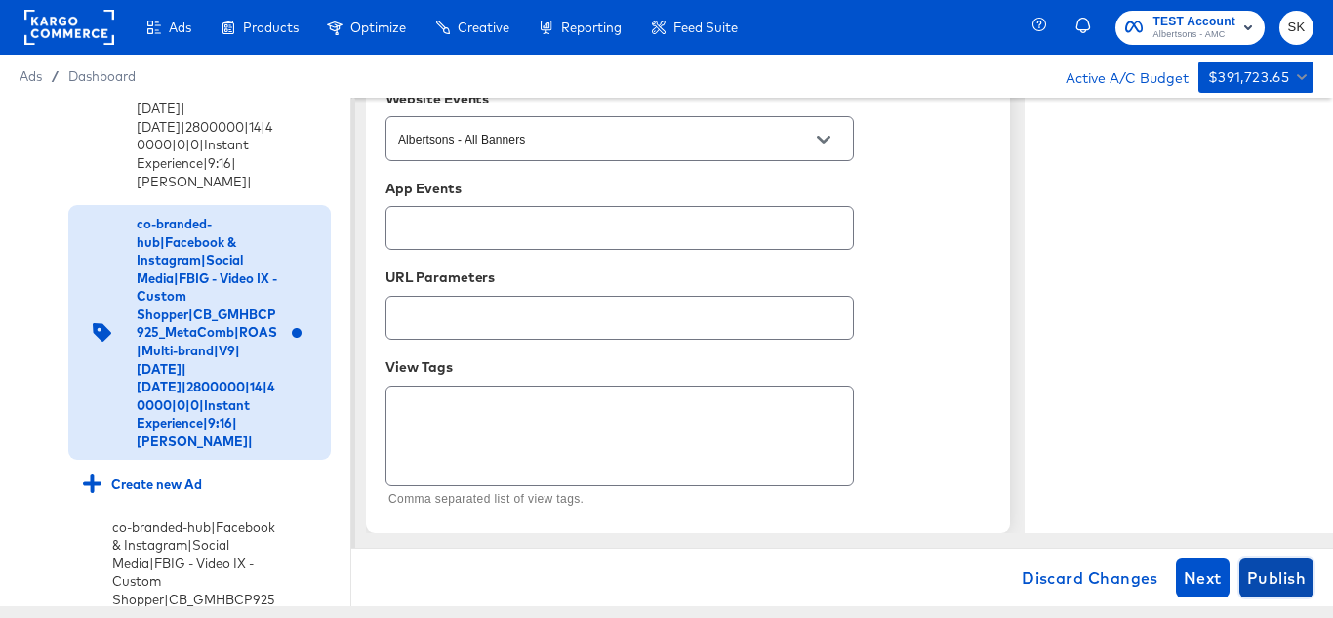
click at [1252, 564] on span "Publish" at bounding box center [1276, 577] width 59 height 27
type textarea "x"
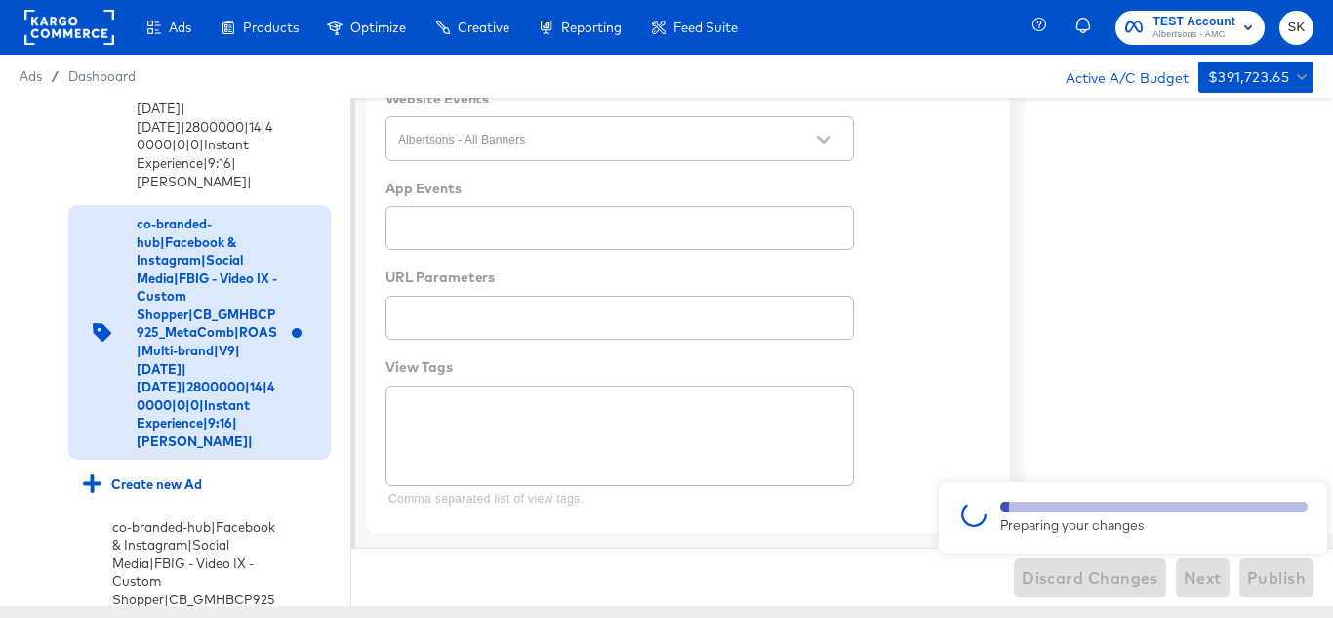
type textarea "x"
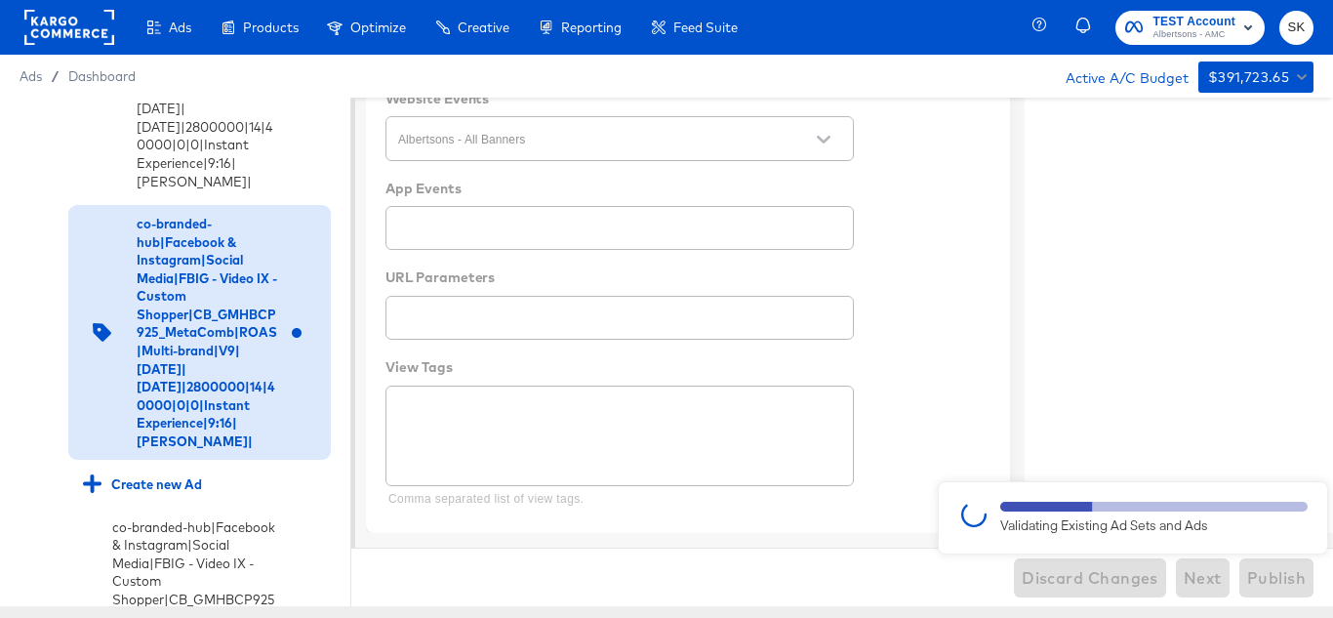
type textarea "x"
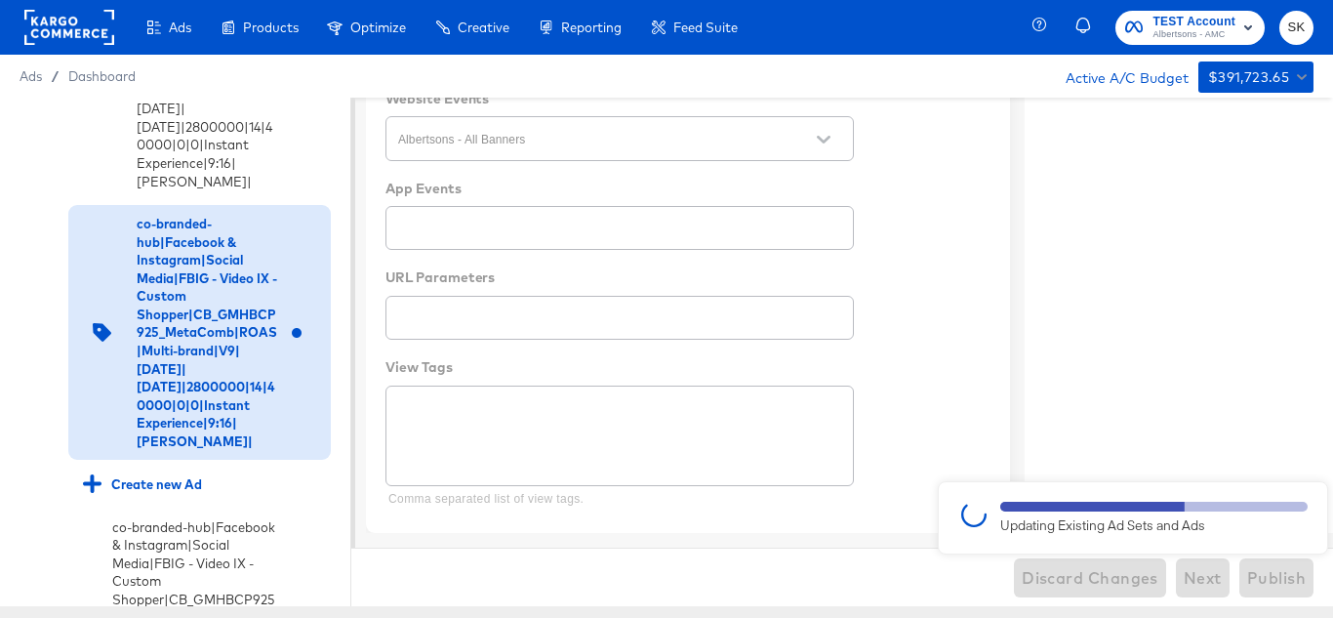
type textarea "x"
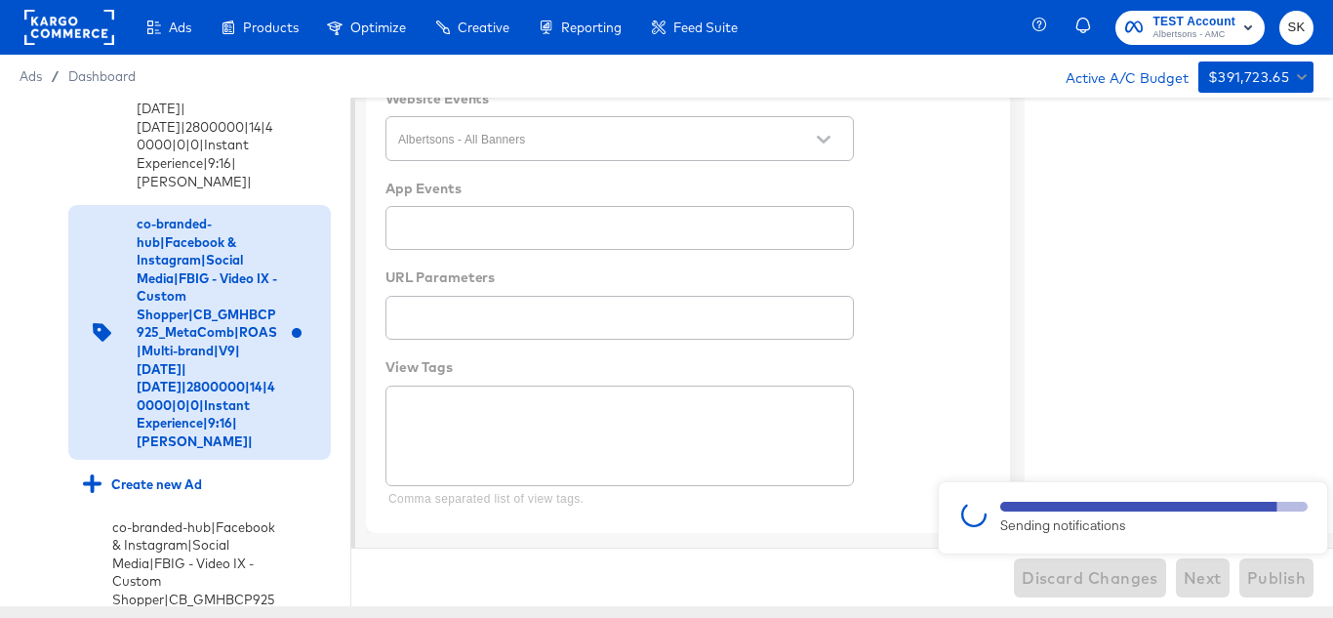
type textarea "x"
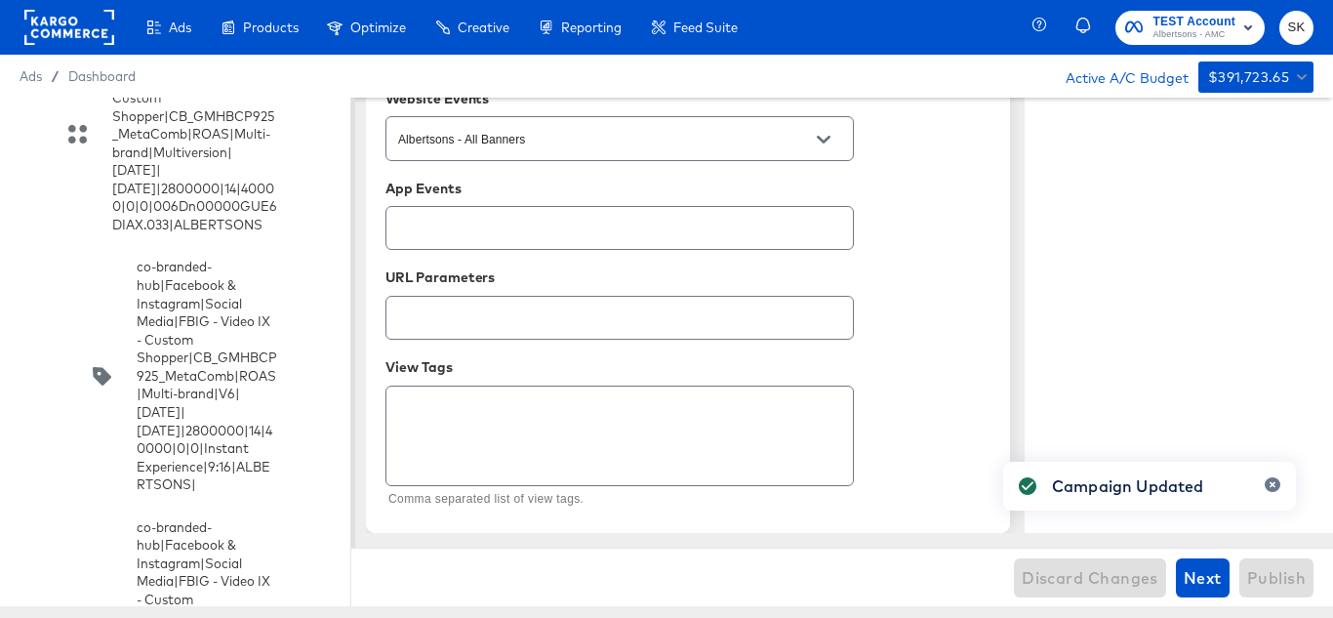
scroll to position [889, 0]
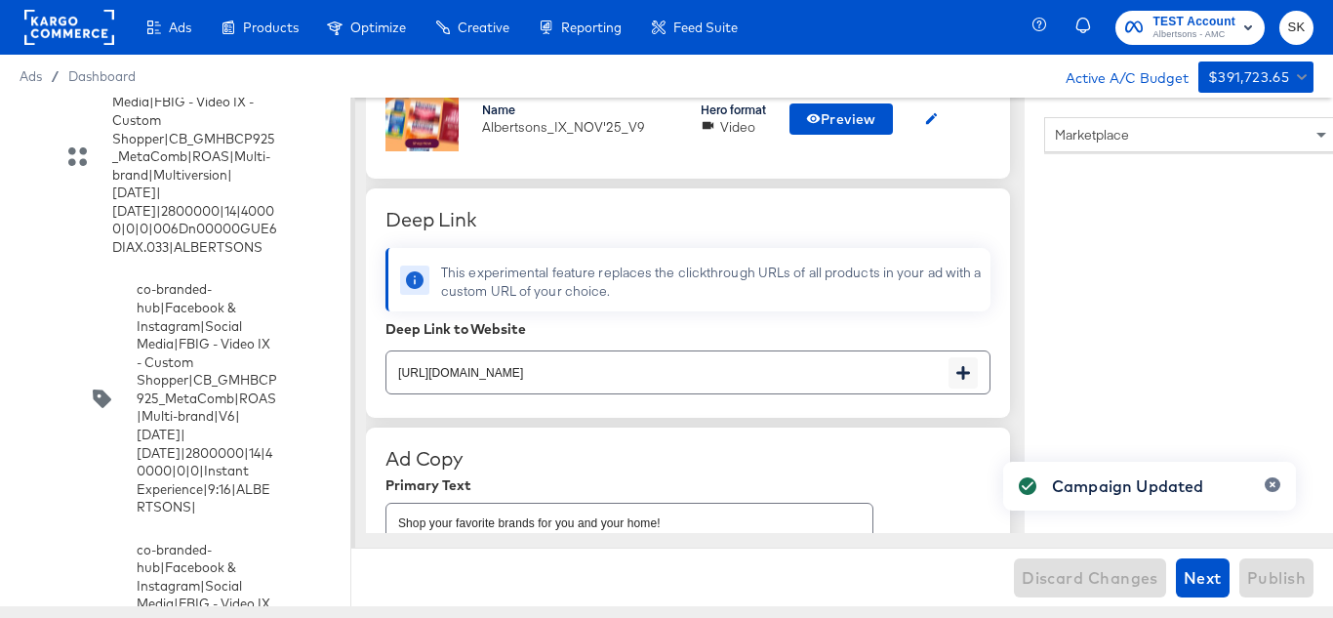
type textarea "x"
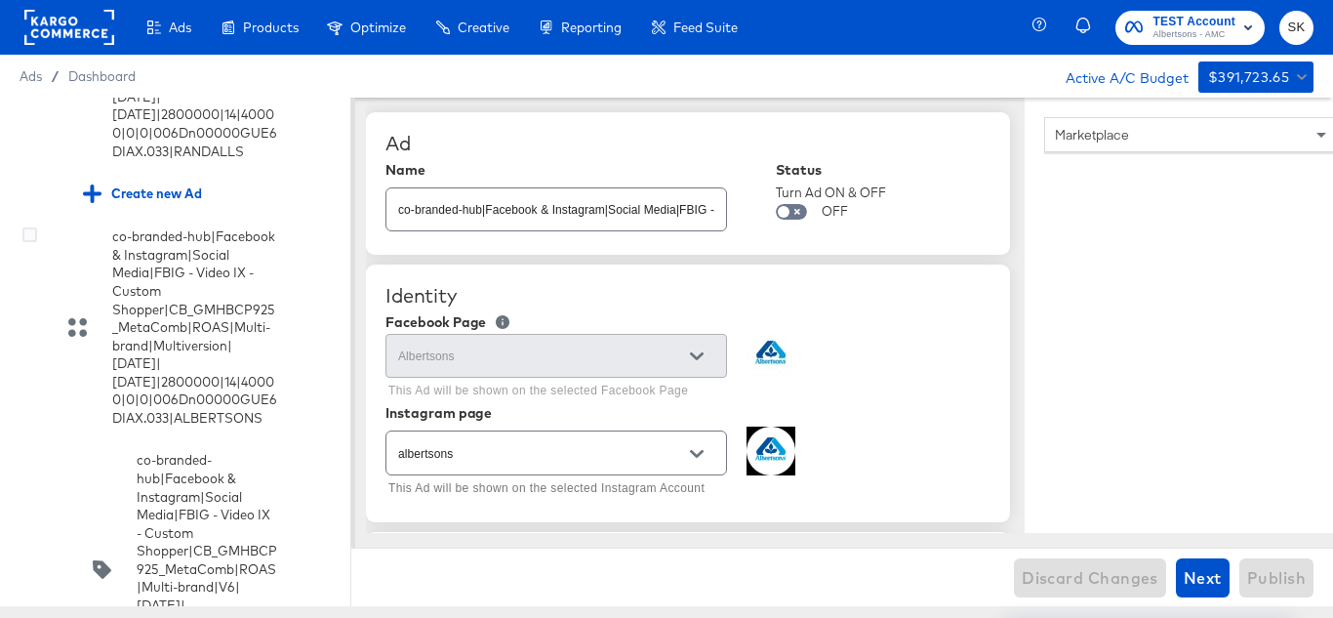
scroll to position [499, 0]
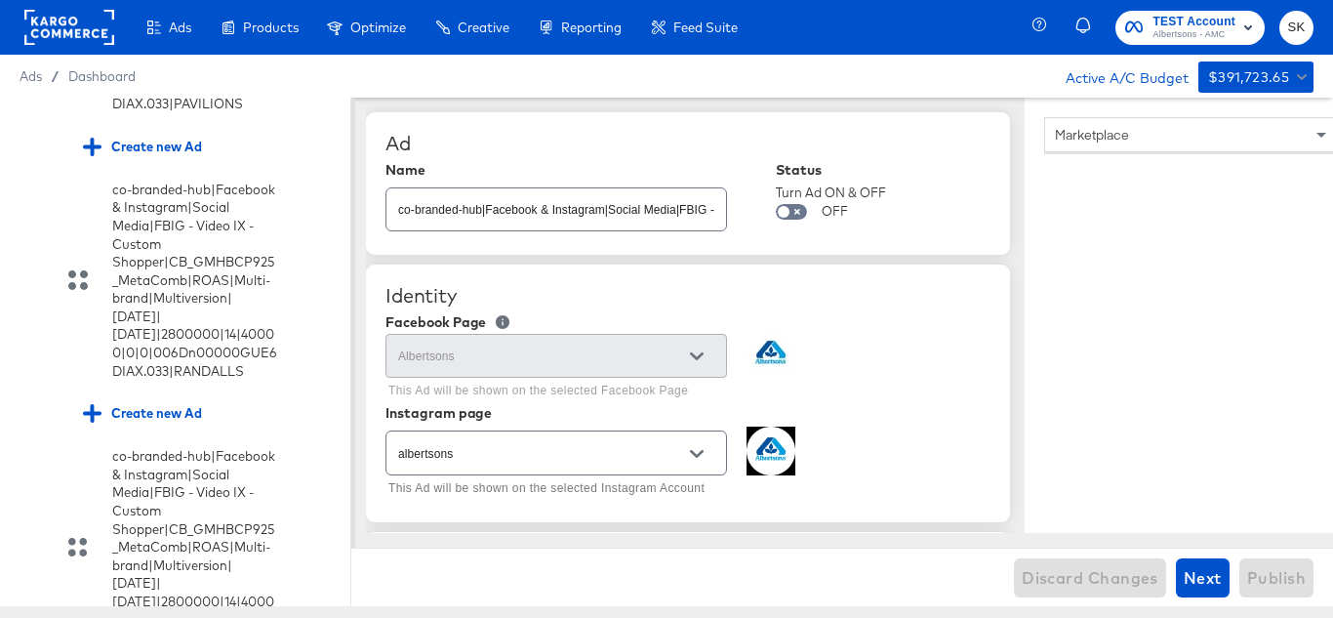
click at [72, 26] on rect at bounding box center [69, 27] width 90 height 35
